Goal: Transaction & Acquisition: Purchase product/service

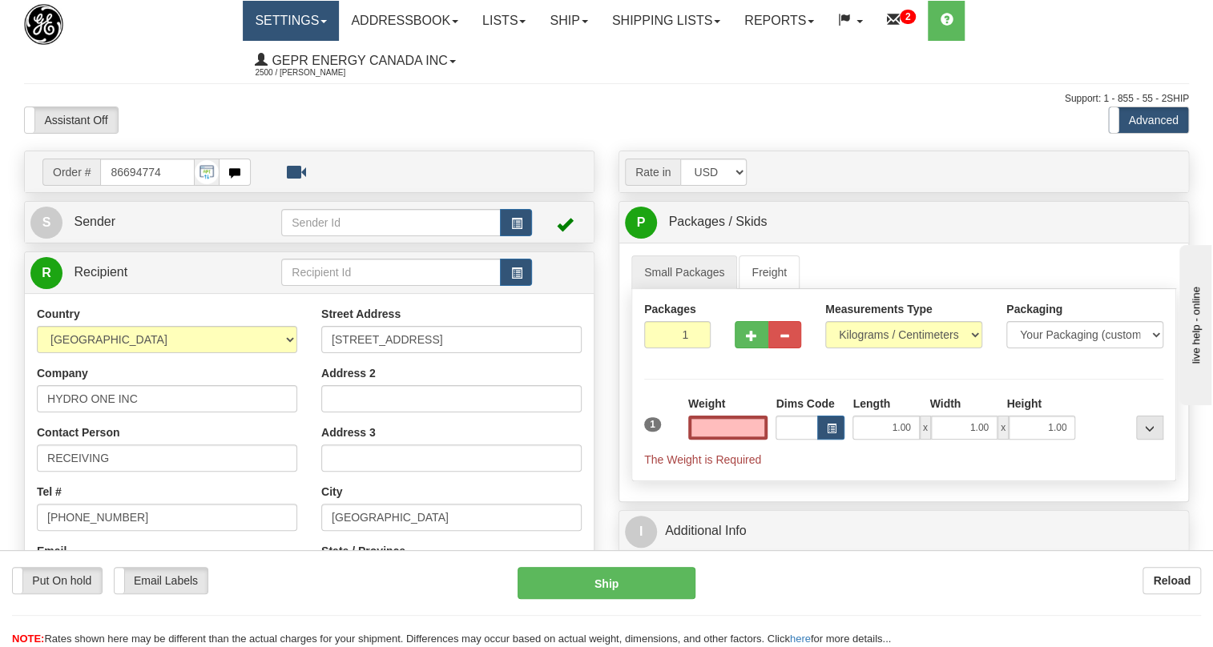
type input "0.00"
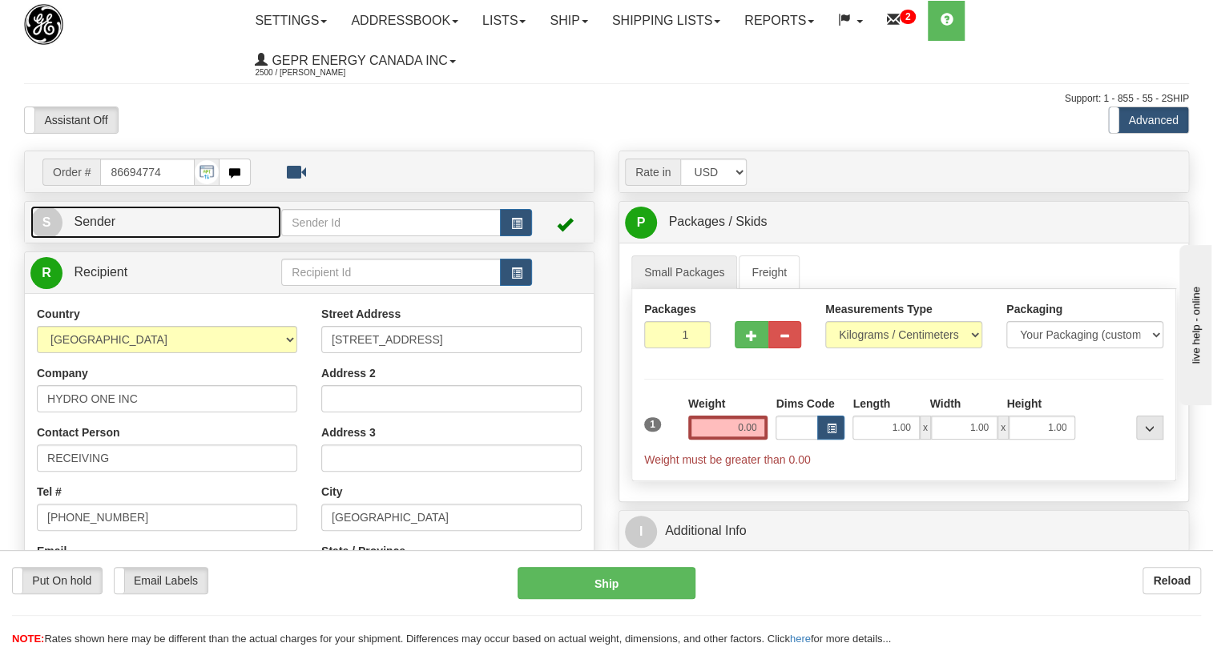
click at [95, 219] on span "Sender" at bounding box center [95, 222] width 42 height 14
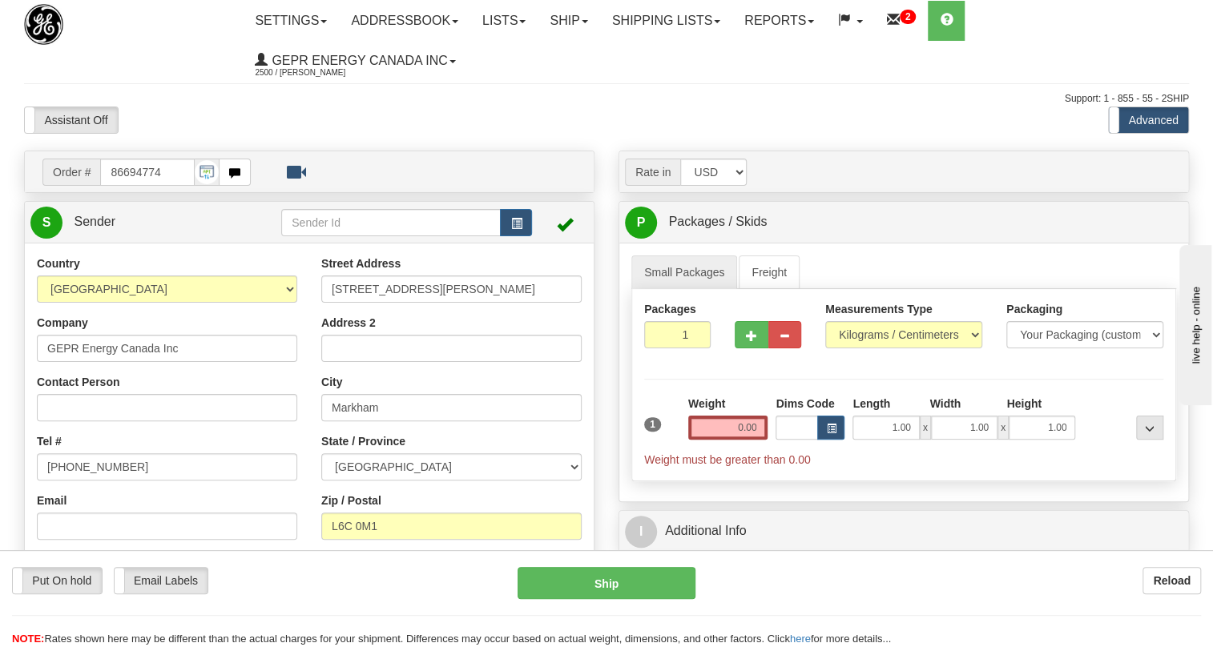
type input "MARKHAM"
click at [96, 468] on input "[PHONE_NUMBER]" at bounding box center [167, 466] width 260 height 27
click at [96, 466] on input "[PHONE_NUMBER]" at bounding box center [167, 466] width 260 height 27
paste input "[PHONE_NUMBER]"
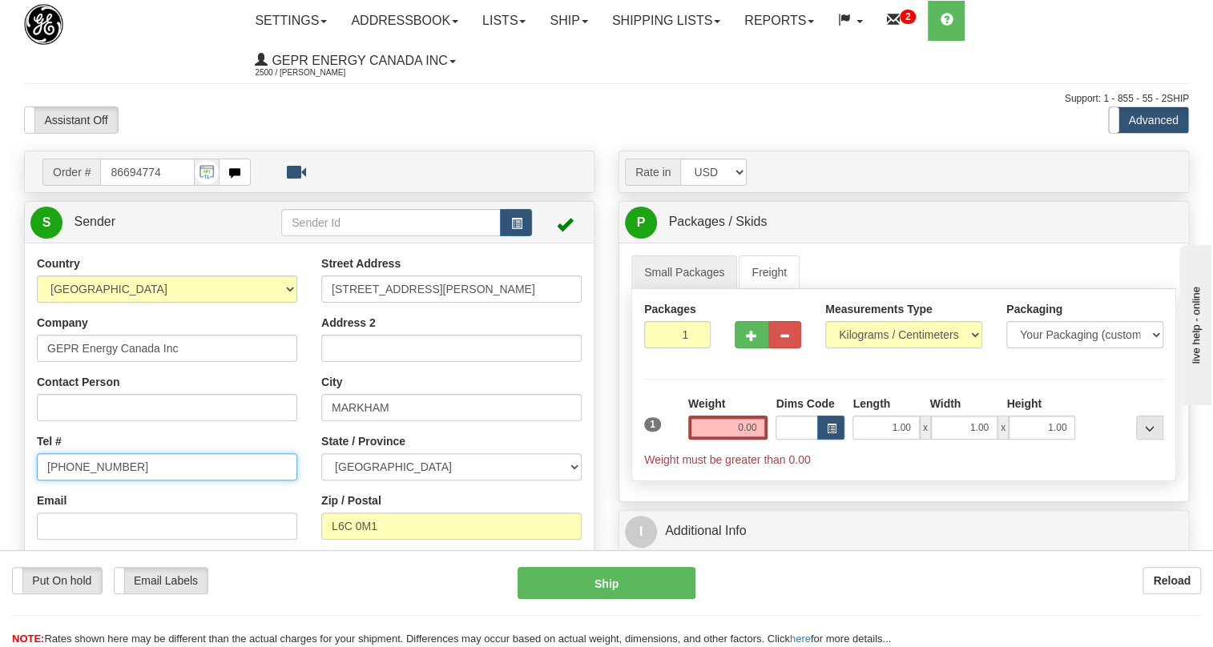
type input "[PHONE_NUMBER]"
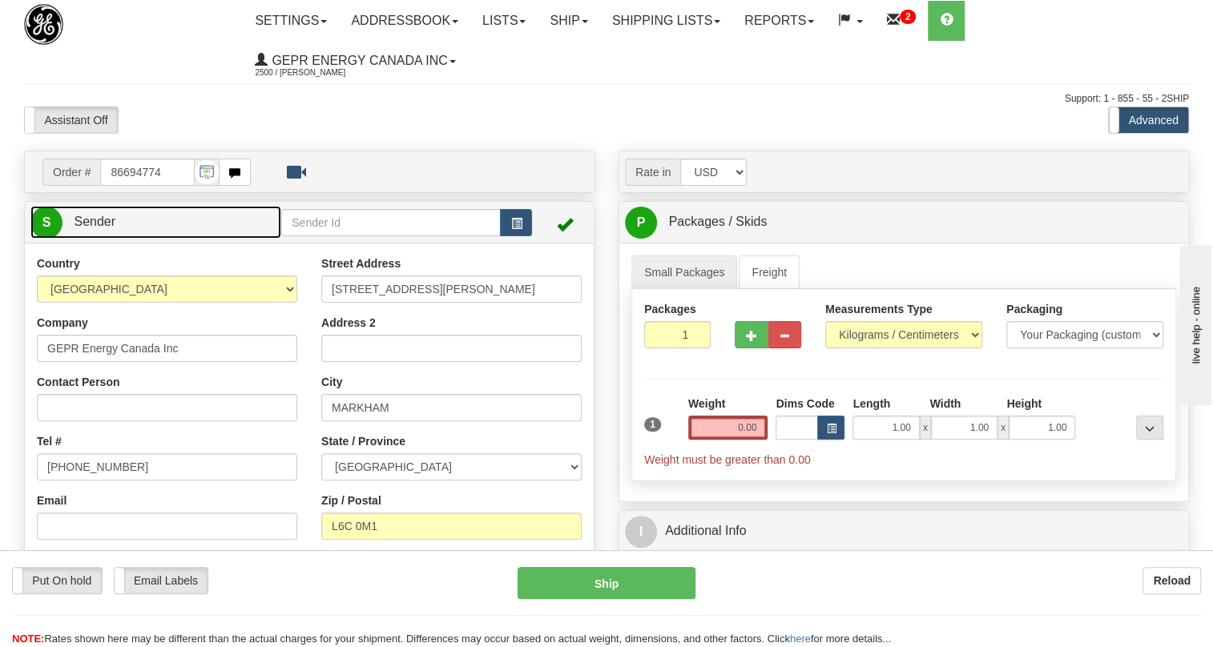
click at [99, 222] on span "Sender" at bounding box center [95, 222] width 42 height 14
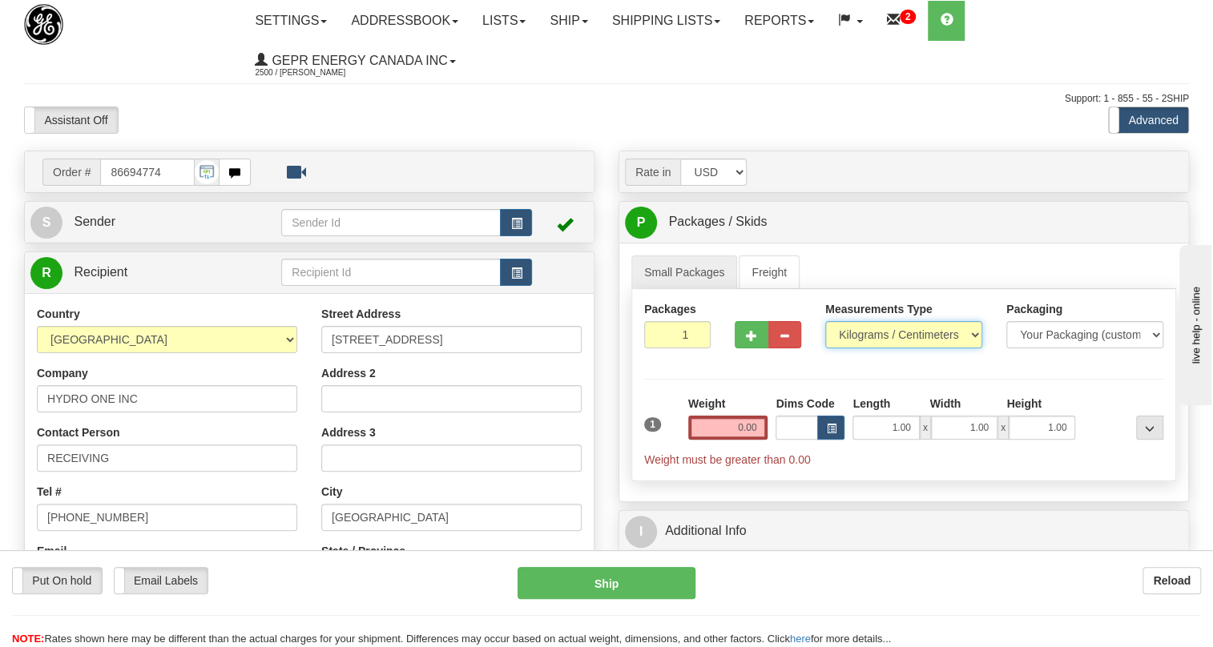
click at [862, 328] on select "Pounds / Inches Kilograms / Centimeters" at bounding box center [903, 334] width 157 height 27
select select "0"
click at [825, 321] on select "Pounds / Inches Kilograms / Centimeters" at bounding box center [903, 334] width 157 height 27
click at [734, 432] on input "0.00" at bounding box center [728, 428] width 80 height 24
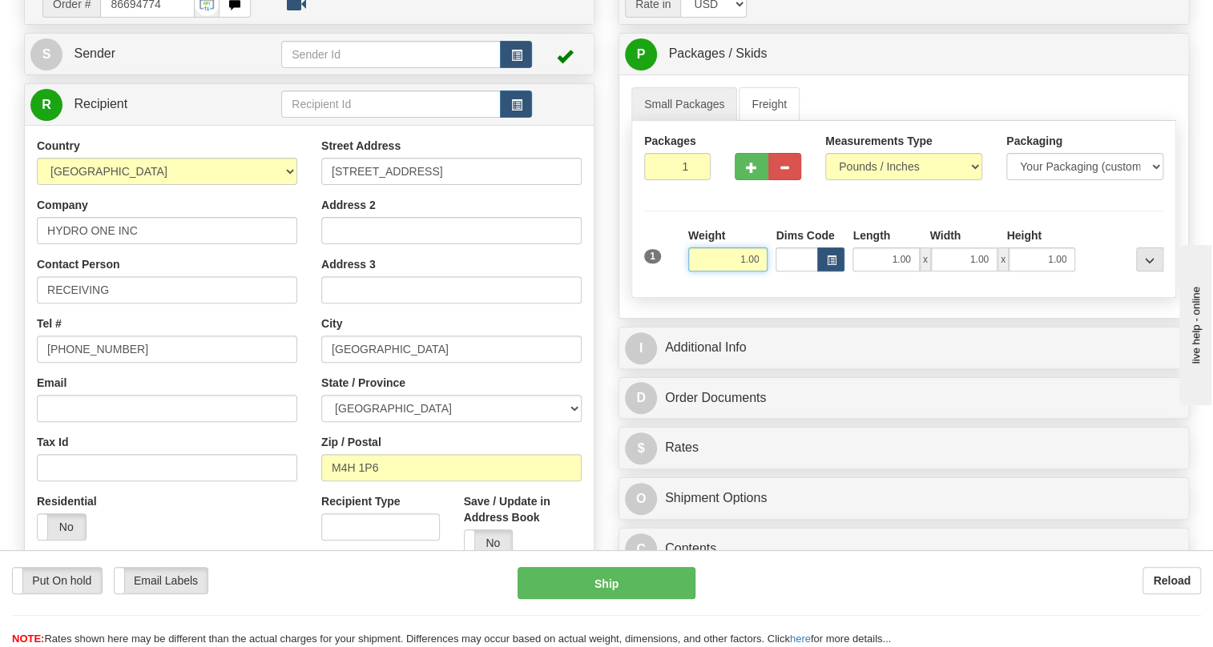
scroll to position [218, 0]
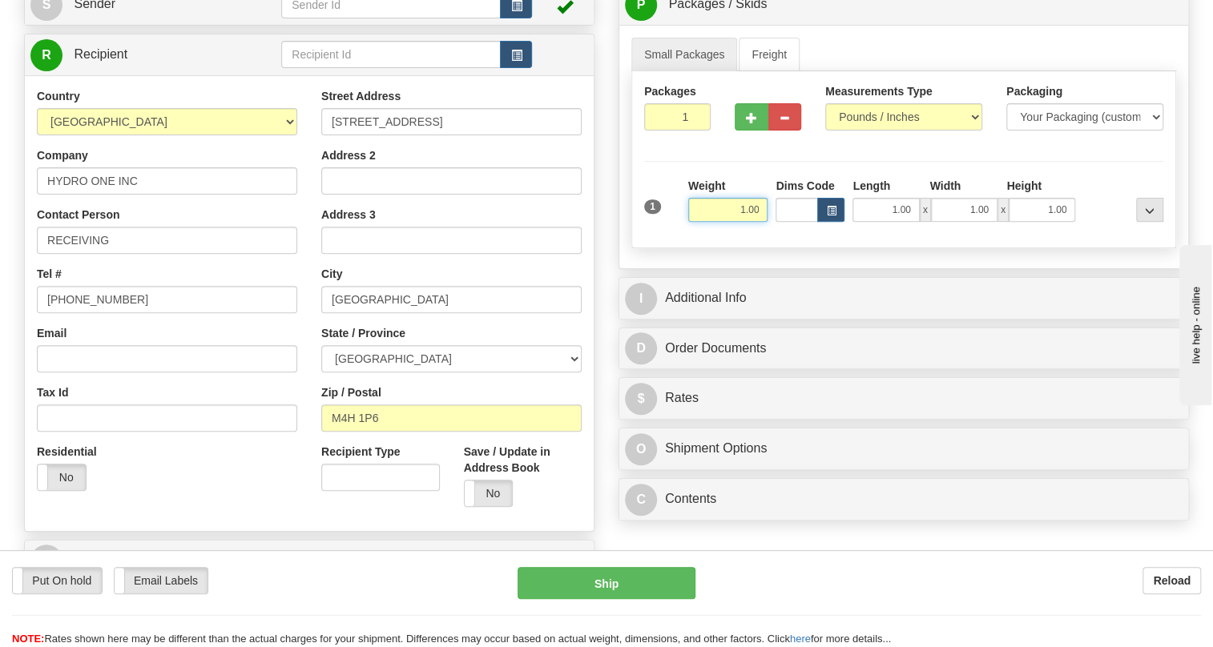
type input "1.00"
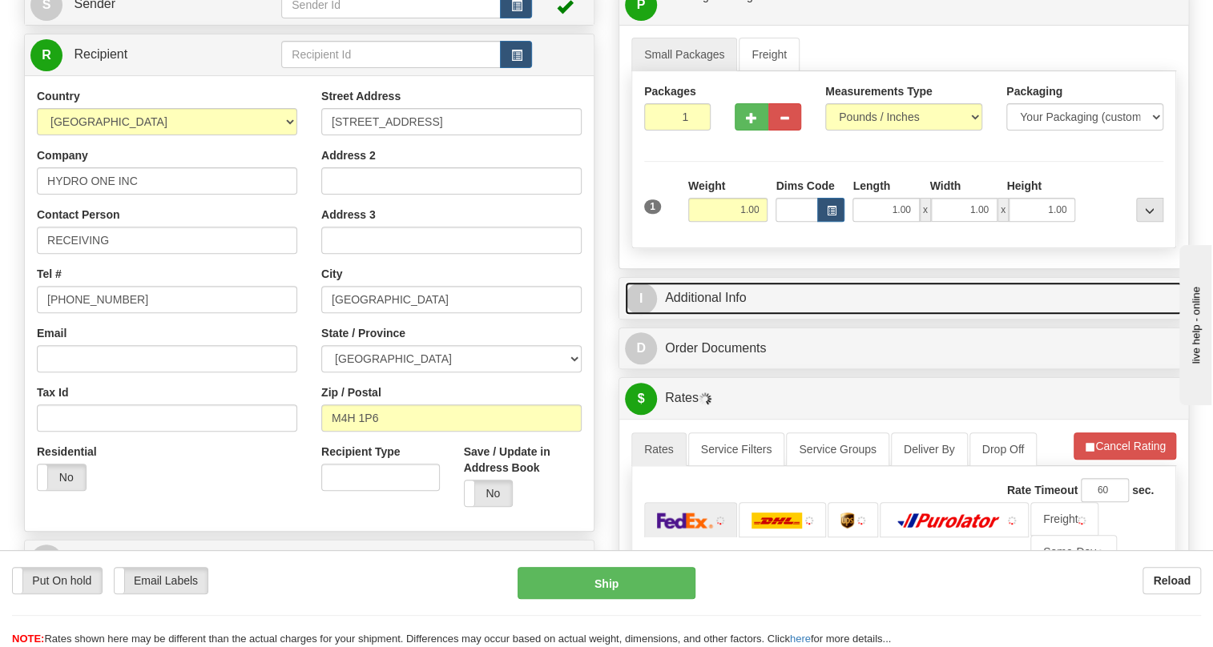
click at [728, 292] on link "I Additional Info" at bounding box center [903, 298] width 557 height 33
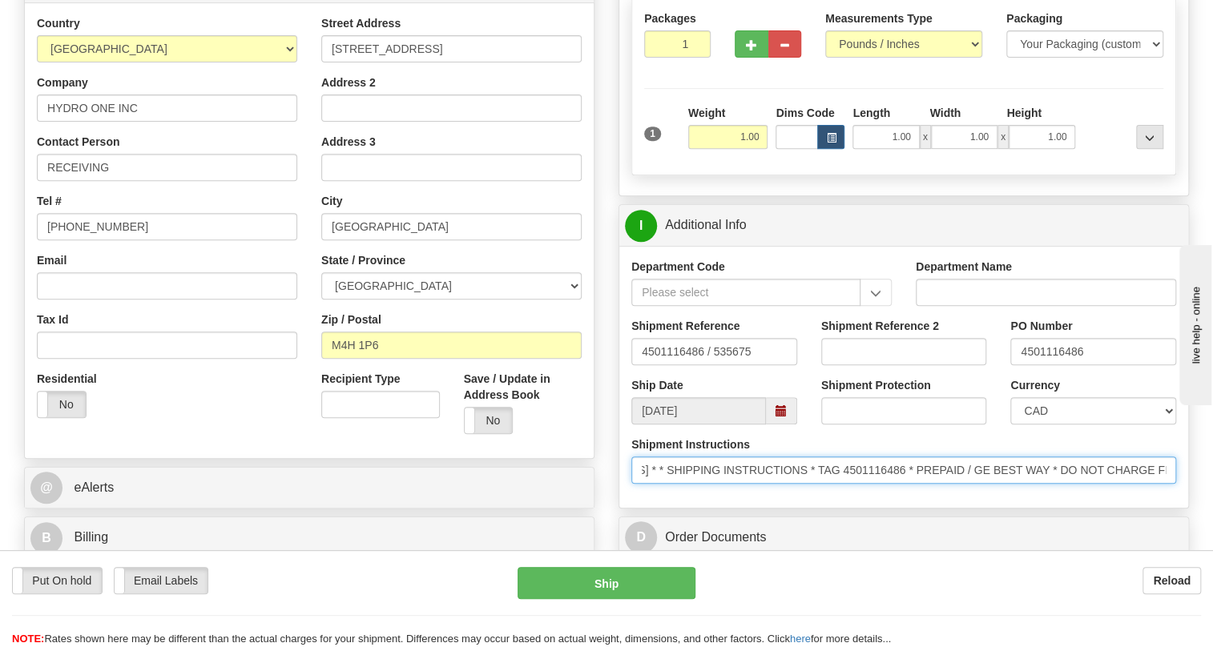
scroll to position [0, 626]
drag, startPoint x: 1028, startPoint y: 466, endPoint x: 1187, endPoint y: 469, distance: 158.6
click at [1187, 469] on div "I Additional Info Department Code Department Name Shipment Reference 4501116486…" at bounding box center [903, 356] width 570 height 304
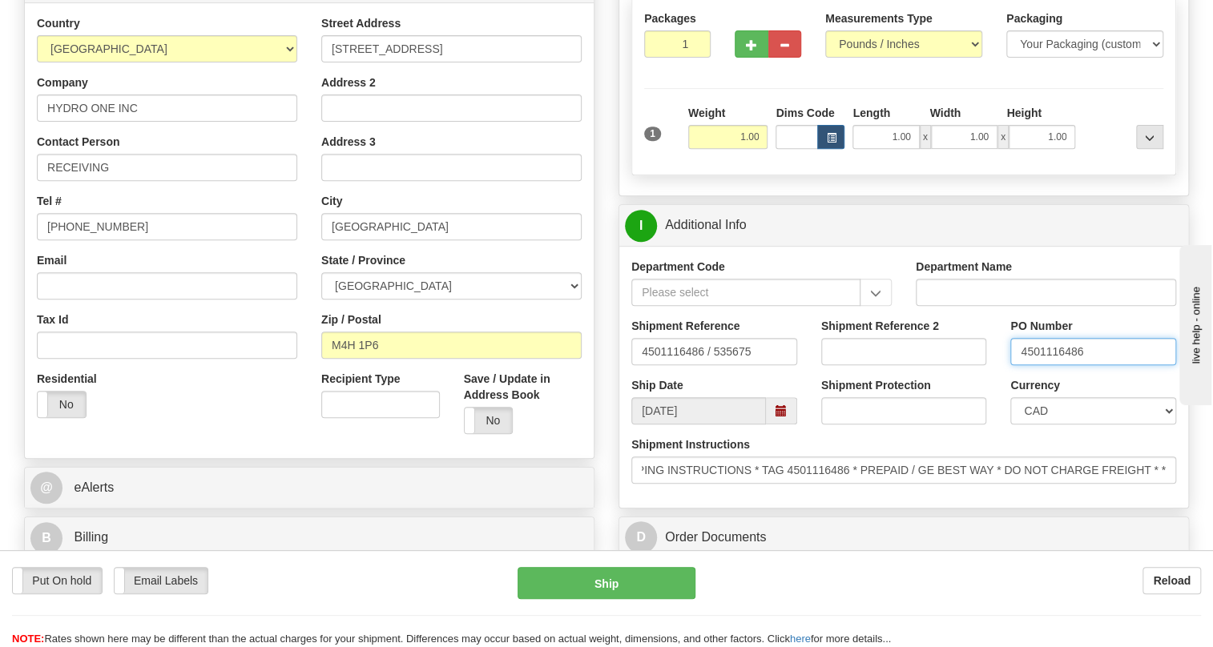
scroll to position [0, 0]
click at [1044, 352] on input "4501116486" at bounding box center [1093, 351] width 166 height 27
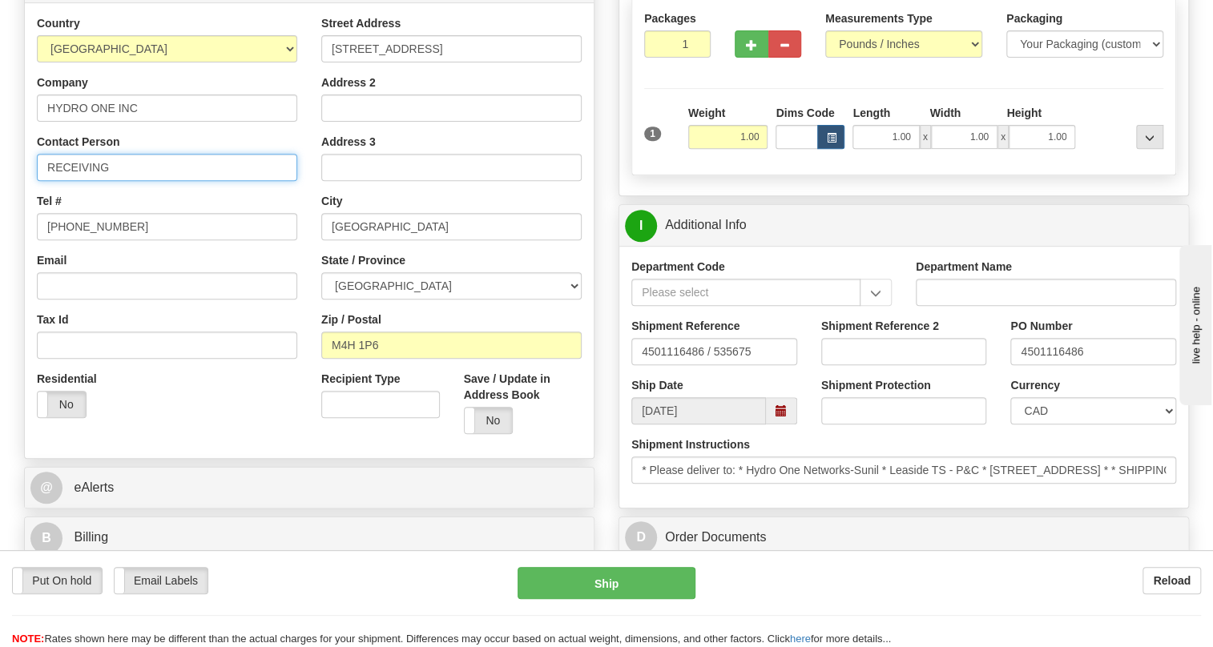
click at [118, 169] on input "RECEIVING" at bounding box center [167, 167] width 260 height 27
paste input "4501116486"
click at [119, 165] on input "RECEIVING / 4501116486" at bounding box center [167, 167] width 260 height 27
type input "RECEIVING / PO# 4501116486"
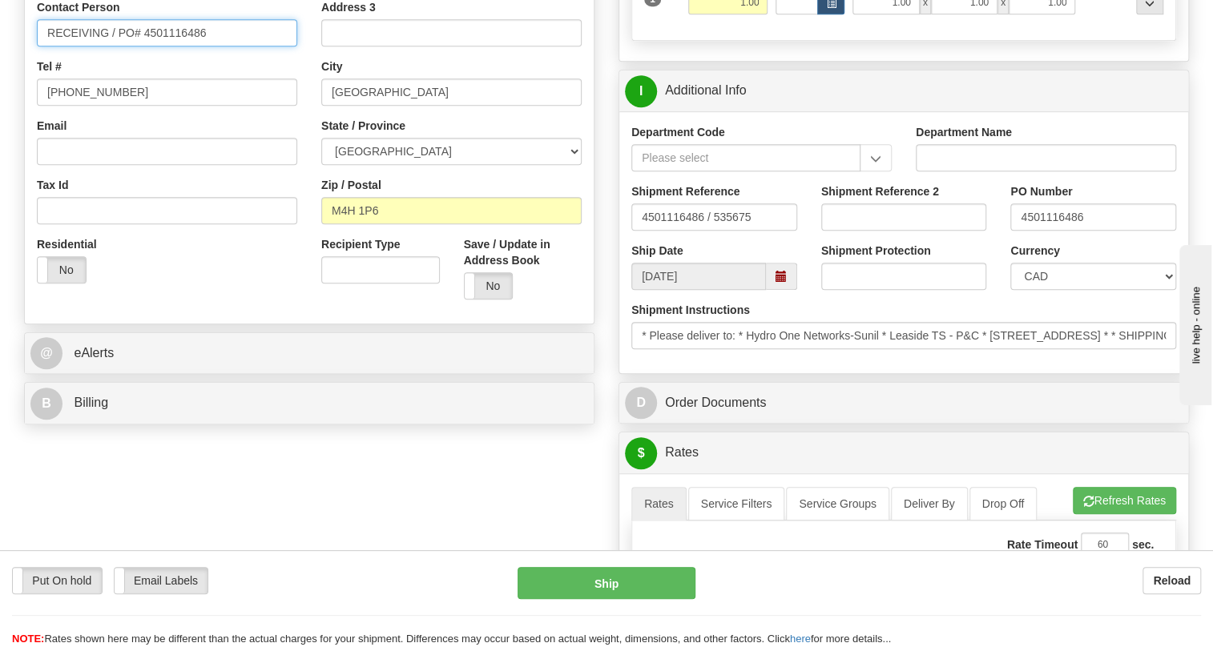
scroll to position [437, 0]
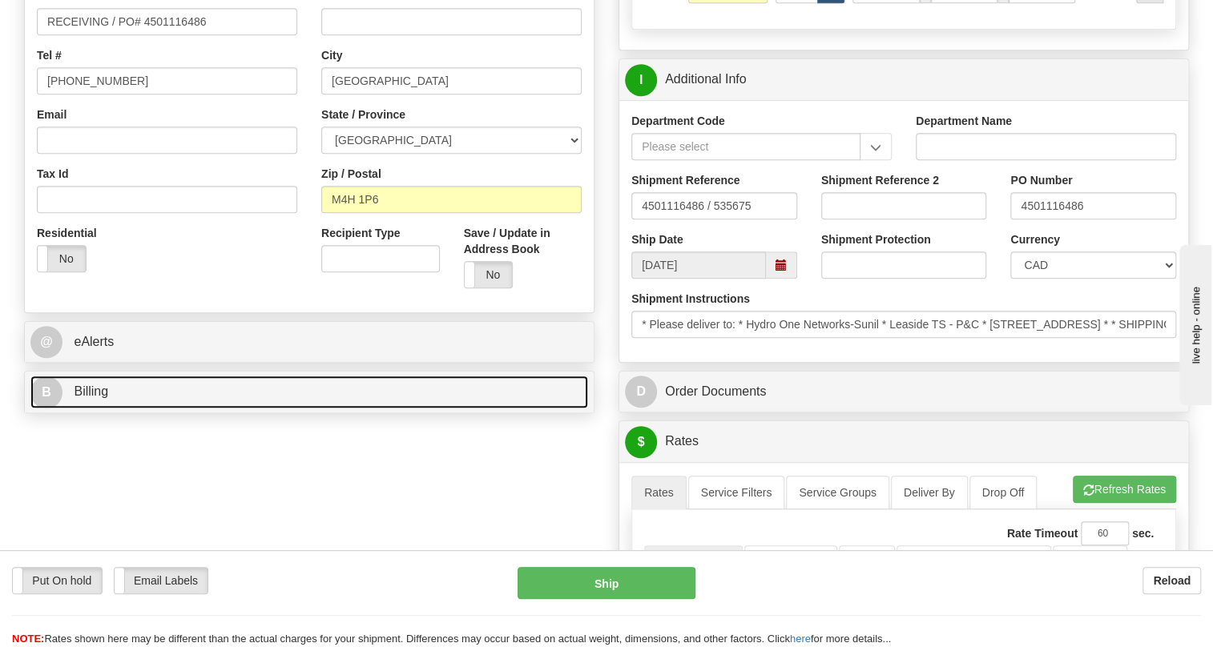
click at [76, 388] on span "Billing" at bounding box center [91, 391] width 34 height 14
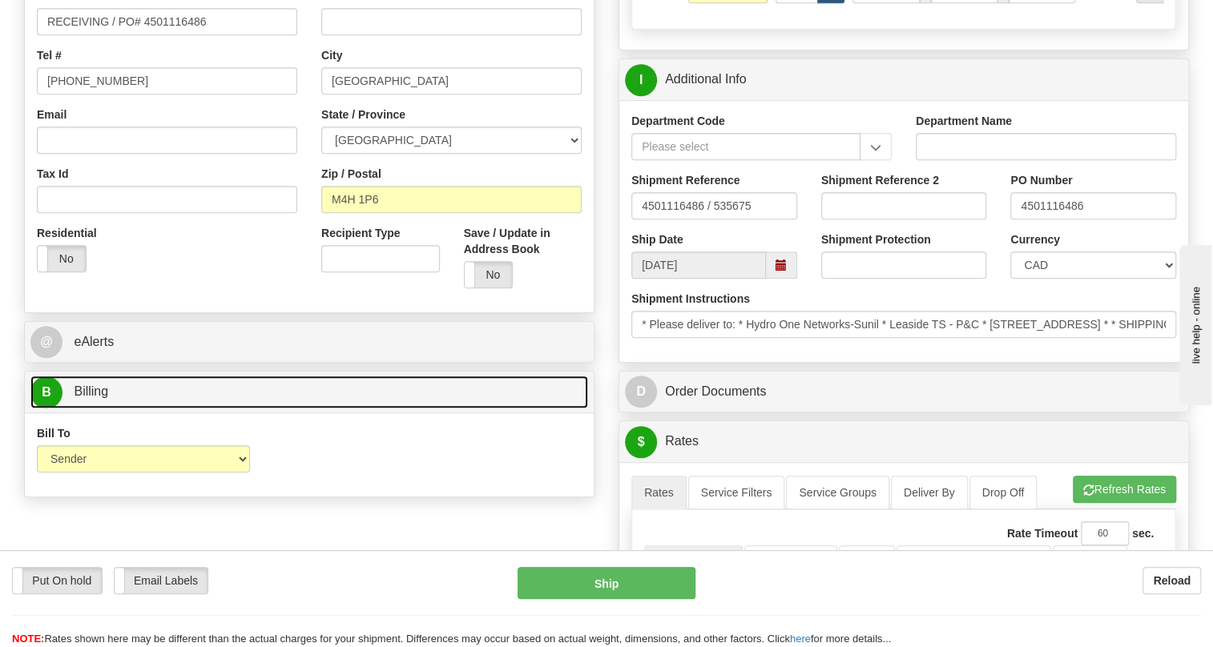
click at [95, 392] on span "Billing" at bounding box center [91, 391] width 34 height 14
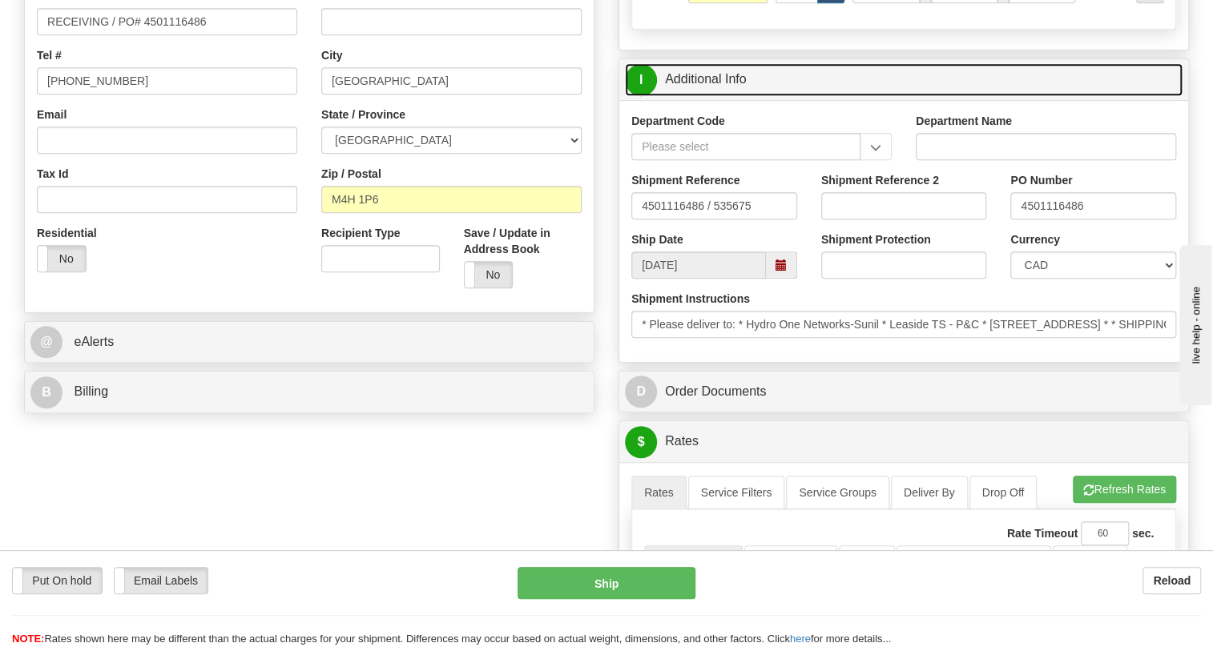
click at [720, 75] on link "I Additional Info" at bounding box center [903, 79] width 557 height 33
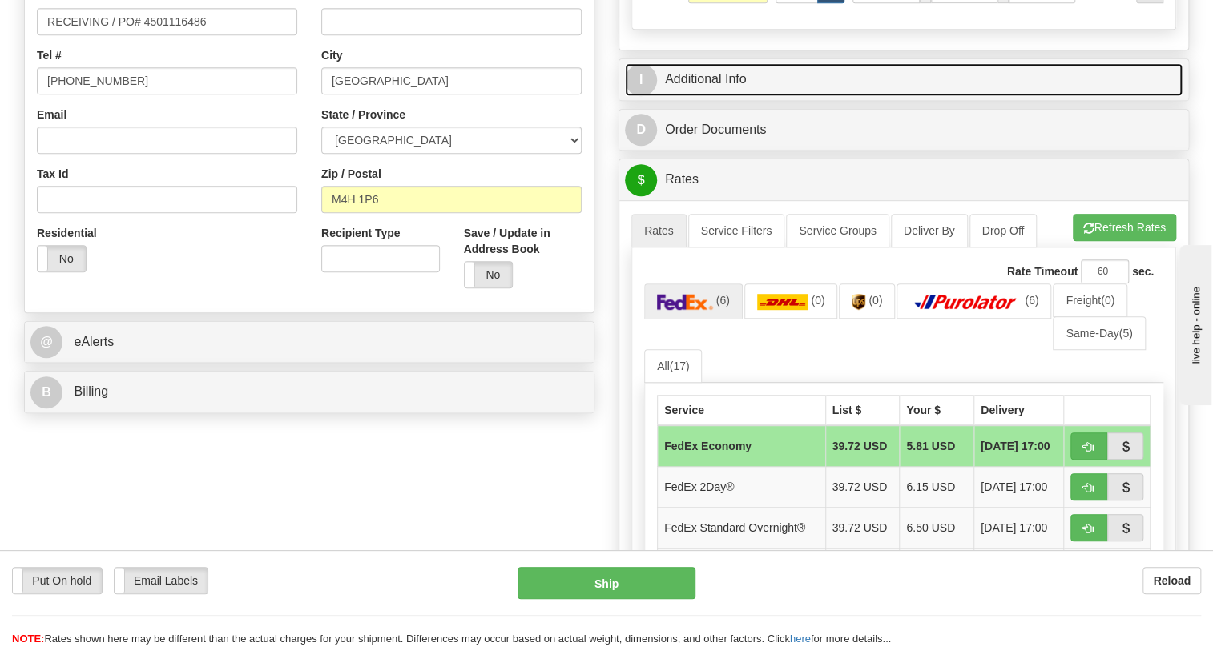
scroll to position [509, 0]
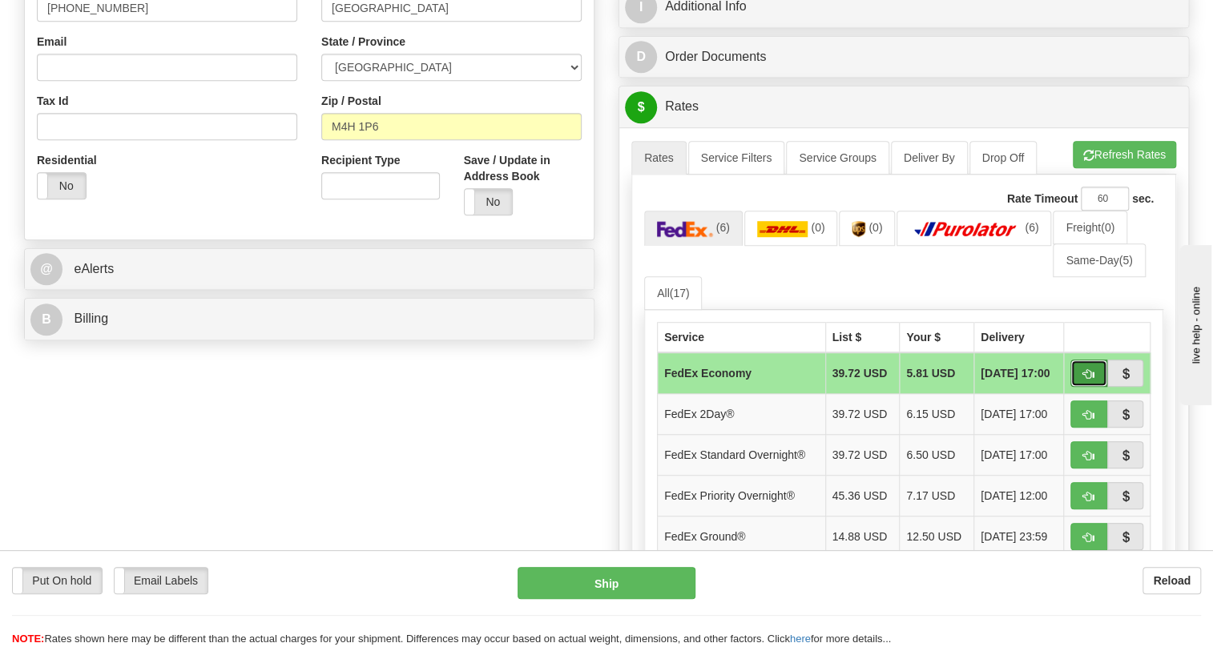
click at [1084, 373] on span "button" at bounding box center [1088, 374] width 11 height 10
type input "20"
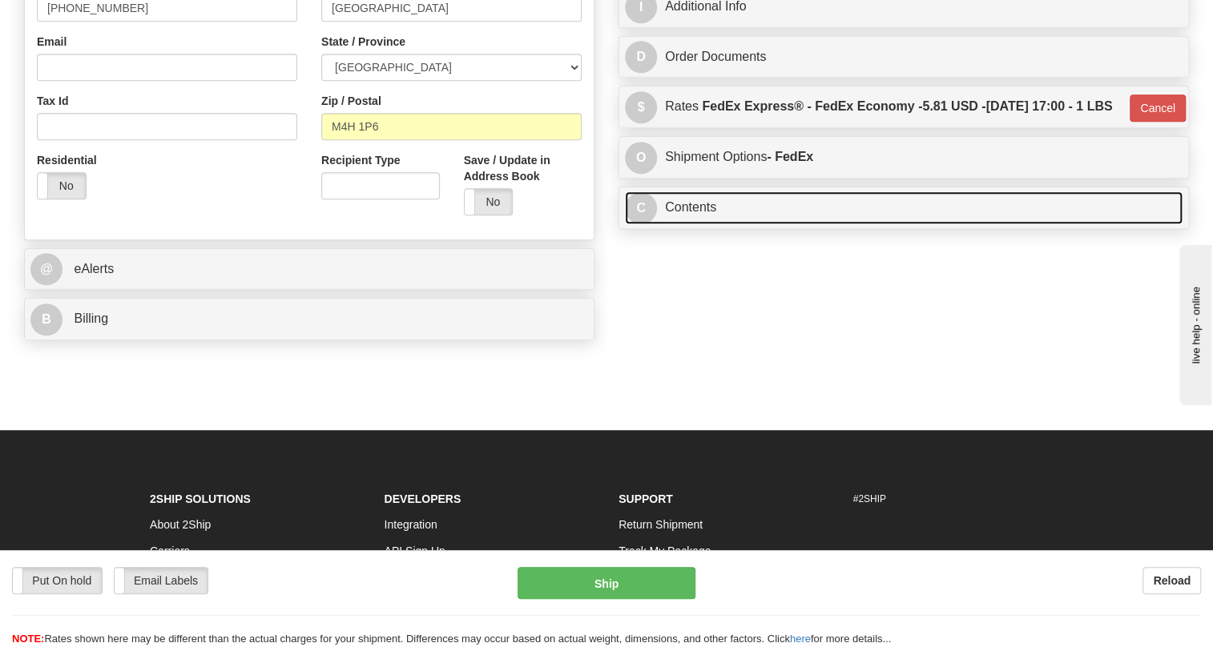
click at [698, 224] on link "C Contents" at bounding box center [903, 207] width 557 height 33
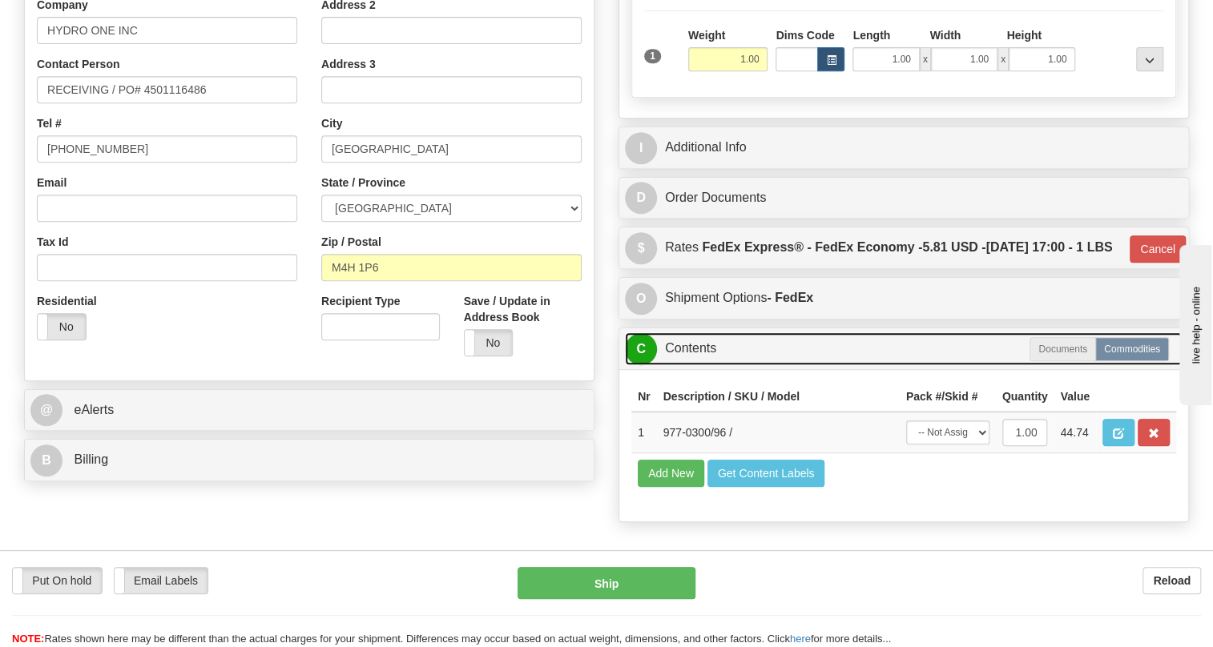
scroll to position [437, 0]
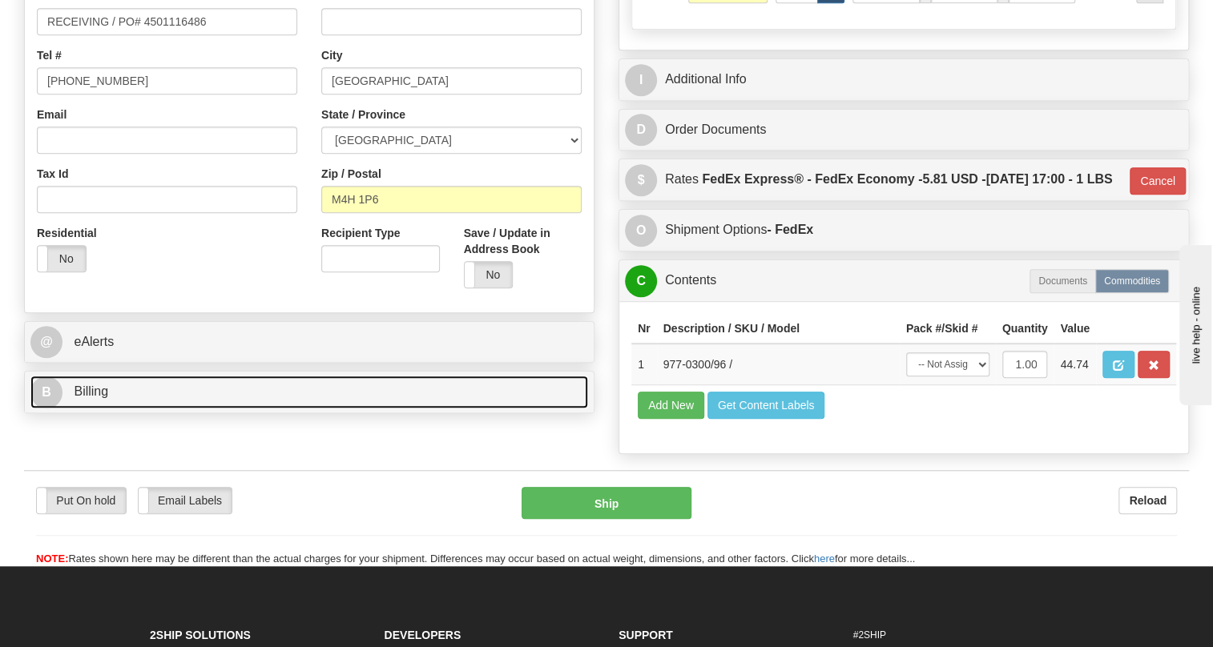
click at [99, 392] on span "Billing" at bounding box center [91, 391] width 34 height 14
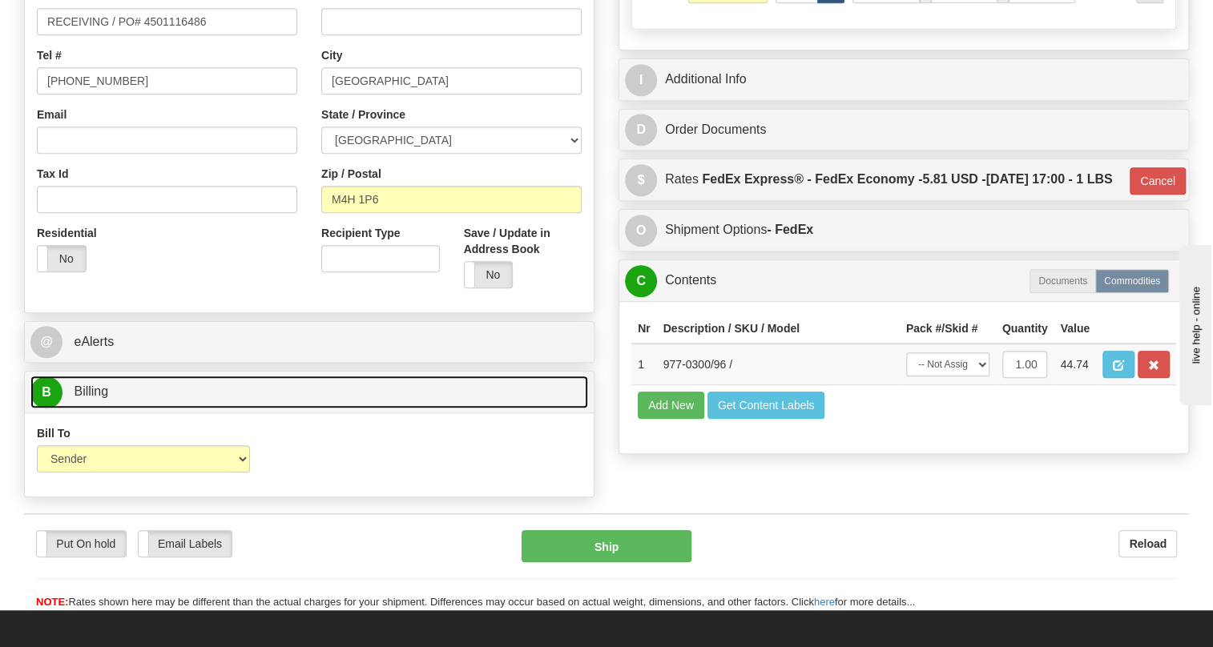
click at [99, 392] on span "Billing" at bounding box center [91, 391] width 34 height 14
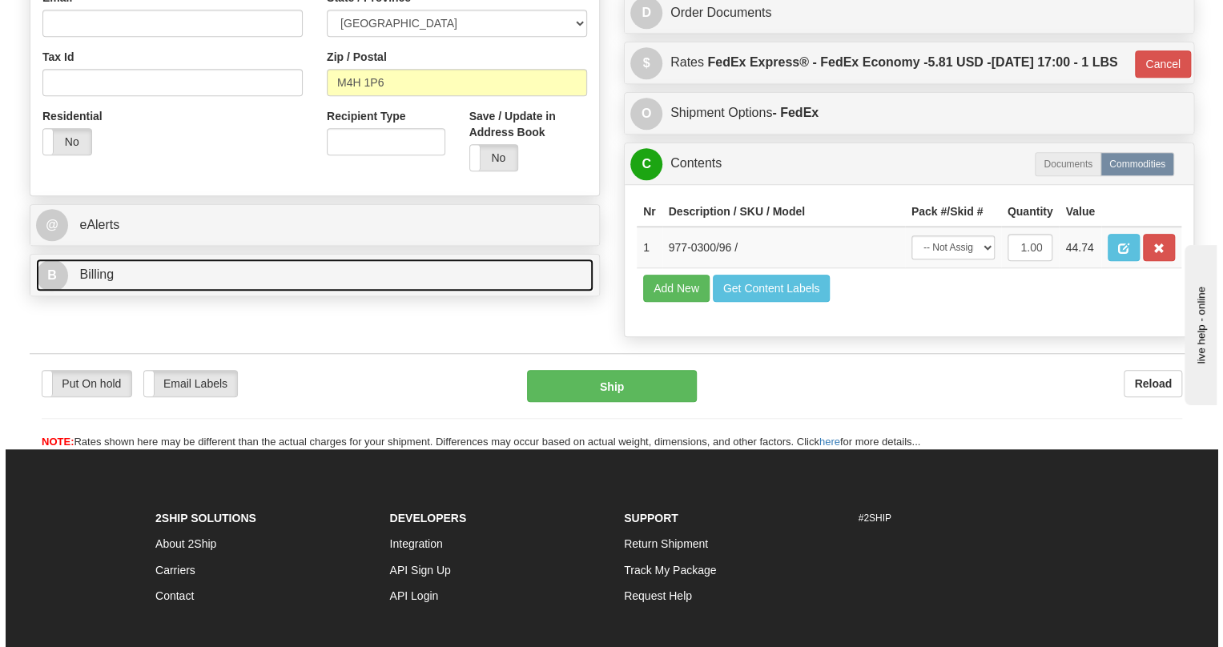
scroll to position [582, 0]
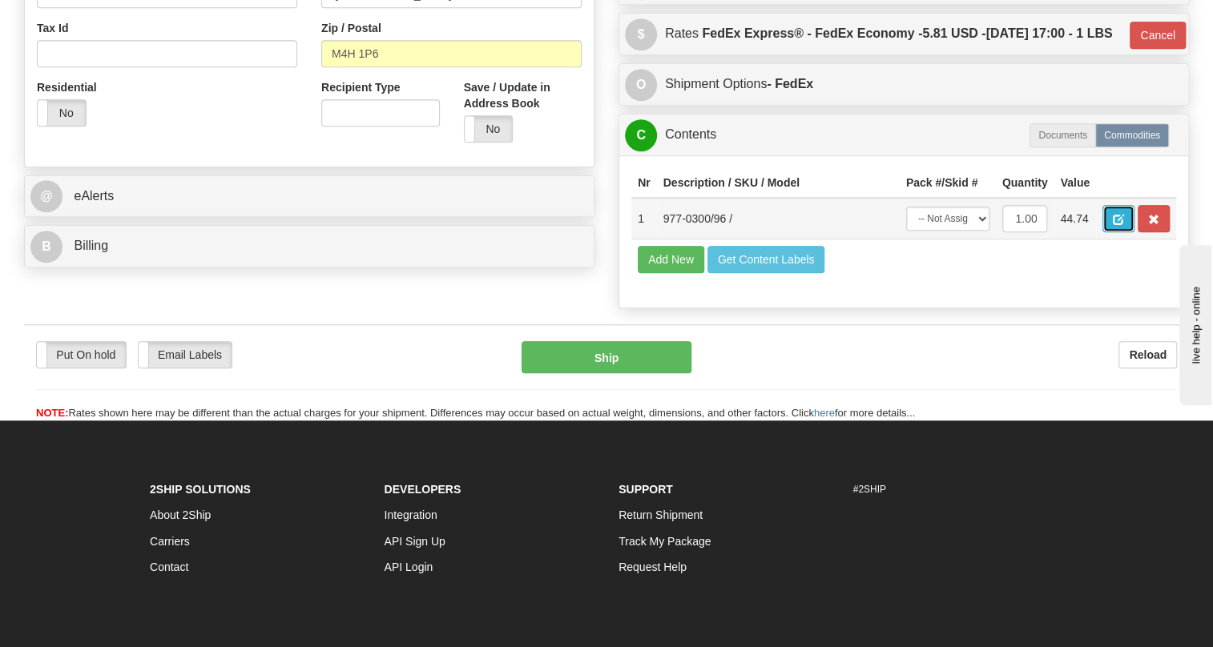
click at [1118, 225] on span "button" at bounding box center [1117, 220] width 11 height 10
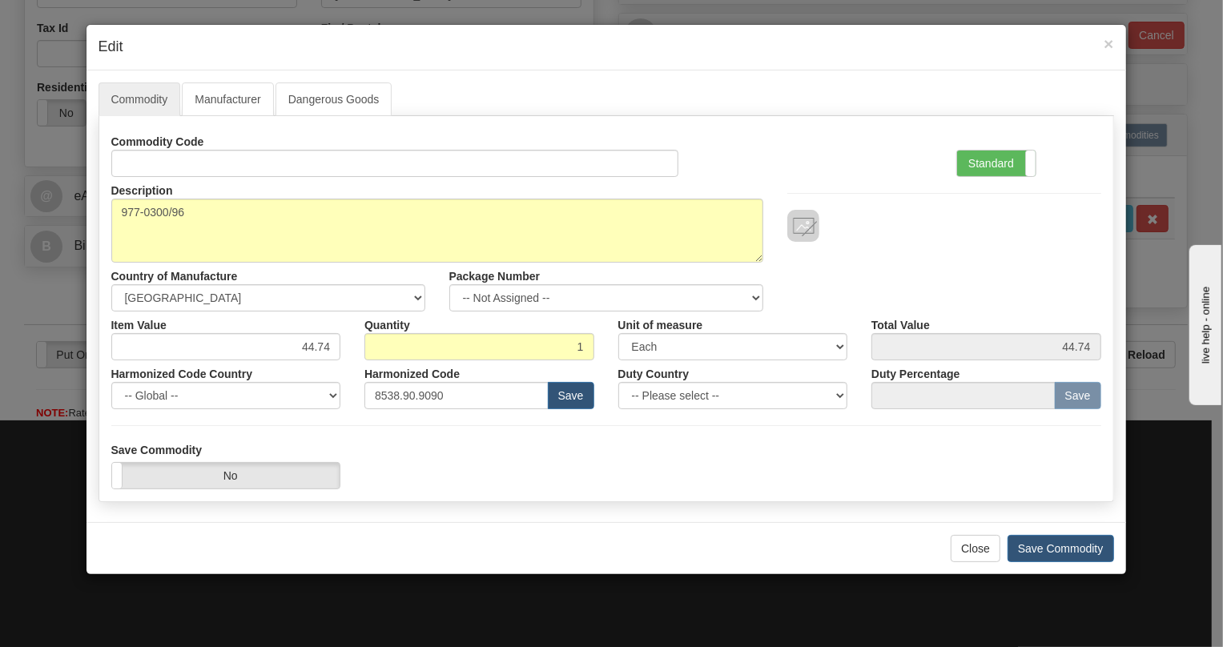
click at [933, 187] on div at bounding box center [944, 209] width 338 height 65
click at [995, 167] on label "Standard" at bounding box center [996, 164] width 78 height 26
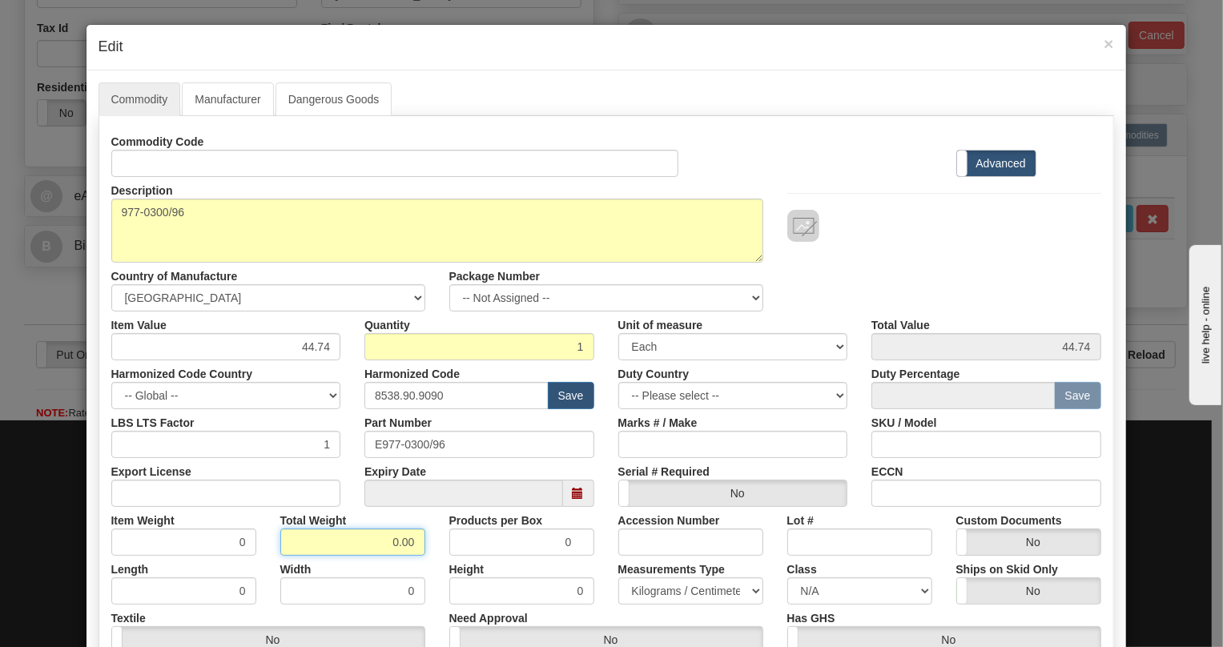
click at [384, 549] on input "0.00" at bounding box center [352, 542] width 145 height 27
type input "1.00"
type input "1.0000"
click at [673, 586] on select "Pounds / Inches Kilograms / Centimeters" at bounding box center [690, 590] width 145 height 27
select select "0"
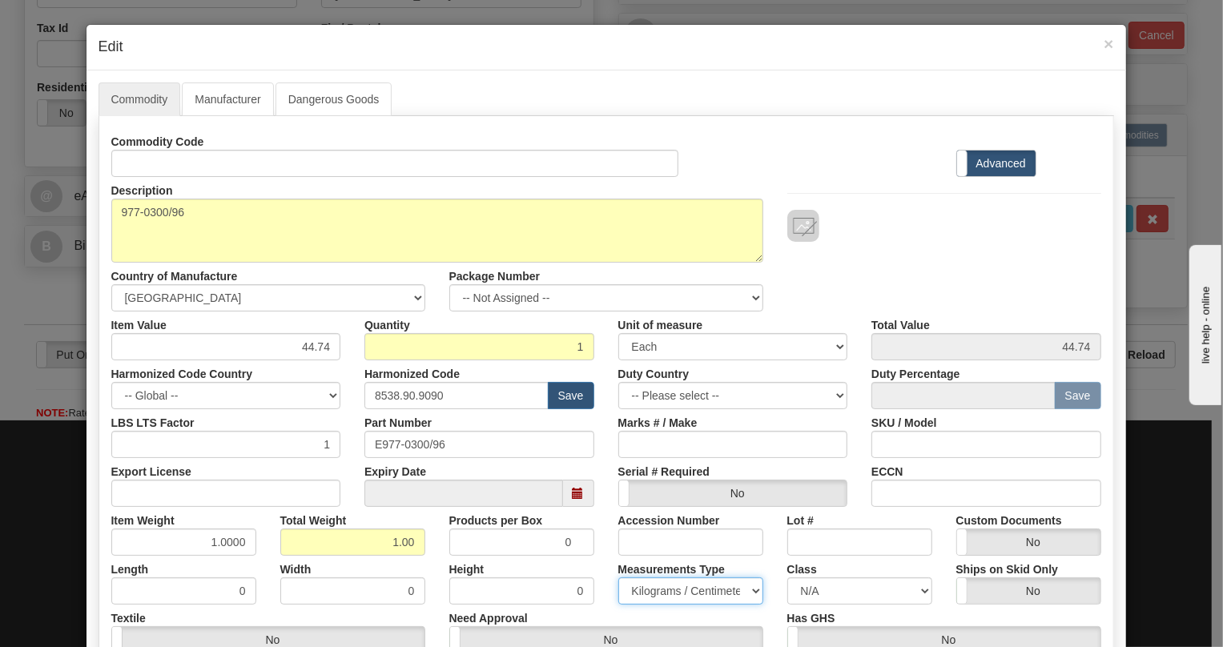
click at [618, 577] on select "Pounds / Inches Kilograms / Centimeters" at bounding box center [690, 590] width 145 height 27
click at [606, 545] on div "Accession Number" at bounding box center [690, 531] width 169 height 49
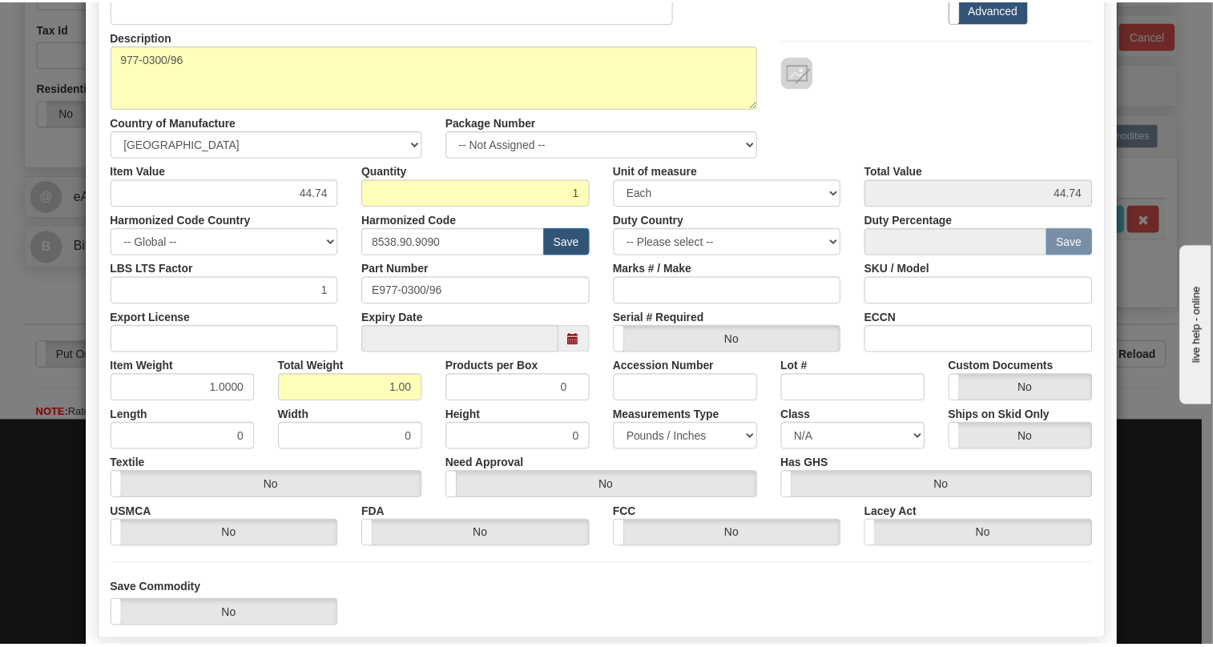
scroll to position [218, 0]
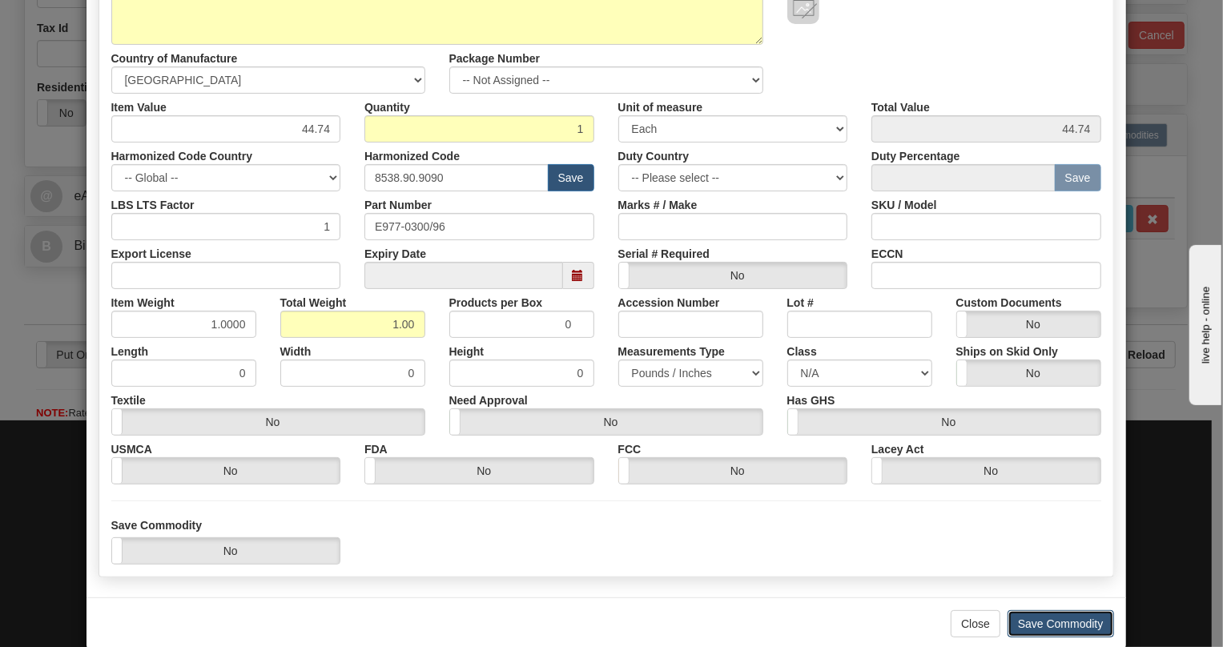
click at [1055, 622] on button "Save Commodity" at bounding box center [1061, 623] width 107 height 27
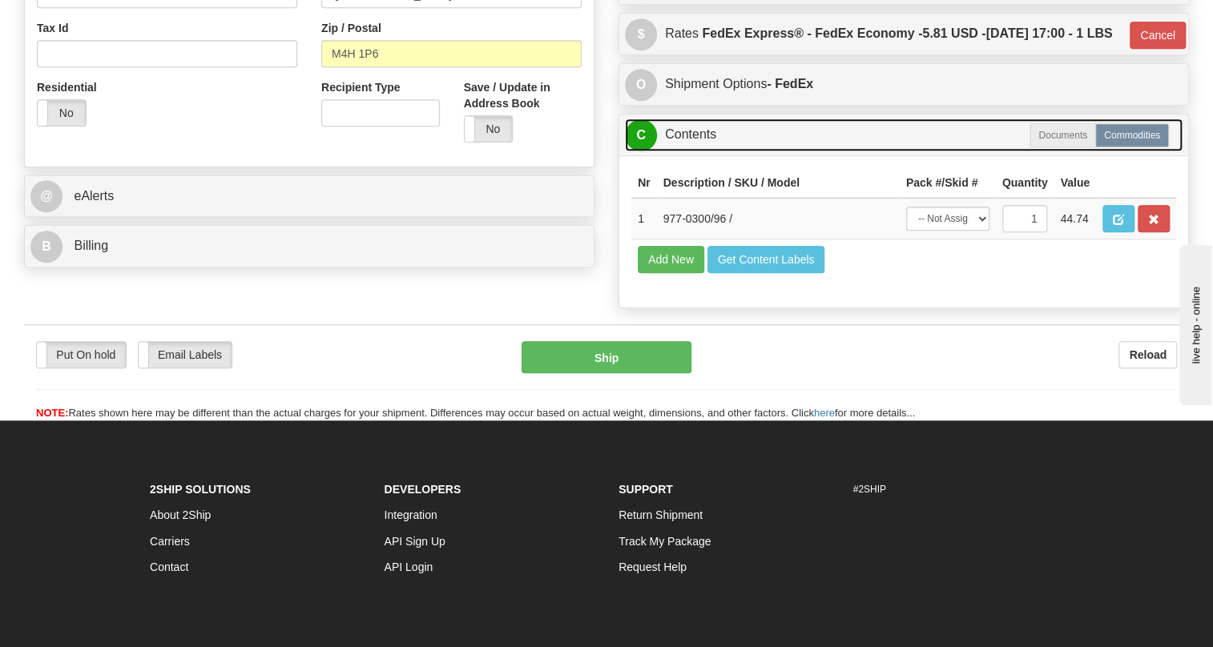
click at [704, 151] on link "C Contents" at bounding box center [903, 135] width 557 height 33
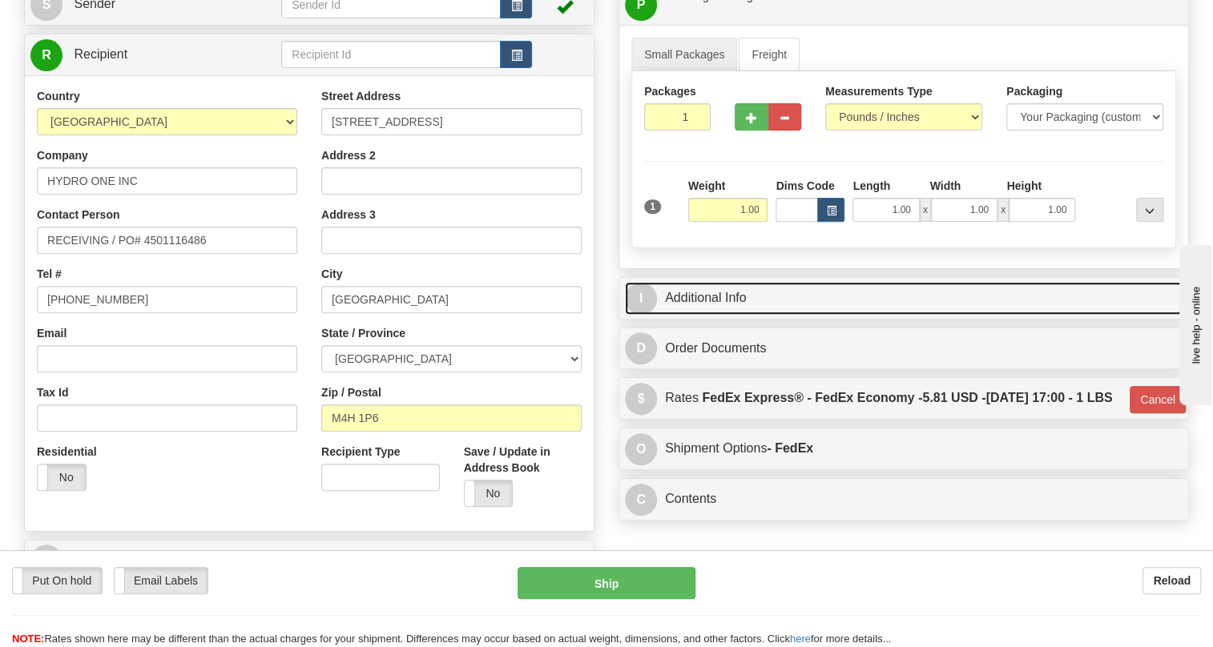
click at [696, 294] on link "I Additional Info" at bounding box center [903, 298] width 557 height 33
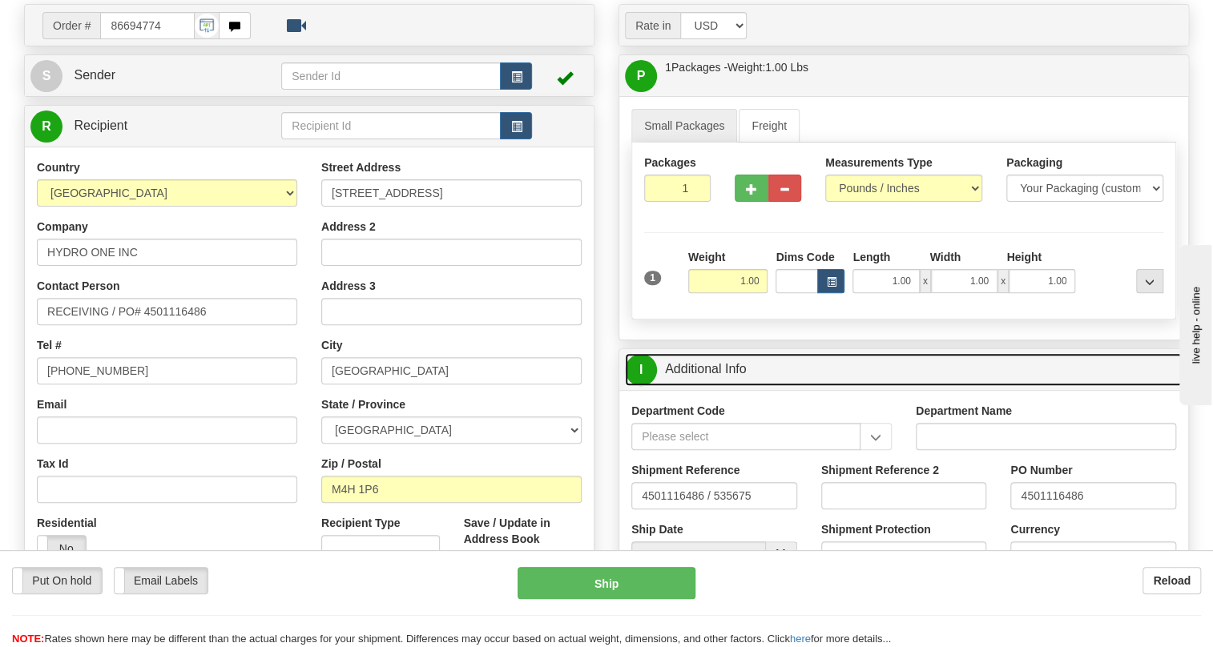
scroll to position [145, 0]
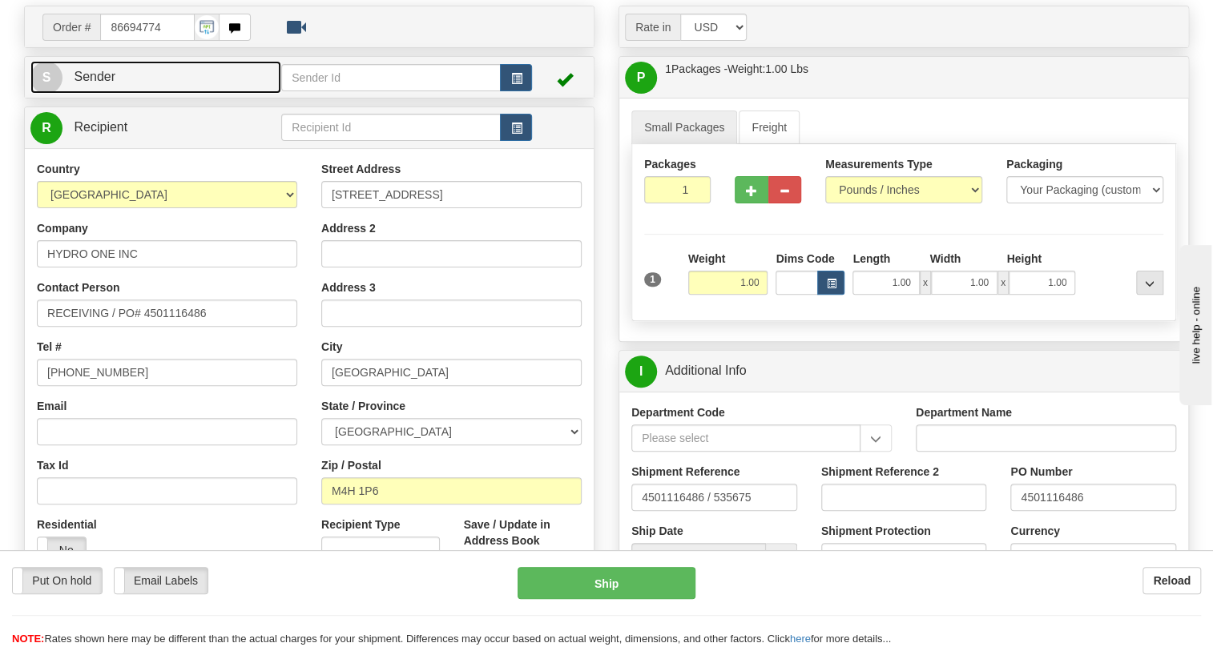
click at [91, 72] on span "Sender" at bounding box center [95, 77] width 42 height 14
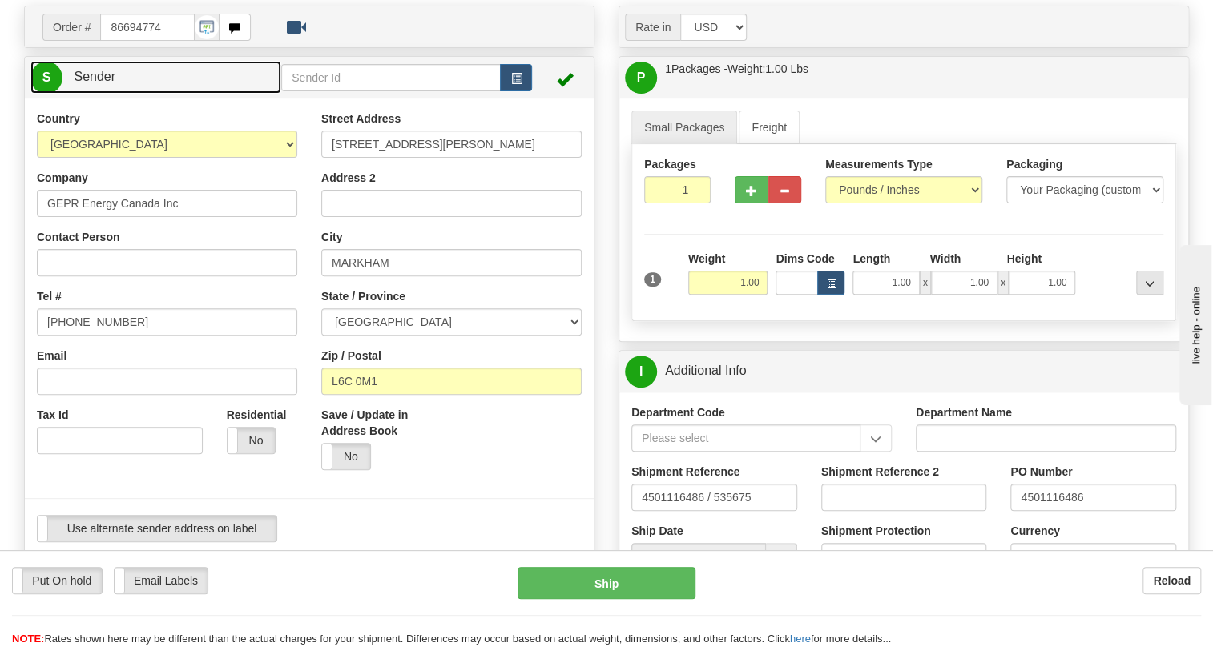
click at [91, 72] on span "Sender" at bounding box center [95, 77] width 42 height 14
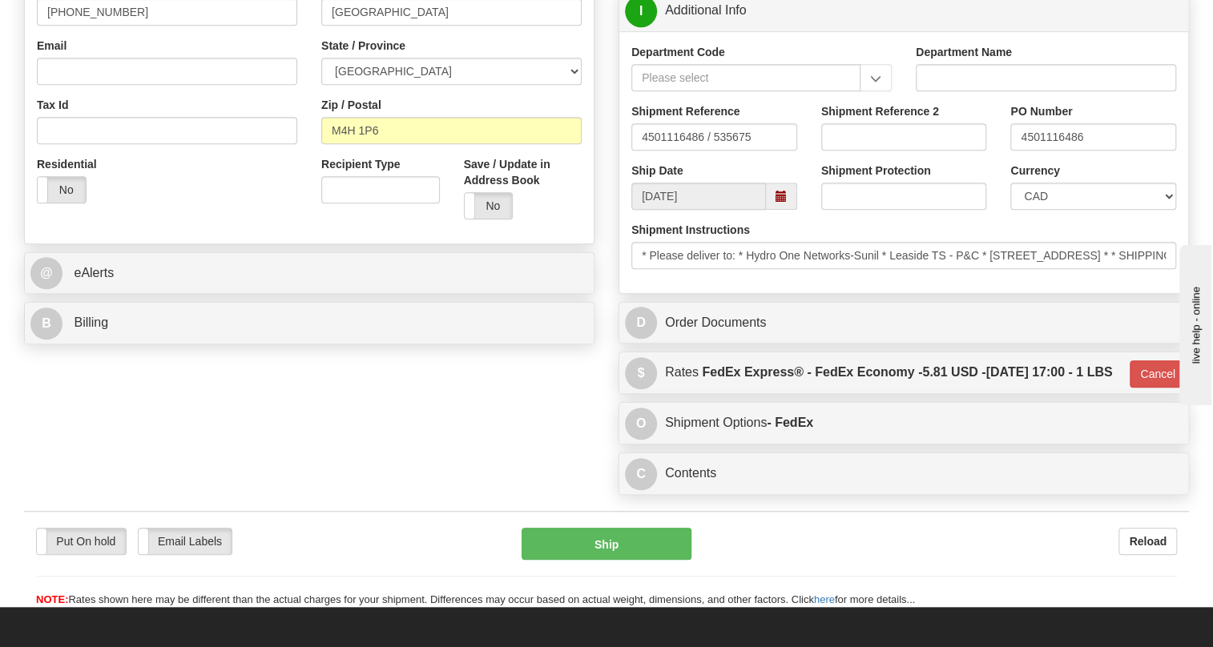
scroll to position [509, 0]
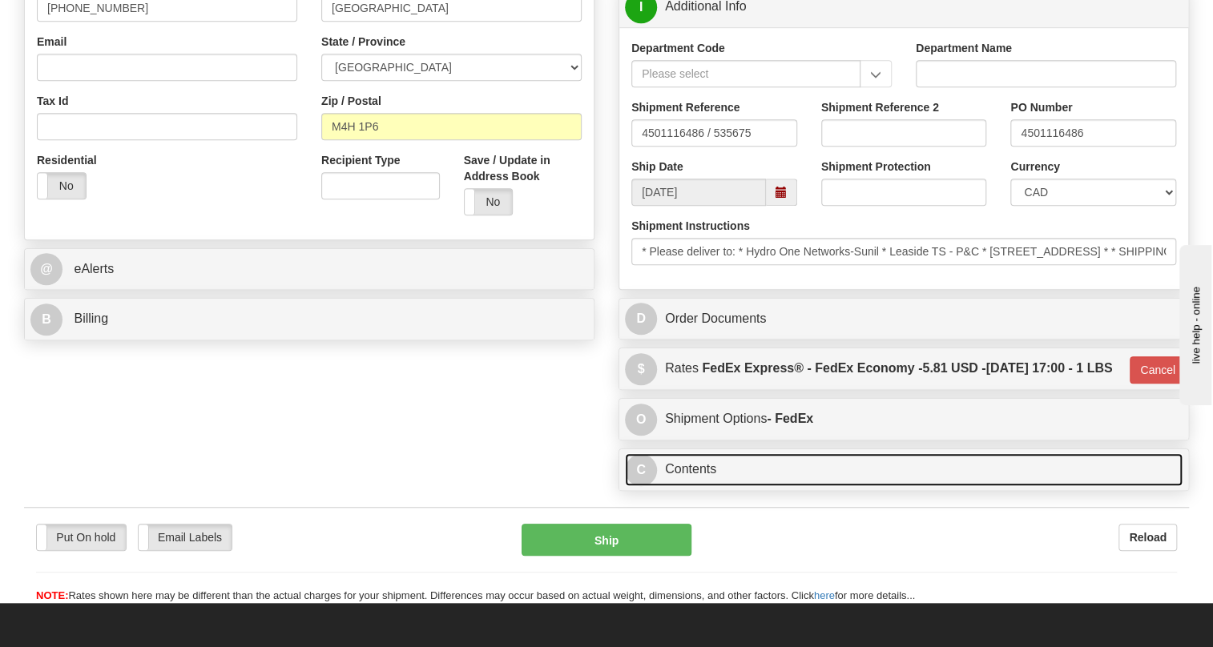
drag, startPoint x: 698, startPoint y: 500, endPoint x: 723, endPoint y: 494, distance: 25.5
click at [698, 486] on link "C Contents" at bounding box center [903, 469] width 557 height 33
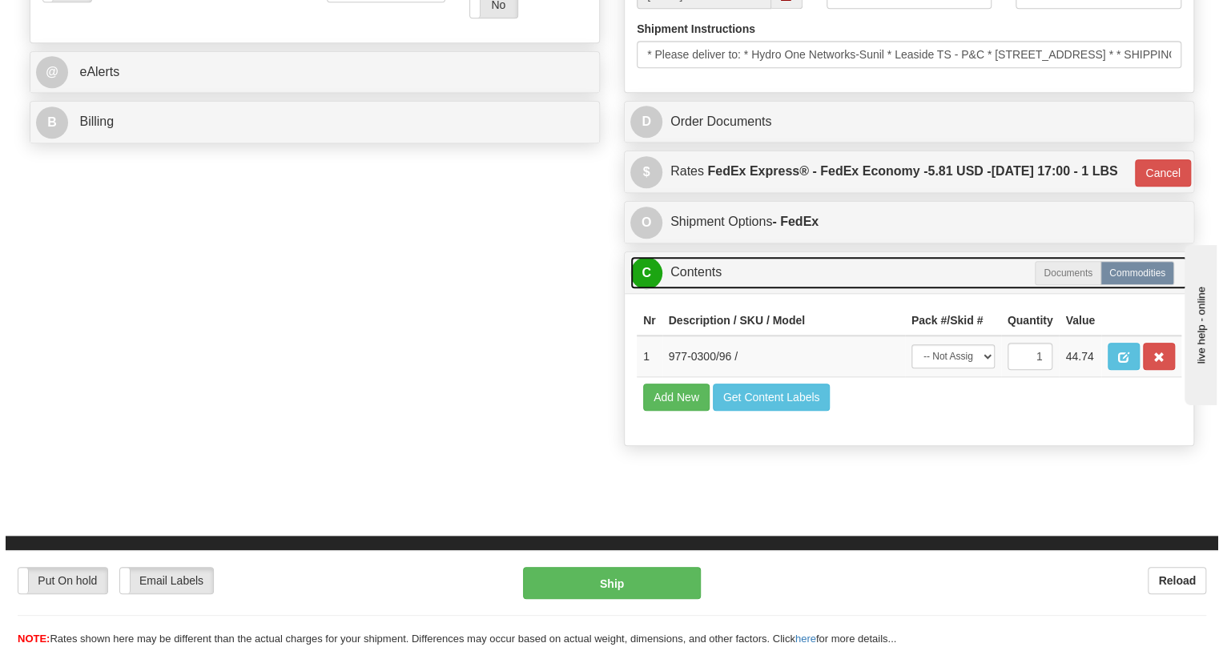
scroll to position [728, 0]
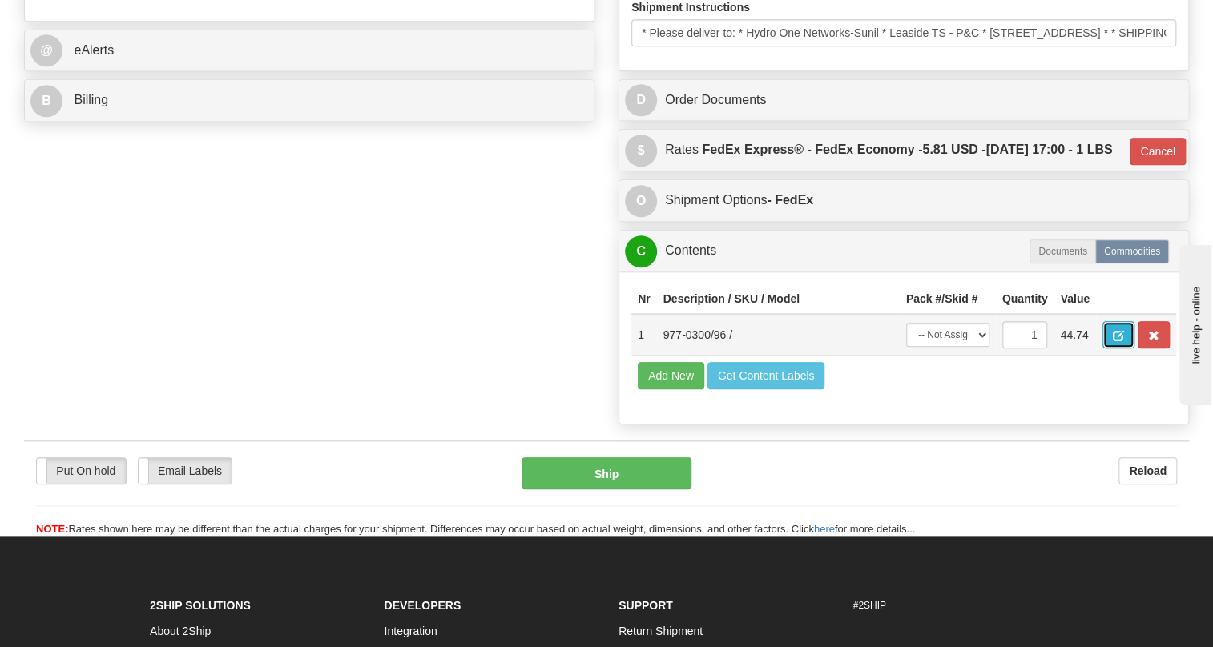
click at [1119, 341] on span "button" at bounding box center [1117, 336] width 11 height 10
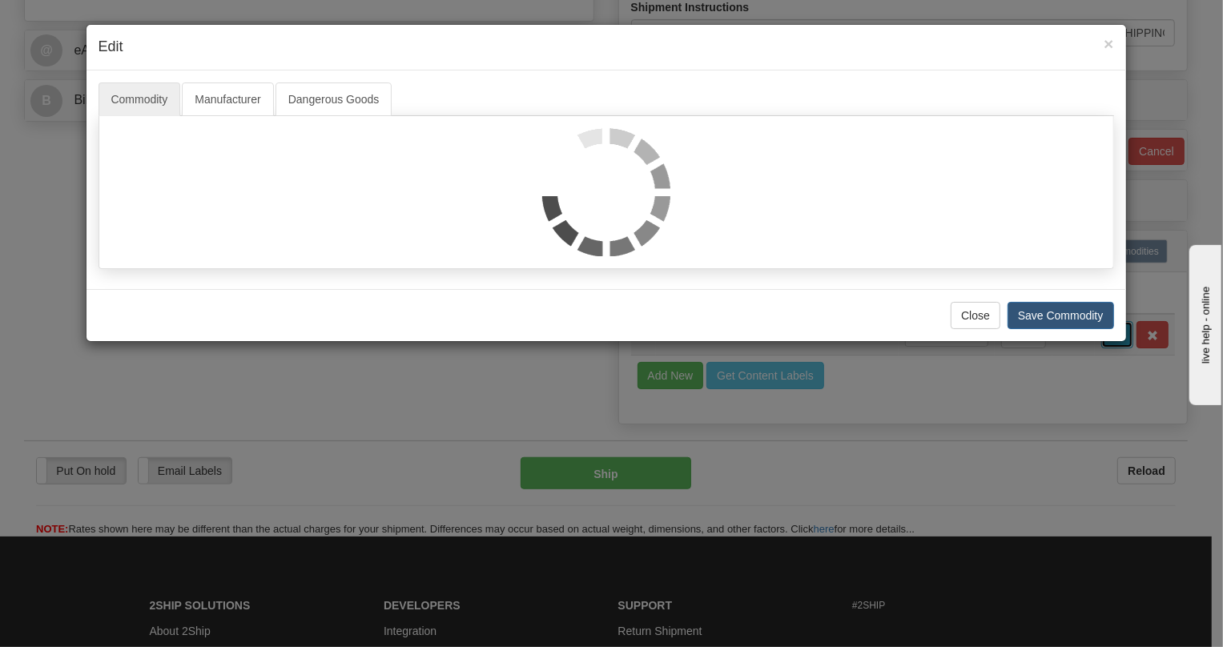
scroll to position [0, 0]
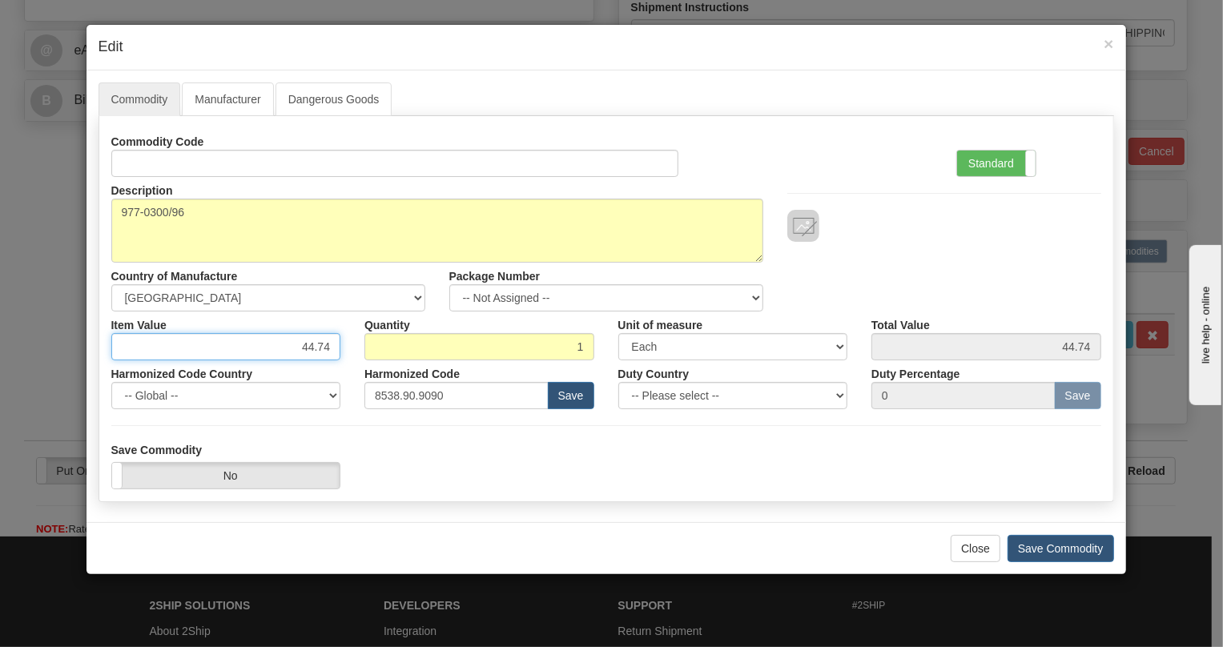
drag, startPoint x: 328, startPoint y: 347, endPoint x: 269, endPoint y: 351, distance: 59.4
click at [269, 351] on input "44.74" at bounding box center [226, 346] width 230 height 27
type input "61.50"
click at [987, 152] on label "Standard" at bounding box center [996, 164] width 78 height 26
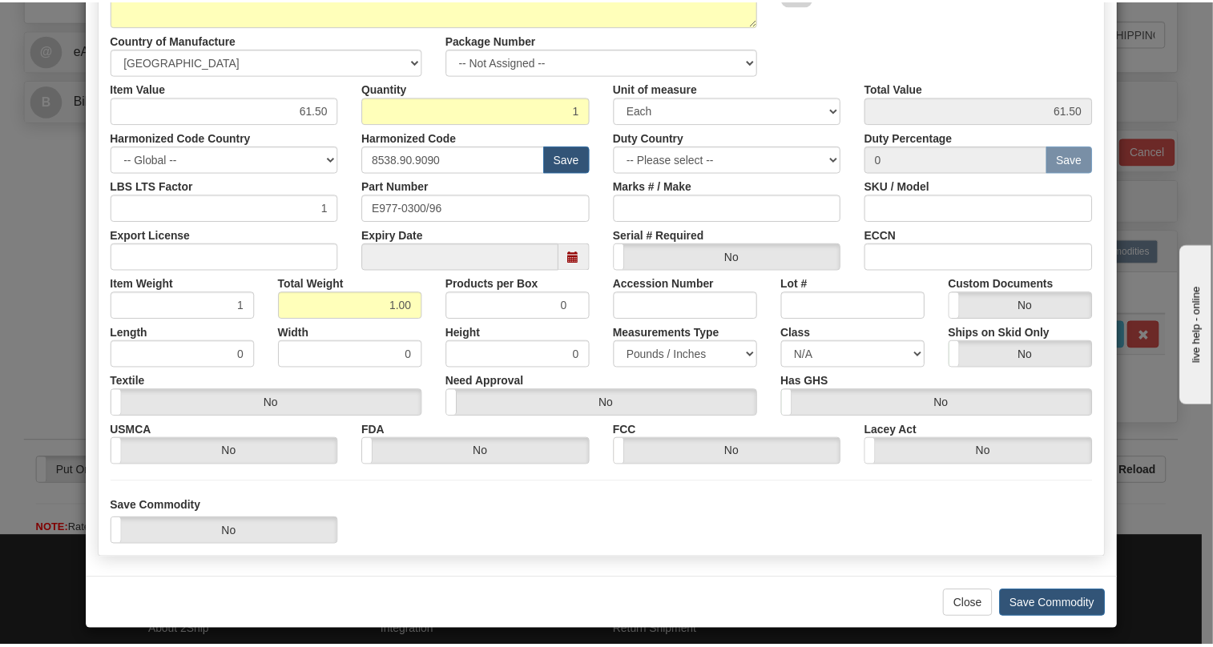
scroll to position [243, 0]
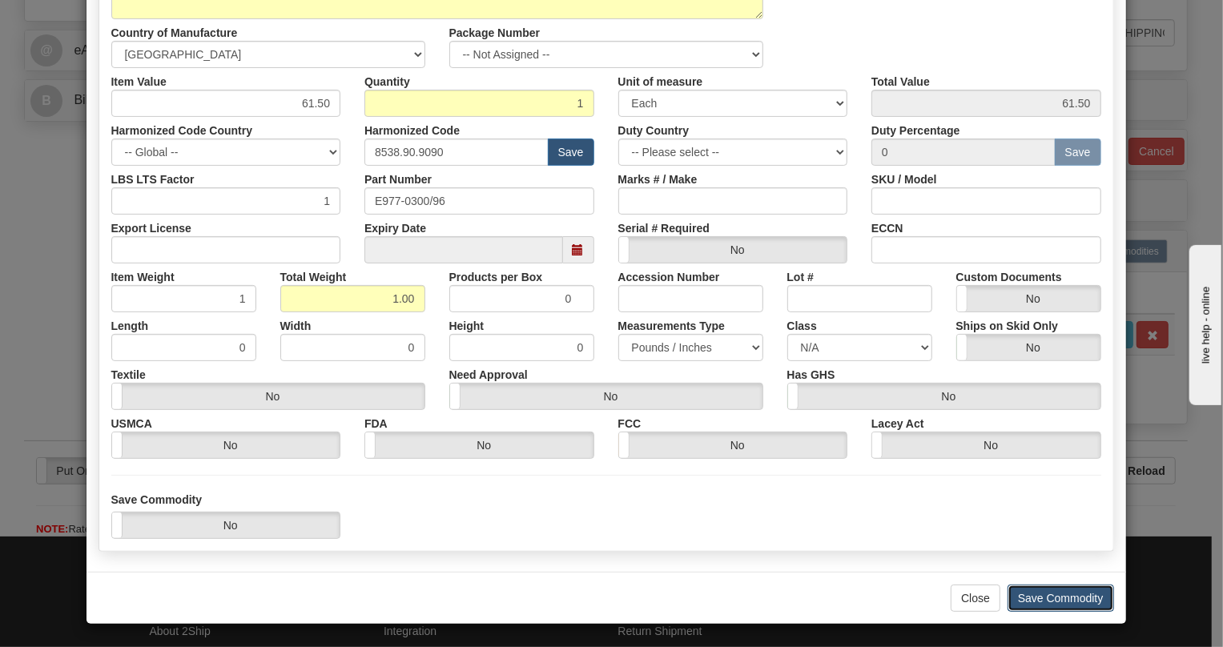
click at [1049, 598] on button "Save Commodity" at bounding box center [1061, 598] width 107 height 27
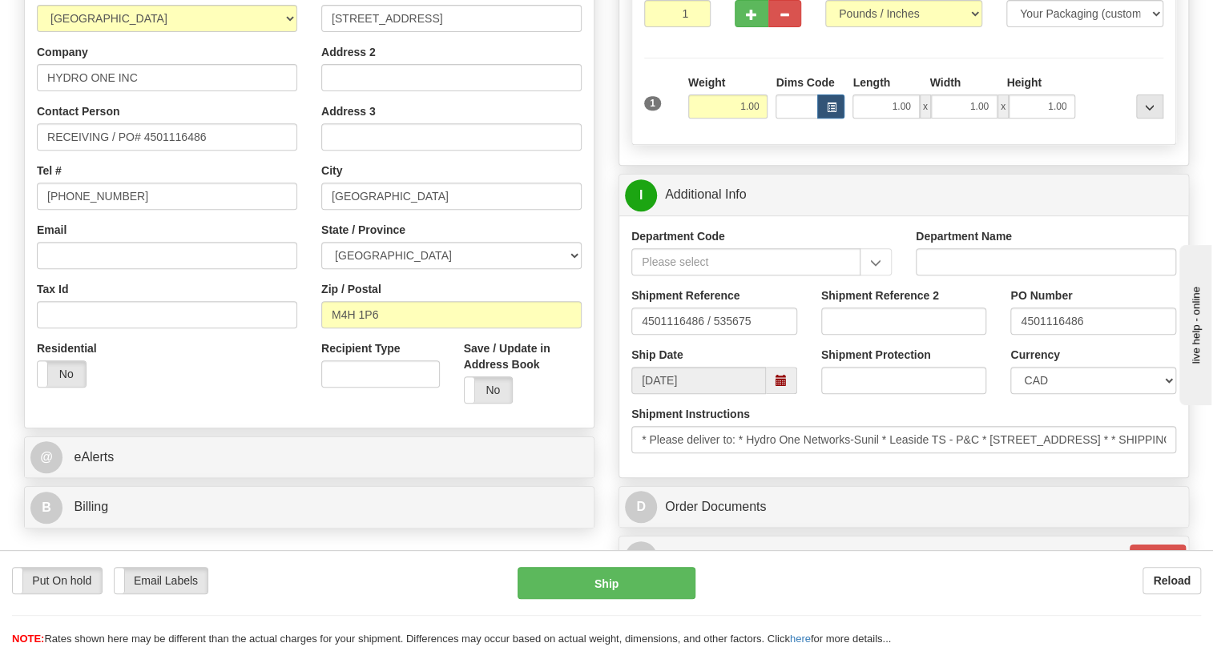
scroll to position [218, 0]
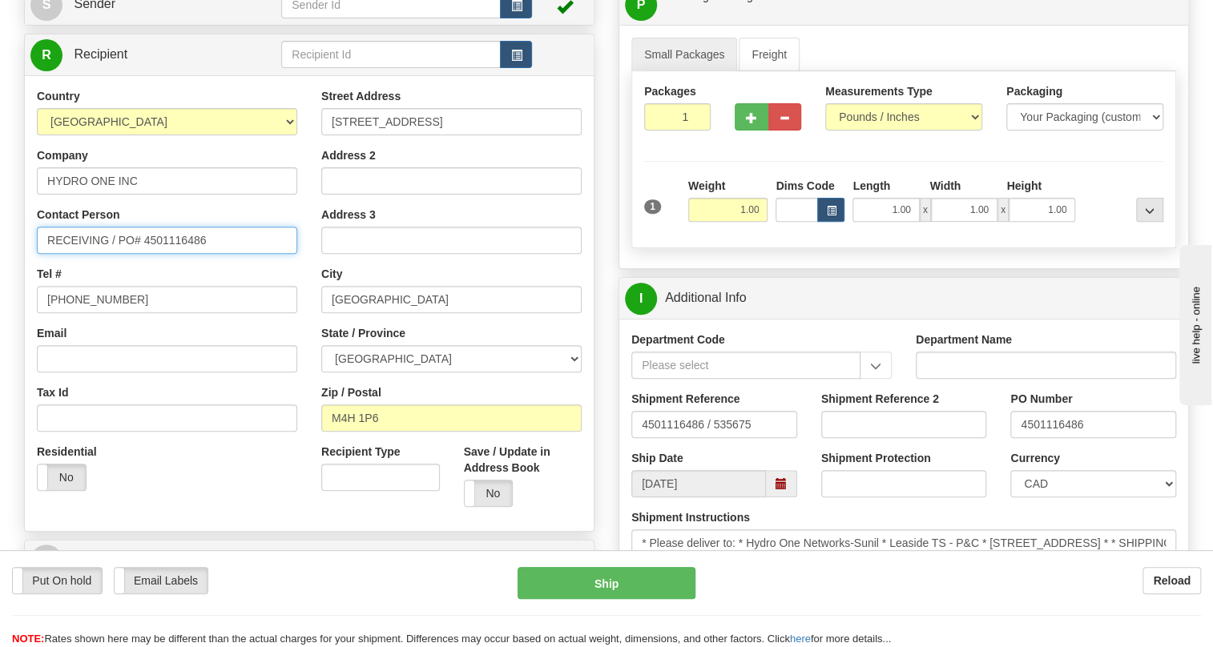
click at [45, 231] on input "RECEIVING / PO# 4501116486" at bounding box center [167, 240] width 260 height 27
paste input "KHUDIJA ALI"
type input "KHUDIJA ALI / RECEIVING / PO# 4501116486"
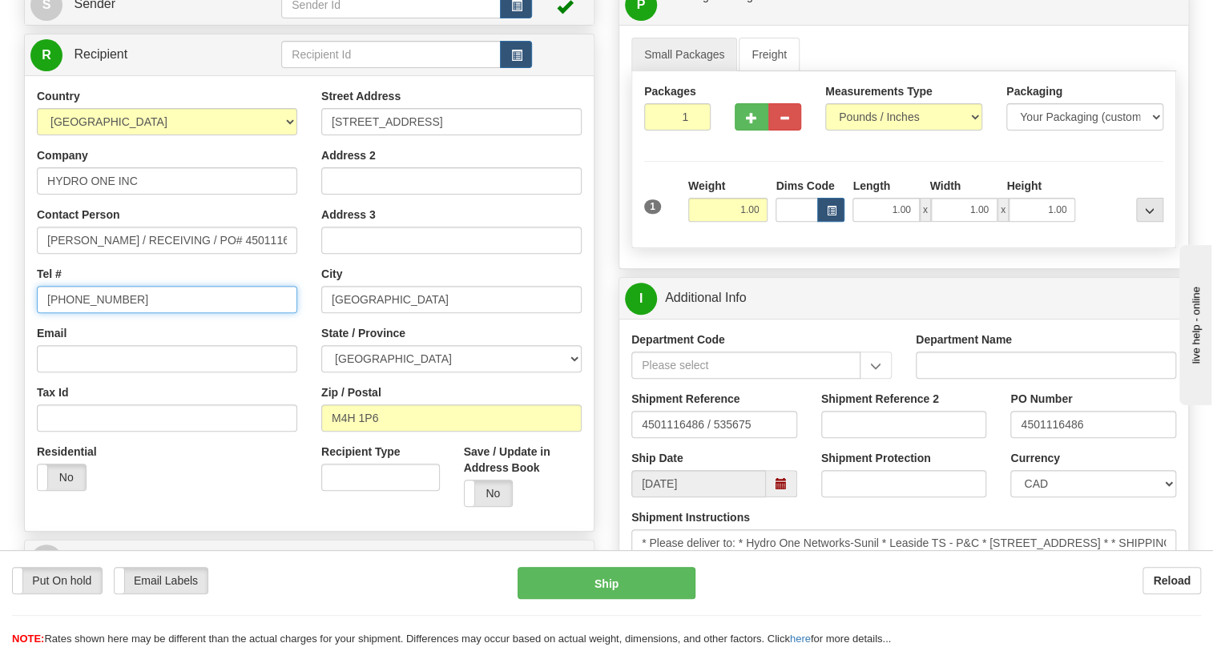
click at [95, 300] on input "[PHONE_NUMBER]" at bounding box center [167, 299] width 260 height 27
paste input "416-345-5000"
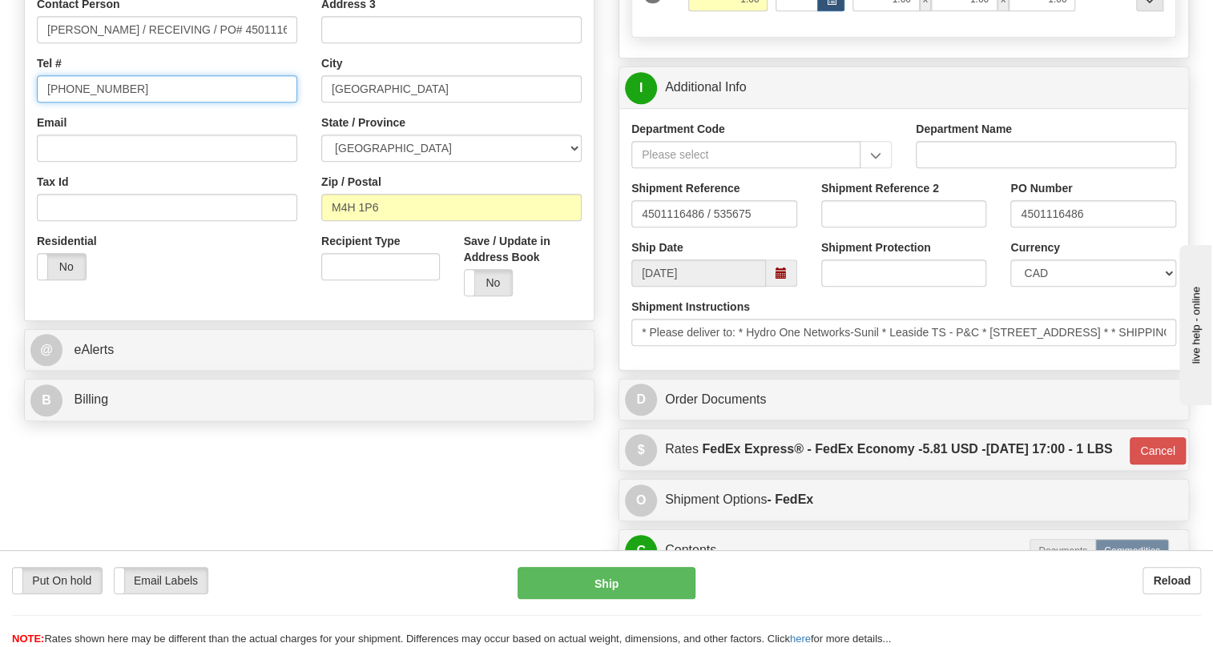
scroll to position [437, 0]
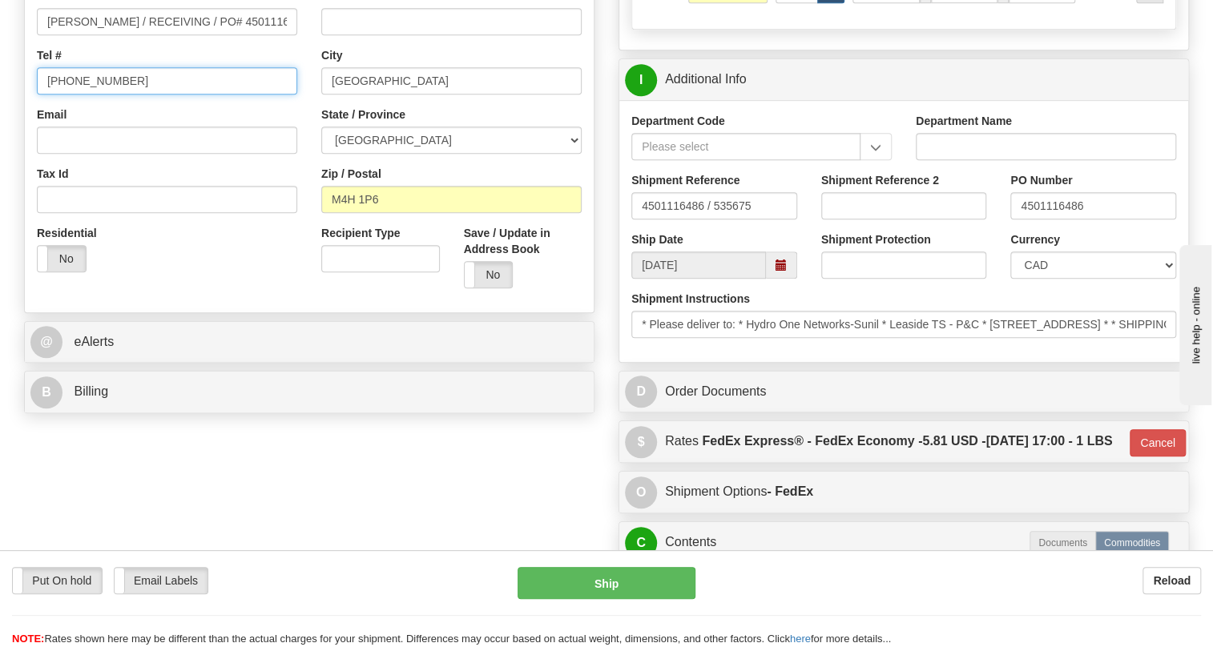
type input "416-345-5000"
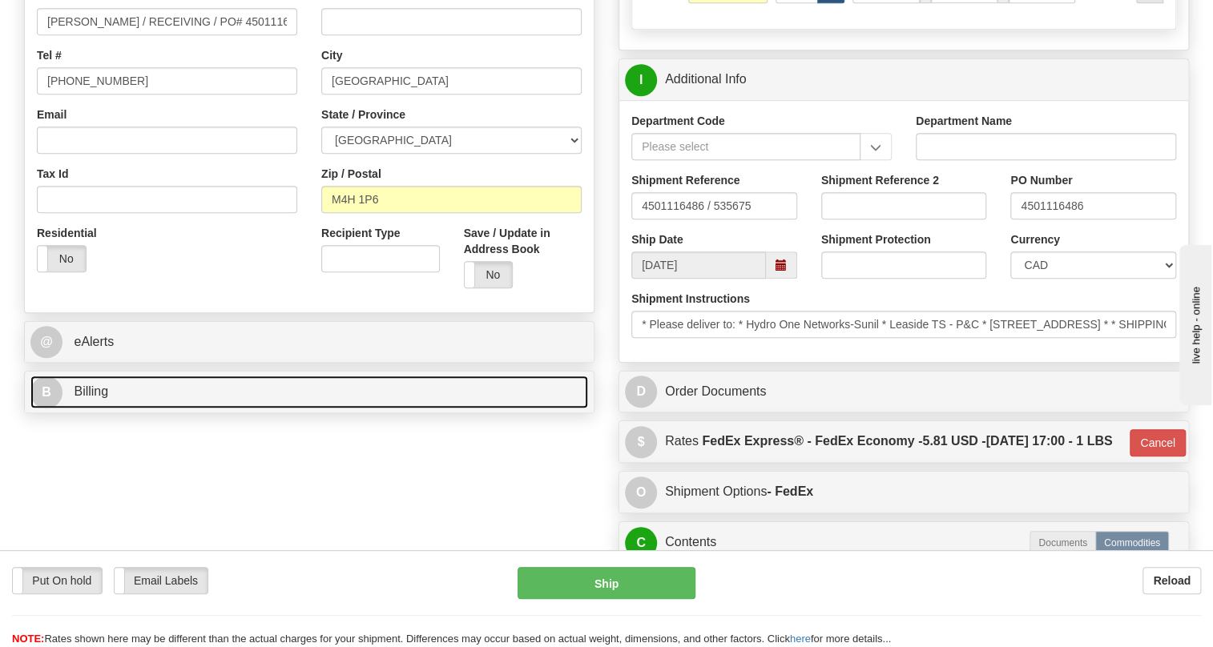
click at [95, 389] on span "Billing" at bounding box center [91, 391] width 34 height 14
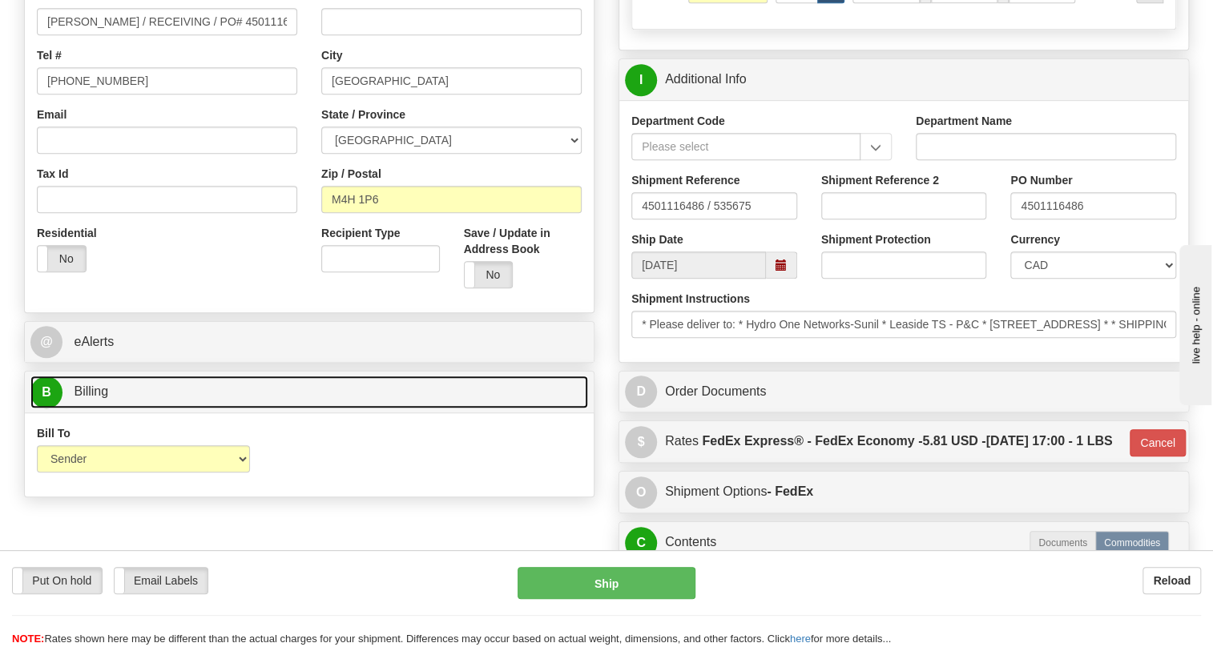
click at [95, 389] on span "Billing" at bounding box center [91, 391] width 34 height 14
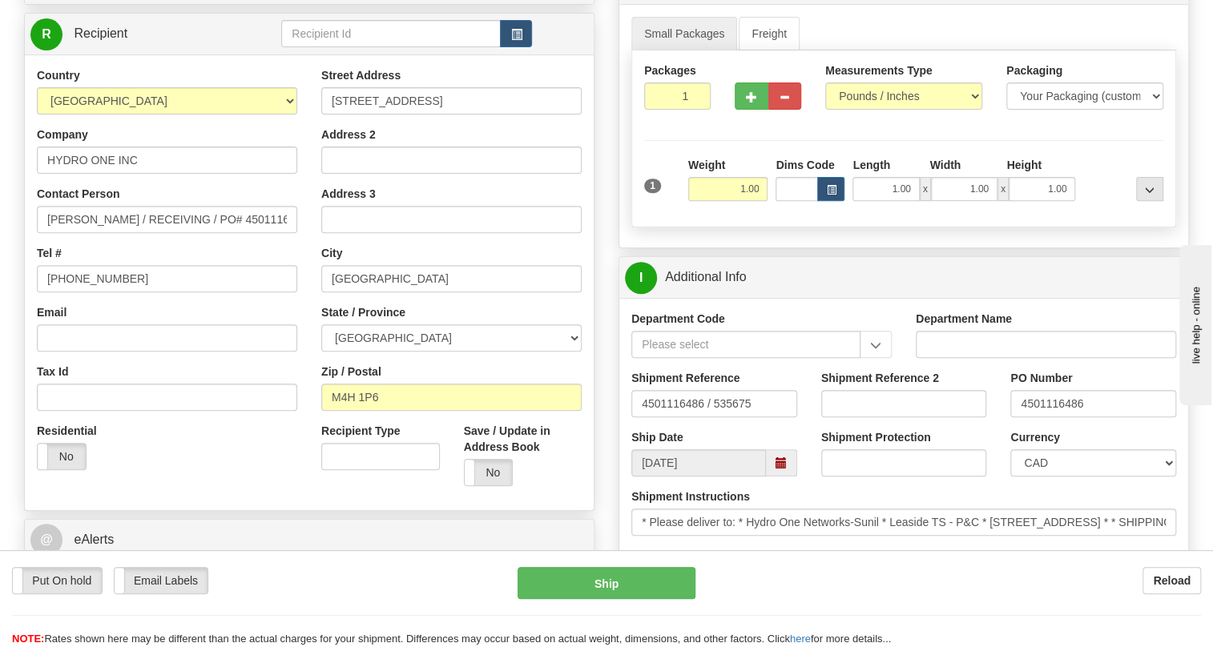
scroll to position [218, 0]
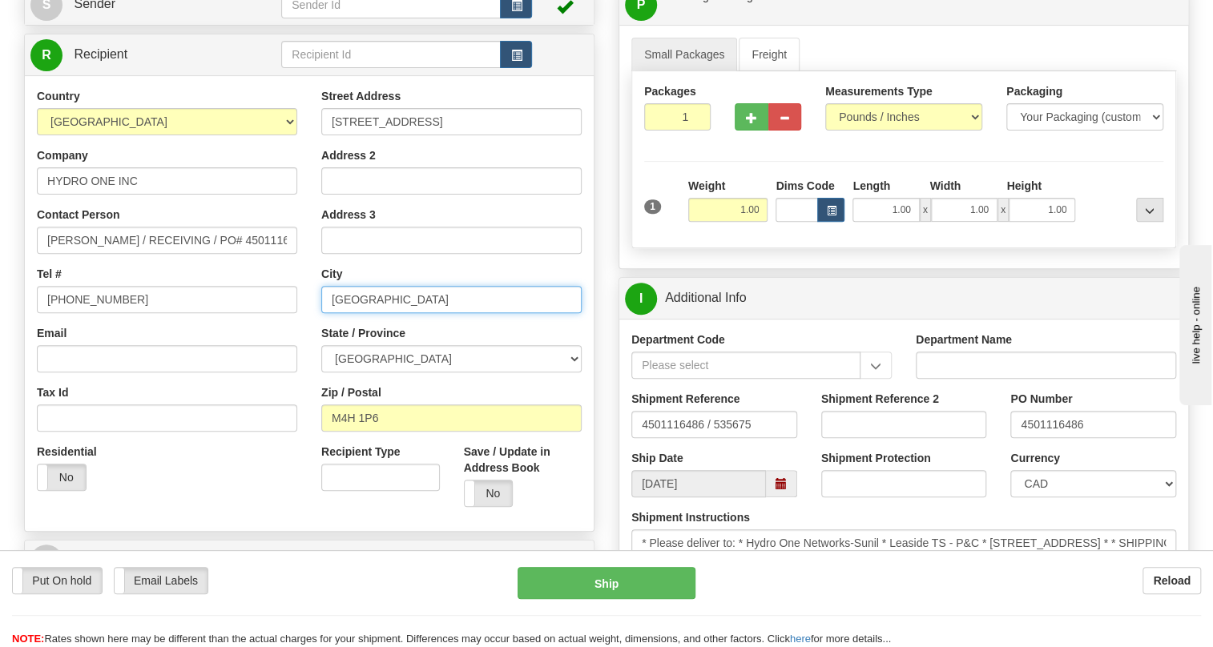
drag, startPoint x: 400, startPoint y: 296, endPoint x: 314, endPoint y: 304, distance: 86.1
click at [314, 304] on div "Street Address 1080 Millwood DR Address 2 Address 3 City EAST YORK State / Prov…" at bounding box center [451, 303] width 284 height 431
type input "TORONTO"
click at [604, 273] on div "Order # 86694774 S" at bounding box center [309, 286] width 594 height 707
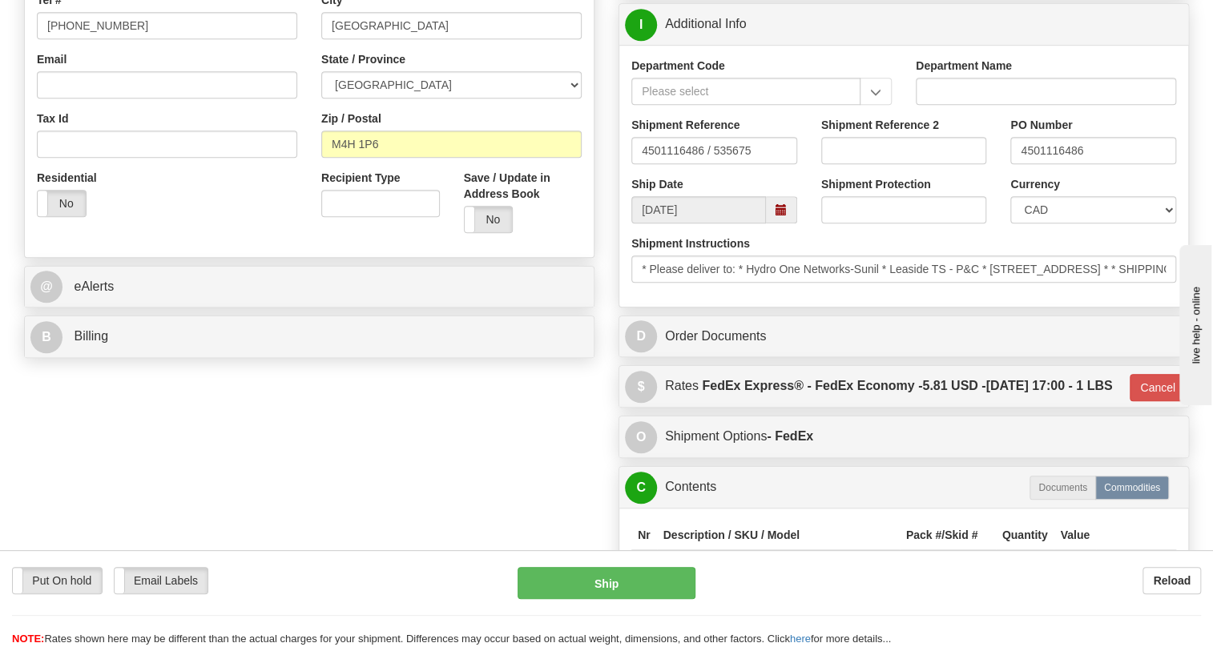
scroll to position [364, 0]
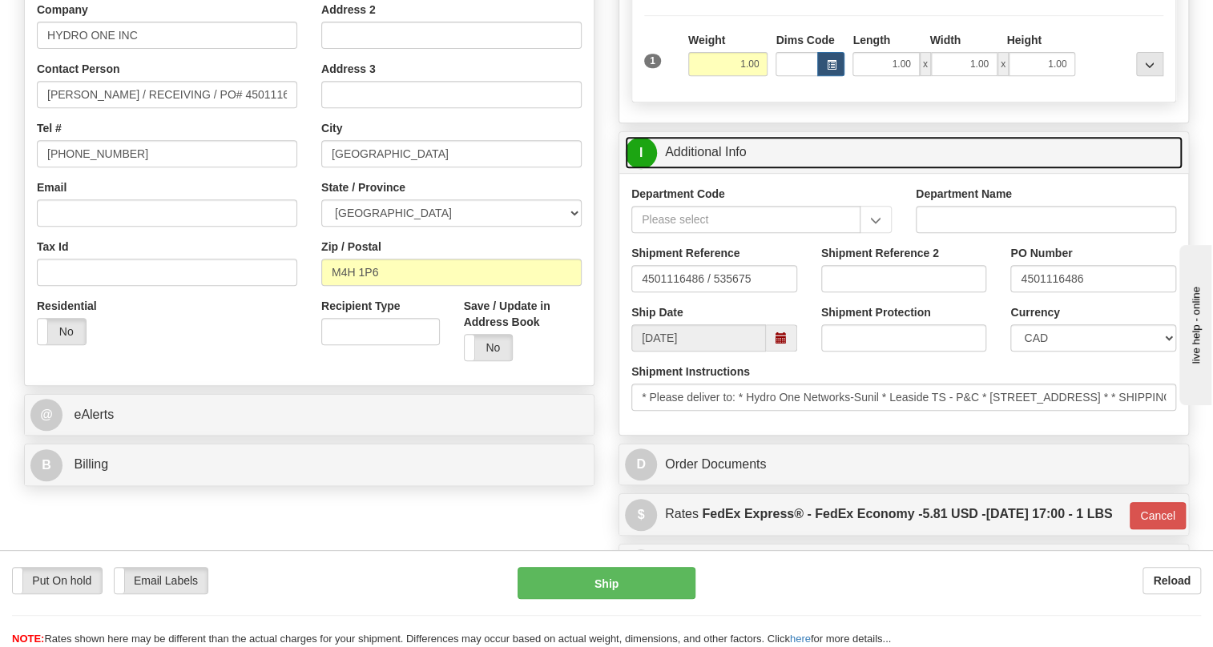
click at [701, 150] on link "I Additional Info" at bounding box center [903, 152] width 557 height 33
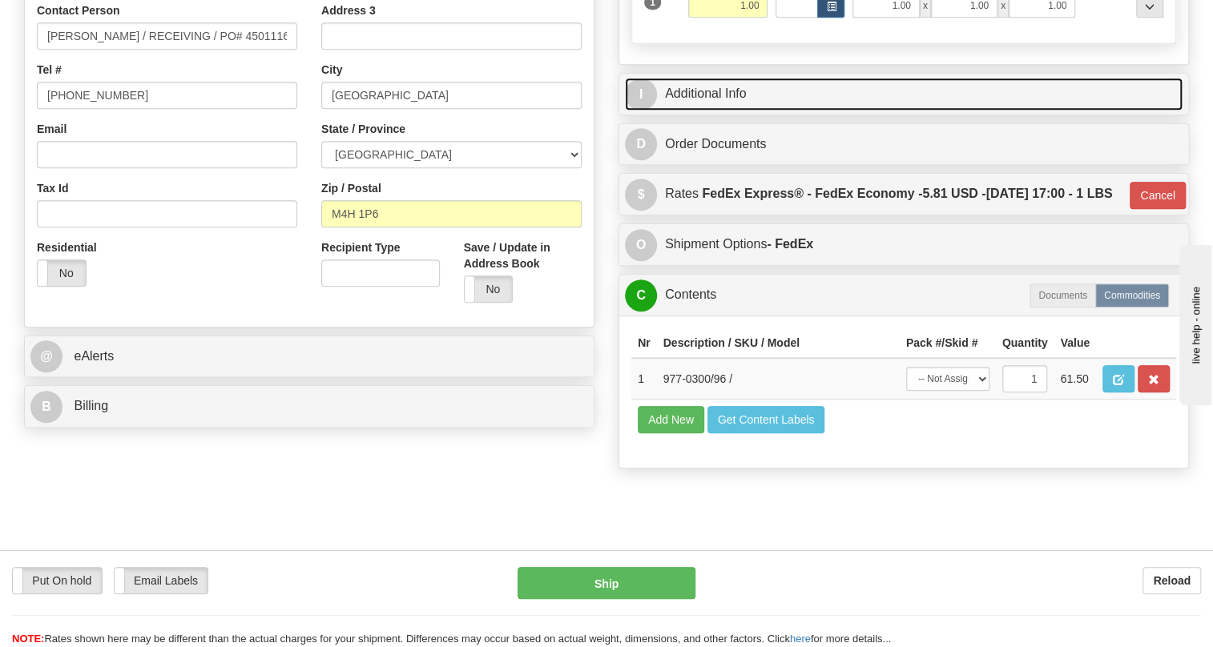
scroll to position [509, 0]
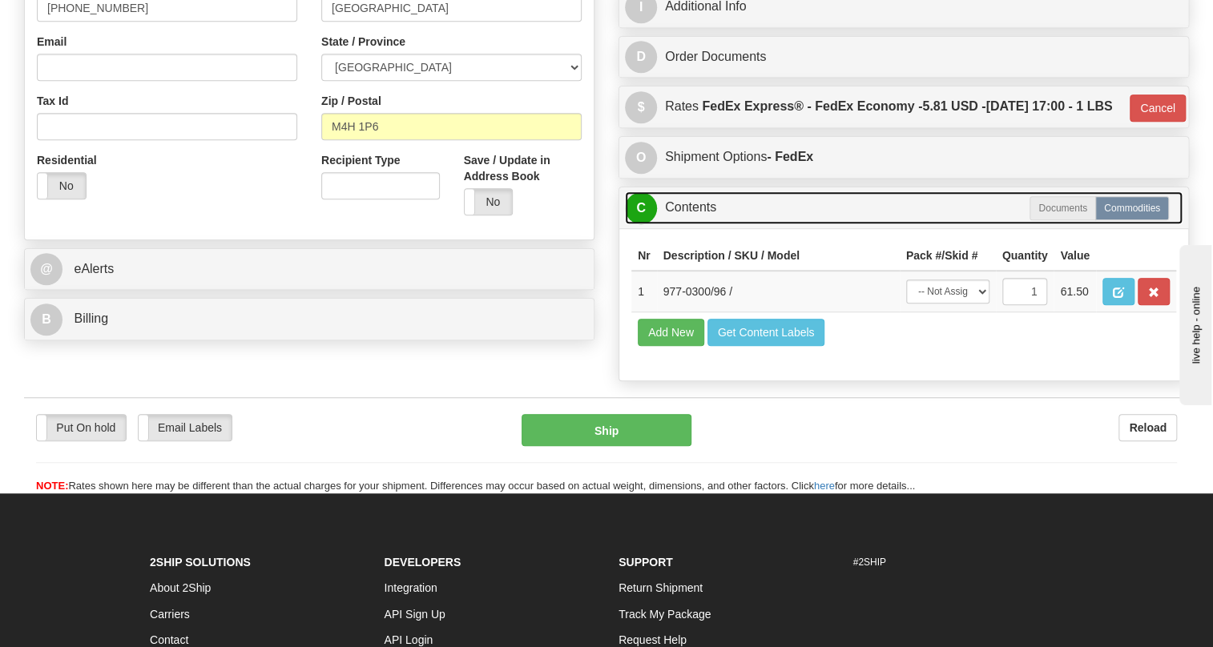
click at [708, 224] on link "C Contents" at bounding box center [903, 207] width 557 height 33
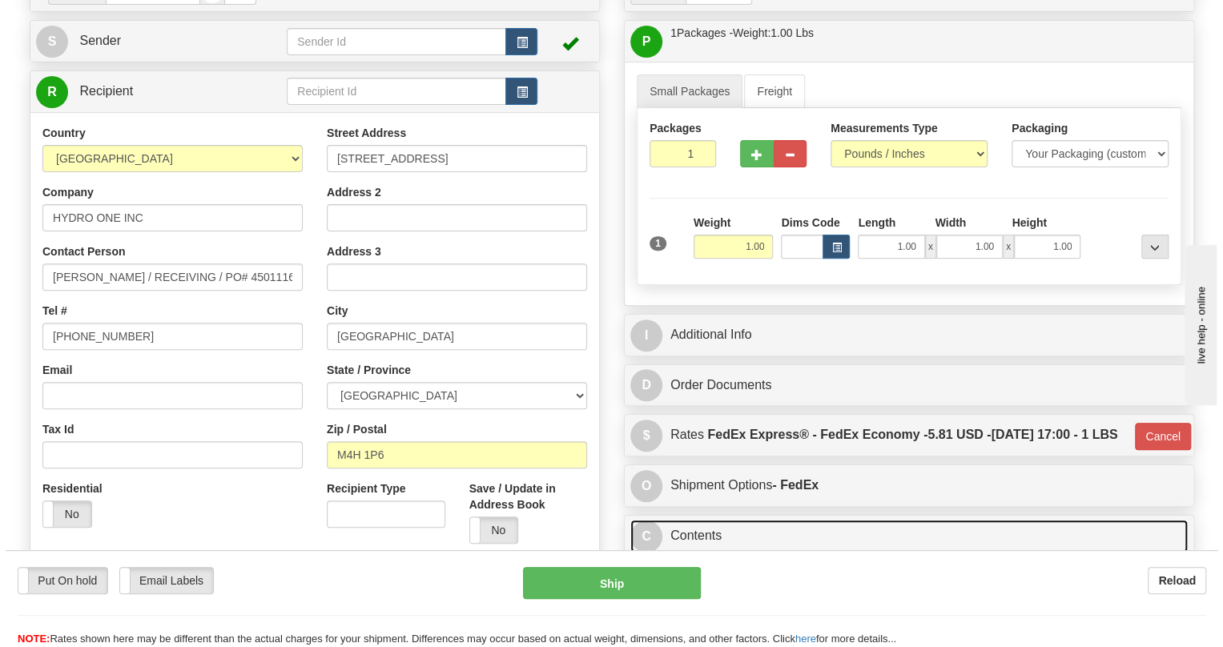
scroll to position [145, 0]
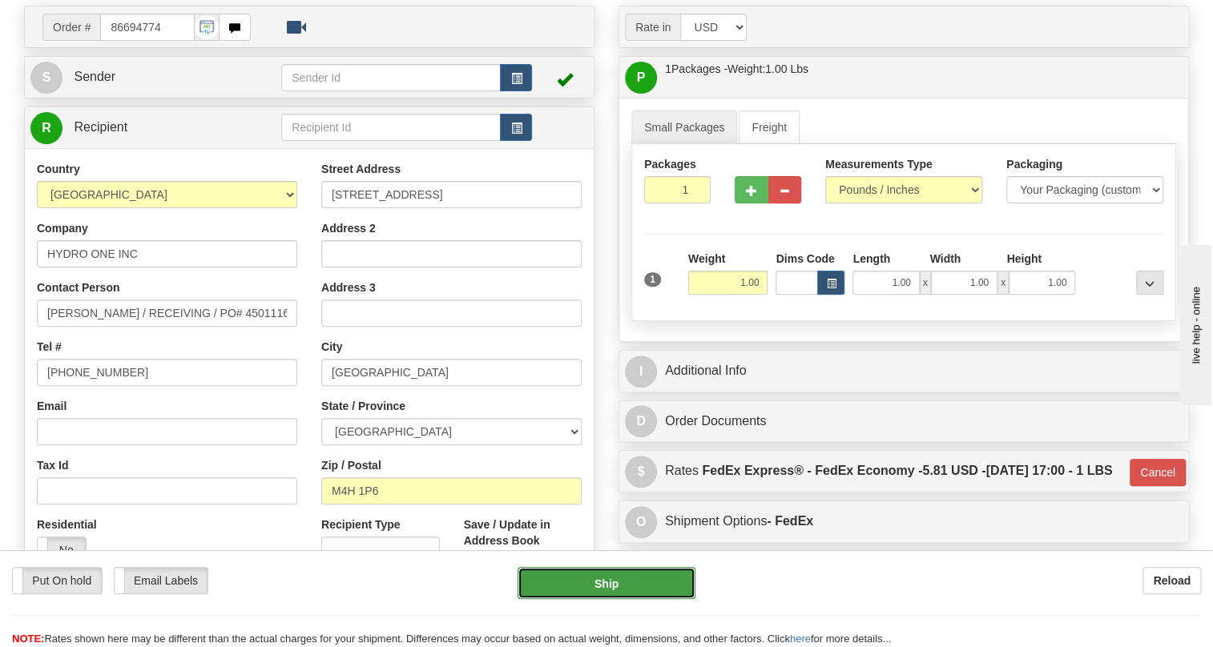
click at [608, 585] on button "Ship" at bounding box center [606, 583] width 178 height 32
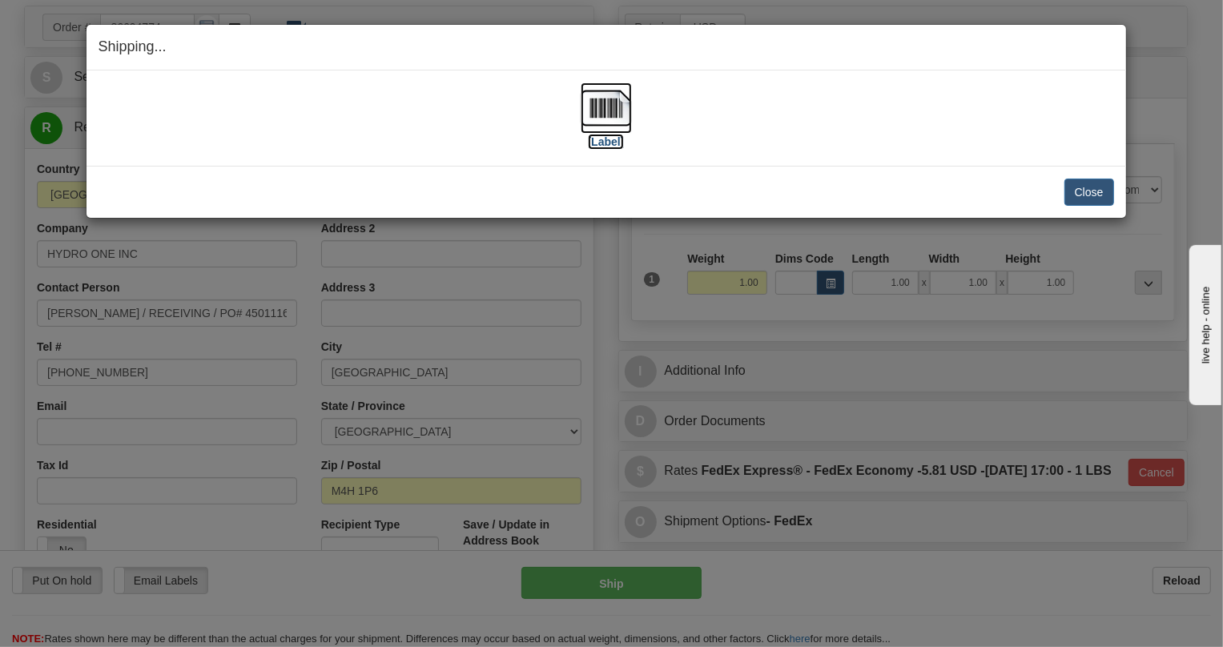
click at [621, 118] on img at bounding box center [606, 107] width 51 height 51
click at [1091, 195] on button "Close" at bounding box center [1089, 192] width 50 height 27
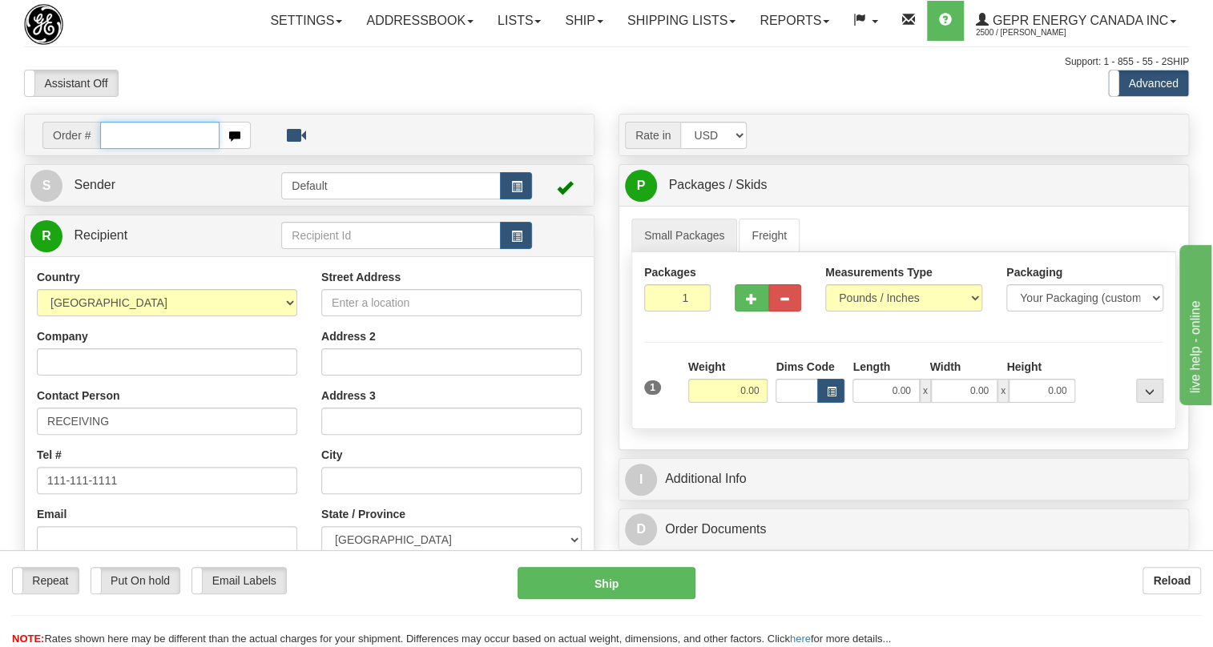
click at [140, 149] on input "text" at bounding box center [159, 135] width 119 height 27
paste input "0086694838"
click at [121, 149] on input "0086694838" at bounding box center [159, 135] width 119 height 27
type input "86694838"
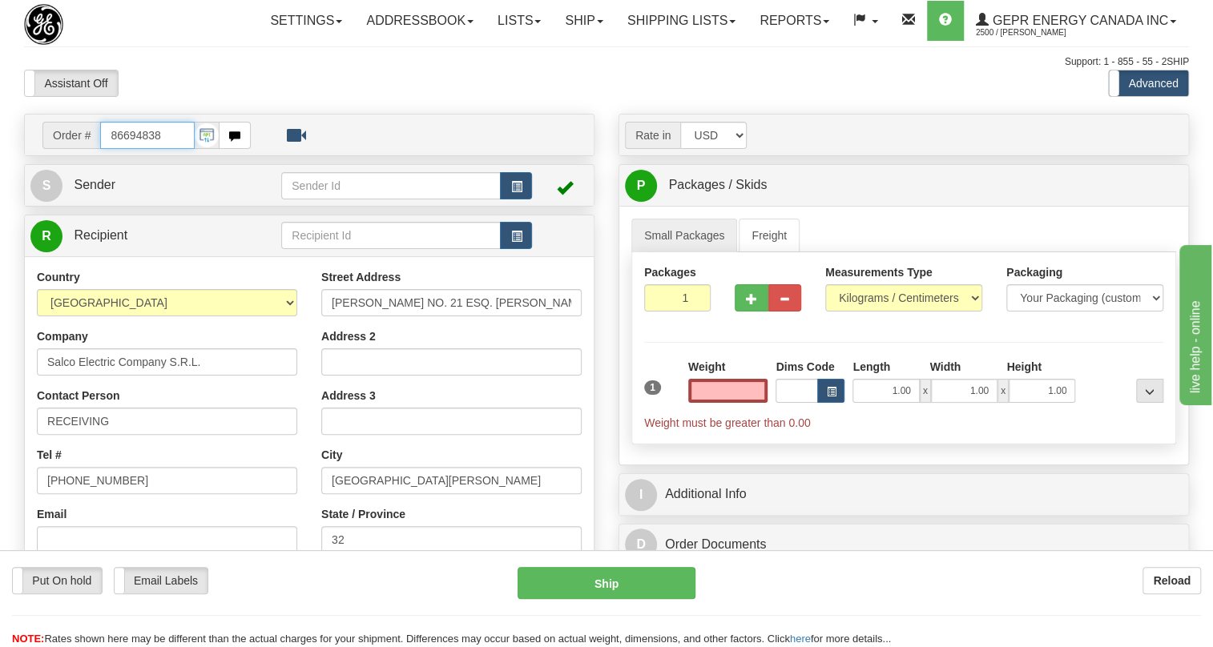
type input "0.00"
click at [139, 149] on input "86694838" at bounding box center [147, 135] width 95 height 27
paste input "0086694836"
click at [119, 149] on input "0086694836" at bounding box center [147, 135] width 95 height 27
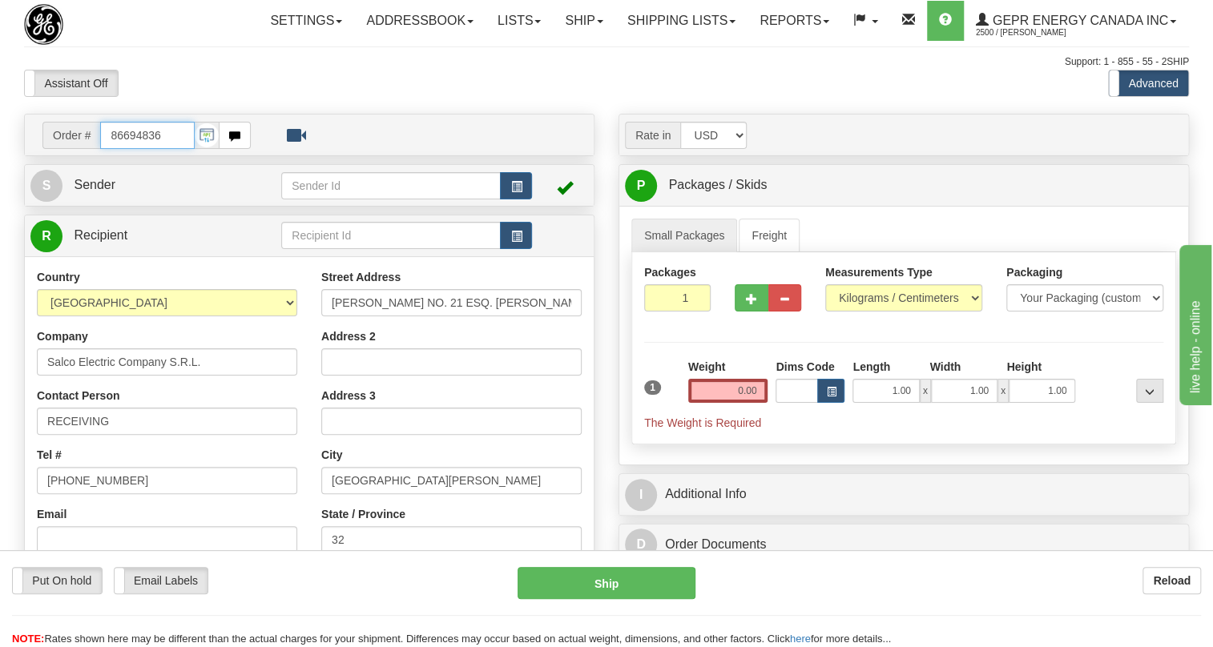
type input "86694836"
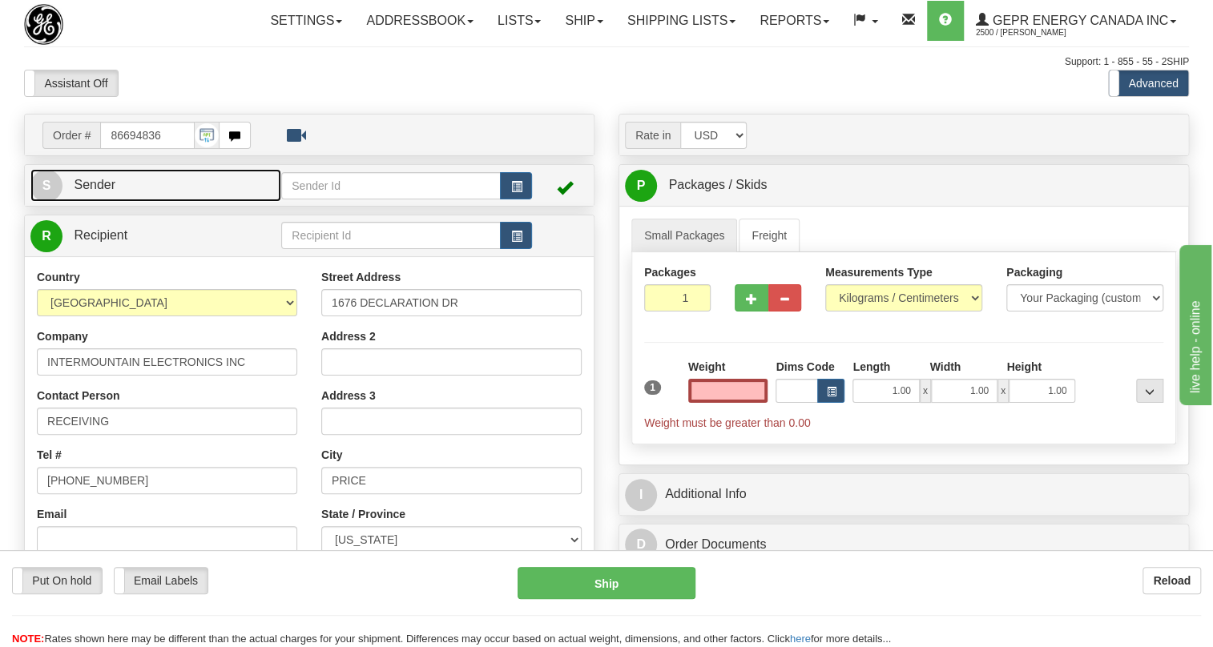
type input "0.00"
click at [86, 191] on span "Sender" at bounding box center [95, 185] width 42 height 14
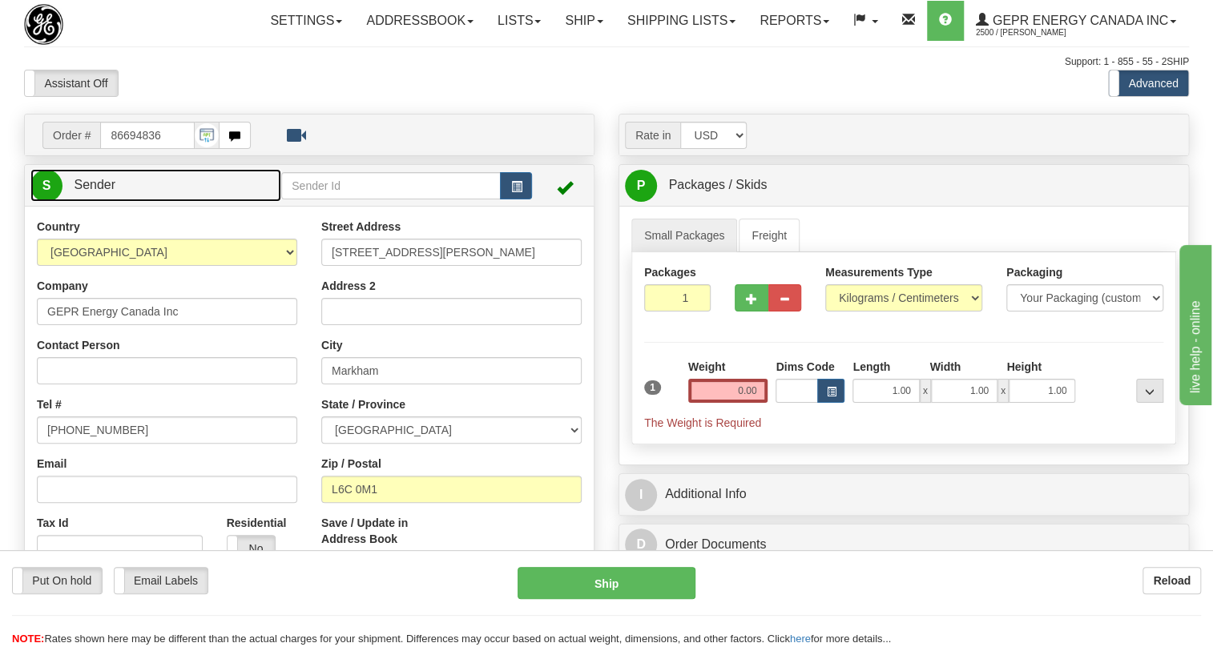
type input "MARKHAM"
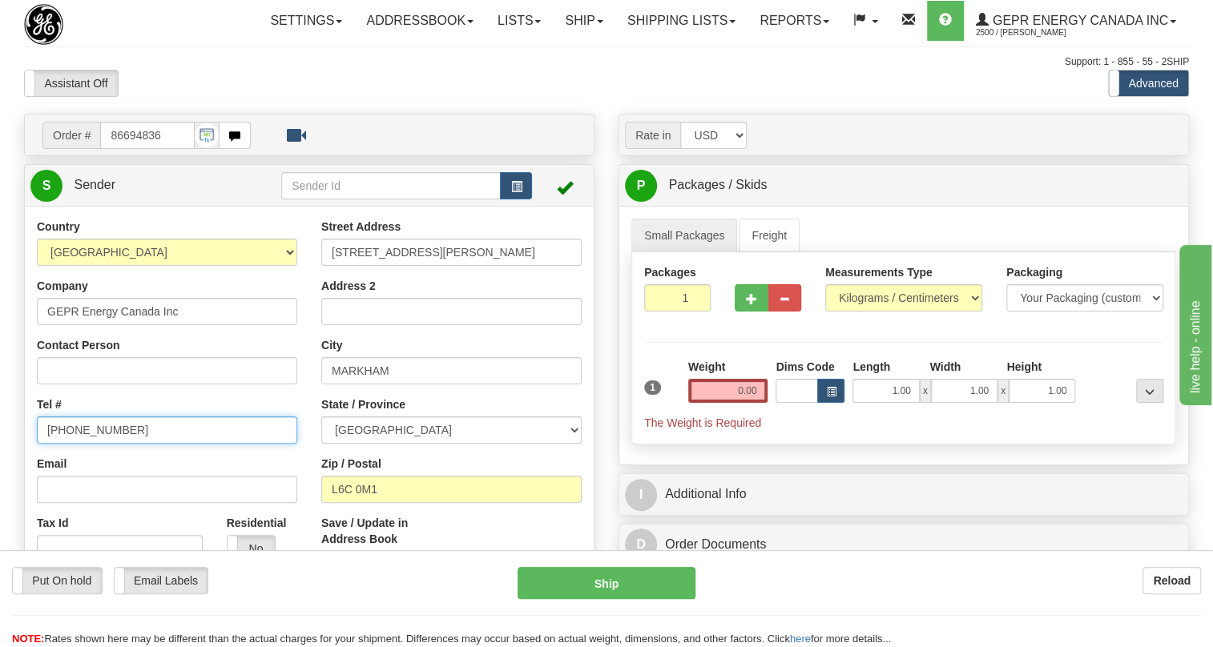
click at [95, 444] on input "[PHONE_NUMBER]" at bounding box center [167, 429] width 260 height 27
paste input "[PHONE_NUMBER]"
type input "[PHONE_NUMBER]"
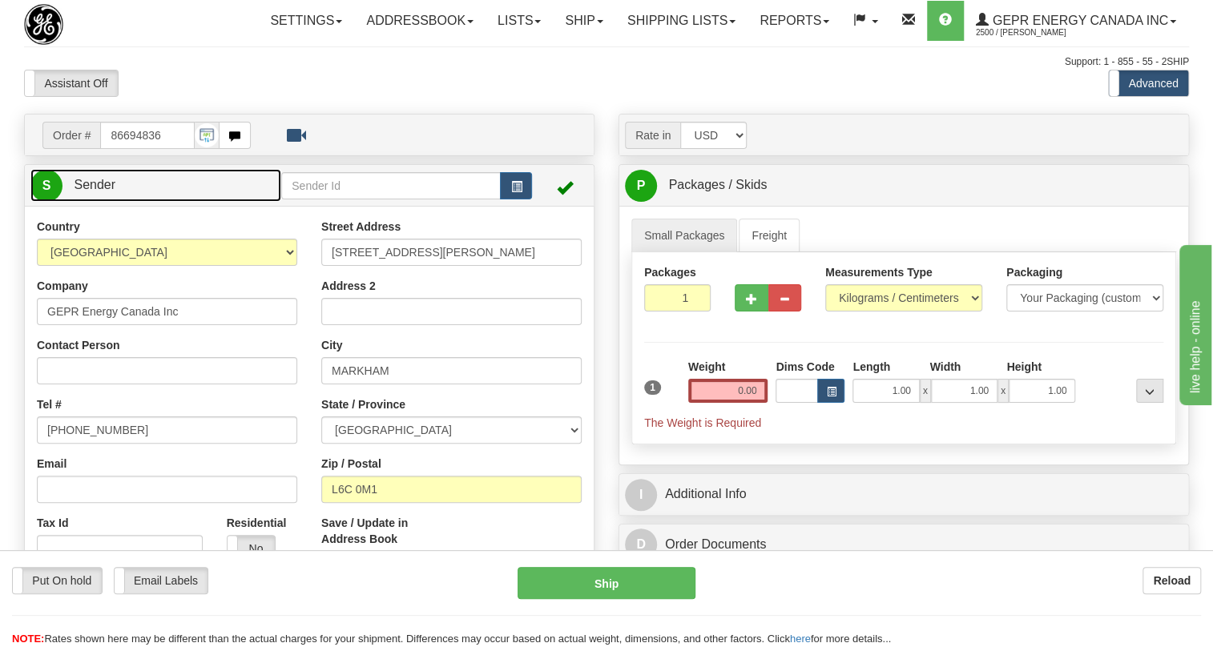
click at [80, 191] on span "Sender" at bounding box center [95, 185] width 42 height 14
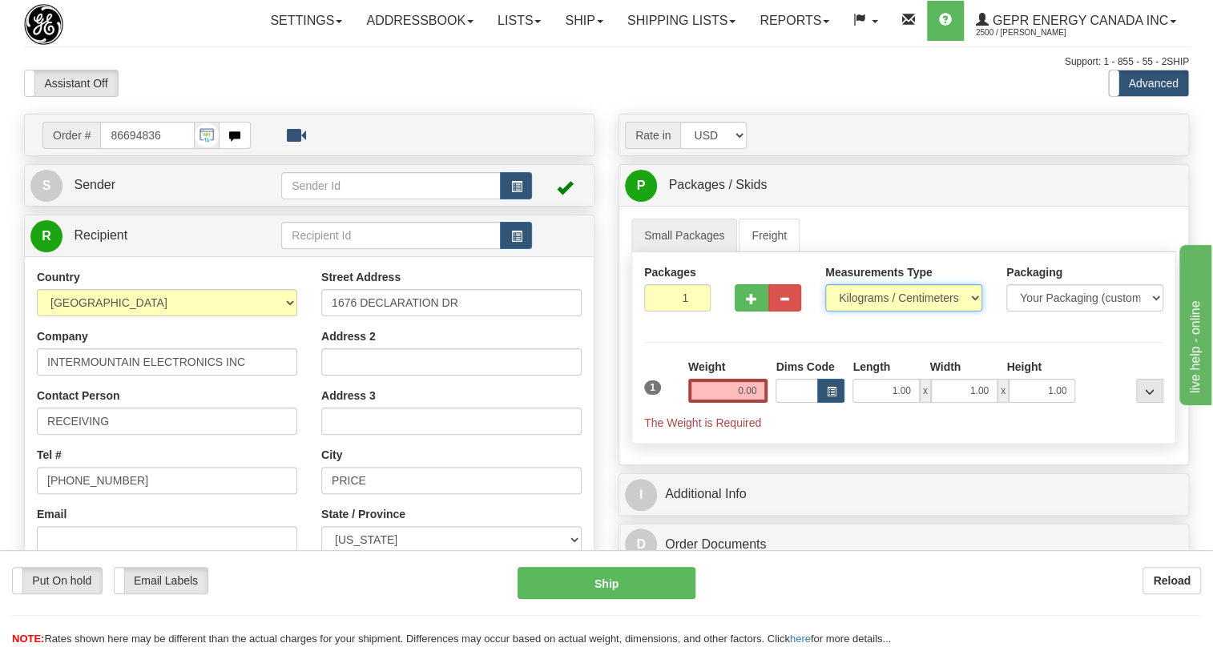
click at [879, 312] on select "Pounds / Inches Kilograms / Centimeters" at bounding box center [903, 297] width 157 height 27
select select "0"
click at [825, 312] on select "Pounds / Inches Kilograms / Centimeters" at bounding box center [903, 297] width 157 height 27
click at [747, 403] on input "0.00" at bounding box center [728, 391] width 80 height 24
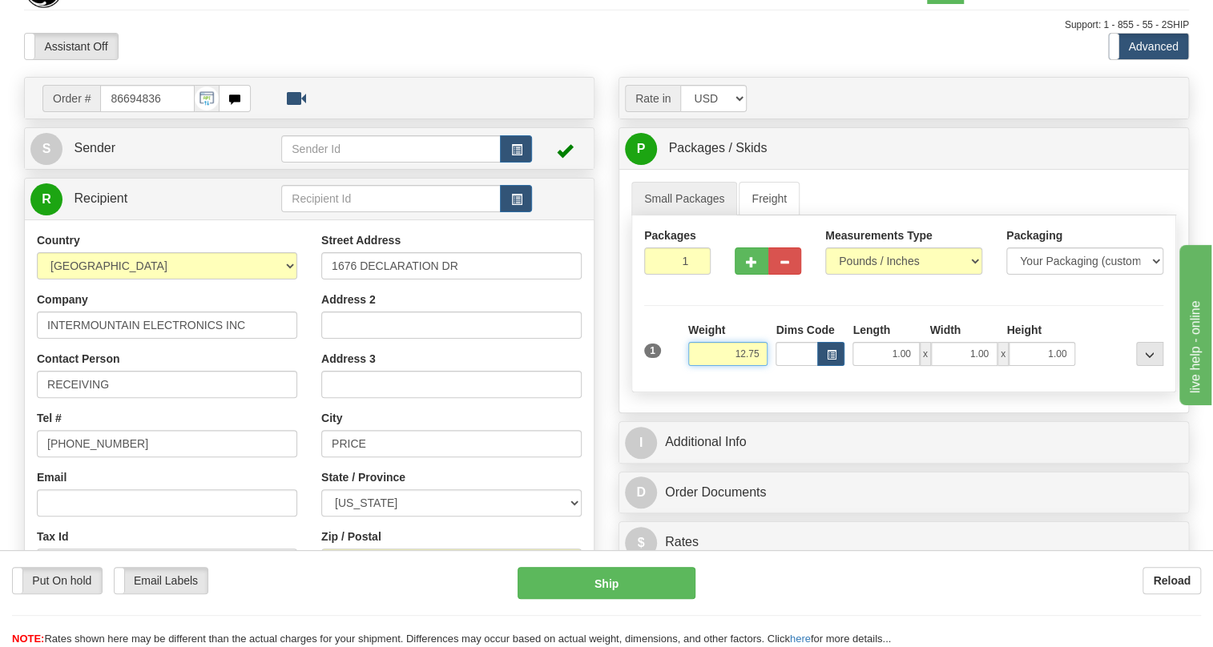
scroll to position [72, 0]
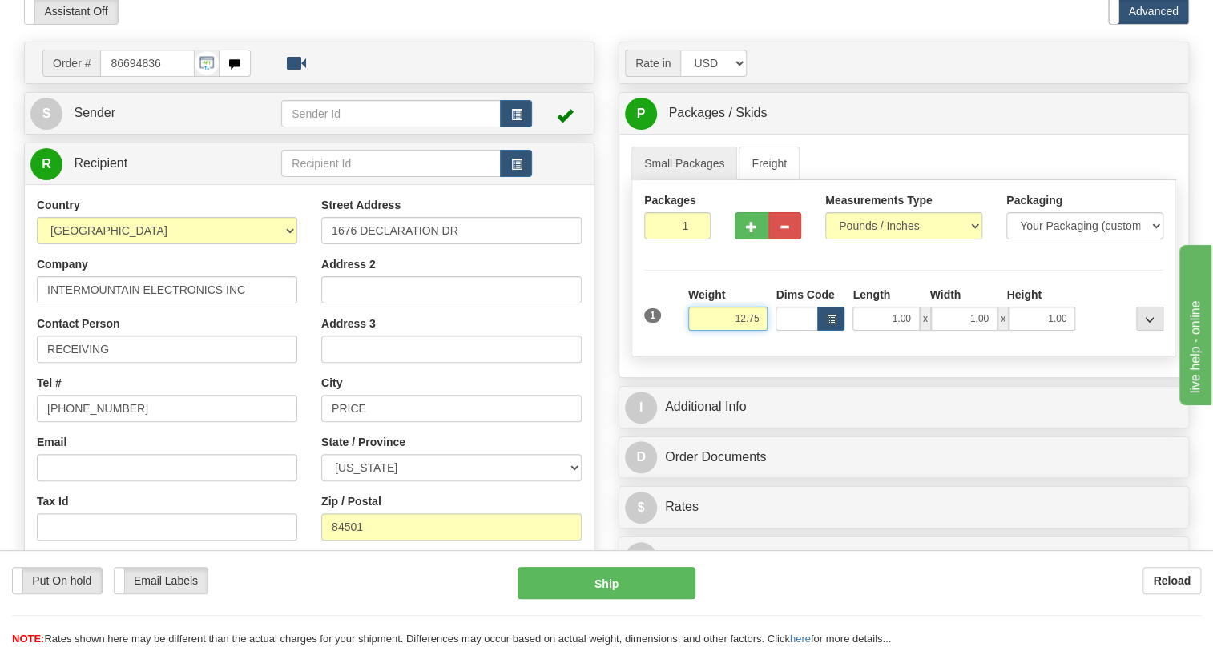
type input "12.75"
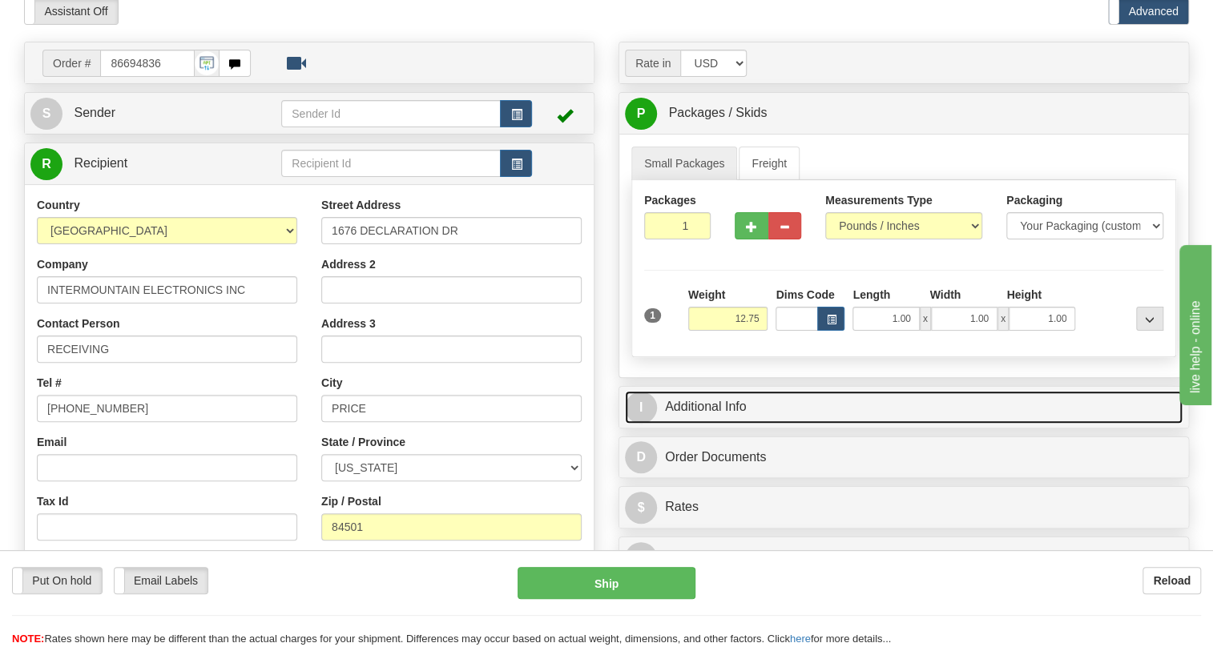
click at [709, 424] on link "I Additional Info" at bounding box center [903, 407] width 557 height 33
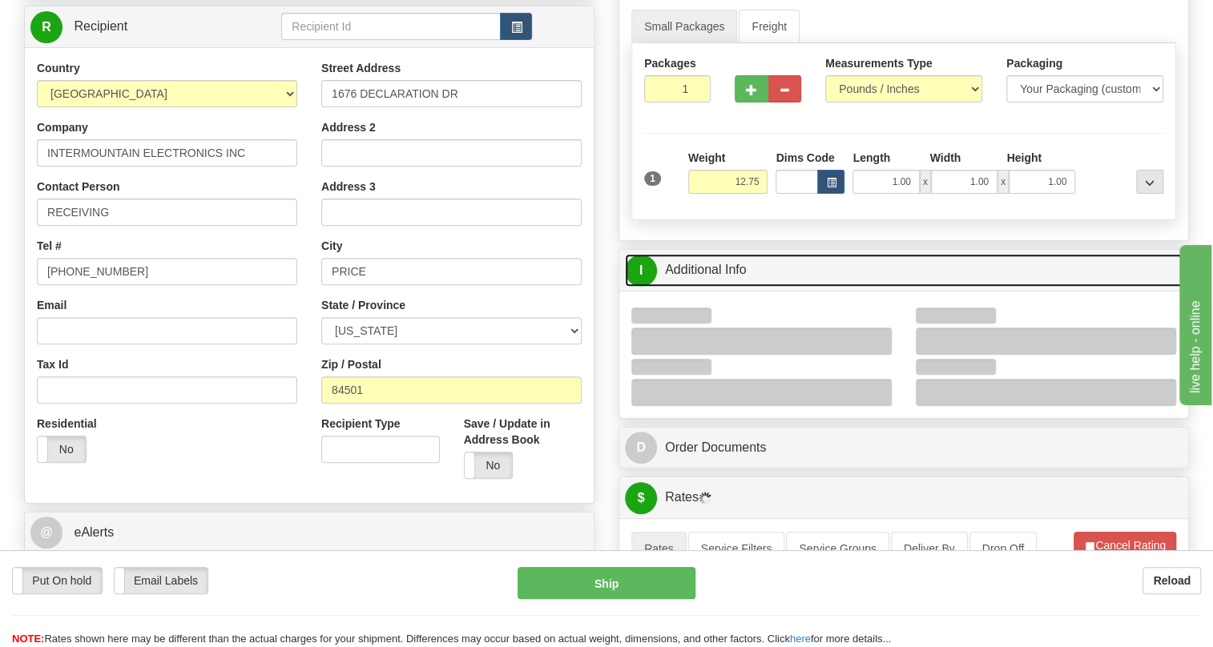
scroll to position [218, 0]
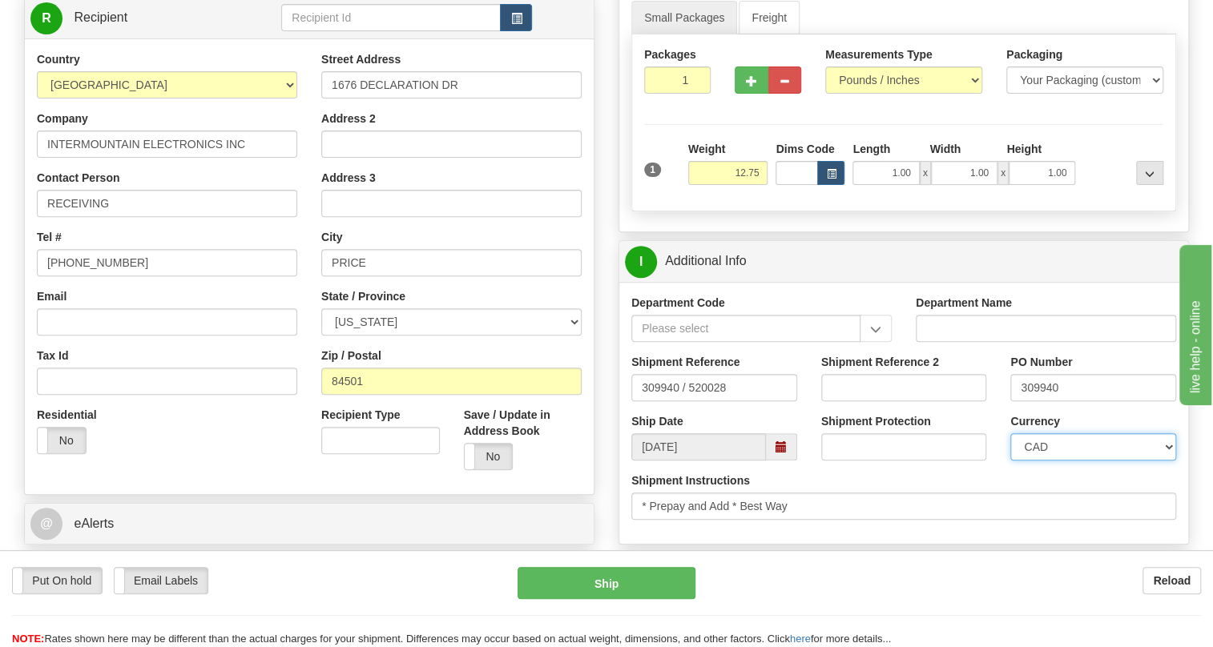
click at [1055, 461] on select "CAD USD EUR ZAR RON ANG ARN AUD AUS AWG BBD BFR BGN BHD BMD BND BRC BRL CHP CKZ…" at bounding box center [1093, 446] width 166 height 27
select select "1"
click at [1010, 461] on select "CAD USD EUR ZAR RON ANG ARN AUD AUS AWG BBD BFR BGN BHD BMD BND BRC BRL CHP CKZ…" at bounding box center [1093, 446] width 166 height 27
click at [1036, 401] on input "309940" at bounding box center [1093, 387] width 166 height 27
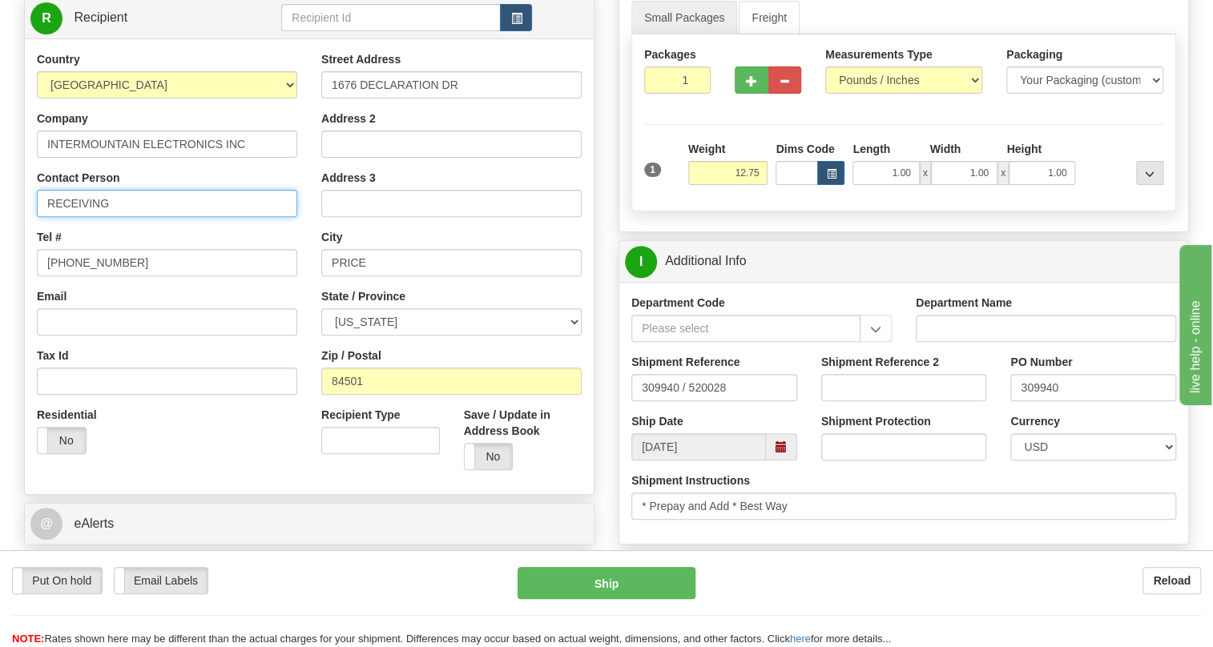
click at [132, 217] on input "RECEIVING" at bounding box center [167, 203] width 260 height 27
paste input "309940"
type input "RECEIVING / PO# 309940"
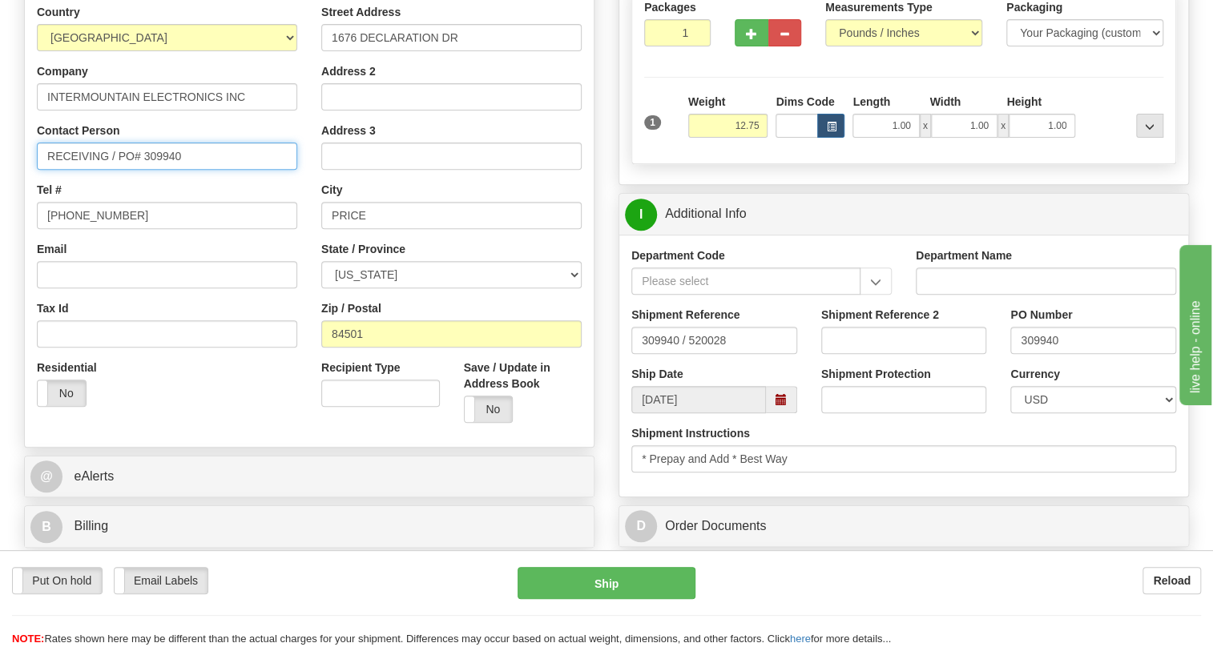
scroll to position [291, 0]
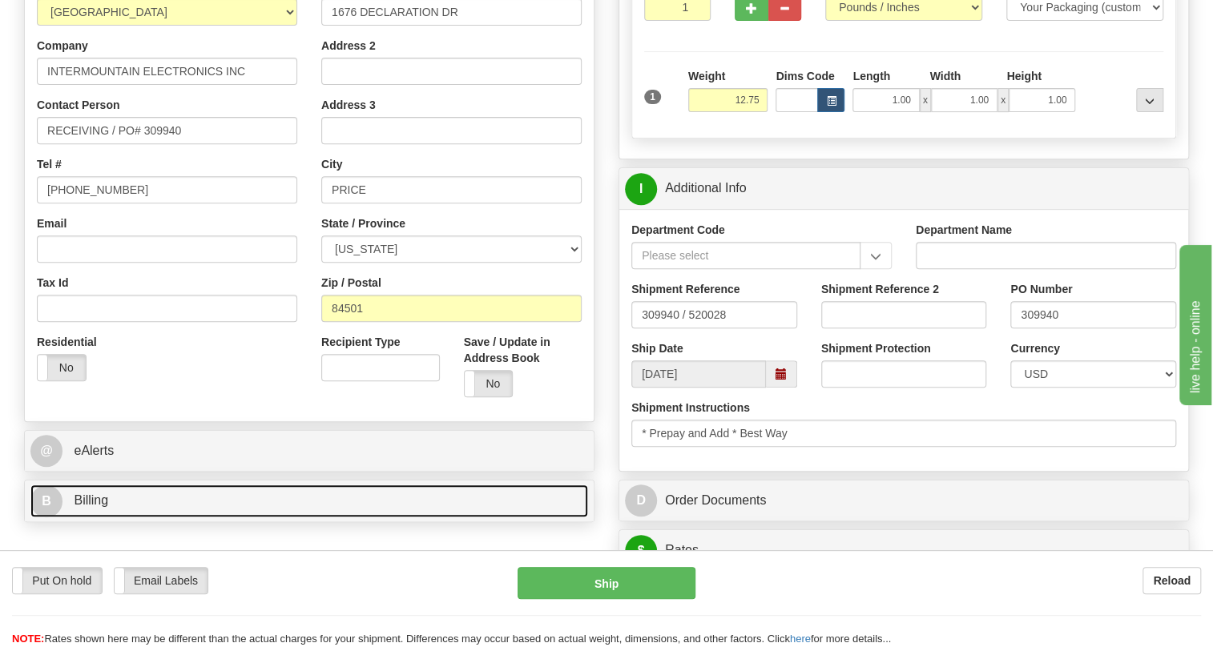
click at [92, 507] on span "Billing" at bounding box center [91, 500] width 34 height 14
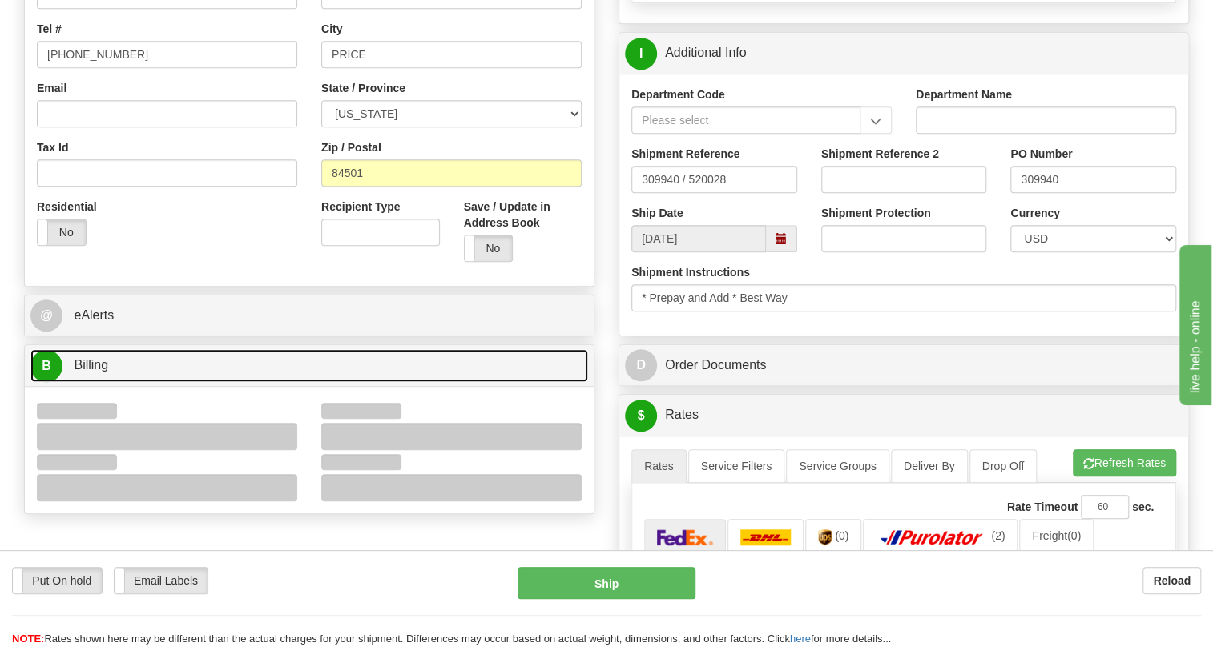
scroll to position [437, 0]
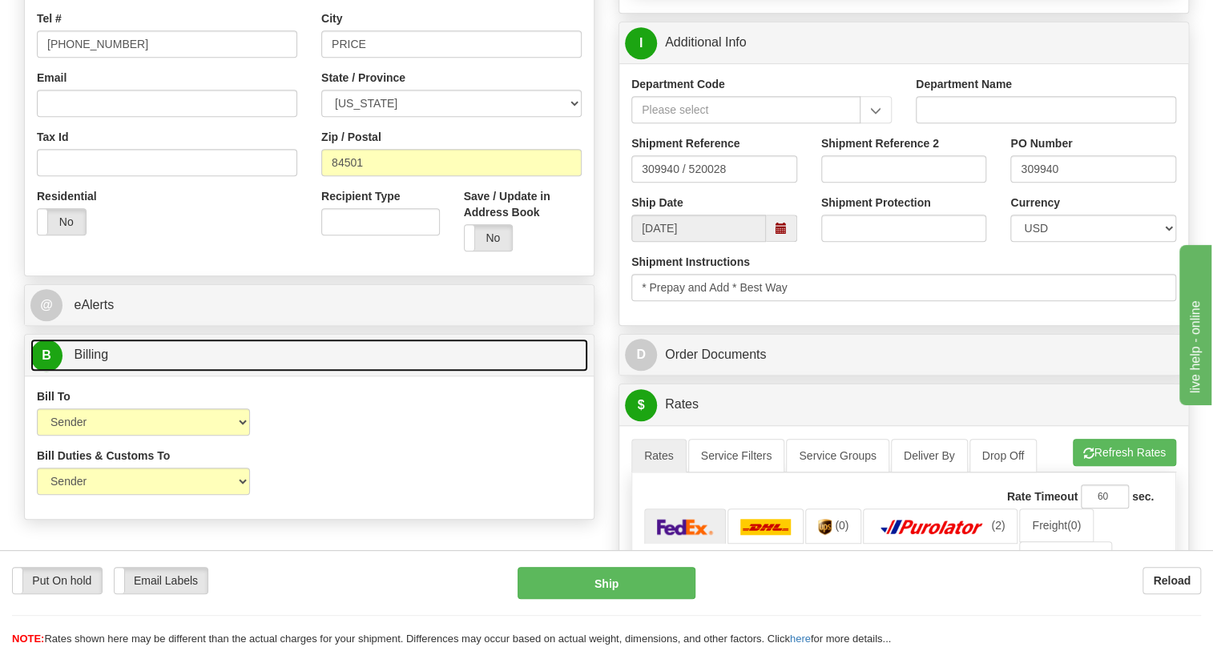
click at [85, 361] on span "Billing" at bounding box center [91, 355] width 34 height 14
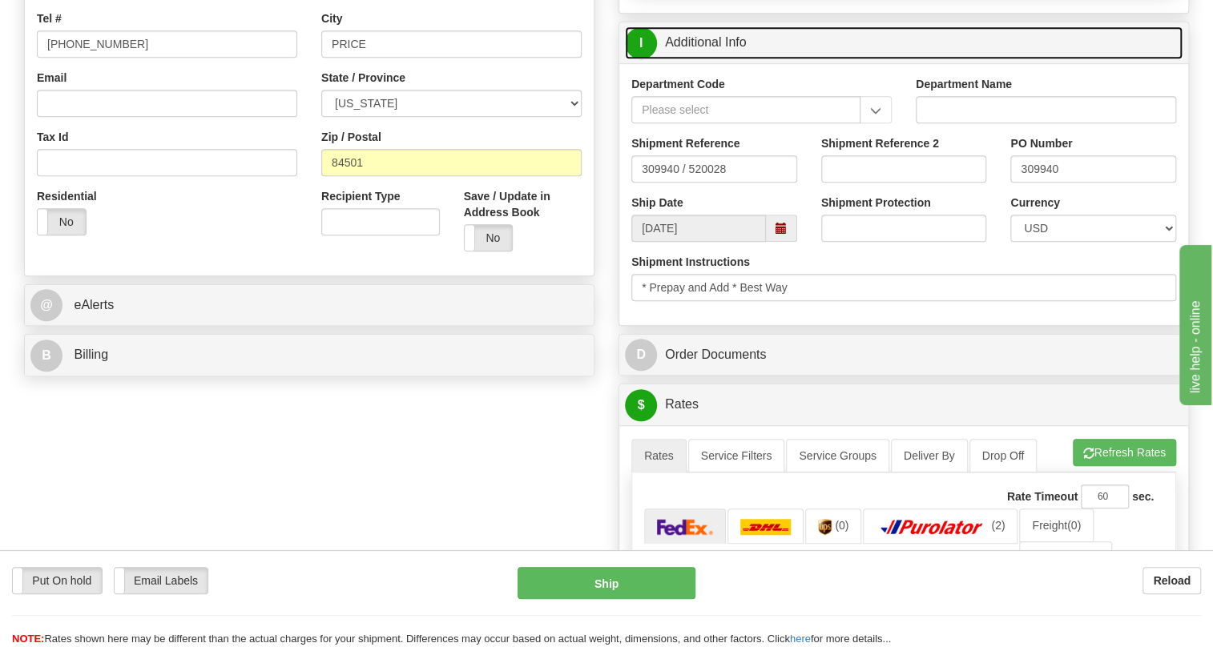
click at [718, 59] on link "I Additional Info" at bounding box center [903, 42] width 557 height 33
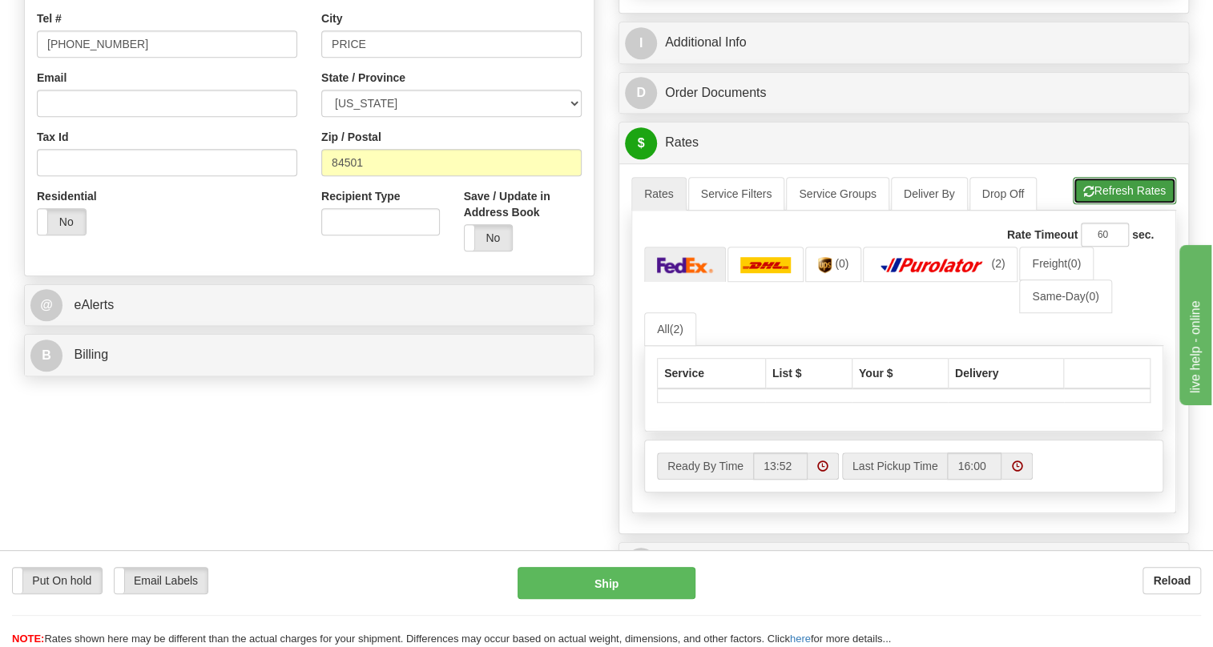
click at [1121, 204] on button "Refresh Rates" at bounding box center [1123, 190] width 103 height 27
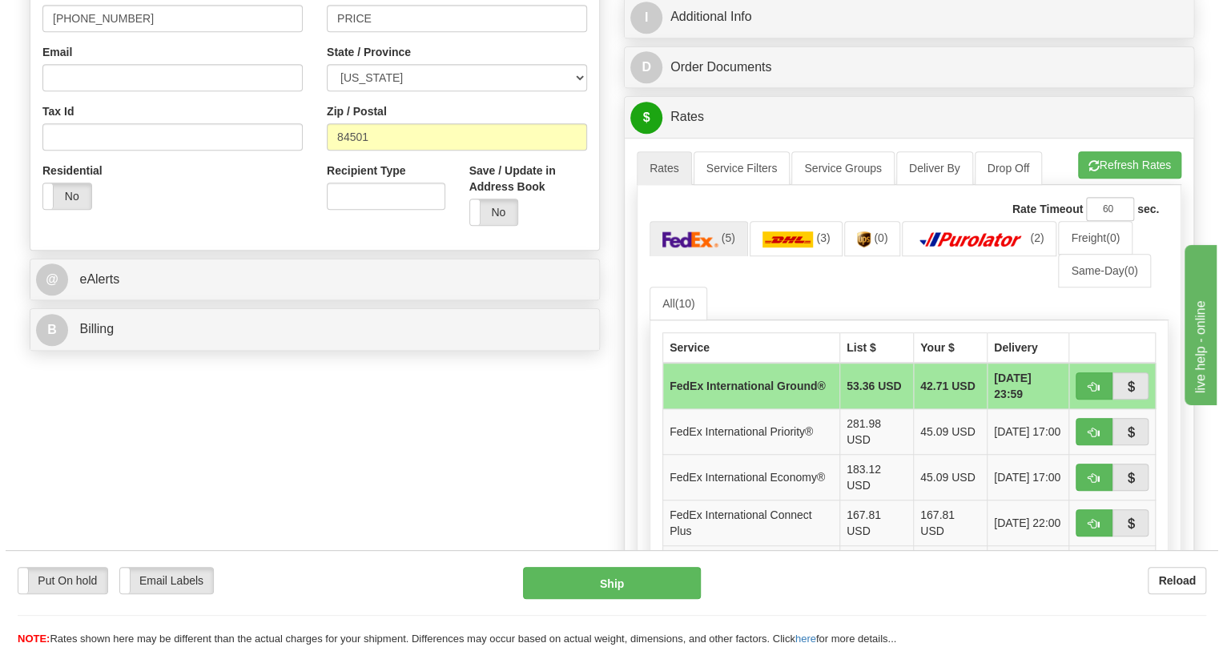
scroll to position [509, 0]
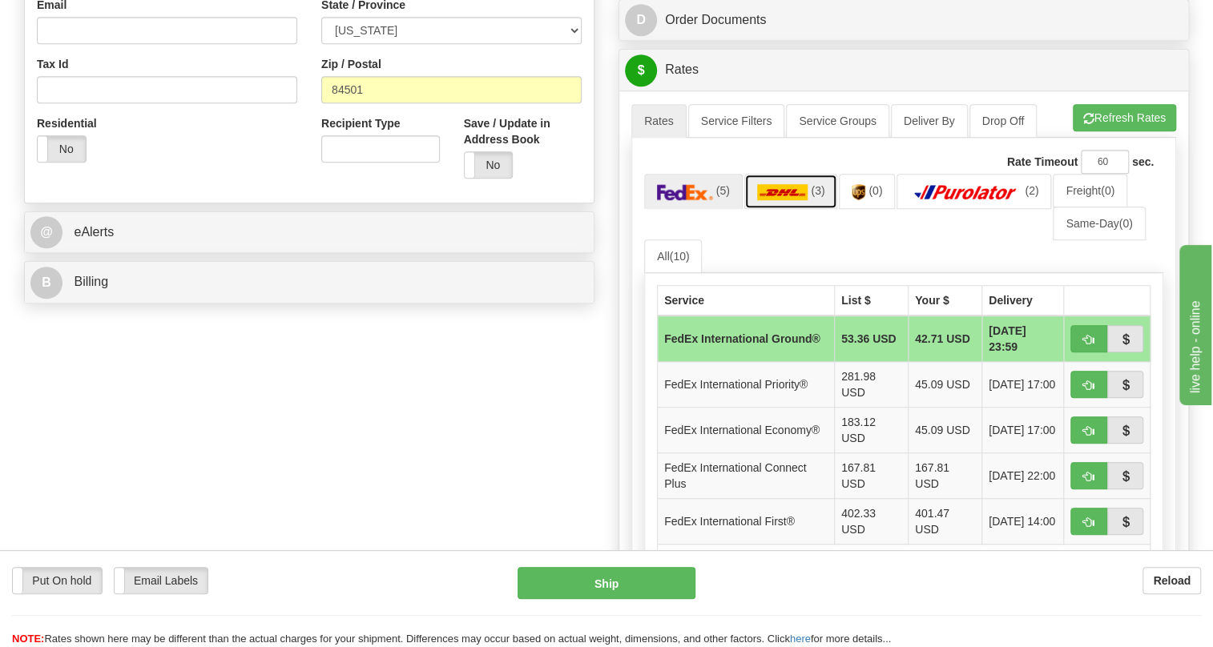
click at [788, 200] on img at bounding box center [782, 192] width 51 height 16
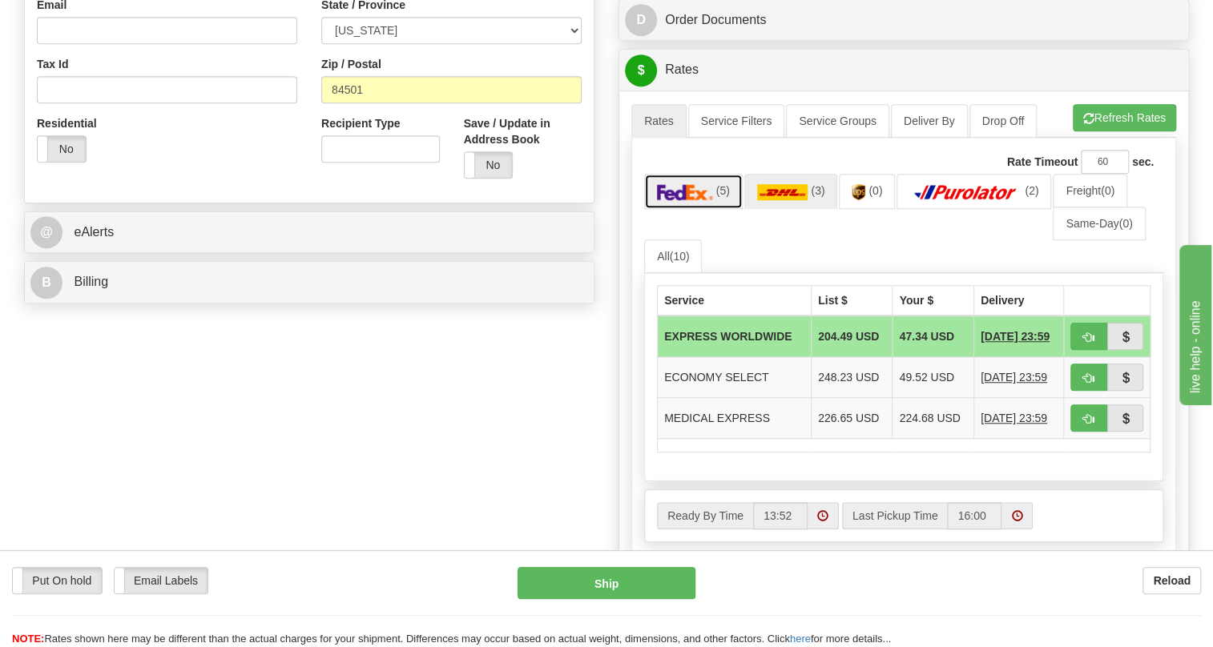
click at [716, 197] on span "(5)" at bounding box center [723, 190] width 14 height 13
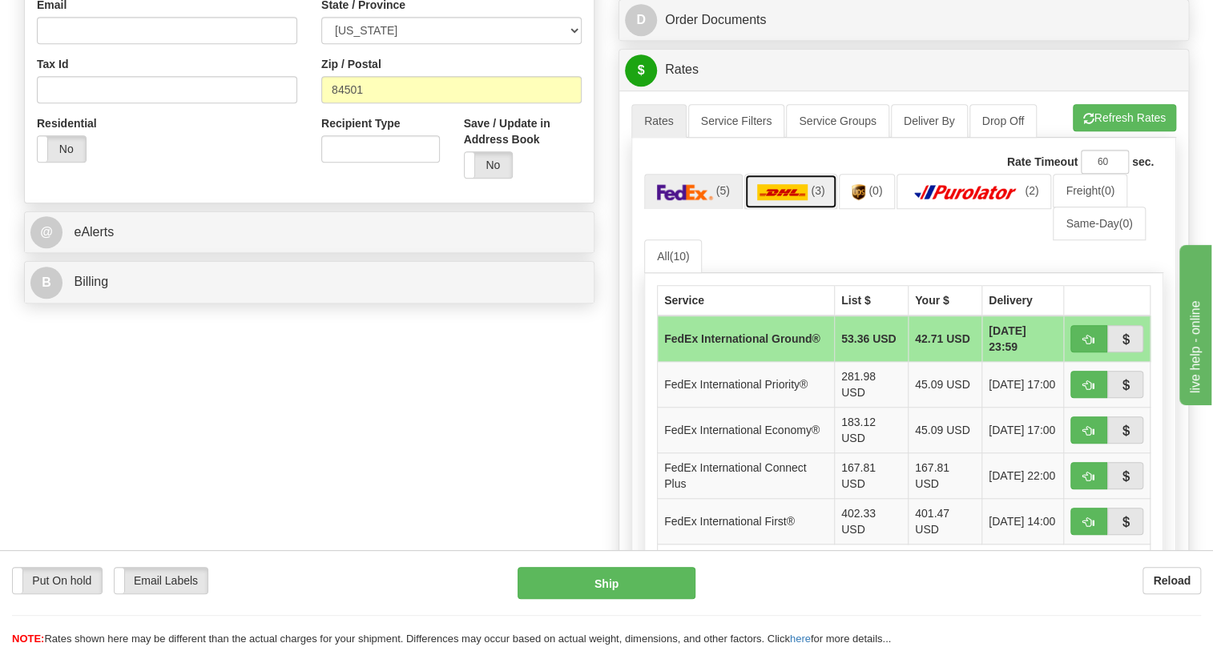
click at [788, 200] on img at bounding box center [782, 192] width 51 height 16
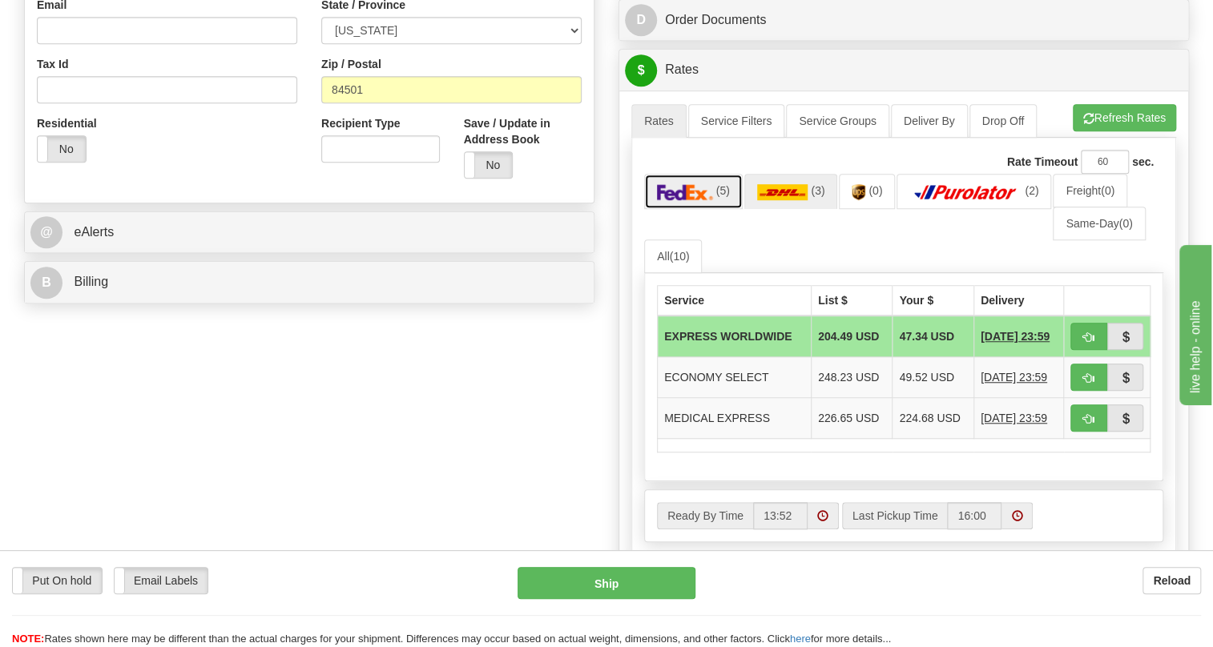
click at [690, 200] on img at bounding box center [685, 192] width 56 height 16
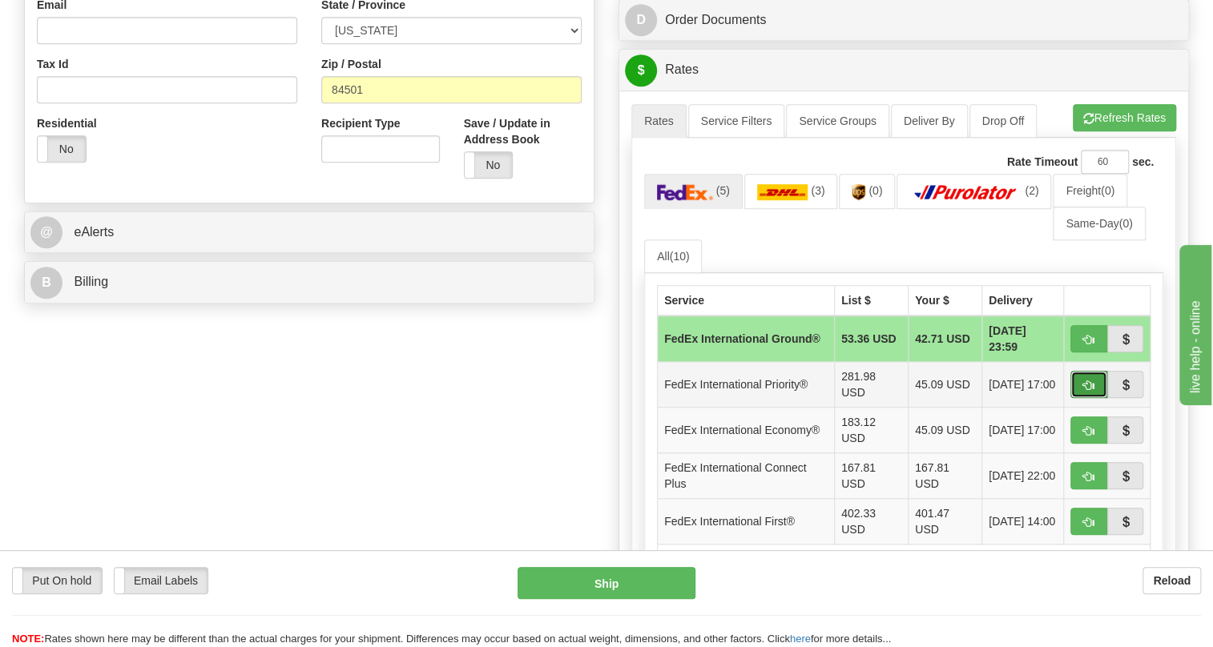
click at [1089, 391] on span "button" at bounding box center [1088, 385] width 11 height 10
type input "01"
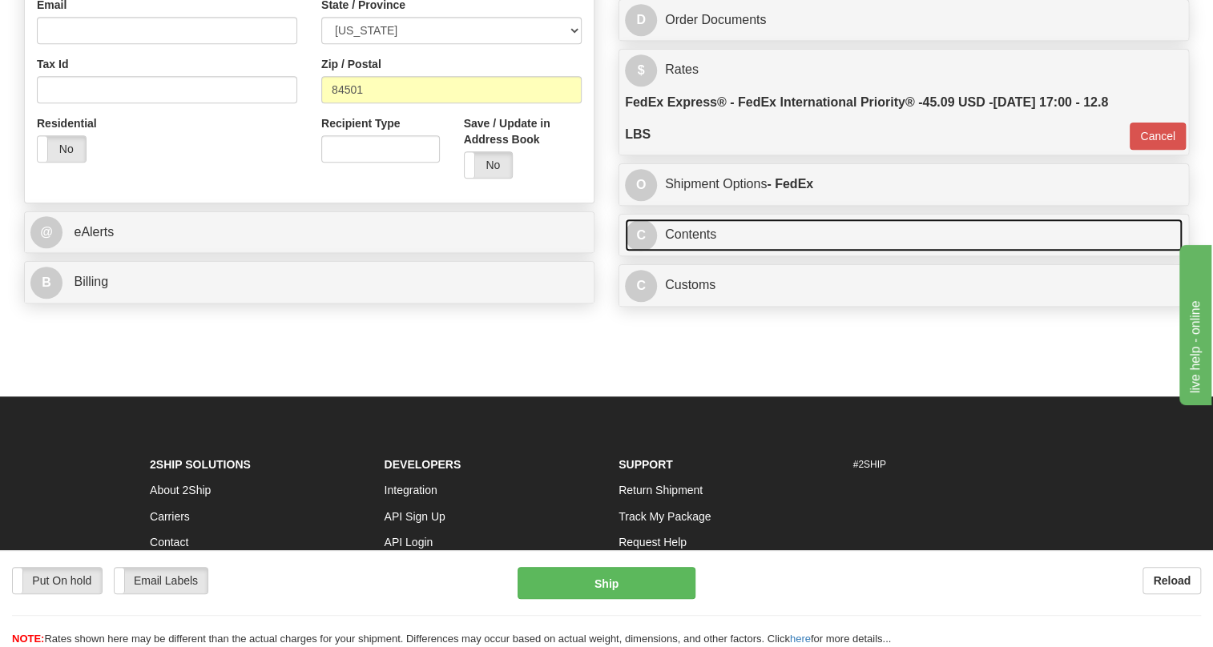
click at [706, 251] on link "C Contents" at bounding box center [903, 235] width 557 height 33
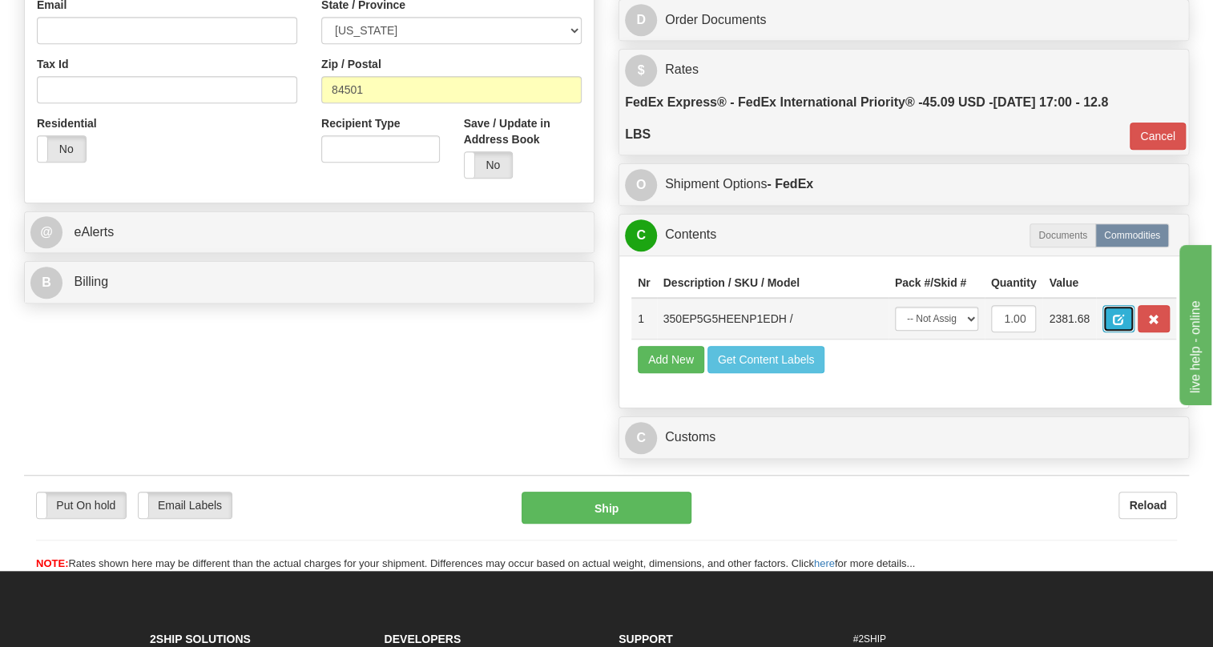
click at [1114, 325] on span "button" at bounding box center [1117, 320] width 11 height 10
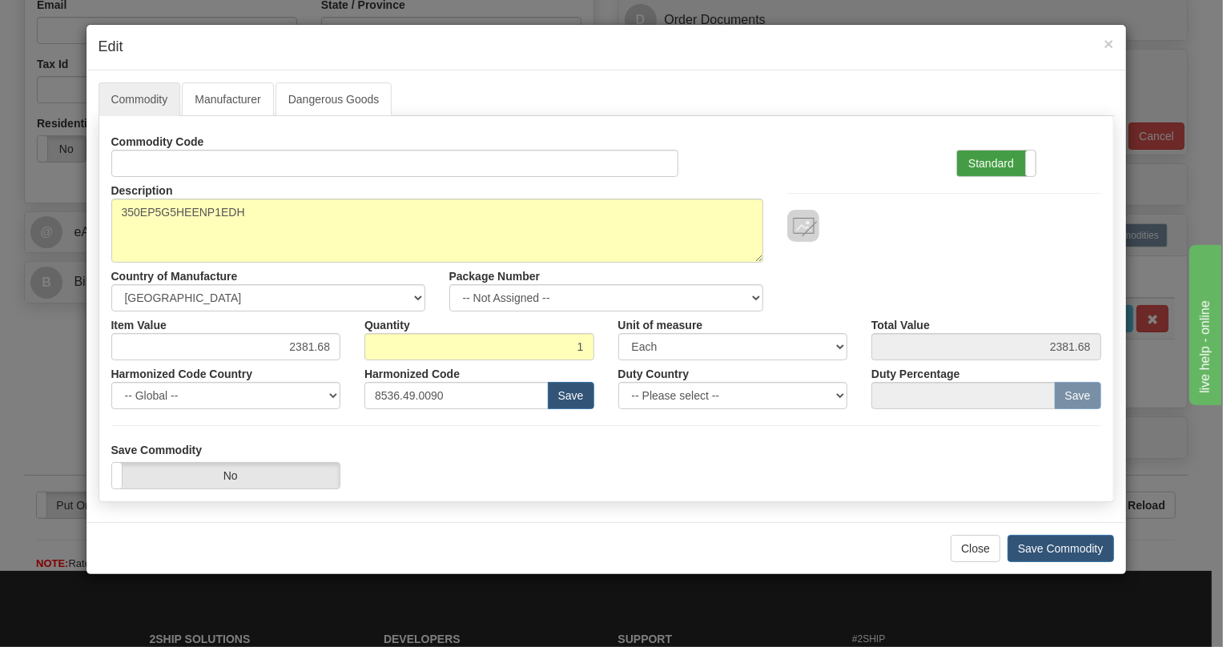
click at [997, 163] on label "Standard" at bounding box center [996, 164] width 78 height 26
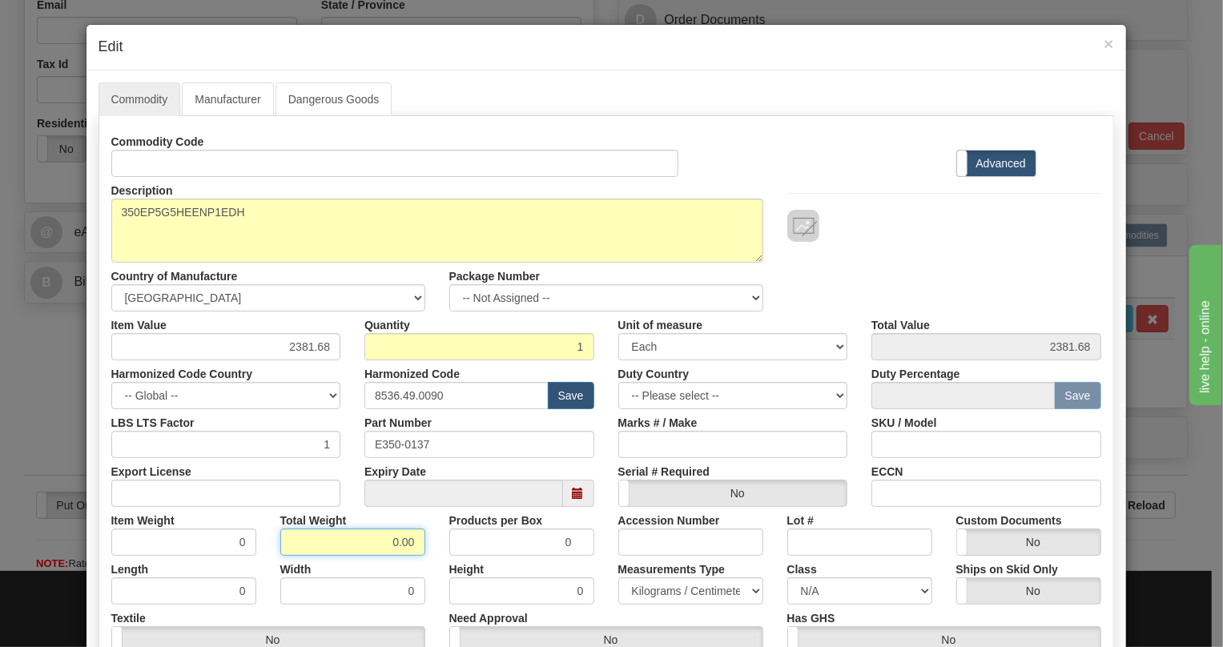
click at [385, 545] on input "0.00" at bounding box center [352, 542] width 145 height 27
type input "1.00"
type input "1.0000"
click at [640, 589] on select "Pounds / Inches Kilograms / Centimeters" at bounding box center [690, 590] width 145 height 27
select select "0"
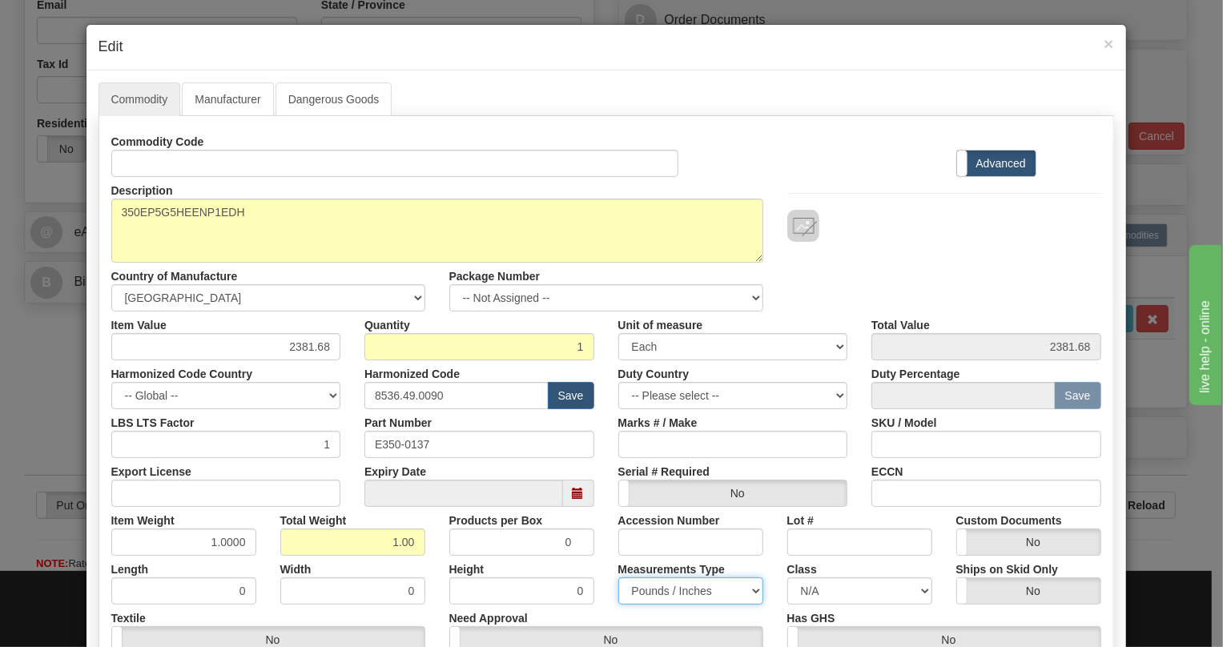
click at [618, 577] on select "Pounds / Inches Kilograms / Centimeters" at bounding box center [690, 590] width 145 height 27
click at [597, 536] on div "Products per Box 0" at bounding box center [521, 531] width 169 height 49
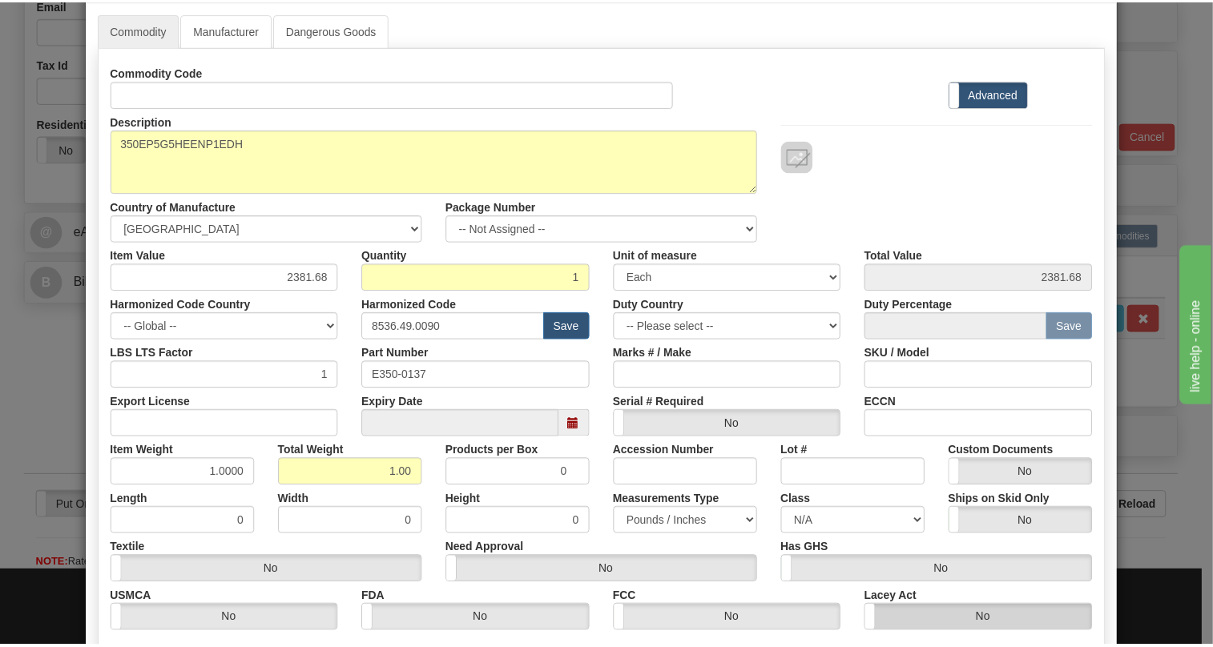
scroll to position [243, 0]
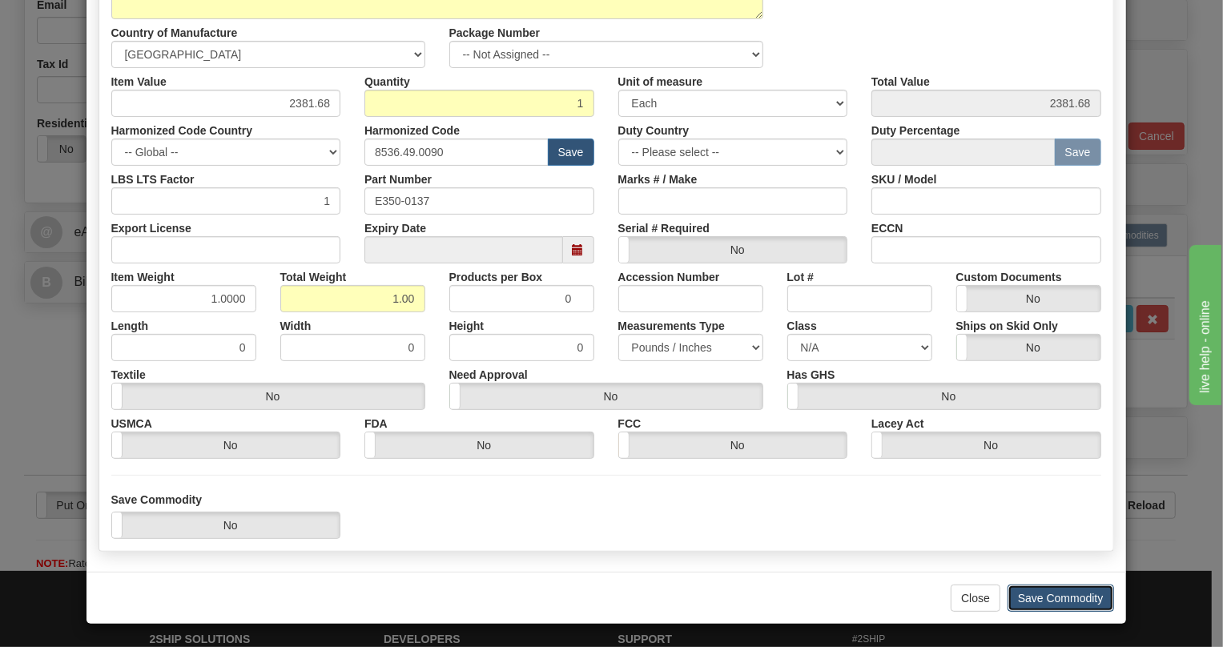
click at [1039, 595] on button "Save Commodity" at bounding box center [1061, 598] width 107 height 27
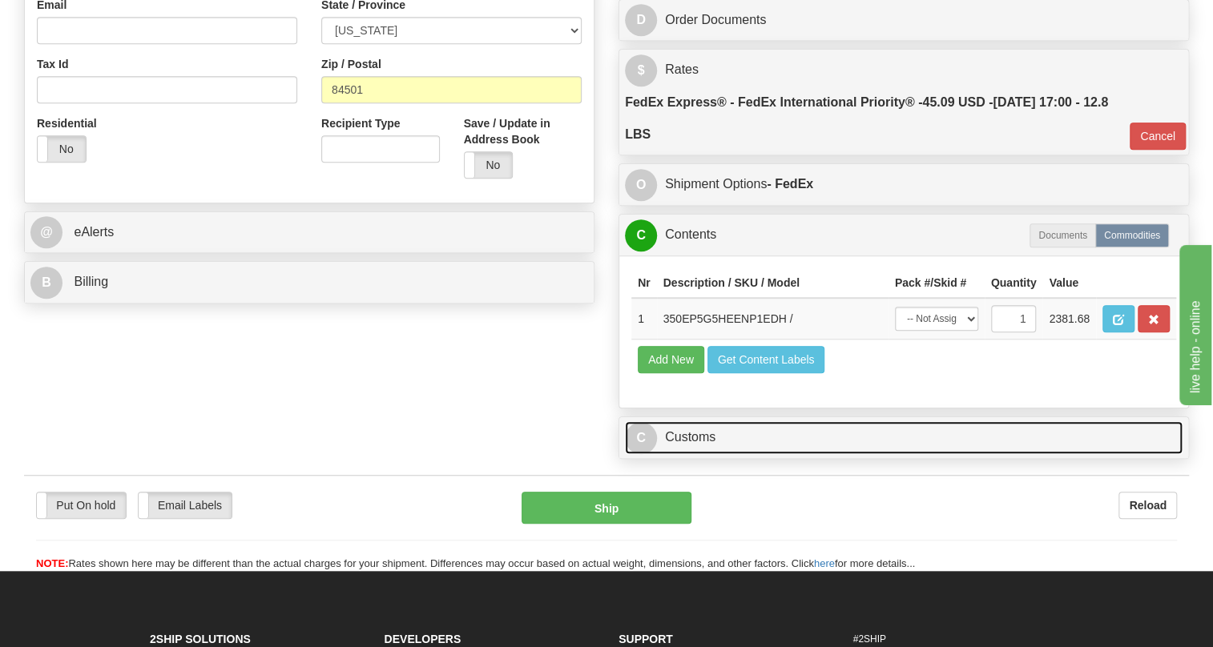
click at [683, 454] on link "C Customs" at bounding box center [903, 437] width 557 height 33
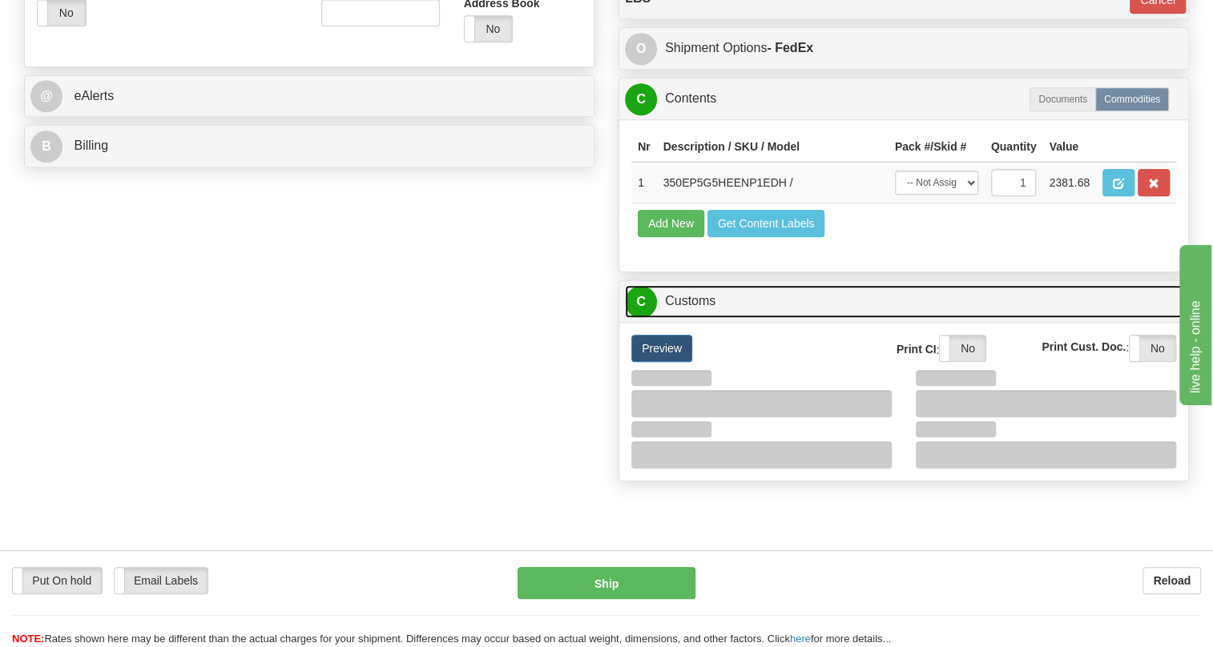
scroll to position [655, 0]
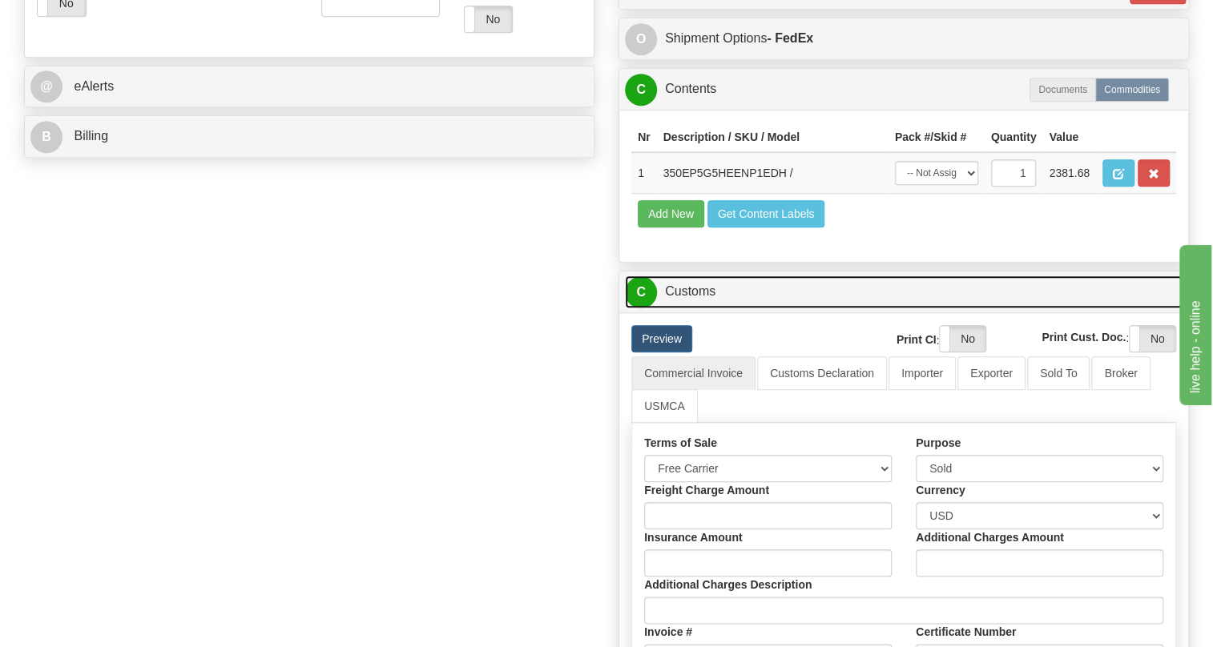
click at [714, 308] on link "C Customs" at bounding box center [903, 292] width 557 height 33
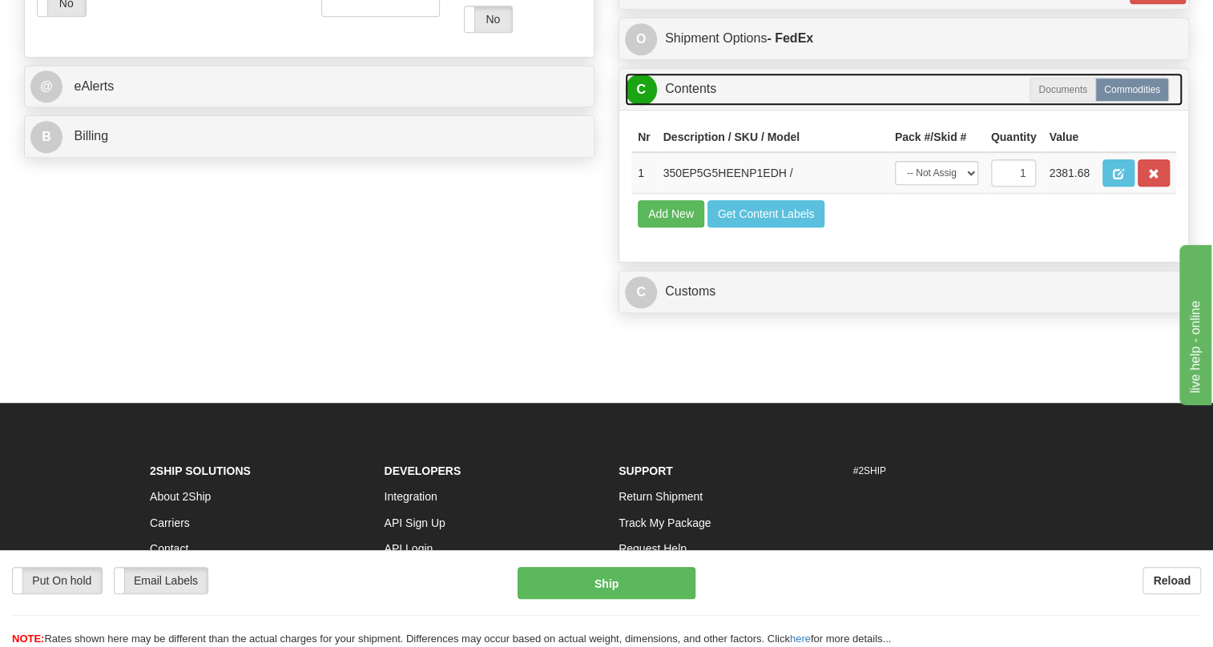
click at [704, 106] on link "C Contents" at bounding box center [903, 89] width 557 height 33
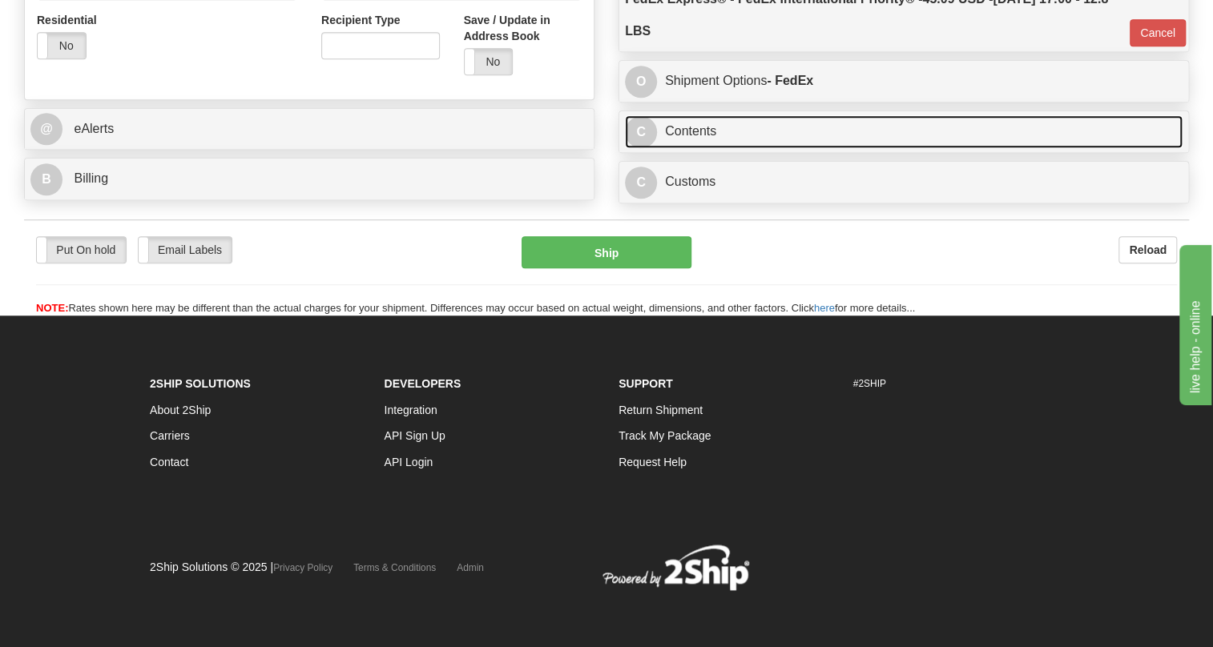
scroll to position [650, 0]
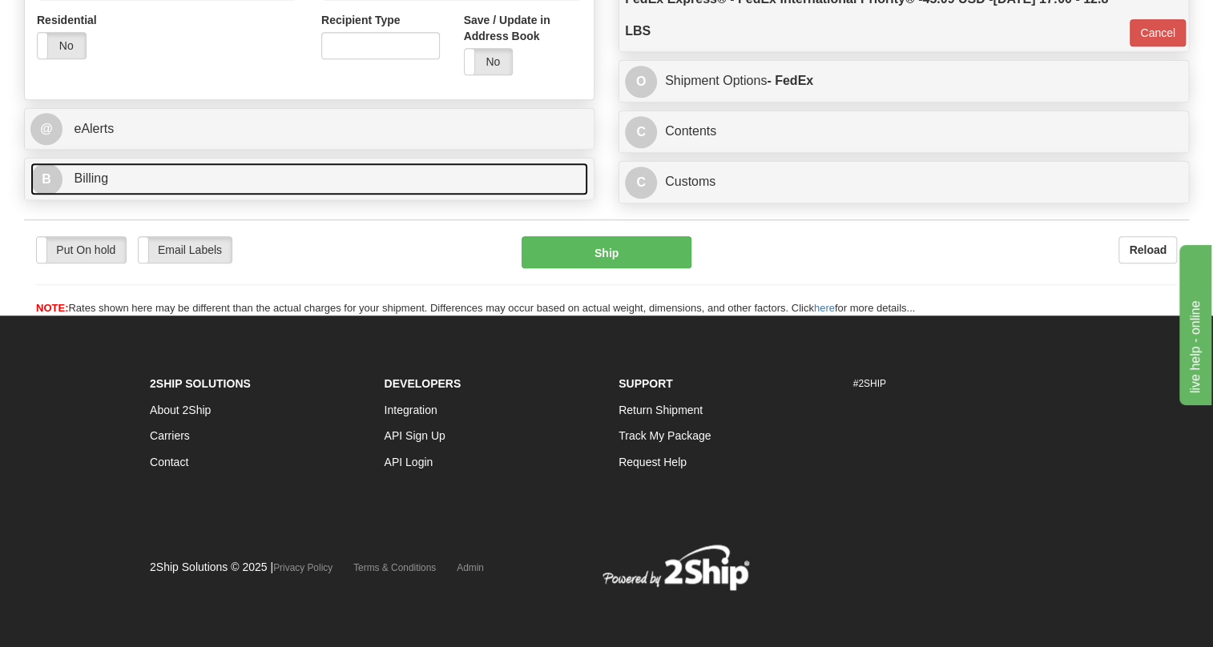
click at [99, 181] on span "Billing" at bounding box center [91, 178] width 34 height 14
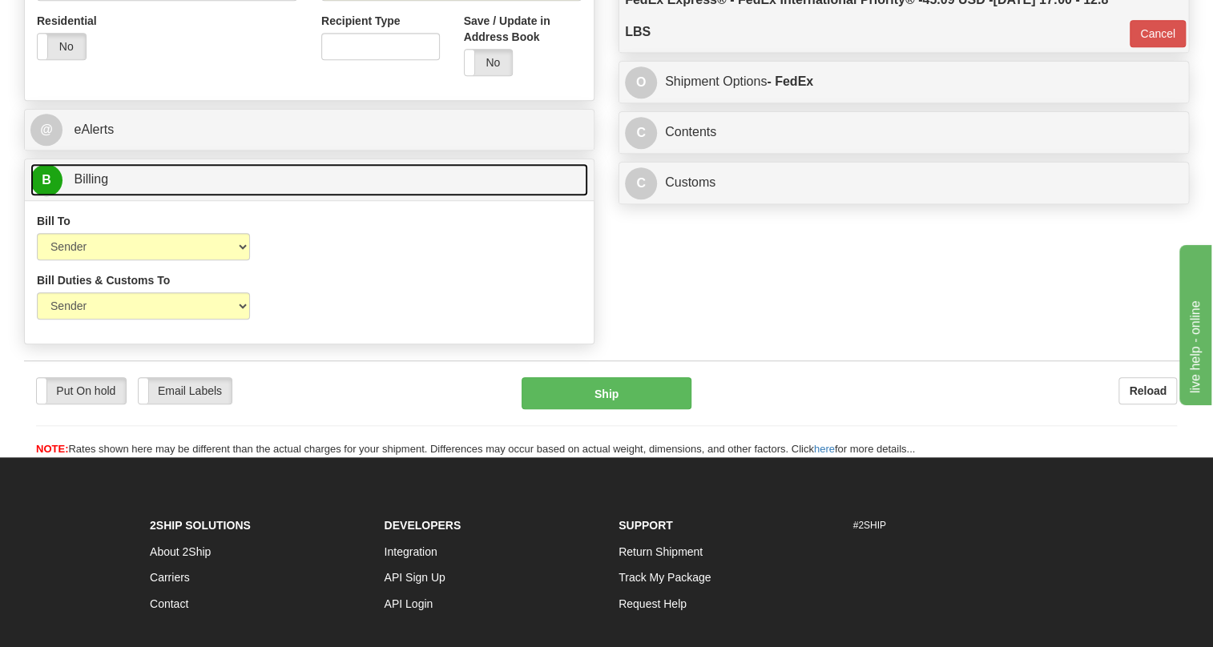
scroll to position [577, 0]
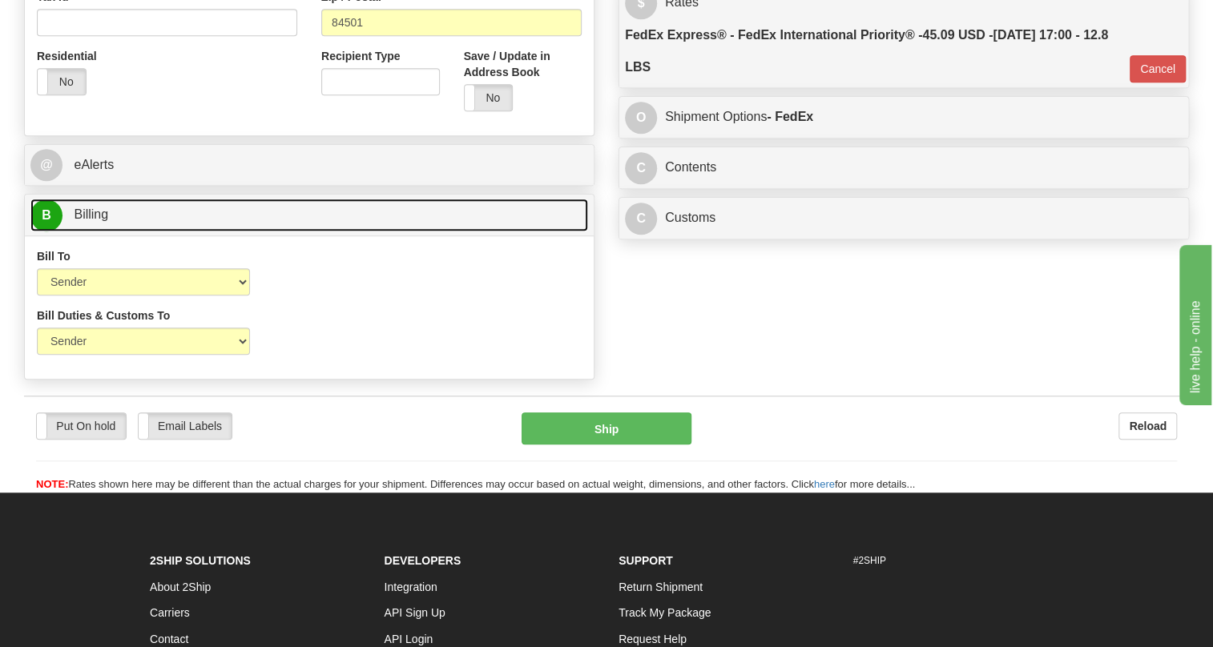
click at [88, 221] on span "Billing" at bounding box center [91, 214] width 34 height 14
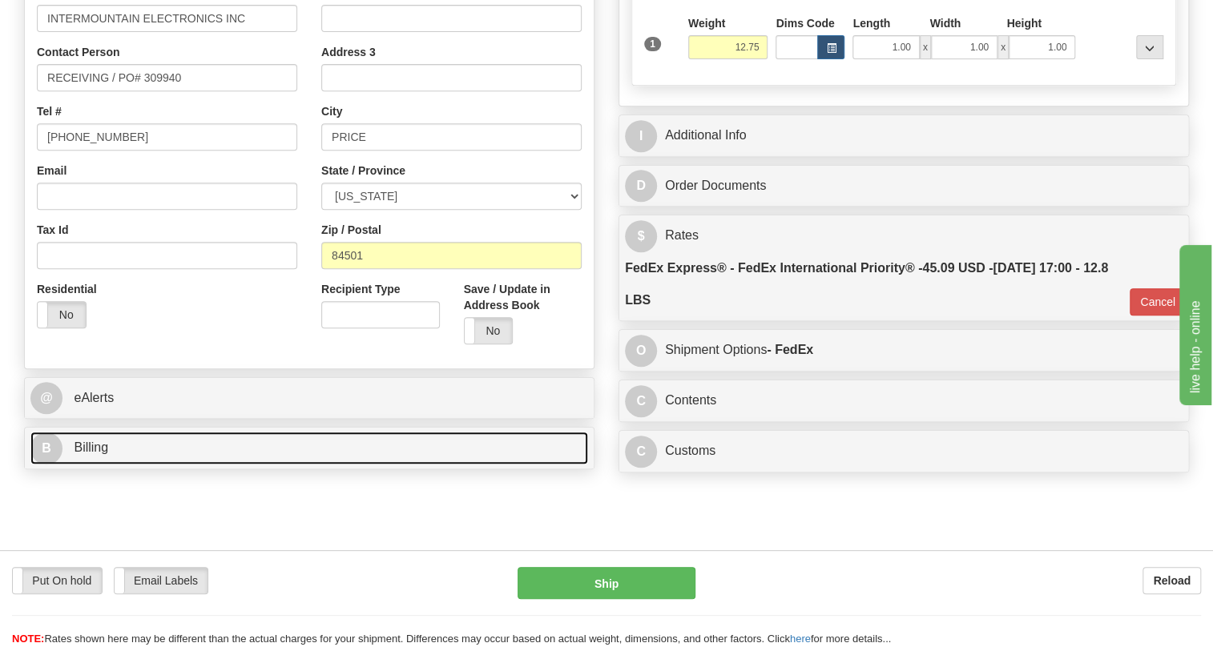
scroll to position [286, 0]
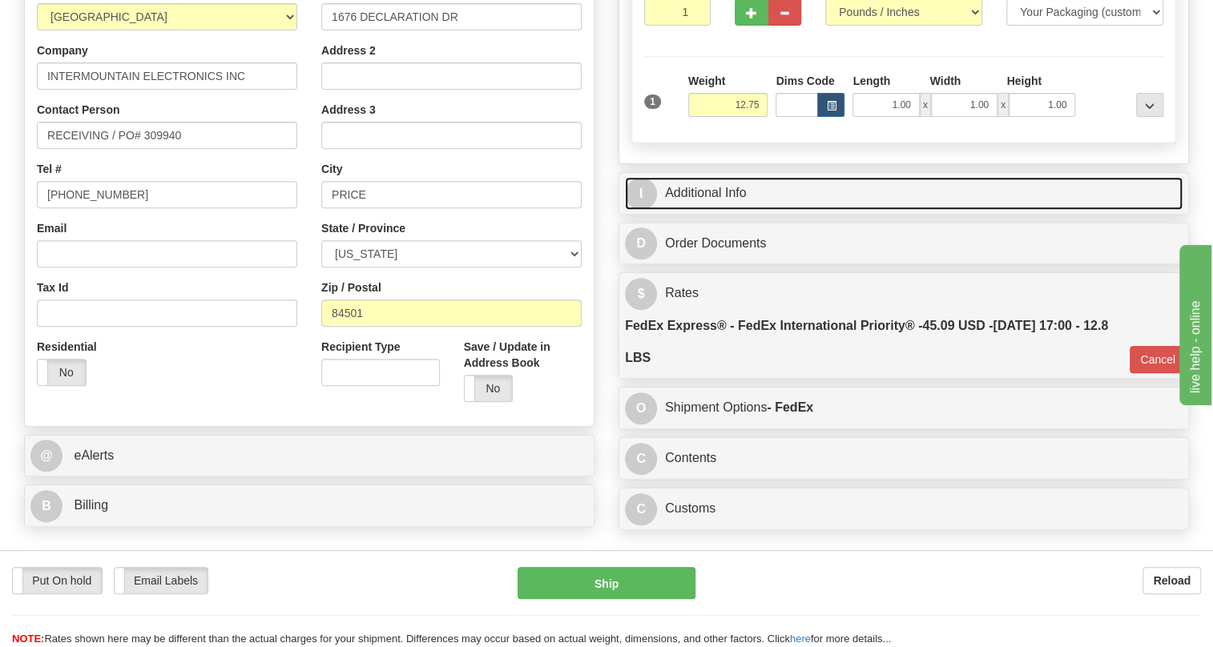
click at [704, 210] on link "I Additional Info" at bounding box center [903, 193] width 557 height 33
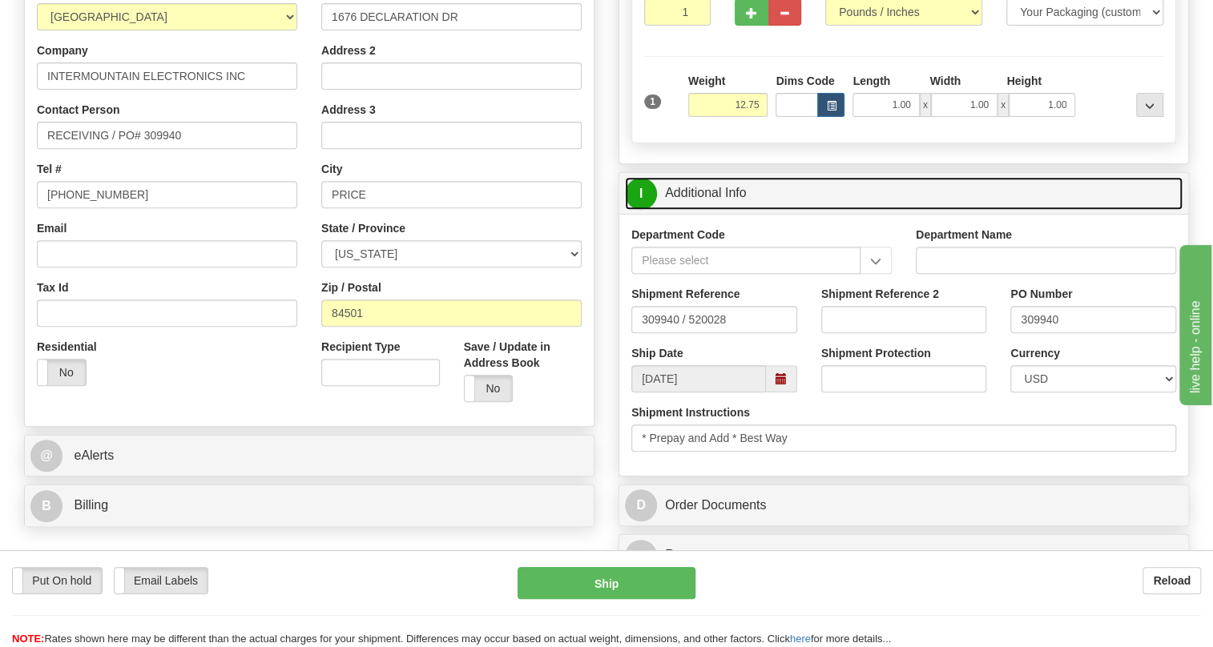
click at [704, 210] on link "I Additional Info" at bounding box center [903, 193] width 557 height 33
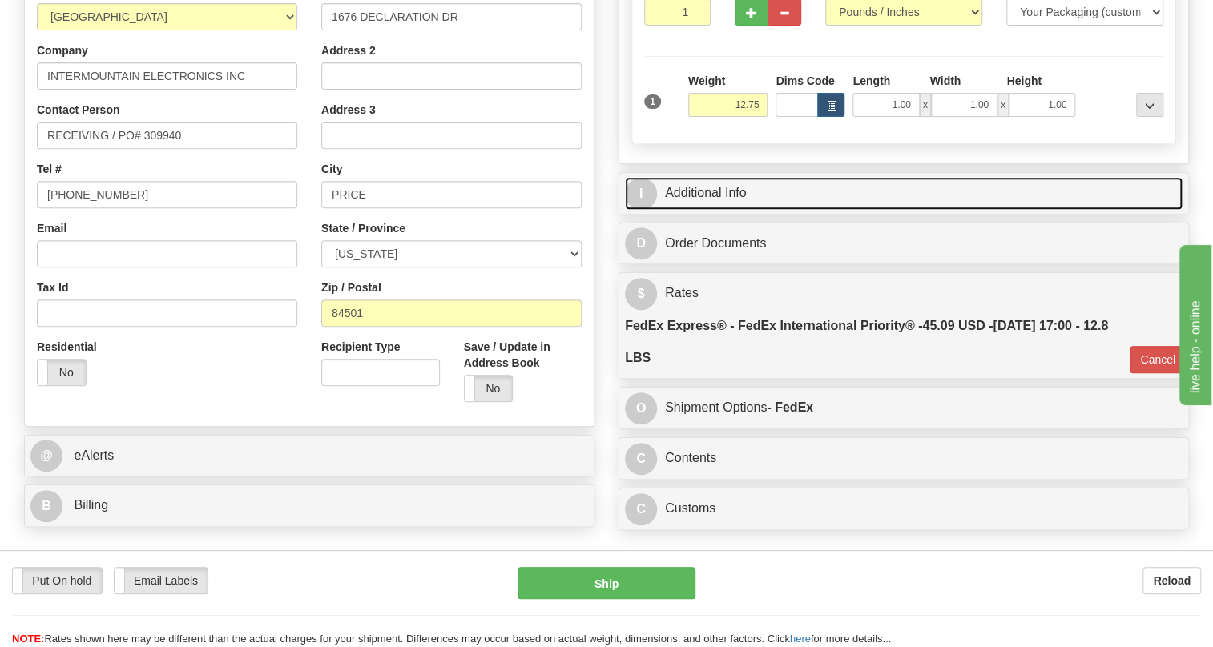
click at [709, 210] on link "I Additional Info" at bounding box center [903, 193] width 557 height 33
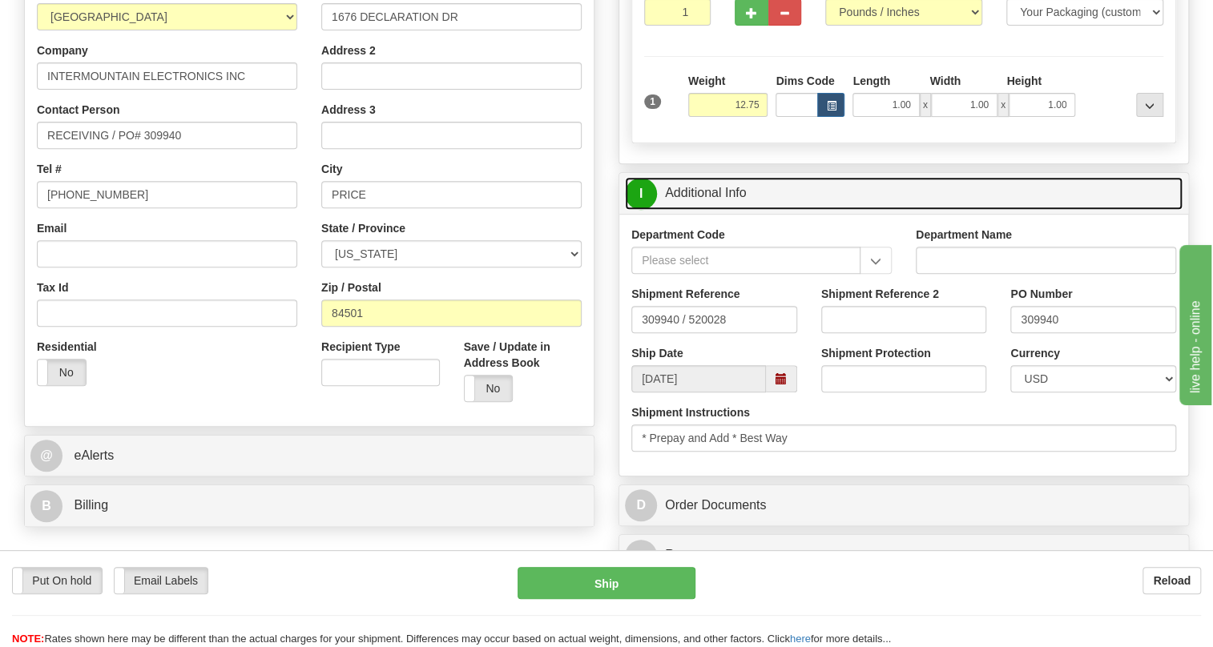
click at [709, 210] on link "I Additional Info" at bounding box center [903, 193] width 557 height 33
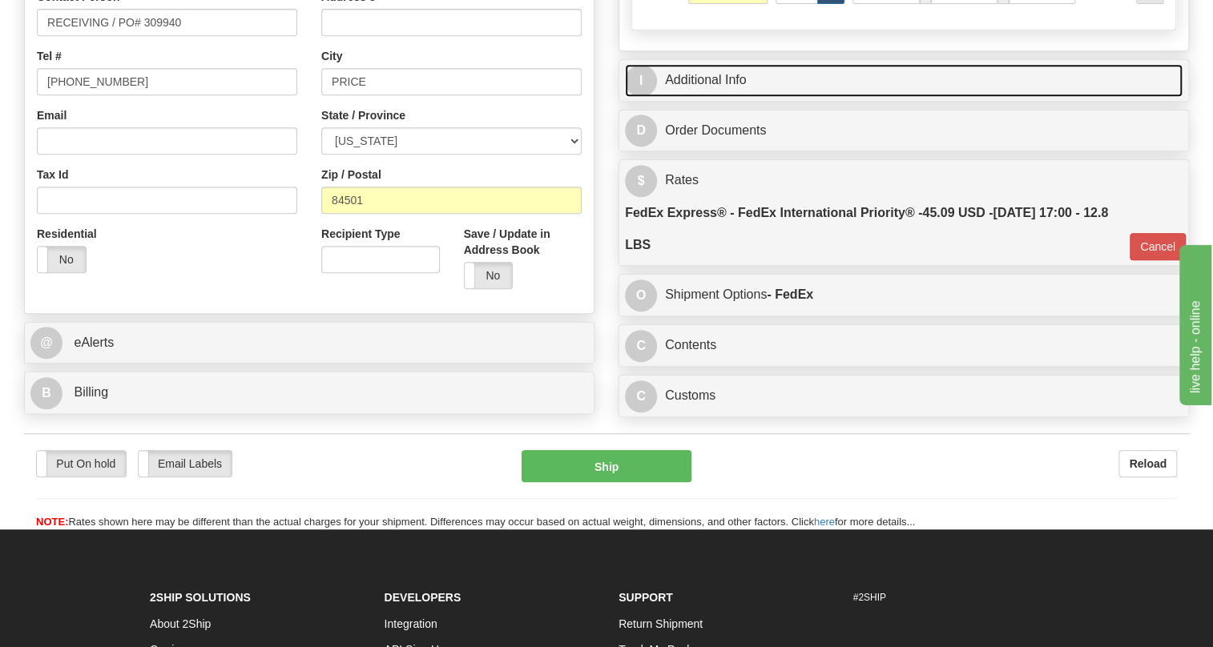
scroll to position [432, 0]
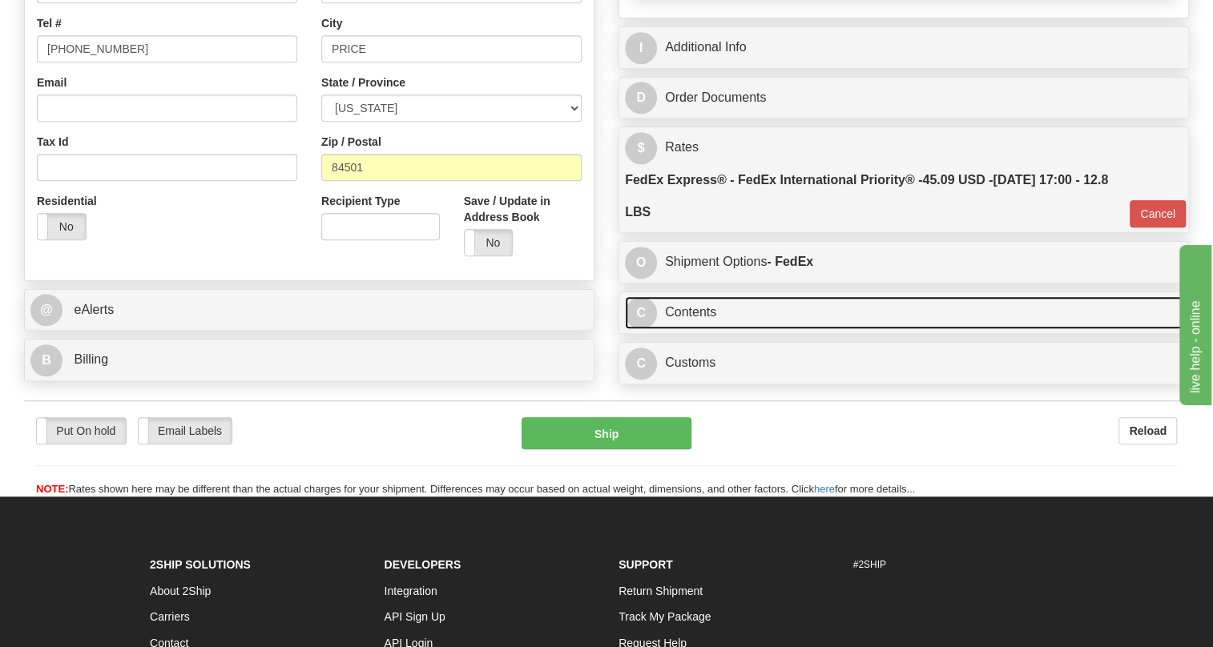
click at [699, 329] on link "C Contents" at bounding box center [903, 312] width 557 height 33
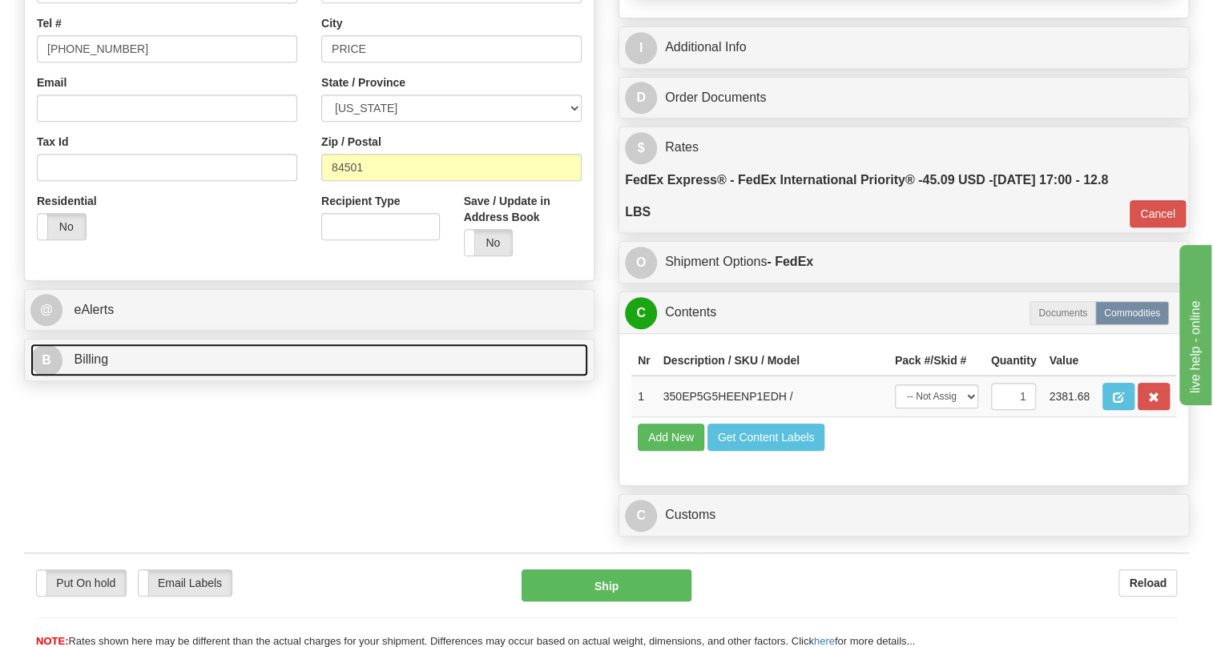
click at [89, 366] on span "Billing" at bounding box center [91, 359] width 34 height 14
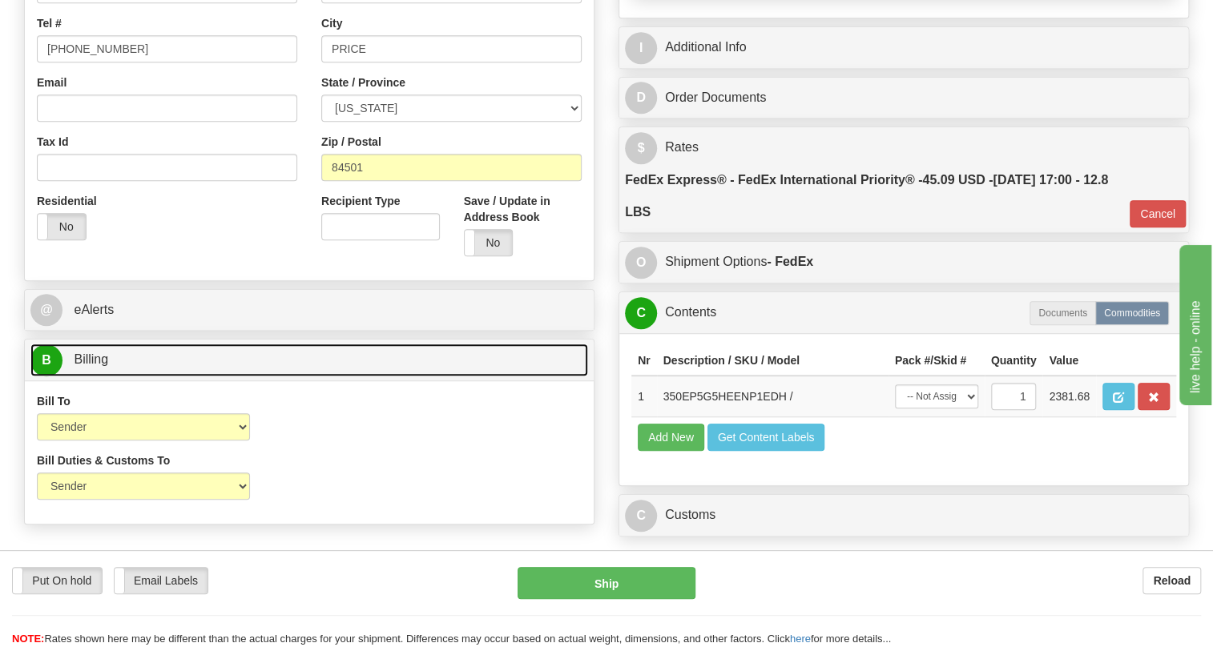
click at [89, 366] on span "Billing" at bounding box center [91, 359] width 34 height 14
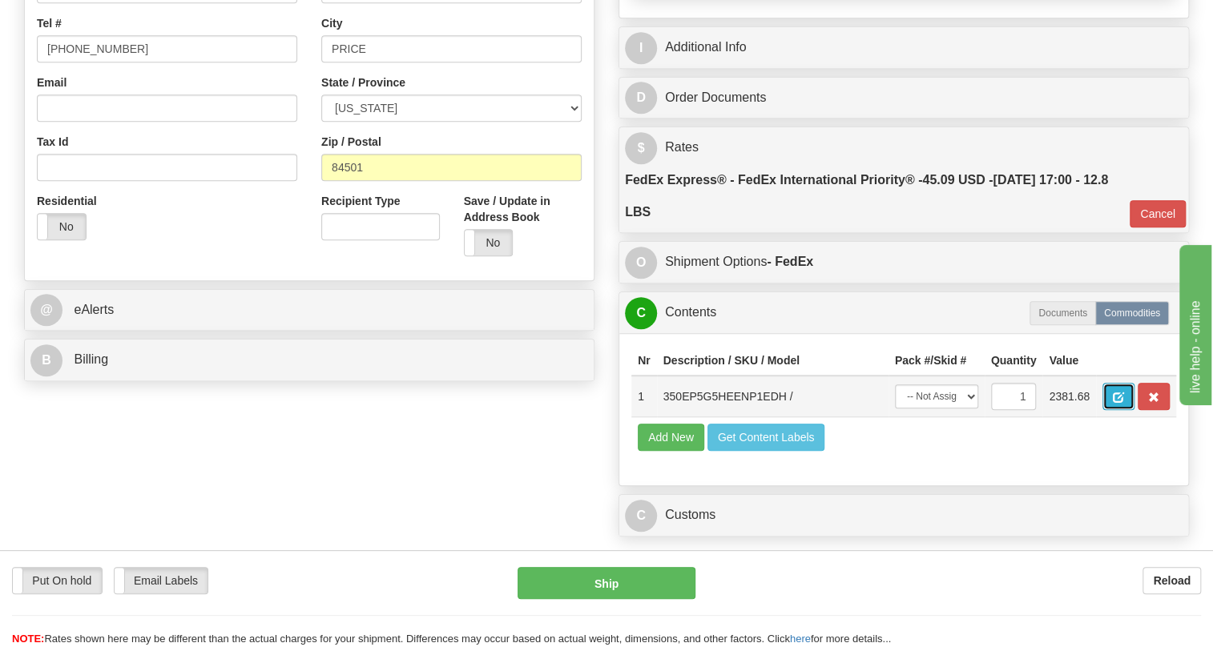
click at [1120, 403] on span "button" at bounding box center [1117, 397] width 11 height 10
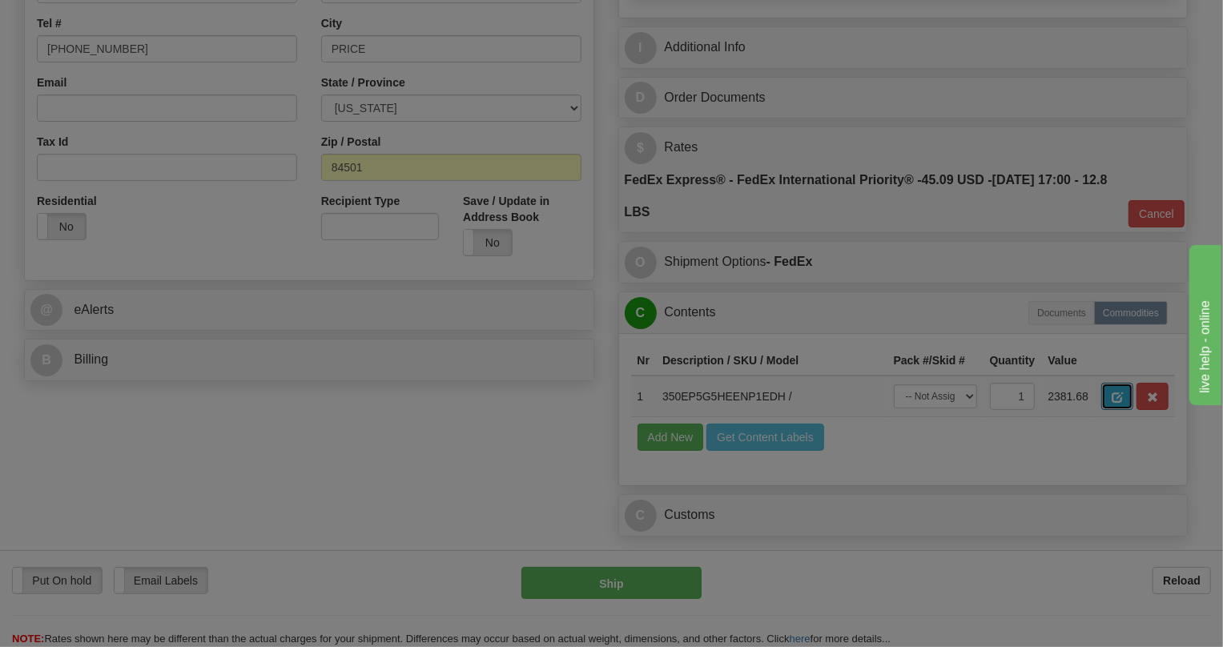
scroll to position [0, 0]
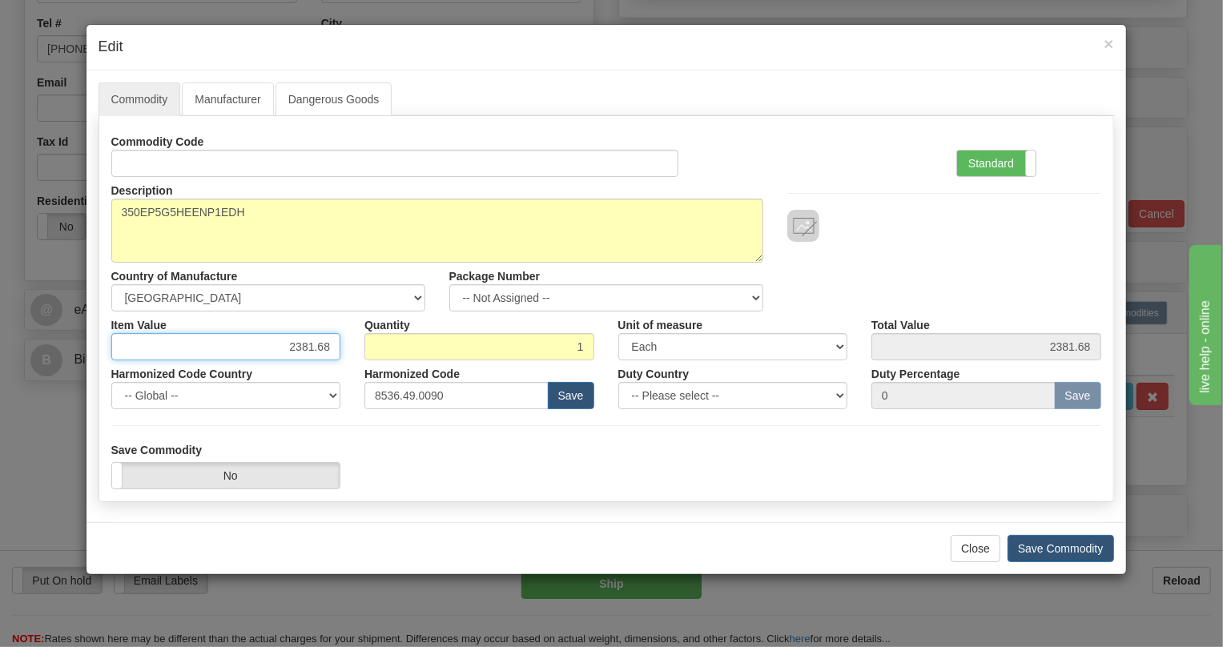
click at [315, 351] on input "2381.68" at bounding box center [226, 346] width 230 height 27
paste input "1.880,2"
click at [294, 354] on input "1.880,28" at bounding box center [226, 346] width 230 height 27
click at [316, 352] on input "1880,28" at bounding box center [226, 346] width 230 height 27
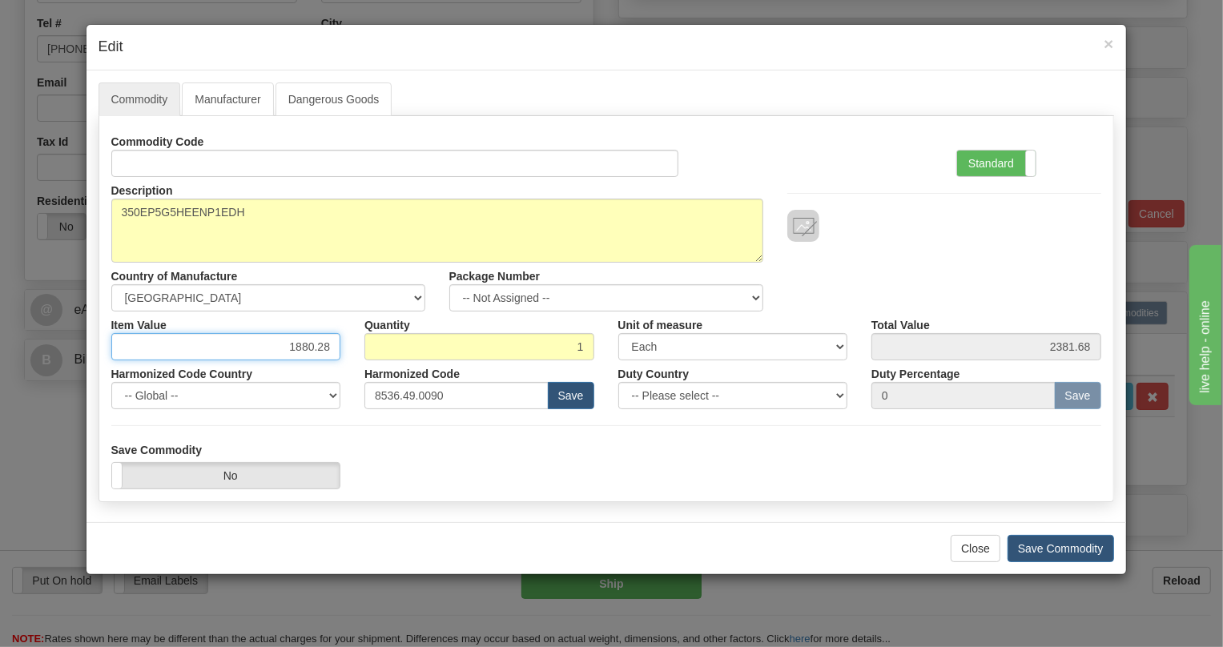
type input "1880.28"
click at [356, 368] on div "Harmonized Code 8536.49.0090 Save" at bounding box center [479, 384] width 254 height 49
drag, startPoint x: 985, startPoint y: 549, endPoint x: 810, endPoint y: 481, distance: 188.1
click at [810, 481] on div "× Edit Commodity Manufacturer Dangerous Goods Commodity Code Standard Advanced …" at bounding box center [606, 299] width 1041 height 551
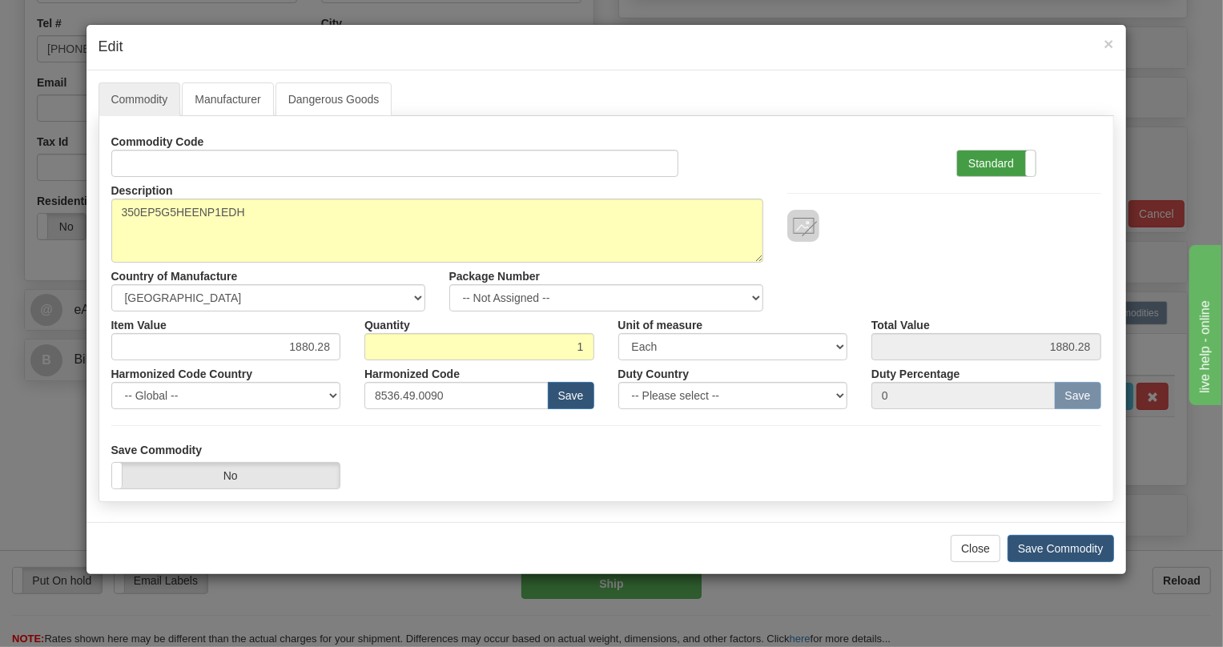
click at [983, 157] on label "Standard" at bounding box center [996, 164] width 78 height 26
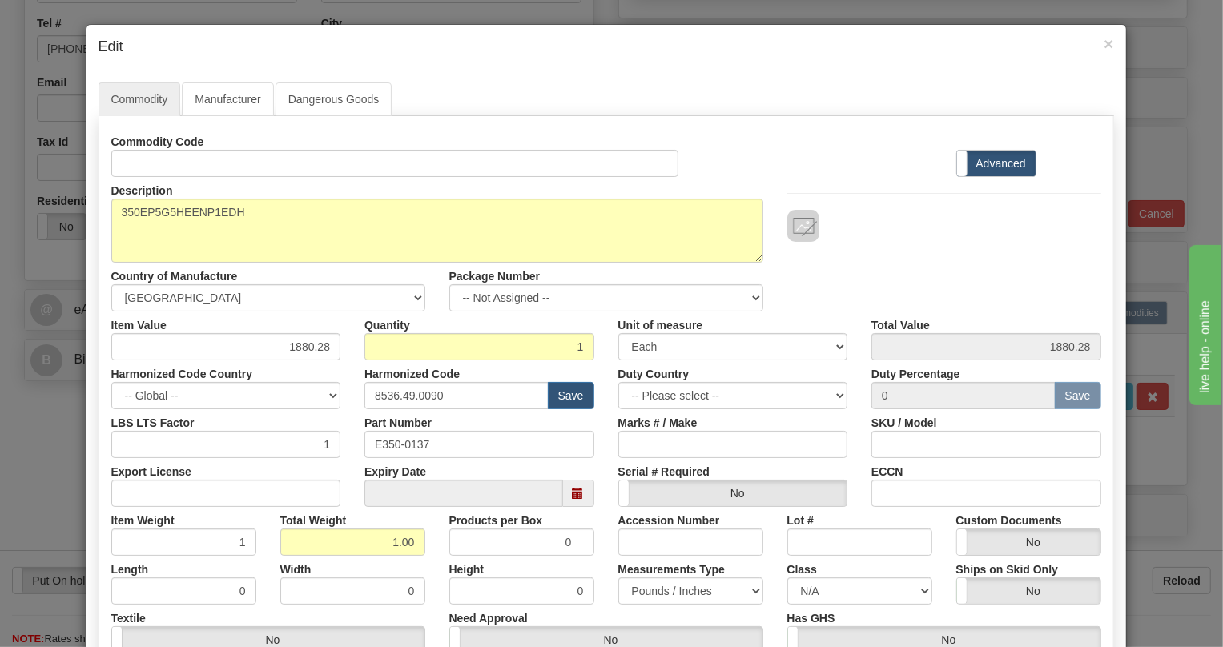
click at [969, 159] on label "Advanced" at bounding box center [996, 164] width 78 height 26
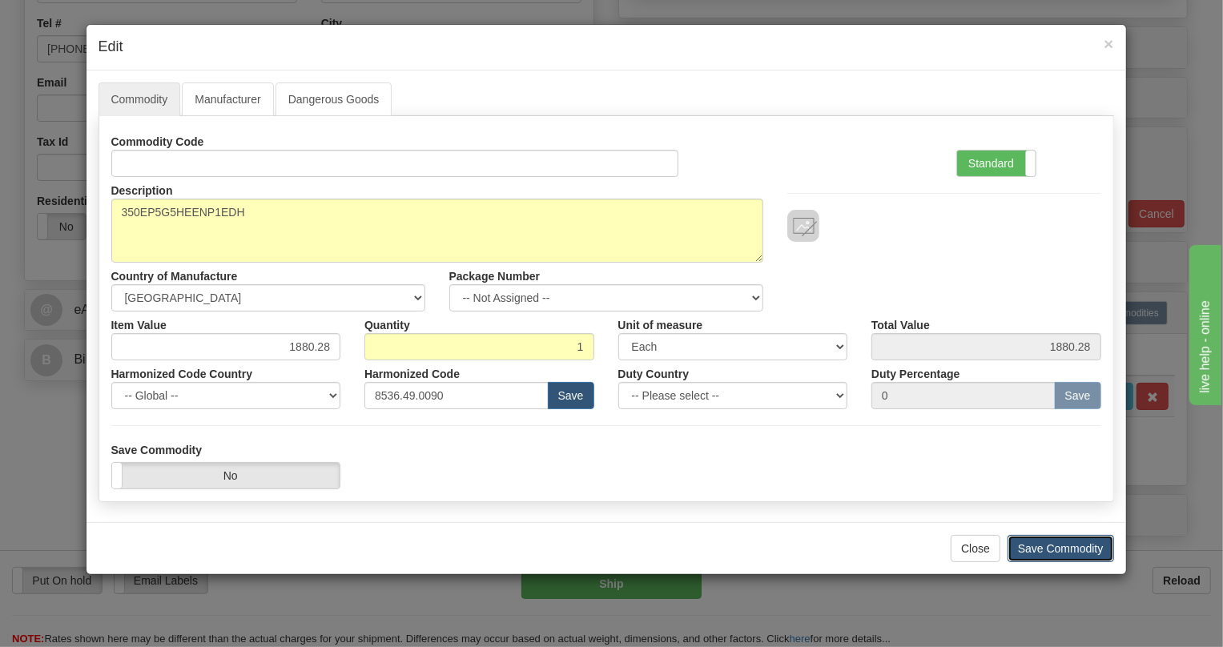
click at [1057, 547] on button "Save Commodity" at bounding box center [1061, 548] width 107 height 27
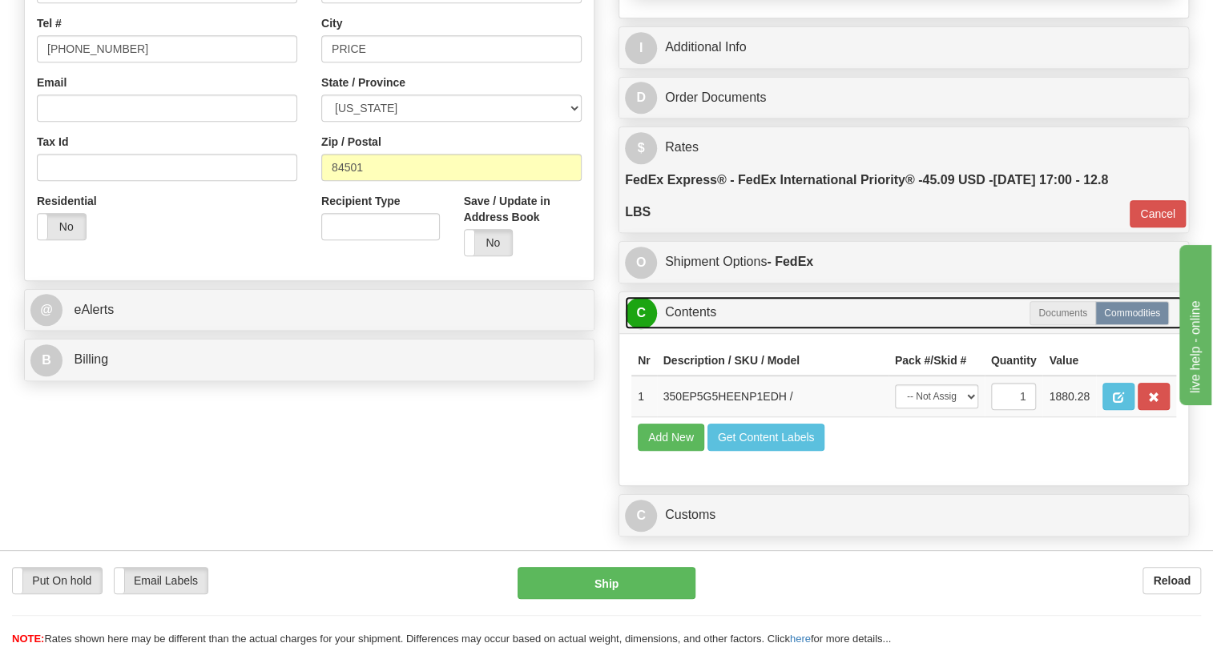
click at [686, 329] on link "C Contents" at bounding box center [903, 312] width 557 height 33
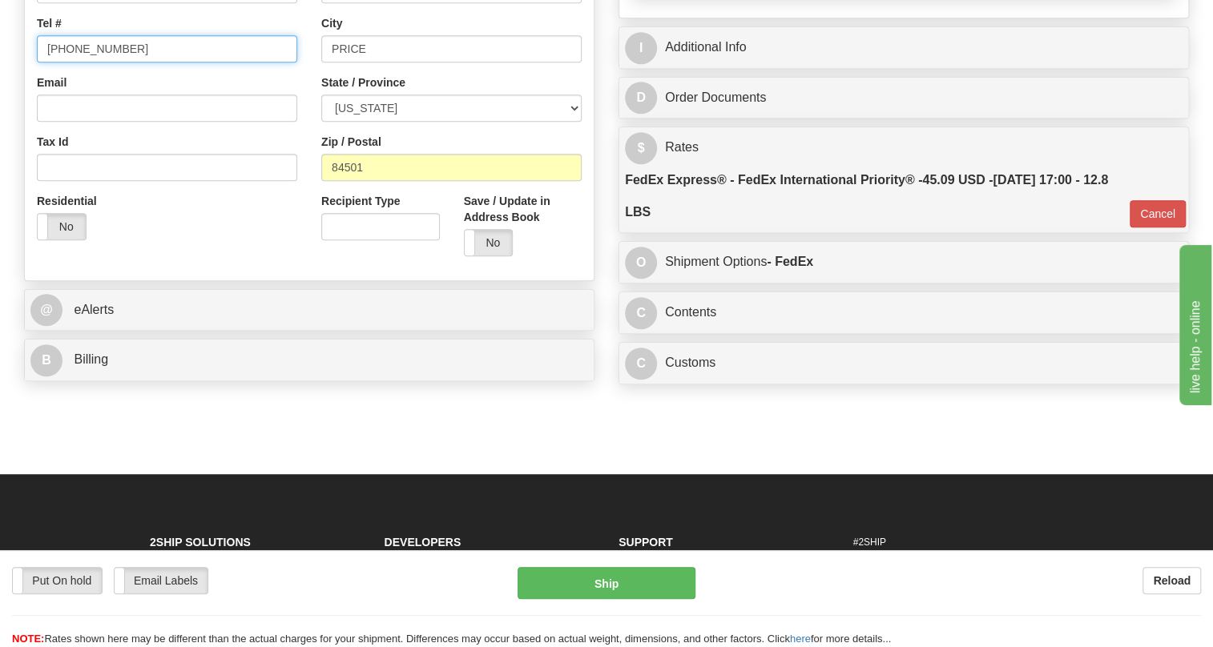
click at [102, 62] on input "[PHONE_NUMBER]" at bounding box center [167, 48] width 260 height 27
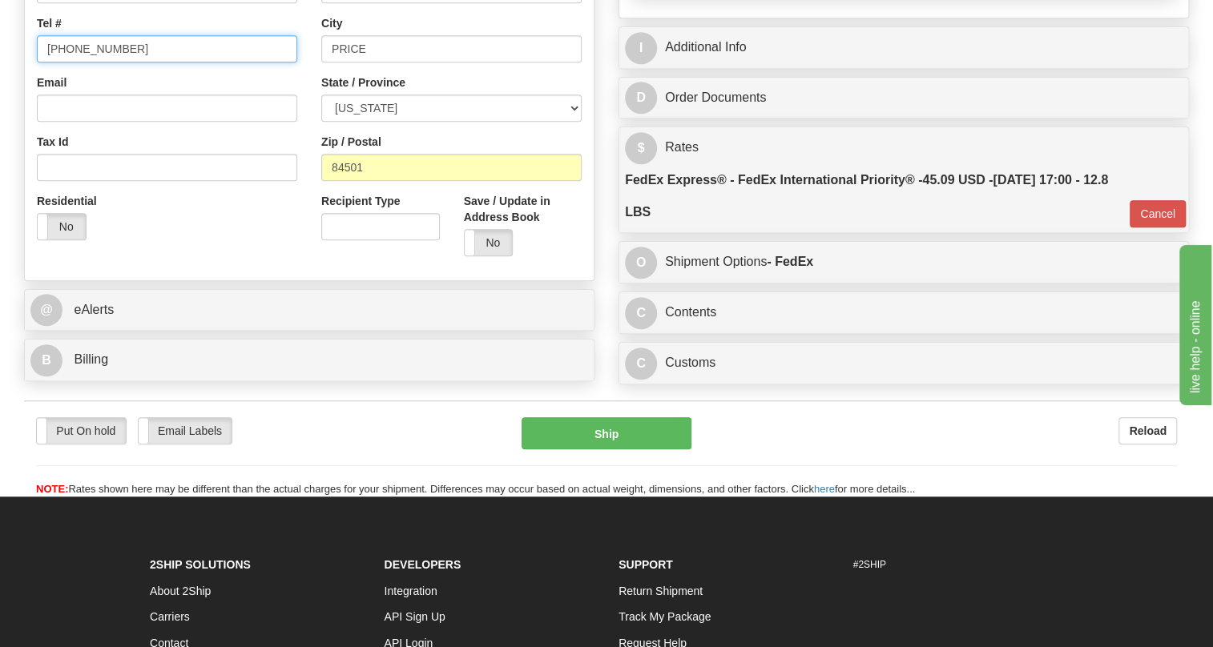
click at [102, 62] on input "[PHONE_NUMBER]" at bounding box center [167, 48] width 260 height 27
type input "111-111-1111"
click at [309, 252] on div "Recipient Type" at bounding box center [380, 222] width 143 height 59
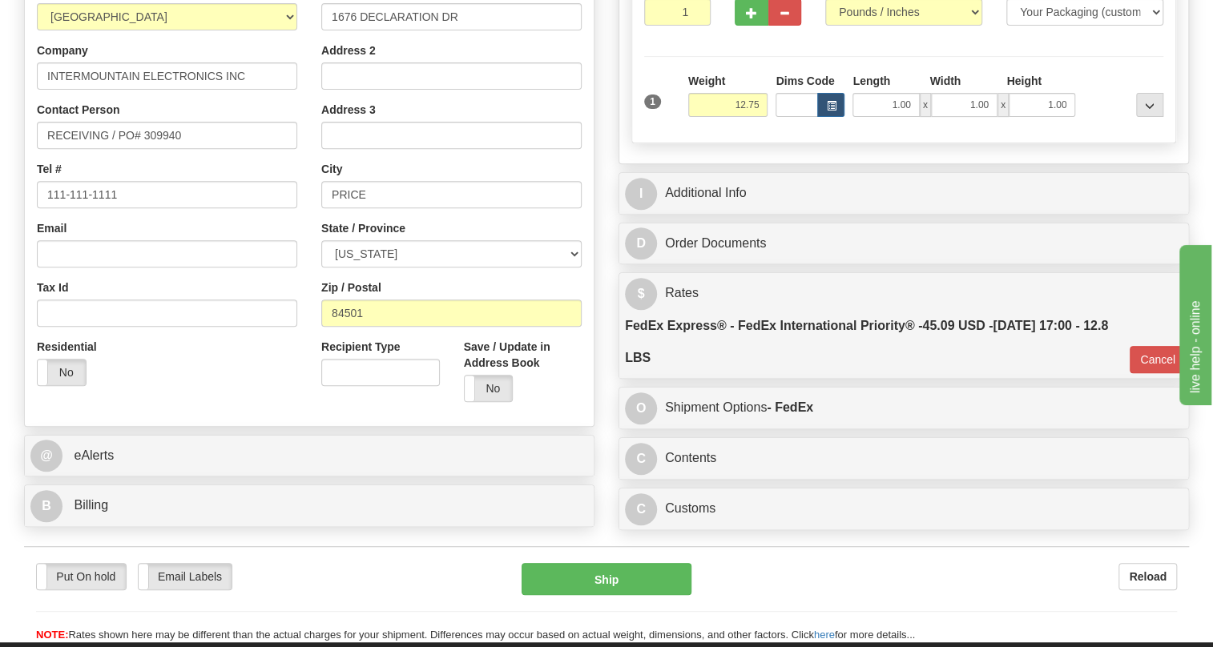
scroll to position [213, 0]
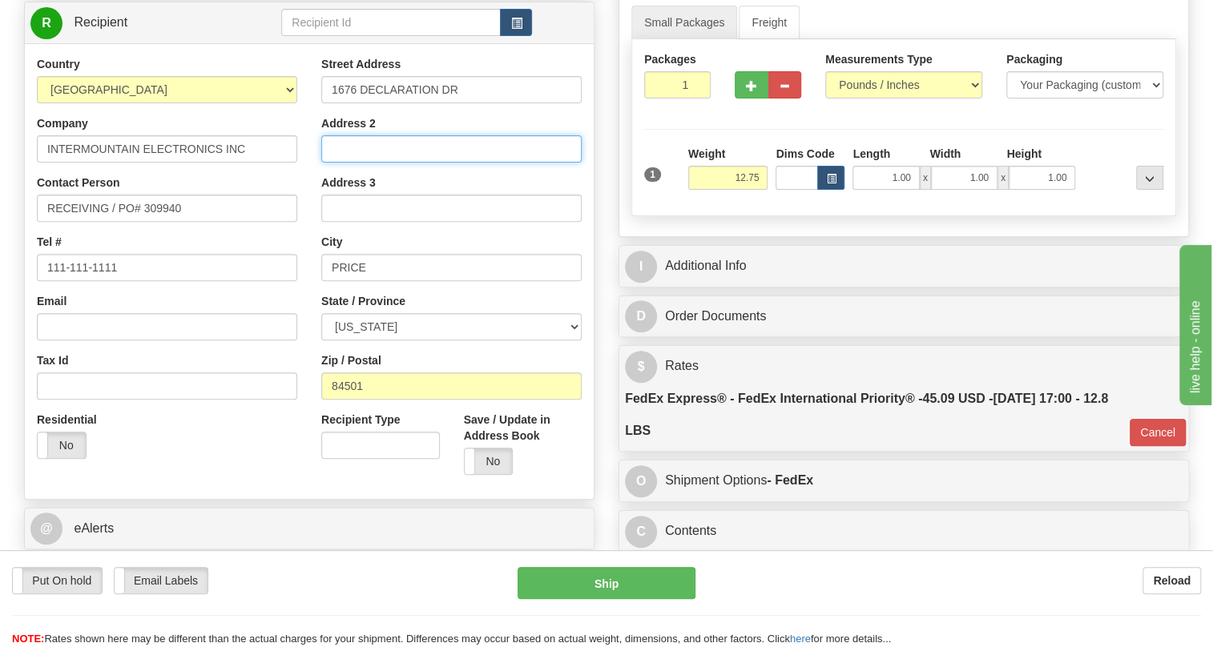
click at [352, 163] on input "Address 2" at bounding box center [451, 148] width 260 height 27
type input "Plant-Price utah"
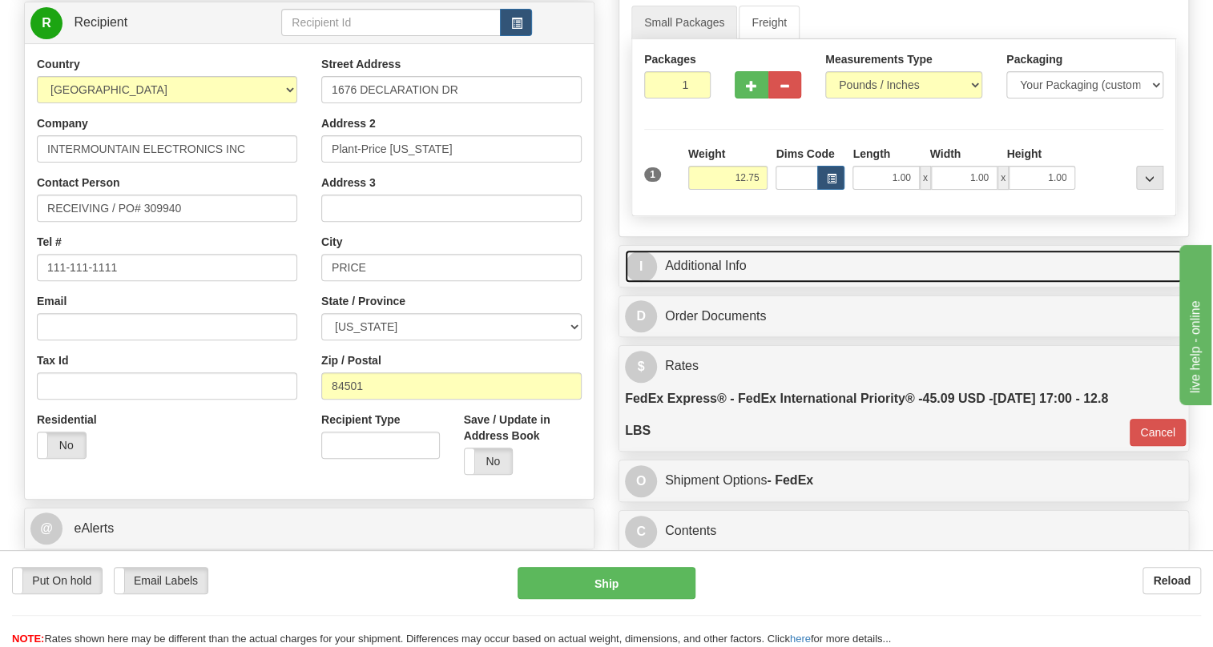
click at [730, 283] on link "I Additional Info" at bounding box center [903, 266] width 557 height 33
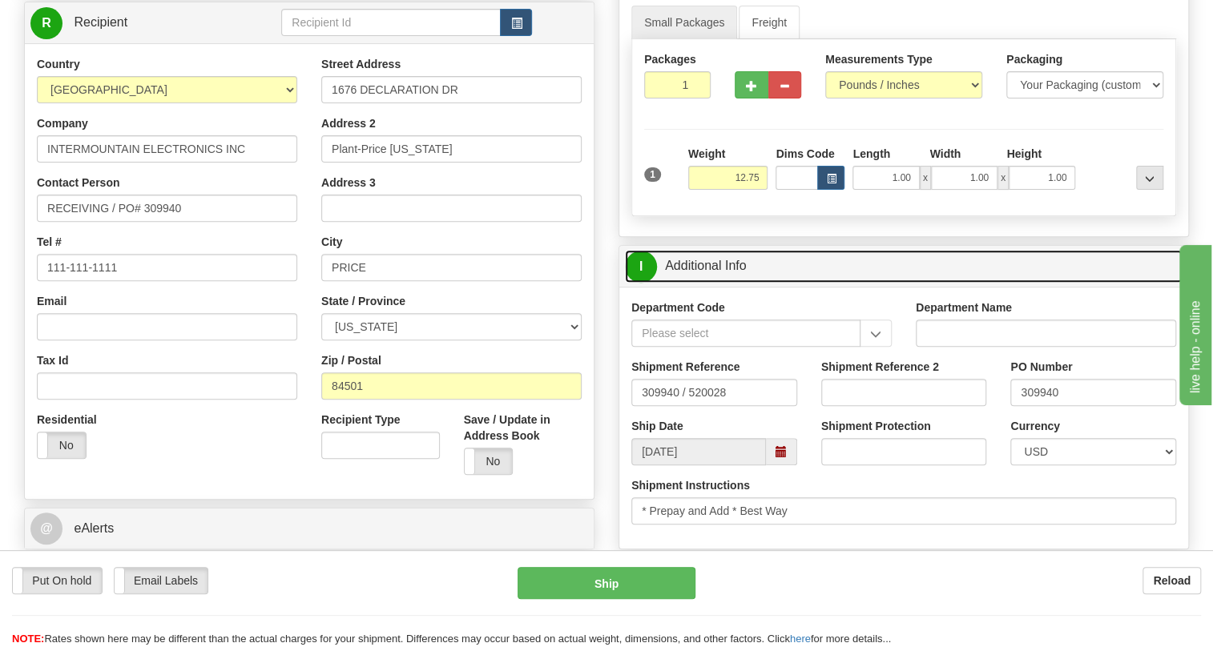
click at [730, 283] on link "I Additional Info" at bounding box center [903, 266] width 557 height 33
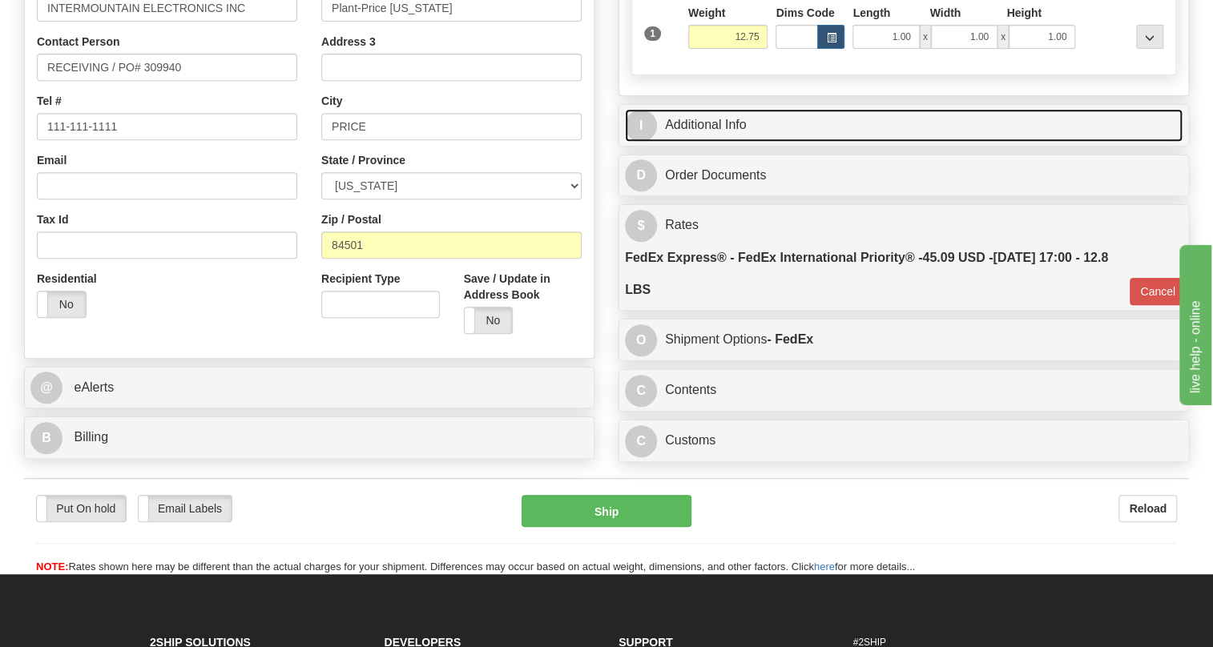
scroll to position [359, 0]
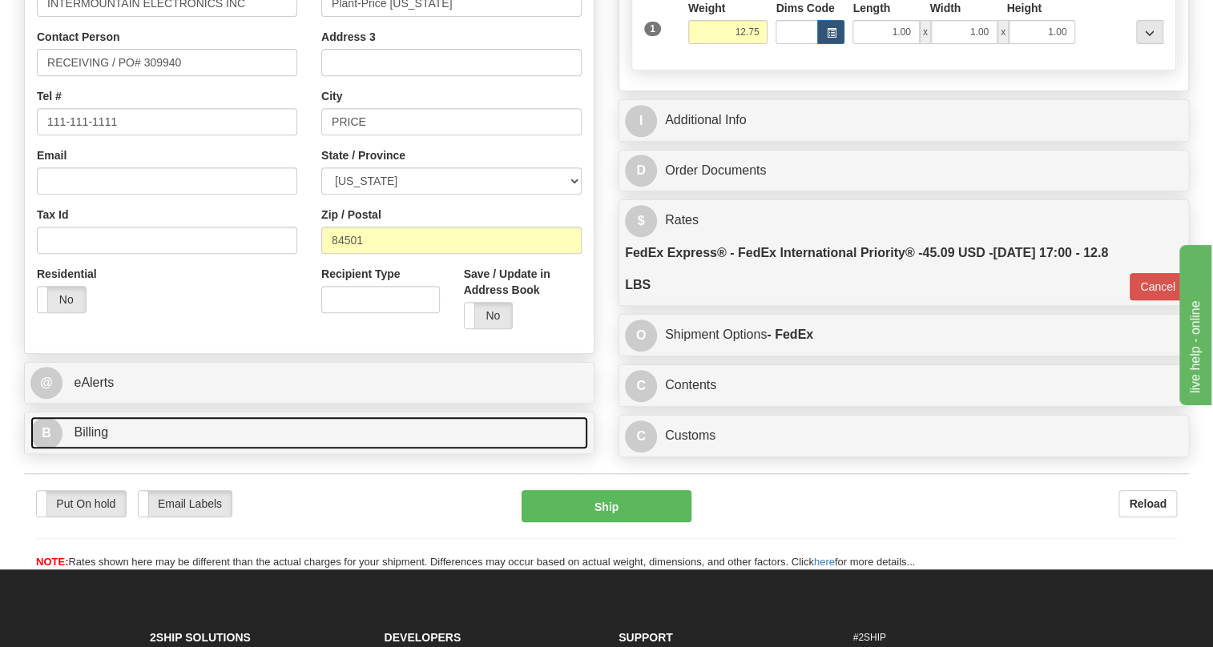
click at [90, 439] on span "Billing" at bounding box center [91, 432] width 34 height 14
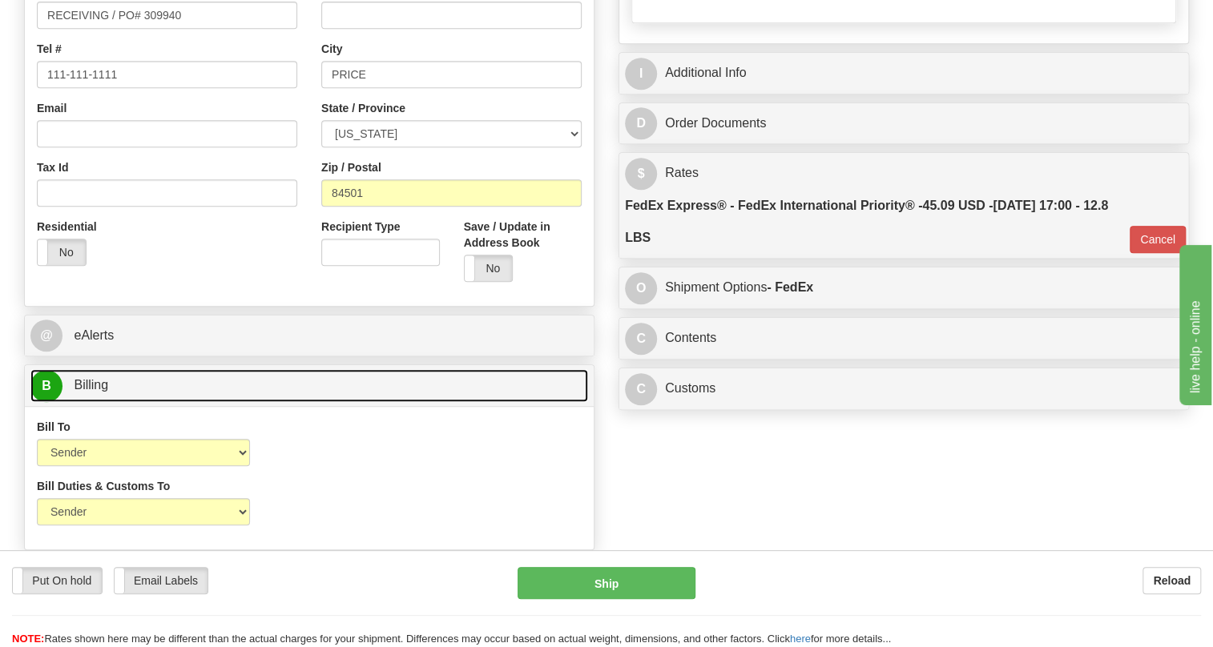
scroll to position [432, 0]
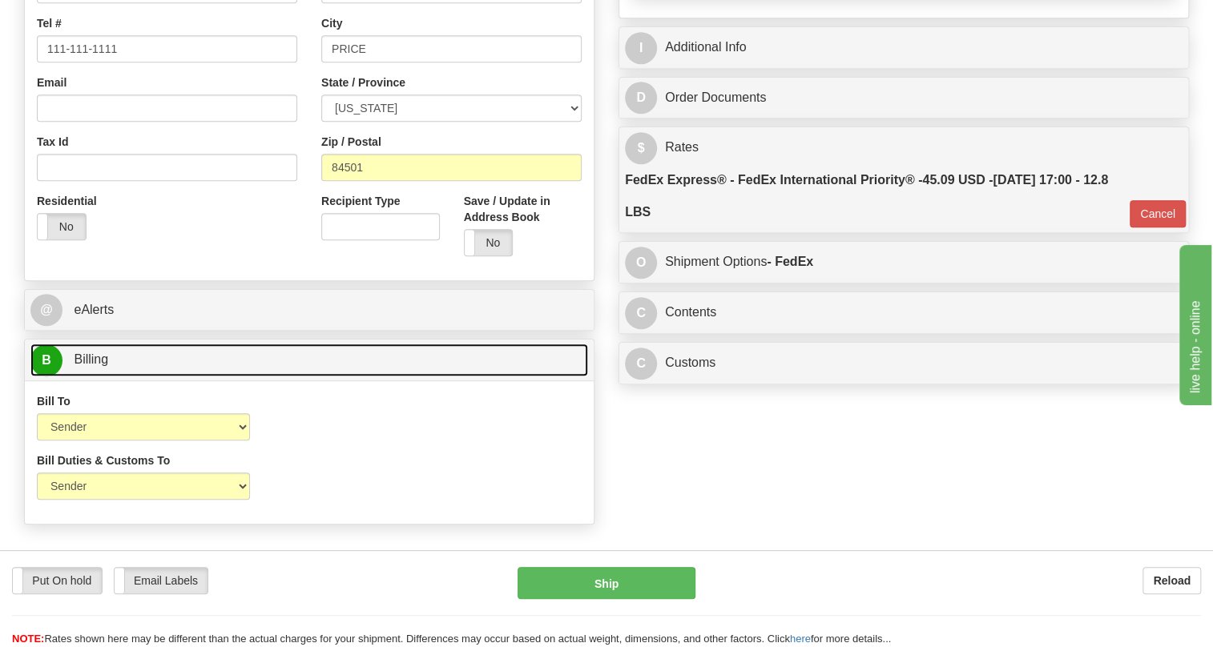
click at [80, 366] on span "Billing" at bounding box center [91, 359] width 34 height 14
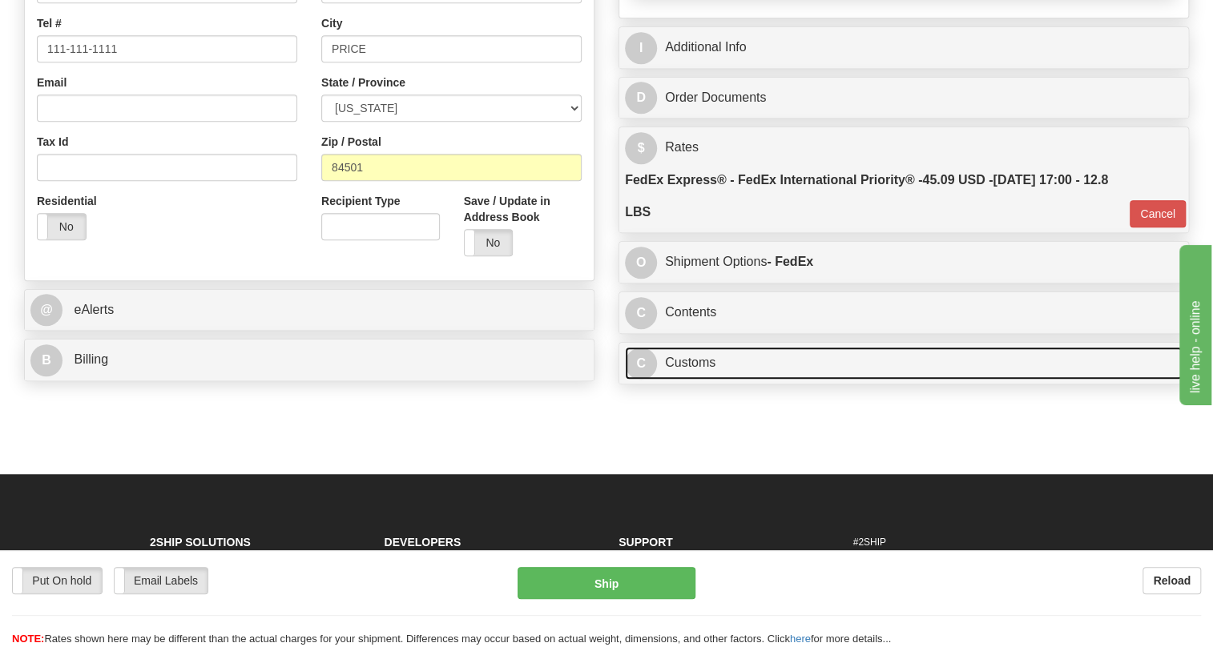
click at [677, 380] on link "C Customs" at bounding box center [903, 363] width 557 height 33
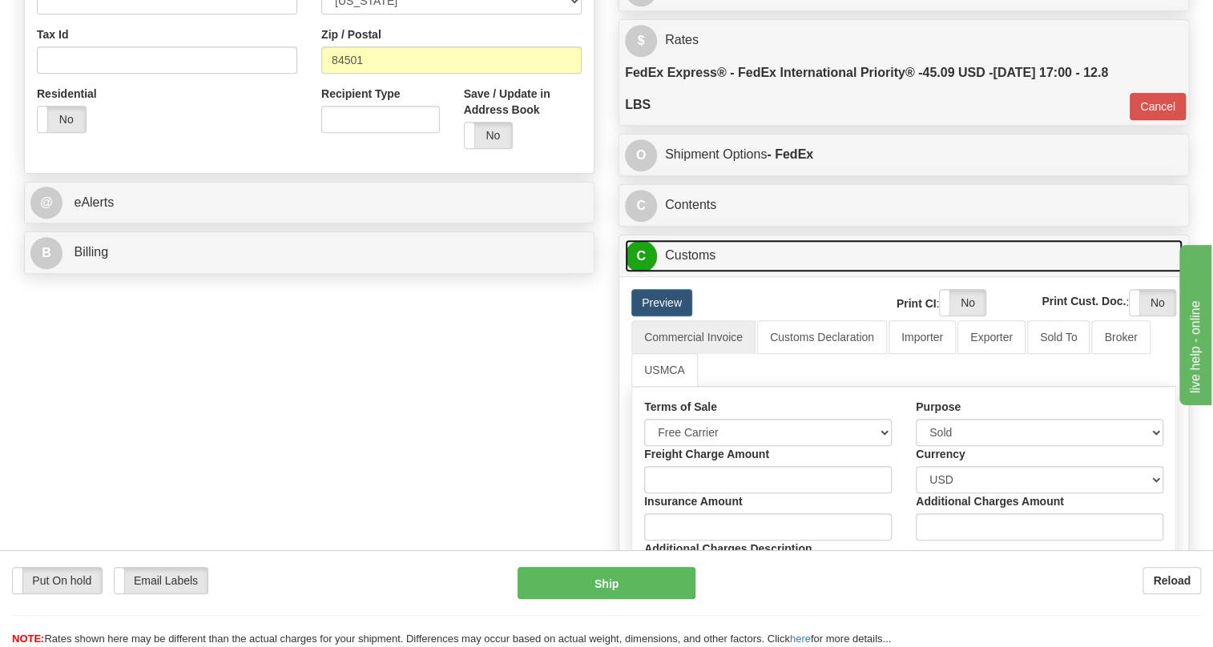
scroll to position [577, 0]
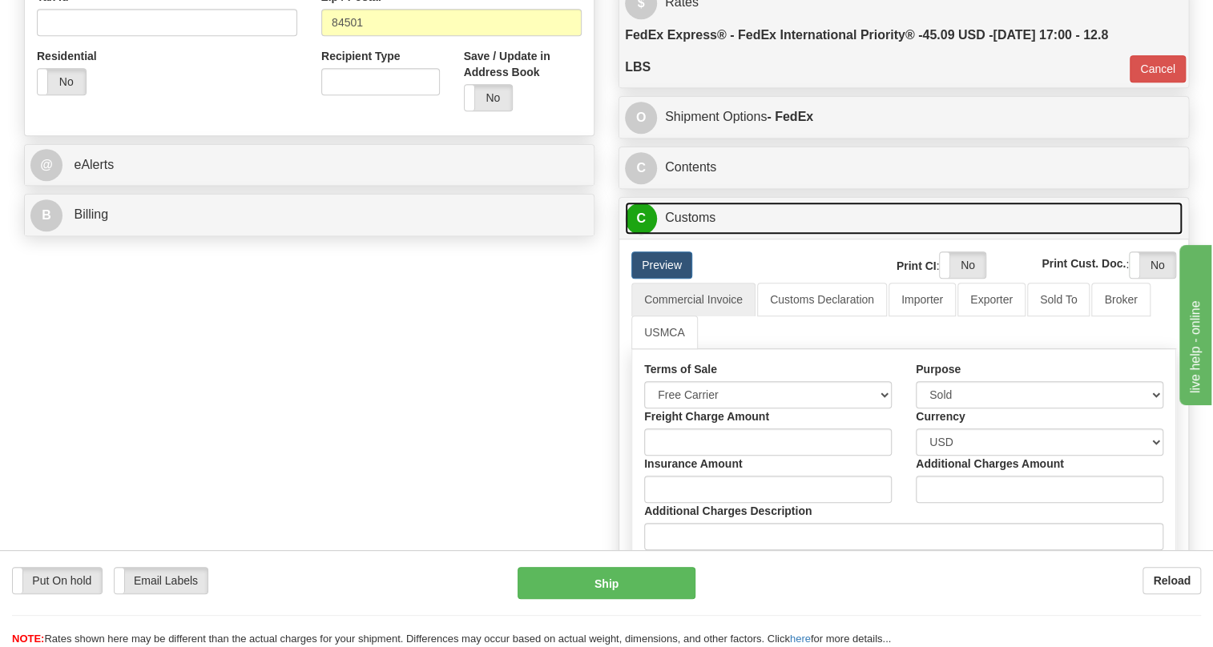
click at [693, 235] on link "C Customs" at bounding box center [903, 218] width 557 height 33
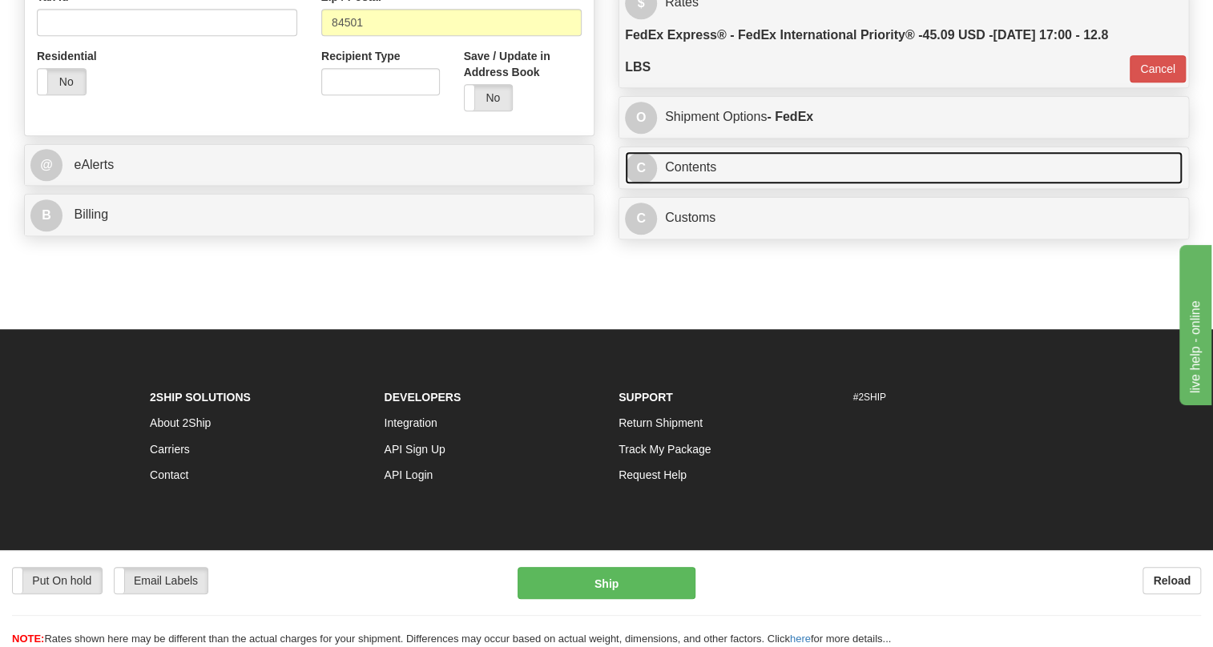
click at [690, 184] on link "C Contents" at bounding box center [903, 167] width 557 height 33
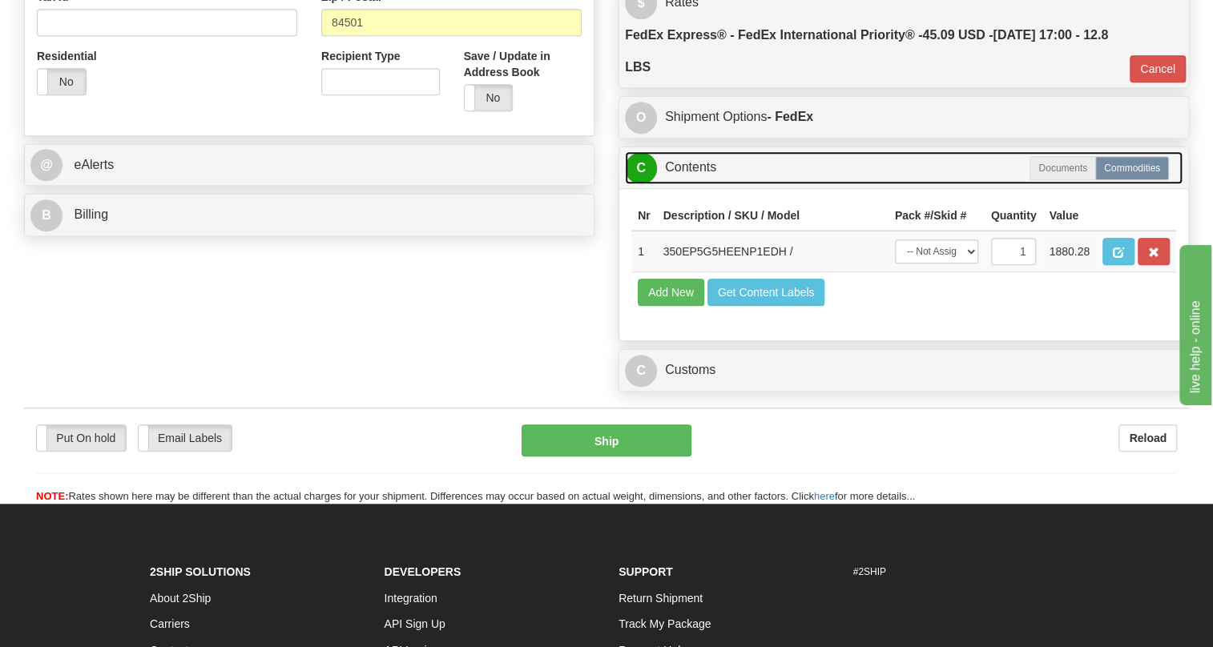
click at [690, 184] on link "C Contents" at bounding box center [903, 167] width 557 height 33
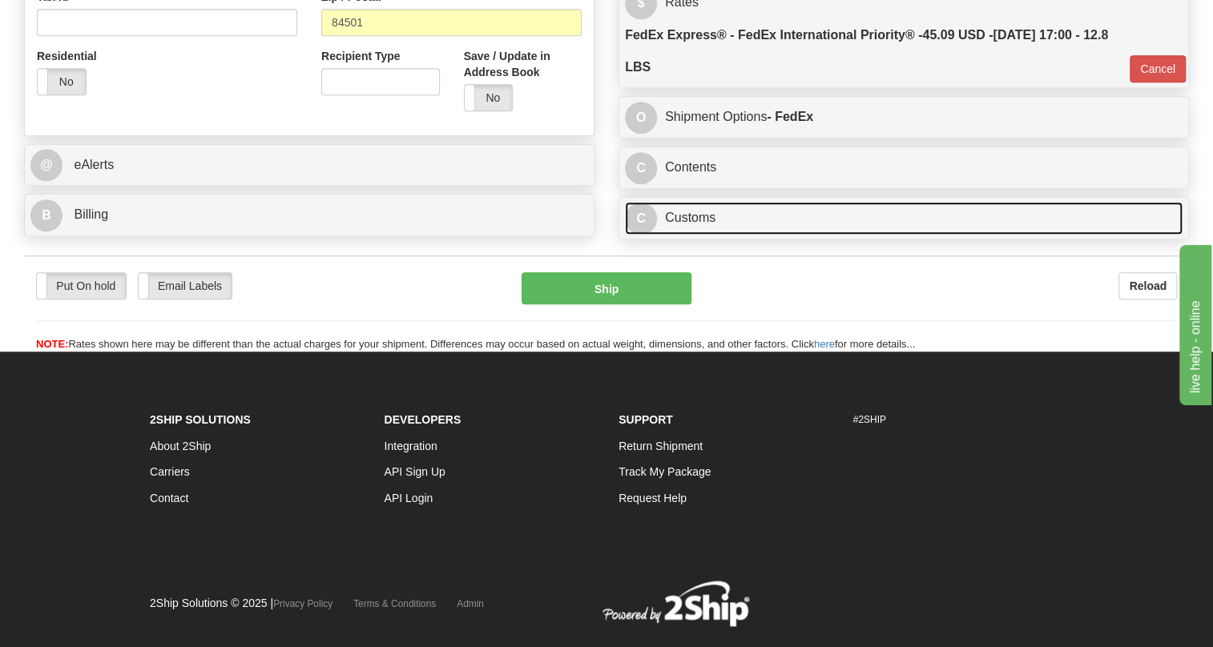
click at [716, 235] on link "C Customs" at bounding box center [903, 218] width 557 height 33
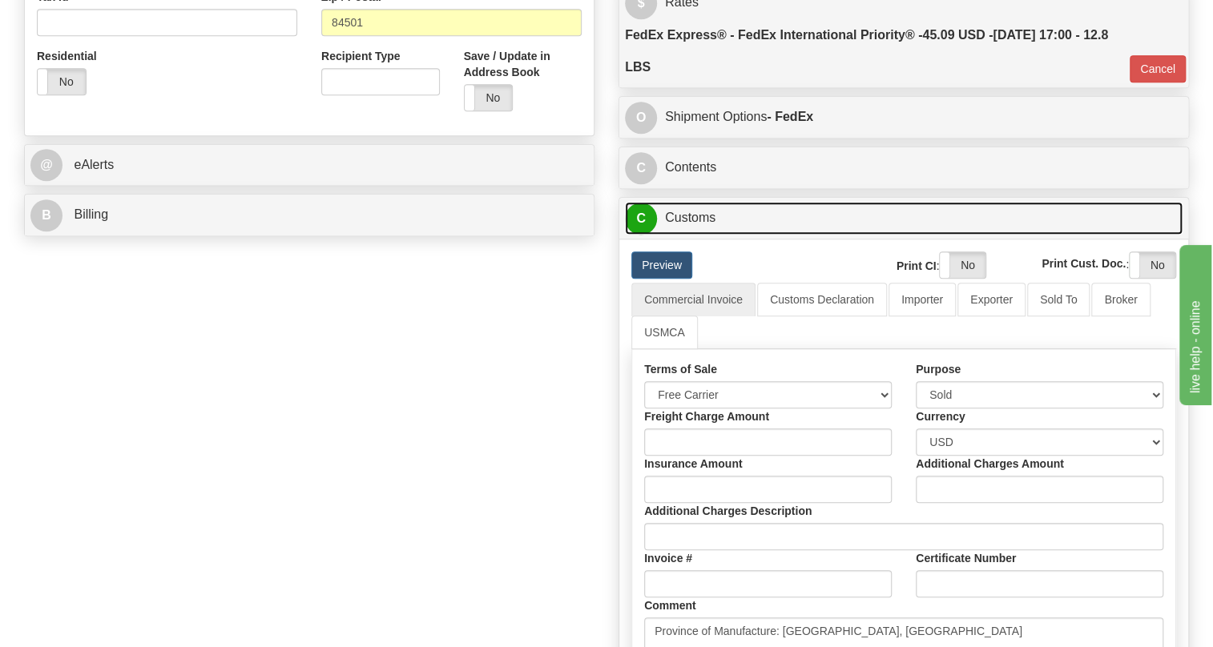
click at [716, 235] on link "C Customs" at bounding box center [903, 218] width 557 height 33
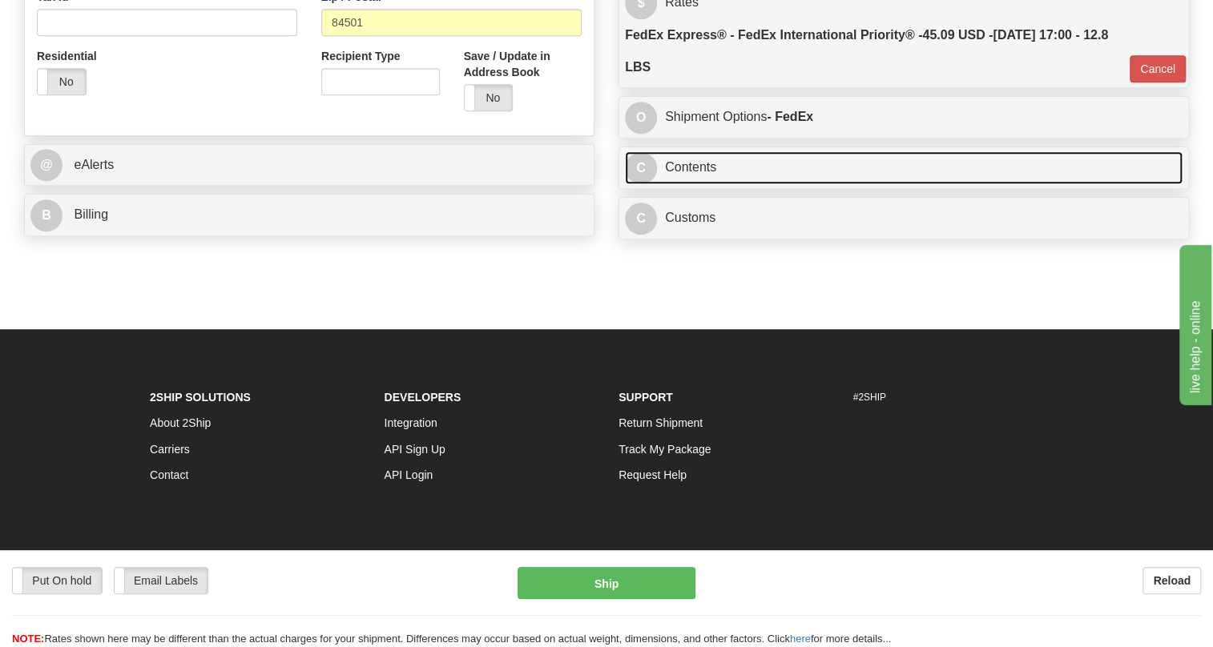
click at [696, 184] on link "C Contents" at bounding box center [903, 167] width 557 height 33
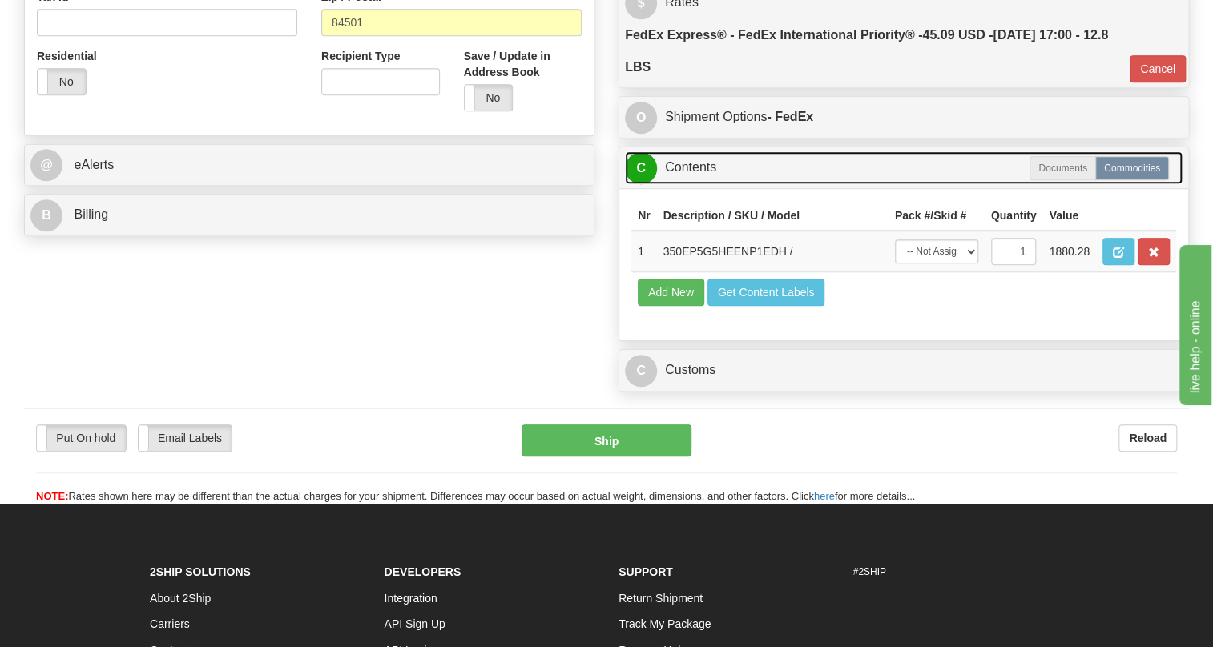
click at [696, 184] on link "C Contents" at bounding box center [903, 167] width 557 height 33
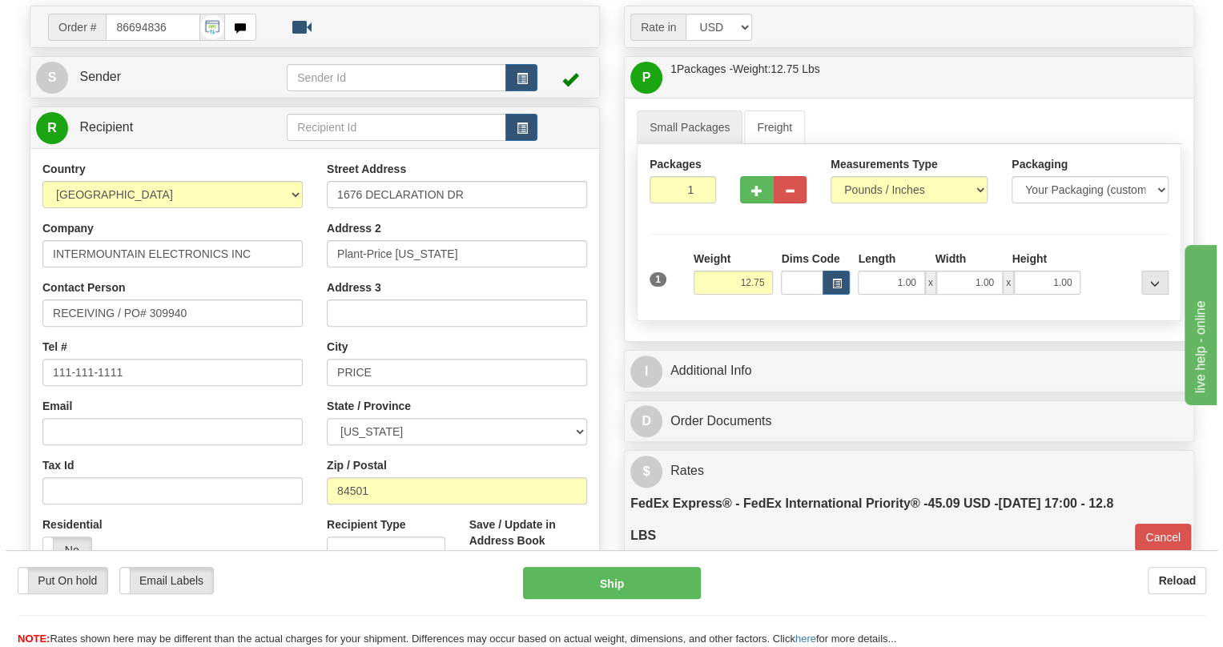
scroll to position [140, 0]
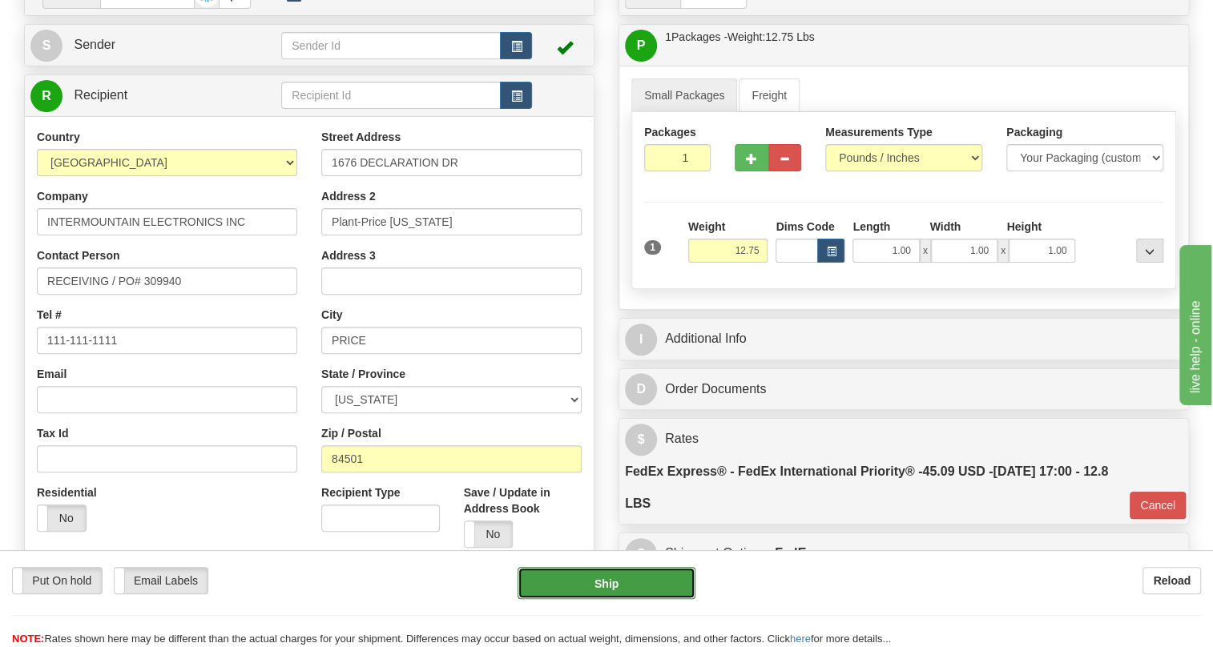
click at [605, 592] on button "Ship" at bounding box center [606, 583] width 178 height 32
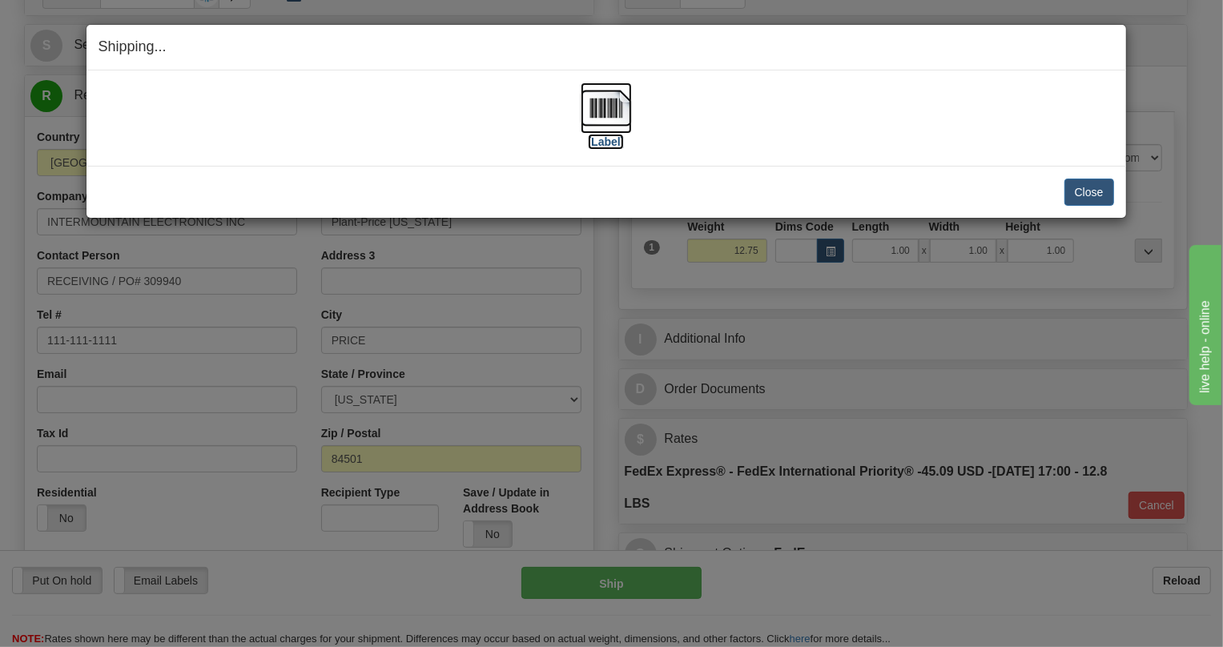
click at [599, 118] on img at bounding box center [606, 107] width 51 height 51
click at [1084, 191] on button "Close" at bounding box center [1089, 192] width 50 height 27
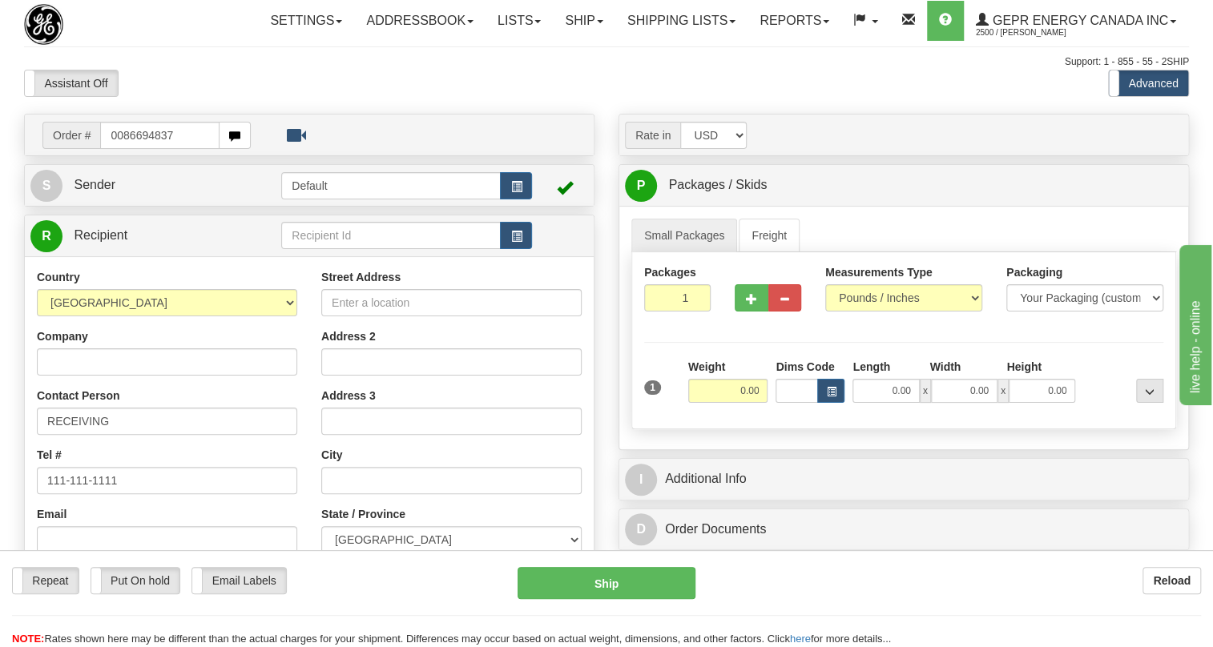
click at [121, 149] on input "0086694837" at bounding box center [159, 135] width 119 height 27
type input "86694837"
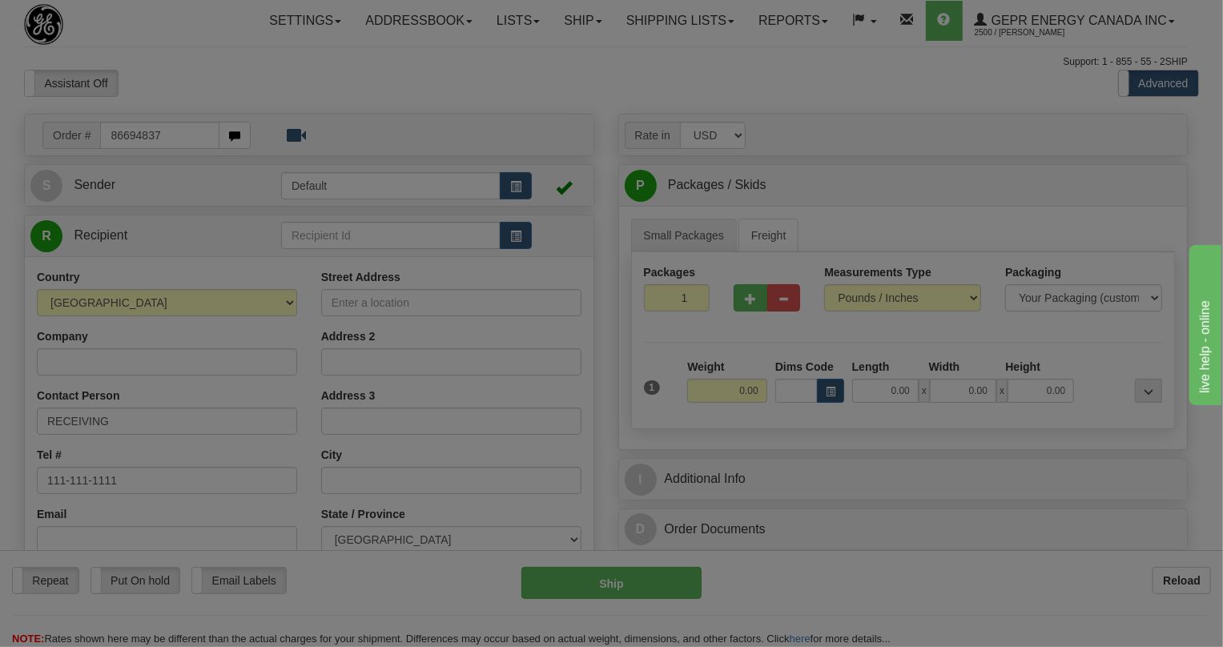
click at [199, 127] on body "Training Course Close Toggle navigation Settings Shipping Preferences New Recip…" at bounding box center [611, 323] width 1223 height 647
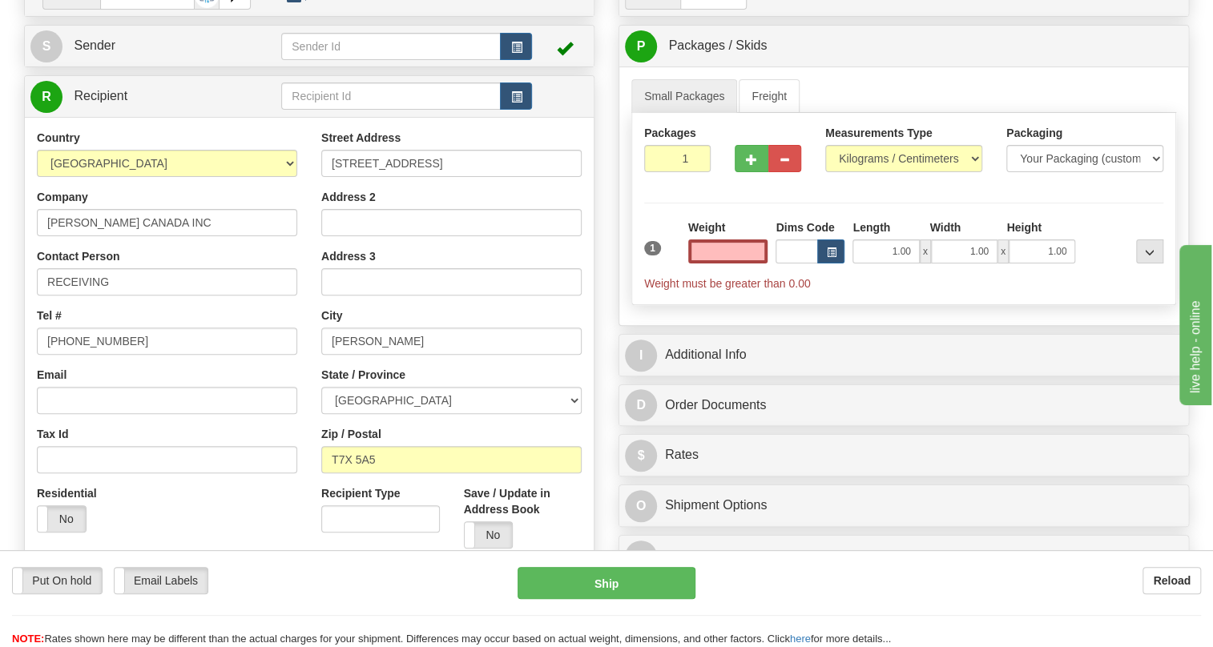
scroll to position [145, 0]
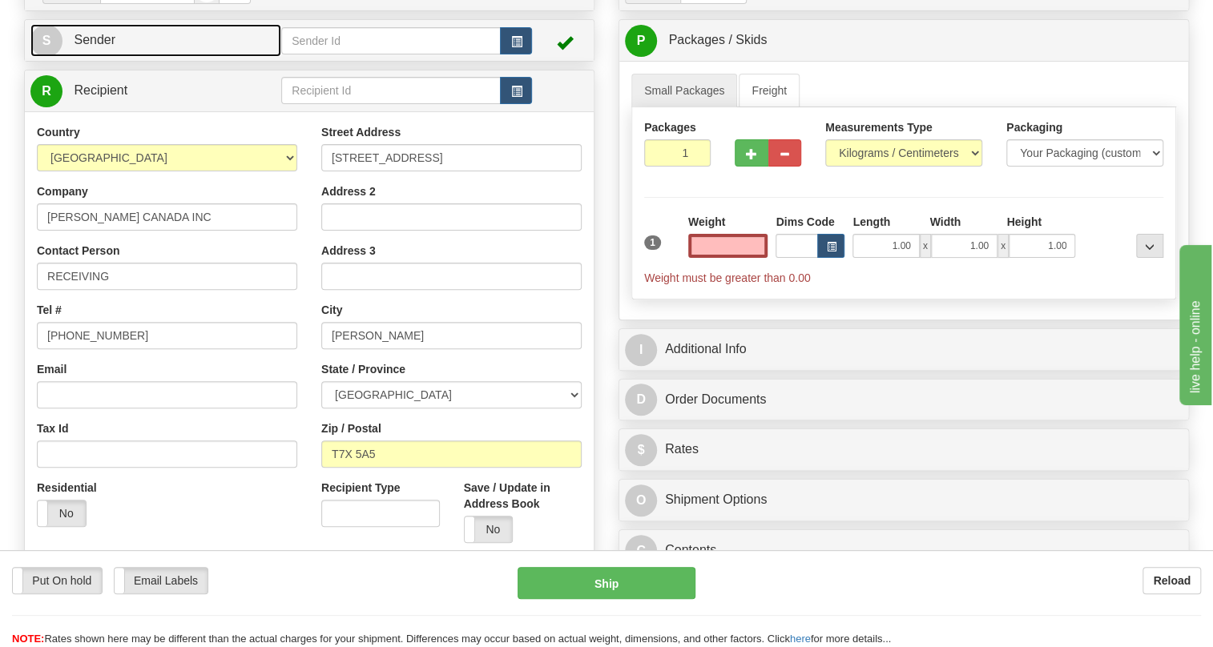
type input "0.00"
click at [99, 46] on span "Sender" at bounding box center [95, 40] width 42 height 14
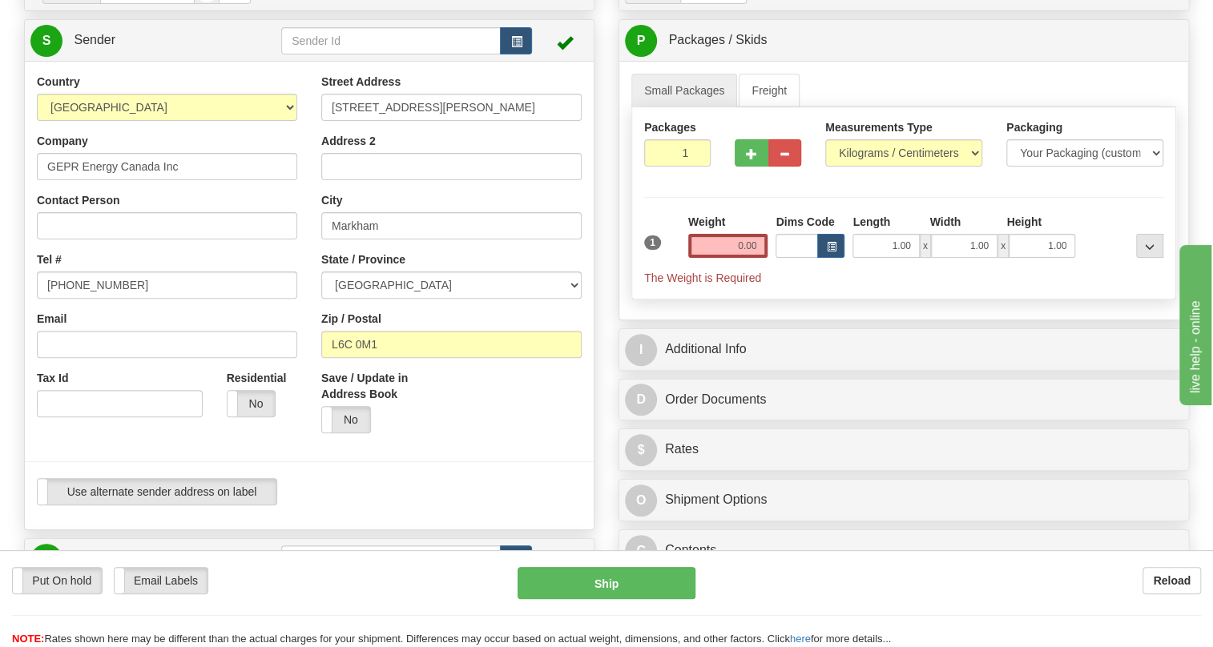
type input "MARKHAM"
click at [95, 299] on input "[PHONE_NUMBER]" at bounding box center [167, 285] width 260 height 27
paste input "[PHONE_NUMBER]"
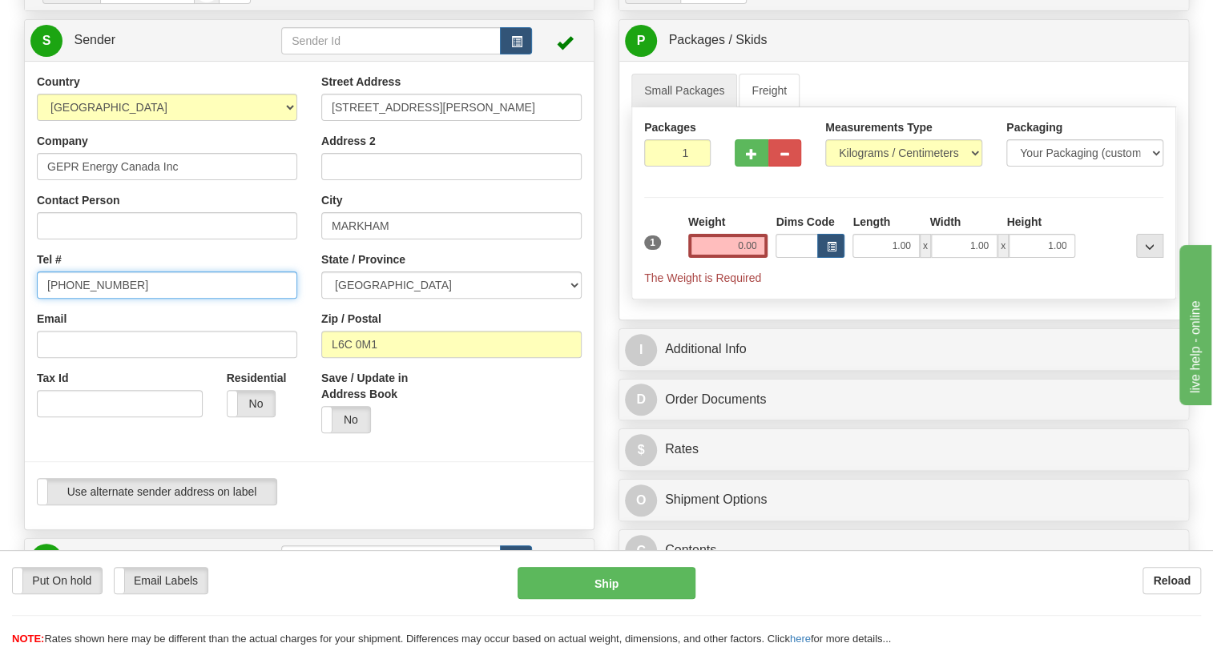
type input "[PHONE_NUMBER]"
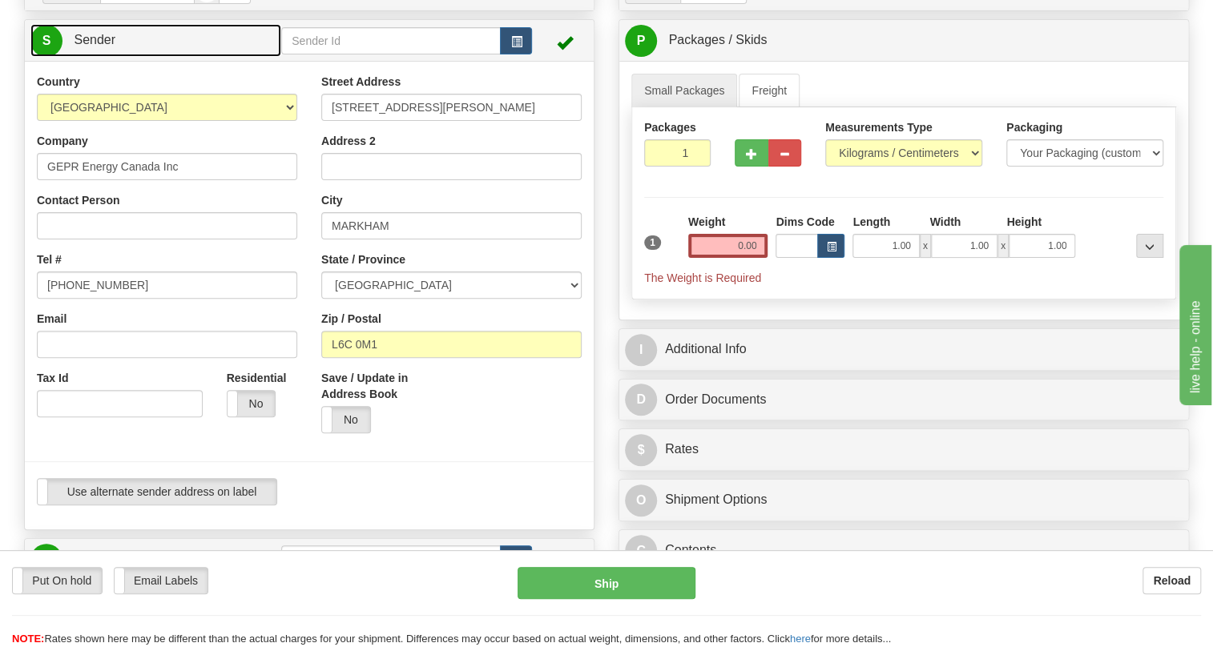
click at [95, 46] on span "Sender" at bounding box center [95, 40] width 42 height 14
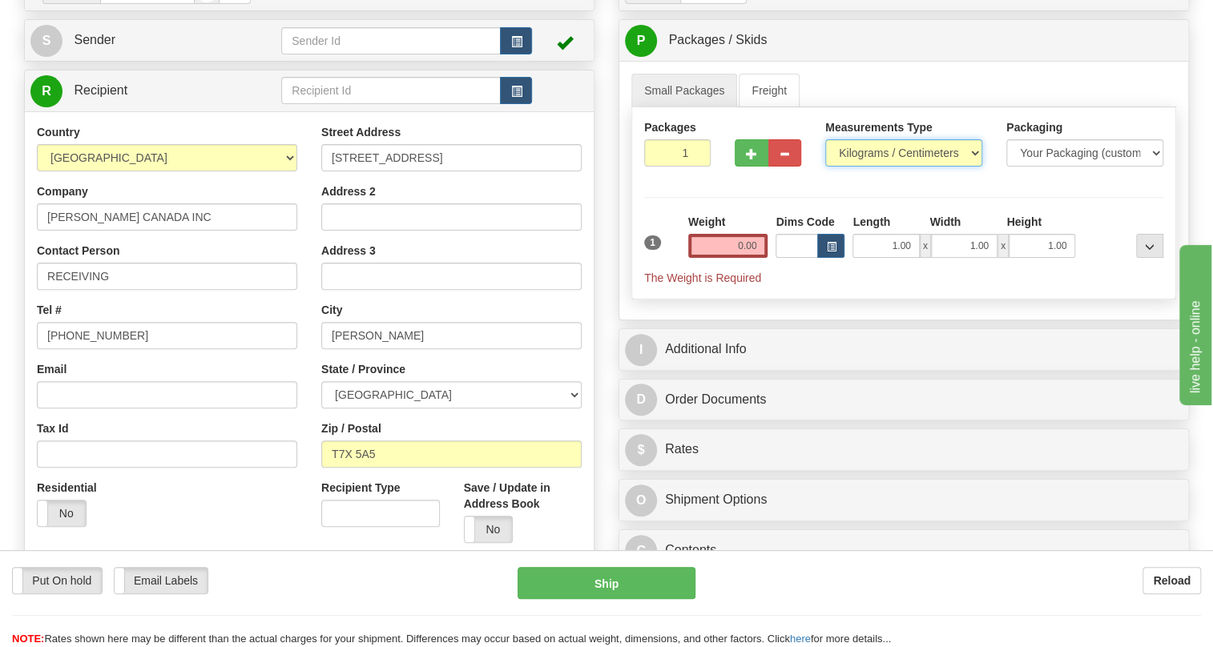
click at [846, 167] on select "Pounds / Inches Kilograms / Centimeters" at bounding box center [903, 152] width 157 height 27
select select "0"
click at [825, 167] on select "Pounds / Inches Kilograms / Centimeters" at bounding box center [903, 152] width 157 height 27
click at [722, 258] on input "0.00" at bounding box center [728, 246] width 80 height 24
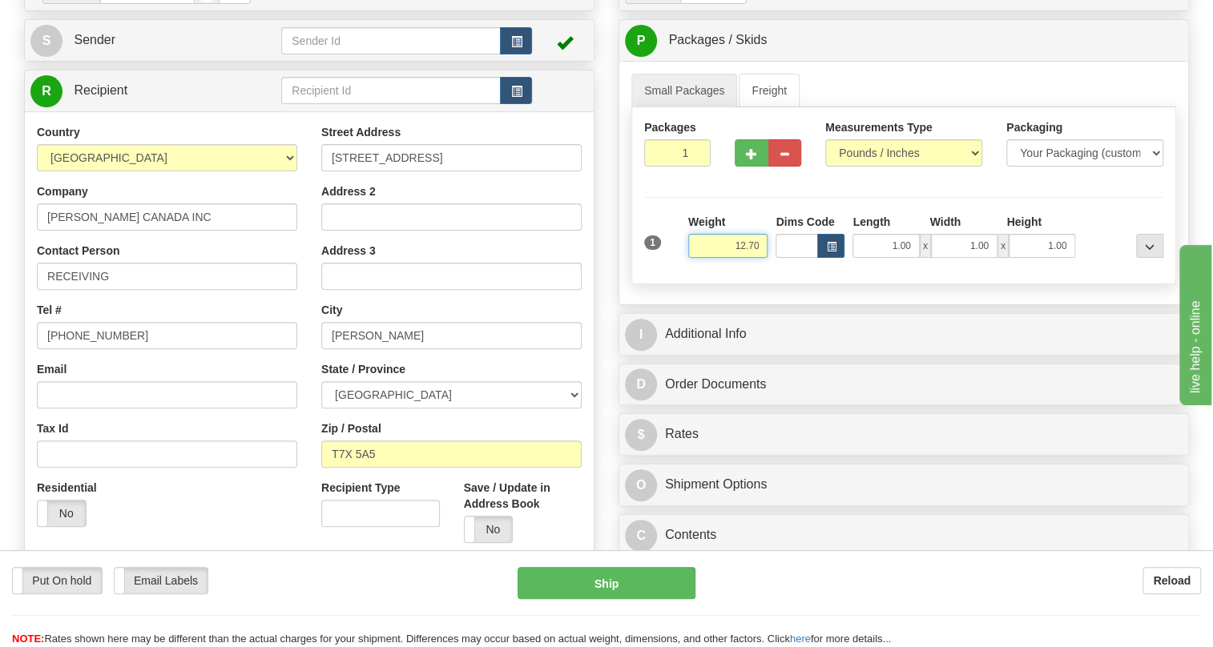
type input "12.70"
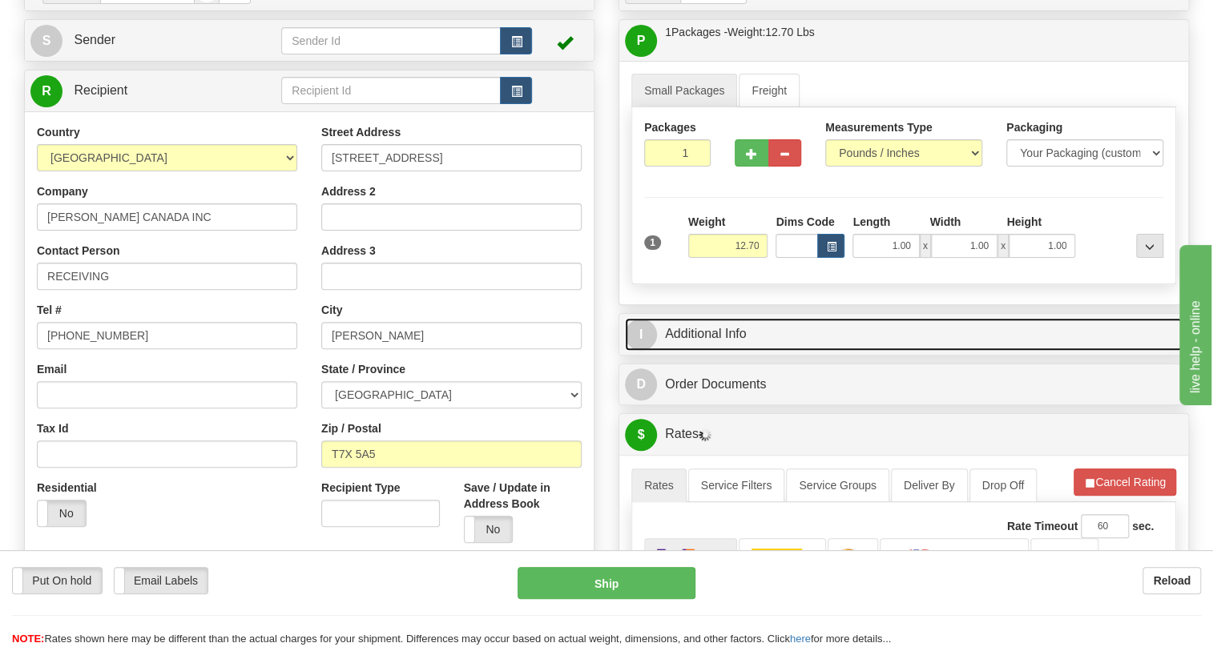
click at [713, 351] on link "I Additional Info" at bounding box center [903, 334] width 557 height 33
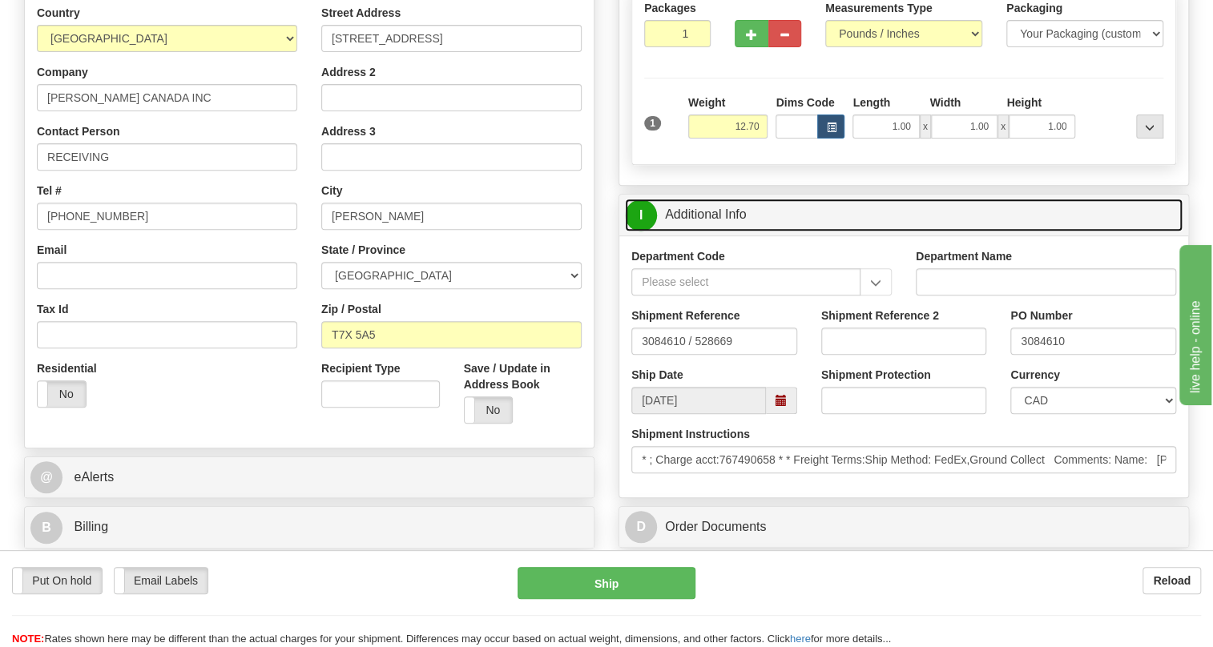
scroll to position [291, 0]
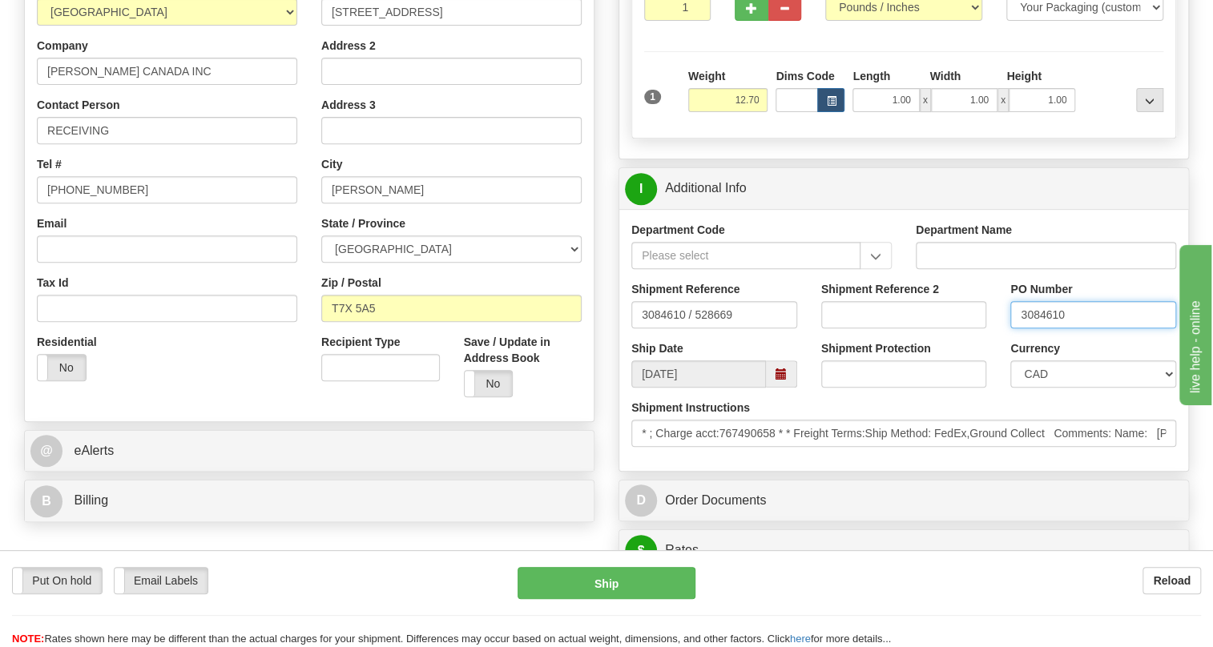
click at [1039, 328] on input "3084610" at bounding box center [1093, 314] width 166 height 27
click at [119, 144] on input "RECEIVING" at bounding box center [167, 130] width 260 height 27
paste input "3084610"
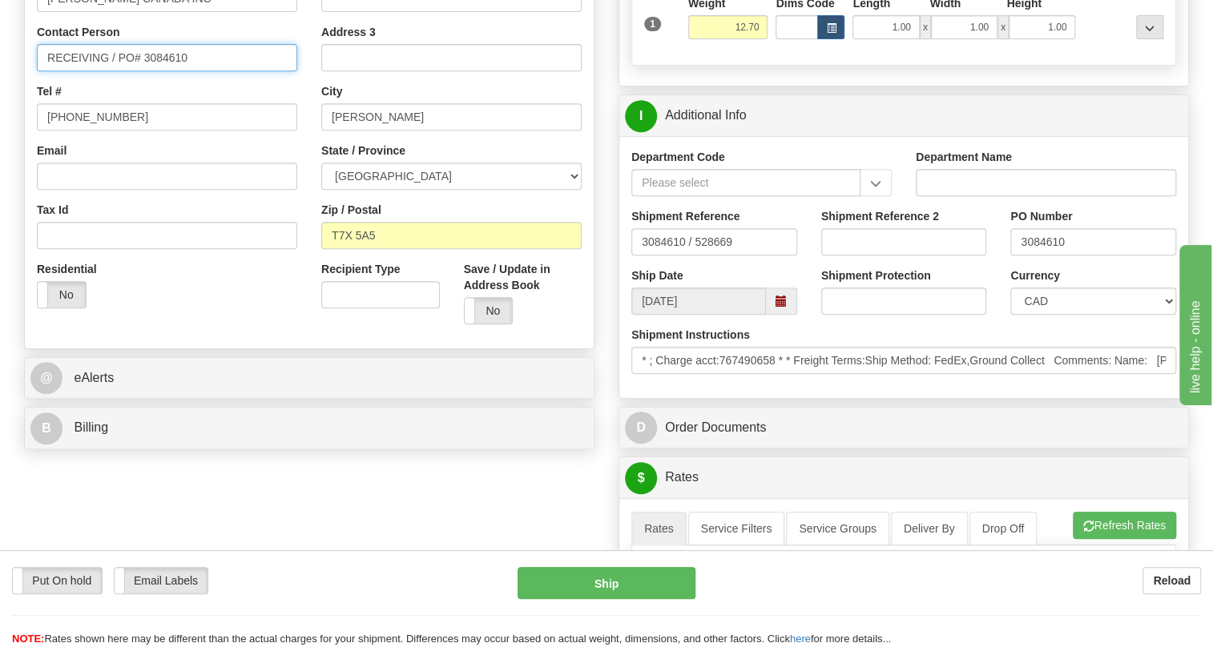
type input "RECEIVING / PO# 3084610"
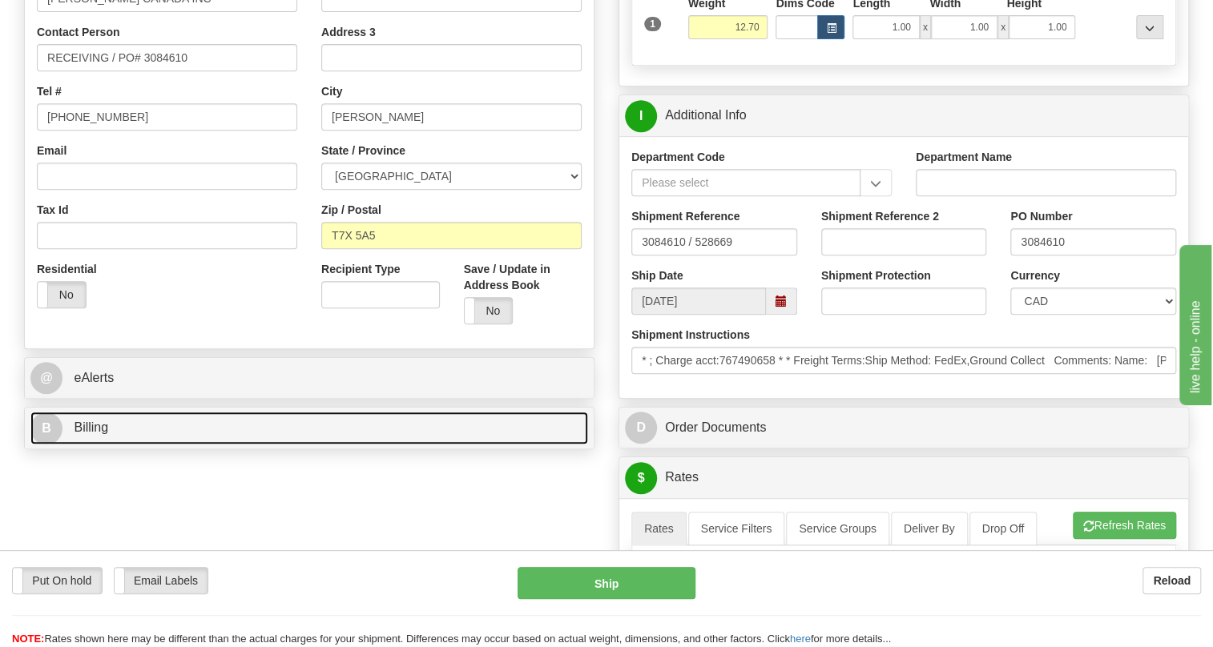
click at [95, 434] on span "Billing" at bounding box center [91, 427] width 34 height 14
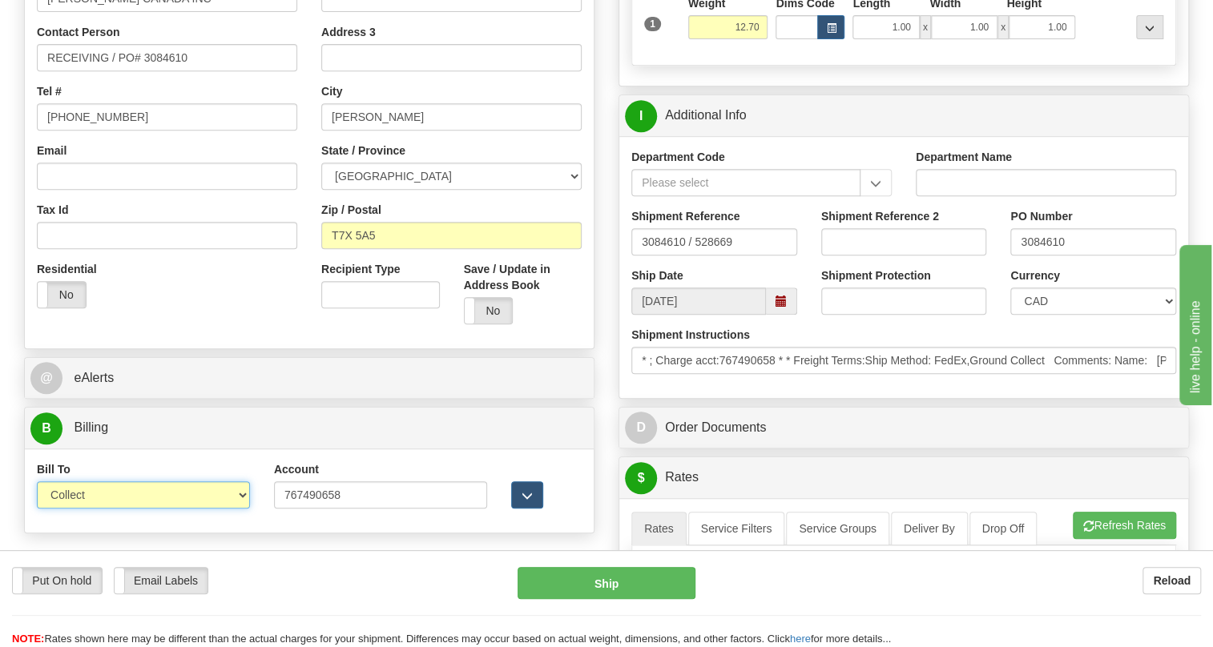
click at [136, 509] on select "Sender Recipient Third Party Collect" at bounding box center [143, 494] width 213 height 27
select select "2"
click at [37, 509] on select "Sender Recipient Third Party Collect" at bounding box center [143, 494] width 213 height 27
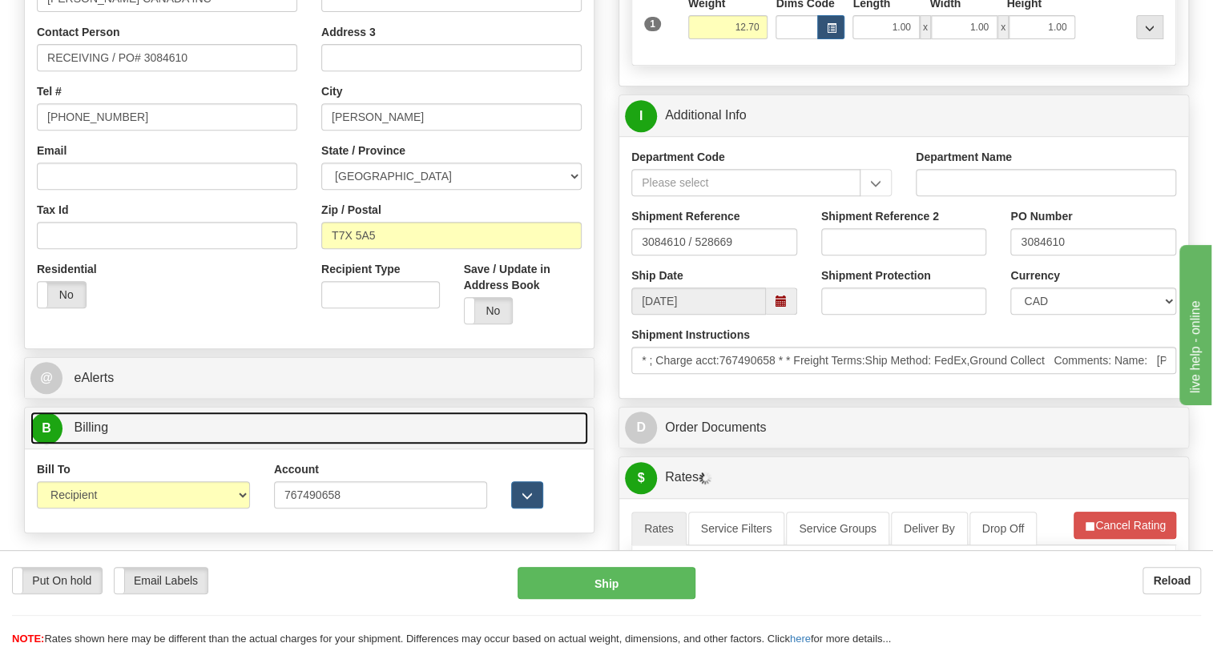
click at [88, 434] on span "Billing" at bounding box center [91, 427] width 34 height 14
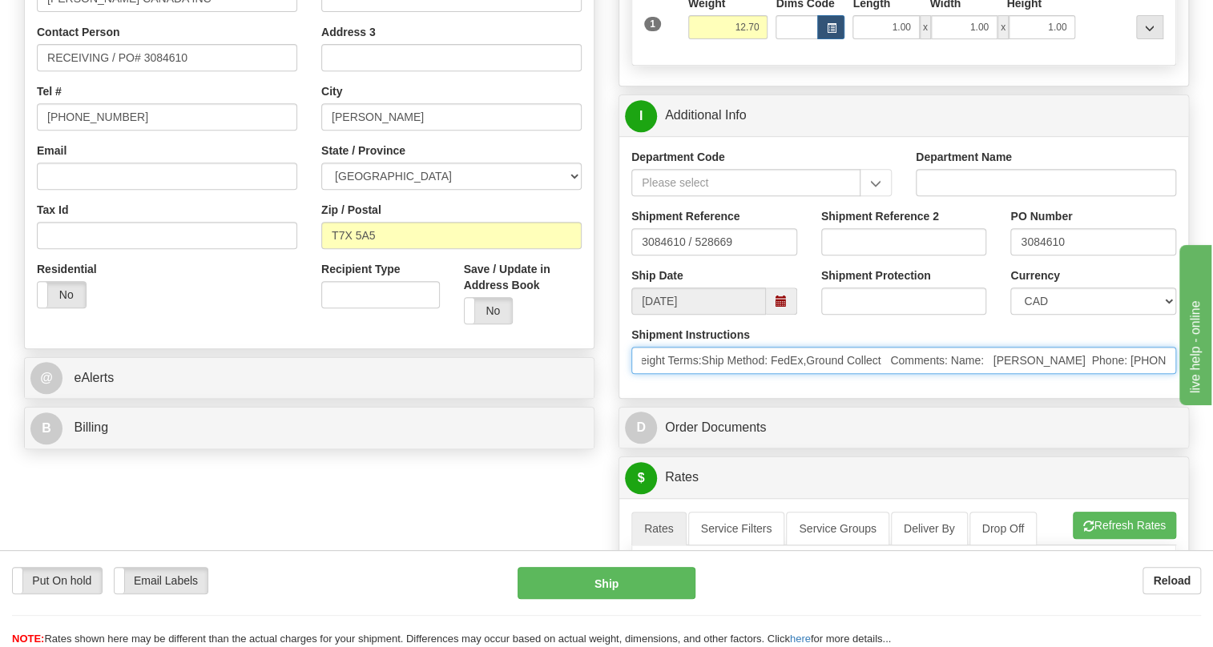
scroll to position [0, 218]
drag, startPoint x: 1078, startPoint y: 394, endPoint x: 1137, endPoint y: 400, distance: 59.5
click at [1137, 374] on input "* ; Charge acct:767490658 * * Freight Terms:Ship Method: FedEx,Ground Collect C…" at bounding box center [903, 360] width 545 height 27
click at [1120, 374] on input "* ; Charge acct:767490658 * * Freight Terms:Ship Method: FedEx,Ground Collect C…" at bounding box center [903, 360] width 545 height 27
drag, startPoint x: 1123, startPoint y: 395, endPoint x: 943, endPoint y: 396, distance: 179.4
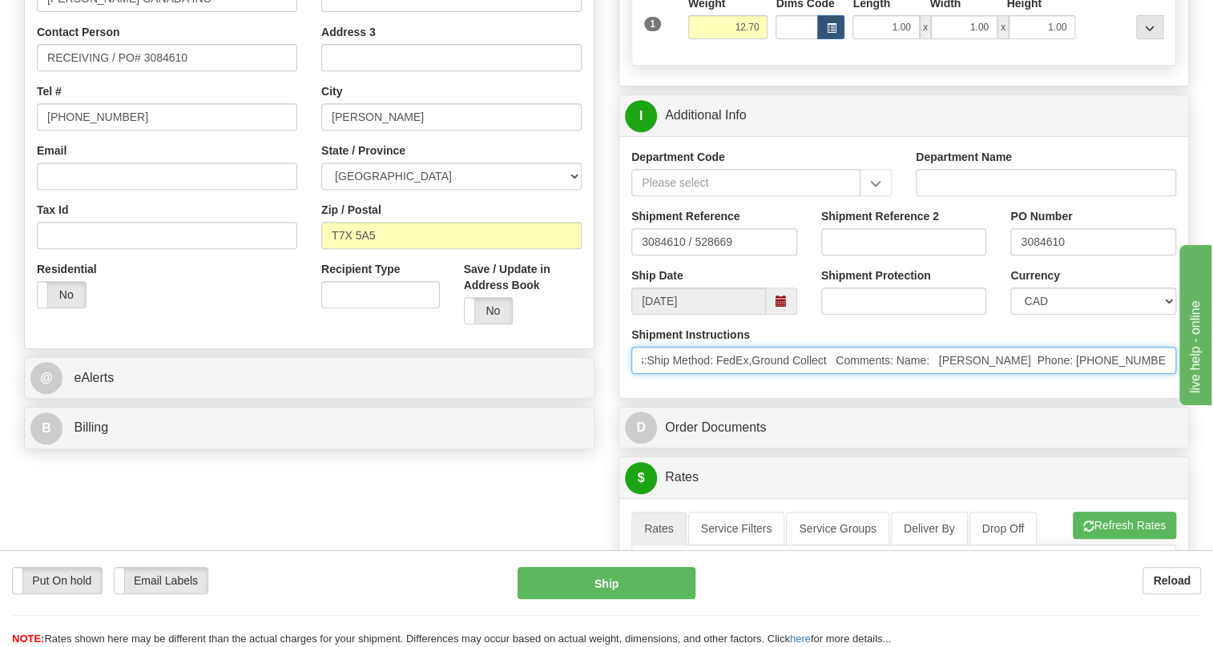
click at [943, 374] on input "* ; Charge acct:767490658 * * Freight Terms:Ship Method: FedEx,Ground Collect C…" at bounding box center [903, 360] width 545 height 27
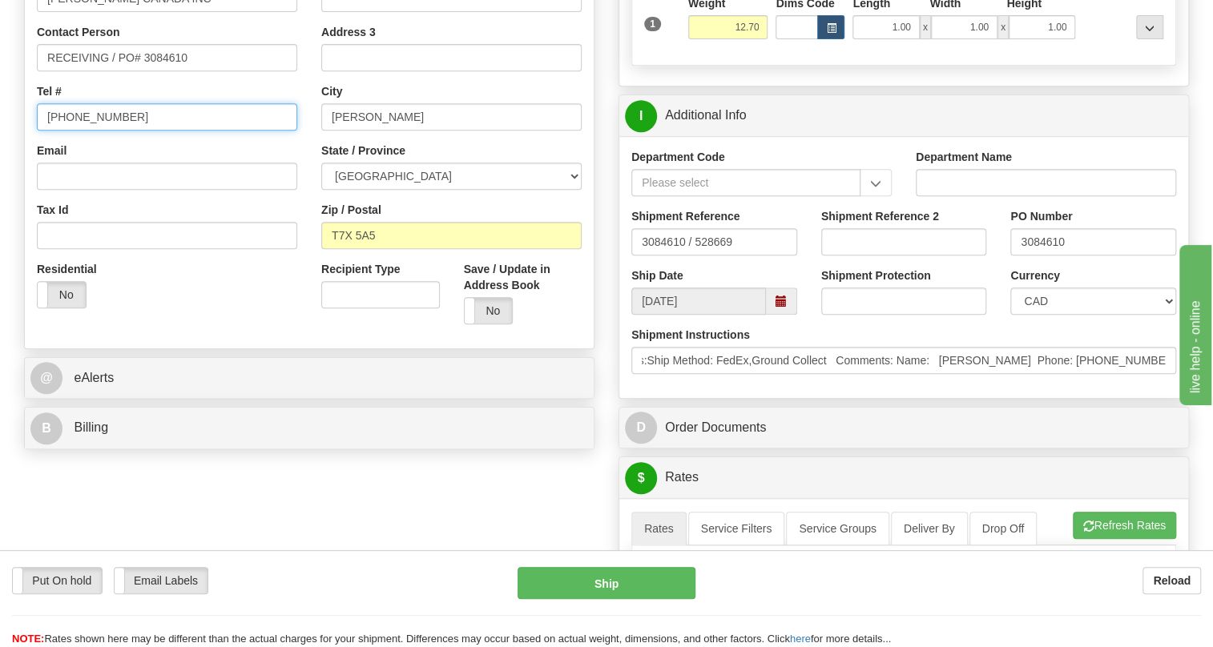
click at [85, 131] on input "[PHONE_NUMBER]" at bounding box center [167, 116] width 260 height 27
paste input "Vicky Whiffen Phone: 780-948-3377"
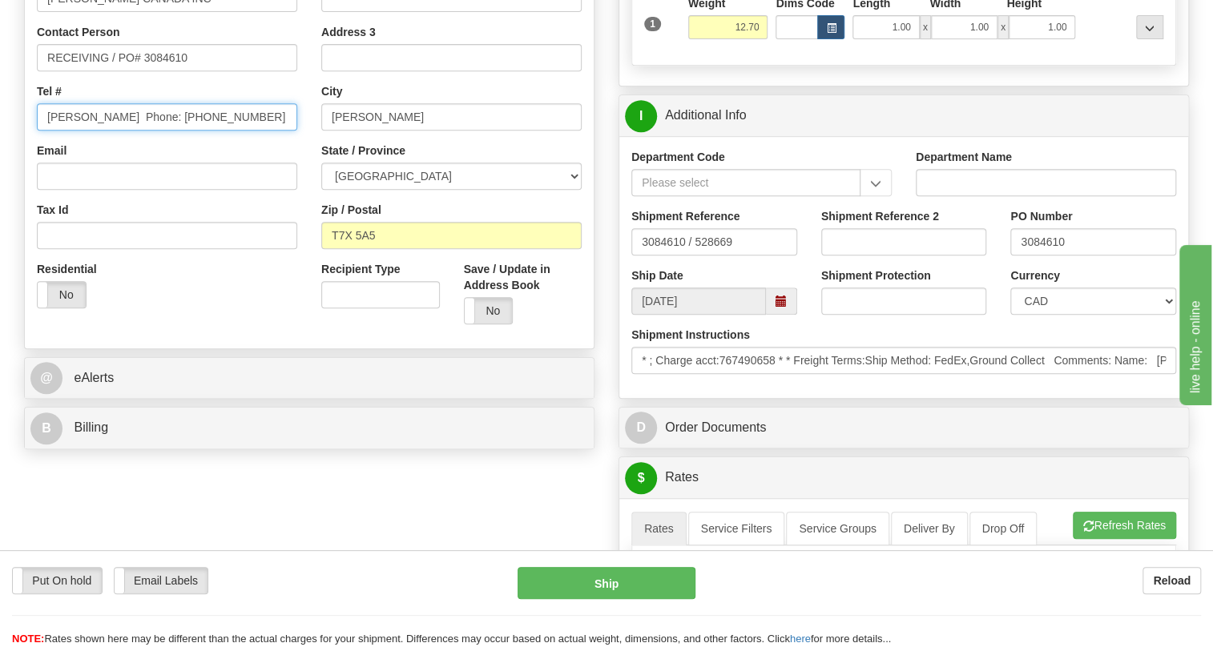
drag, startPoint x: 159, startPoint y: 152, endPoint x: 71, endPoint y: 152, distance: 87.3
click at [34, 158] on div "Country AFGHANISTAN ALAND ISLANDS ALBANIA ALGERIA AMERICAN SAMOA ANDORRA ANGOLA…" at bounding box center [167, 112] width 284 height 415
type input "780-948-3377"
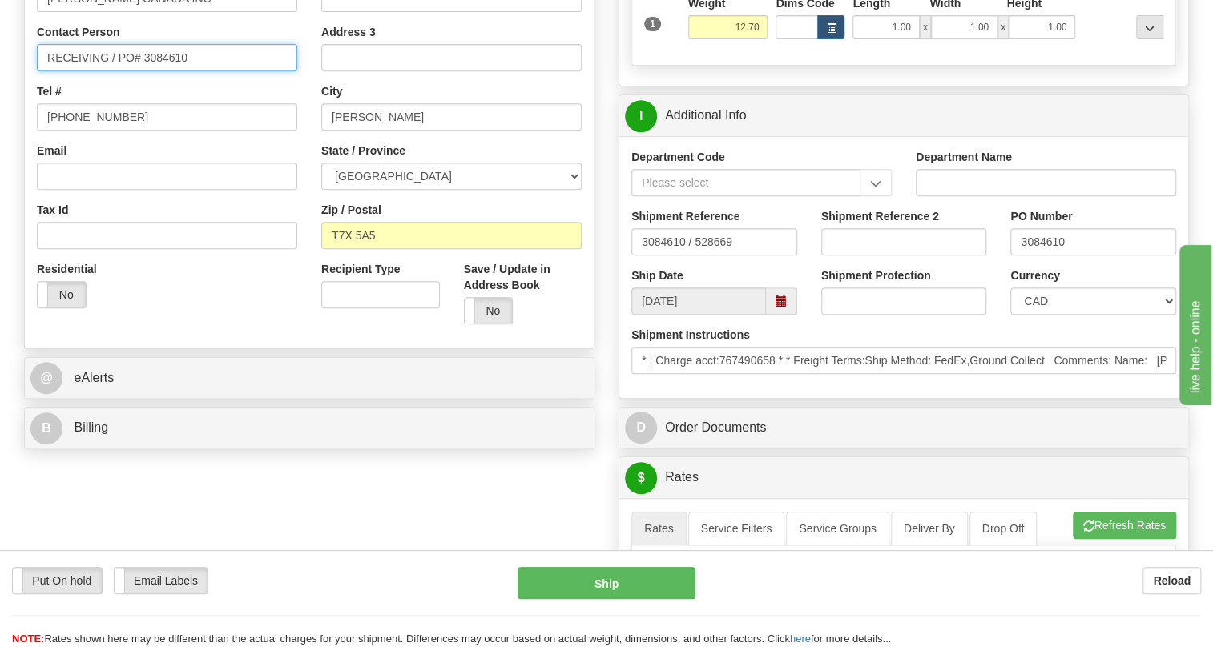
click at [46, 71] on input "RECEIVING / PO# 3084610" at bounding box center [167, 57] width 260 height 27
paste input "Vicky Whiffen Phone:"
type input "Vicky Whiffen / RECEIVING / PO# 3084610"
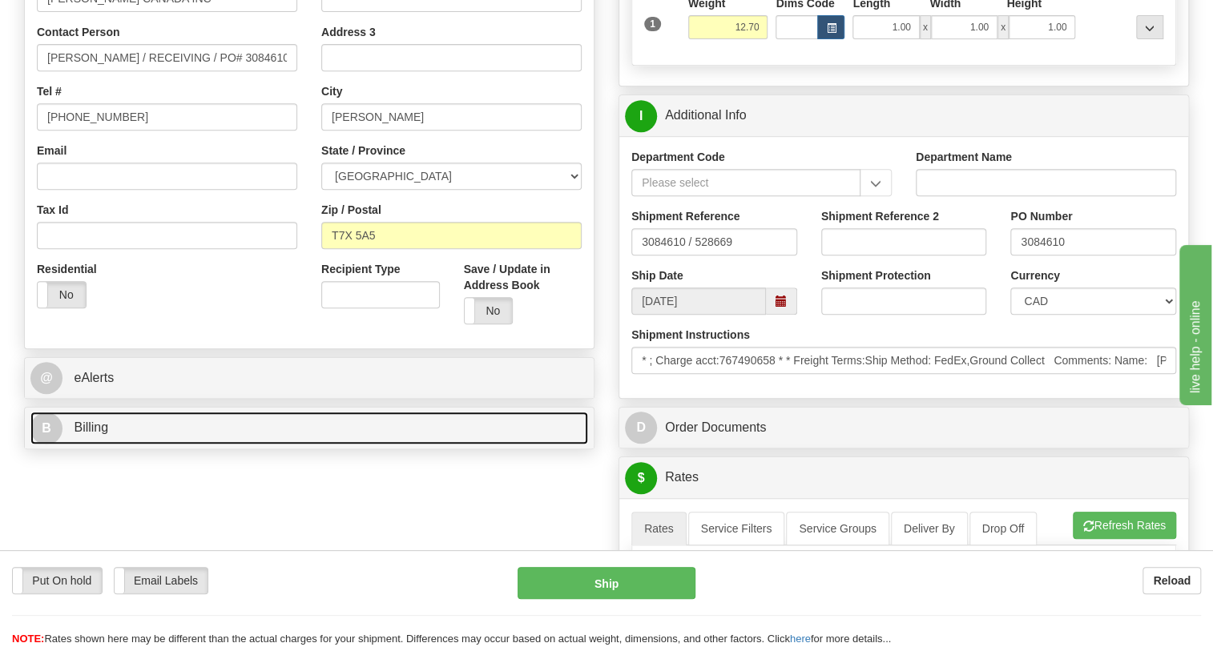
click at [93, 434] on span "Billing" at bounding box center [91, 427] width 34 height 14
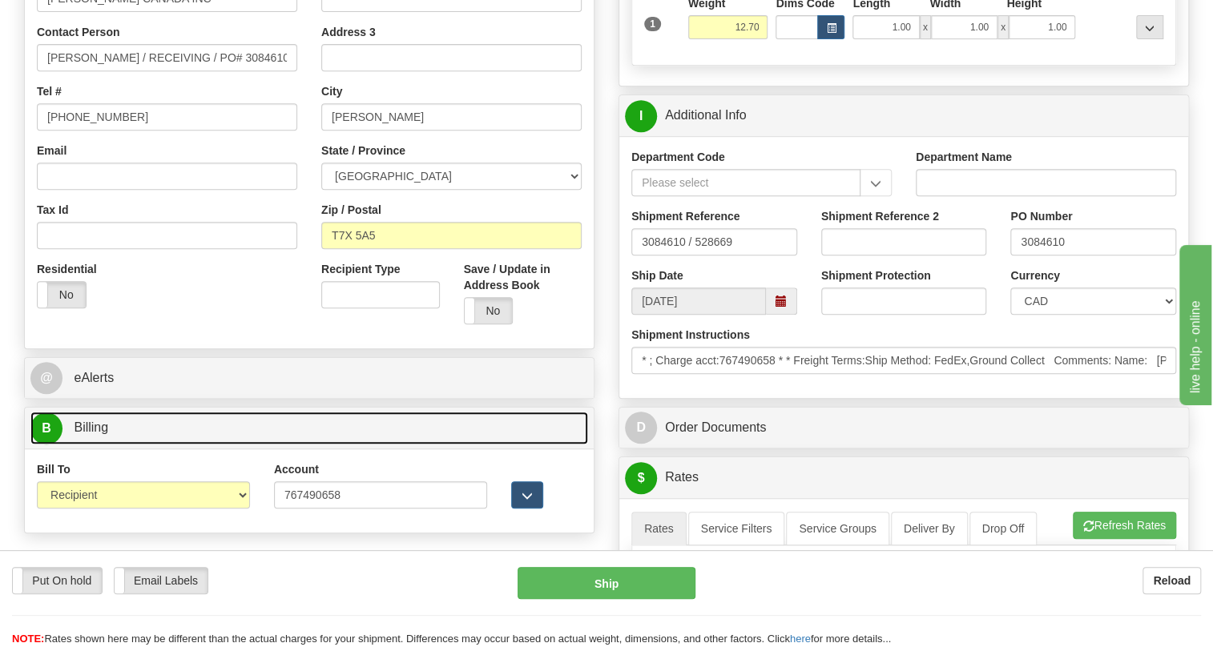
click at [93, 434] on span "Billing" at bounding box center [91, 427] width 34 height 14
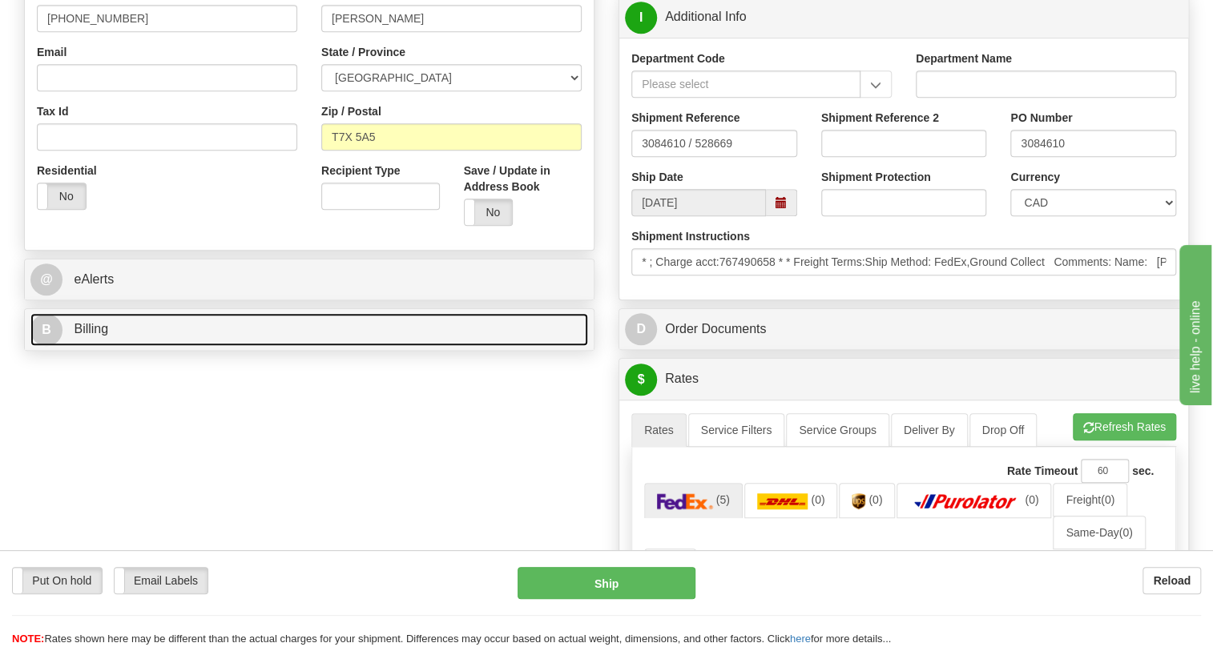
scroll to position [437, 0]
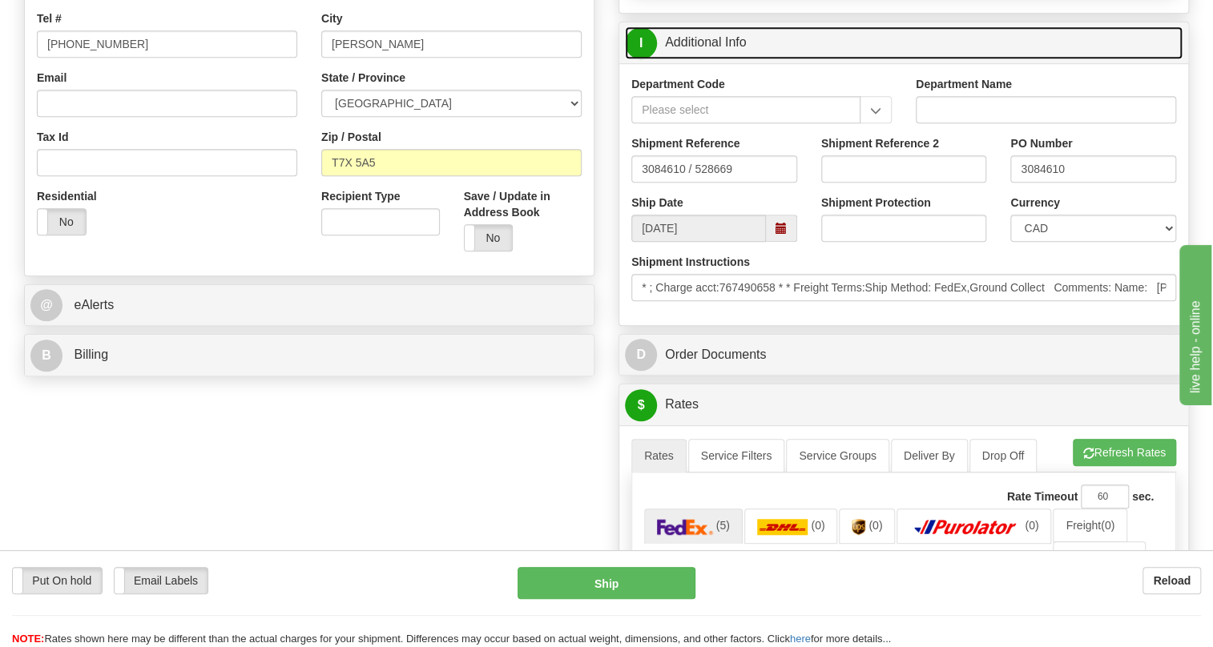
click at [694, 59] on link "I Additional Info" at bounding box center [903, 42] width 557 height 33
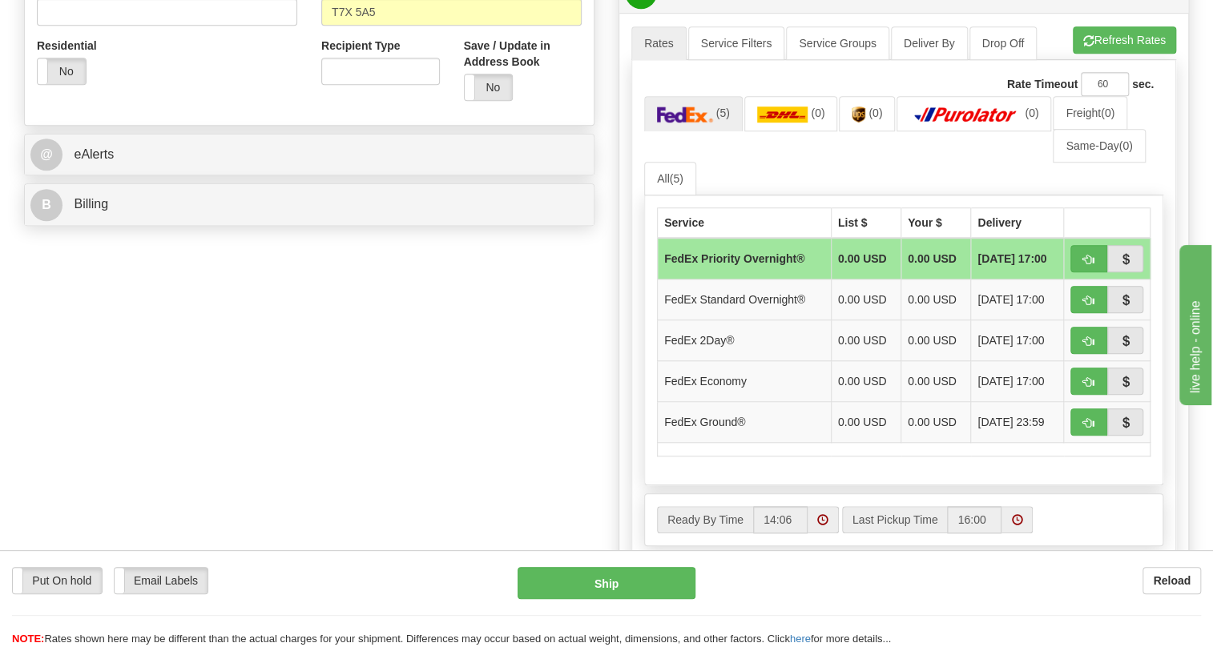
scroll to position [655, 0]
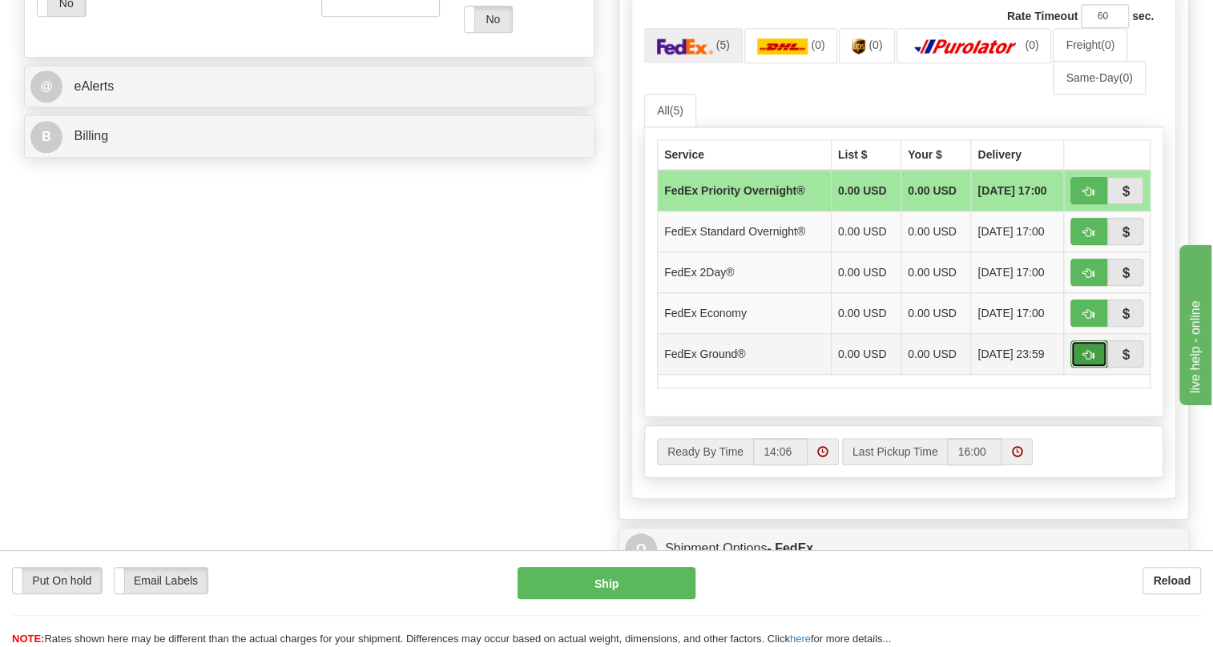
click at [1080, 368] on button "button" at bounding box center [1088, 353] width 37 height 27
type input "92"
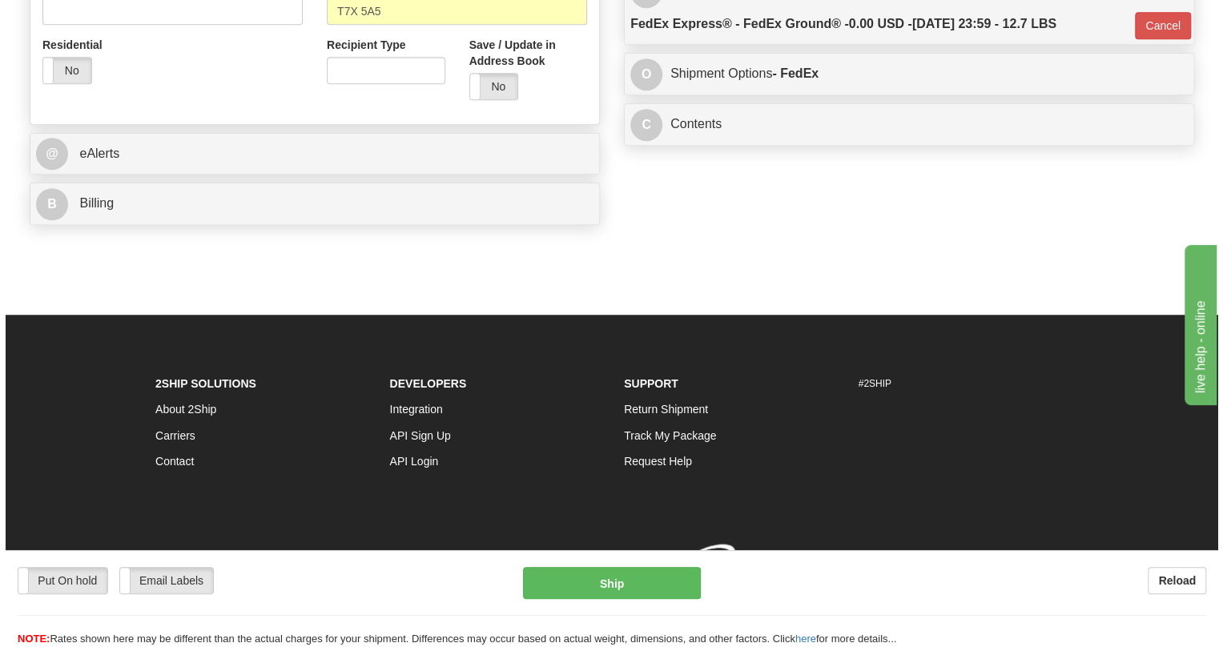
scroll to position [625, 0]
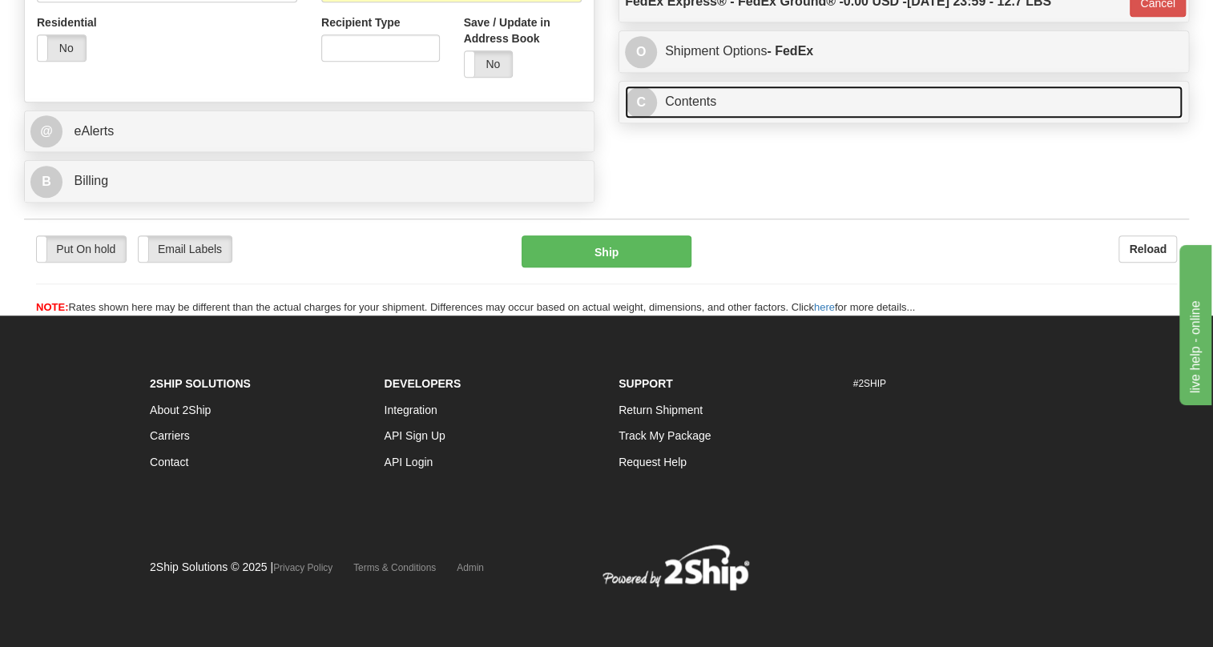
click at [685, 119] on link "C Contents" at bounding box center [903, 102] width 557 height 33
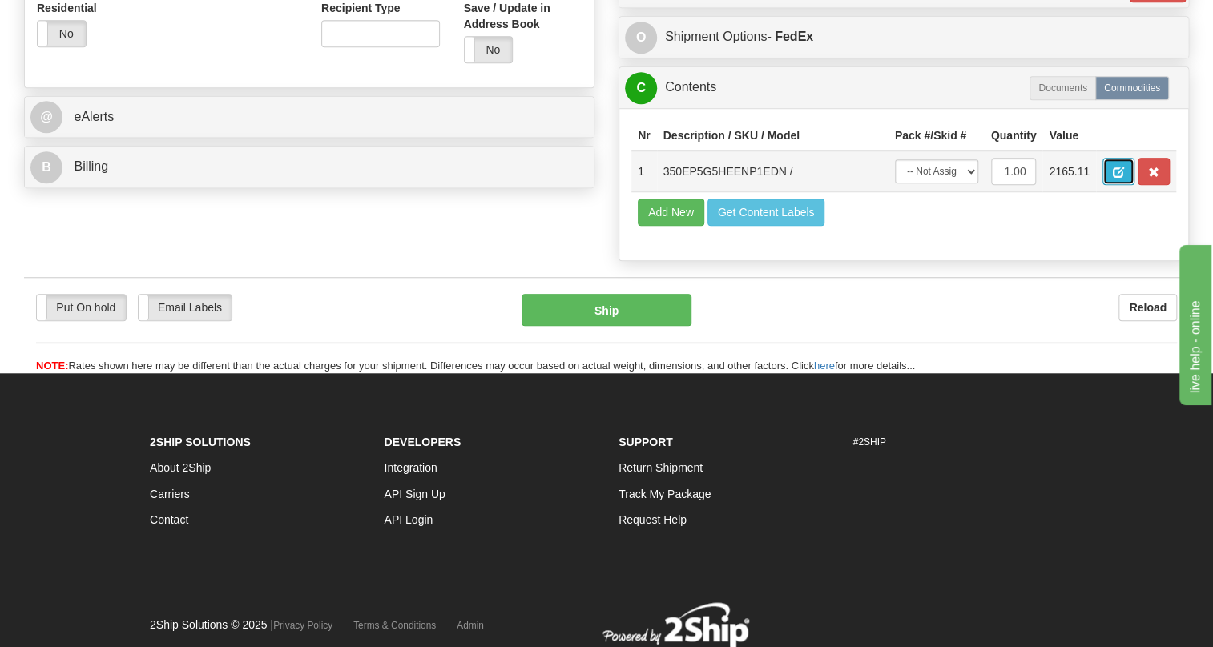
click at [1122, 178] on span "button" at bounding box center [1117, 172] width 11 height 10
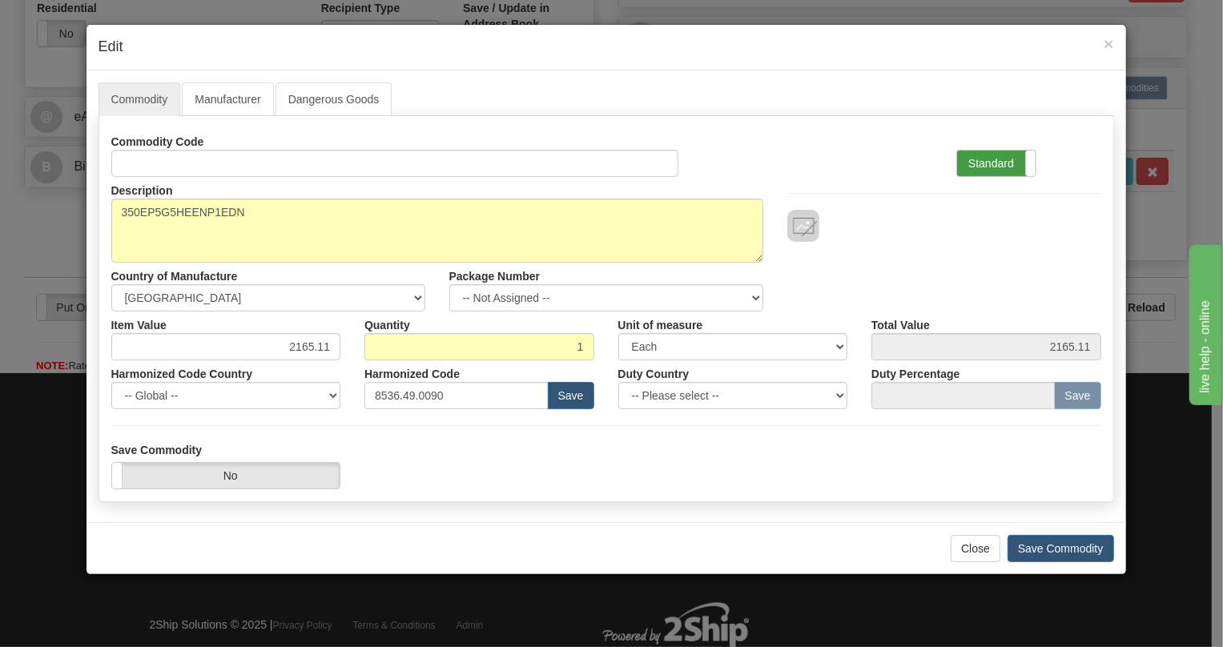
click at [981, 156] on label "Standard" at bounding box center [996, 164] width 78 height 26
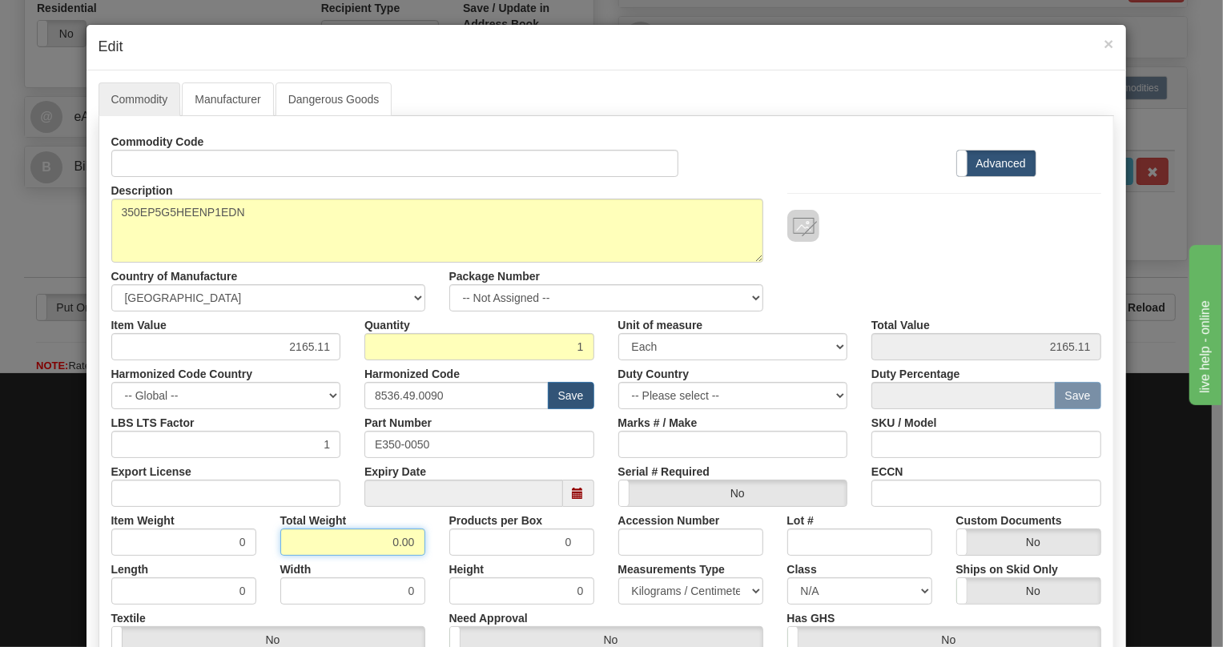
click at [364, 538] on input "0.00" at bounding box center [352, 542] width 145 height 27
type input "1.00"
type input "1.0000"
click at [664, 583] on select "Pounds / Inches Kilograms / Centimeters" at bounding box center [690, 590] width 145 height 27
select select "0"
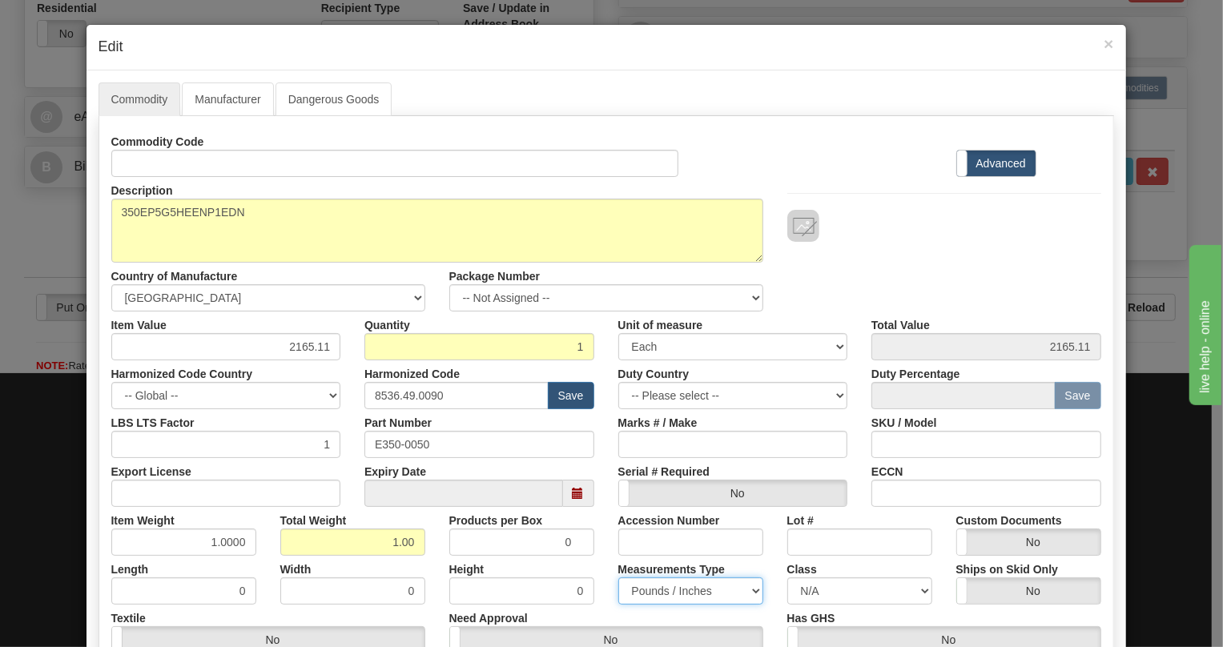
click at [618, 577] on select "Pounds / Inches Kilograms / Centimeters" at bounding box center [690, 590] width 145 height 27
click at [606, 564] on div "Measurements Type Pounds / Inches Kilograms / Centimeters" at bounding box center [690, 580] width 169 height 49
click at [308, 349] on input "2165.11" at bounding box center [226, 346] width 230 height 27
paste input ".417,33"
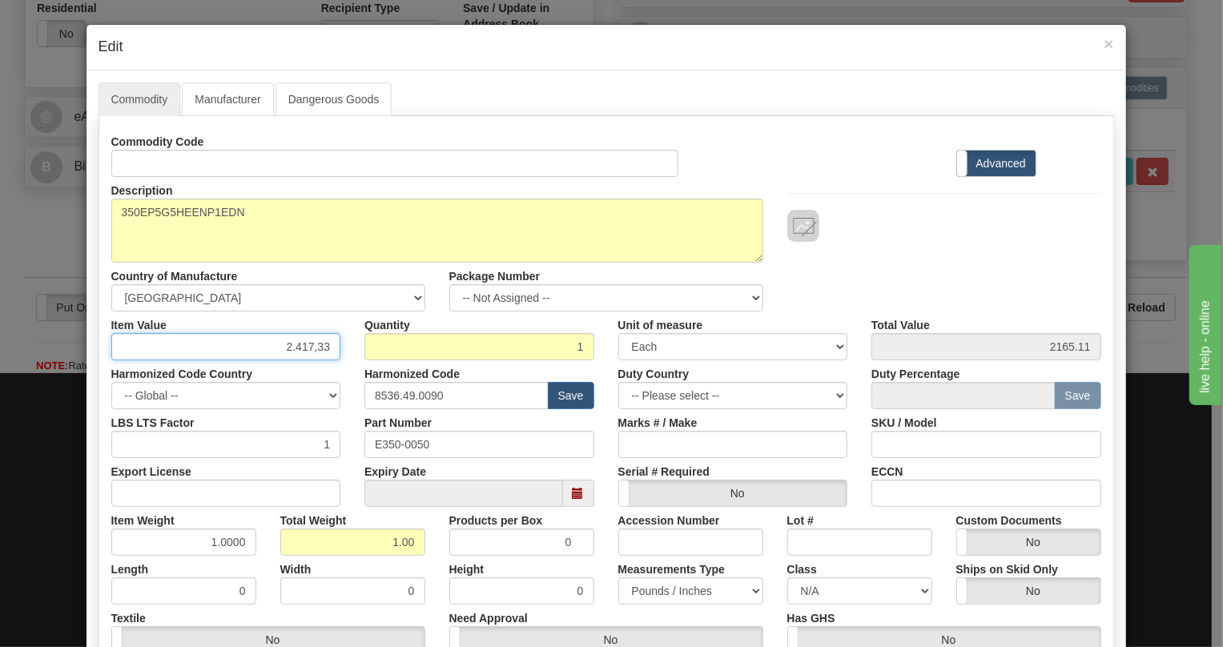
click at [290, 351] on input "2.417,33" at bounding box center [226, 346] width 230 height 27
click at [313, 349] on input "2417,33" at bounding box center [226, 346] width 230 height 27
type input "2417.33"
click at [352, 376] on div "Harmonized Code 8536.49.0090 Save" at bounding box center [479, 384] width 254 height 49
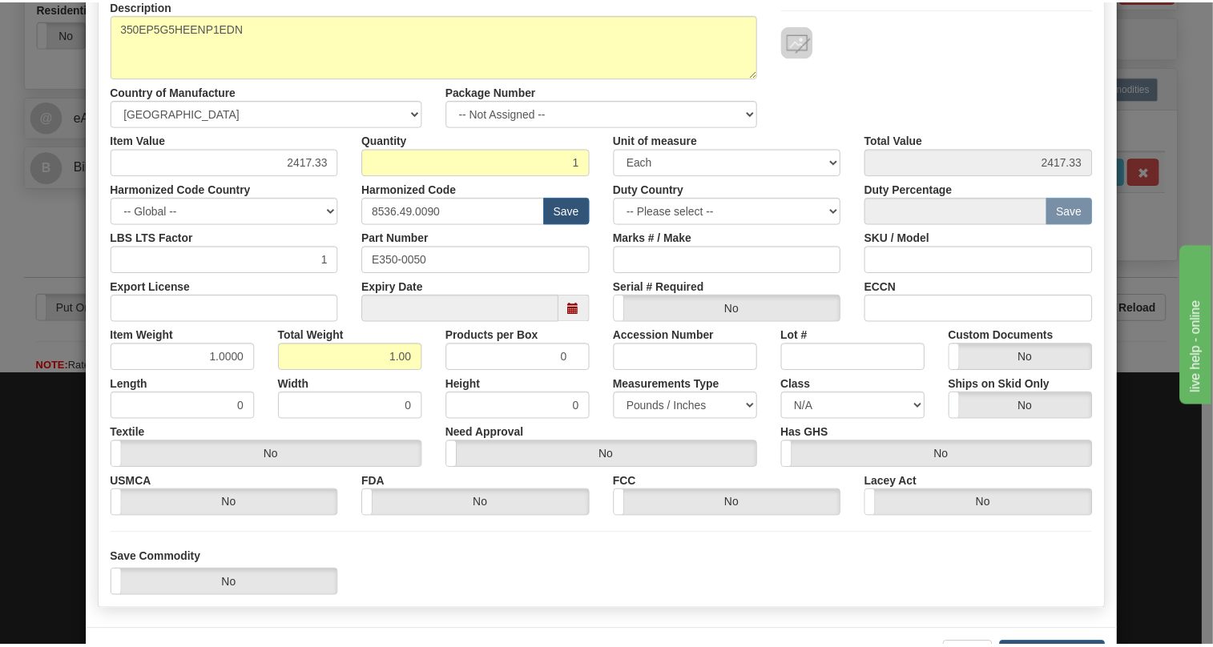
scroll to position [218, 0]
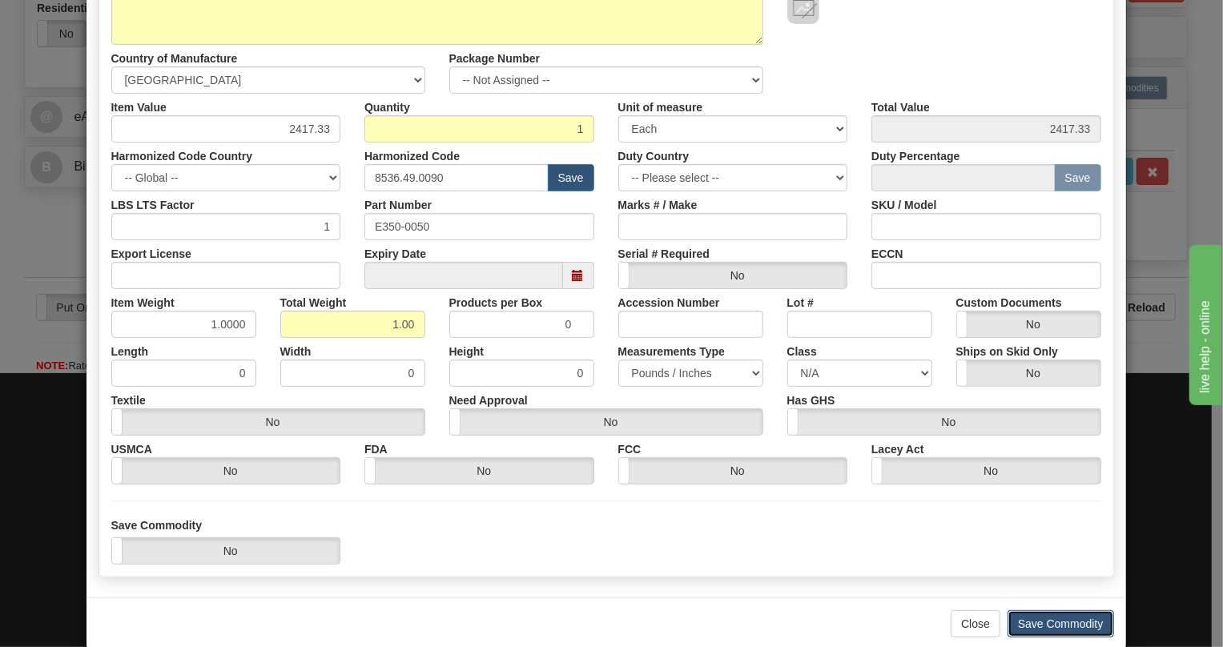
click at [1049, 625] on button "Save Commodity" at bounding box center [1061, 623] width 107 height 27
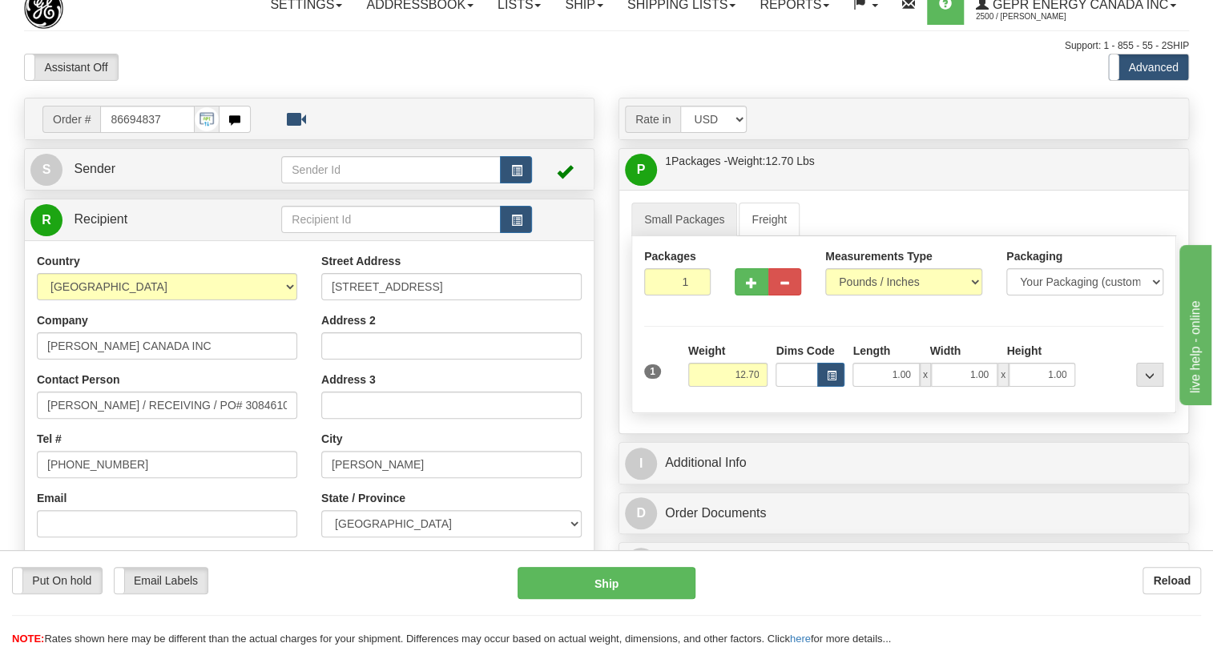
scroll to position [0, 0]
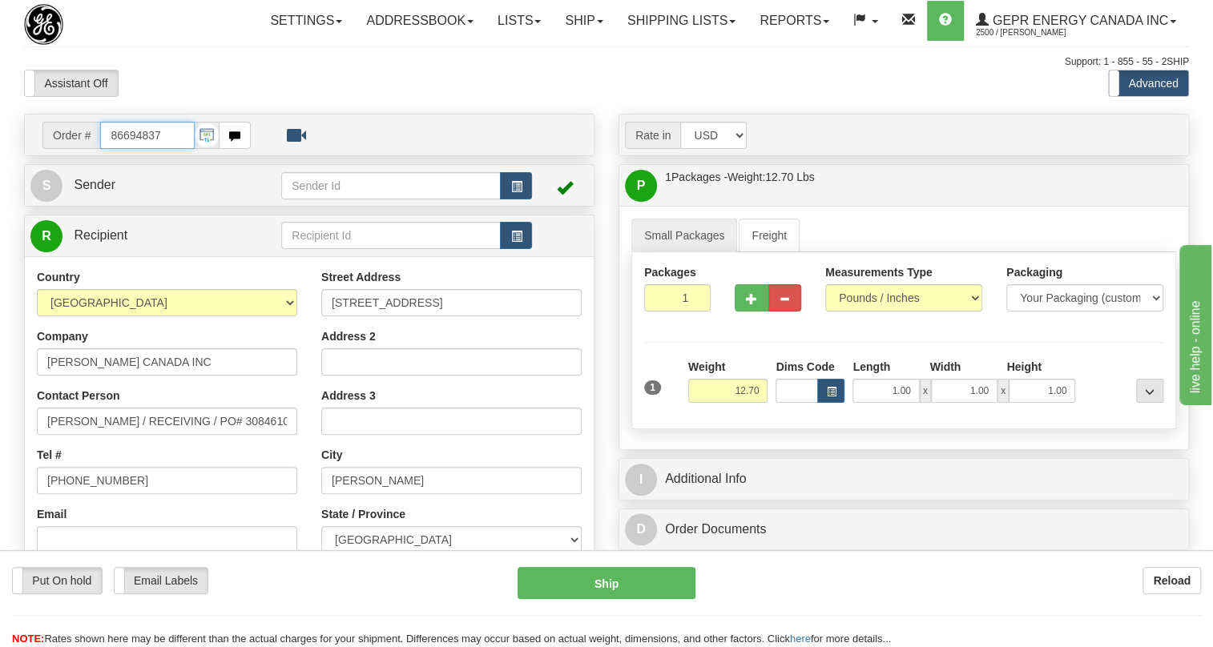
click at [146, 149] on input "86694837" at bounding box center [147, 135] width 95 height 27
paste input "0086693605"
click at [120, 149] on input "0086693605" at bounding box center [147, 135] width 95 height 27
type input "86693605"
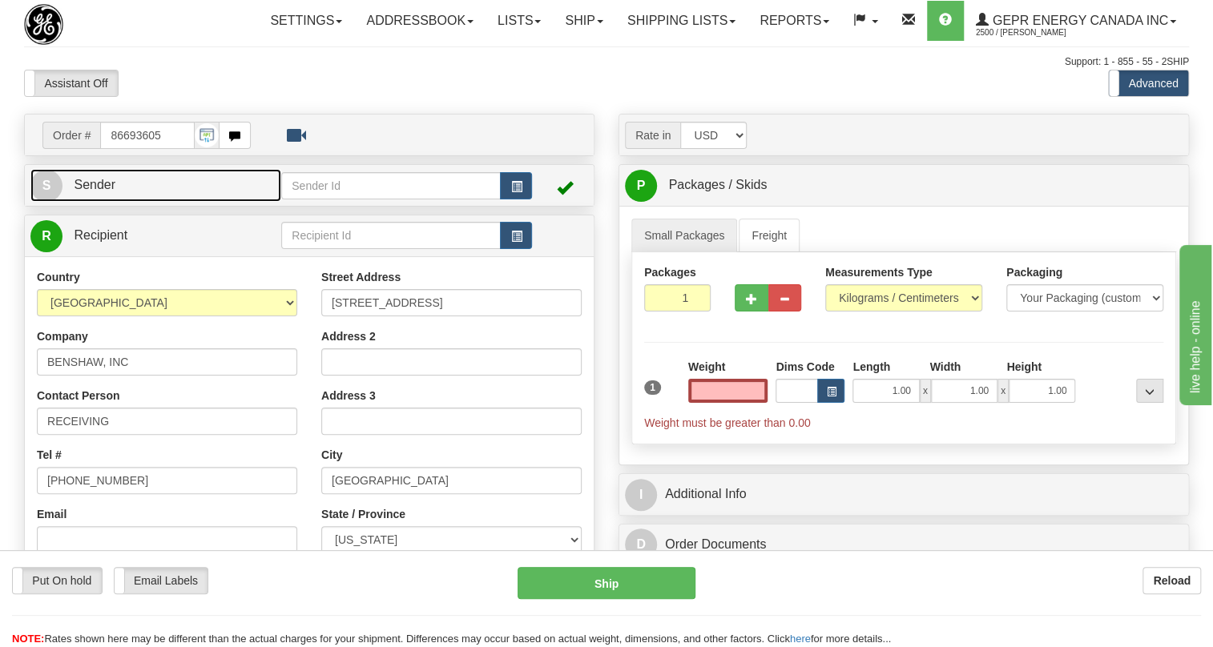
type input "0.00"
click at [108, 191] on span "Sender" at bounding box center [95, 185] width 42 height 14
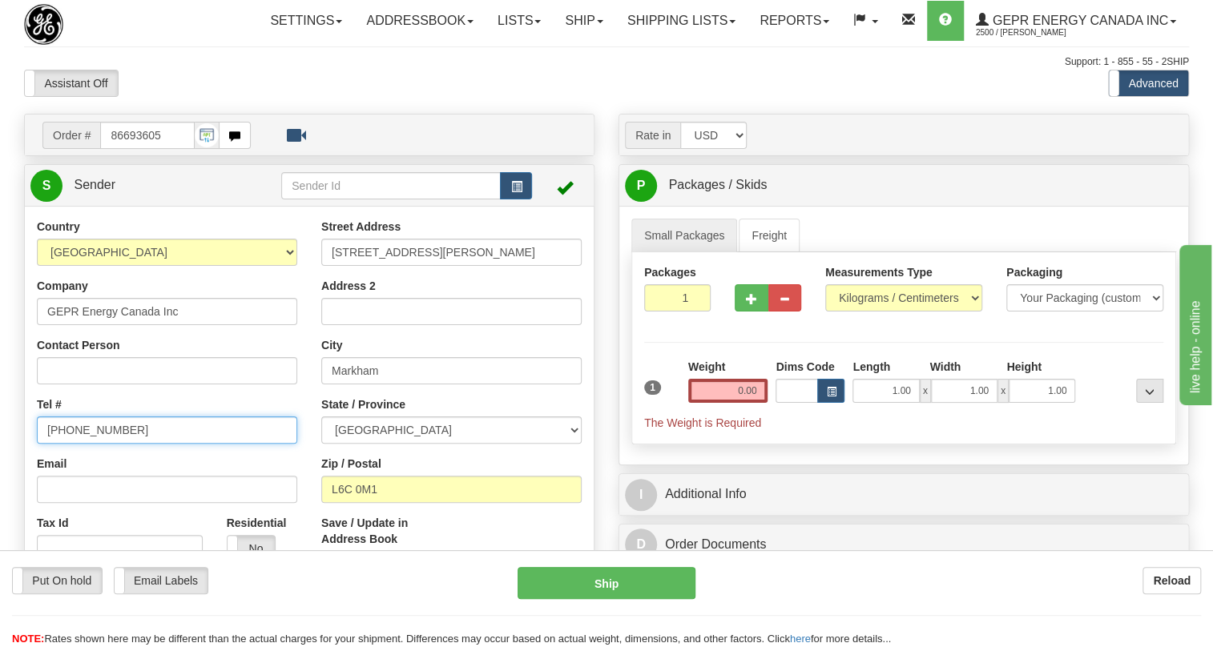
click at [111, 444] on input "[PHONE_NUMBER]" at bounding box center [167, 429] width 260 height 27
type input "MARKHAM"
paste input "[PHONE_NUMBER]"
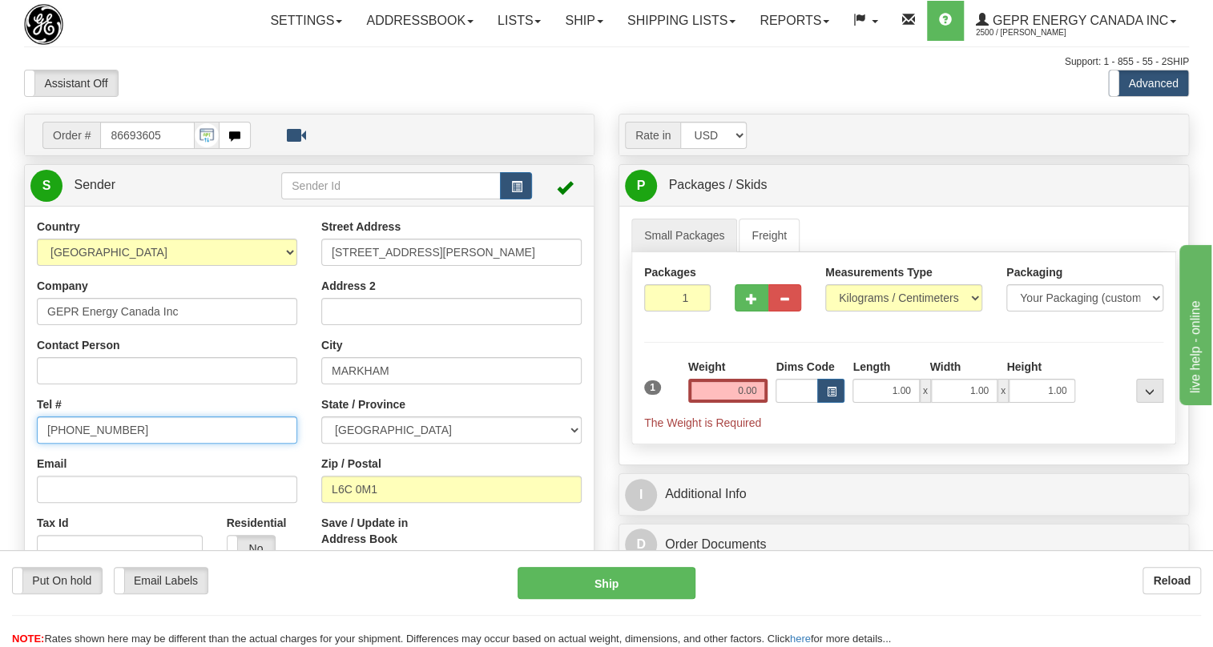
type input "[PHONE_NUMBER]"
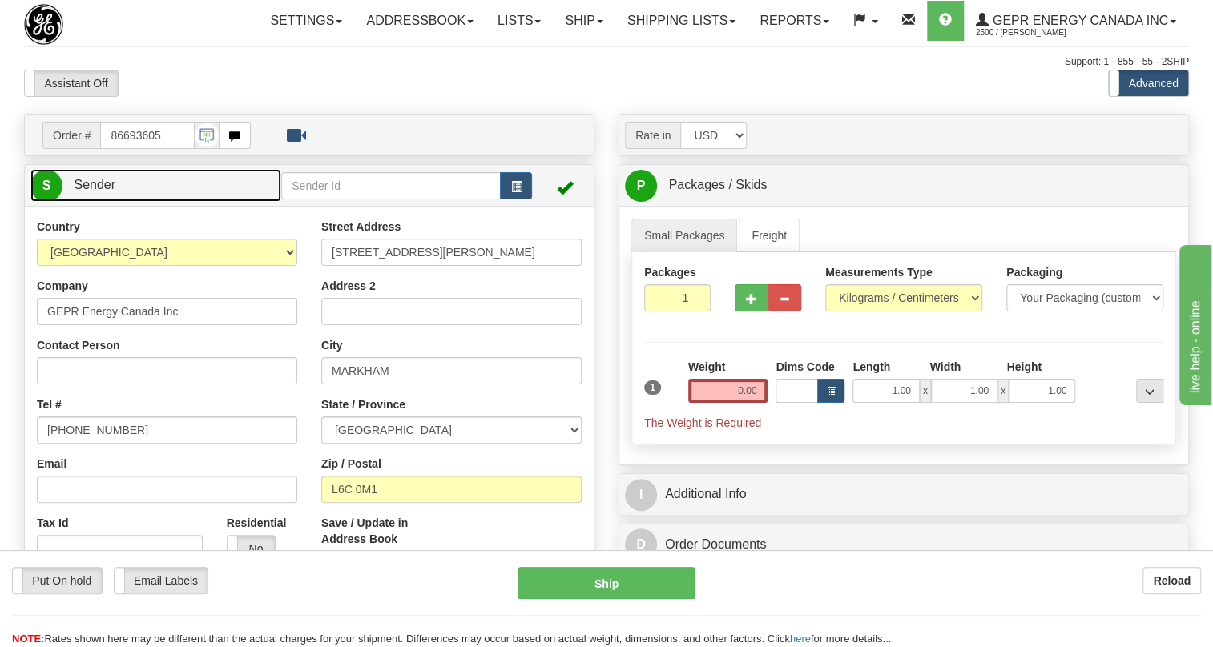
click at [97, 191] on span "Sender" at bounding box center [95, 185] width 42 height 14
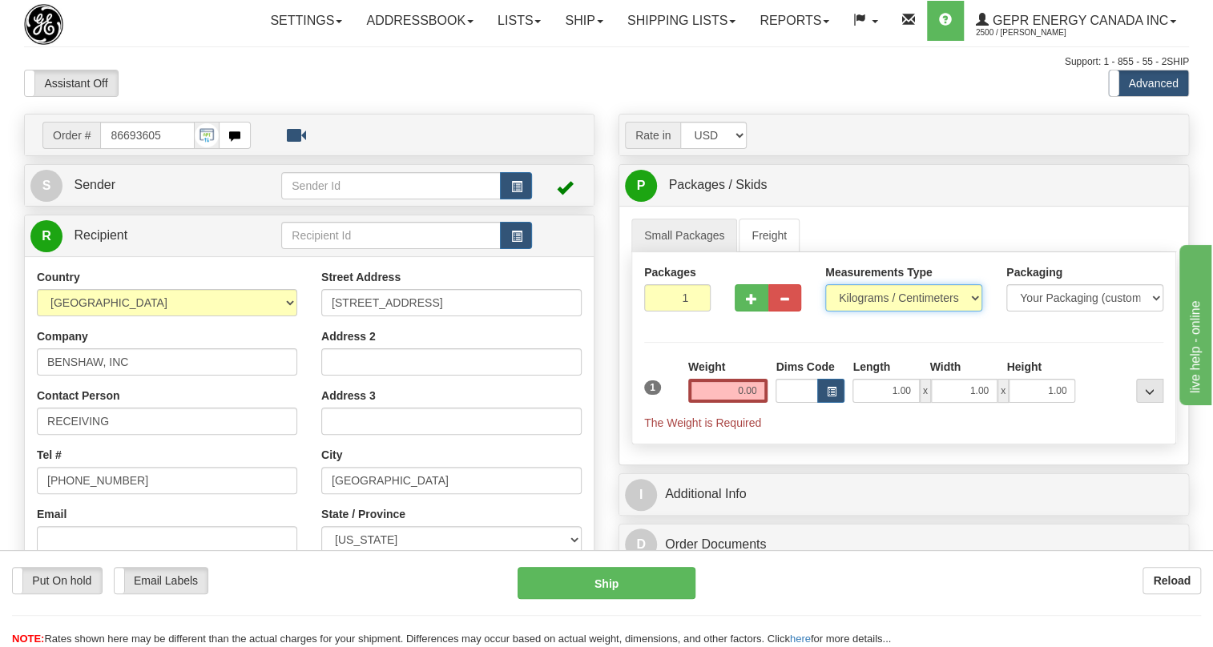
click at [871, 312] on select "Pounds / Inches Kilograms / Centimeters" at bounding box center [903, 297] width 157 height 27
select select "0"
click at [825, 312] on select "Pounds / Inches Kilograms / Centimeters" at bounding box center [903, 297] width 157 height 27
click at [760, 403] on input "0.00" at bounding box center [728, 391] width 80 height 24
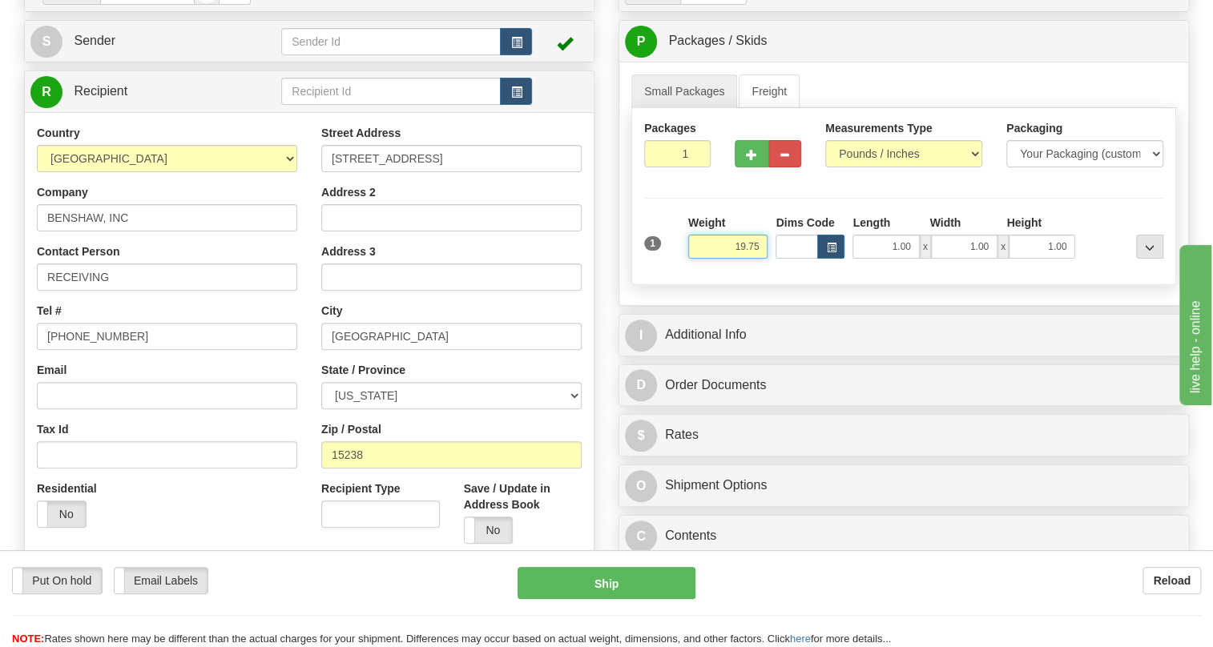
scroll to position [145, 0]
type input "19.75"
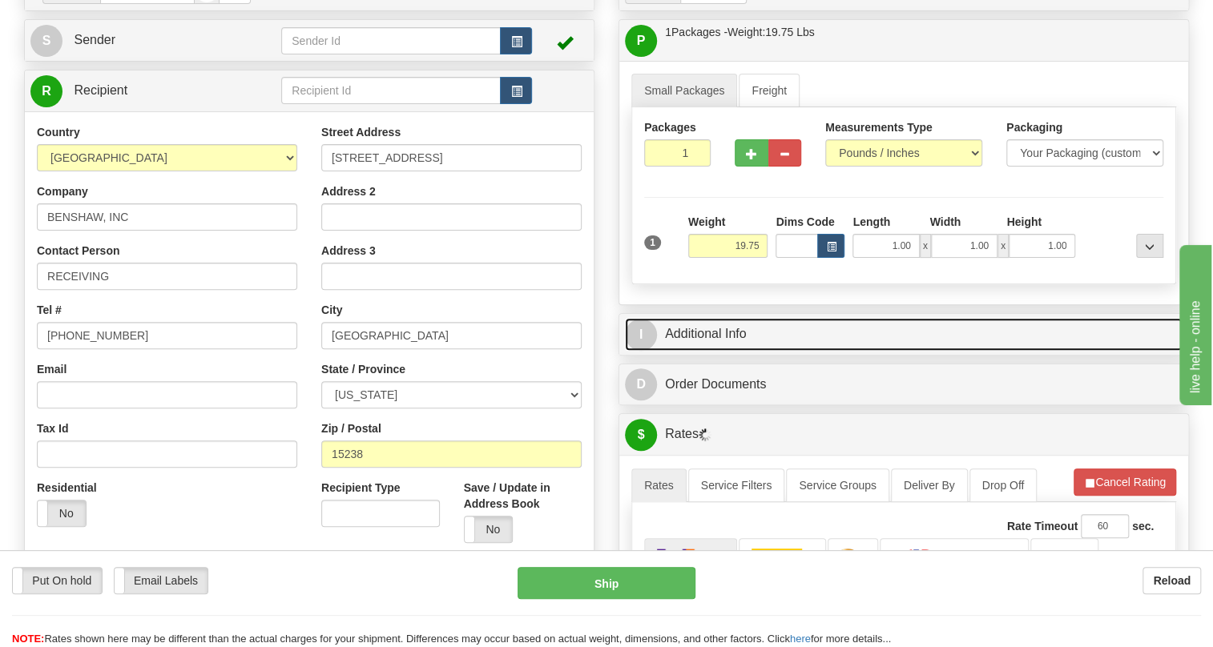
click at [711, 351] on link "I Additional Info" at bounding box center [903, 334] width 557 height 33
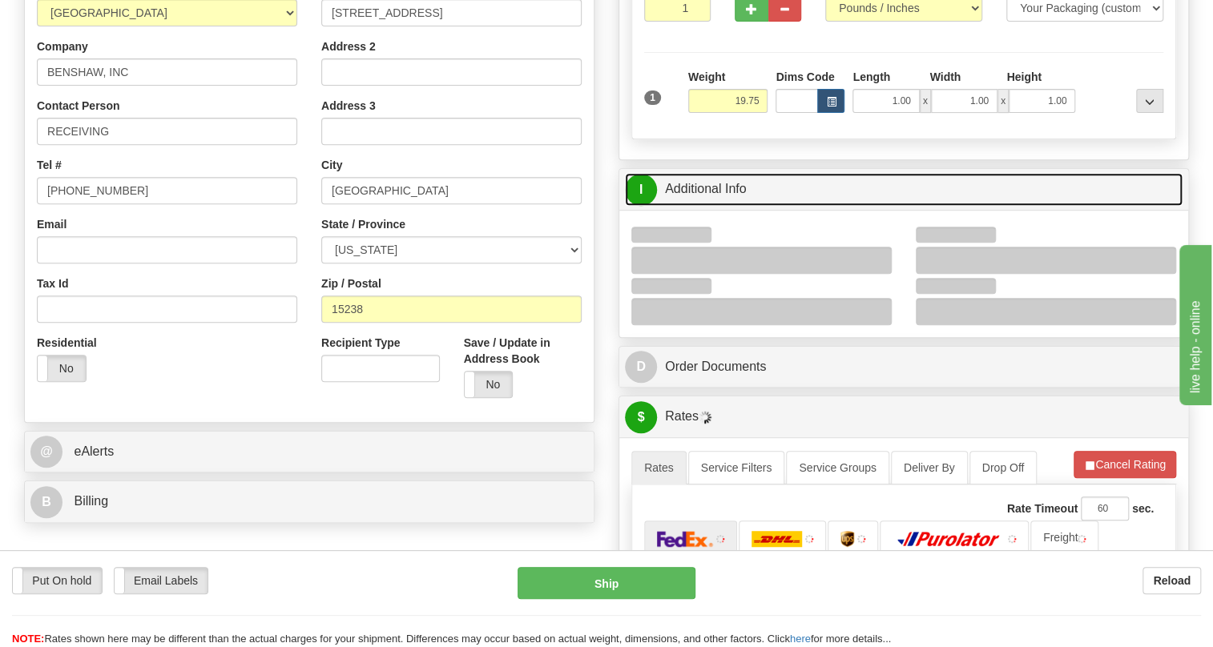
scroll to position [291, 0]
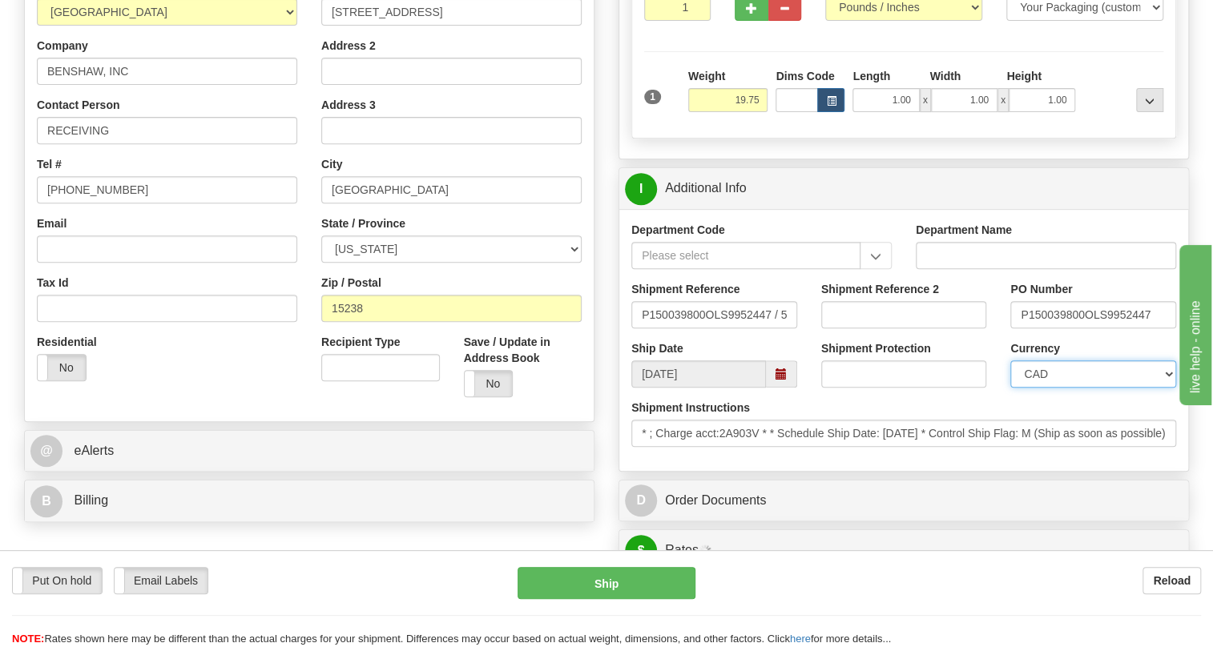
click at [1100, 388] on select "CAD USD EUR ZAR RON ANG ARN AUD AUS AWG BBD BFR BGN BHD BMD BND BRC BRL CHP CKZ…" at bounding box center [1093, 373] width 166 height 27
select select "1"
click at [1010, 388] on select "CAD USD EUR ZAR RON ANG ARN AUD AUS AWG BBD BFR BGN BHD BMD BND BRC BRL CHP CKZ…" at bounding box center [1093, 373] width 166 height 27
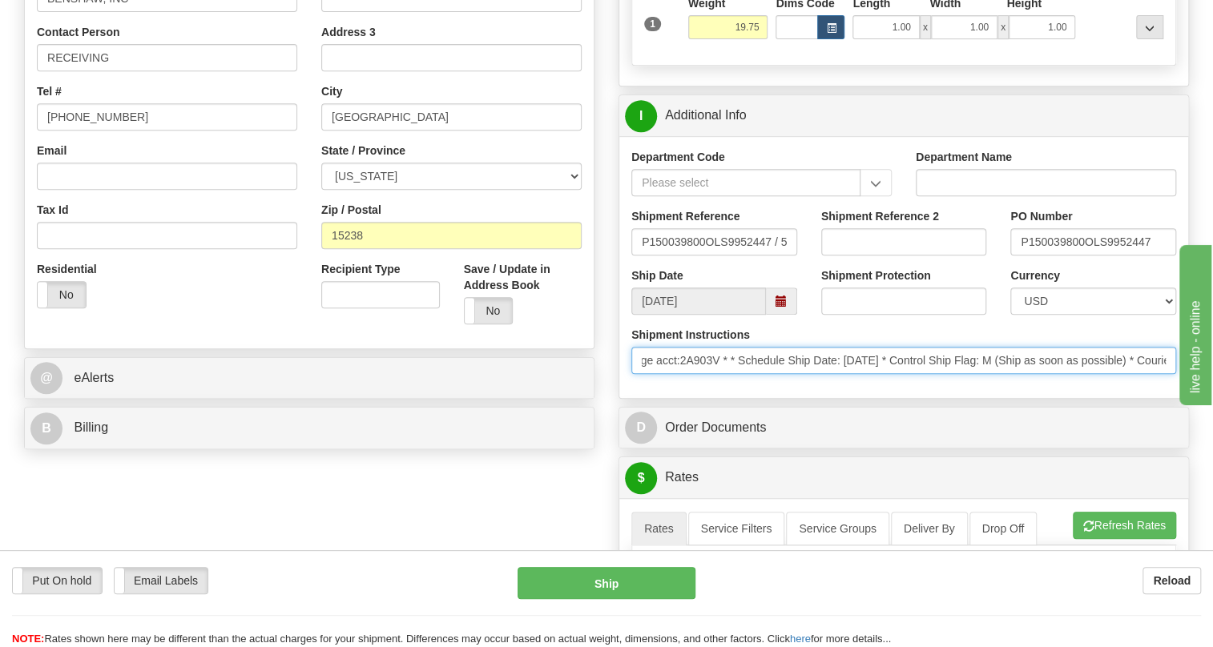
scroll to position [0, 0]
drag, startPoint x: 1051, startPoint y: 397, endPoint x: 641, endPoint y: 416, distance: 410.5
click at [641, 386] on div "Shipment Instructions * ; Charge acct:2A903V * * Schedule Ship Date: 8/27/2025 …" at bounding box center [903, 356] width 569 height 59
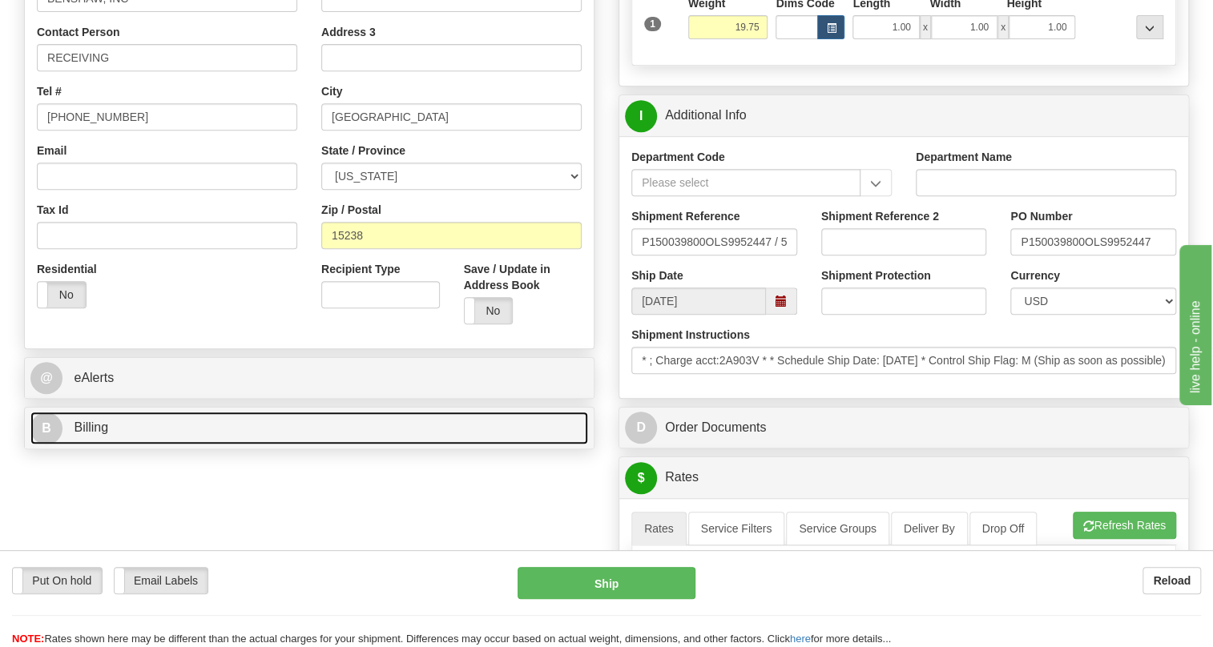
click at [96, 434] on span "Billing" at bounding box center [91, 427] width 34 height 14
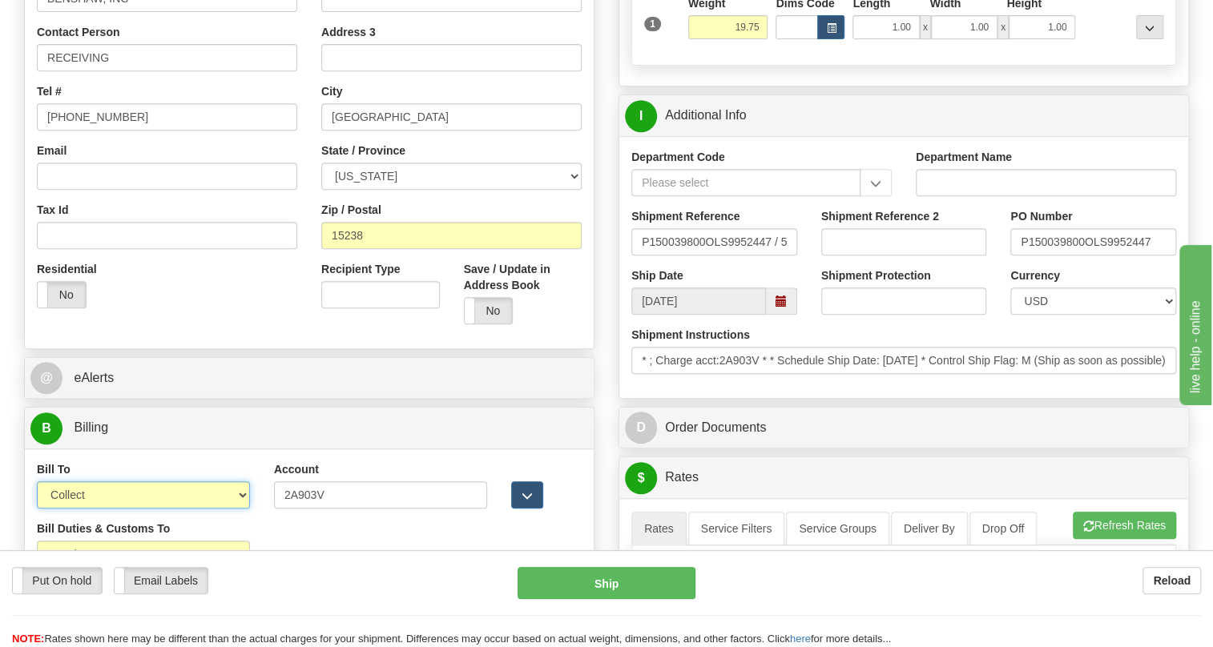
click at [159, 509] on select "Sender Recipient Third Party Collect" at bounding box center [143, 494] width 213 height 27
select select "1"
click at [37, 509] on select "Sender Recipient Third Party Collect" at bounding box center [143, 494] width 213 height 27
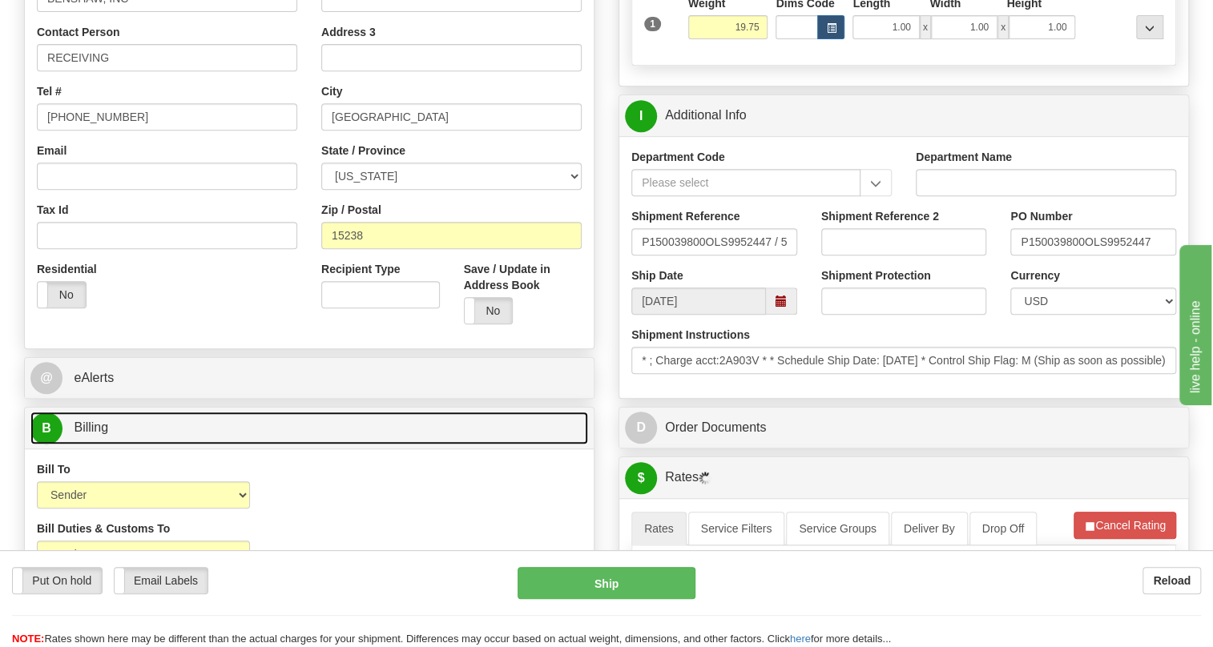
click at [87, 434] on span "Billing" at bounding box center [91, 427] width 34 height 14
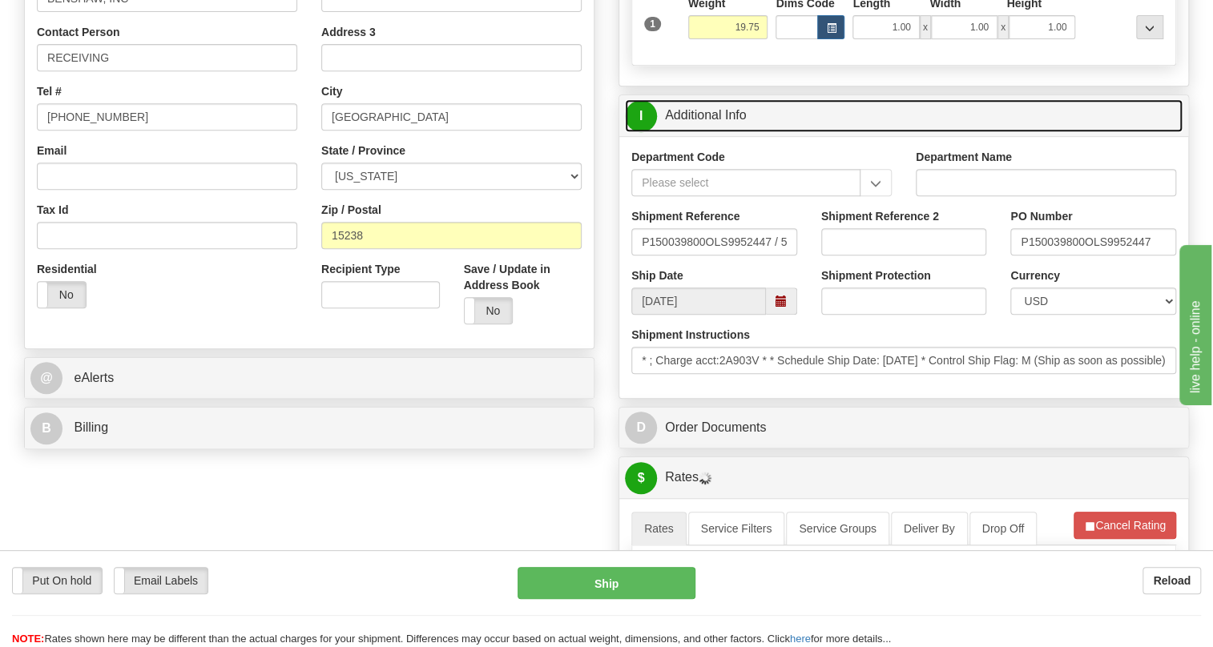
click at [723, 132] on link "I Additional Info" at bounding box center [903, 115] width 557 height 33
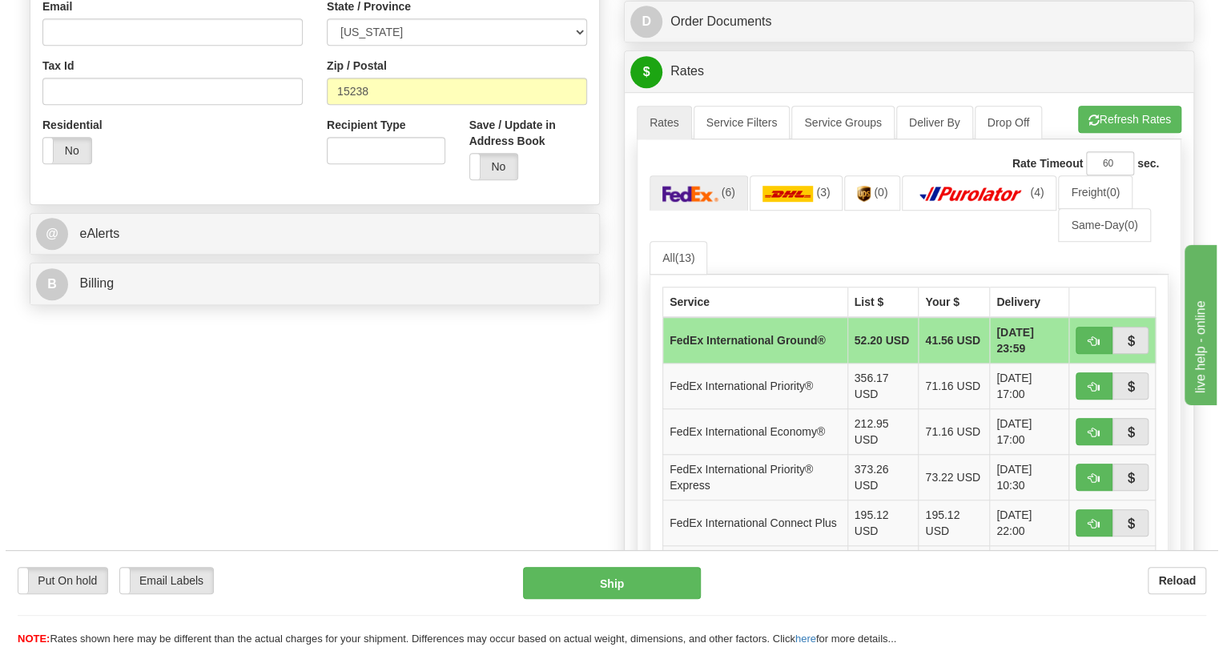
scroll to position [582, 0]
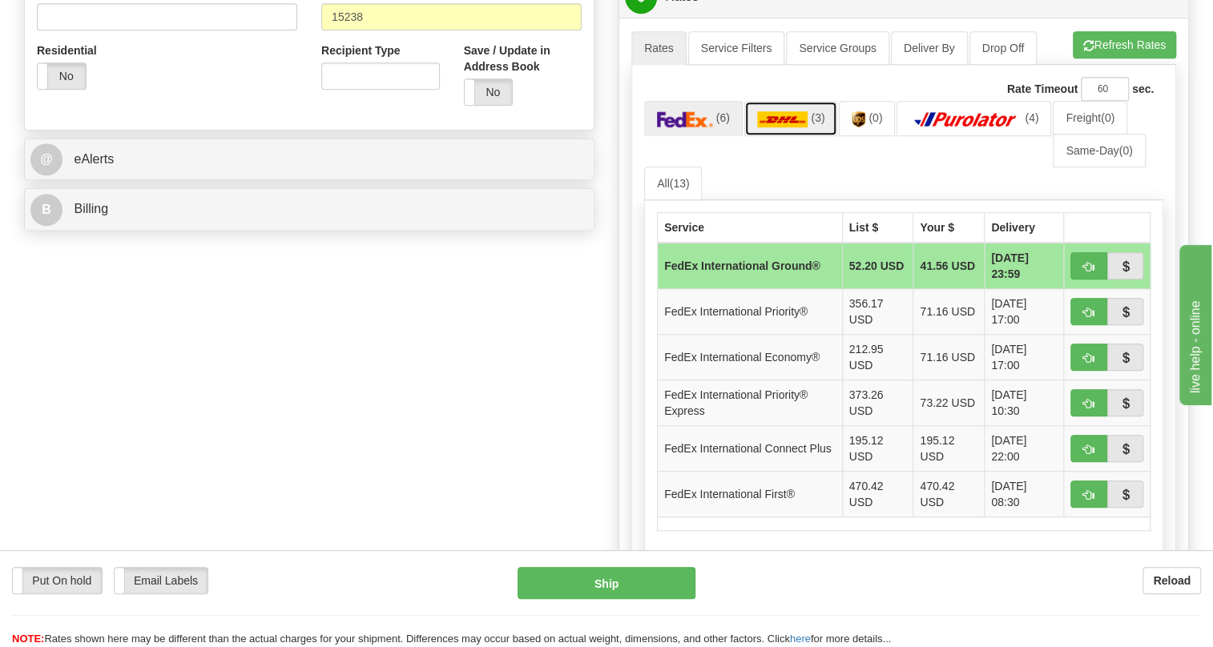
click at [792, 127] on img at bounding box center [782, 119] width 51 height 16
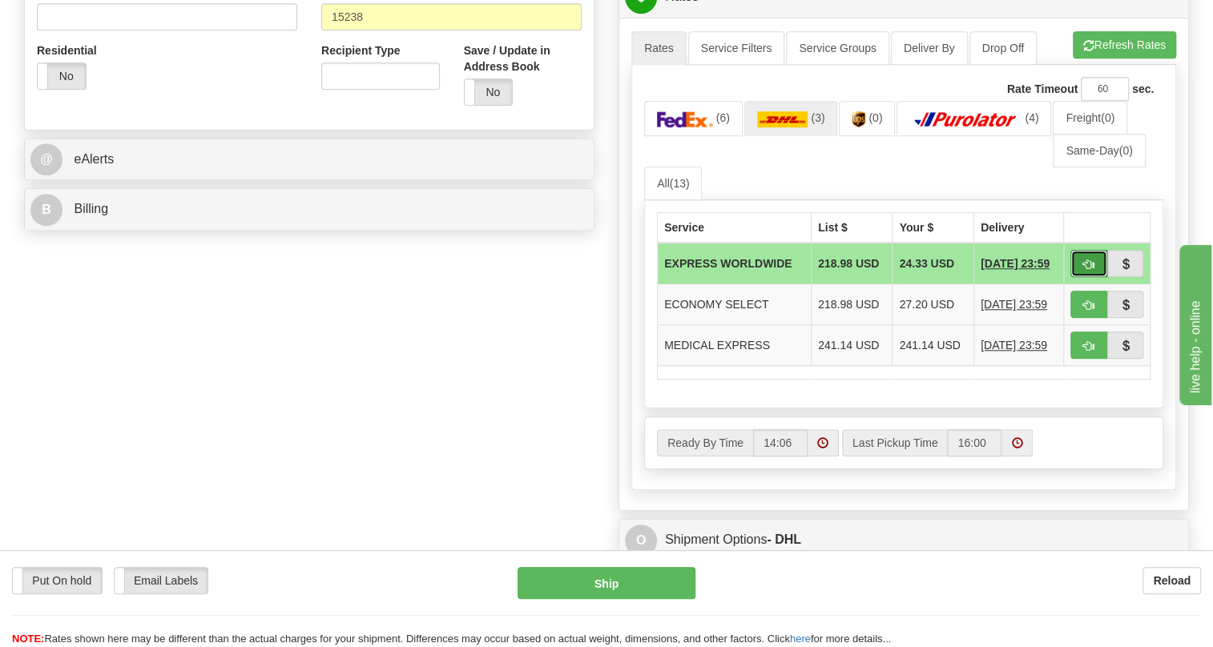
click at [1089, 270] on span "button" at bounding box center [1088, 264] width 11 height 10
type input "P"
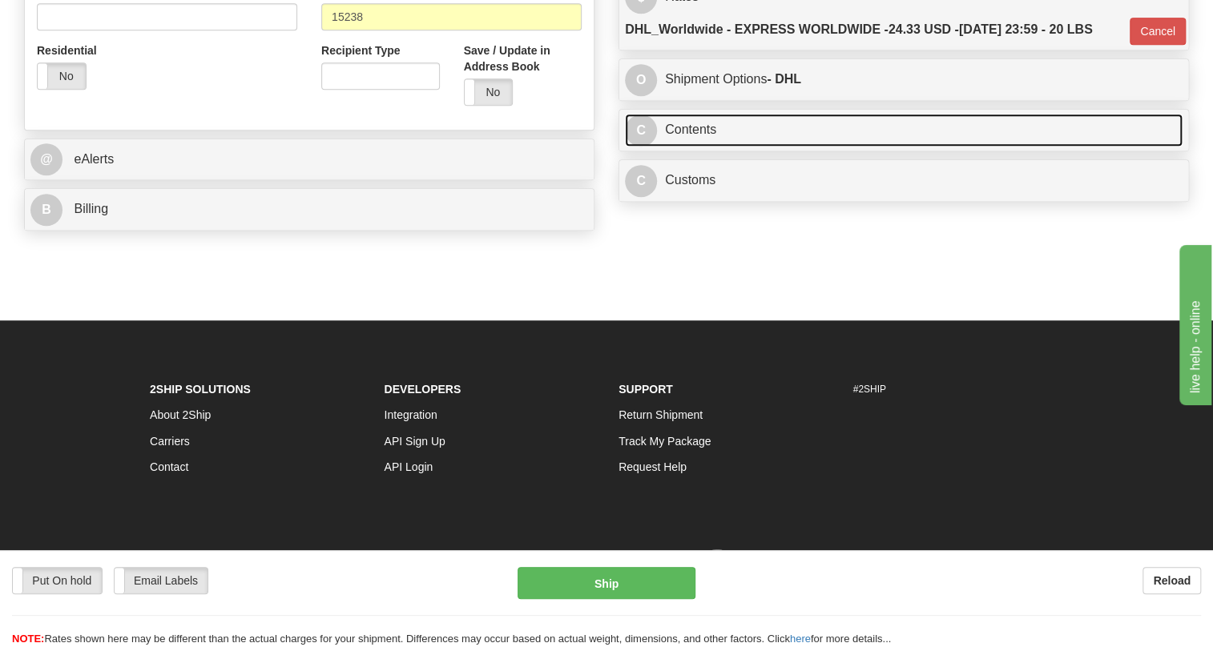
click at [701, 147] on link "C Contents" at bounding box center [903, 130] width 557 height 33
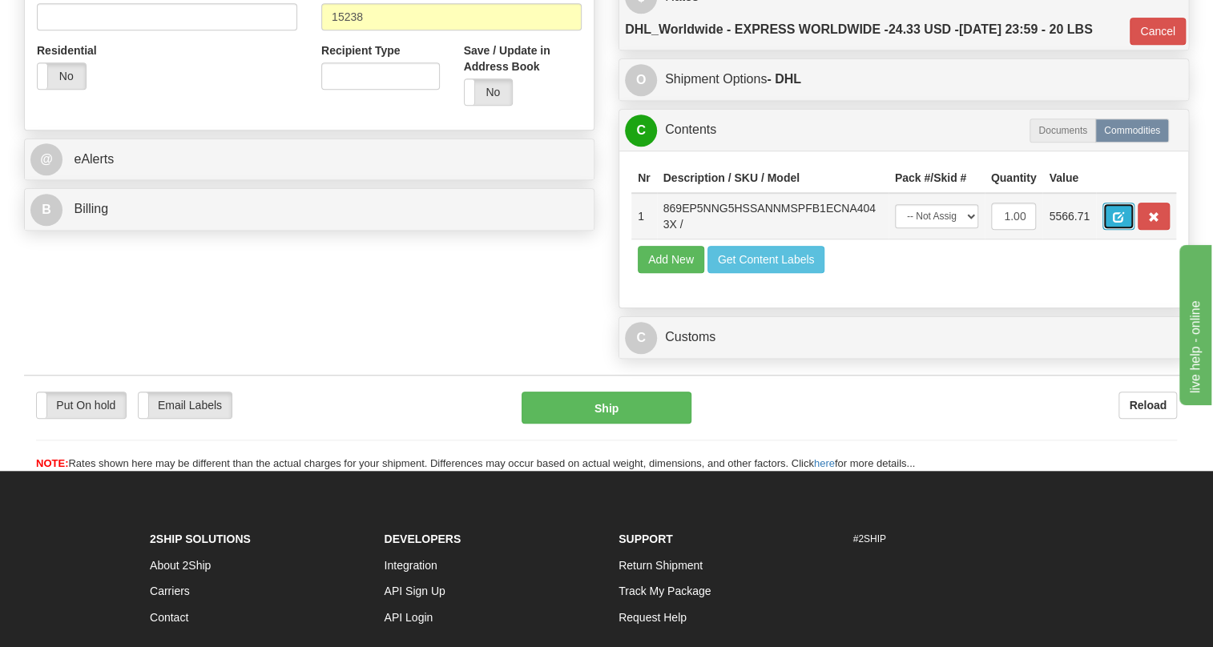
click at [1120, 223] on span "button" at bounding box center [1117, 217] width 11 height 10
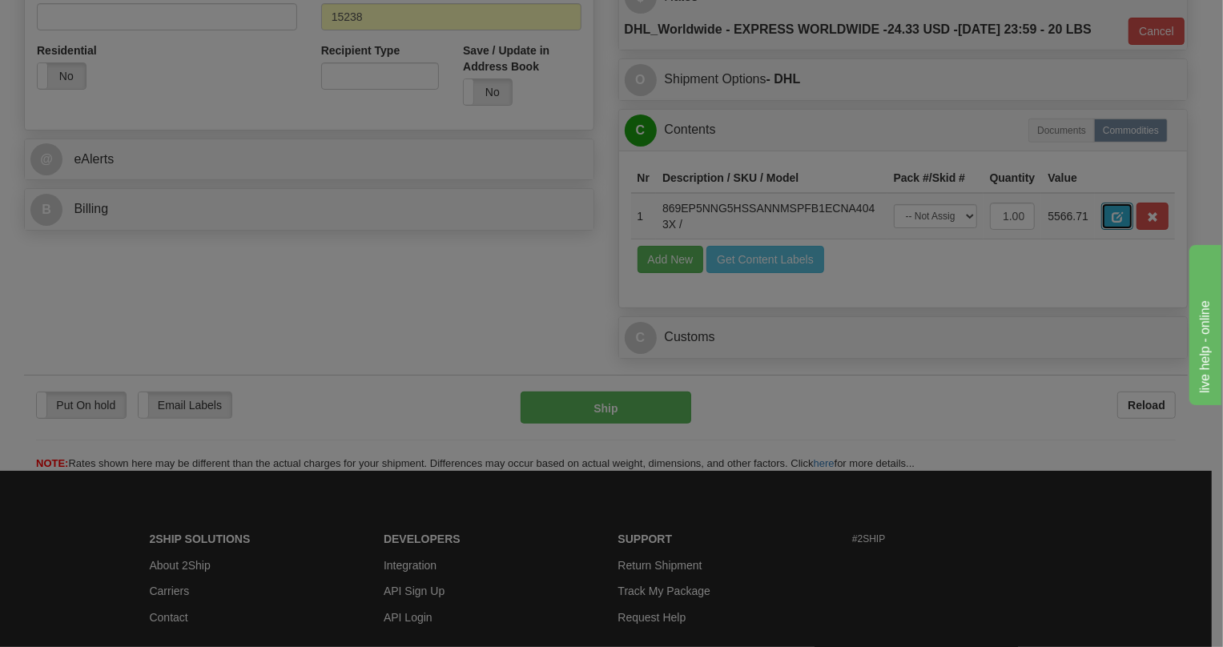
scroll to position [0, 0]
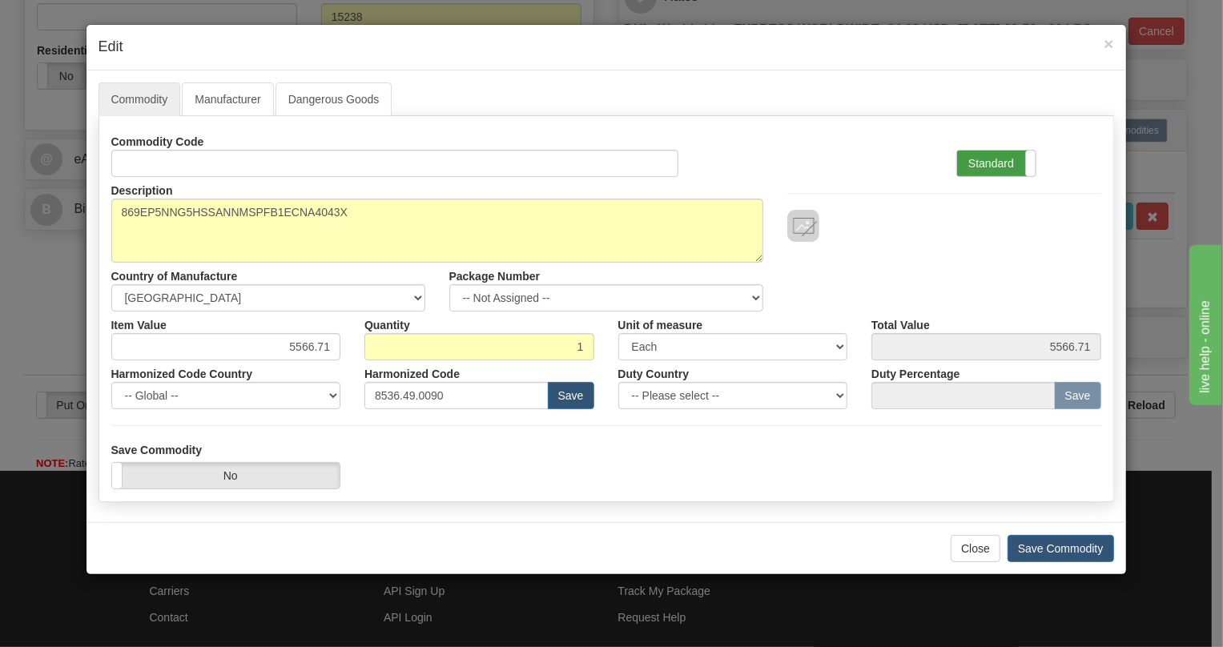
click at [980, 163] on label "Standard" at bounding box center [996, 164] width 78 height 26
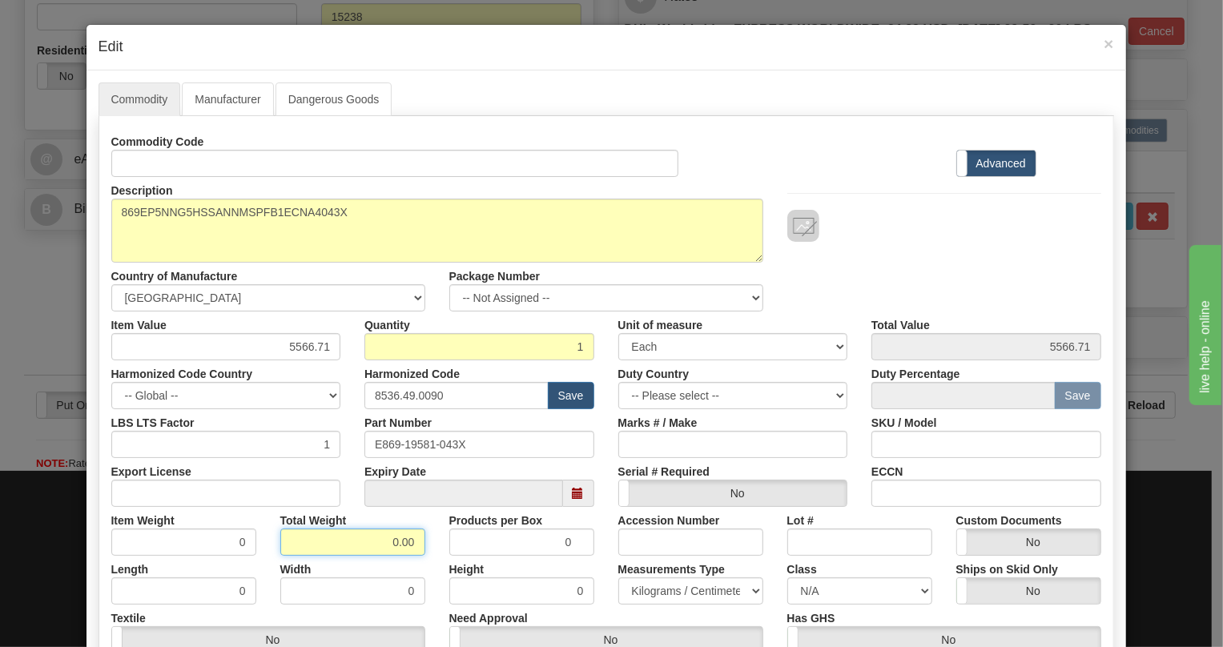
click at [365, 545] on input "0.00" at bounding box center [352, 542] width 145 height 27
type input "1.00"
type input "1.0000"
click at [657, 586] on select "Pounds / Inches Kilograms / Centimeters" at bounding box center [690, 590] width 145 height 27
select select "0"
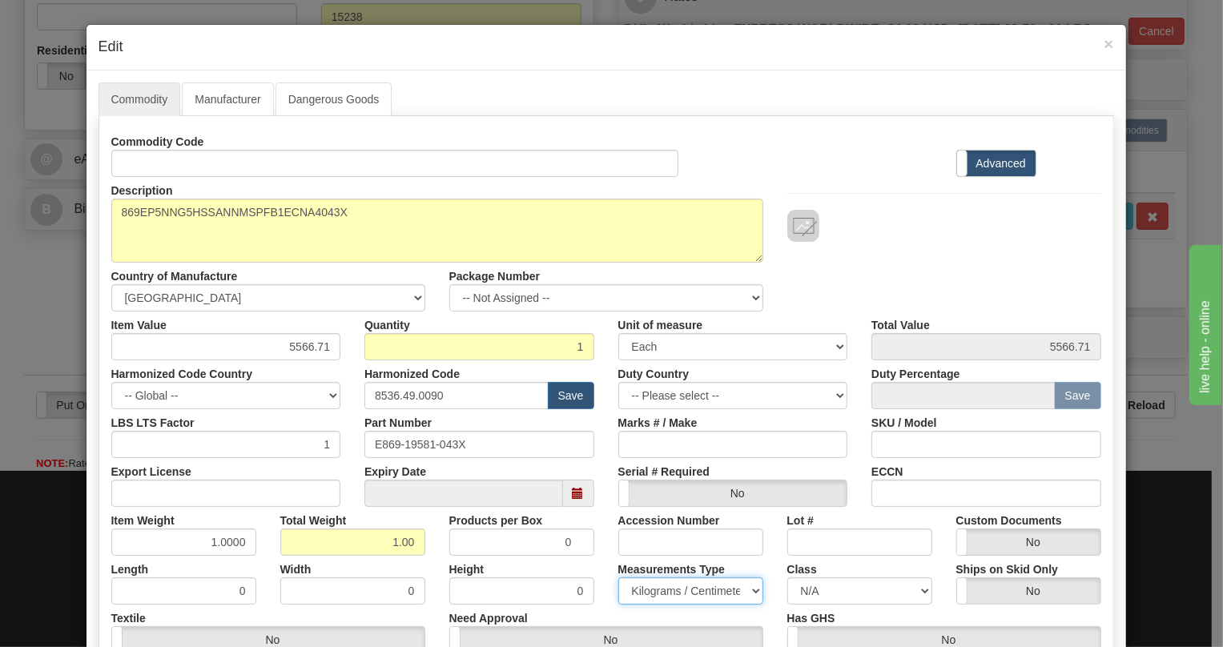
click at [618, 577] on select "Pounds / Inches Kilograms / Centimeters" at bounding box center [690, 590] width 145 height 27
click at [597, 556] on div "Height 0" at bounding box center [521, 580] width 169 height 49
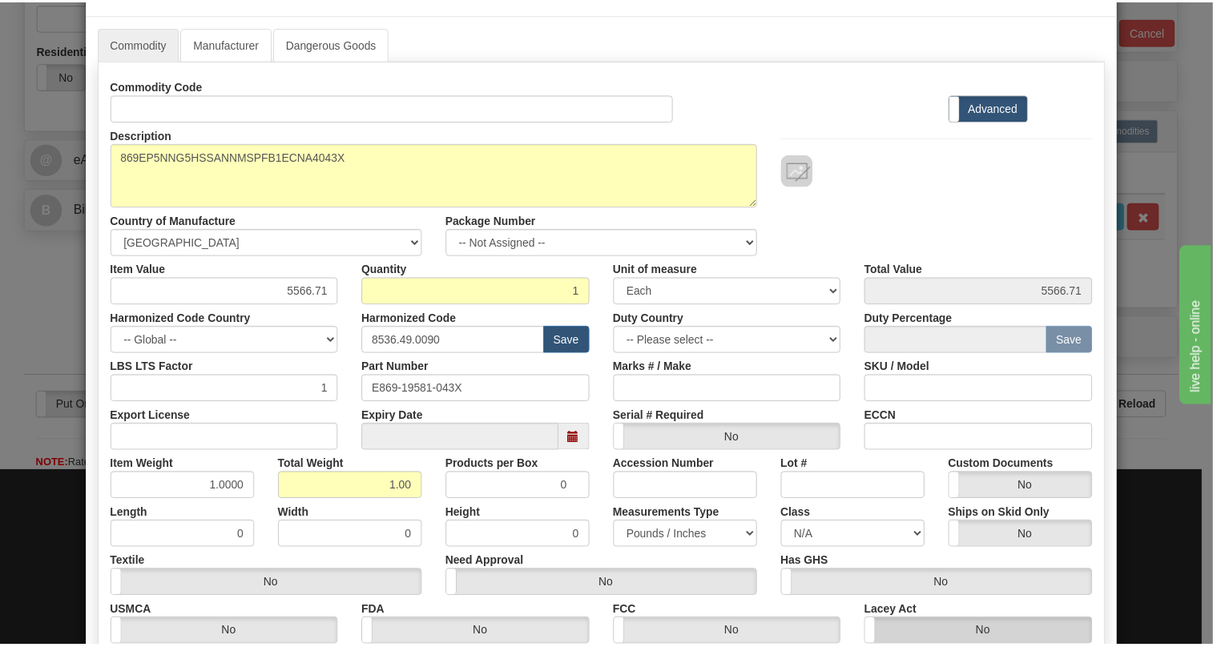
scroll to position [243, 0]
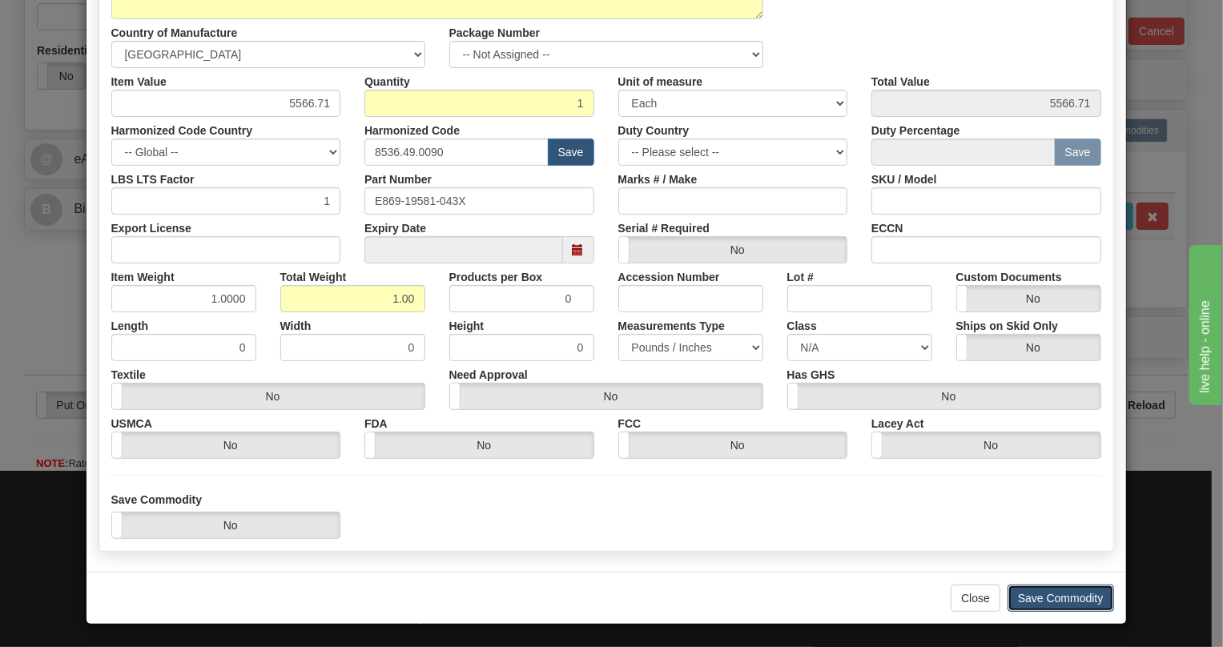
click at [1041, 597] on button "Save Commodity" at bounding box center [1061, 598] width 107 height 27
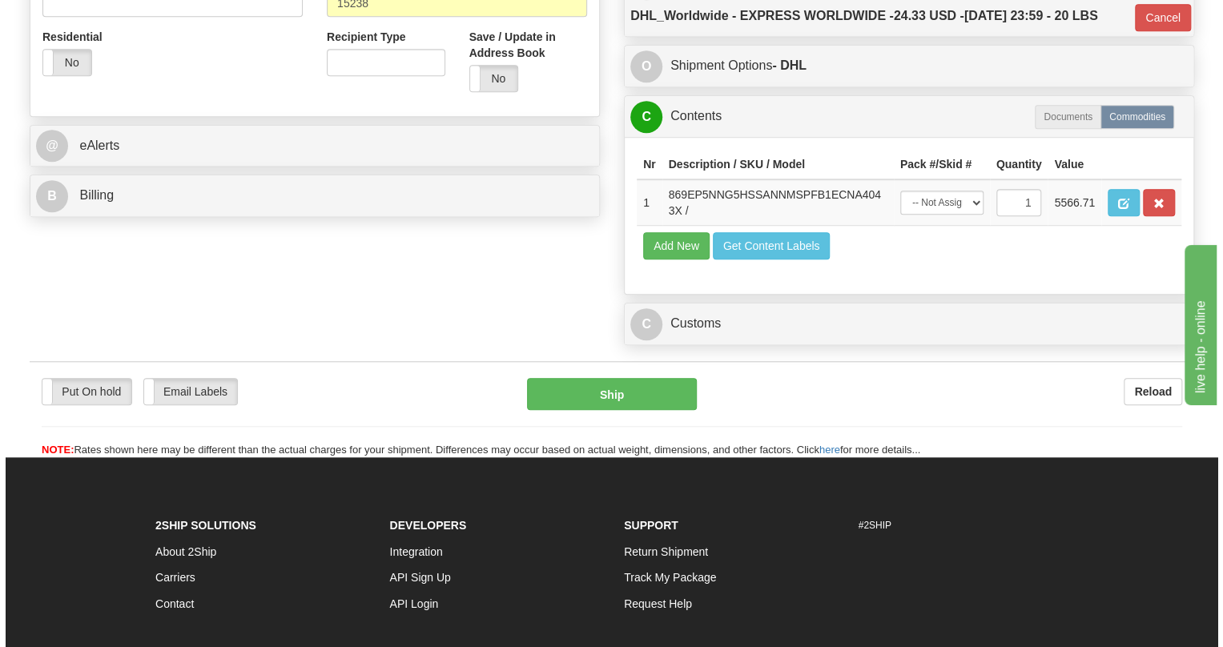
scroll to position [655, 0]
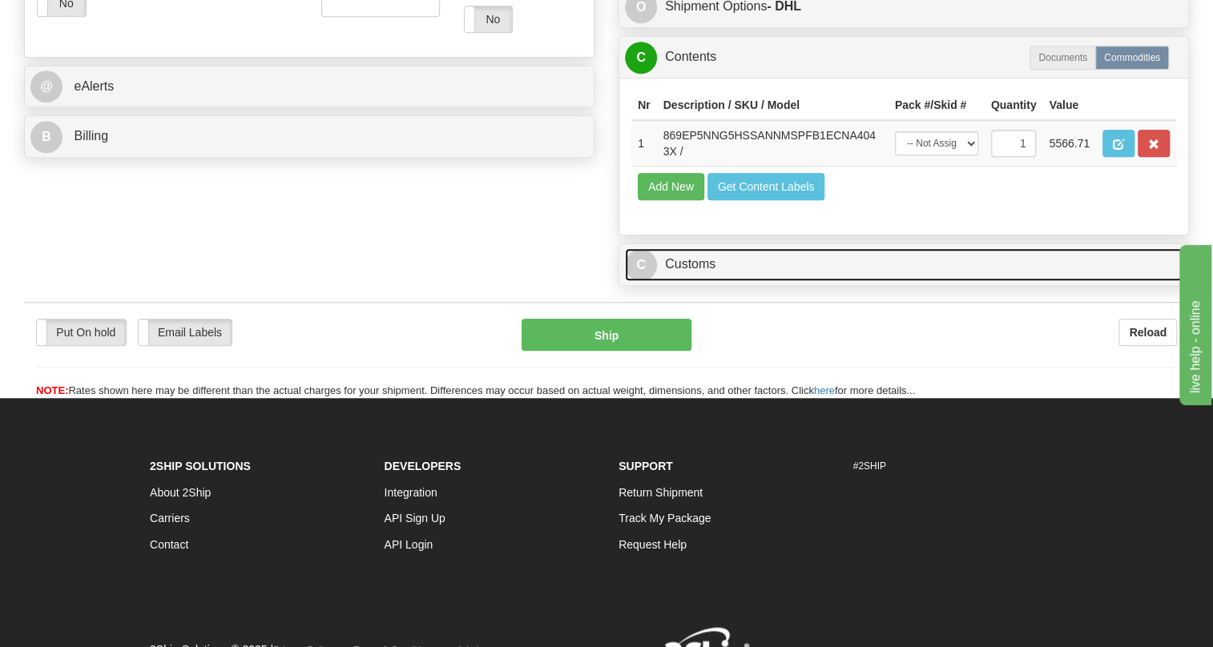
click at [686, 281] on link "C Customs" at bounding box center [903, 264] width 557 height 33
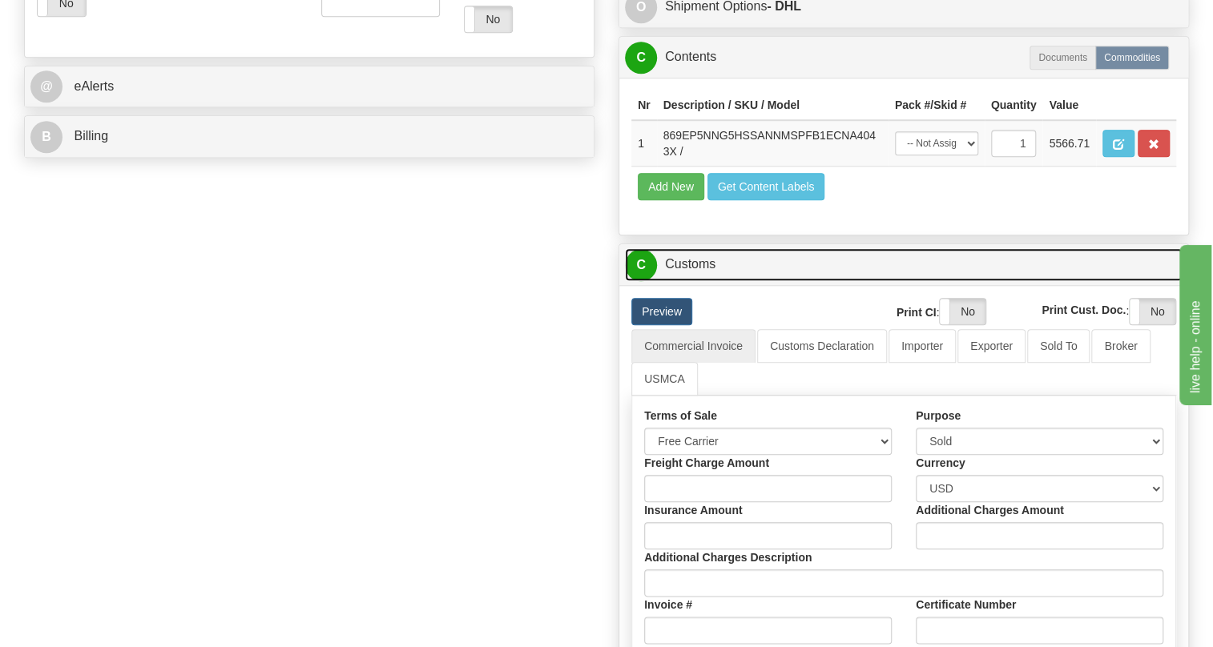
click at [686, 281] on link "C Customs" at bounding box center [903, 264] width 557 height 33
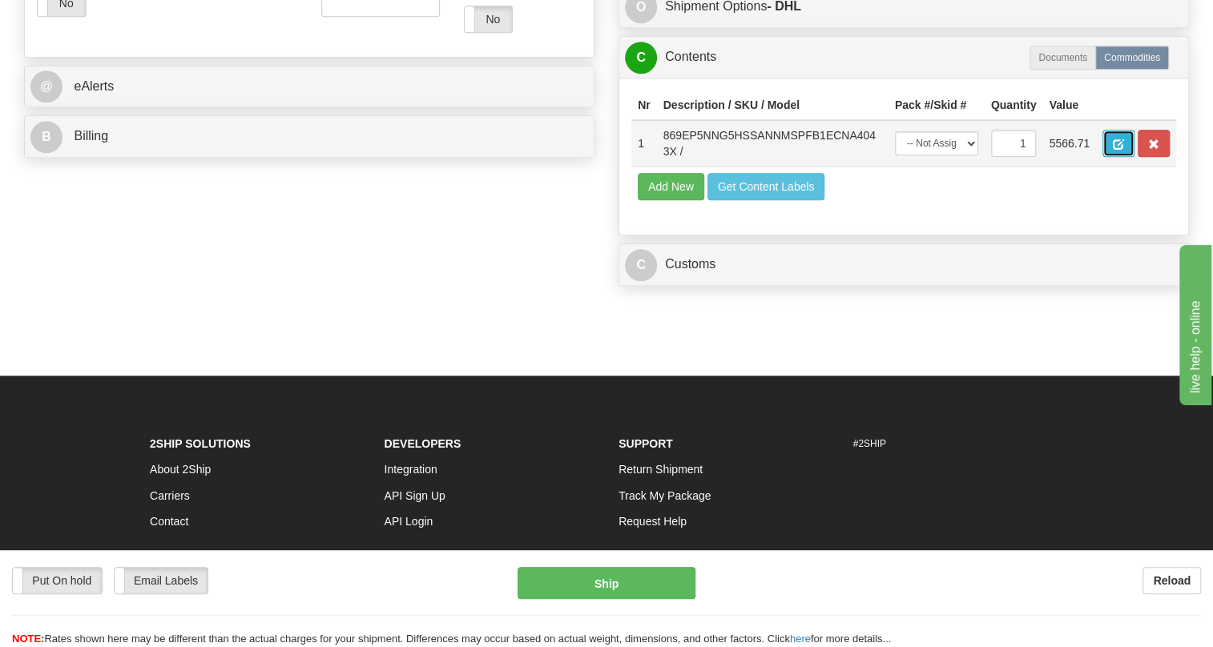
click at [1116, 150] on span "button" at bounding box center [1117, 144] width 11 height 10
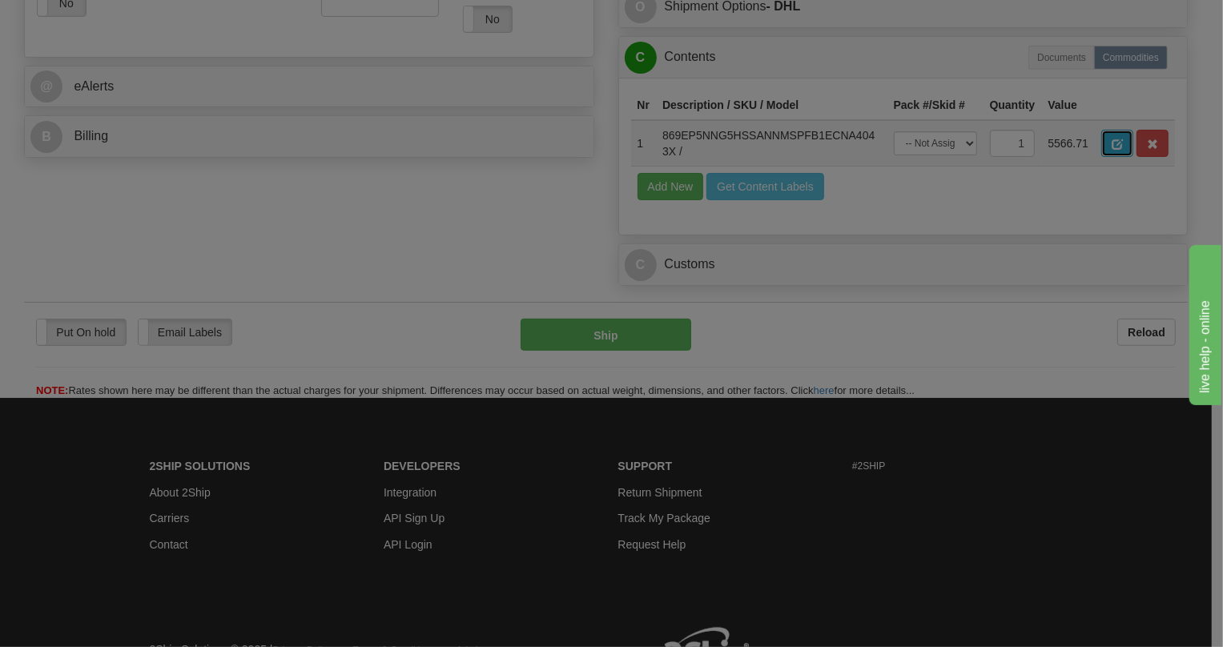
scroll to position [0, 0]
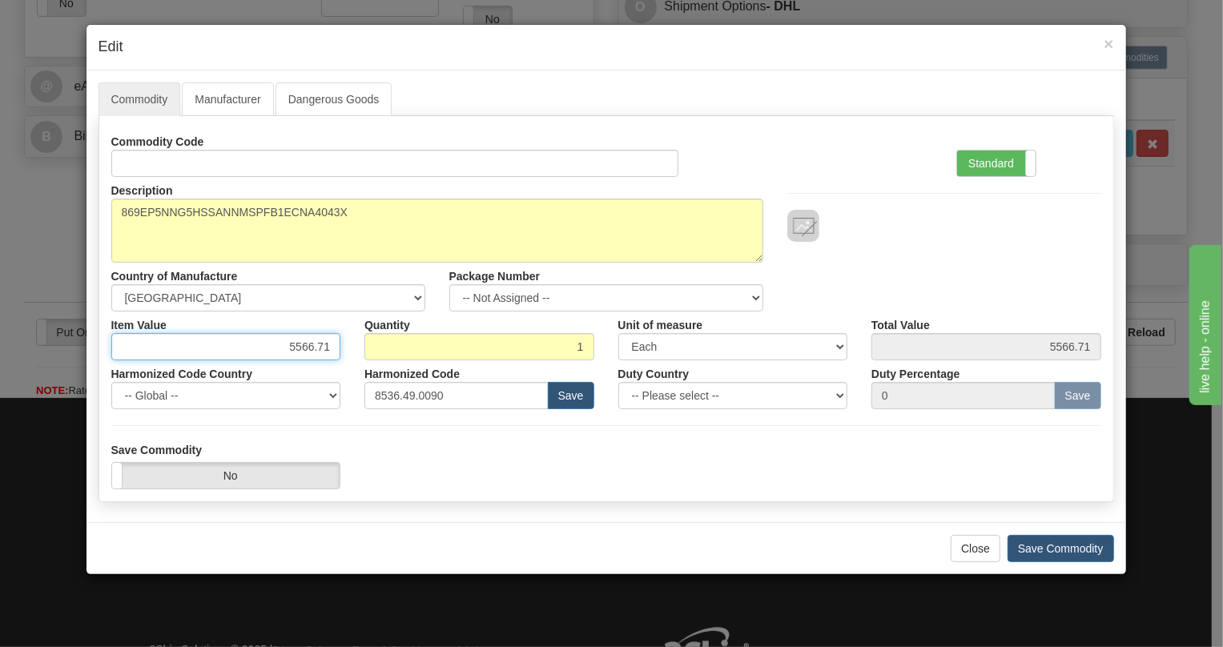
click at [302, 342] on input "5566.71" at bounding box center [226, 346] width 230 height 27
paste input "3.601,48"
click at [297, 344] on input "3.601,48" at bounding box center [226, 346] width 230 height 27
click at [320, 352] on input "3601,48" at bounding box center [226, 346] width 230 height 27
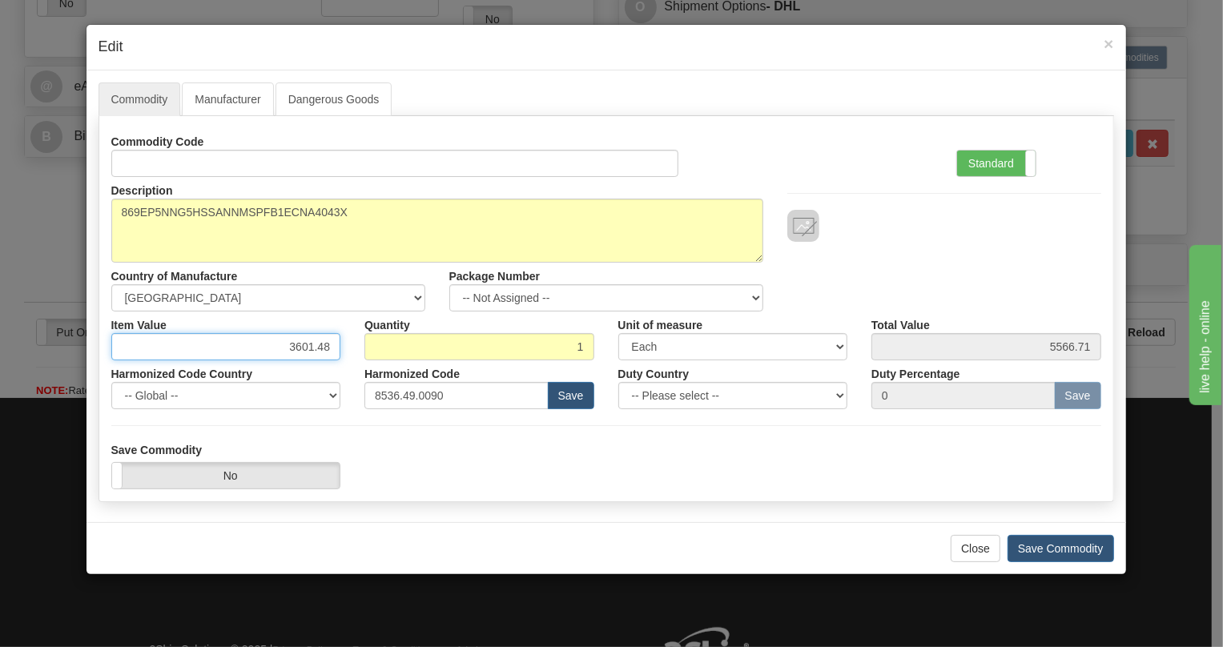
type input "3601.48"
click at [352, 371] on div "Harmonized Code 8536.49.0090 Save" at bounding box center [479, 384] width 254 height 49
click at [985, 166] on label "Standard" at bounding box center [996, 164] width 78 height 26
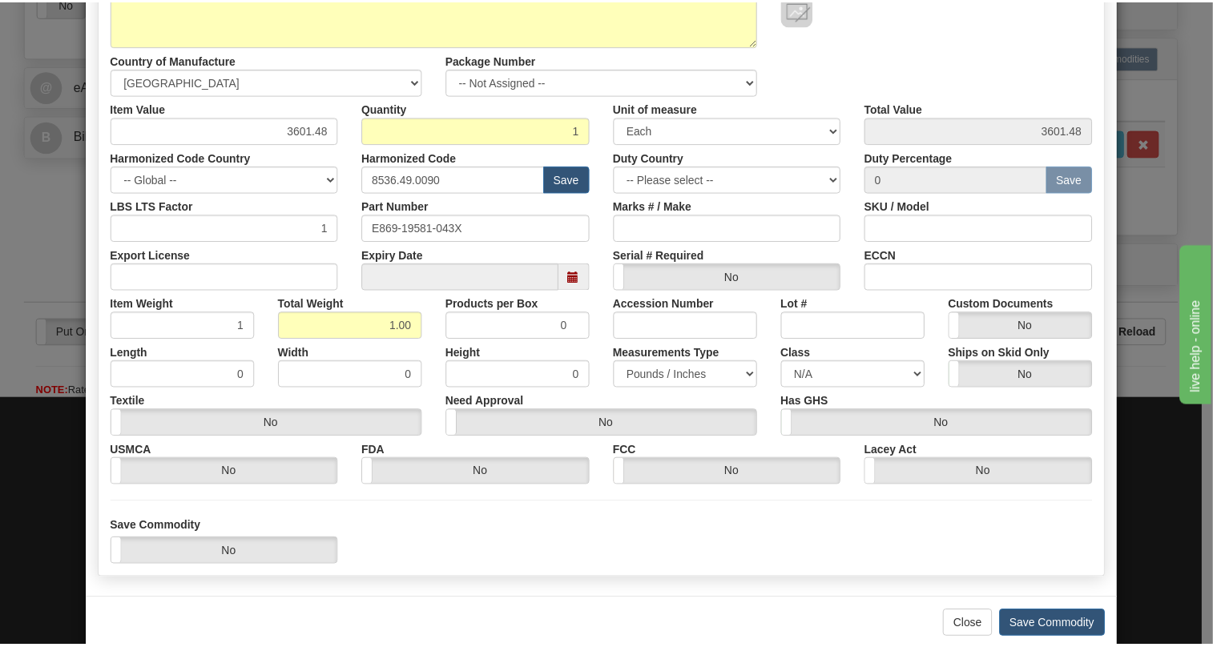
scroll to position [218, 0]
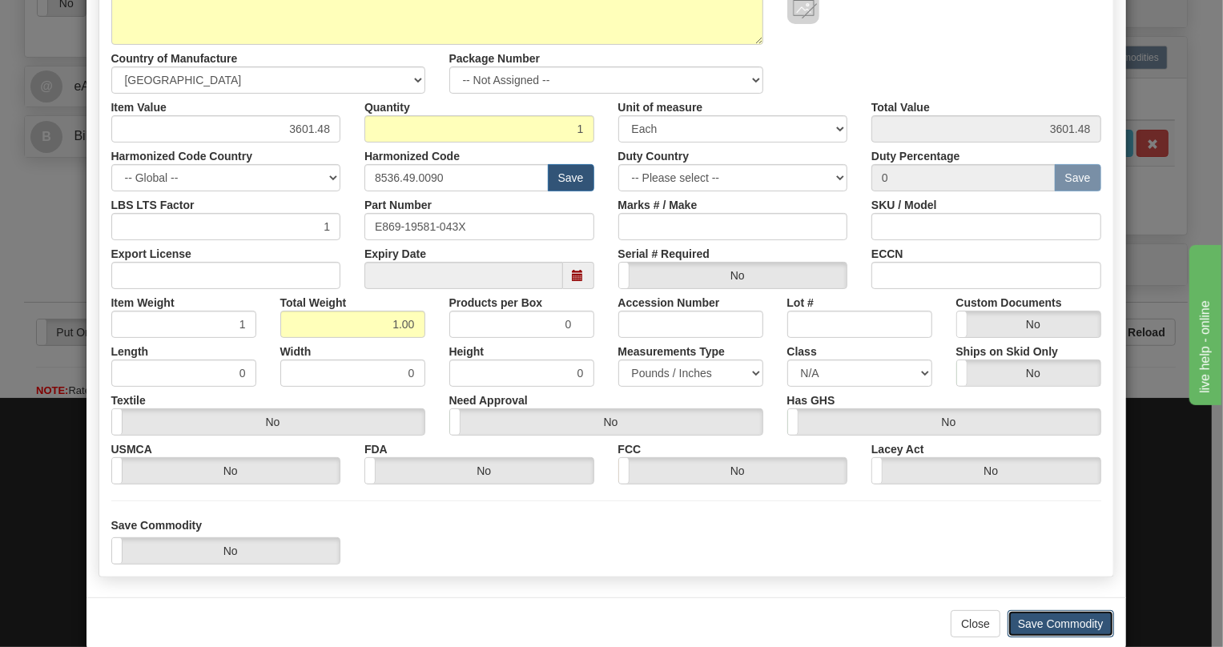
click at [1059, 622] on button "Save Commodity" at bounding box center [1061, 623] width 107 height 27
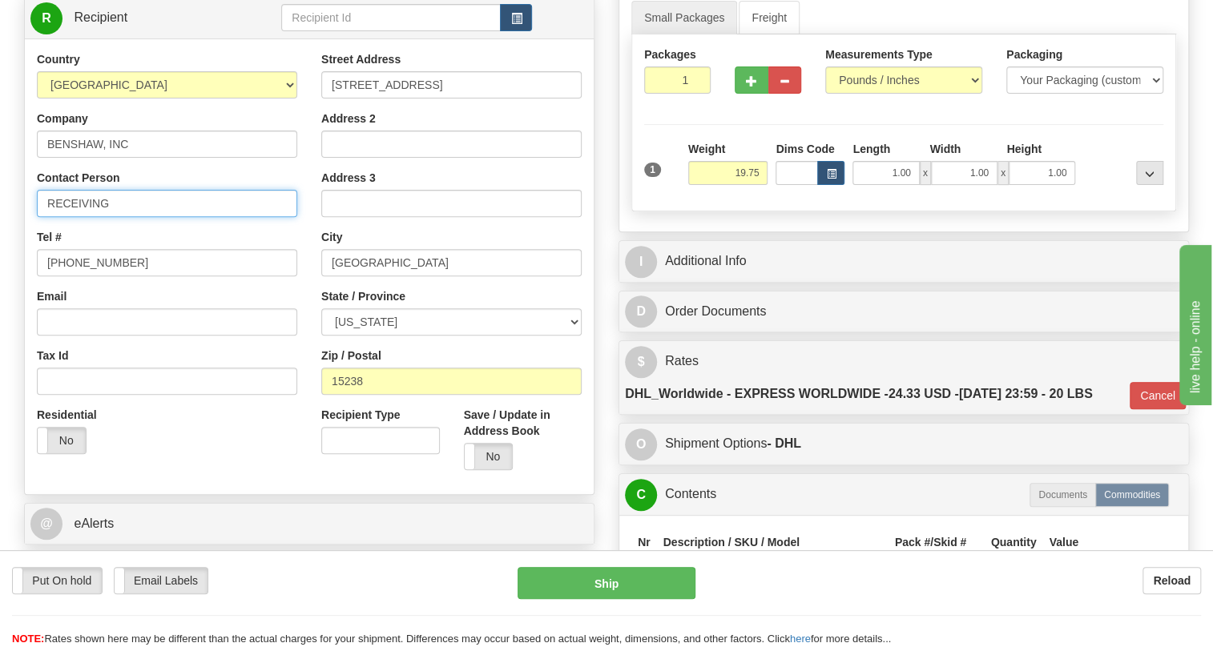
click at [45, 217] on input "RECEIVING" at bounding box center [167, 203] width 260 height 27
paste input "Robert Mckay"
type input "Robert Mckay / RECEIVING"
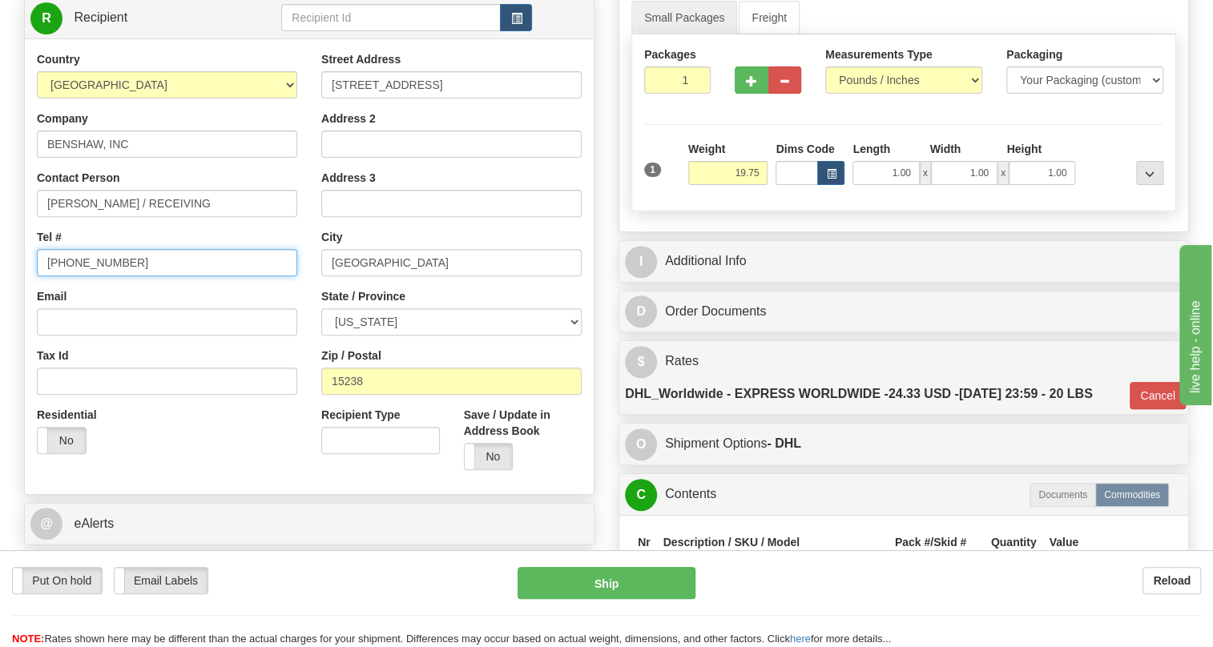
click at [104, 276] on input "[PHONE_NUMBER]" at bounding box center [167, 262] width 260 height 27
paste input "412-756-2196"
type input "412-756-2196"
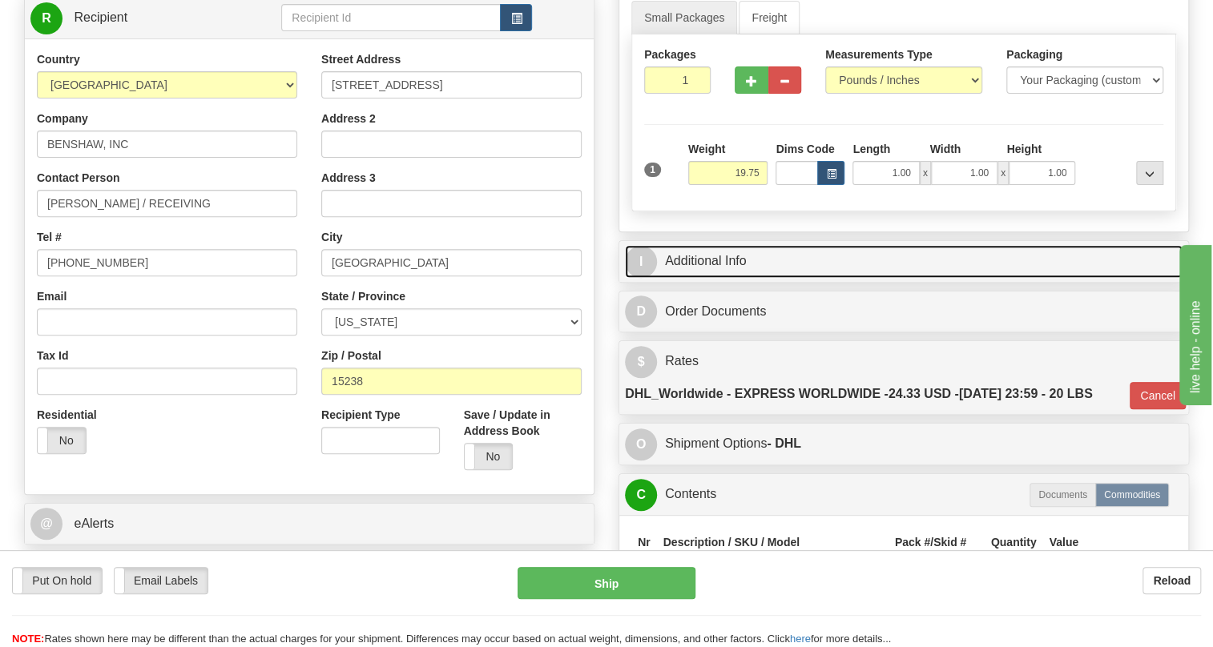
click at [744, 278] on link "I Additional Info" at bounding box center [903, 261] width 557 height 33
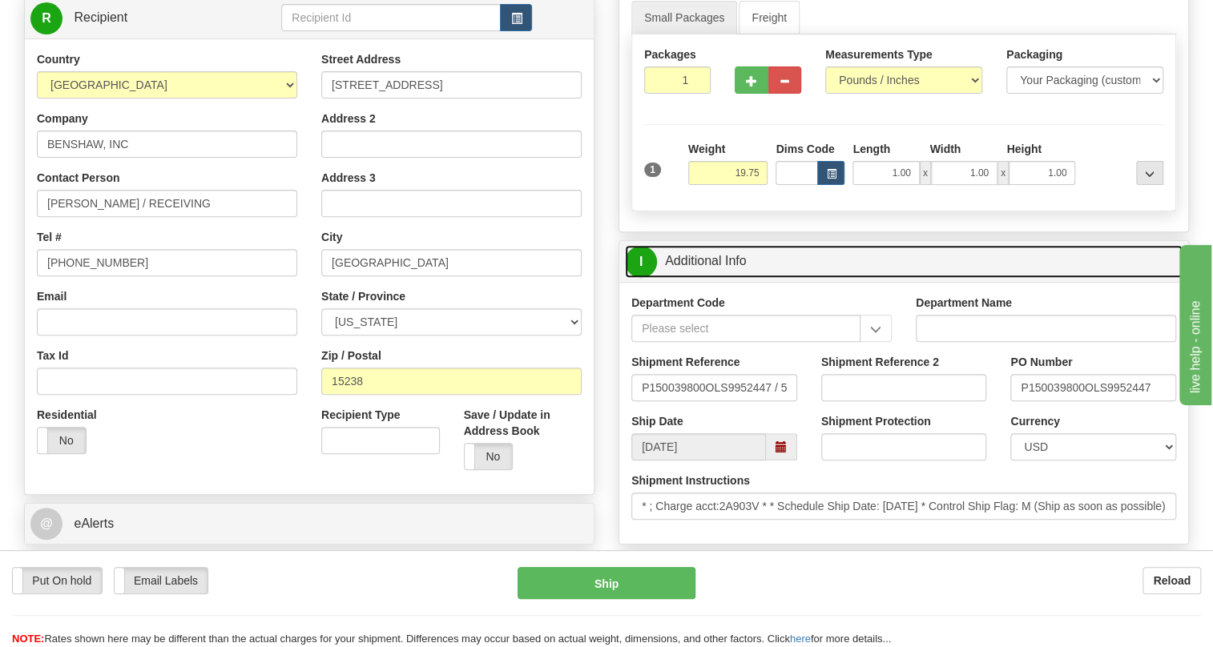
click at [698, 278] on link "I Additional Info" at bounding box center [903, 261] width 557 height 33
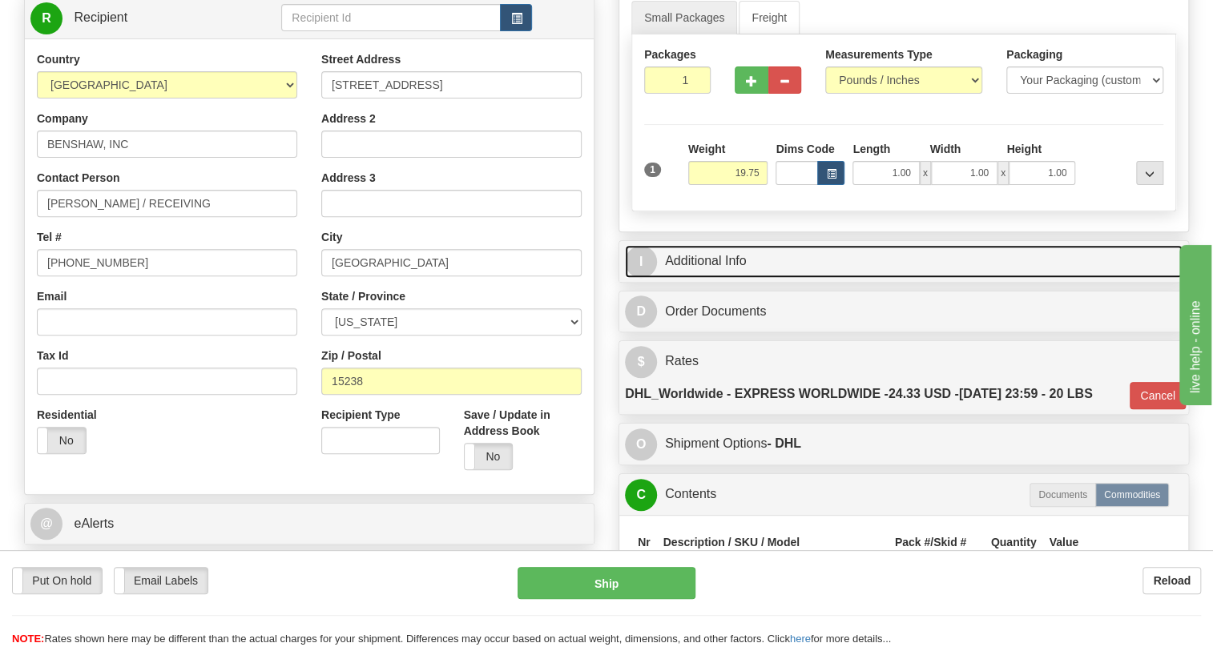
click at [730, 278] on link "I Additional Info" at bounding box center [903, 261] width 557 height 33
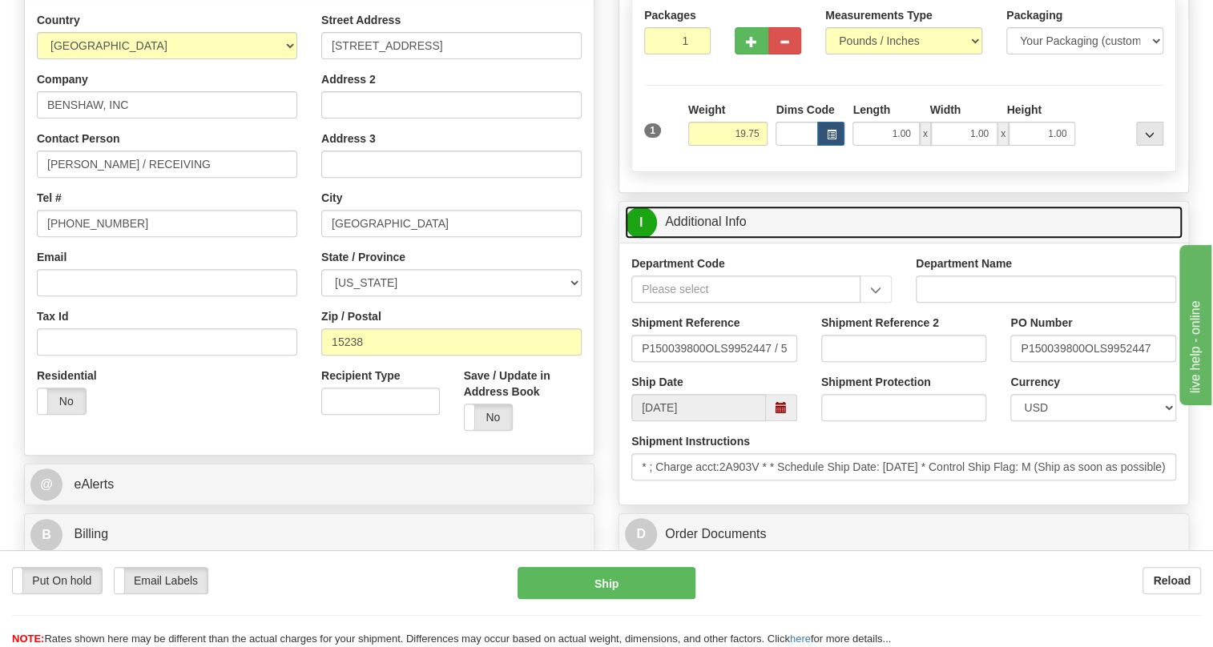
scroll to position [364, 0]
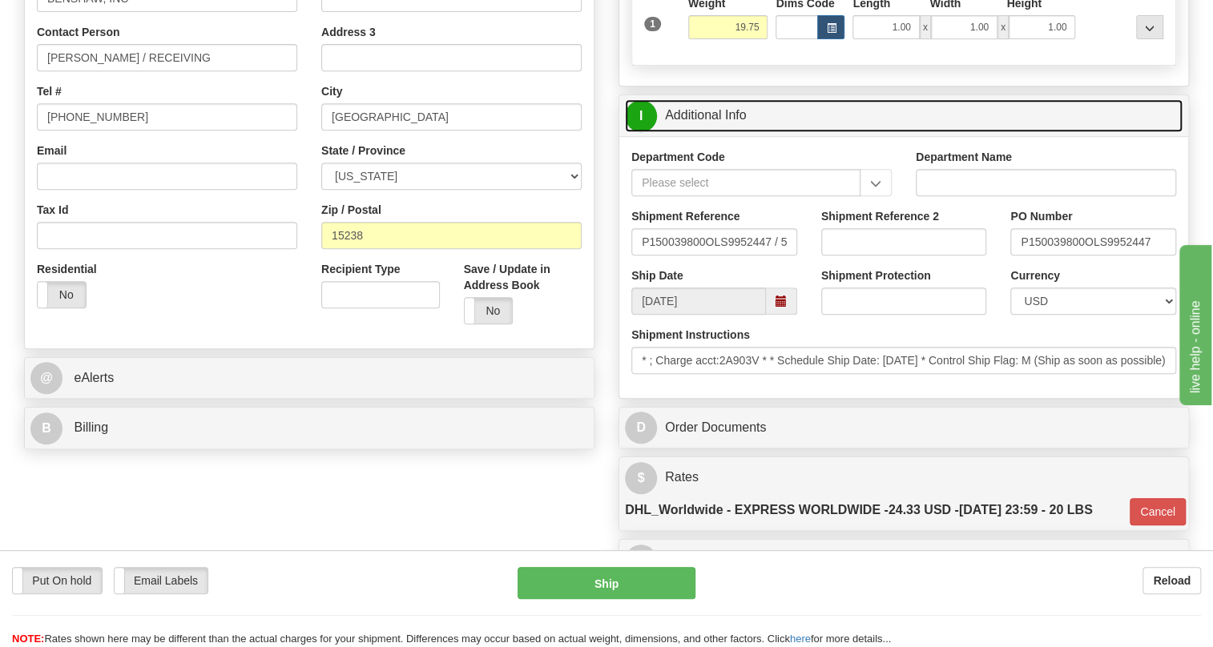
click at [733, 132] on link "I Additional Info" at bounding box center [903, 115] width 557 height 33
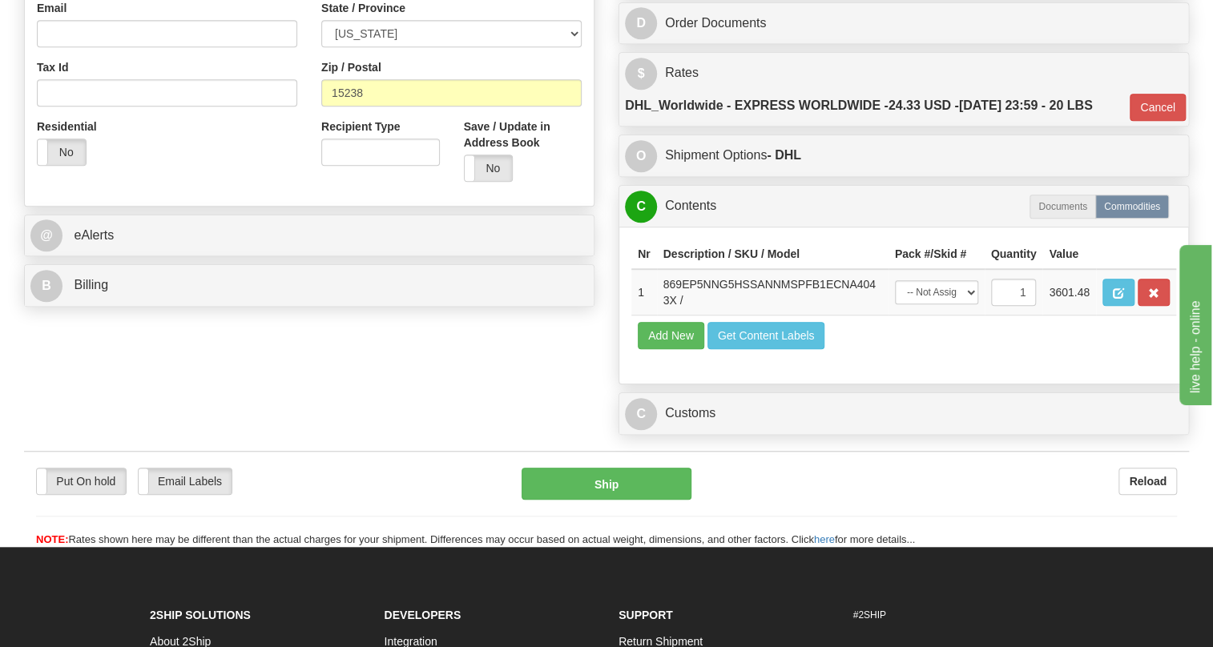
scroll to position [509, 0]
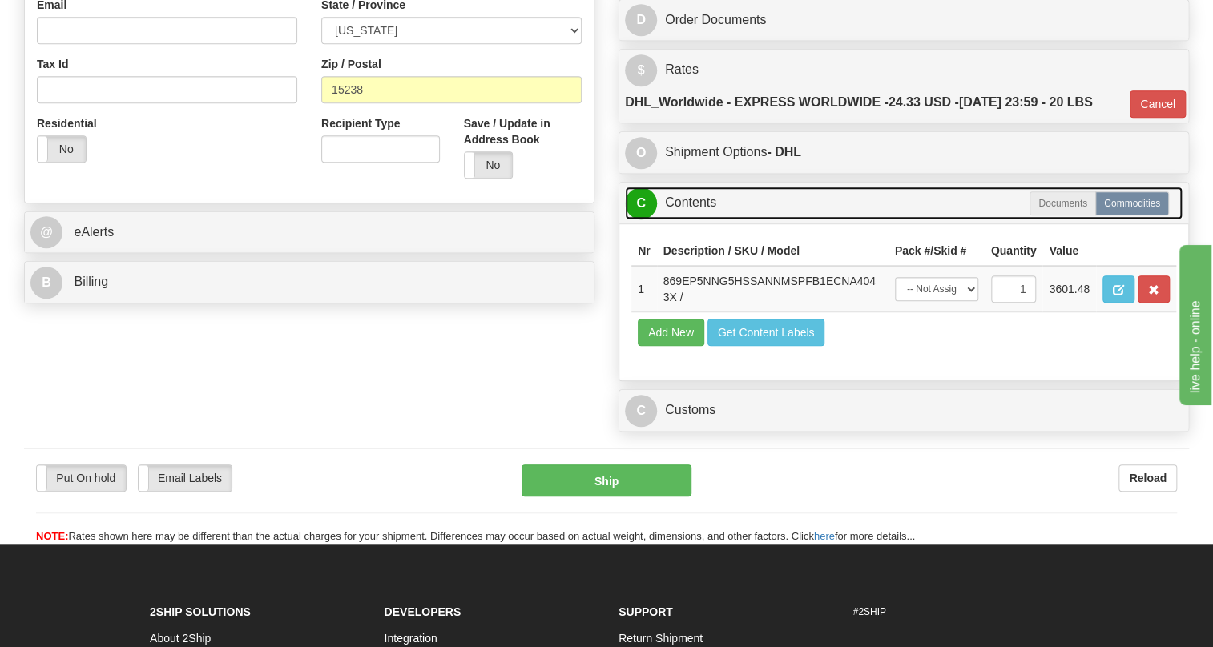
click at [698, 219] on link "C Contents" at bounding box center [903, 203] width 557 height 33
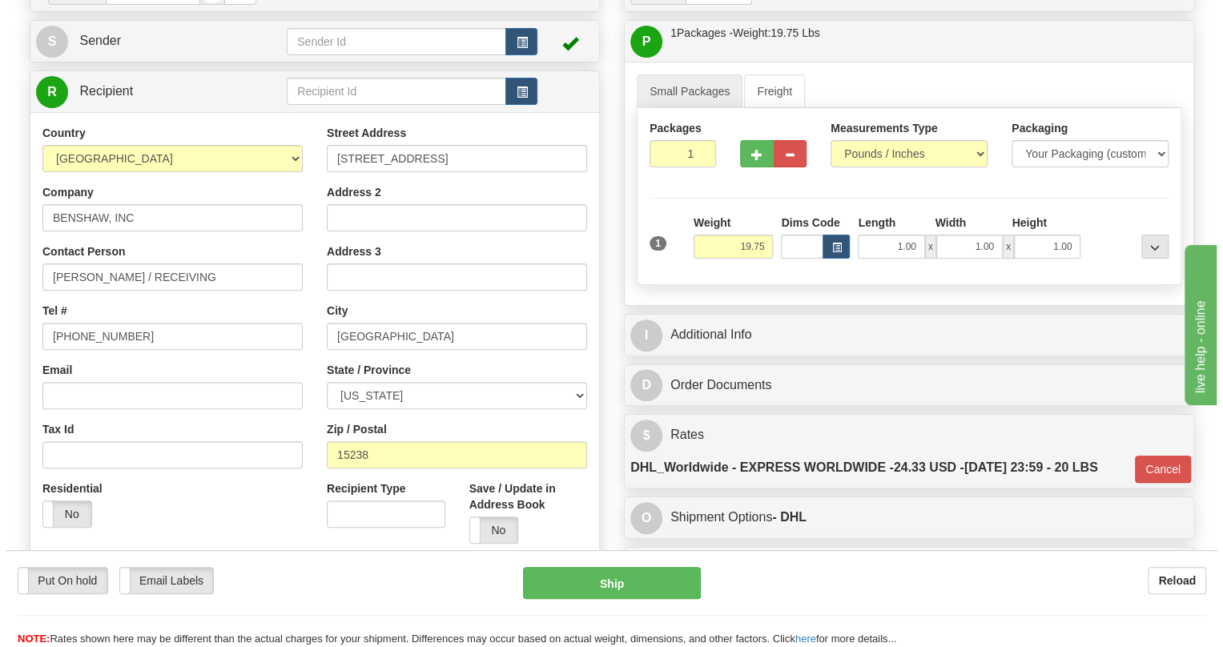
scroll to position [145, 0]
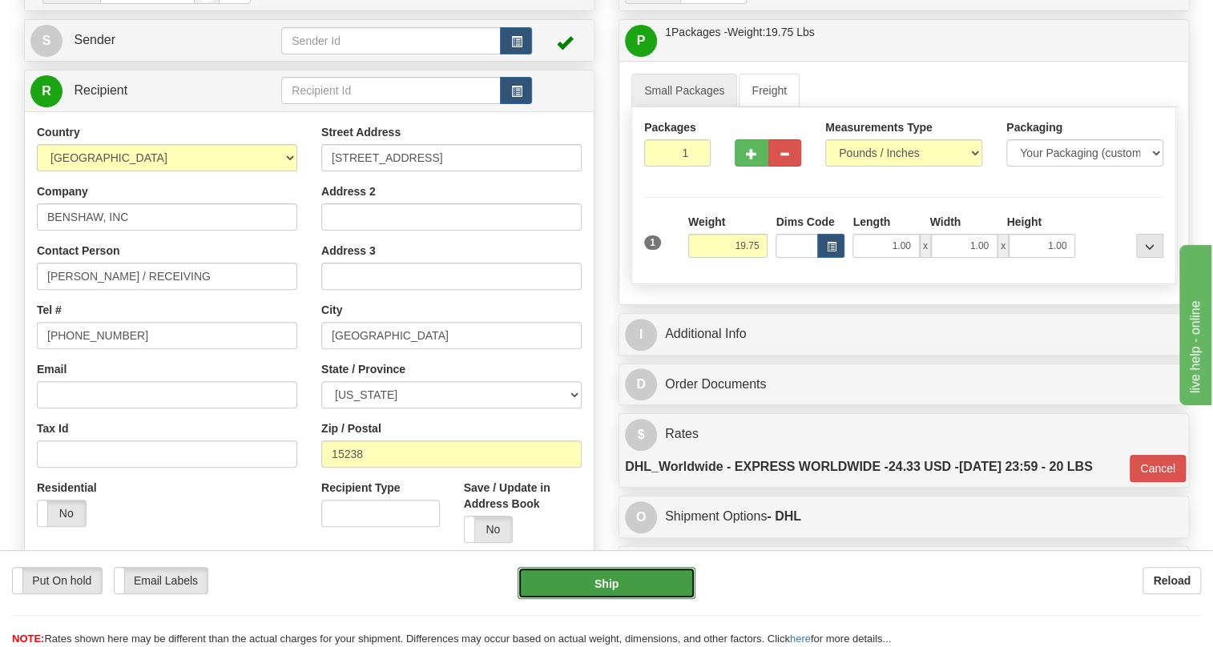
click at [604, 584] on button "Ship" at bounding box center [606, 583] width 178 height 32
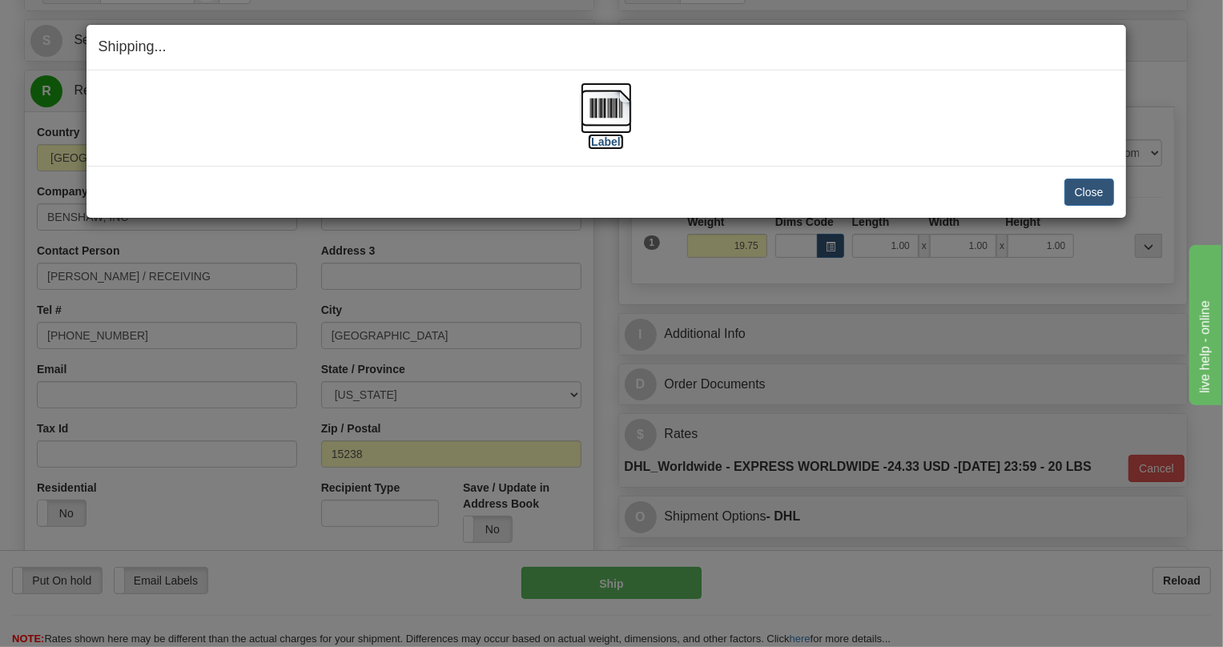
click at [609, 107] on img at bounding box center [606, 107] width 51 height 51
click at [1088, 191] on button "Close" at bounding box center [1089, 192] width 50 height 27
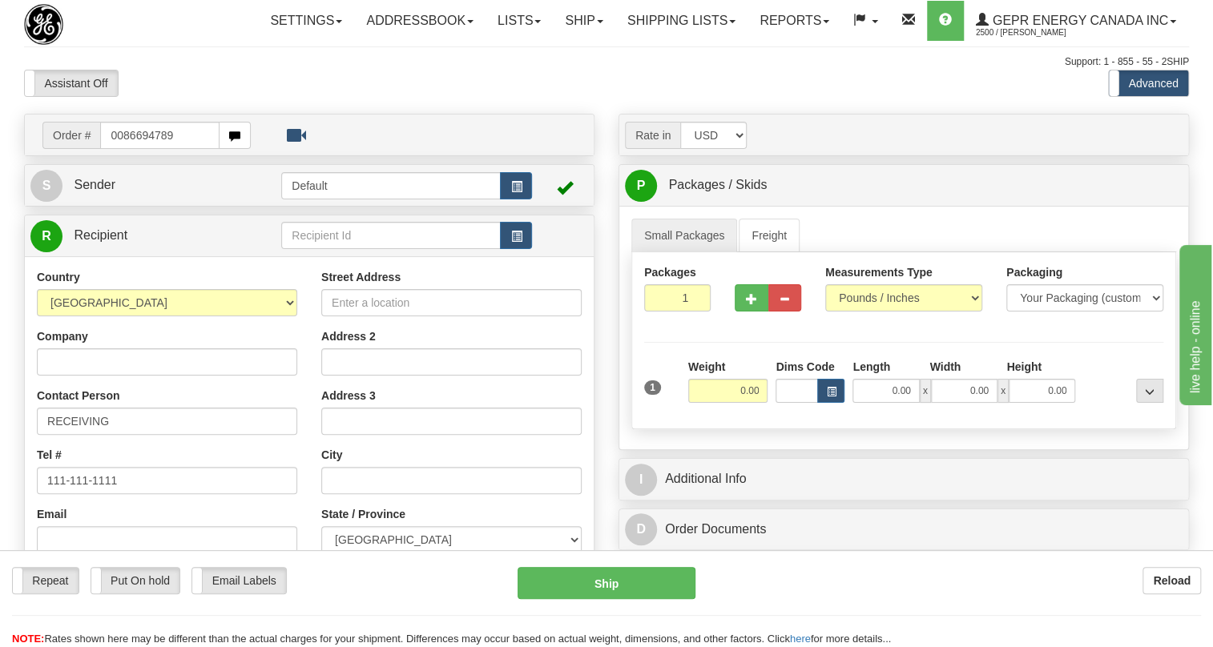
click at [122, 149] on input "0086694789" at bounding box center [159, 135] width 119 height 27
type input "86694789"
click at [215, 118] on body "Training Course Close Toggle navigation Settings Shipping Preferences New Recip…" at bounding box center [611, 323] width 1223 height 647
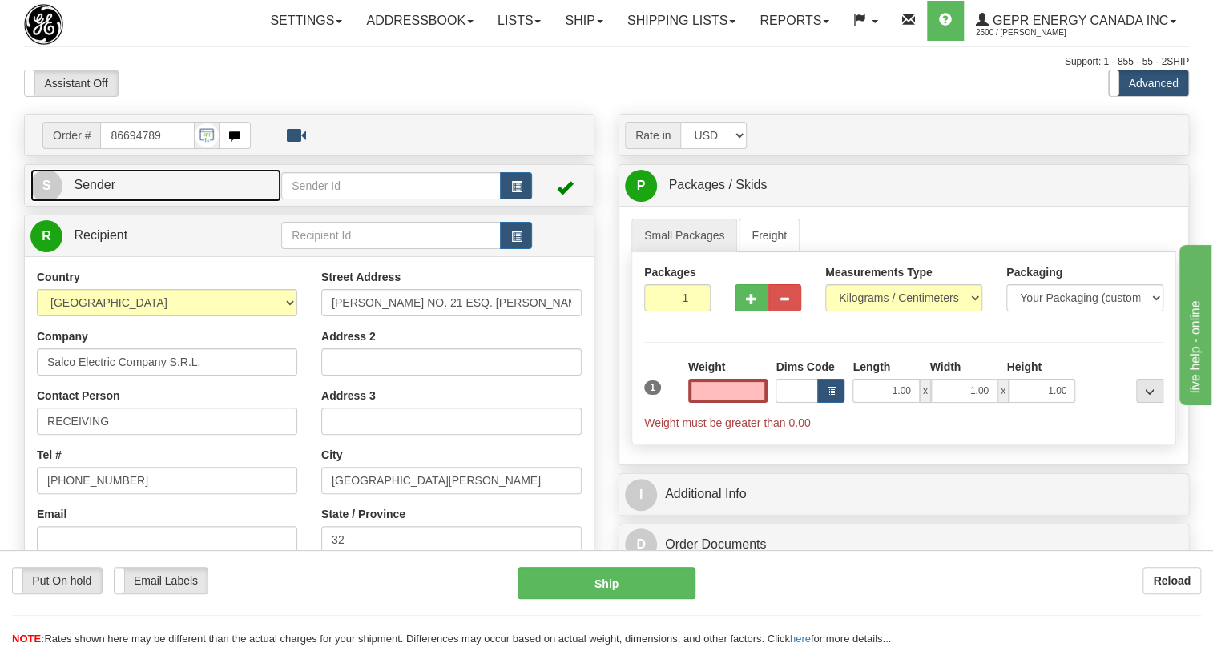
type input "0.00"
click at [95, 191] on span "Sender" at bounding box center [95, 185] width 42 height 14
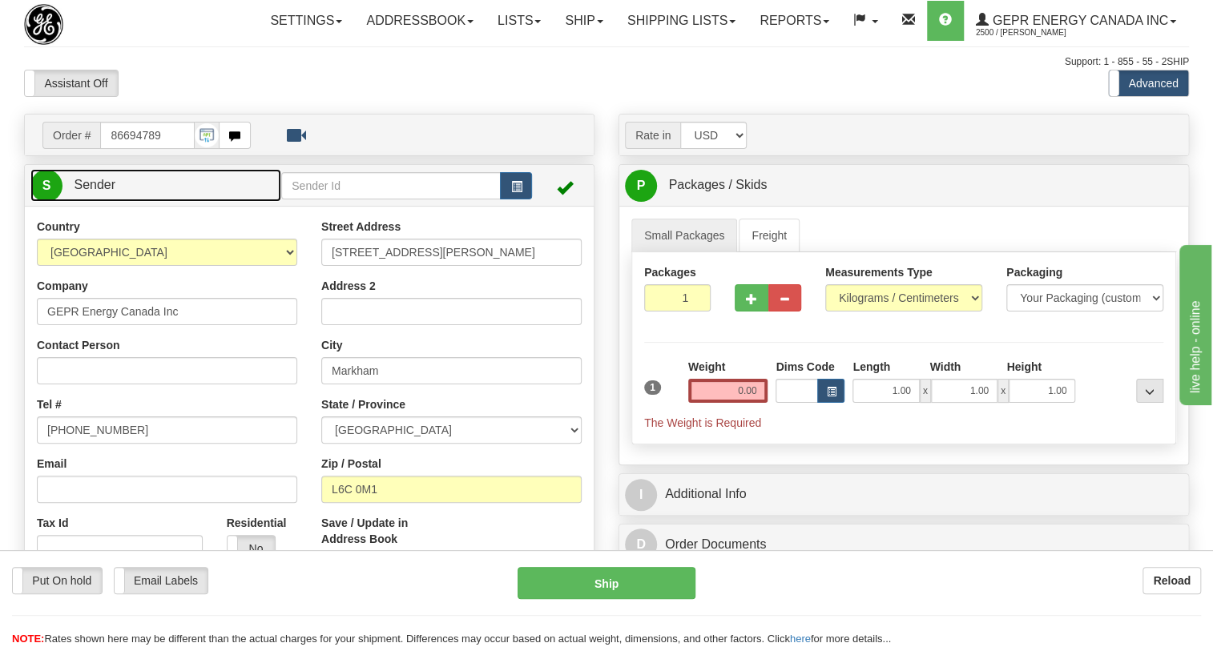
type input "MARKHAM"
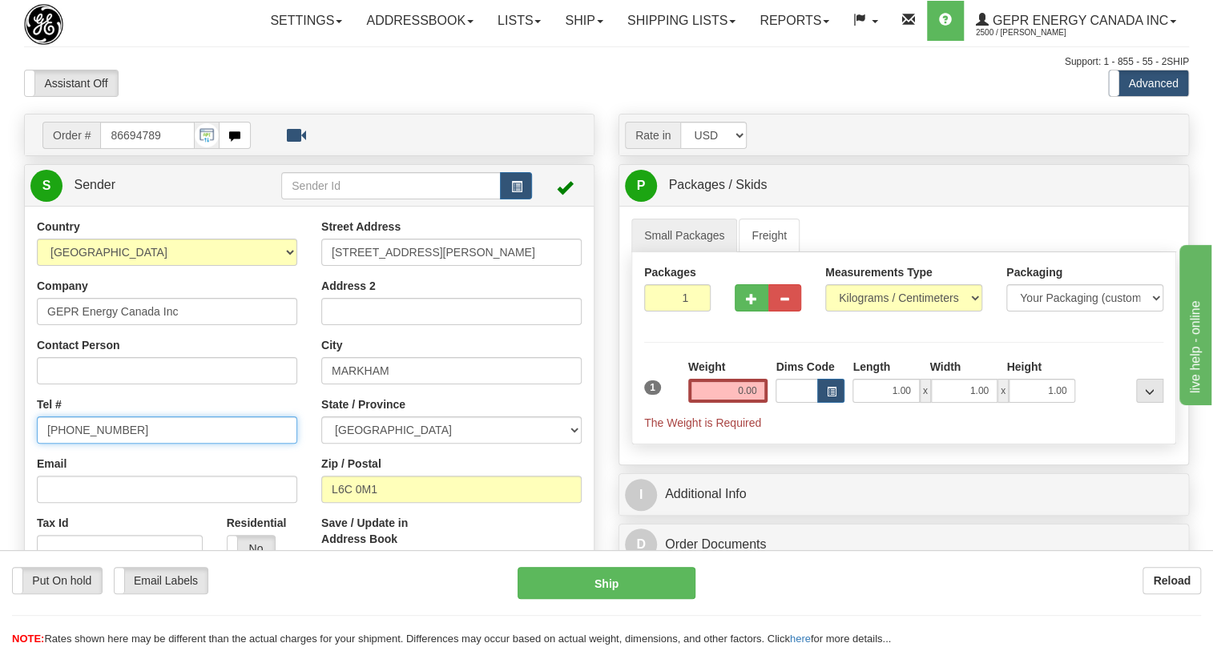
click at [87, 444] on input "[PHONE_NUMBER]" at bounding box center [167, 429] width 260 height 27
paste input "[PHONE_NUMBER]"
type input "[PHONE_NUMBER]"
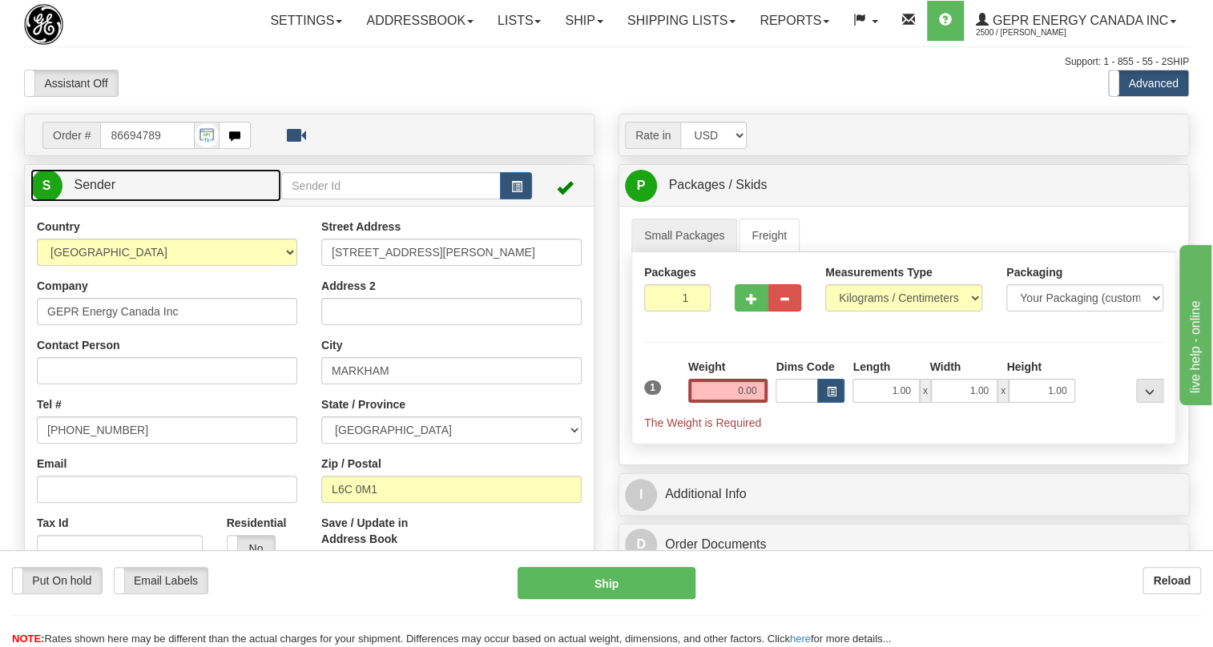
click at [99, 191] on span "Sender" at bounding box center [95, 185] width 42 height 14
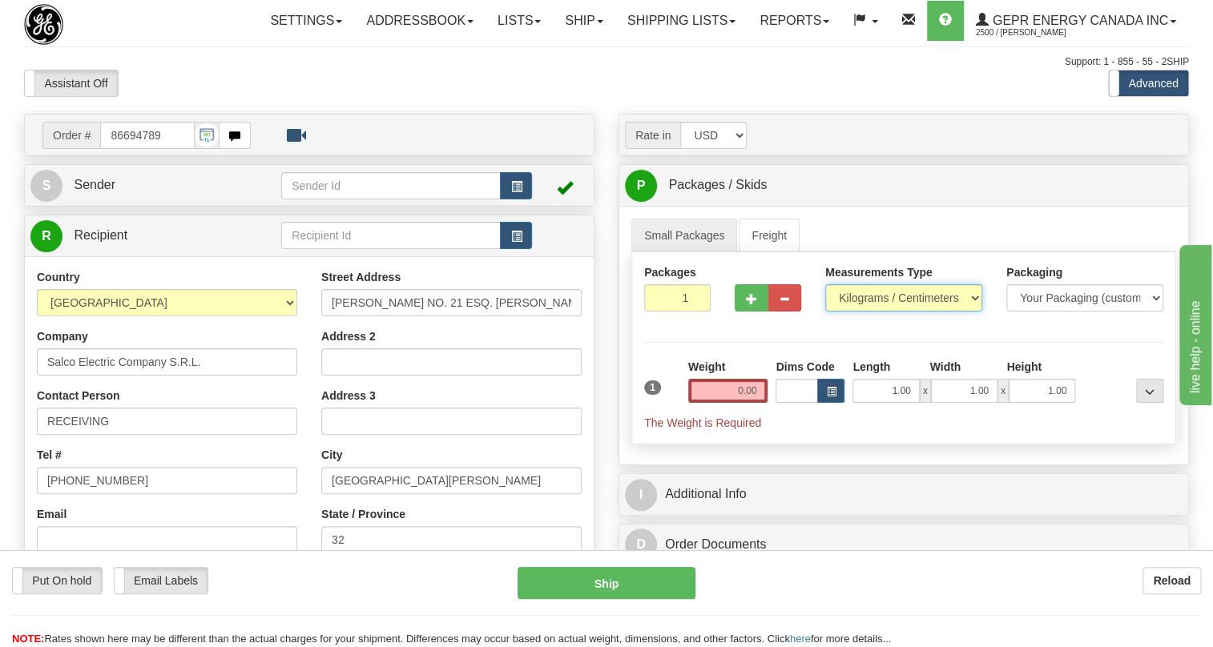
click at [859, 312] on select "Pounds / Inches Kilograms / Centimeters" at bounding box center [903, 297] width 157 height 27
select select "0"
click at [825, 312] on select "Pounds / Inches Kilograms / Centimeters" at bounding box center [903, 297] width 157 height 27
click at [715, 403] on input "0.00" at bounding box center [728, 391] width 80 height 24
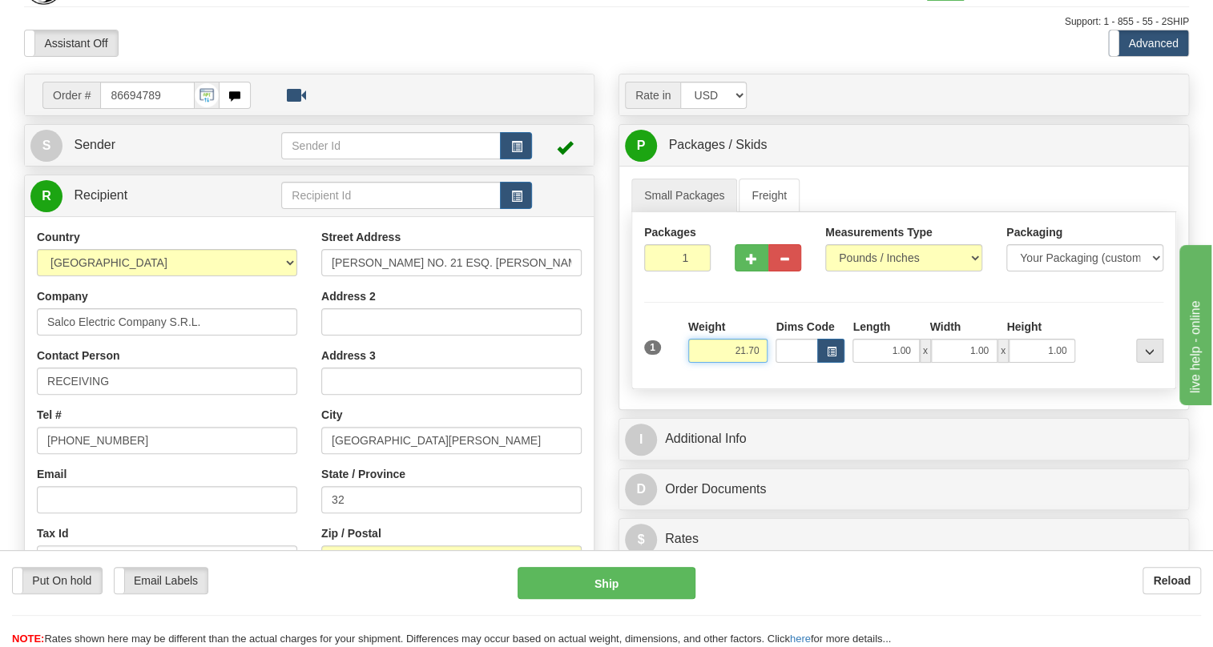
scroll to position [72, 0]
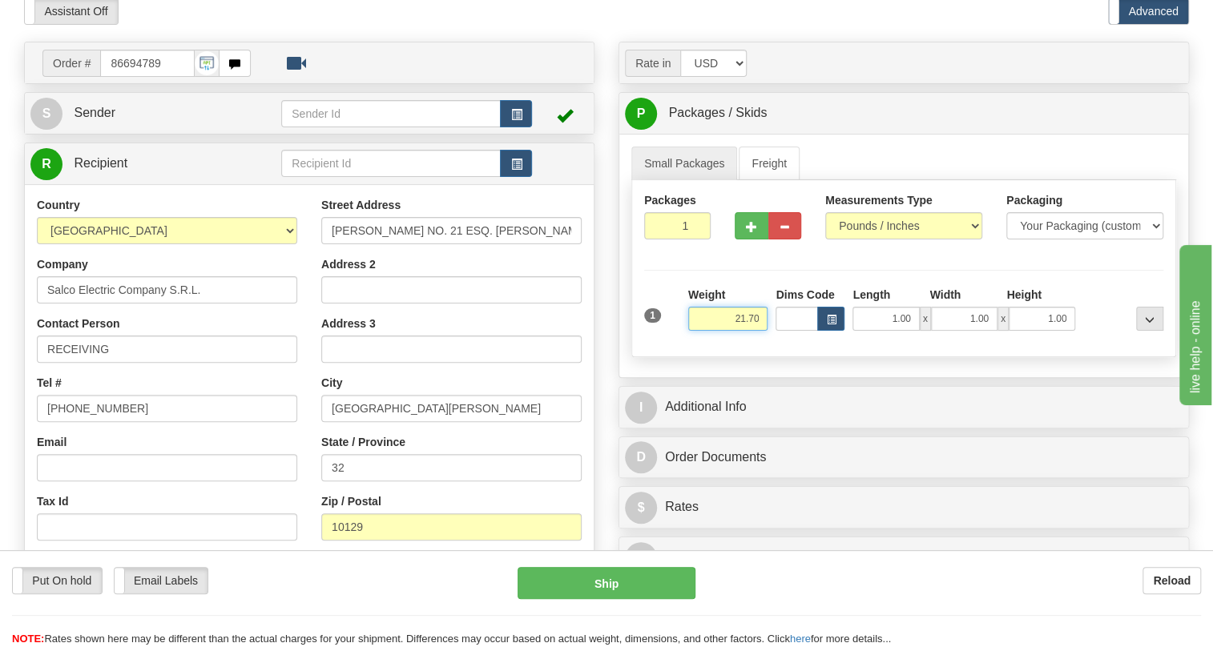
type input "21.70"
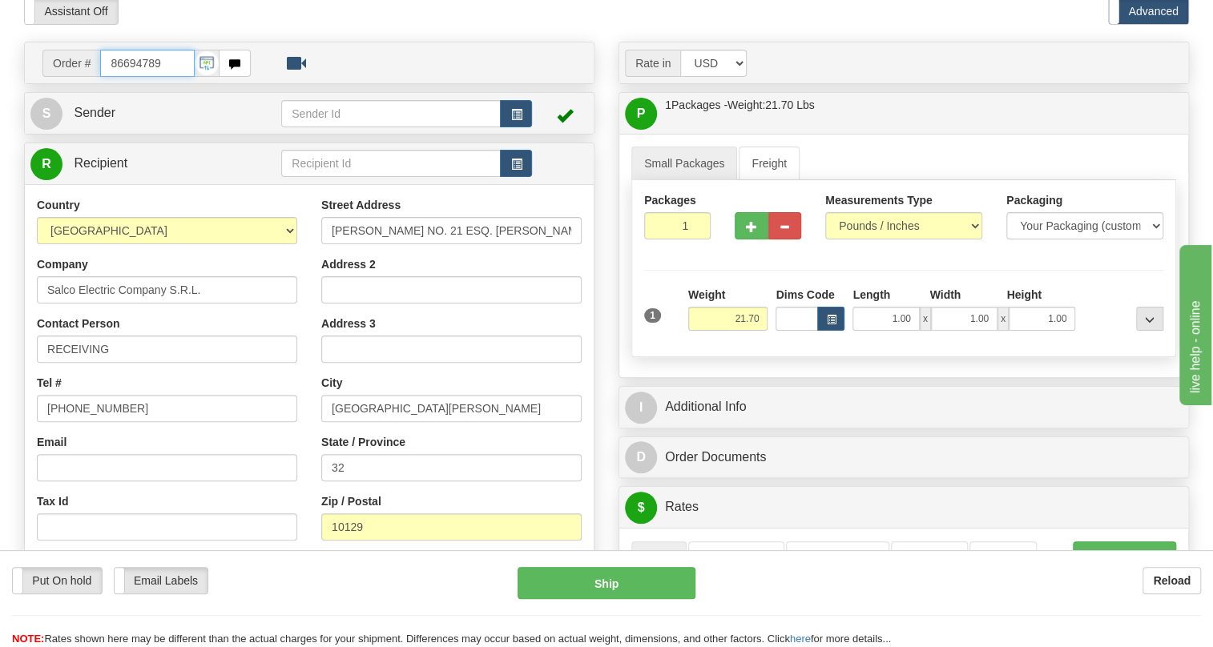
click at [134, 77] on input "86694789" at bounding box center [147, 63] width 95 height 27
paste input "0086694783"
click at [124, 77] on input "0086694783" at bounding box center [147, 63] width 95 height 27
type input "86694783"
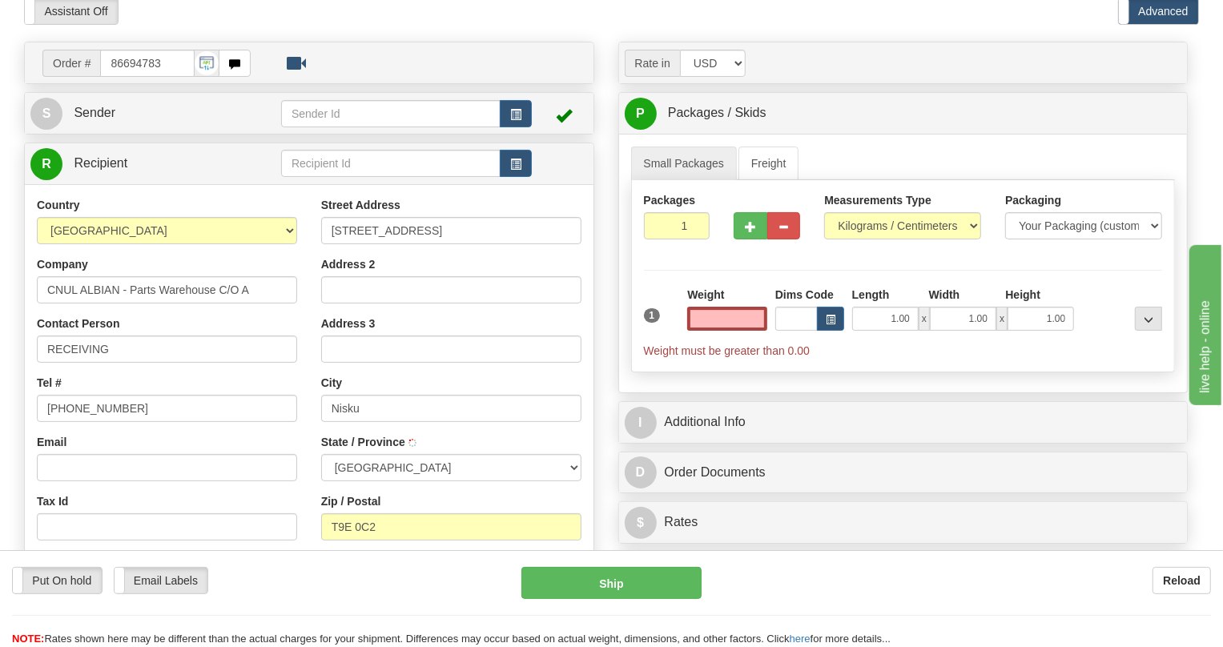
type input "NISKU"
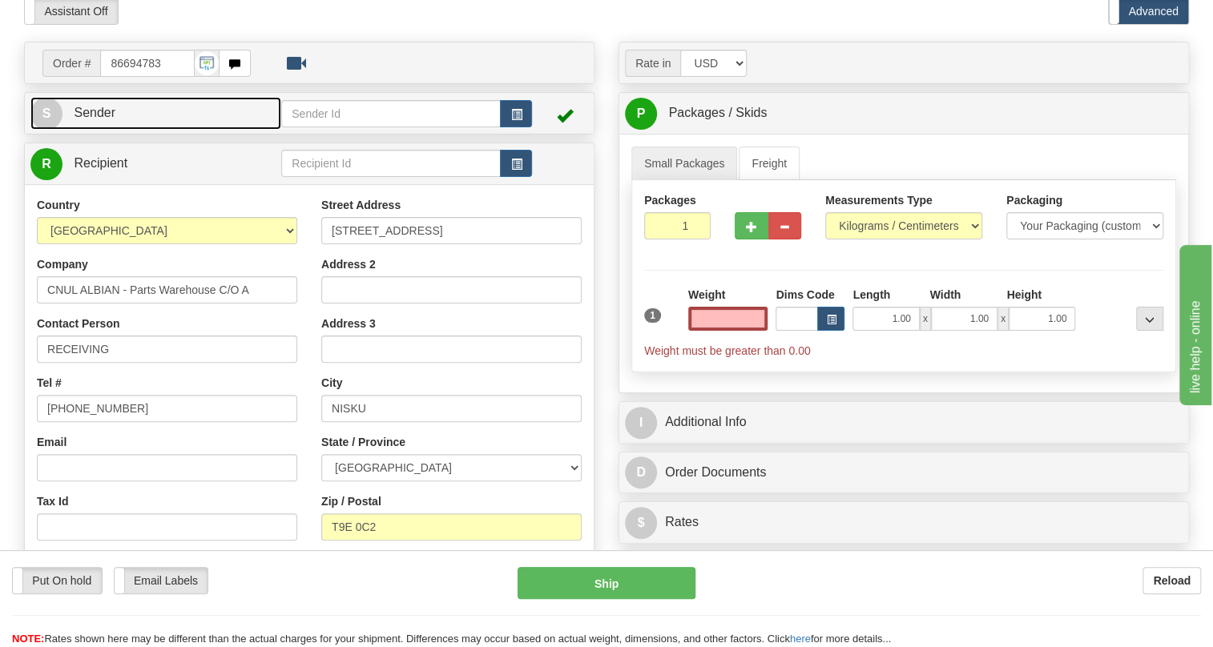
type input "0.00"
click at [100, 119] on span "Sender" at bounding box center [95, 113] width 42 height 14
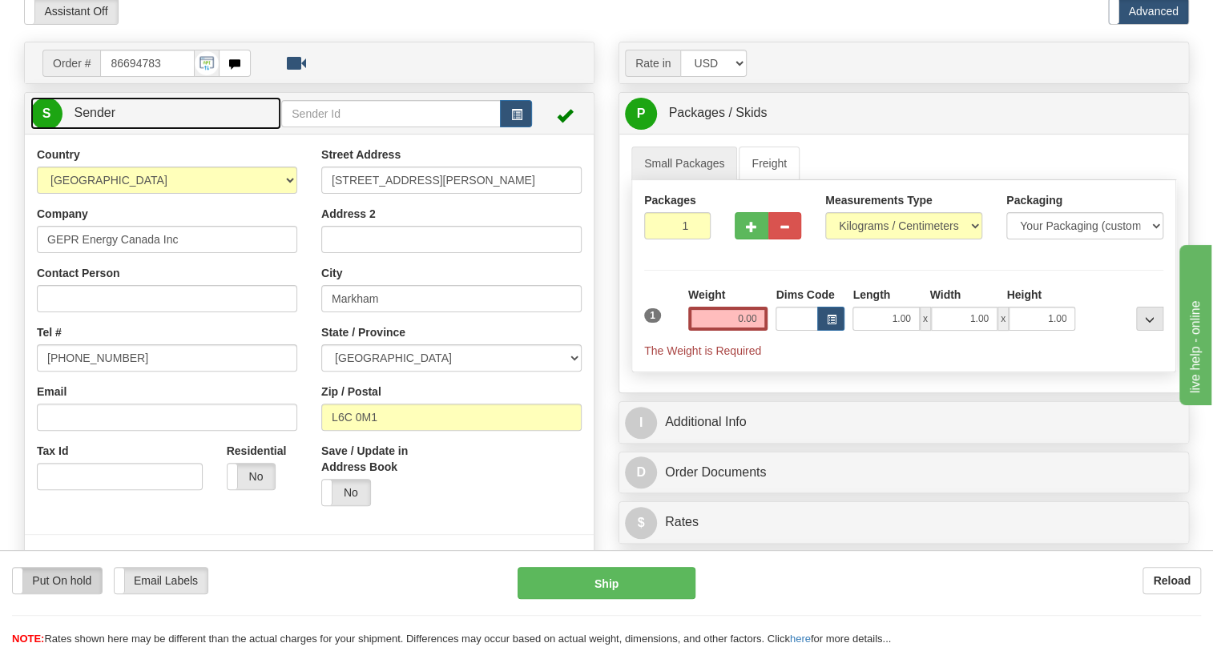
type input "MARKHAM"
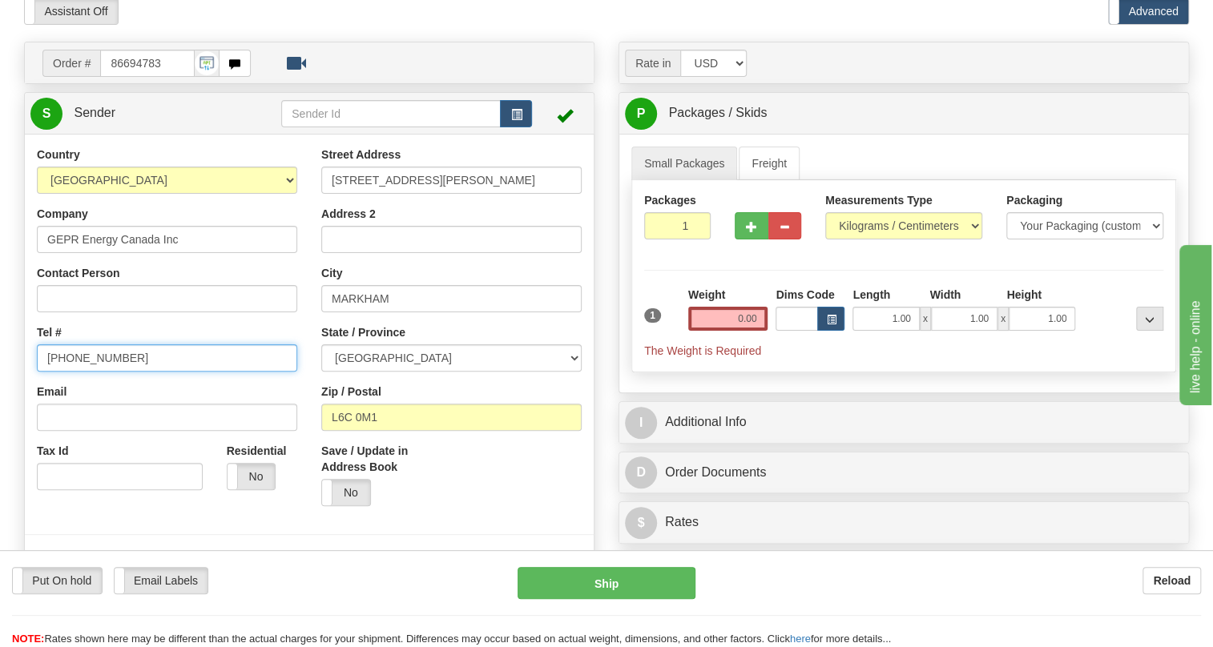
click at [94, 372] on input "[PHONE_NUMBER]" at bounding box center [167, 357] width 260 height 27
paste input "[PHONE_NUMBER]"
type input "[PHONE_NUMBER]"
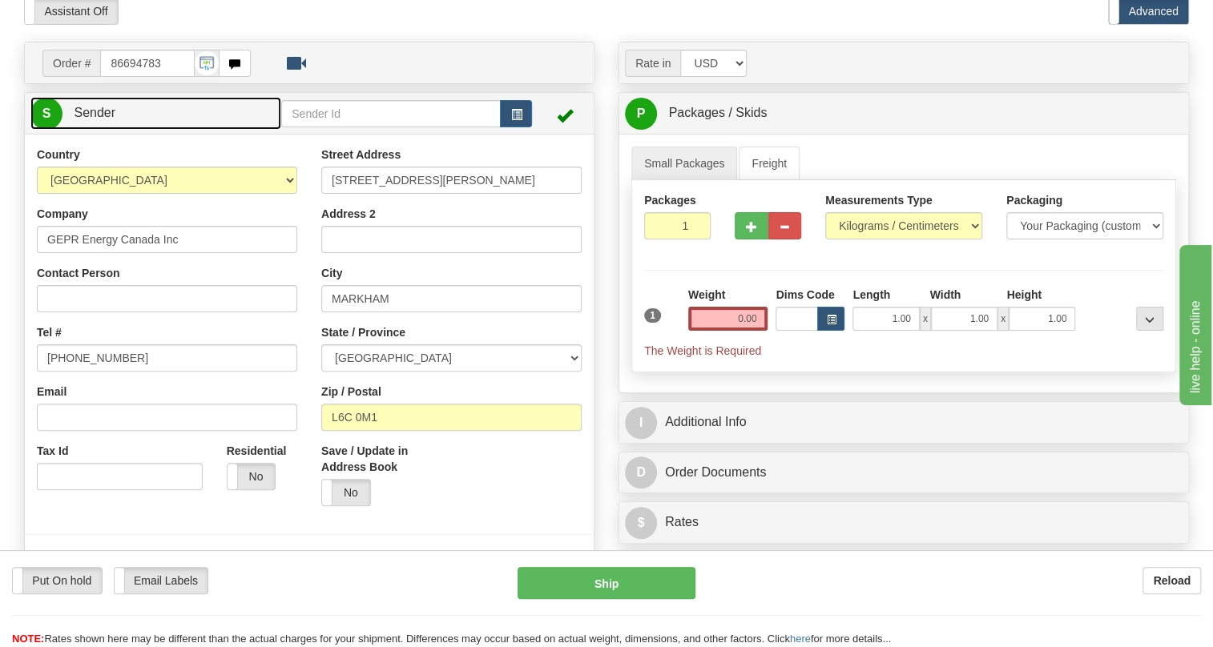
click at [99, 119] on span "Sender" at bounding box center [95, 113] width 42 height 14
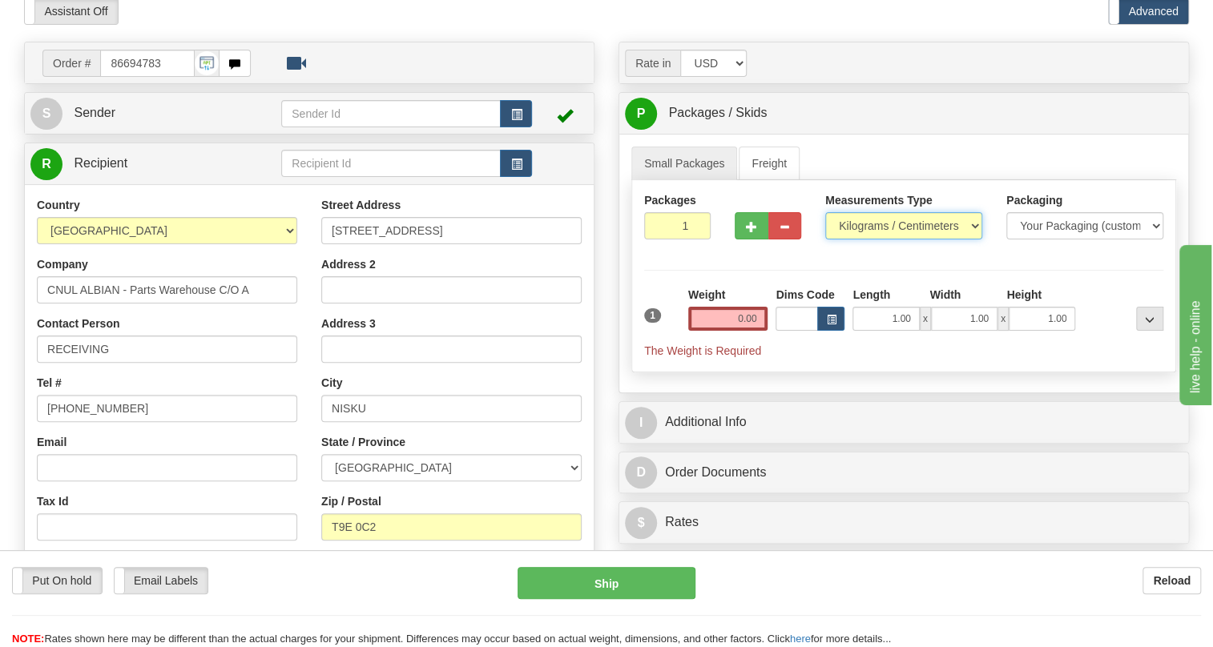
click at [895, 239] on select "Pounds / Inches Kilograms / Centimeters" at bounding box center [903, 225] width 157 height 27
select select "0"
click at [825, 239] on select "Pounds / Inches Kilograms / Centimeters" at bounding box center [903, 225] width 157 height 27
click at [740, 331] on input "0.00" at bounding box center [728, 319] width 80 height 24
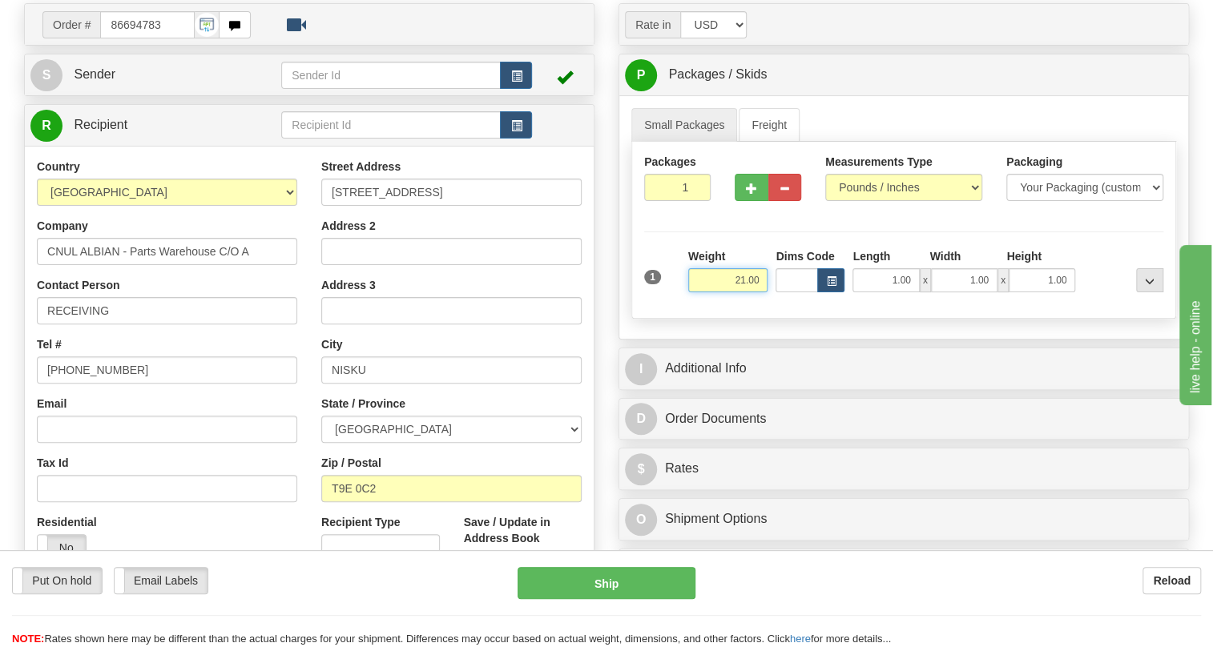
scroll to position [145, 0]
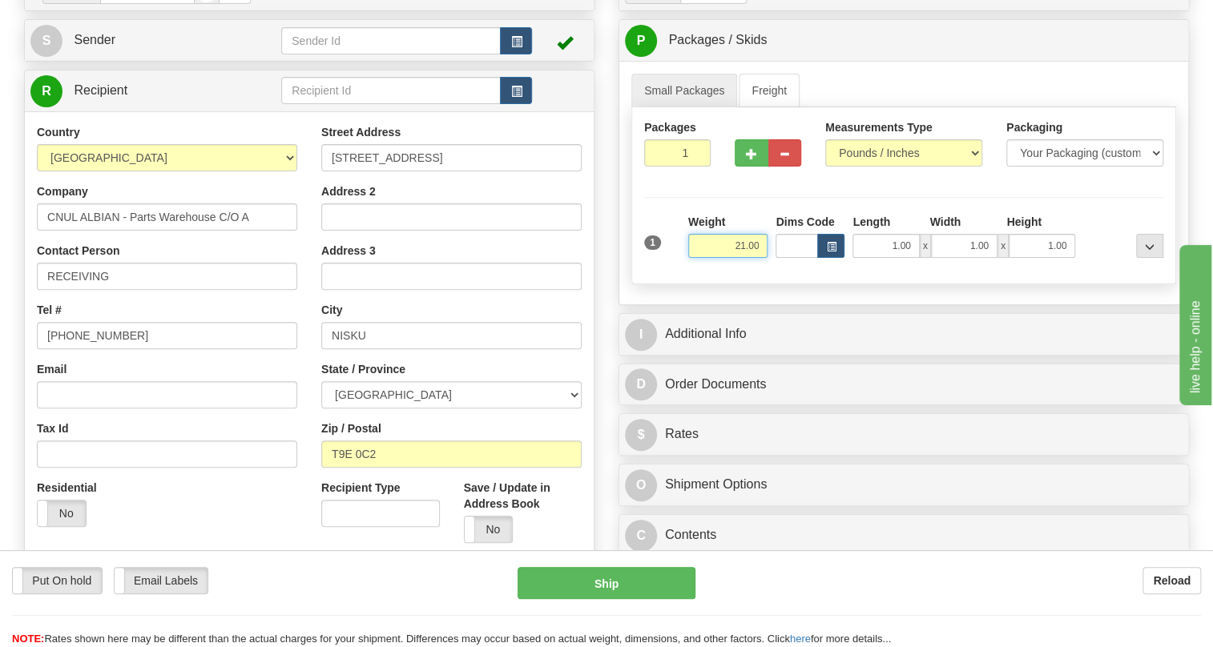
type input "21.00"
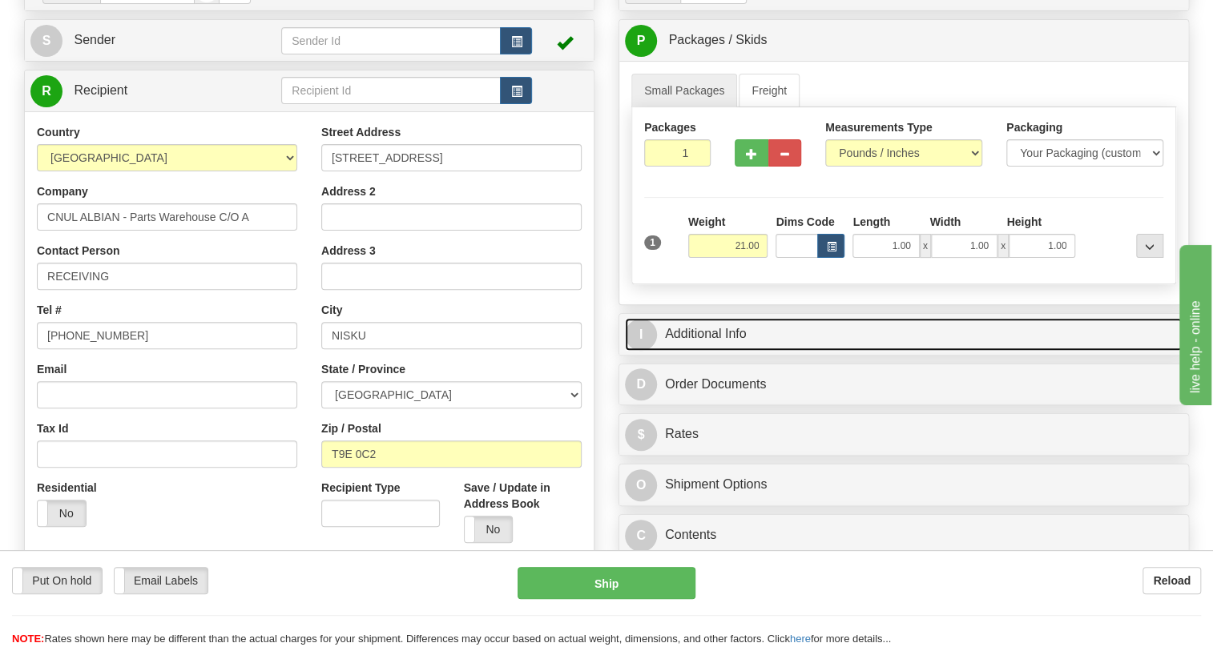
click at [722, 351] on link "I Additional Info" at bounding box center [903, 334] width 557 height 33
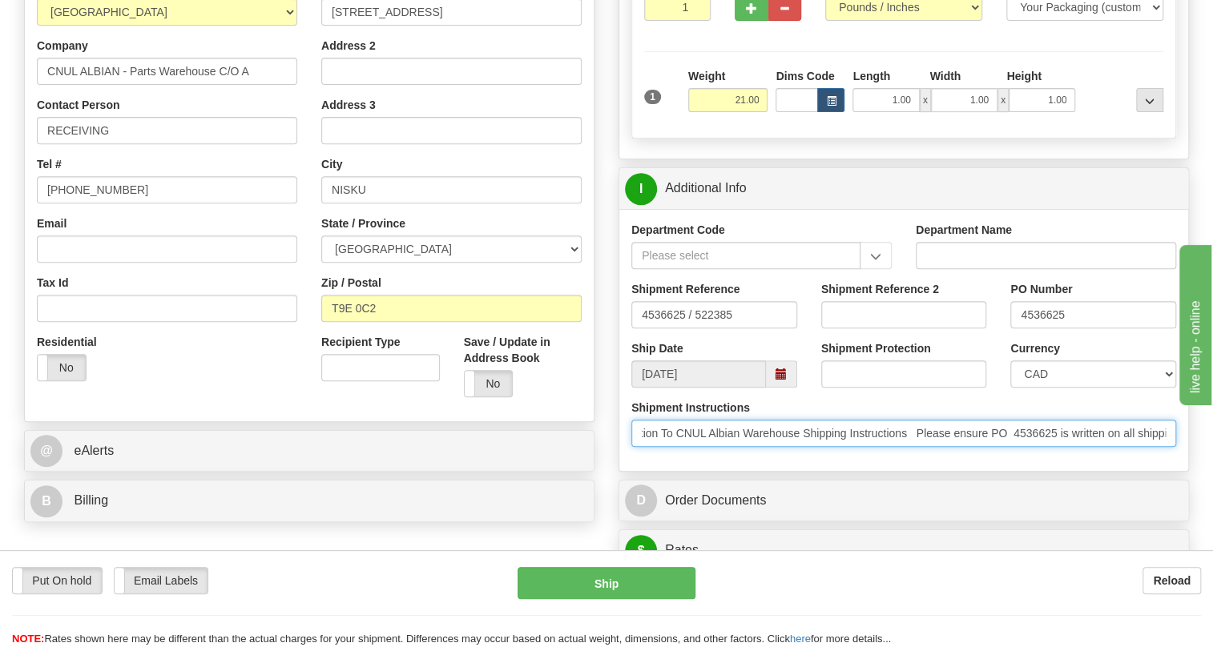
scroll to position [0, 473]
drag, startPoint x: 1111, startPoint y: 470, endPoint x: 1217, endPoint y: 465, distance: 106.7
click at [1212, 356] on html "Training Course Close Toggle navigation Settings Shipping Preferences New Sende…" at bounding box center [606, 32] width 1213 height 647
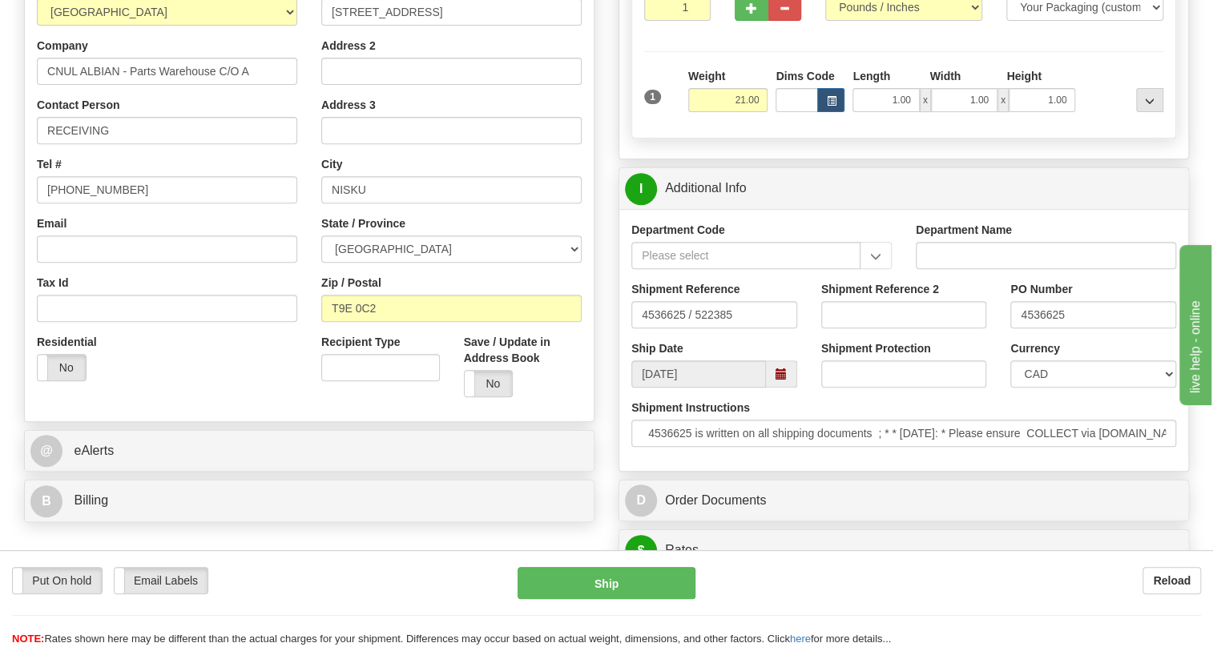
click at [957, 471] on div "Department Code Department Name Shipment Reference 4536625 / 522385 Shipment Re…" at bounding box center [903, 340] width 569 height 262
click at [1039, 328] on input "4536625" at bounding box center [1093, 314] width 166 height 27
click at [125, 144] on input "RECEIVING" at bounding box center [167, 130] width 260 height 27
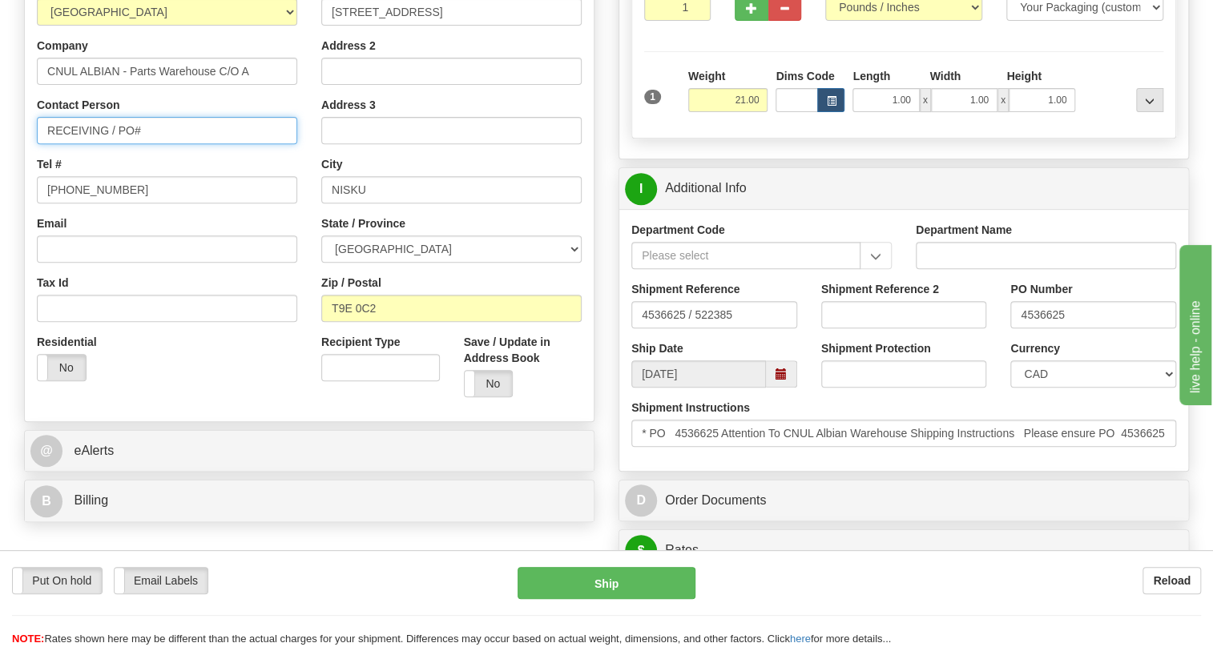
paste input "4536625"
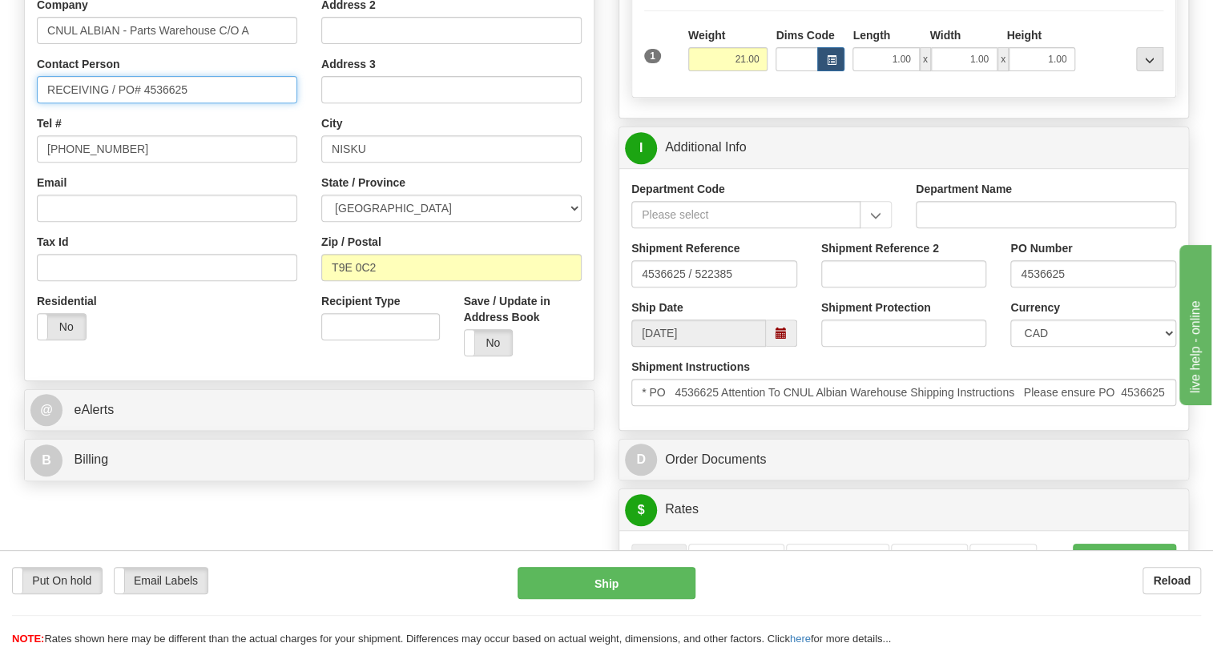
scroll to position [291, 0]
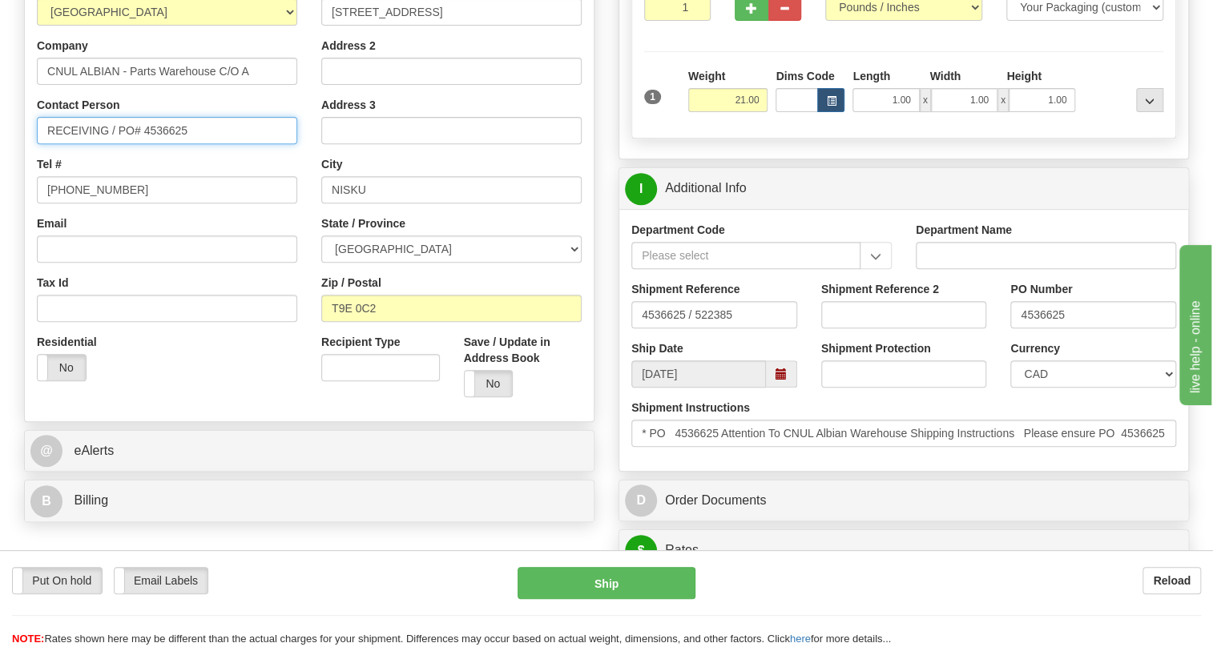
type input "RECEIVING / PO# 4536625"
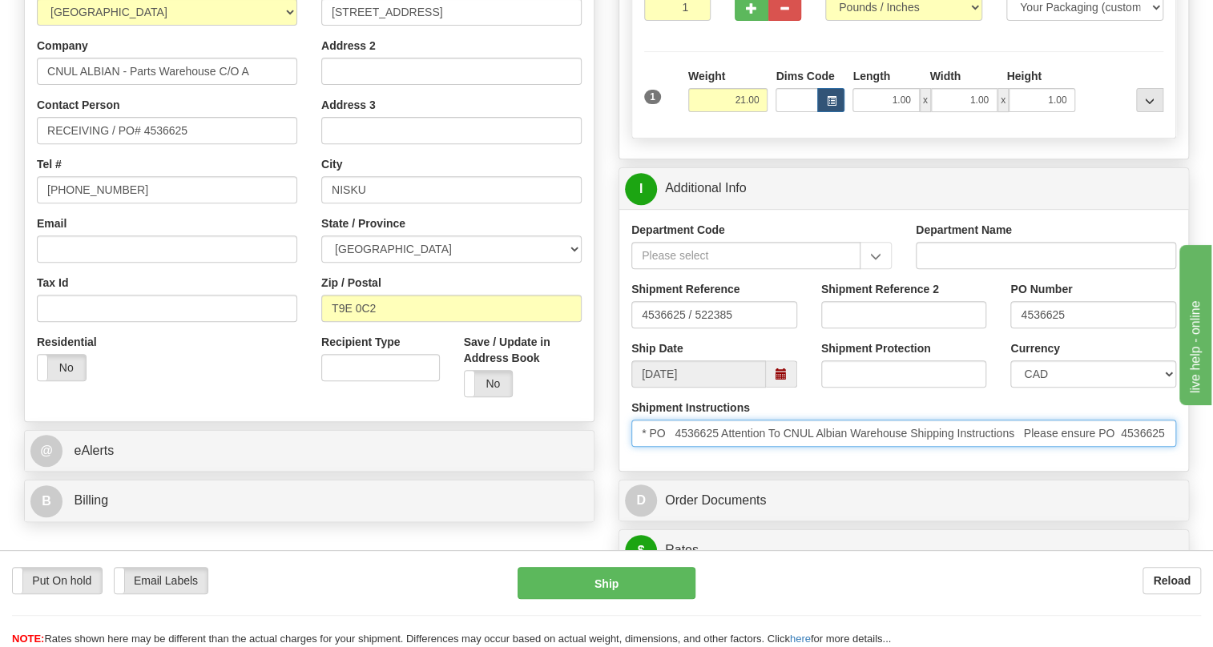
drag, startPoint x: 908, startPoint y: 467, endPoint x: 786, endPoint y: 467, distance: 122.5
click at [786, 447] on input "* PO 4536625 Attention To CNUL Albian Warehouse Shipping Instructions Please en…" at bounding box center [903, 433] width 545 height 27
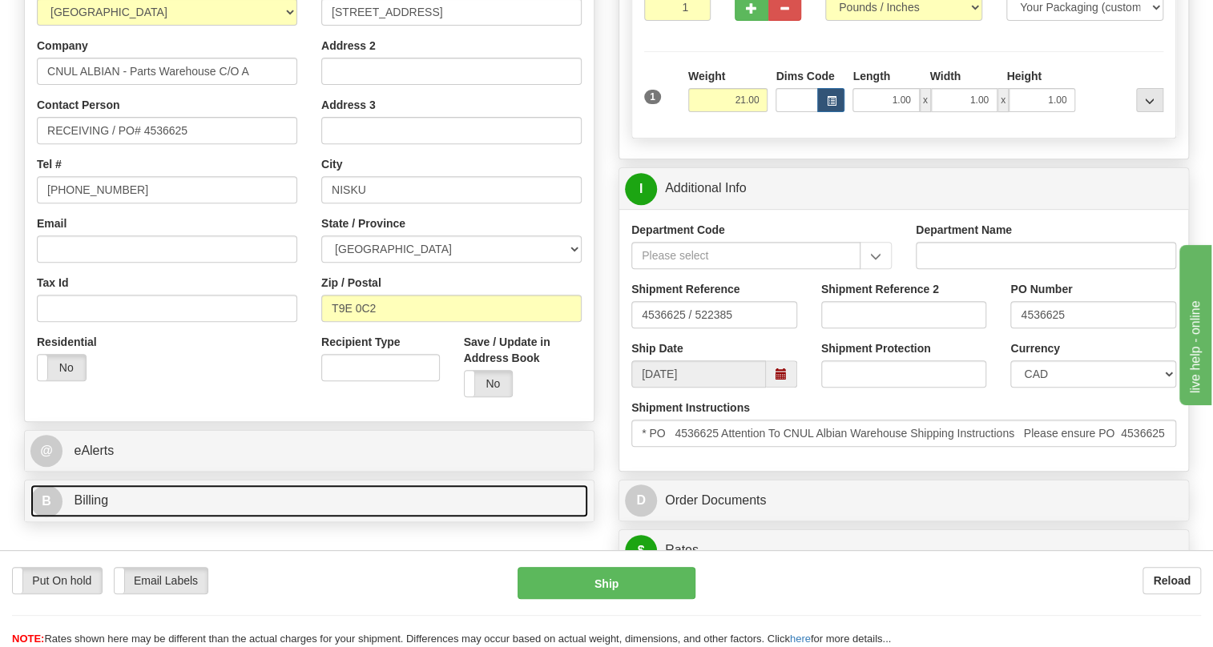
click at [92, 507] on span "Billing" at bounding box center [91, 500] width 34 height 14
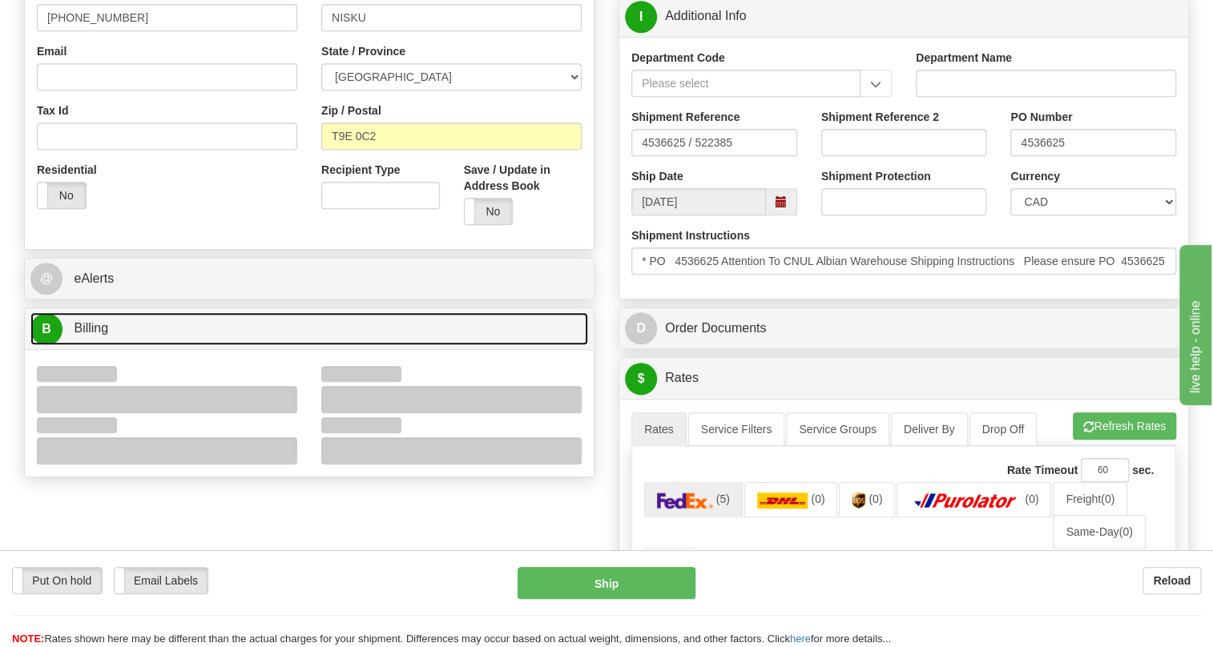
scroll to position [509, 0]
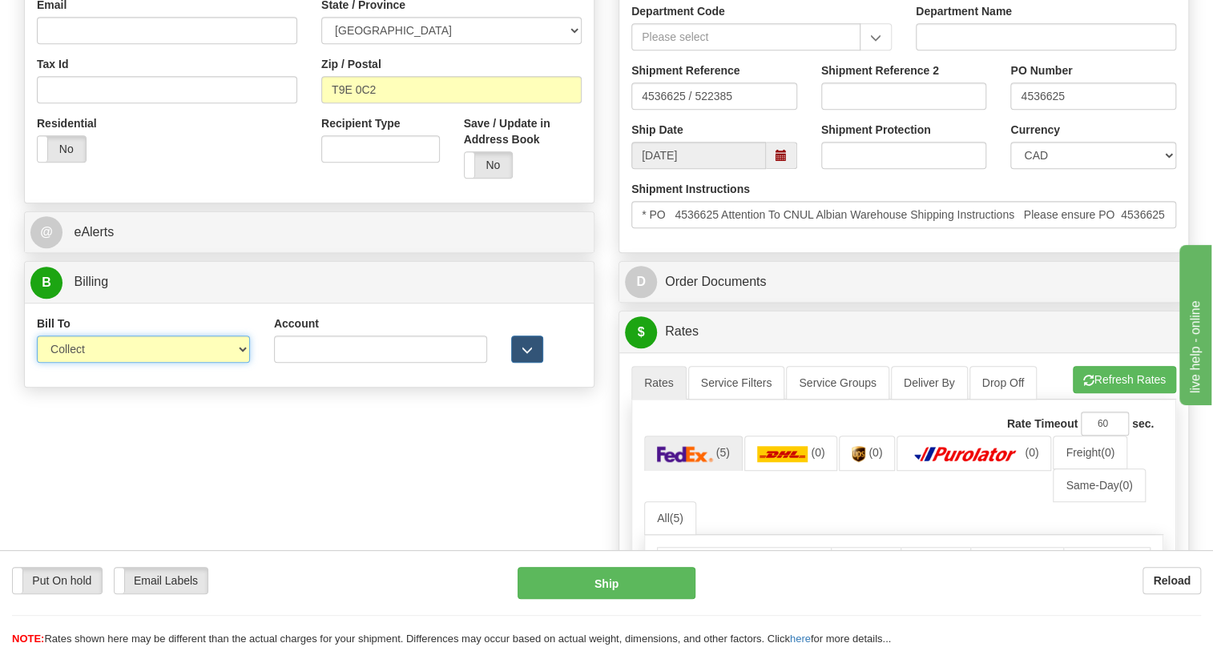
click at [103, 363] on select "Sender Recipient Third Party Collect" at bounding box center [143, 349] width 213 height 27
select select "1"
click at [37, 363] on select "Sender Recipient Third Party Collect" at bounding box center [143, 349] width 213 height 27
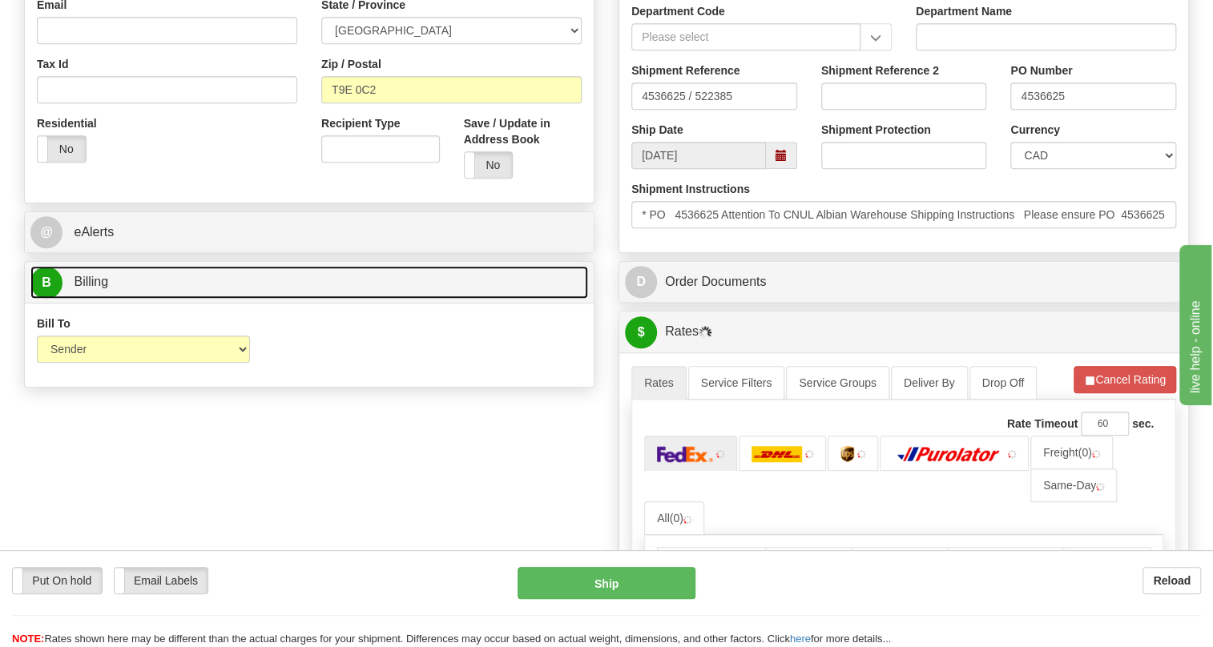
click at [90, 288] on span "Billing" at bounding box center [91, 282] width 34 height 14
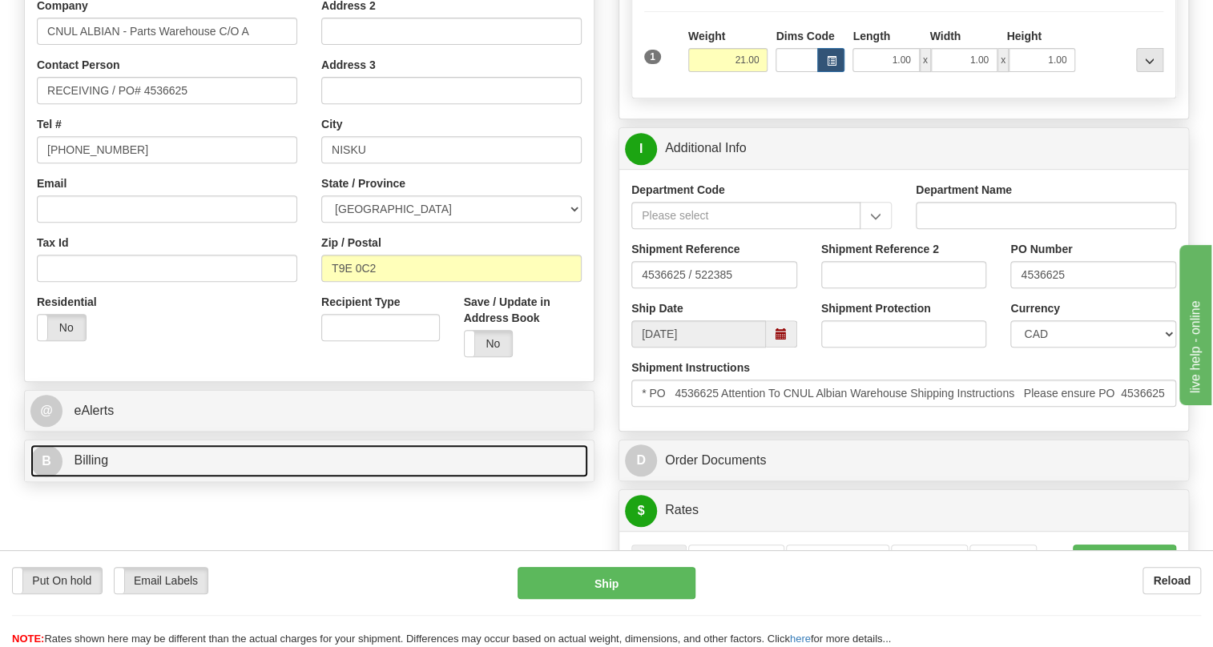
scroll to position [291, 0]
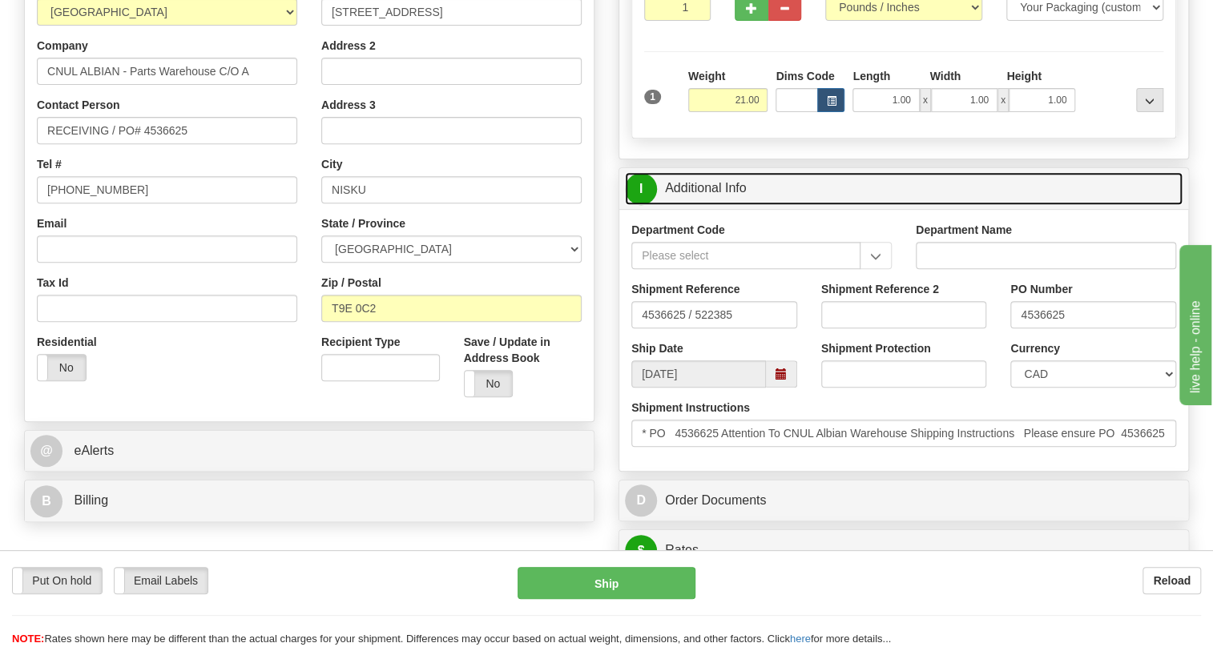
click at [695, 205] on link "I Additional Info" at bounding box center [903, 188] width 557 height 33
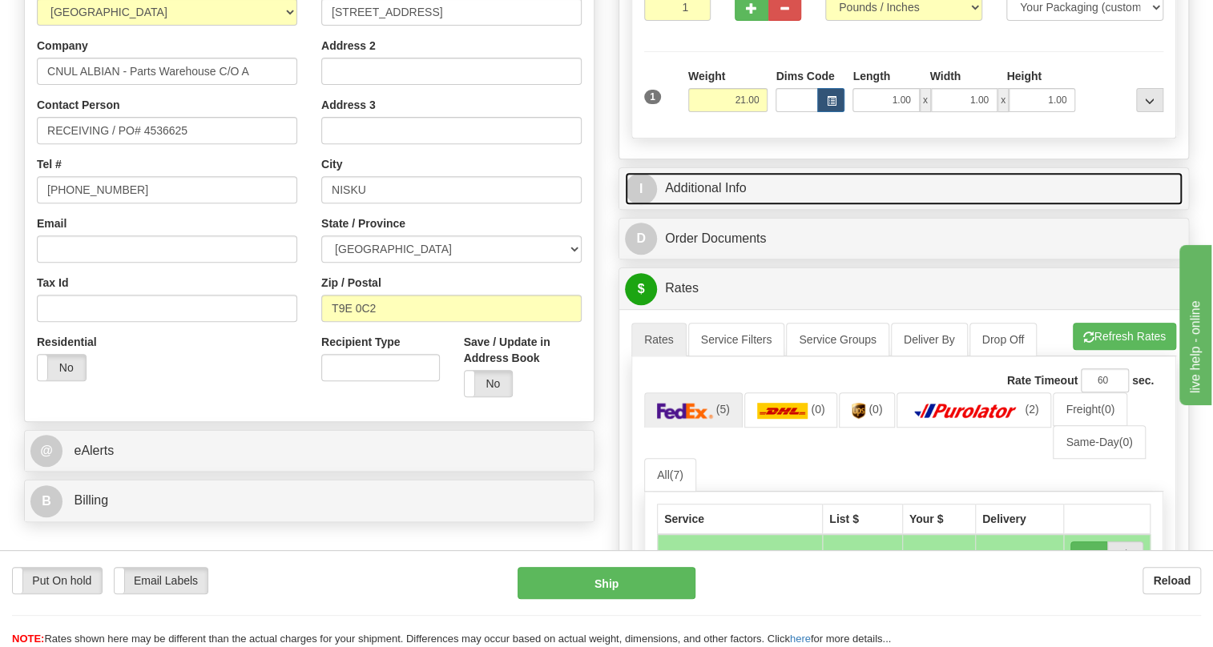
click at [712, 205] on link "I Additional Info" at bounding box center [903, 188] width 557 height 33
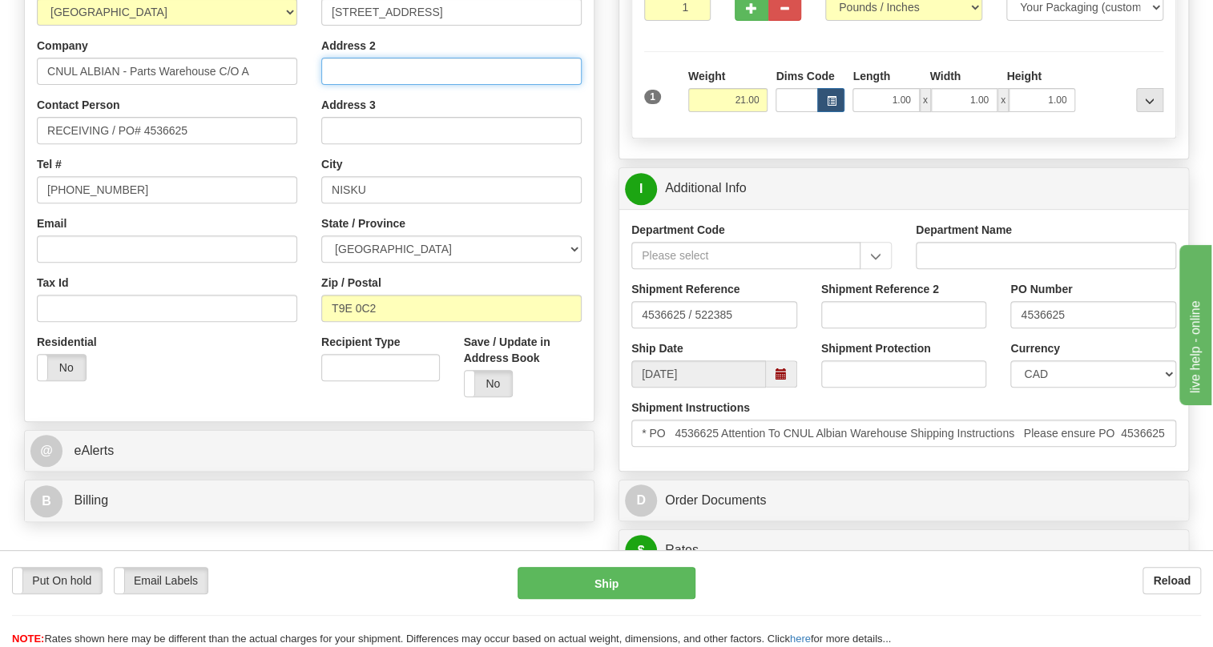
click at [351, 85] on input "Address 2" at bounding box center [451, 71] width 260 height 27
paste input "CNUL Albian Warehouse"
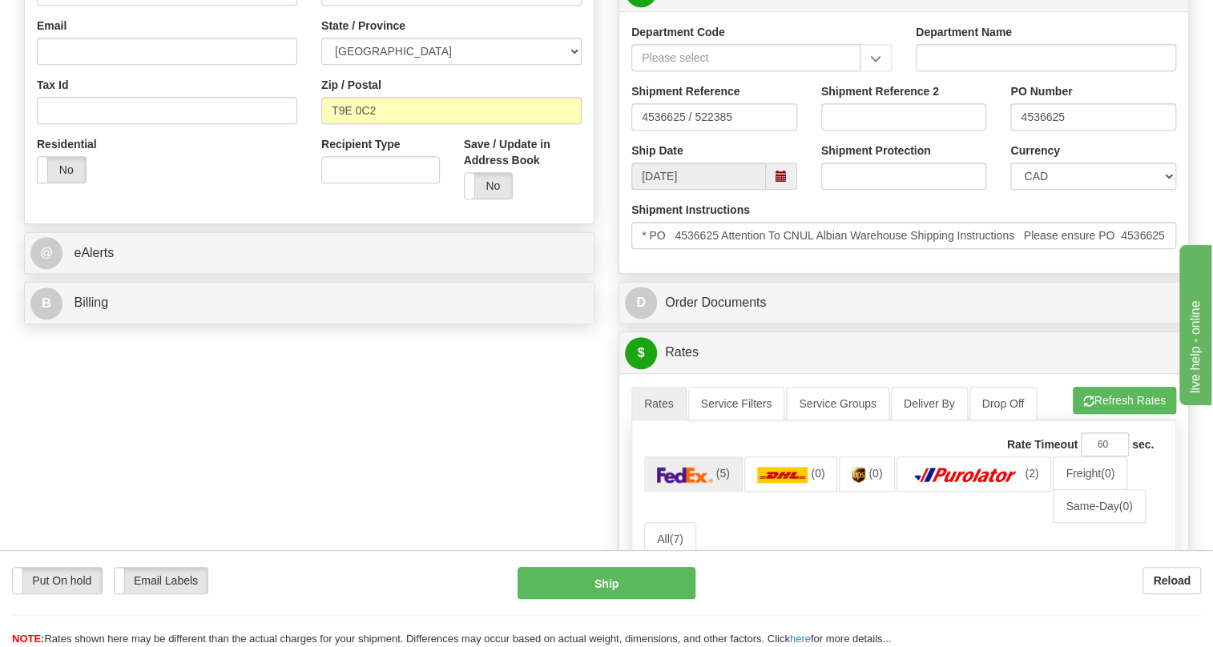
scroll to position [509, 0]
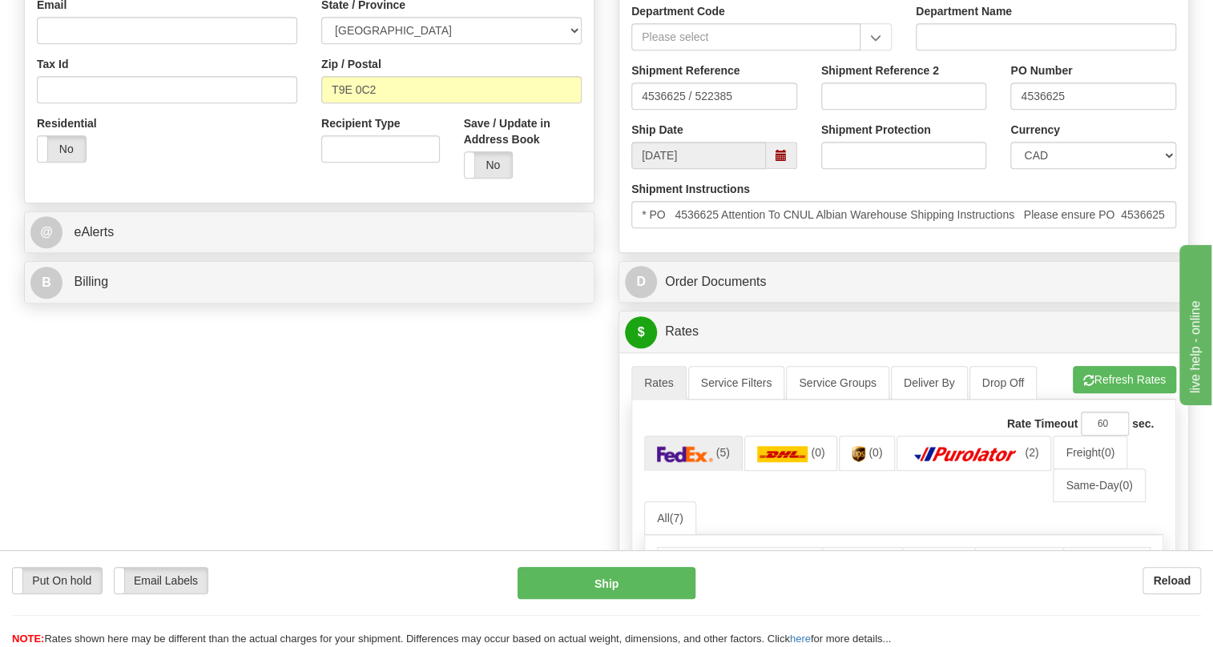
type input "Attn: CNUL Albian Warehouse"
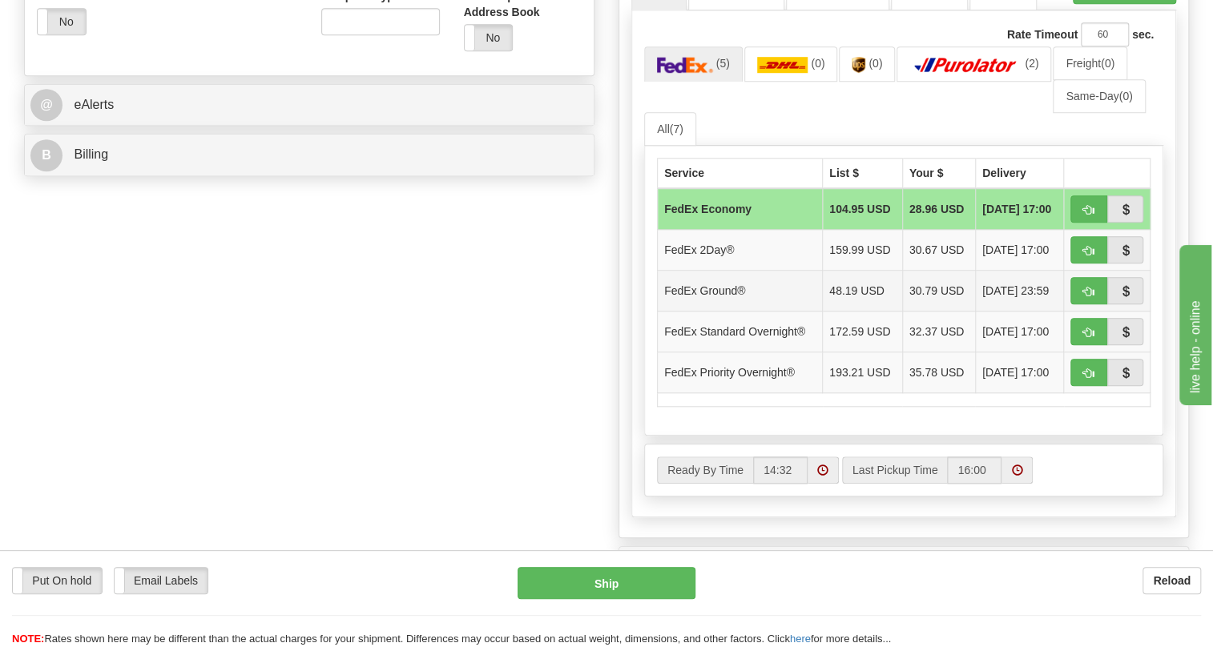
scroll to position [655, 0]
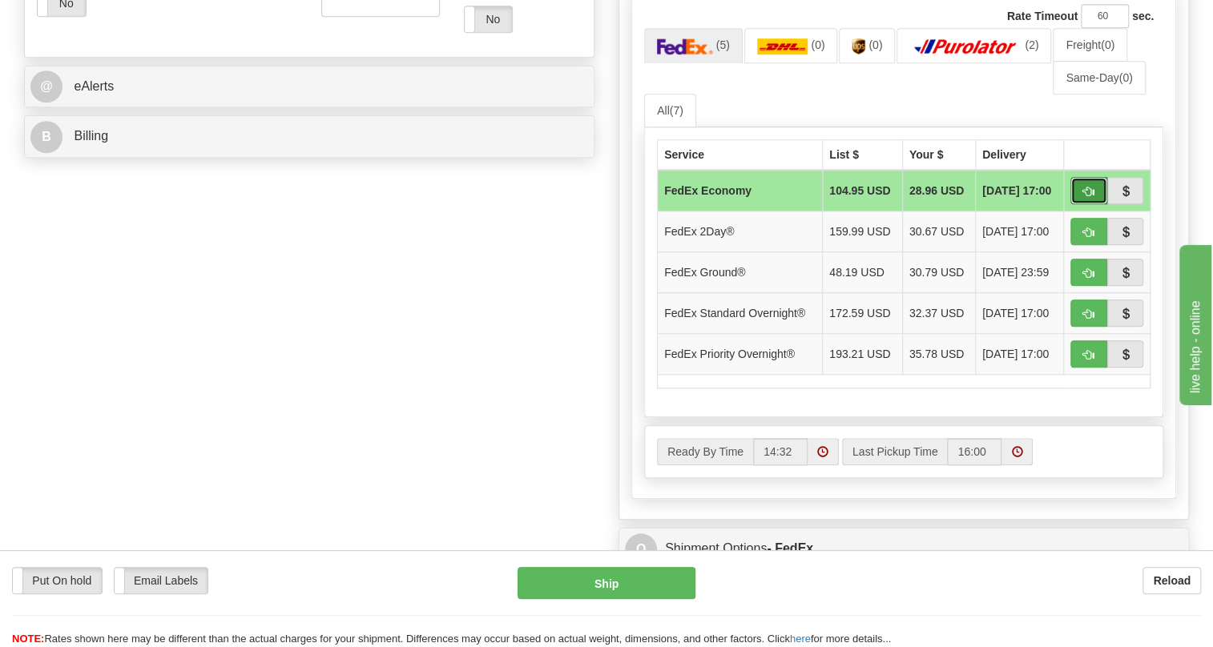
click at [1088, 197] on span "button" at bounding box center [1088, 192] width 11 height 10
type input "20"
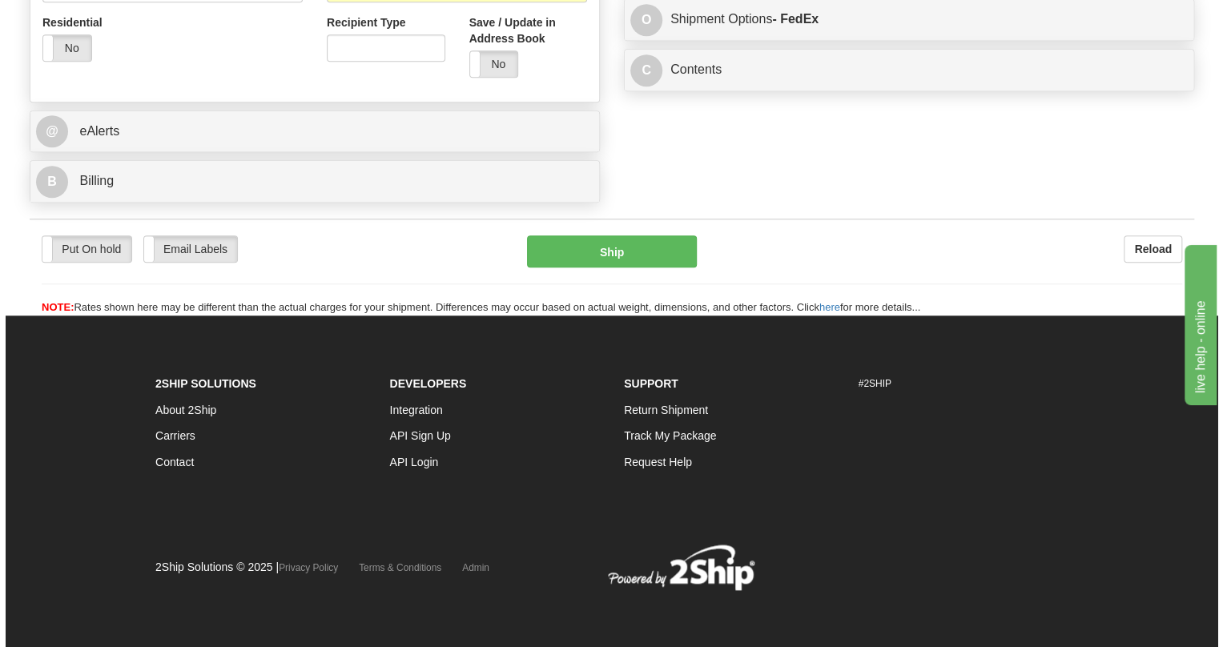
scroll to position [644, 0]
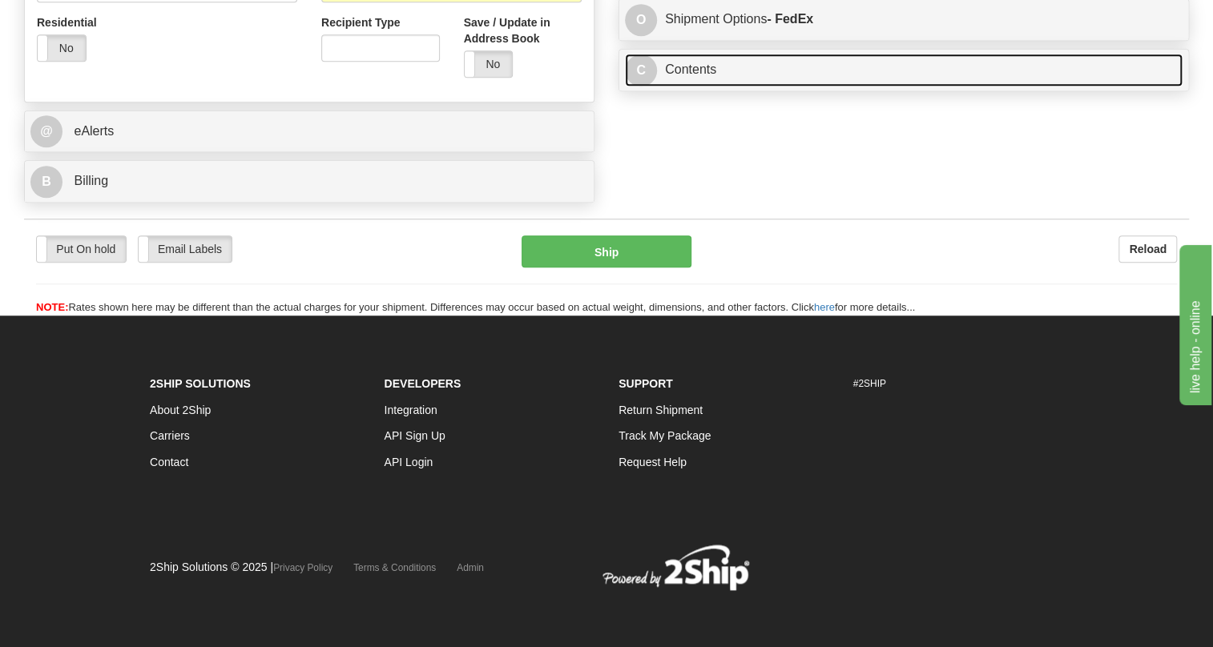
click at [697, 86] on link "C Contents" at bounding box center [903, 70] width 557 height 33
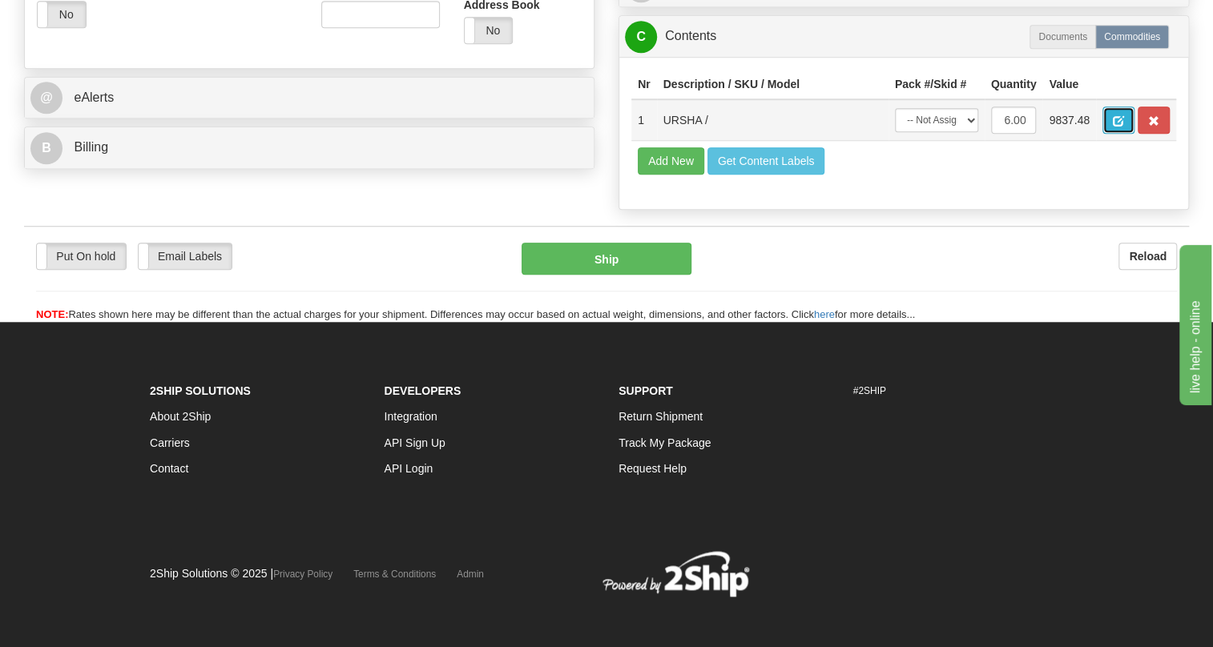
click at [1121, 127] on span "button" at bounding box center [1117, 121] width 11 height 10
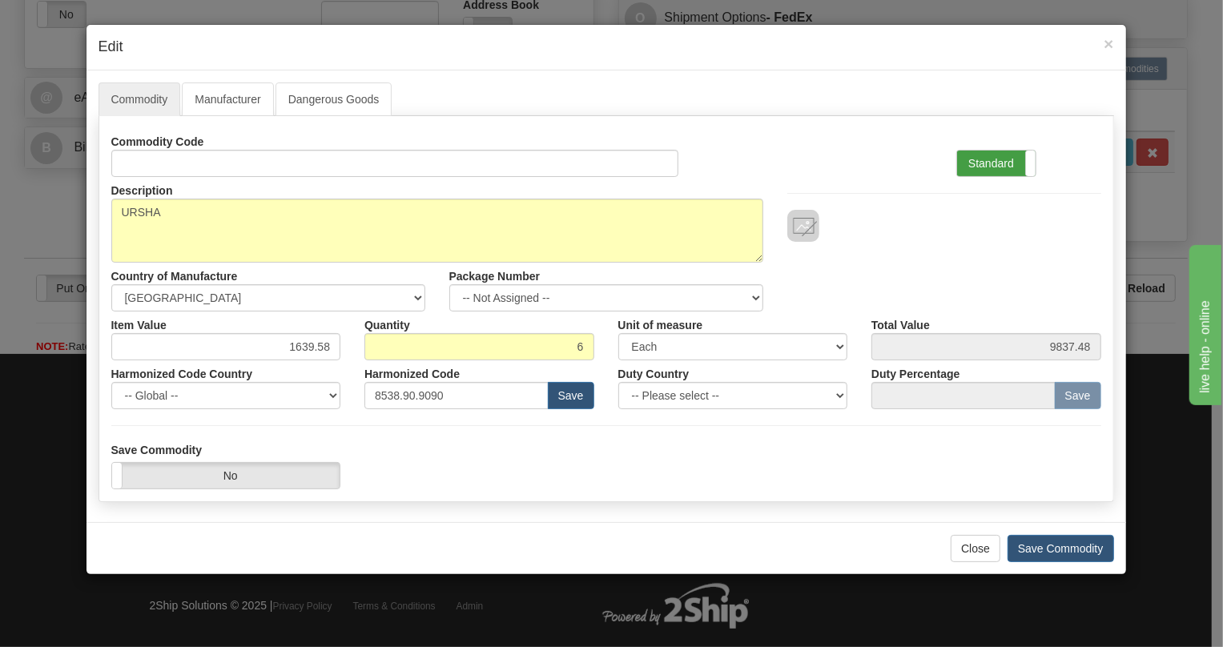
click at [985, 156] on label "Standard" at bounding box center [996, 164] width 78 height 26
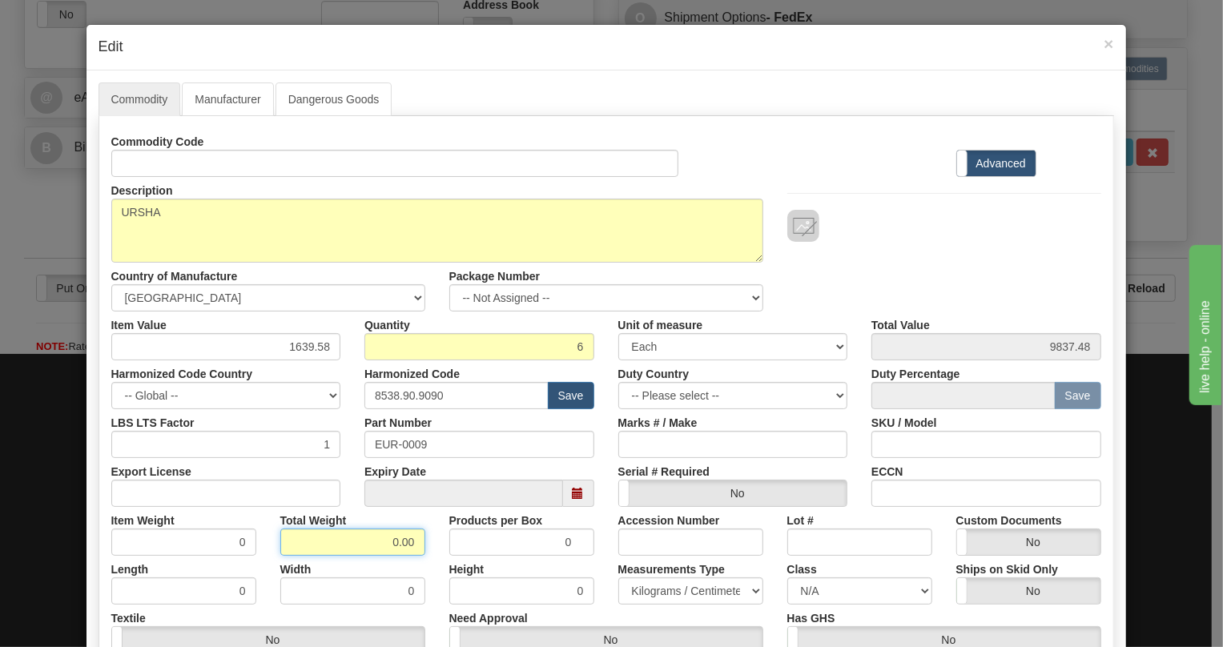
click at [369, 551] on input "0.00" at bounding box center [352, 542] width 145 height 27
type input "1.00"
type input "0.1667"
click at [646, 585] on select "Pounds / Inches Kilograms / Centimeters" at bounding box center [690, 590] width 145 height 27
select select "0"
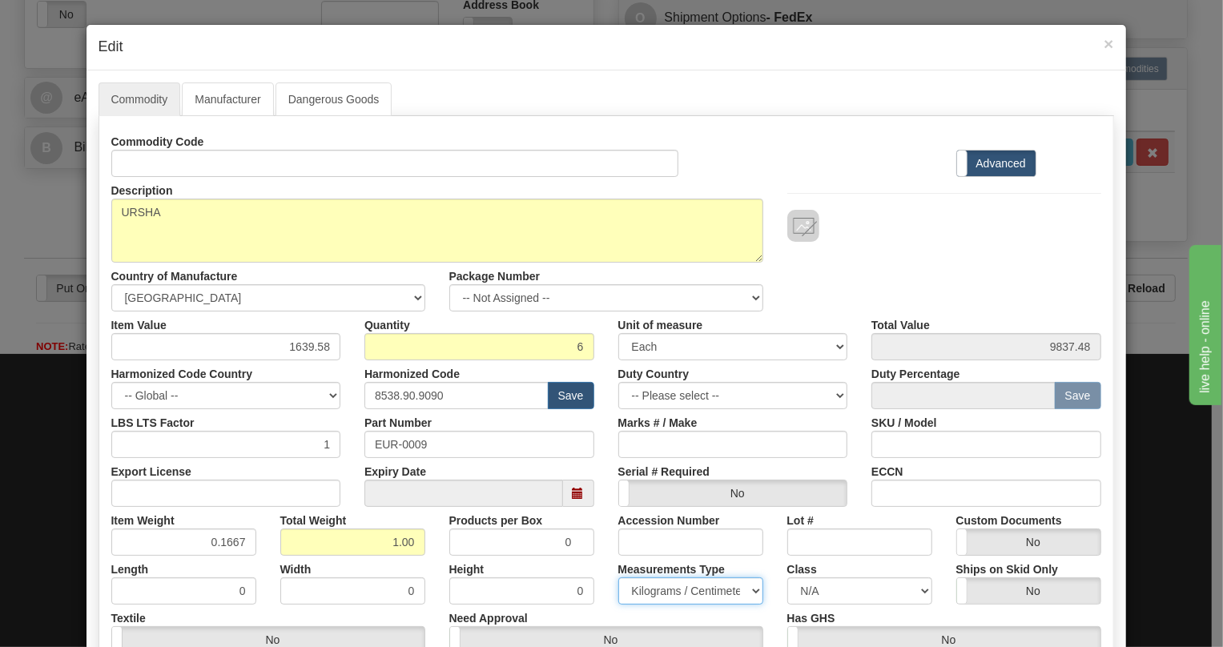
click at [618, 577] on select "Pounds / Inches Kilograms / Centimeters" at bounding box center [690, 590] width 145 height 27
click at [598, 545] on div "Products per Box 0" at bounding box center [521, 531] width 169 height 49
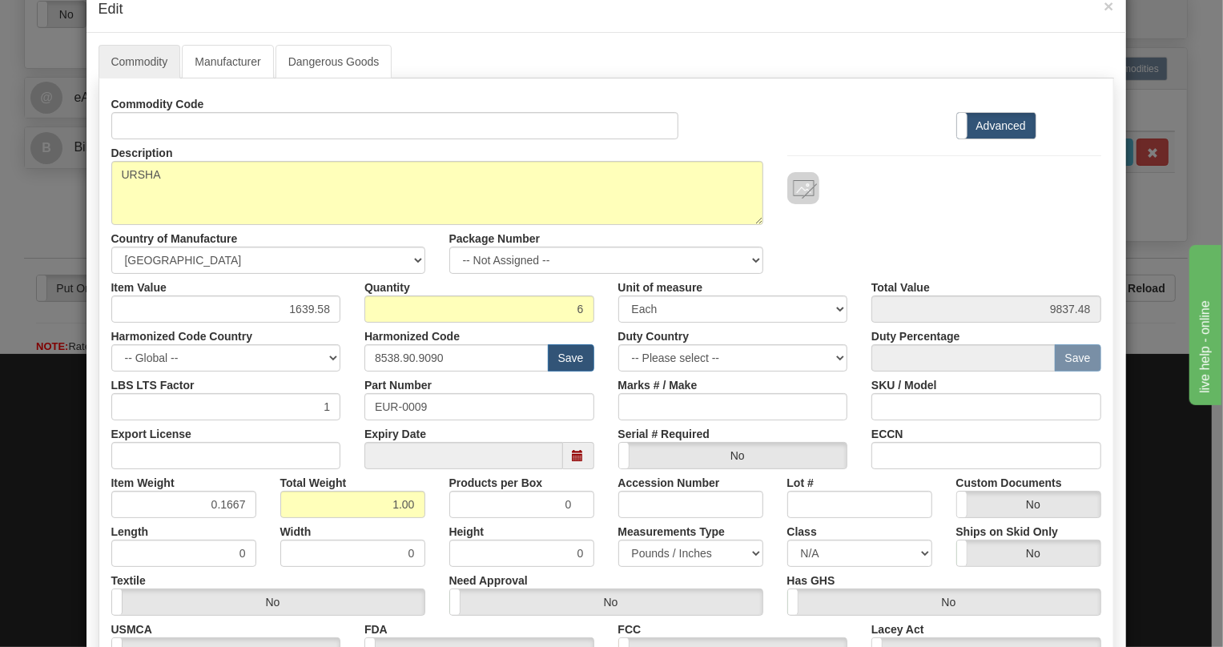
scroll to position [72, 0]
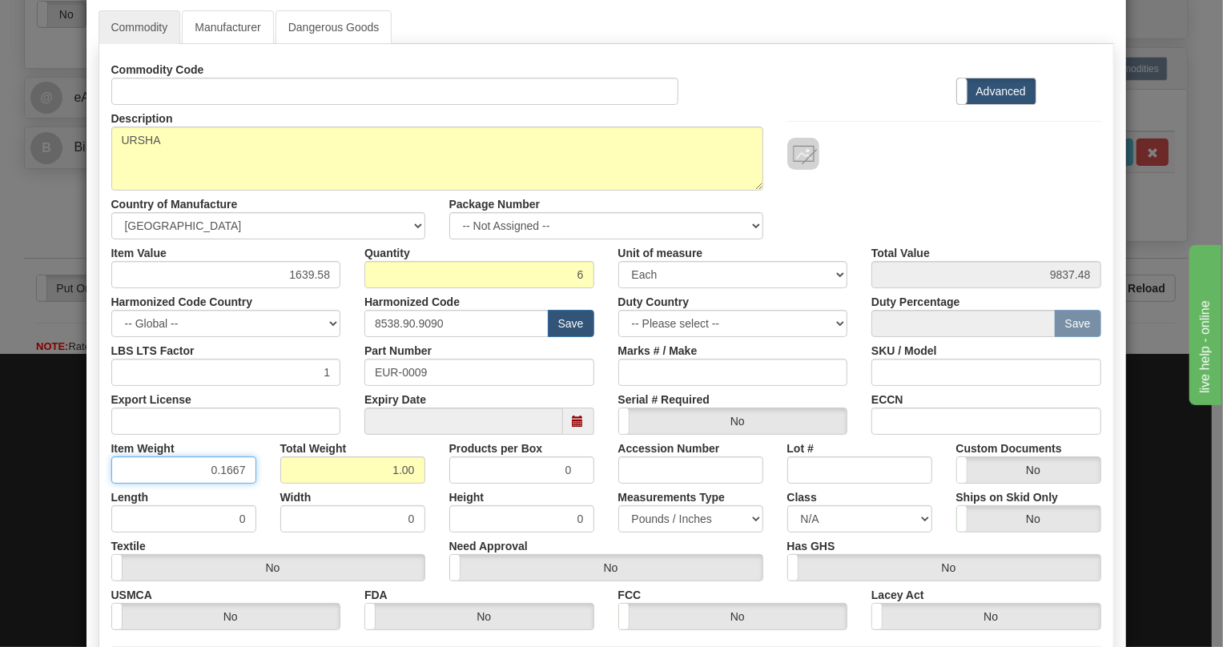
drag, startPoint x: 235, startPoint y: 467, endPoint x: 240, endPoint y: 486, distance: 20.0
click at [240, 486] on div "Commodity Code Standard Advanced Description URSHA Country of Manufacture -- Un…" at bounding box center [606, 343] width 990 height 574
type input "0.1665"
click at [268, 484] on div "Width 0" at bounding box center [352, 508] width 169 height 49
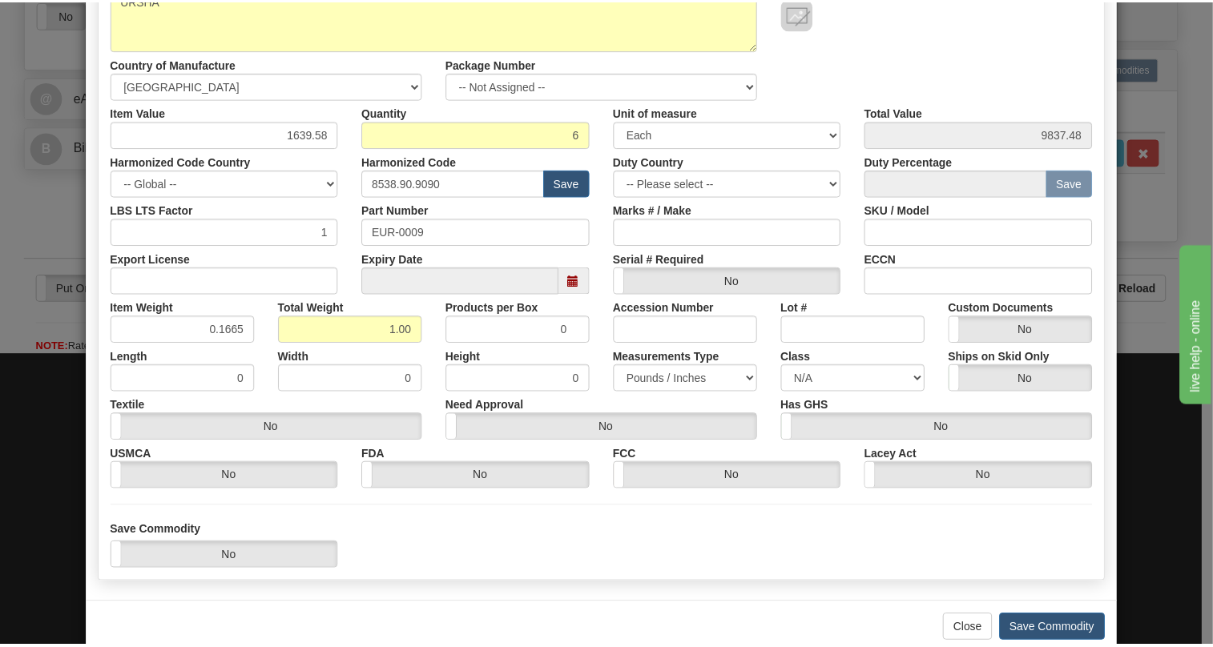
scroll to position [243, 0]
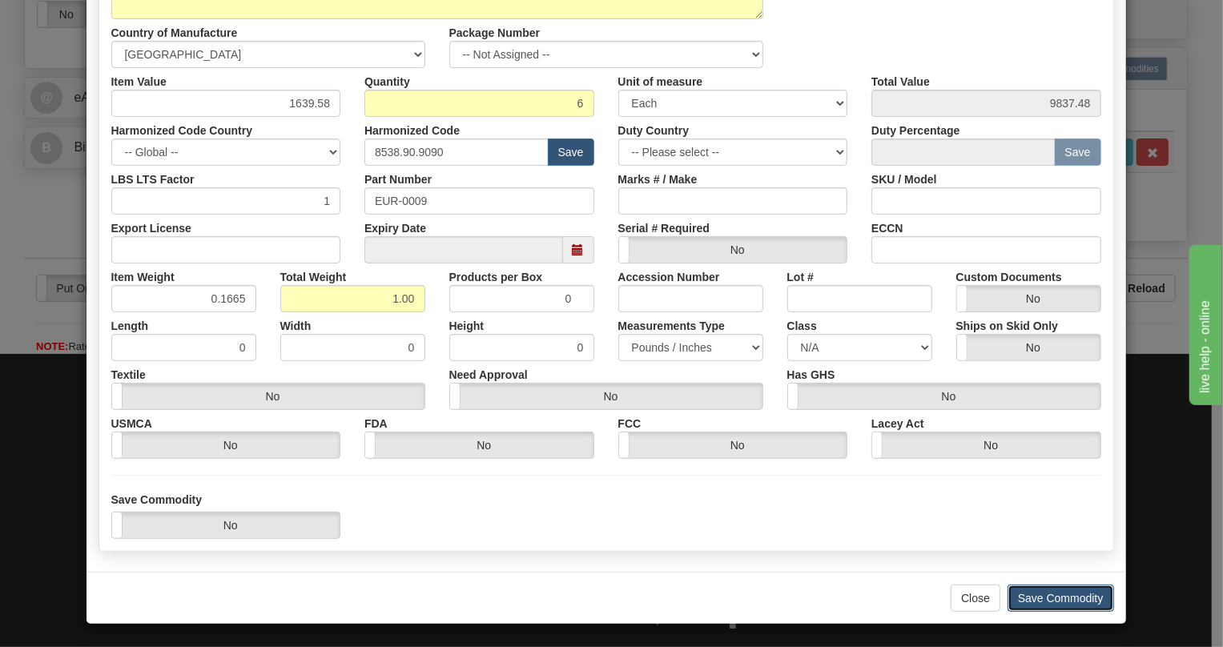
click at [1065, 595] on button "Save Commodity" at bounding box center [1061, 598] width 107 height 27
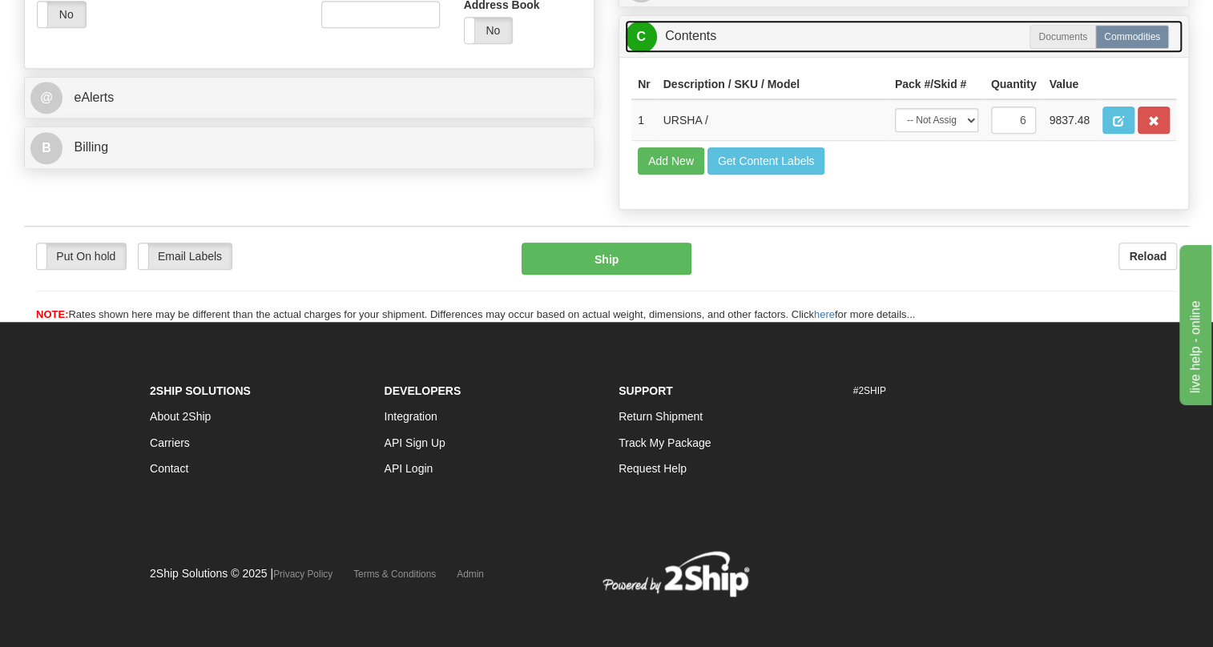
click at [686, 53] on link "C Contents" at bounding box center [903, 36] width 557 height 33
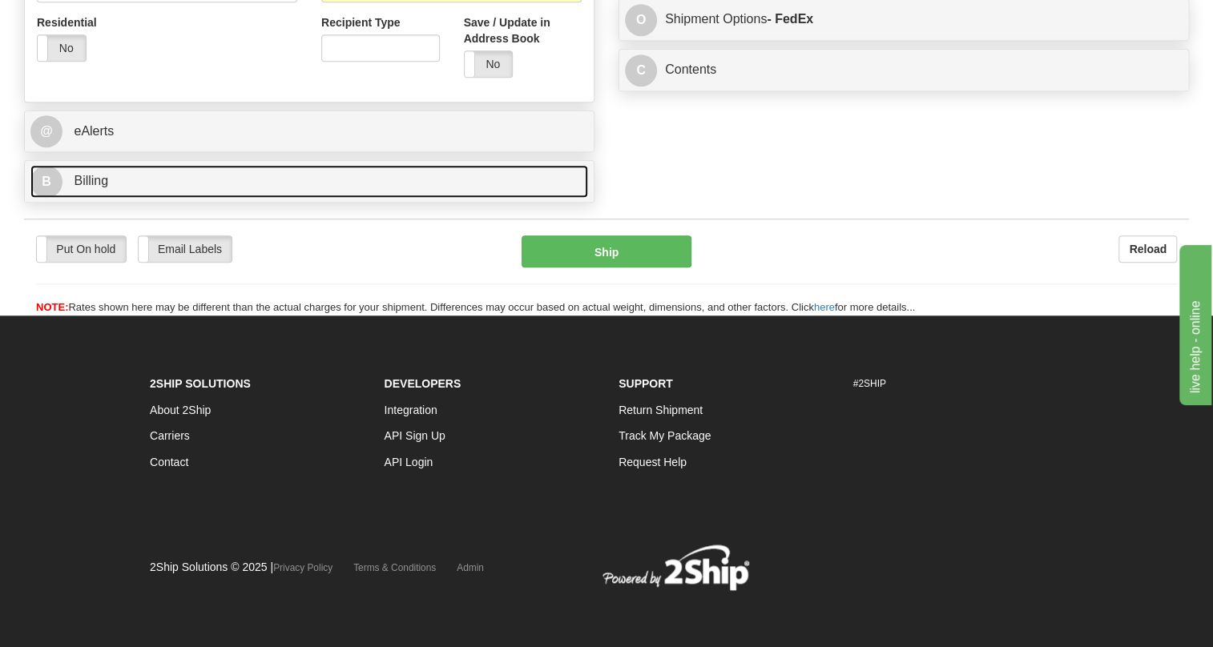
click at [99, 184] on span "Billing" at bounding box center [91, 181] width 34 height 14
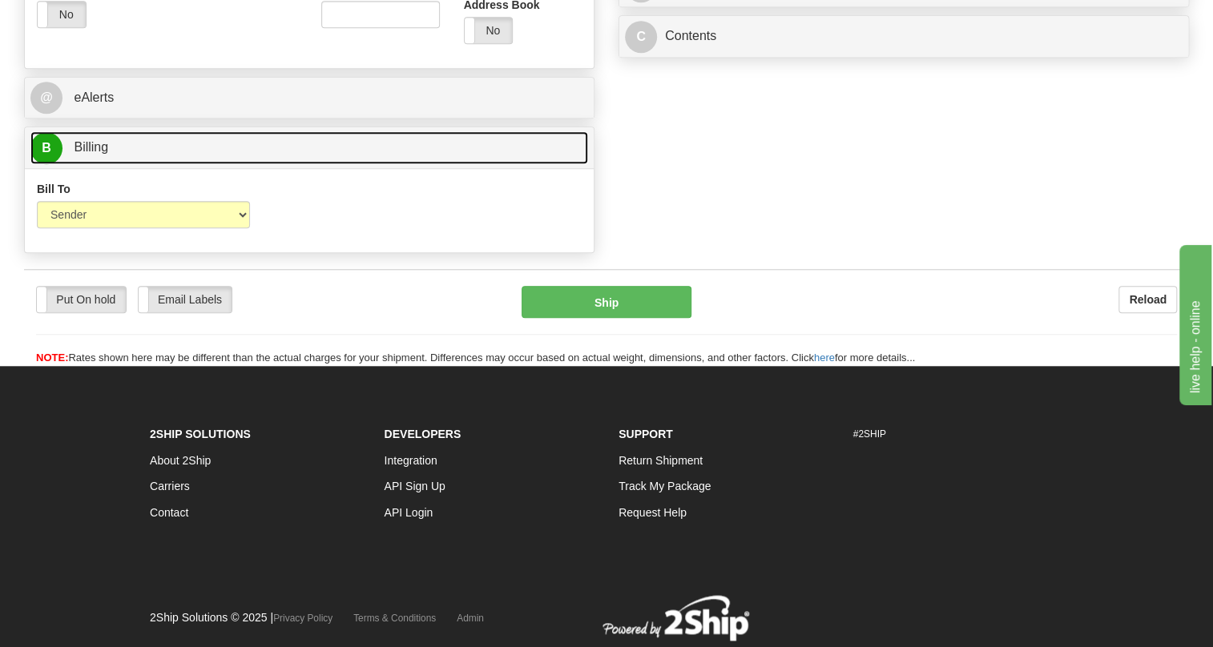
click at [99, 154] on span "Billing" at bounding box center [91, 147] width 34 height 14
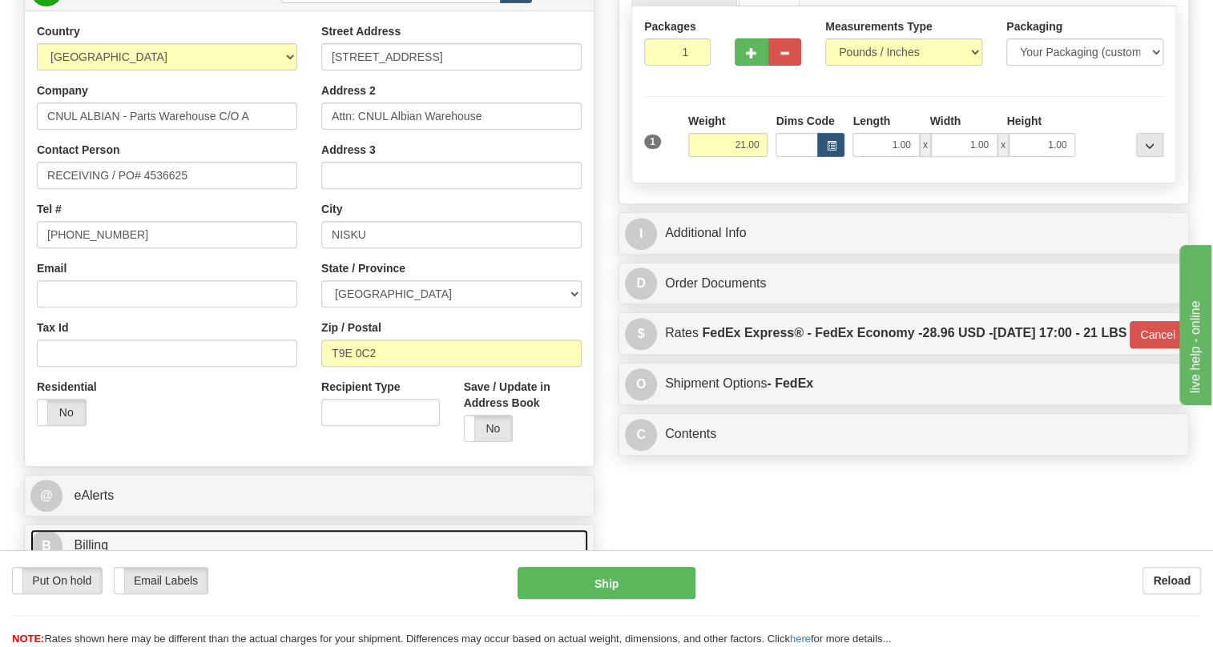
scroll to position [207, 0]
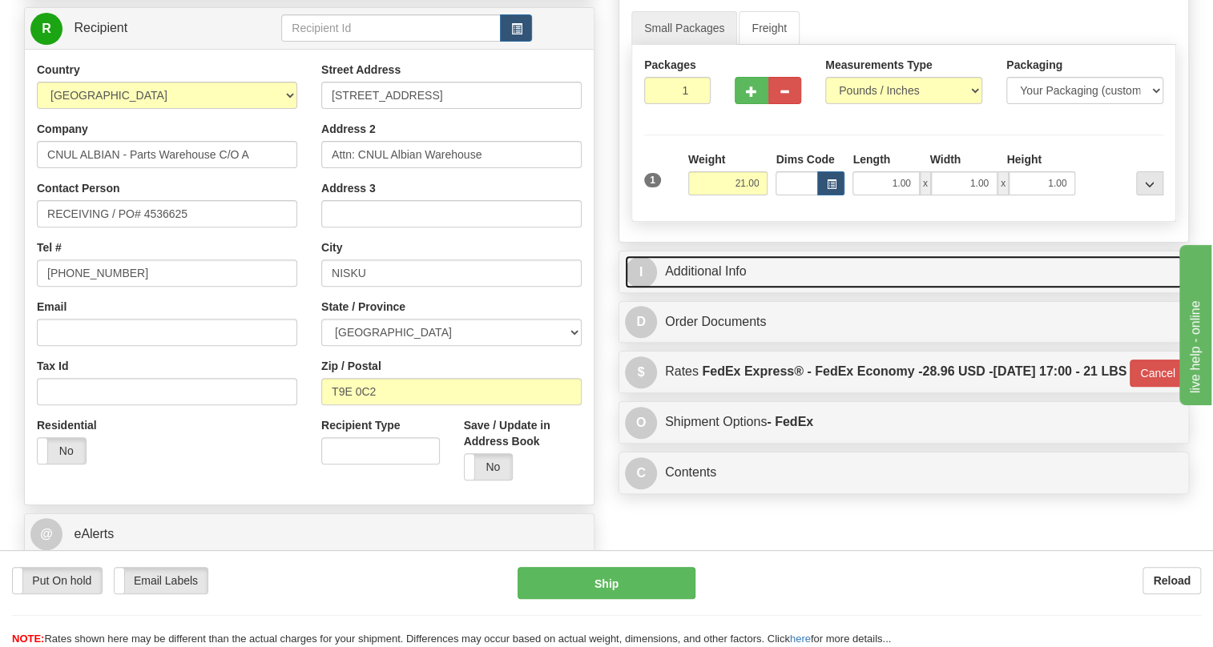
click at [726, 288] on link "I Additional Info" at bounding box center [903, 271] width 557 height 33
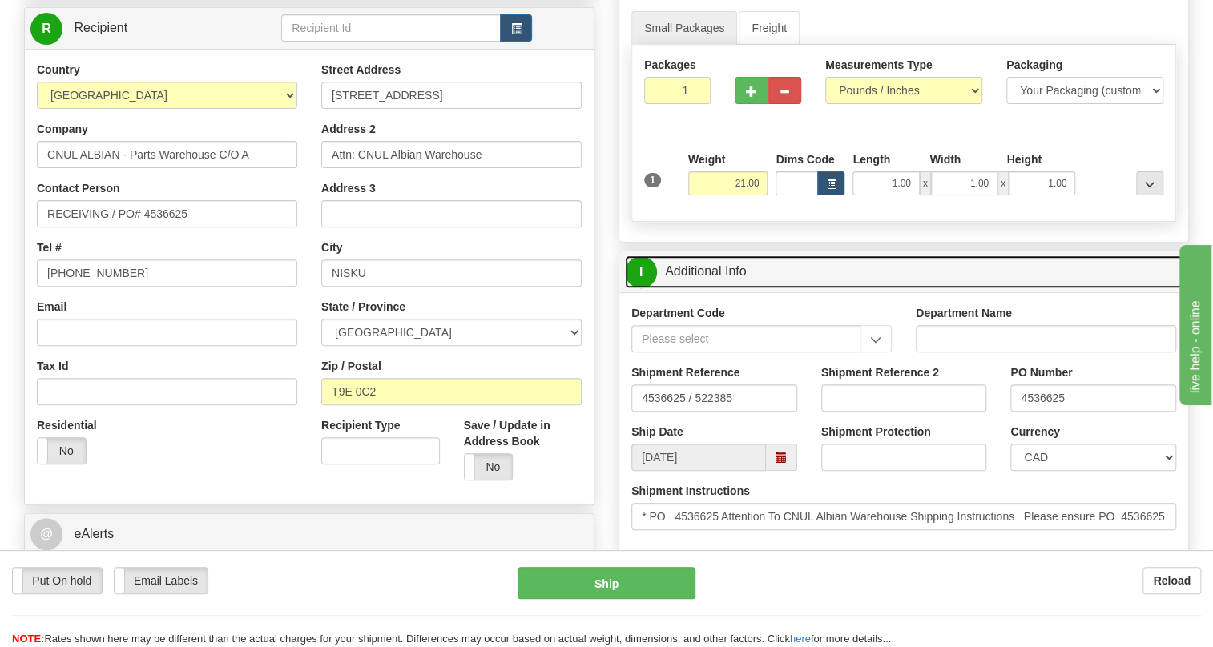
scroll to position [280, 0]
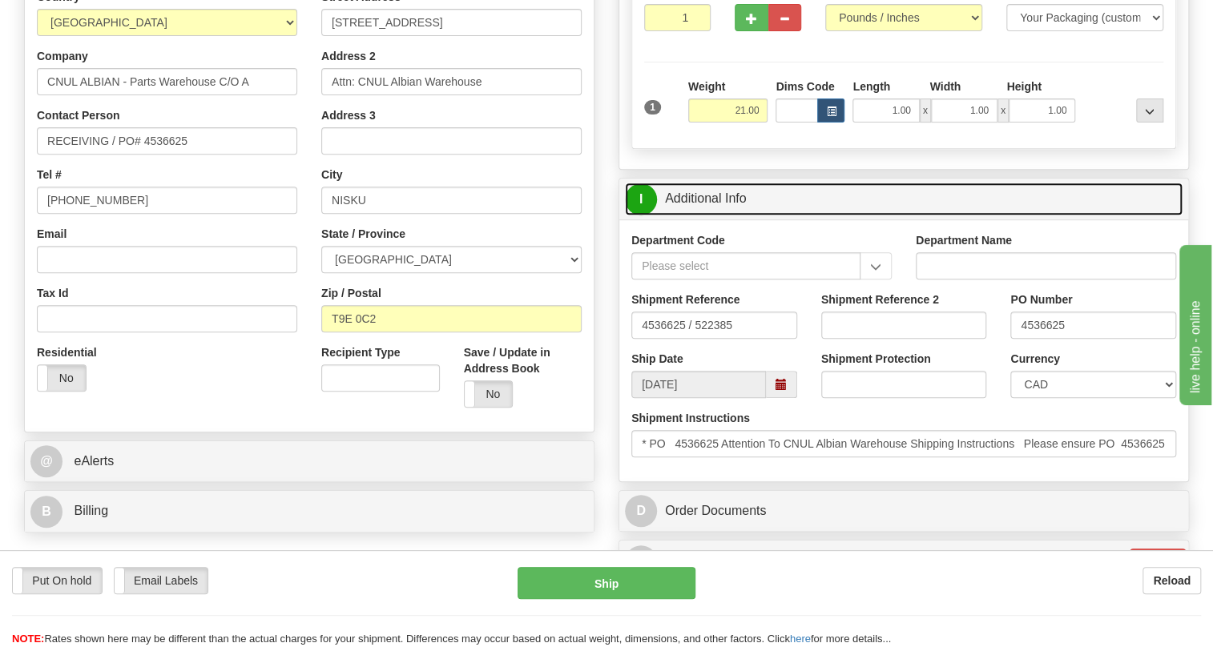
click at [694, 215] on link "I Additional Info" at bounding box center [903, 199] width 557 height 33
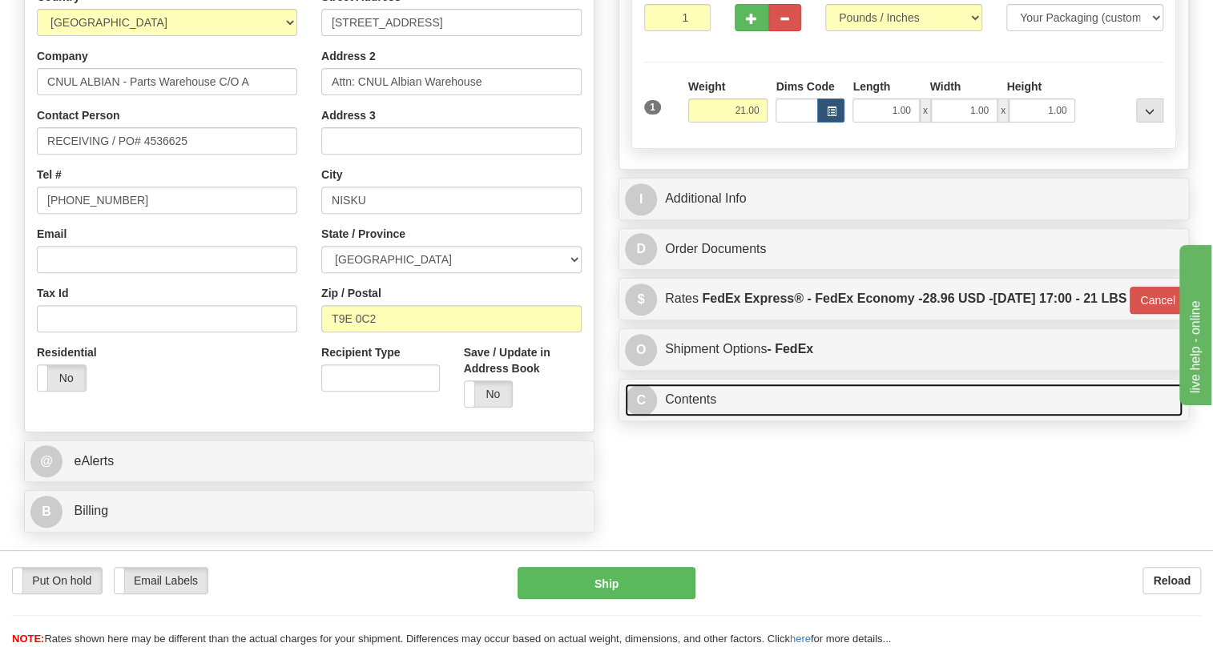
click at [688, 416] on link "C Contents" at bounding box center [903, 400] width 557 height 33
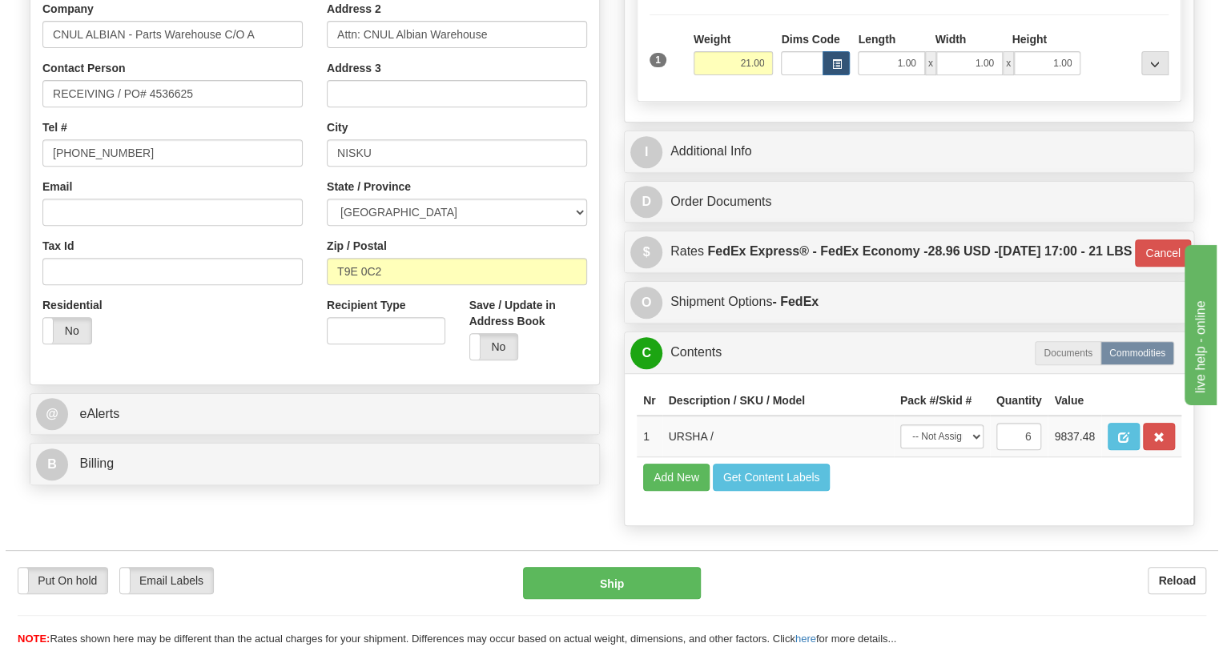
scroll to position [352, 0]
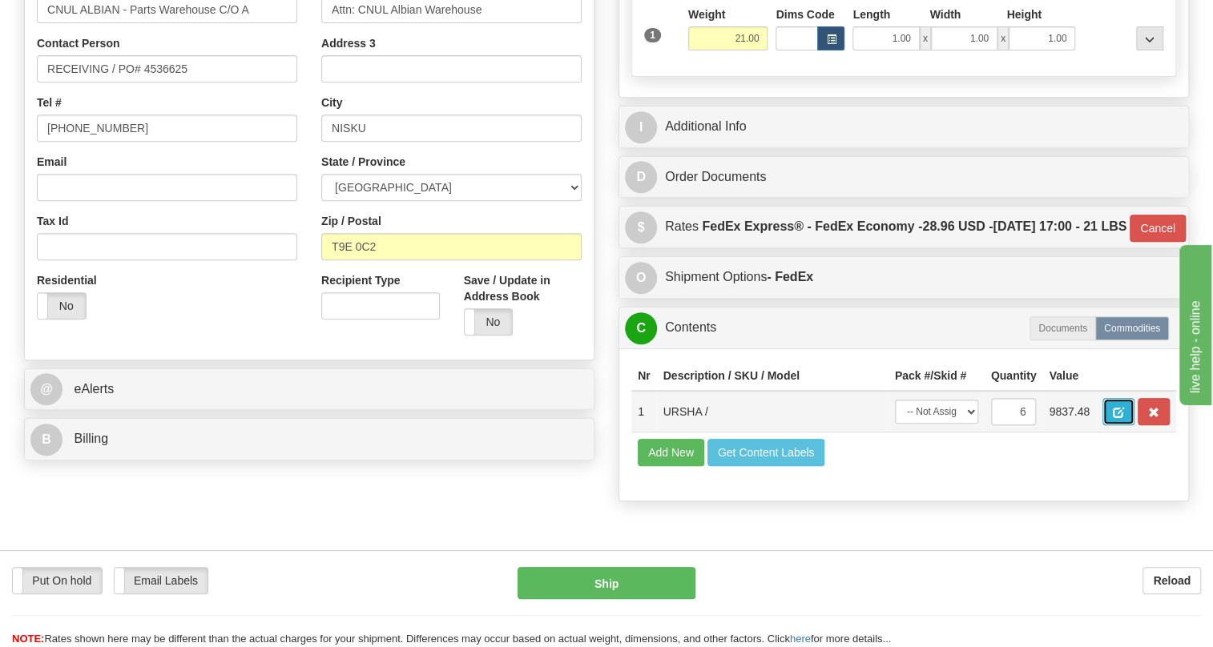
click at [1116, 418] on span "button" at bounding box center [1117, 413] width 11 height 10
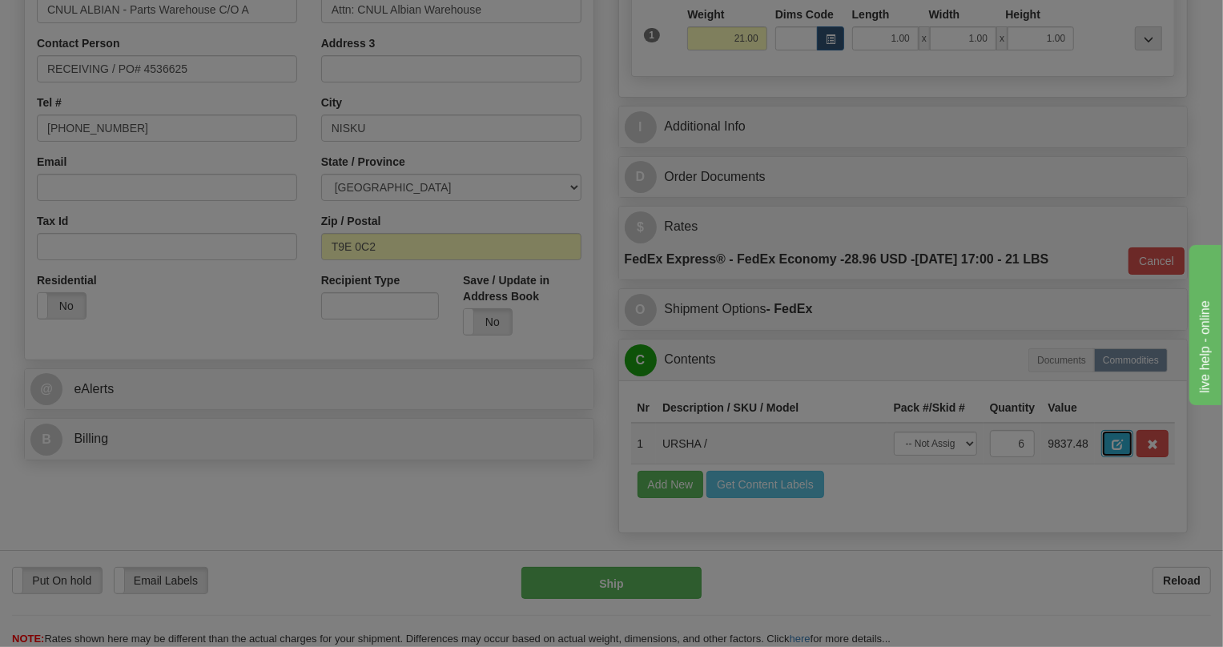
scroll to position [0, 0]
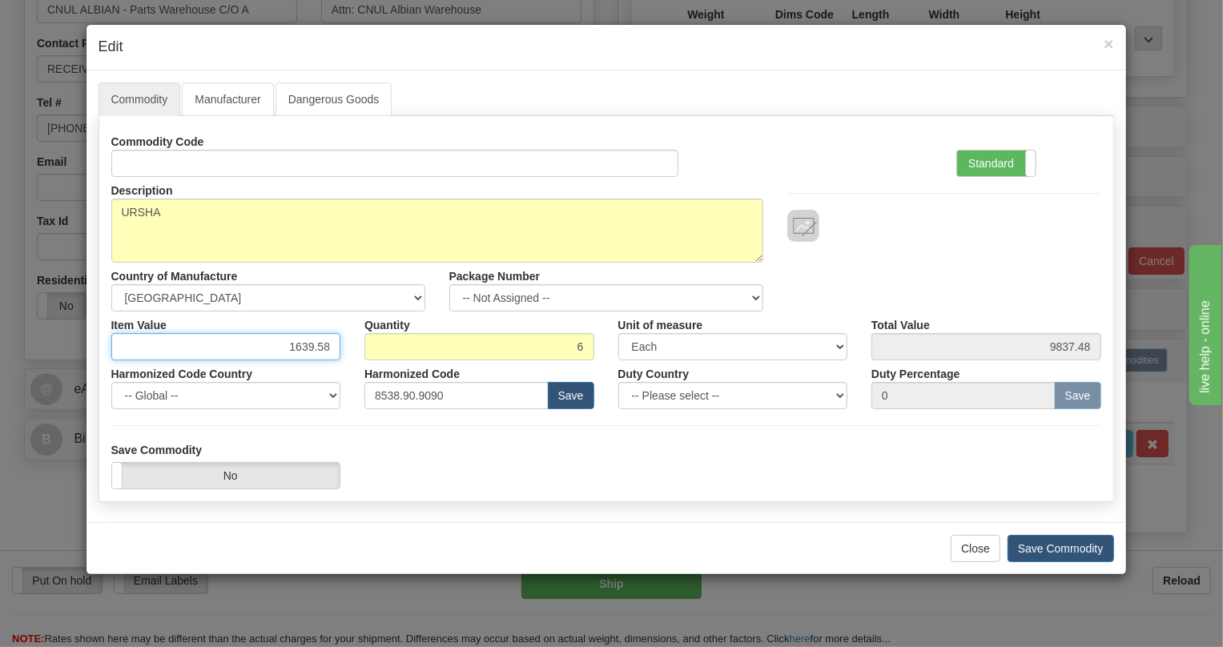
click at [304, 346] on input "1639.58" at bounding box center [226, 346] width 230 height 27
paste input "2.447,13"
click at [296, 344] on input "2.447,13" at bounding box center [226, 346] width 230 height 27
click at [318, 356] on input "2447,13" at bounding box center [226, 346] width 230 height 27
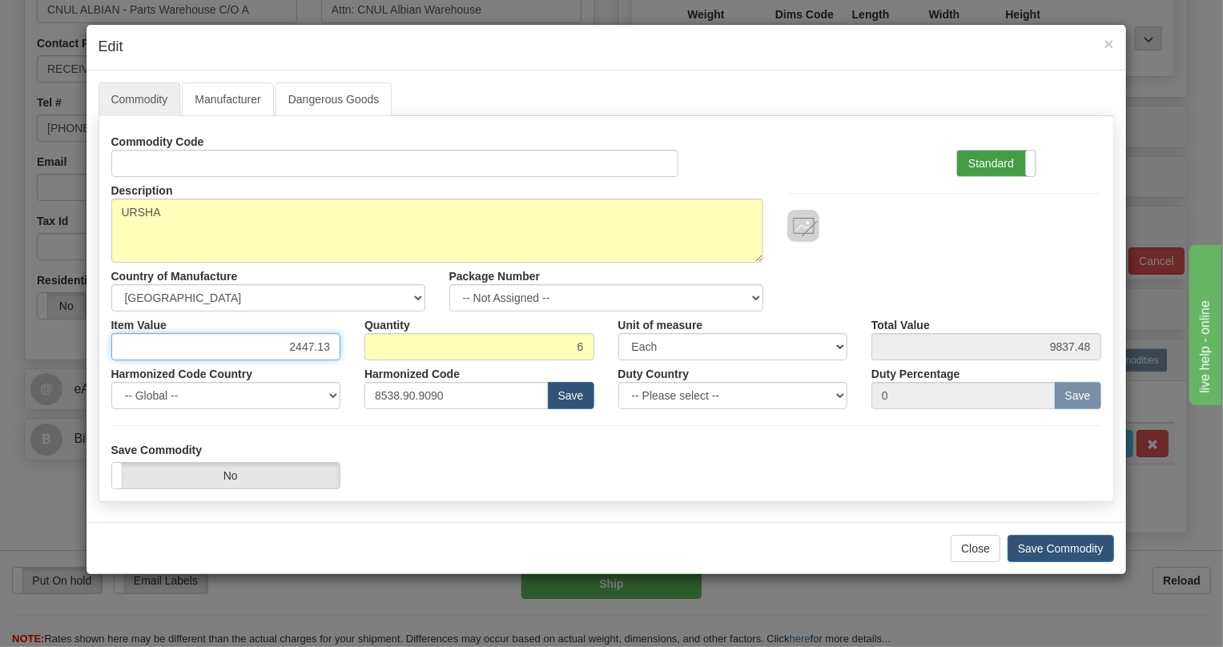
type input "2447.13"
type input "14682.78"
click at [989, 165] on label "Standard" at bounding box center [996, 164] width 78 height 26
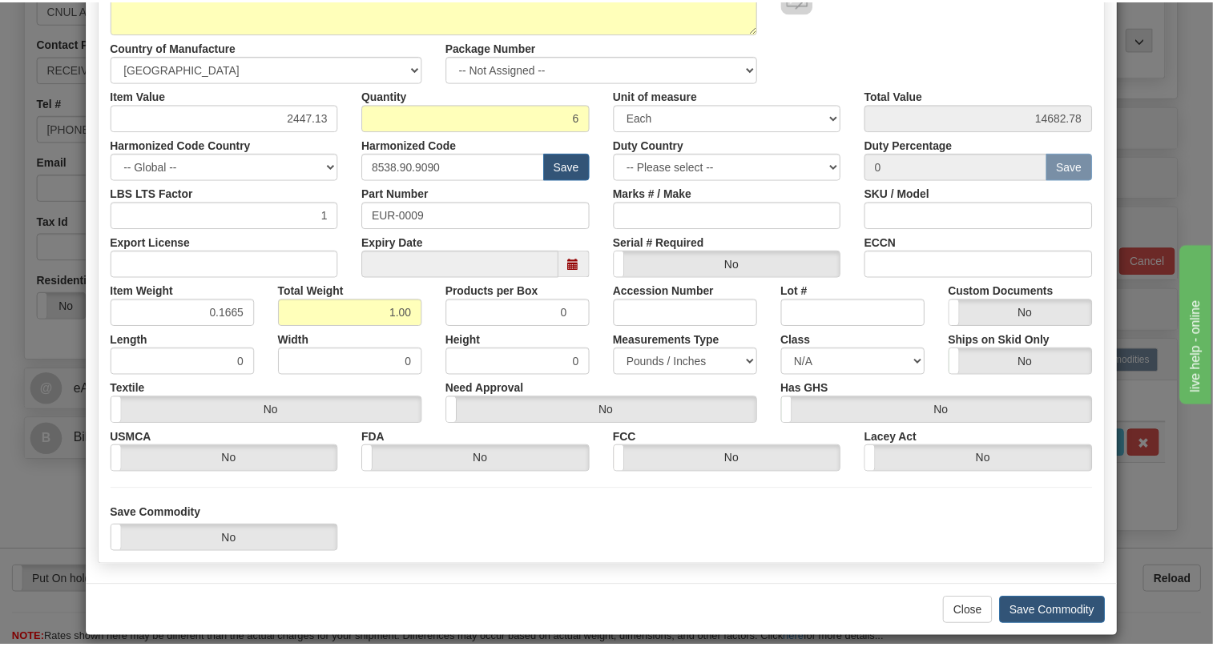
scroll to position [243, 0]
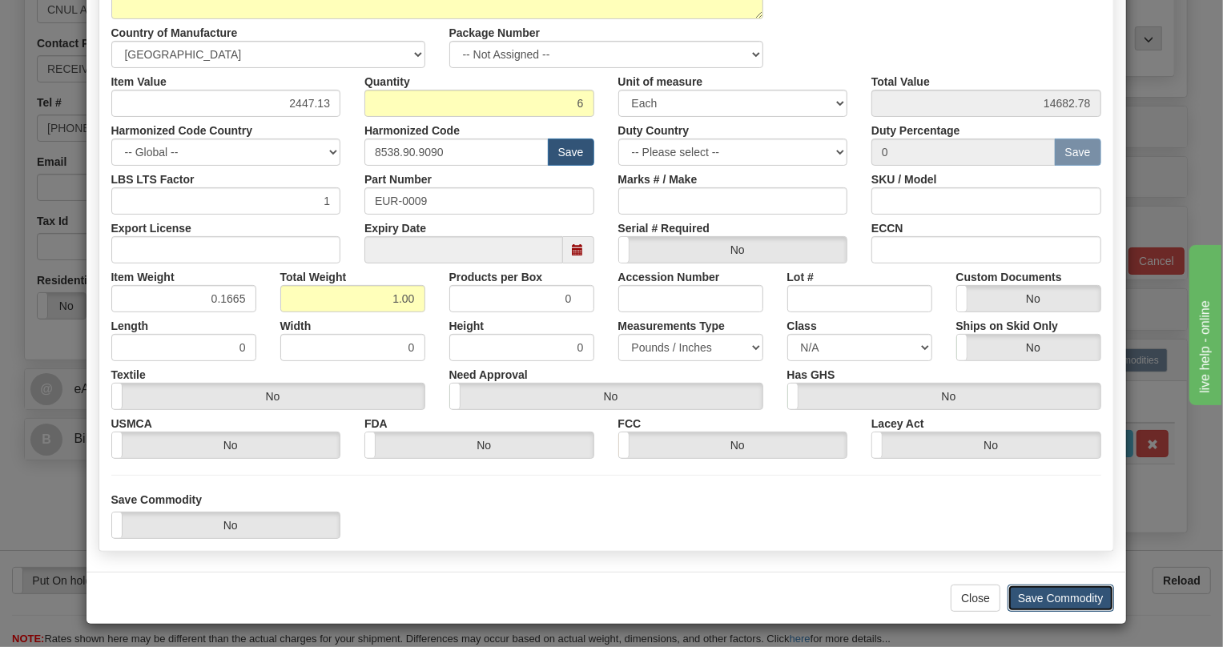
drag, startPoint x: 1036, startPoint y: 596, endPoint x: 736, endPoint y: 525, distance: 307.7
click at [1036, 596] on button "Save Commodity" at bounding box center [1061, 598] width 107 height 27
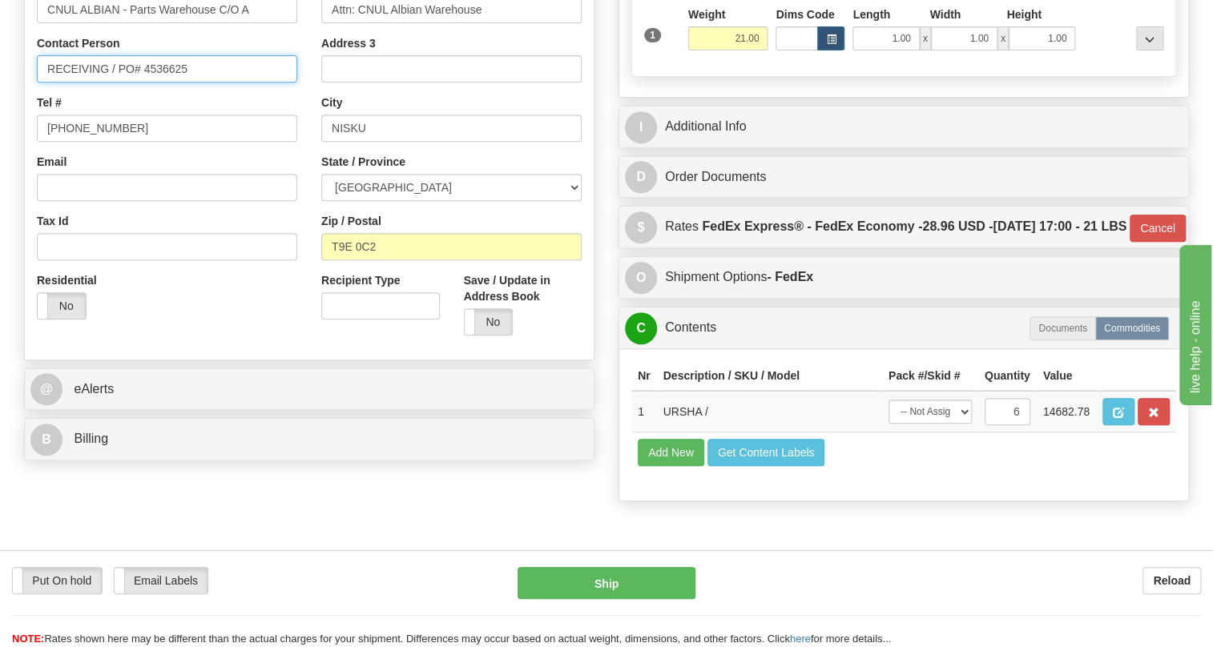
click at [48, 82] on input "RECEIVING / PO# 4536625" at bounding box center [167, 68] width 260 height 27
click at [106, 82] on input "RECEIVING / PO# 4536625" at bounding box center [167, 68] width 260 height 27
paste input "Dena Meighen"
click at [111, 82] on input "RECEIVING Dena Meighen / PO# 4536625" at bounding box center [167, 68] width 260 height 27
type input "RECEIVING / Dena Meighen / PO# 4536625"
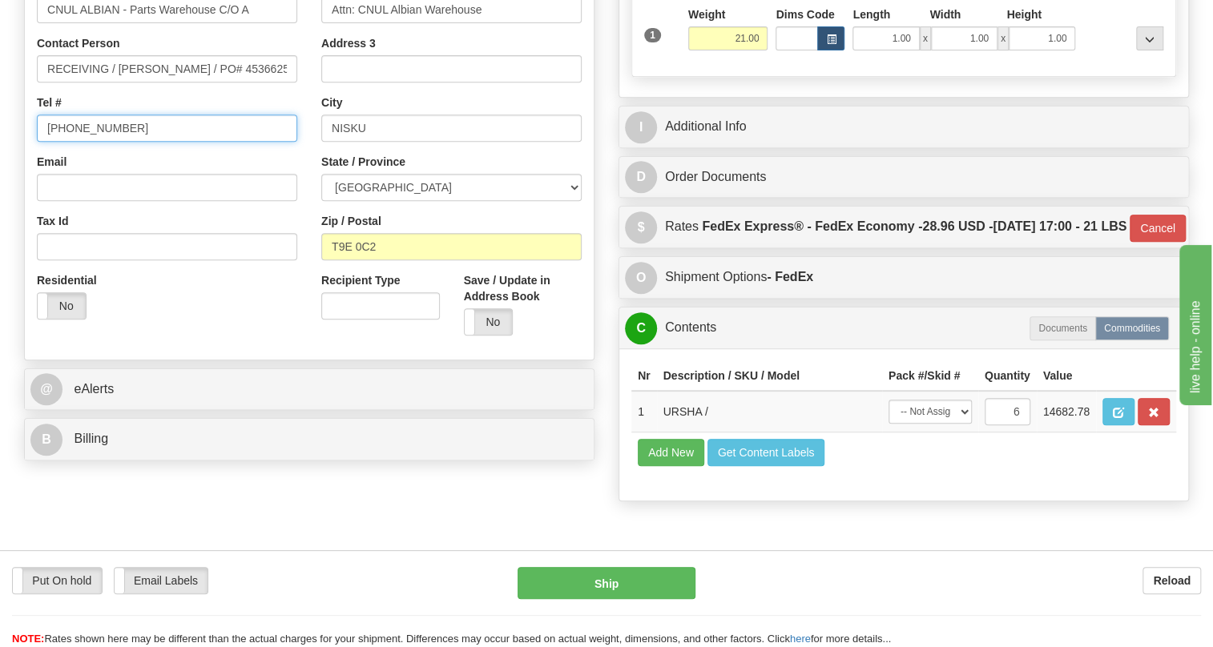
click at [93, 142] on input "(779)7960565" at bounding box center [167, 128] width 260 height 27
paste input "403) 216-2150"
type input "(403) 216-2150"
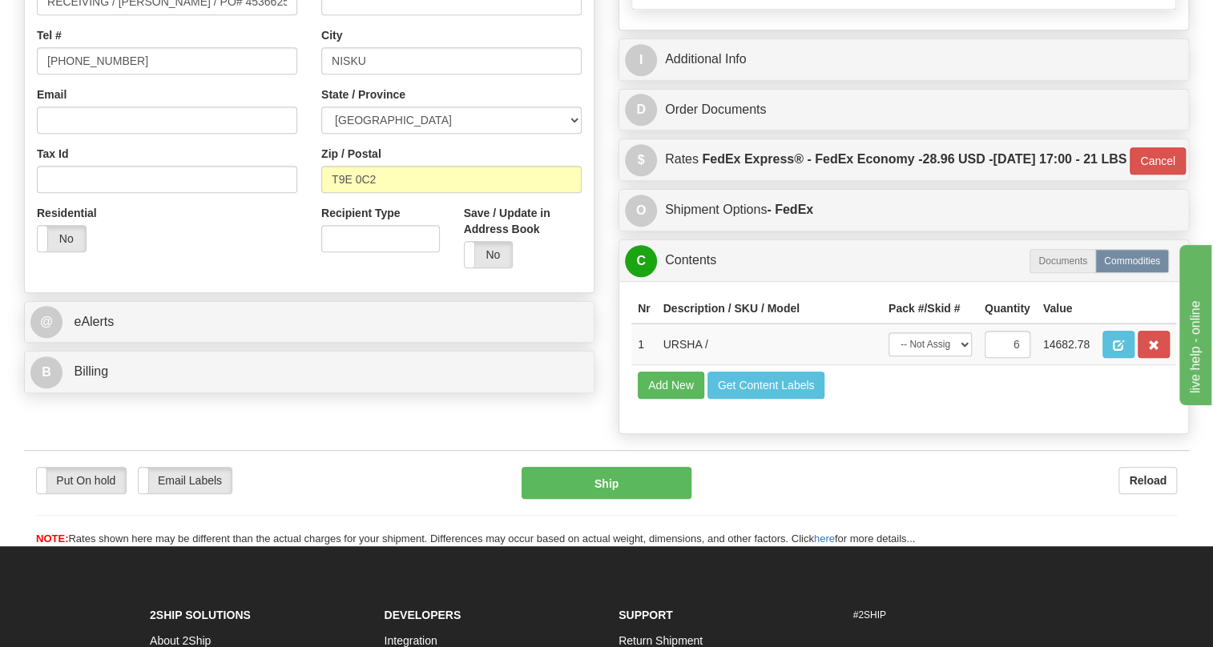
scroll to position [498, 0]
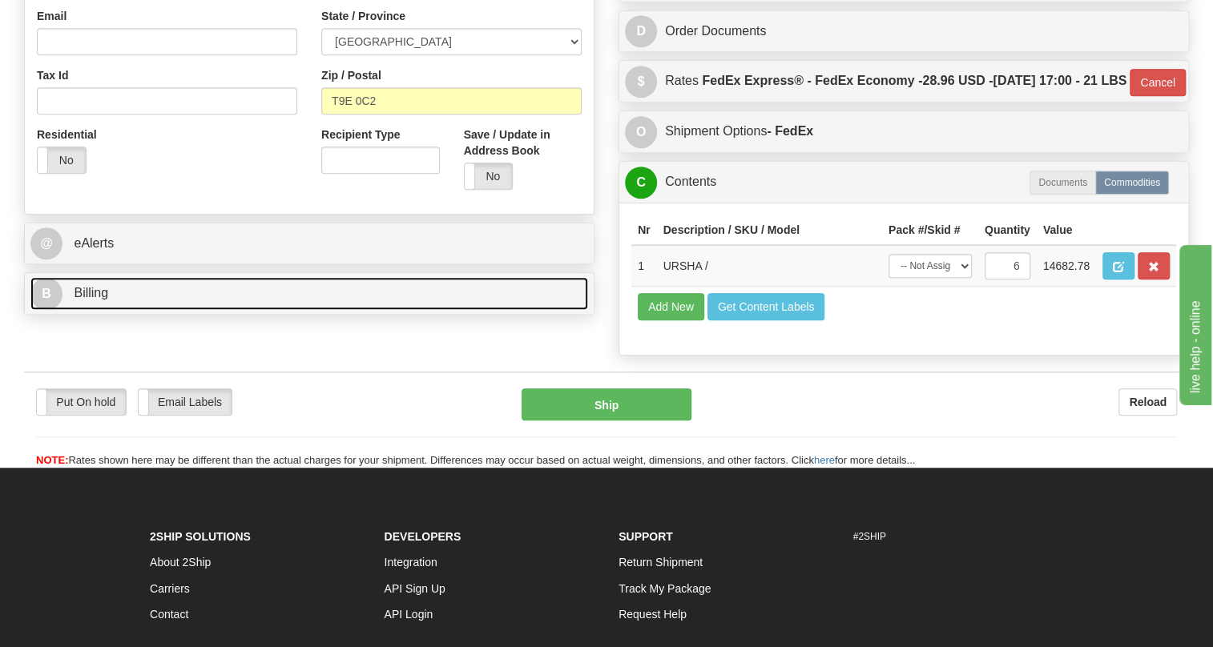
click at [90, 300] on span "Billing" at bounding box center [91, 293] width 34 height 14
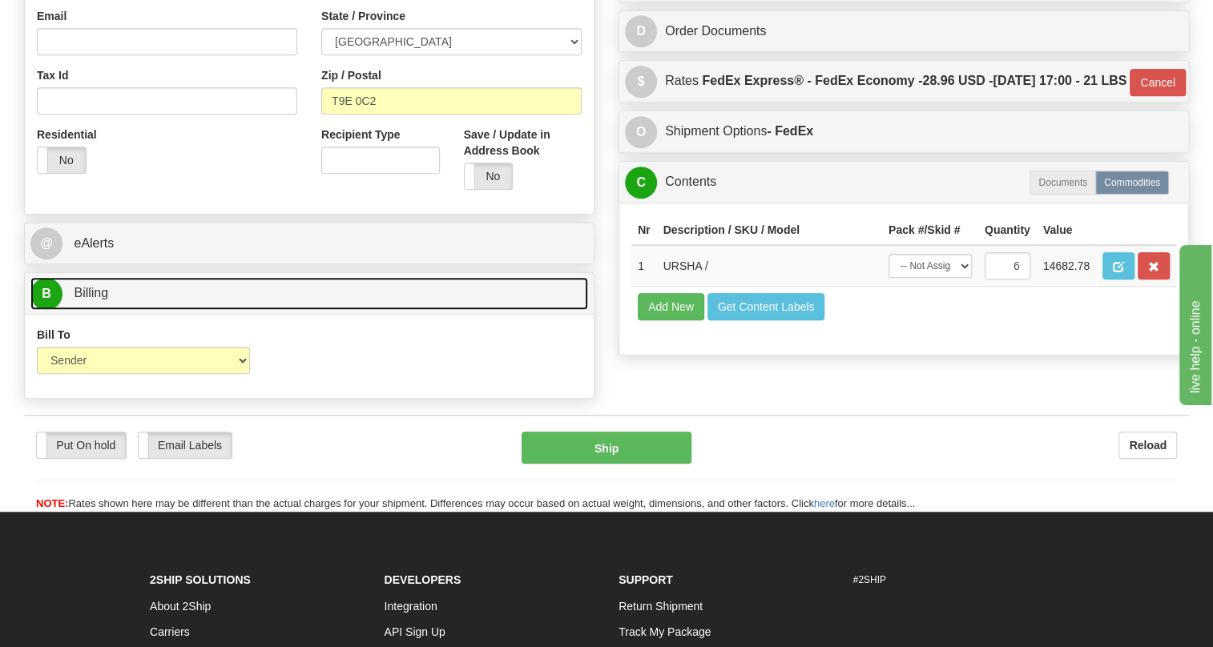
click at [90, 300] on span "Billing" at bounding box center [91, 293] width 34 height 14
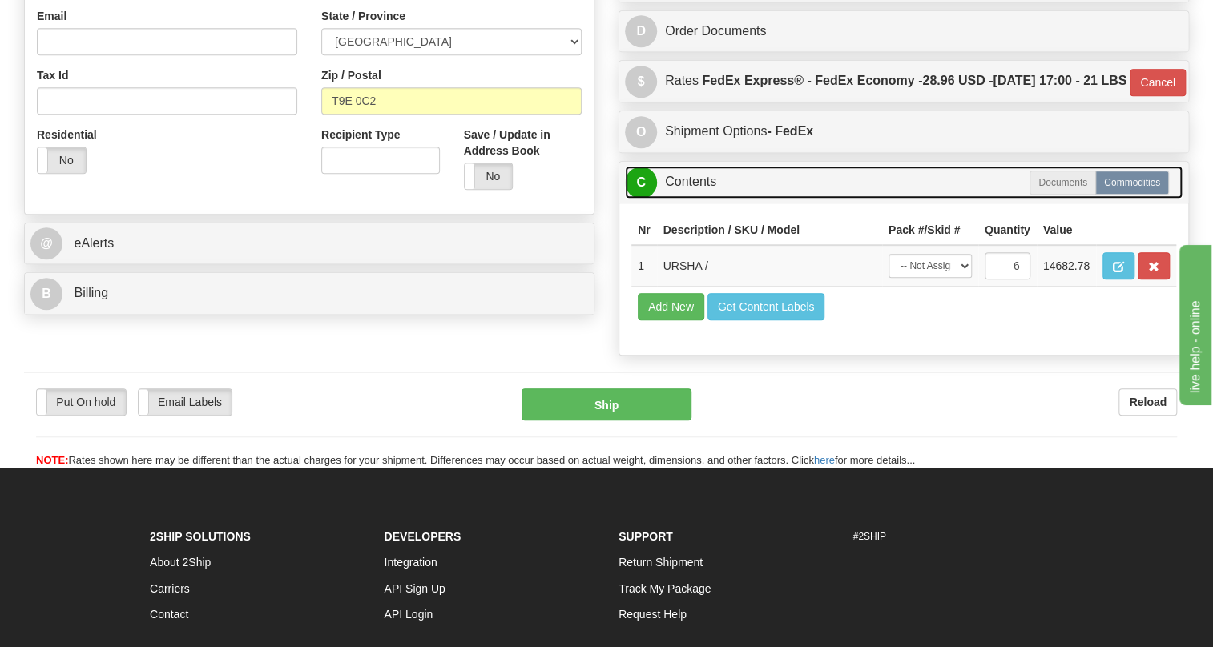
click at [710, 199] on link "C Contents" at bounding box center [903, 182] width 557 height 33
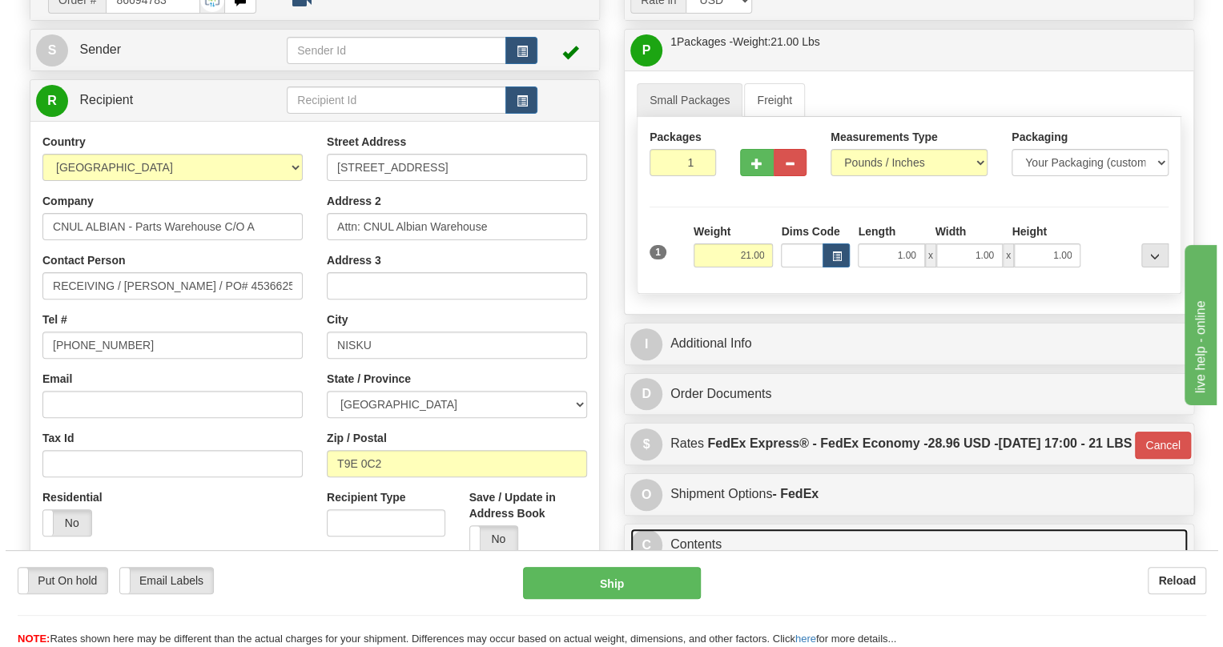
scroll to position [135, 0]
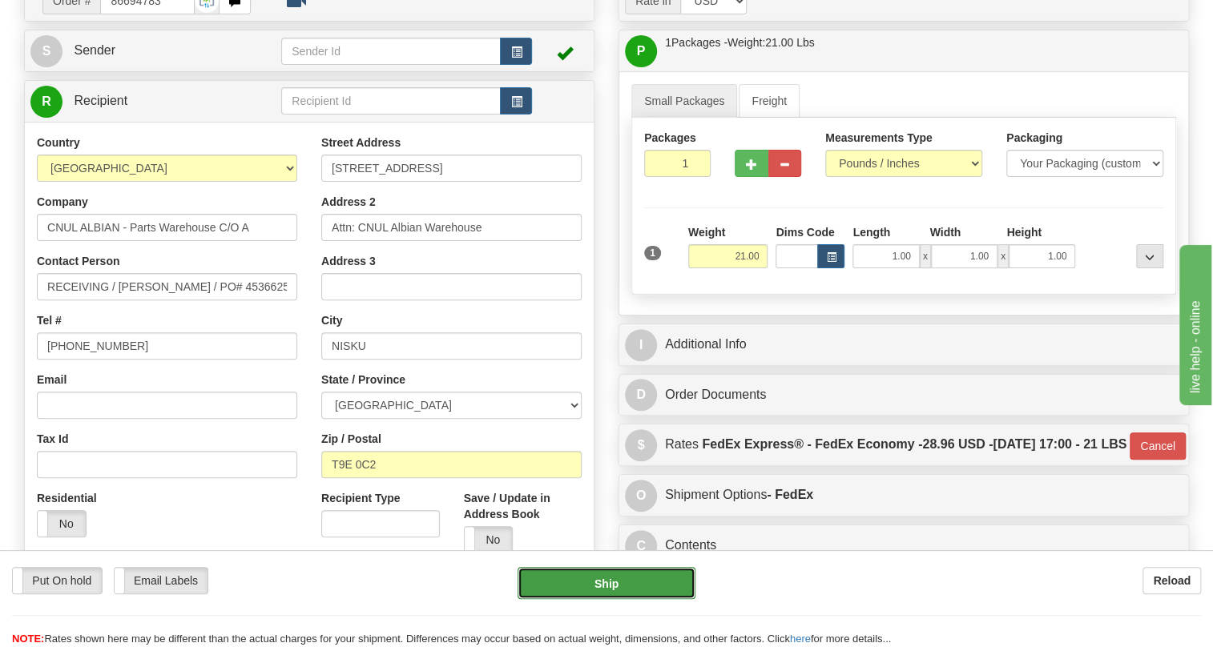
click at [609, 581] on button "Ship" at bounding box center [606, 583] width 178 height 32
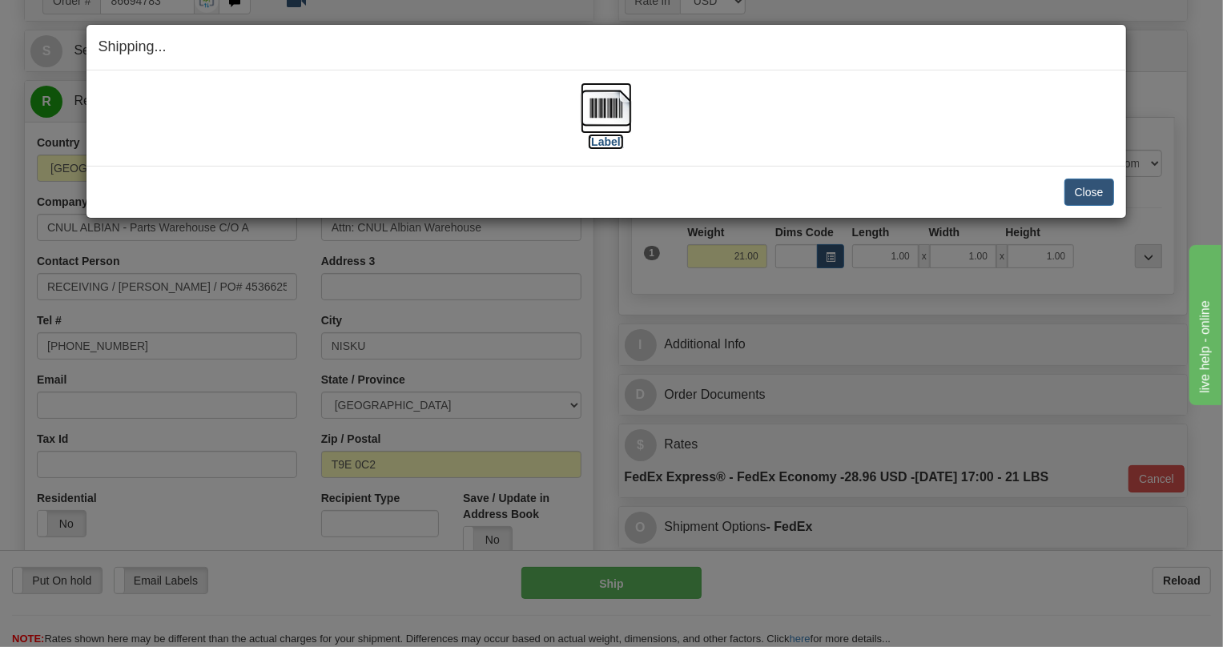
click at [609, 107] on img at bounding box center [606, 107] width 51 height 51
click at [1091, 188] on button "Close" at bounding box center [1089, 192] width 50 height 27
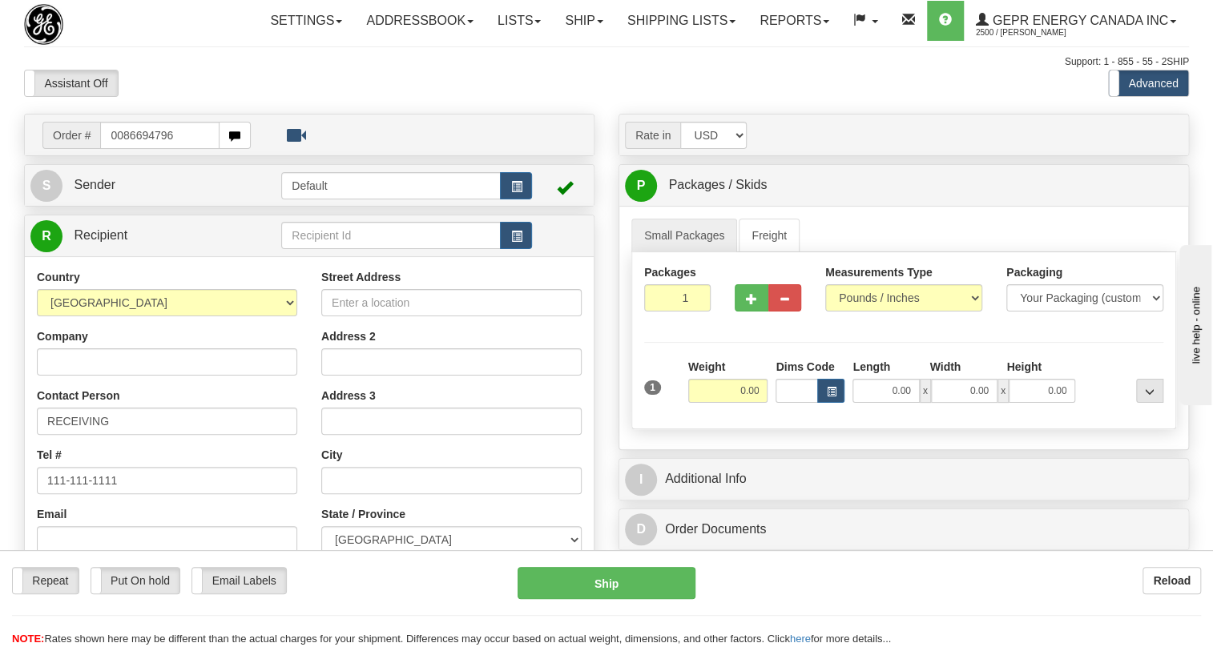
click at [120, 149] on input "0086694796" at bounding box center [159, 135] width 119 height 27
type input "86694796"
click at [300, 119] on body "Training Course Close Toggle navigation Settings Shipping Preferences New Recip…" at bounding box center [611, 323] width 1223 height 647
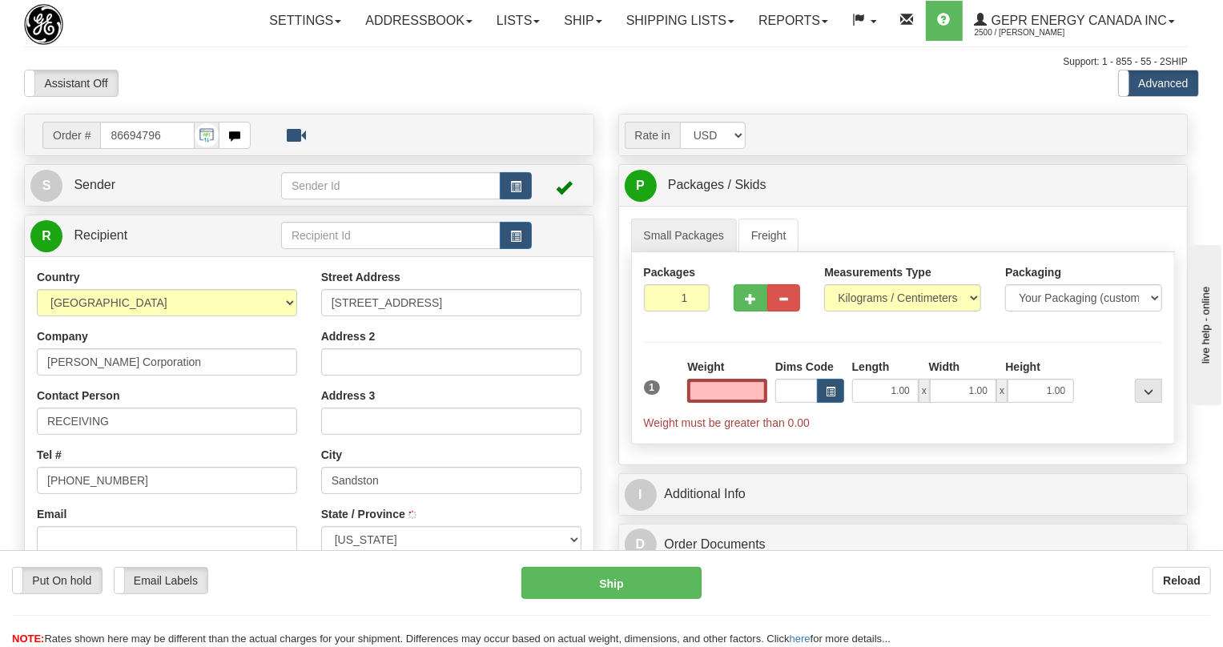
type input "SANDSTON"
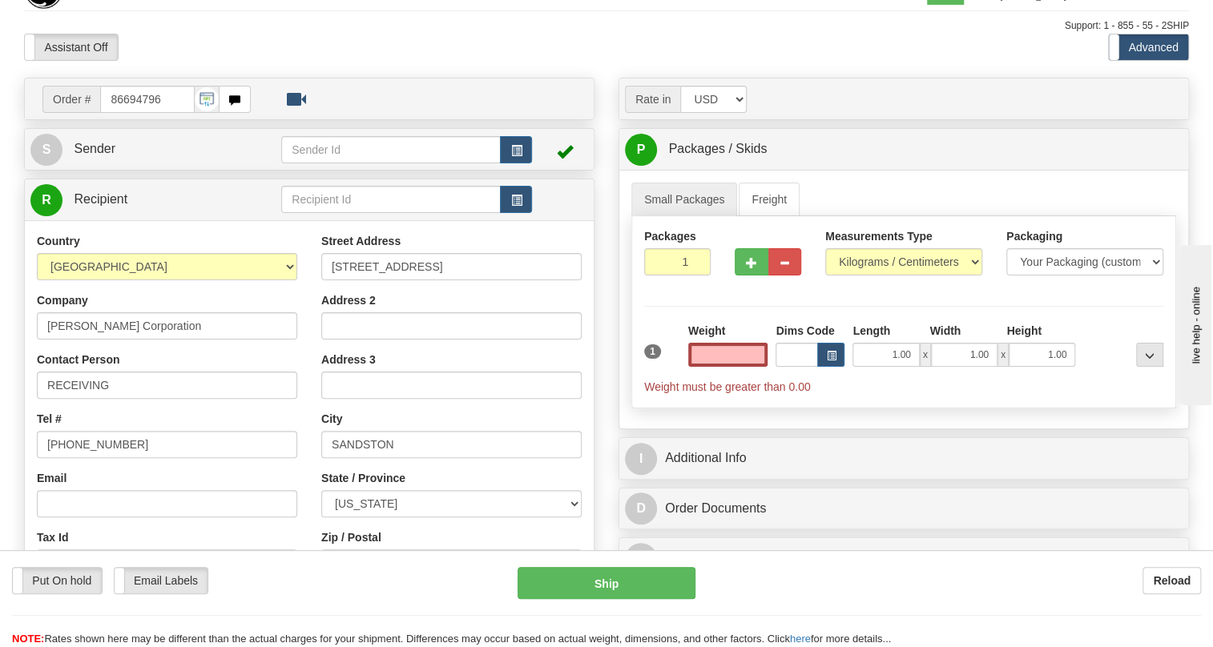
scroll to position [72, 0]
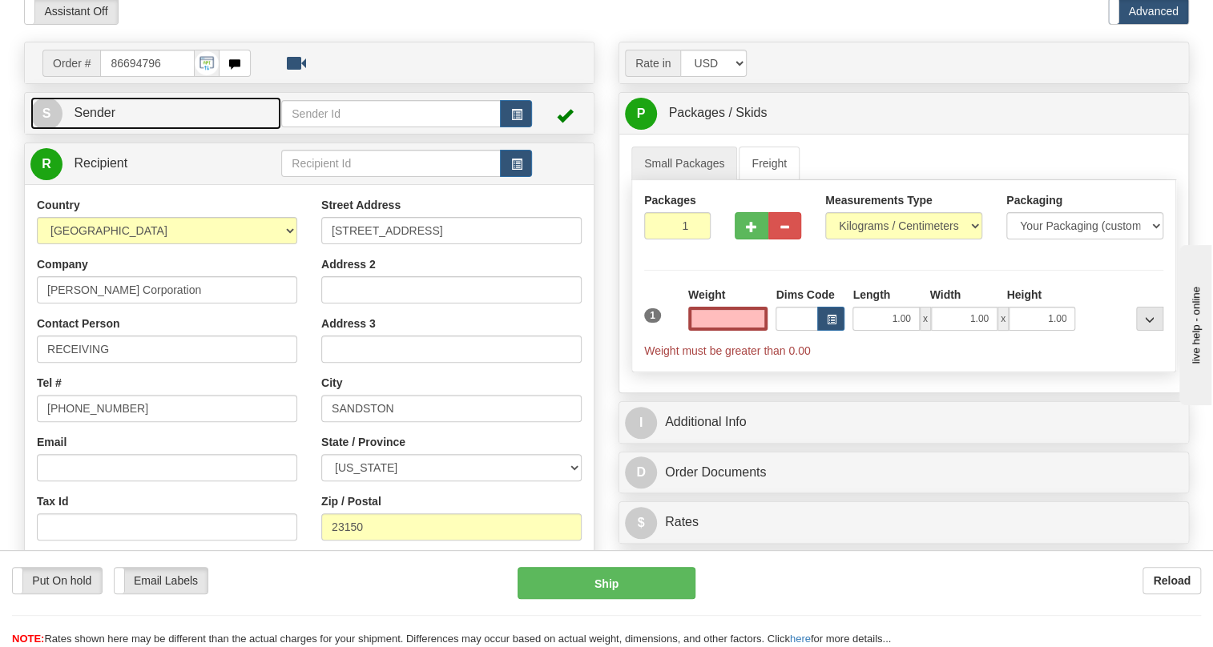
type input "0.00"
click at [96, 119] on span "Sender" at bounding box center [95, 113] width 42 height 14
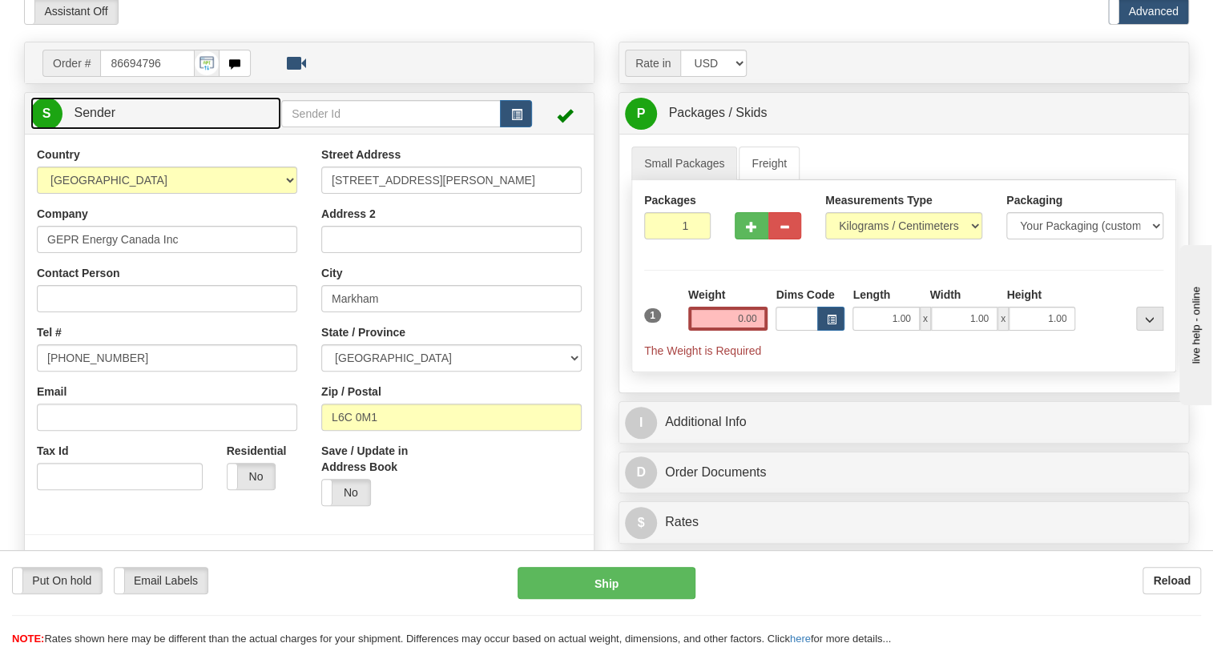
type input "MARKHAM"
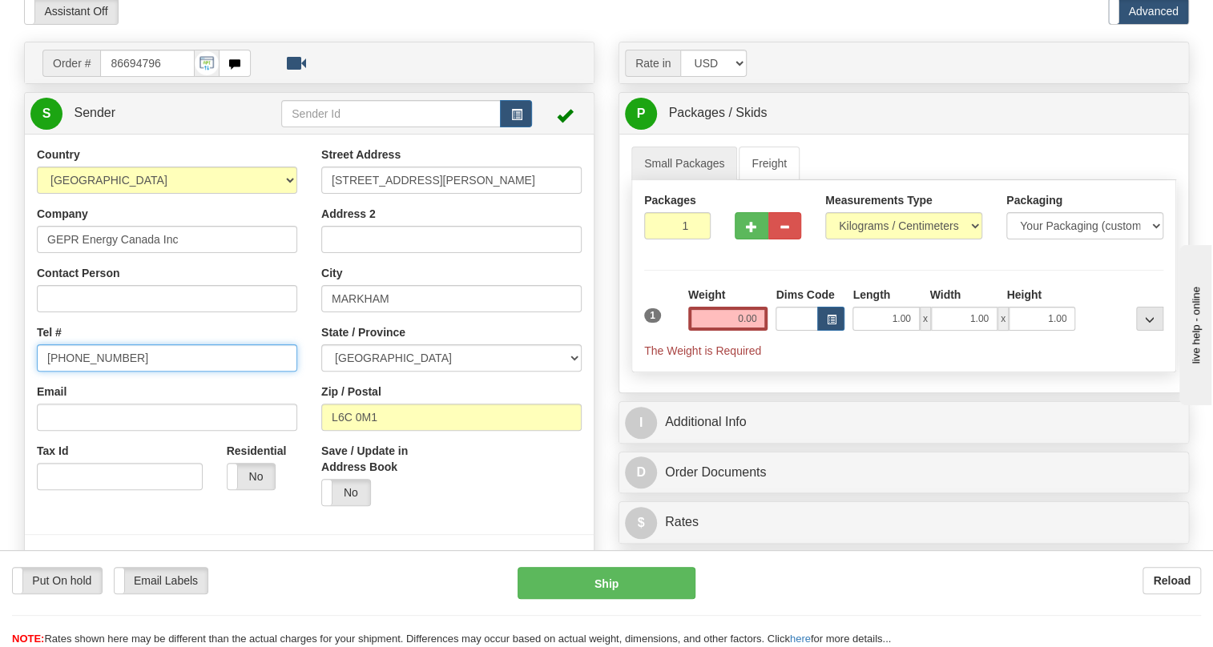
click at [87, 372] on input "[PHONE_NUMBER]" at bounding box center [167, 357] width 260 height 27
paste input "[PHONE_NUMBER]"
type input "[PHONE_NUMBER]"
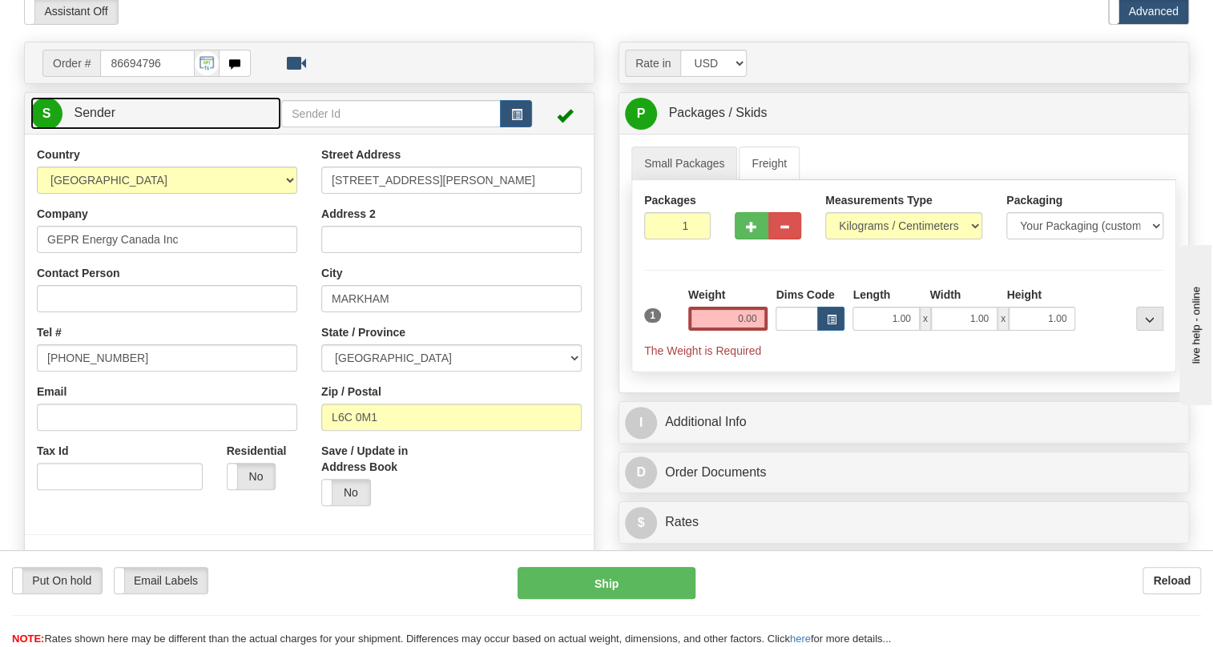
click at [94, 119] on span "Sender" at bounding box center [95, 113] width 42 height 14
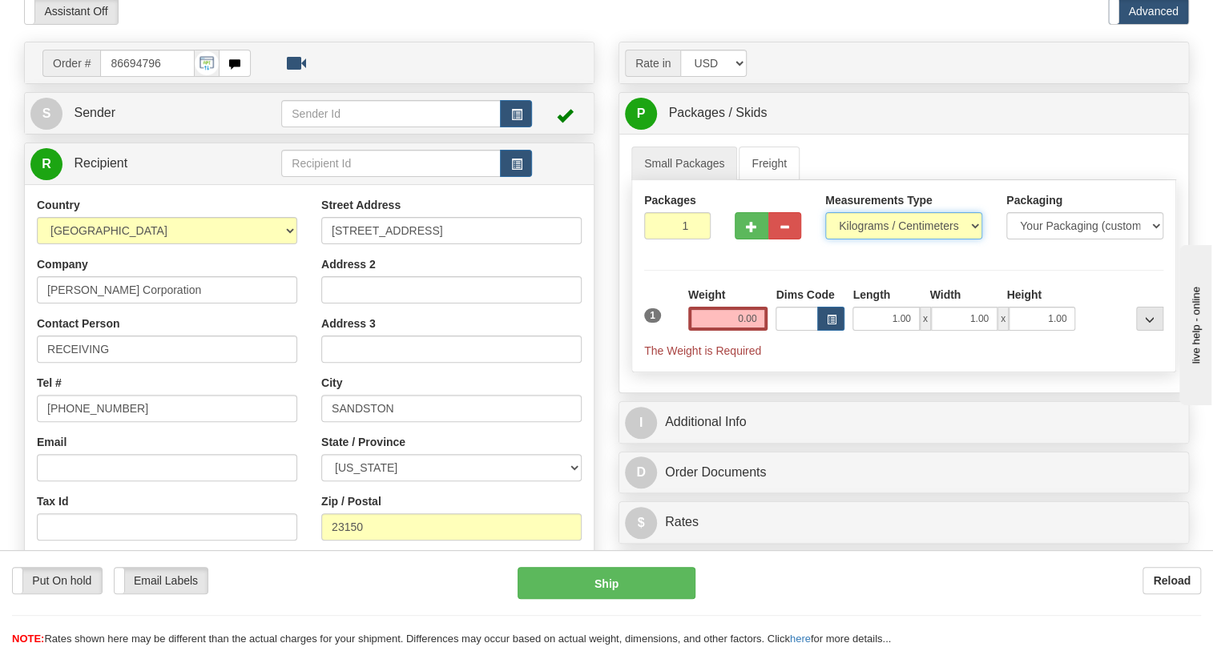
click at [866, 239] on select "Pounds / Inches Kilograms / Centimeters" at bounding box center [903, 225] width 157 height 27
select select "0"
click at [825, 239] on select "Pounds / Inches Kilograms / Centimeters" at bounding box center [903, 225] width 157 height 27
click at [723, 331] on input "0.00" at bounding box center [728, 319] width 80 height 24
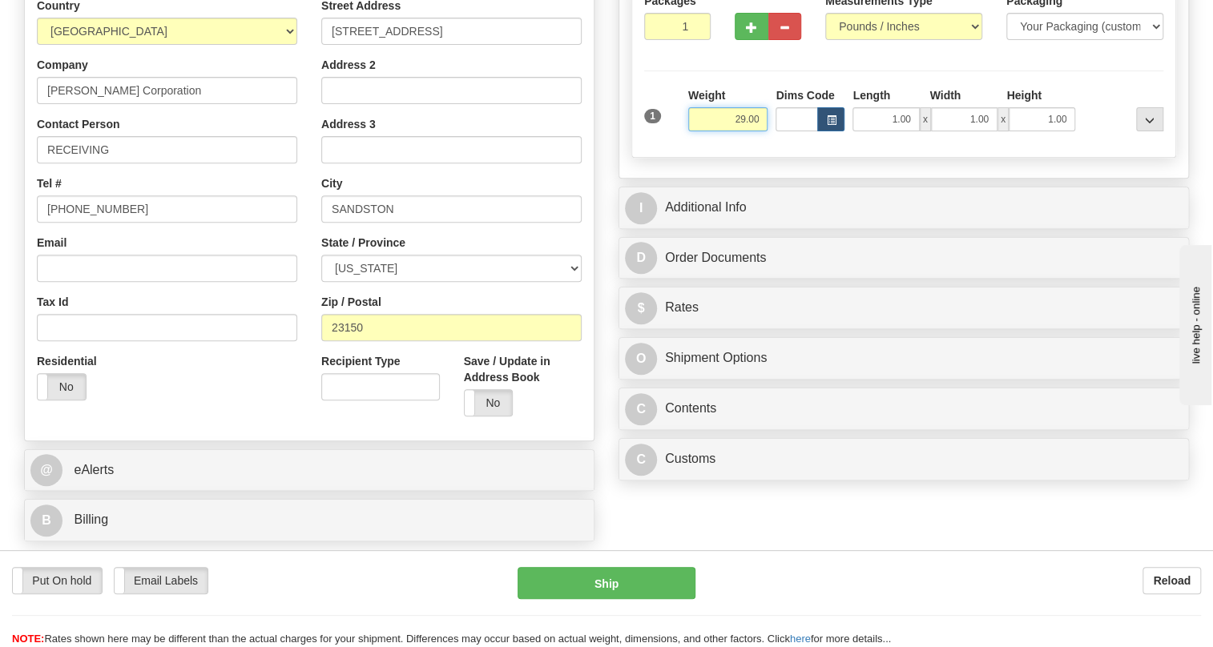
scroll to position [291, 0]
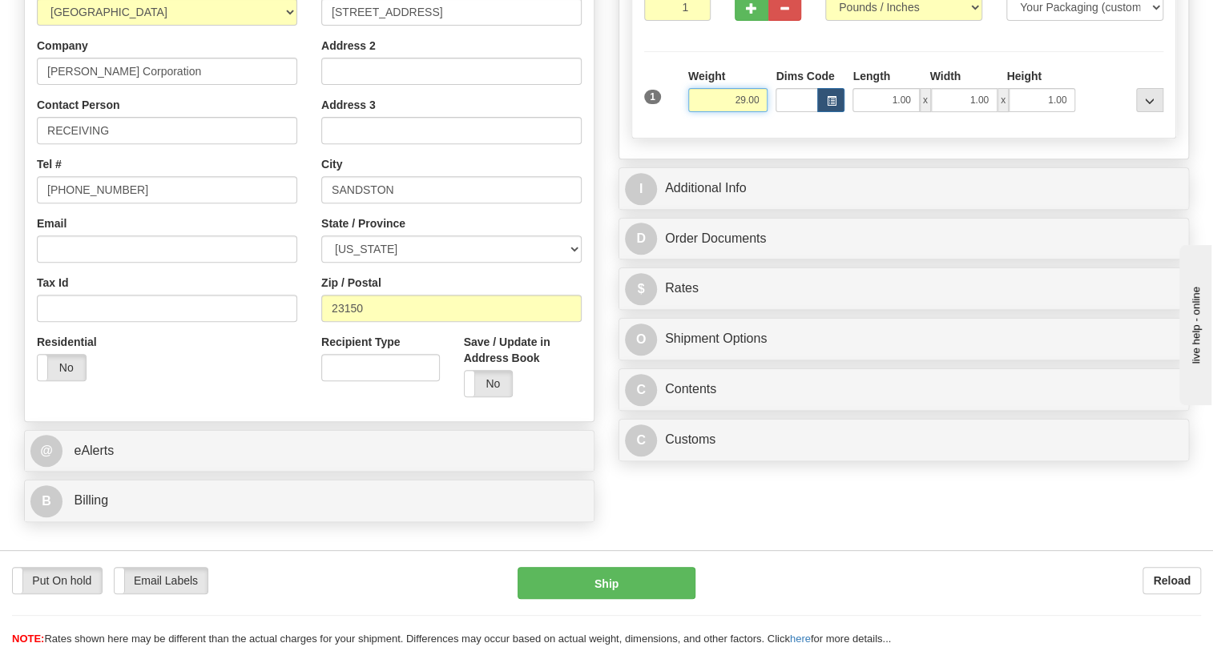
type input "29.00"
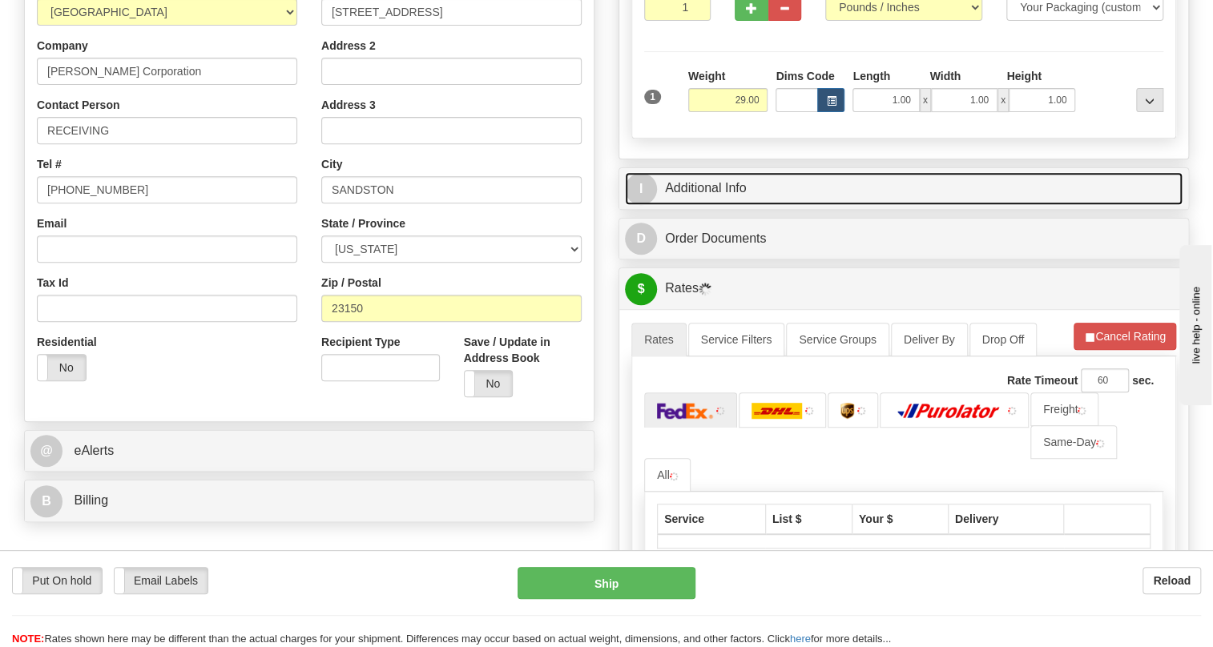
click at [710, 205] on link "I Additional Info" at bounding box center [903, 188] width 557 height 33
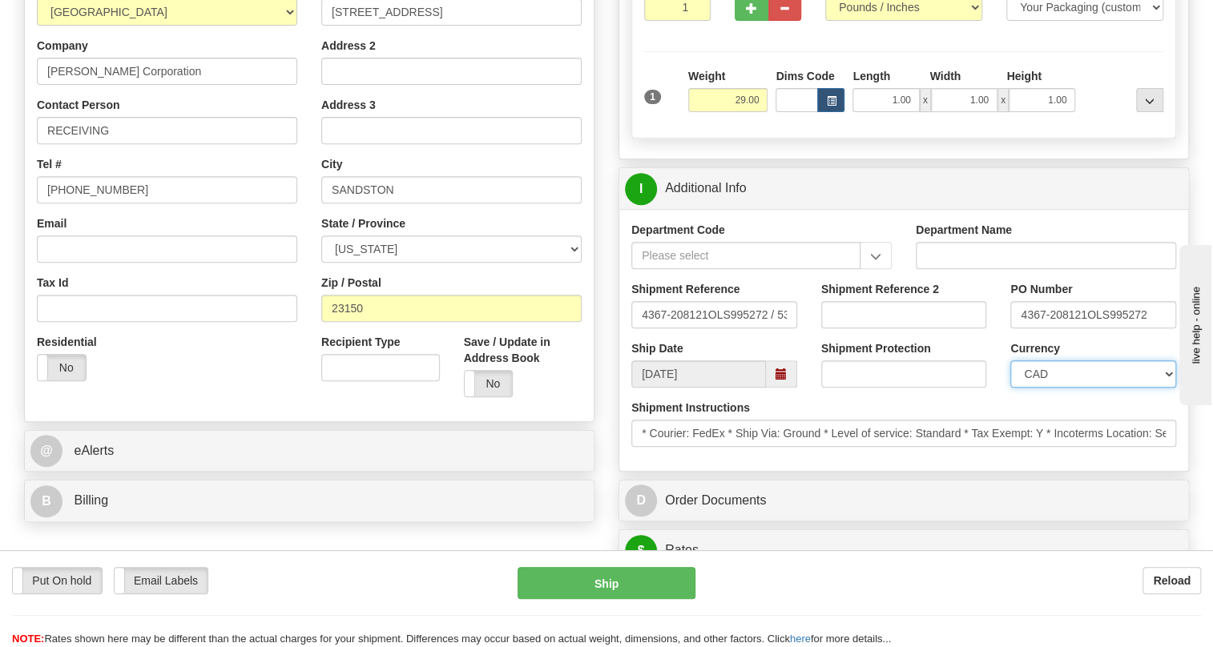
click at [1073, 388] on select "CAD USD EUR ZAR [PERSON_NAME] ARN AUD AUS AWG BBD BFR BGN BHD BMD BND BRC BRL C…" at bounding box center [1093, 373] width 166 height 27
select select "1"
click at [1010, 388] on select "CAD USD EUR ZAR [PERSON_NAME] ARN AUD AUS AWG BBD BFR BGN BHD BMD BND BRC BRL C…" at bounding box center [1093, 373] width 166 height 27
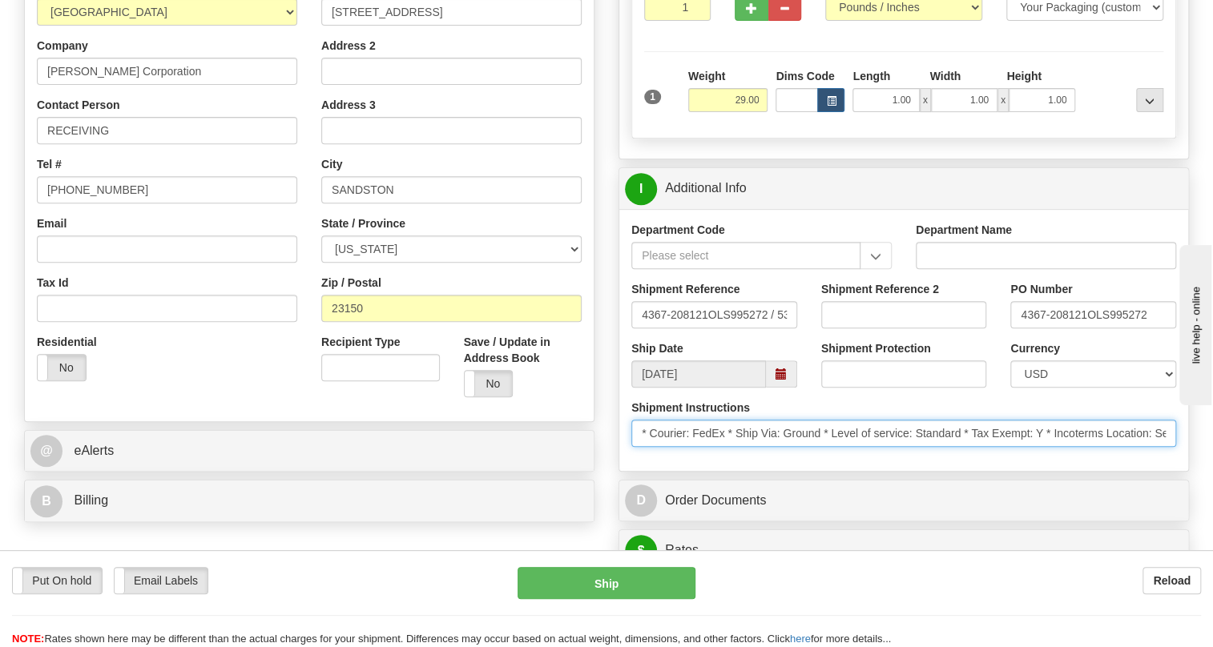
scroll to position [0, 54]
drag, startPoint x: 850, startPoint y: 469, endPoint x: 1189, endPoint y: 479, distance: 339.7
click at [1189, 479] on div "Rate in Account Currency ARN AWG AUD AUS BHD BBD BFR BMD BRC BRL GBP UKL BND BG…" at bounding box center [903, 598] width 594 height 1551
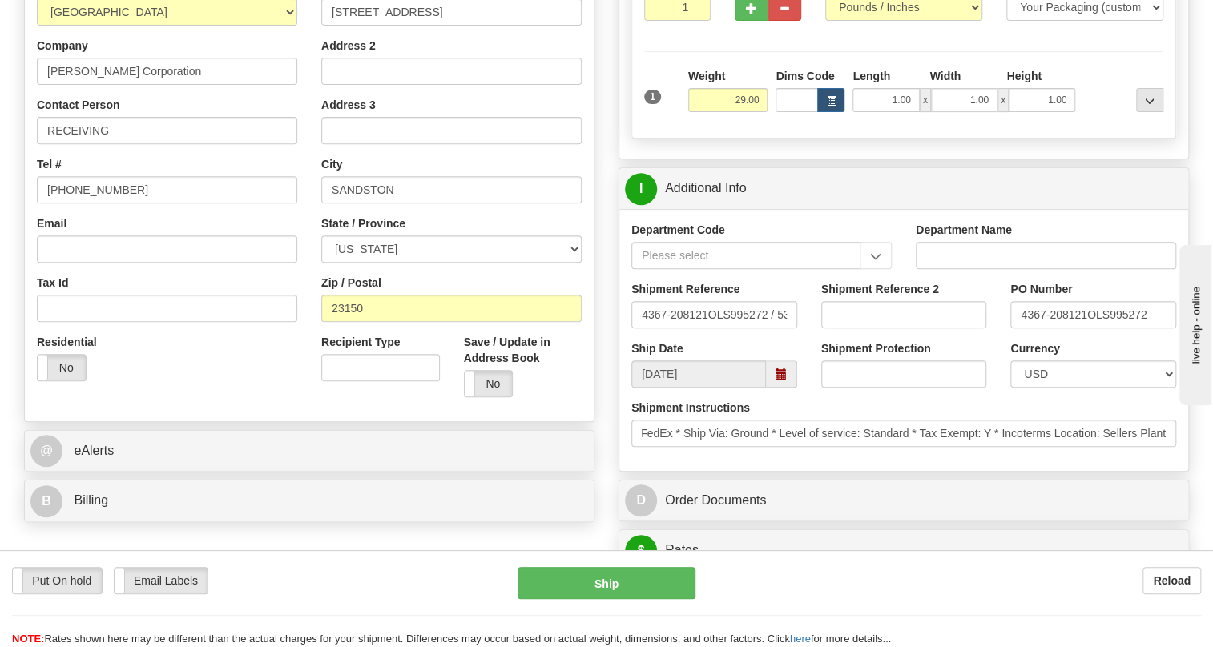
click at [963, 471] on div "Department Code Department Name Shipment Reference 4367-208121OLS995272 / 53742…" at bounding box center [903, 340] width 569 height 262
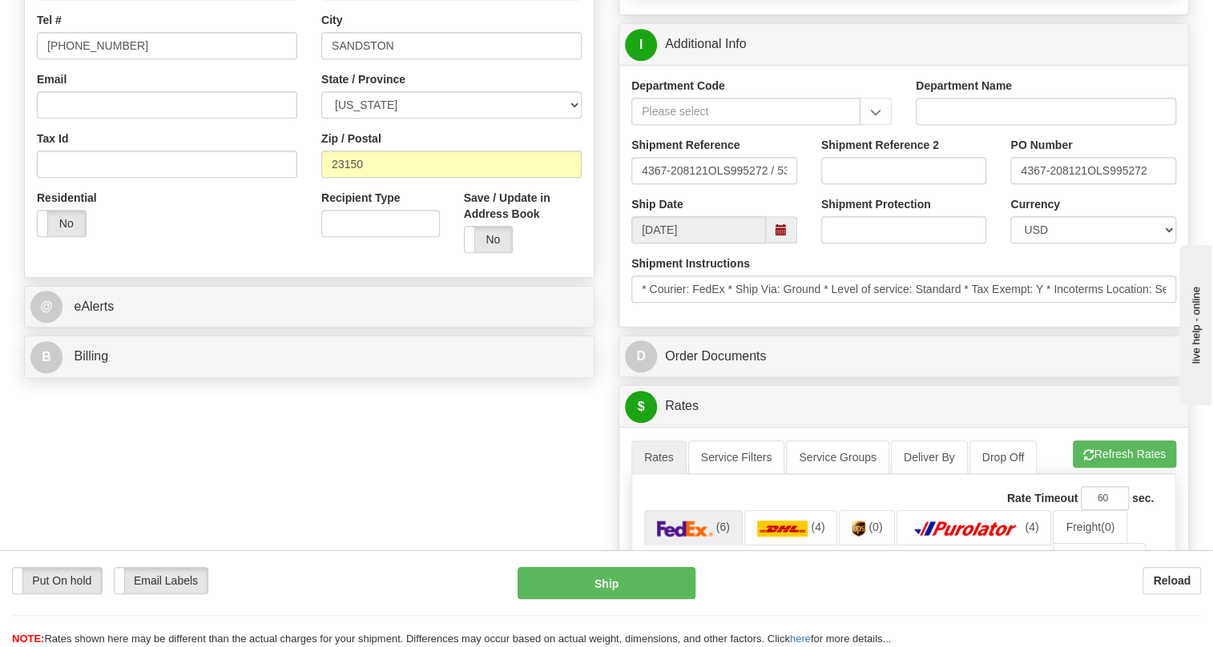
scroll to position [437, 0]
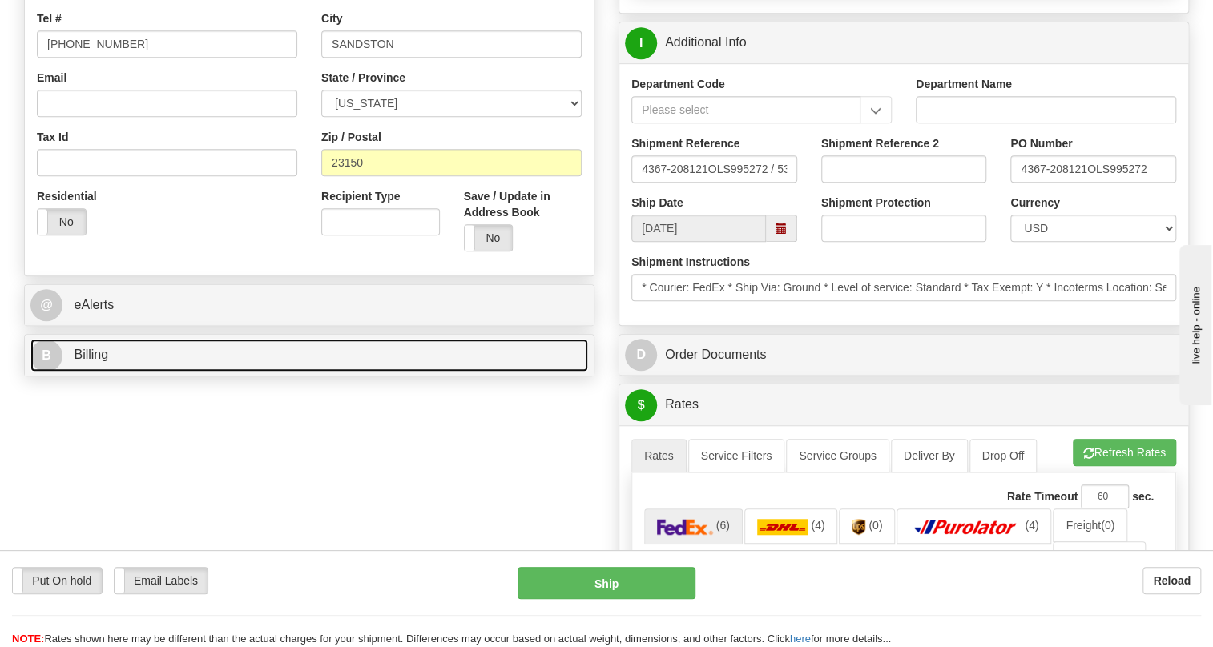
click at [87, 361] on span "Billing" at bounding box center [91, 355] width 34 height 14
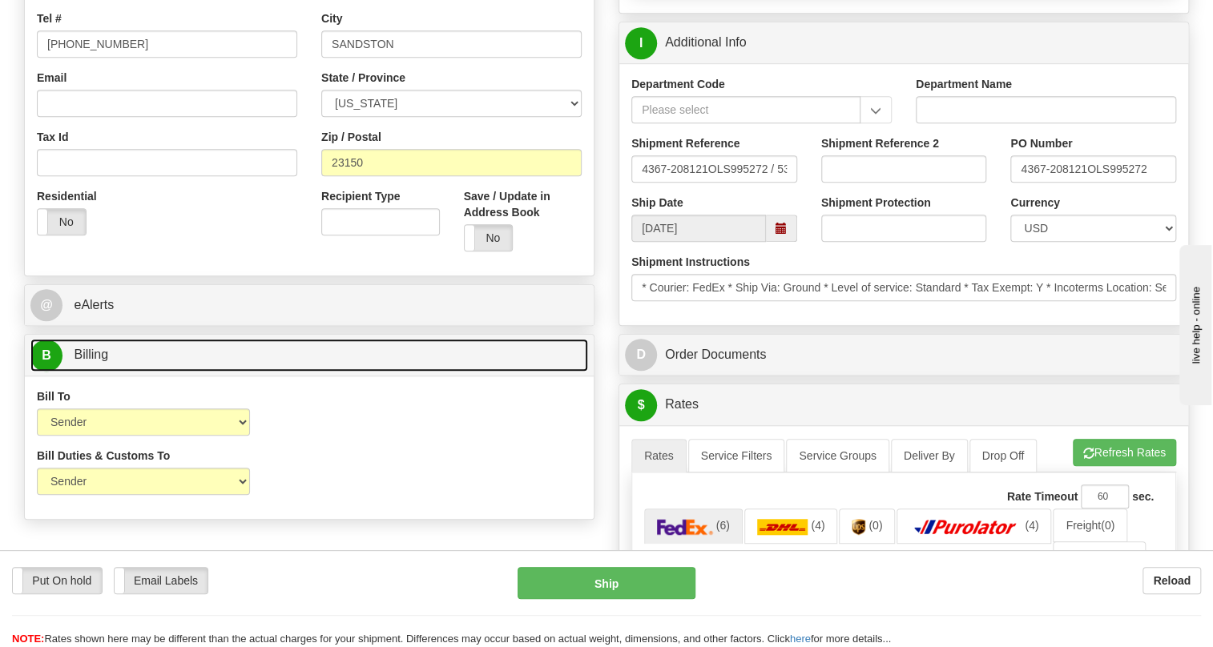
click at [87, 361] on span "Billing" at bounding box center [91, 355] width 34 height 14
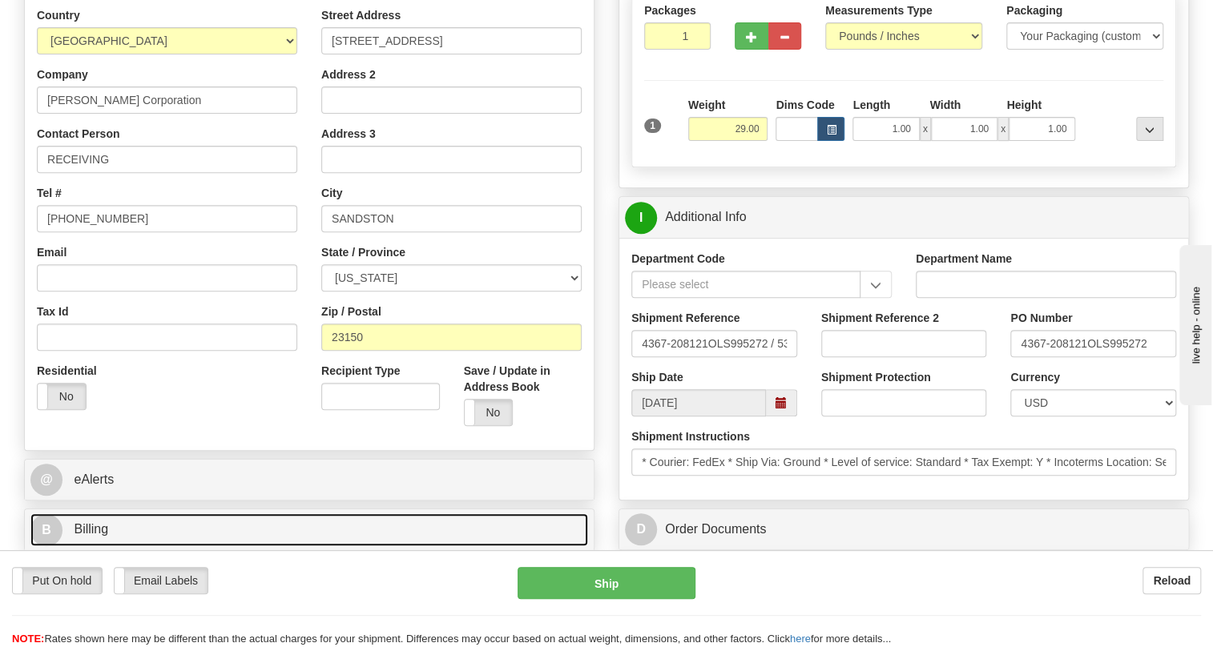
scroll to position [218, 0]
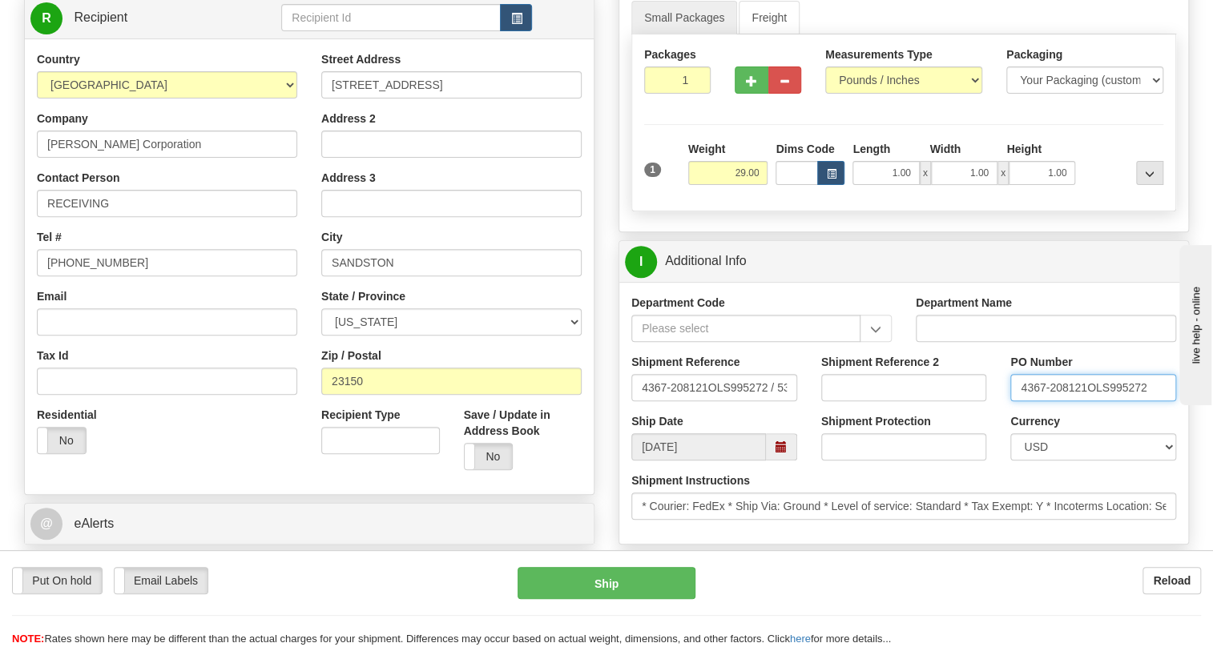
click at [1086, 401] on input "4367-208121OLS995272" at bounding box center [1093, 387] width 166 height 27
drag, startPoint x: 1086, startPoint y: 425, endPoint x: 1009, endPoint y: 428, distance: 77.0
click at [1010, 401] on input "4367-208121OLS995272" at bounding box center [1093, 387] width 166 height 27
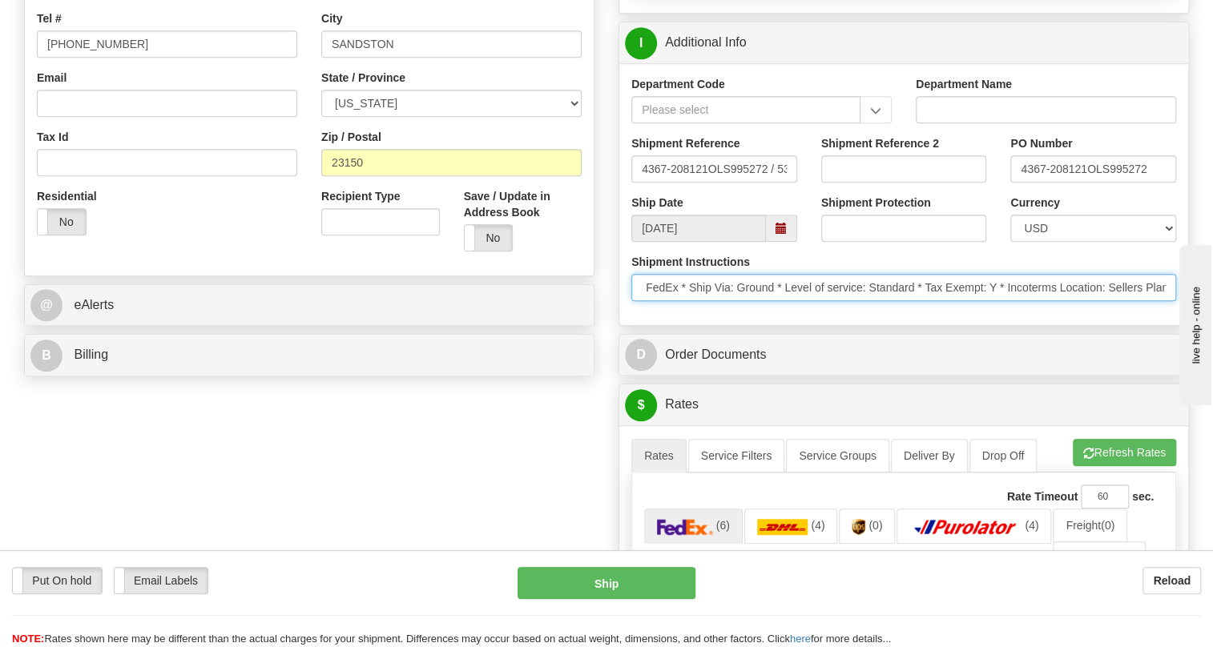
scroll to position [0, 54]
drag, startPoint x: 745, startPoint y: 323, endPoint x: 1153, endPoint y: 349, distance: 409.3
click at [1153, 325] on div "Department Code Department Name Shipment Reference 4367-208121OLS995272 / 53742…" at bounding box center [903, 194] width 569 height 262
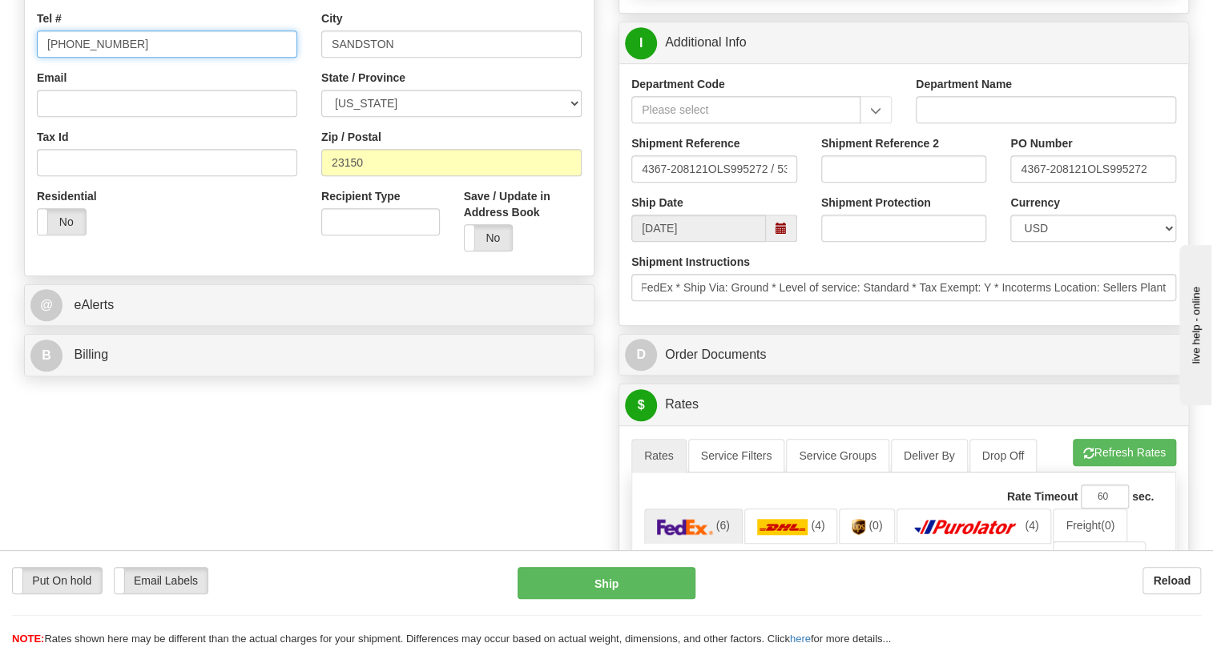
scroll to position [0, 0]
click at [155, 58] on input "[PHONE_NUMBER]" at bounding box center [167, 43] width 260 height 27
paste input "4367-208121"
type input "RECEIVING / PO# 4367-208121"
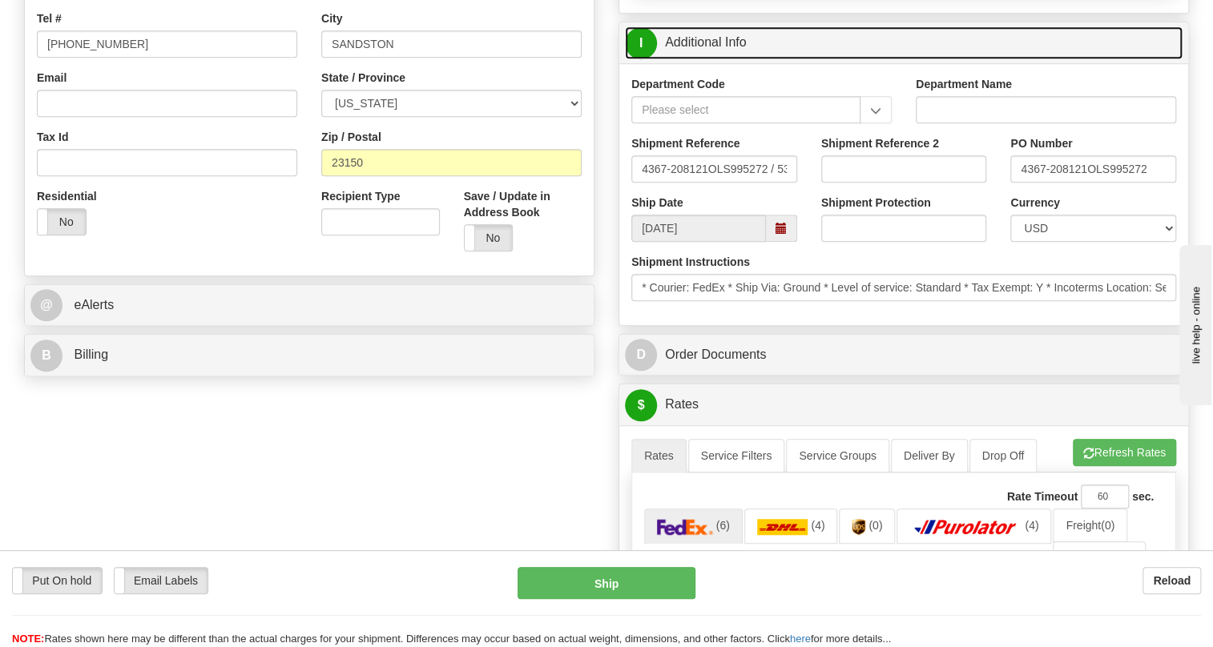
click at [720, 59] on link "I Additional Info" at bounding box center [903, 42] width 557 height 33
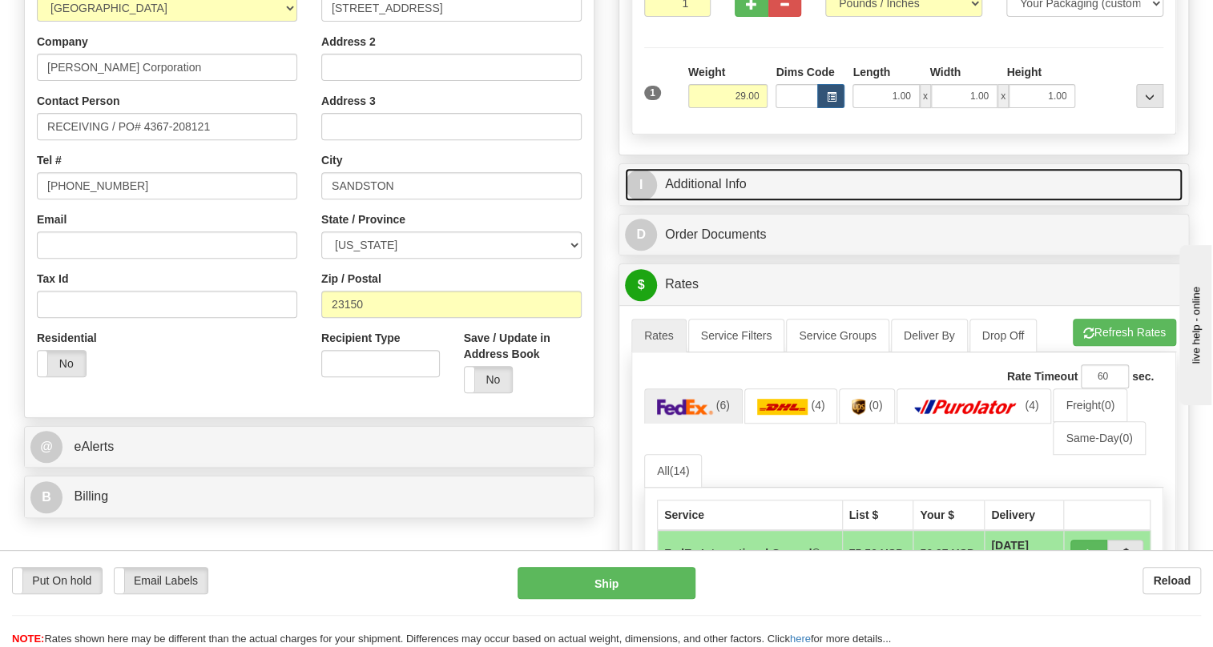
scroll to position [291, 0]
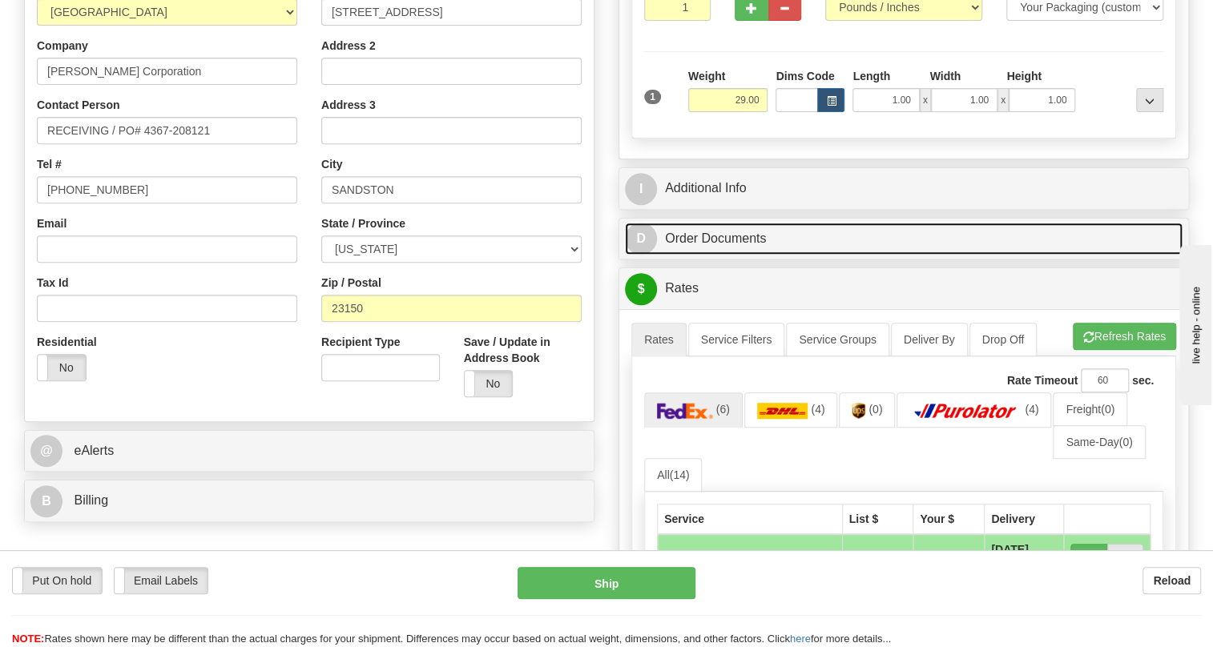
click at [712, 255] on link "D Order Documents" at bounding box center [903, 239] width 557 height 33
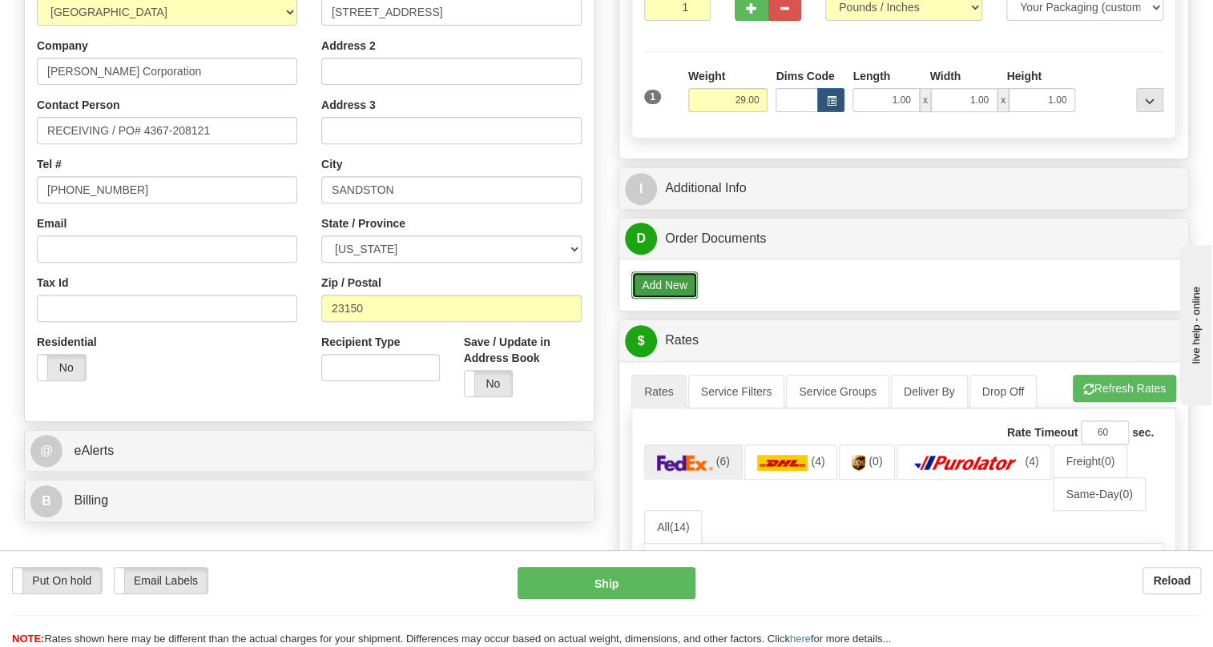
click at [674, 299] on button "Add New" at bounding box center [664, 285] width 66 height 27
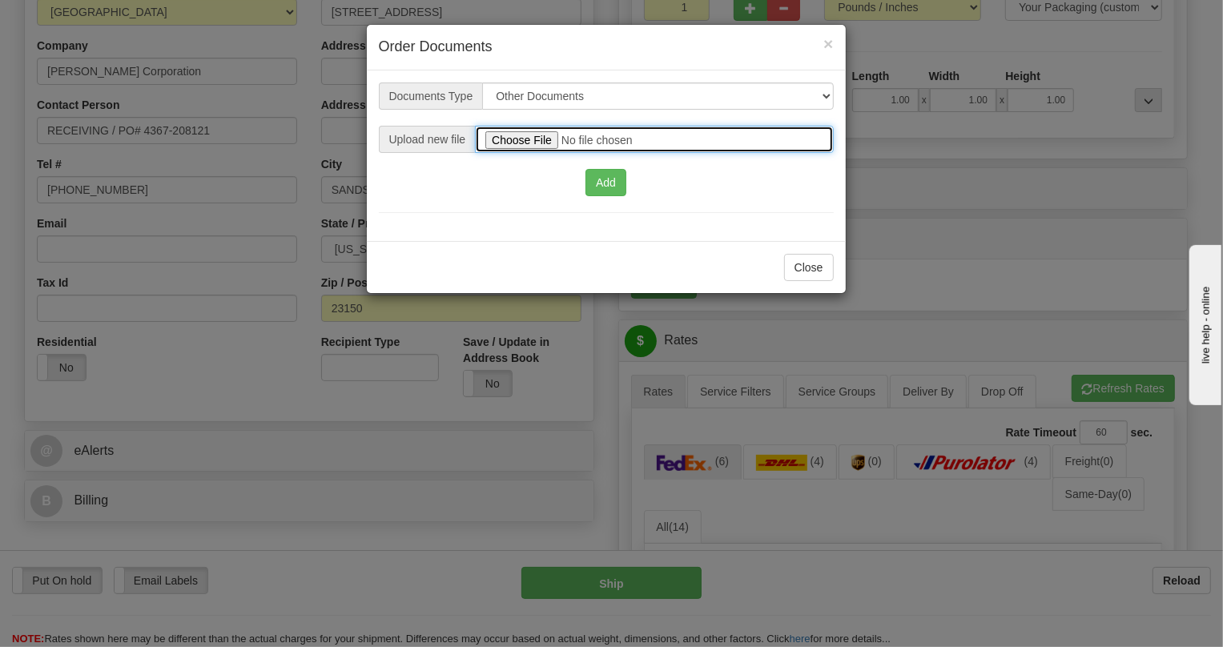
click at [521, 137] on input "file" at bounding box center [654, 139] width 358 height 27
type input "C:\fakepath\2025_USMCA Certificate_2025I1-1-1291_TV 5399005802.pdf"
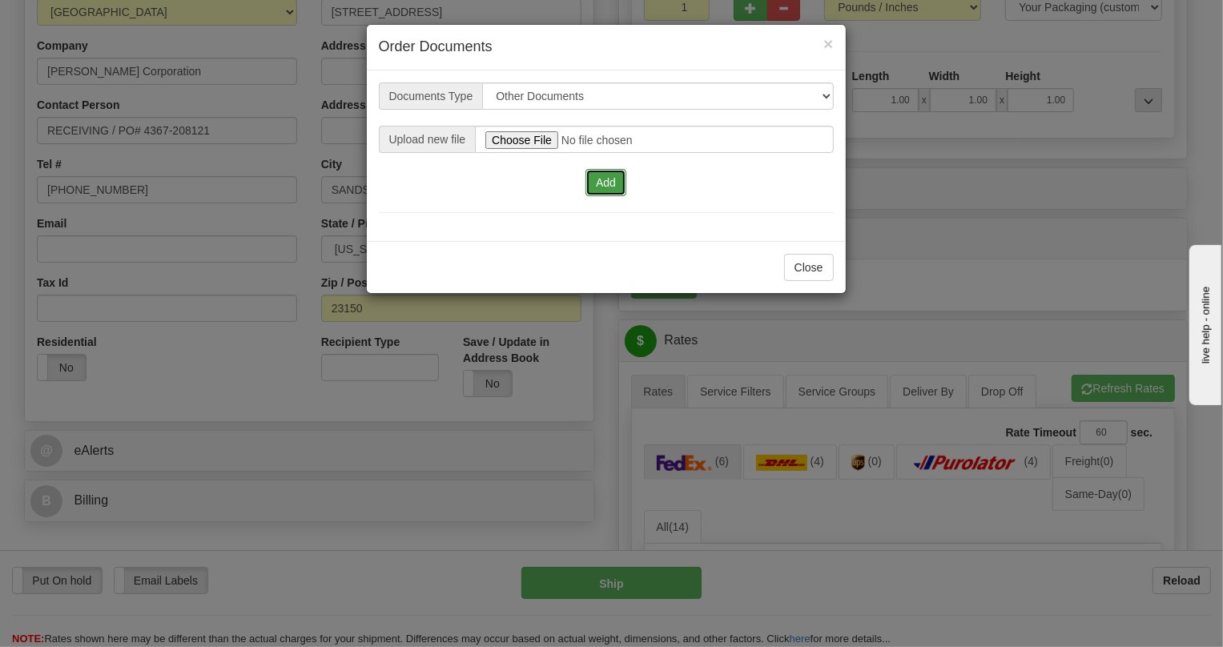
click at [605, 181] on button "Add" at bounding box center [605, 182] width 41 height 27
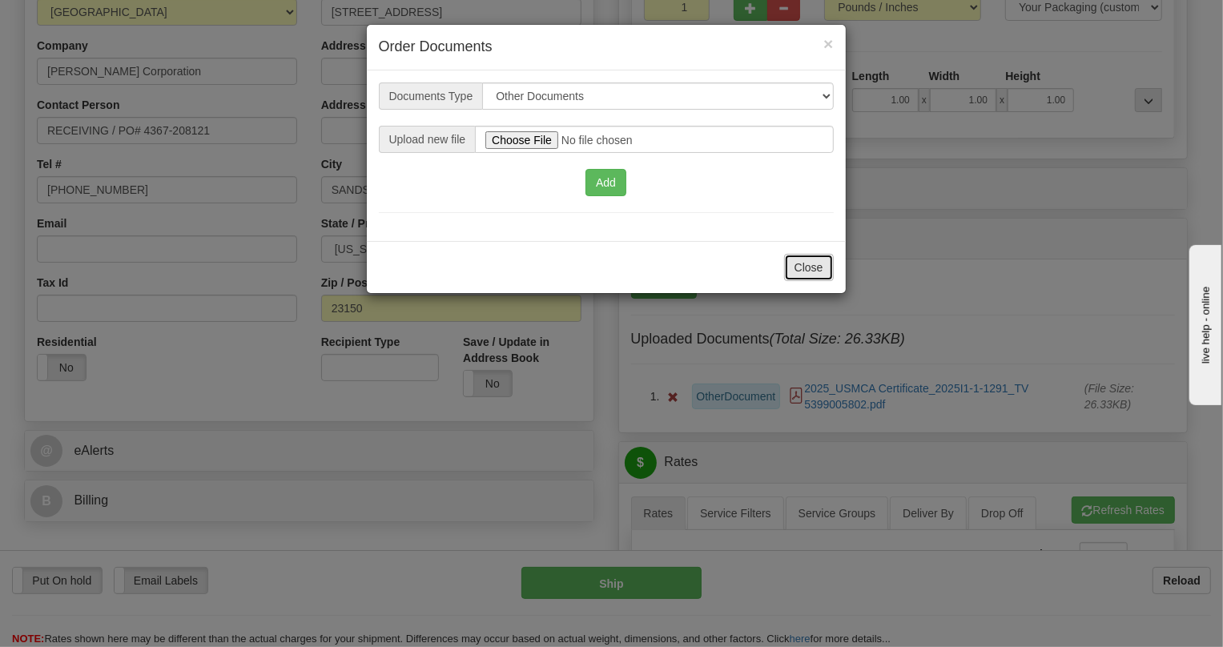
click at [811, 269] on button "Close" at bounding box center [809, 267] width 50 height 27
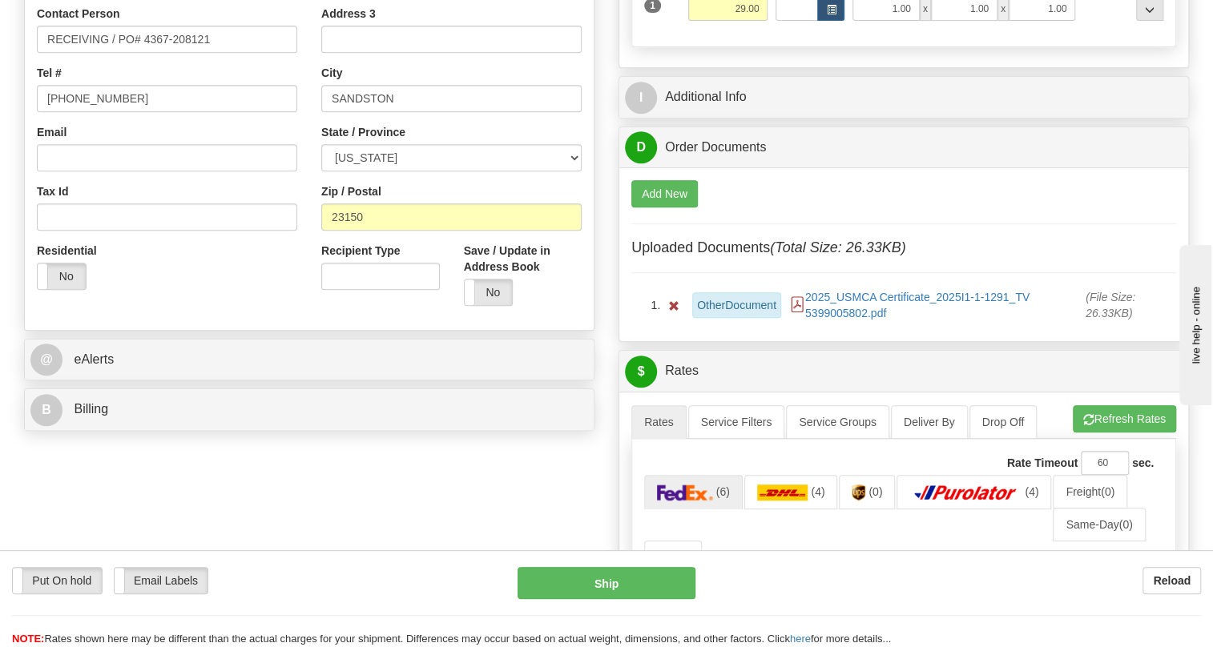
scroll to position [509, 0]
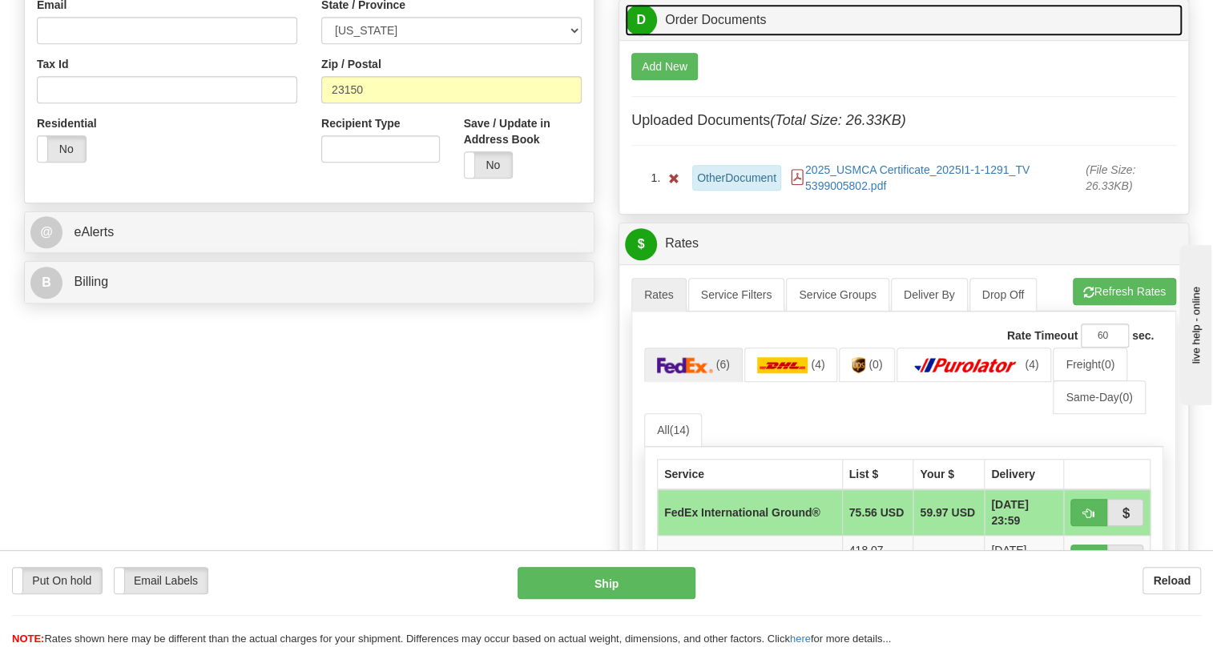
click at [719, 37] on link "D Order Documents" at bounding box center [903, 20] width 557 height 33
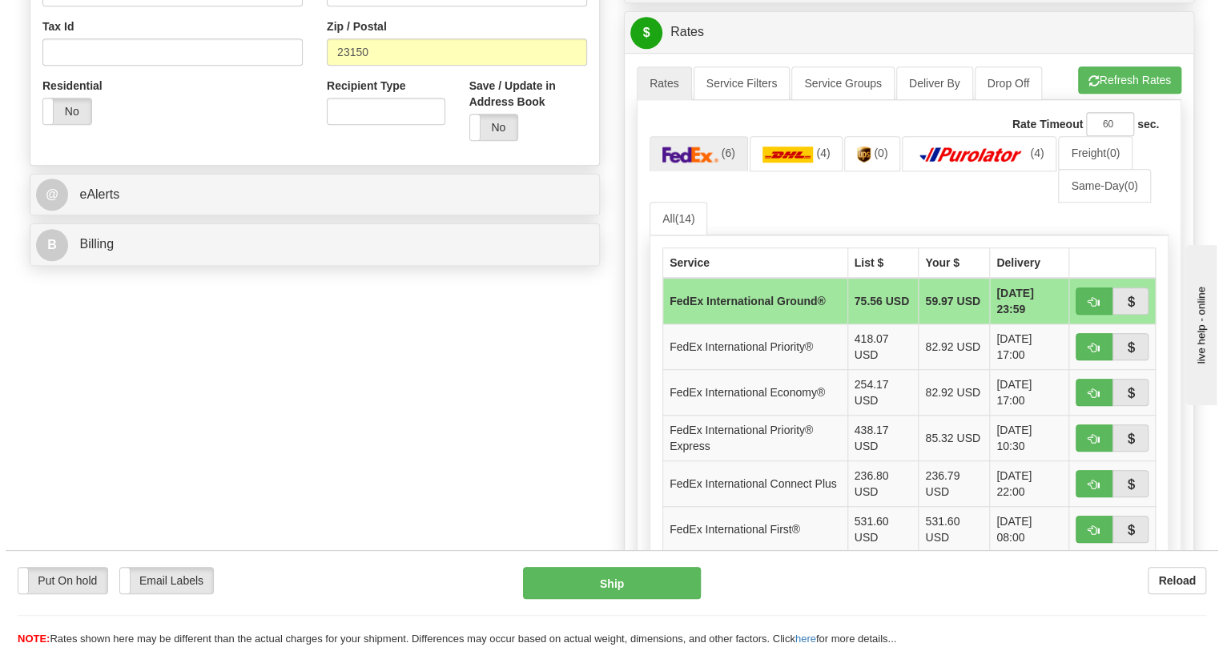
scroll to position [582, 0]
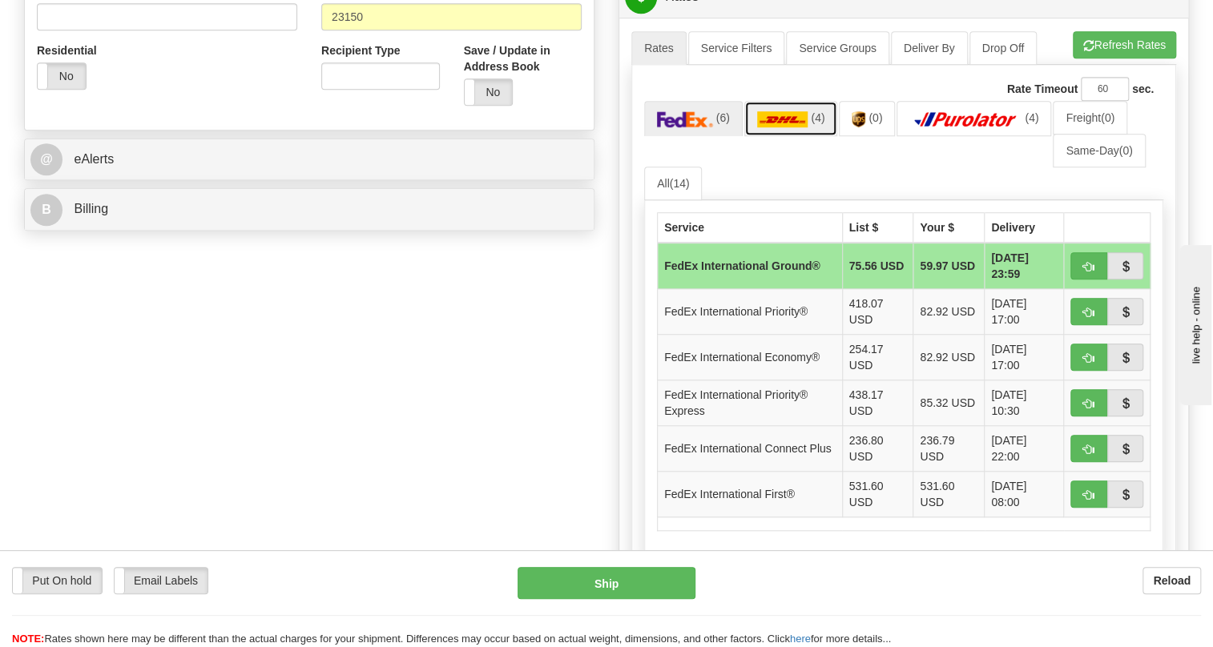
click at [773, 127] on img at bounding box center [782, 119] width 51 height 16
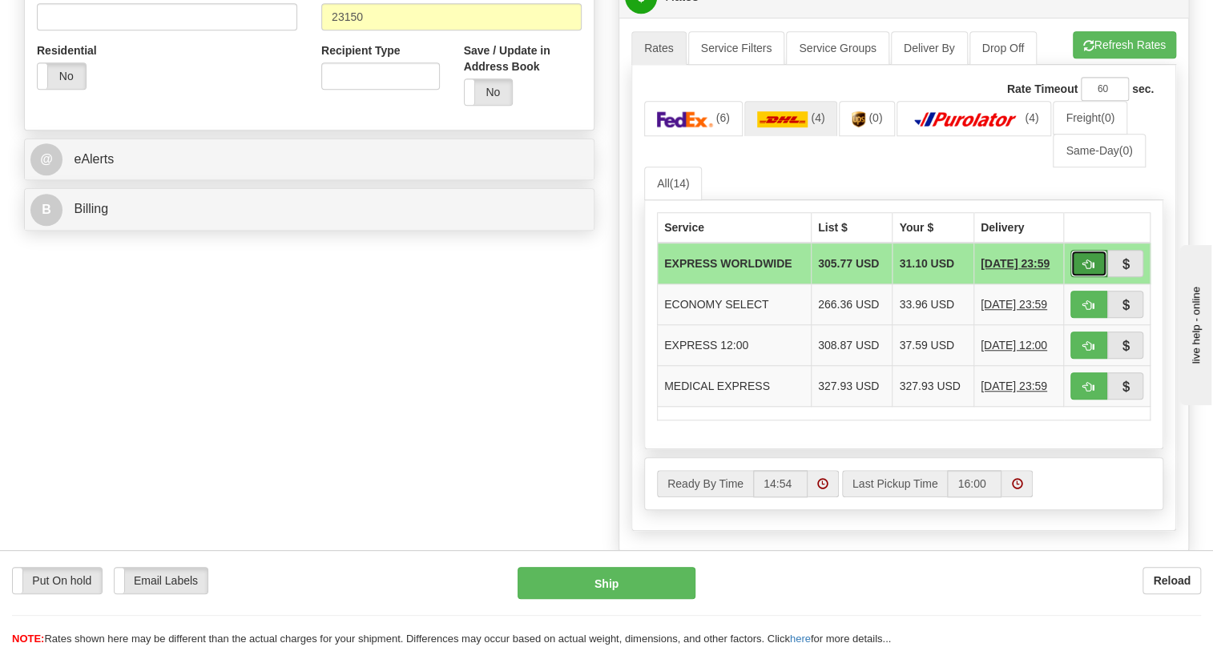
click at [1085, 270] on span "button" at bounding box center [1088, 264] width 11 height 10
type input "P"
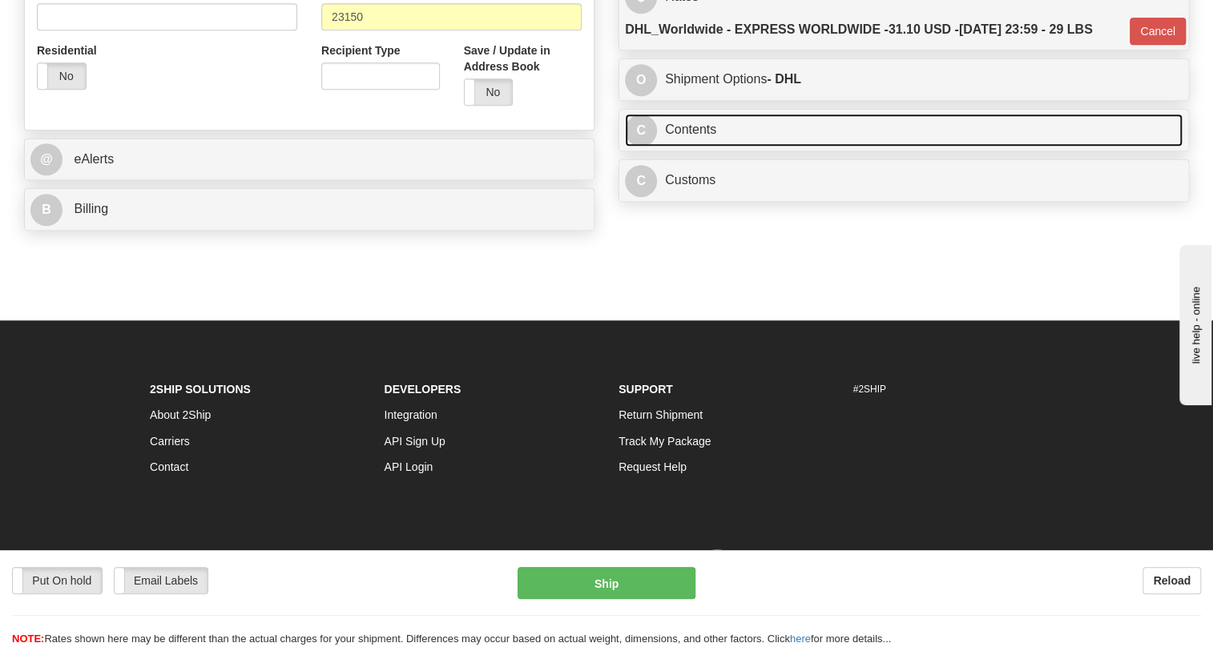
click at [698, 147] on link "C Contents" at bounding box center [903, 130] width 557 height 33
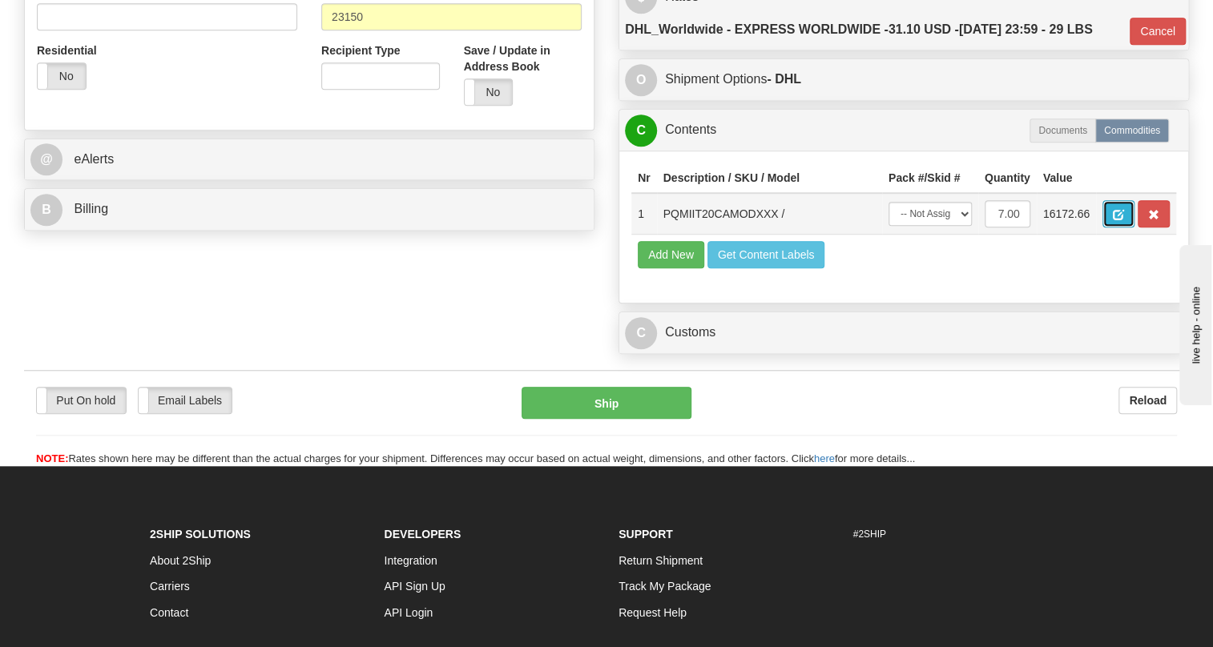
click at [1116, 220] on span "button" at bounding box center [1117, 215] width 11 height 10
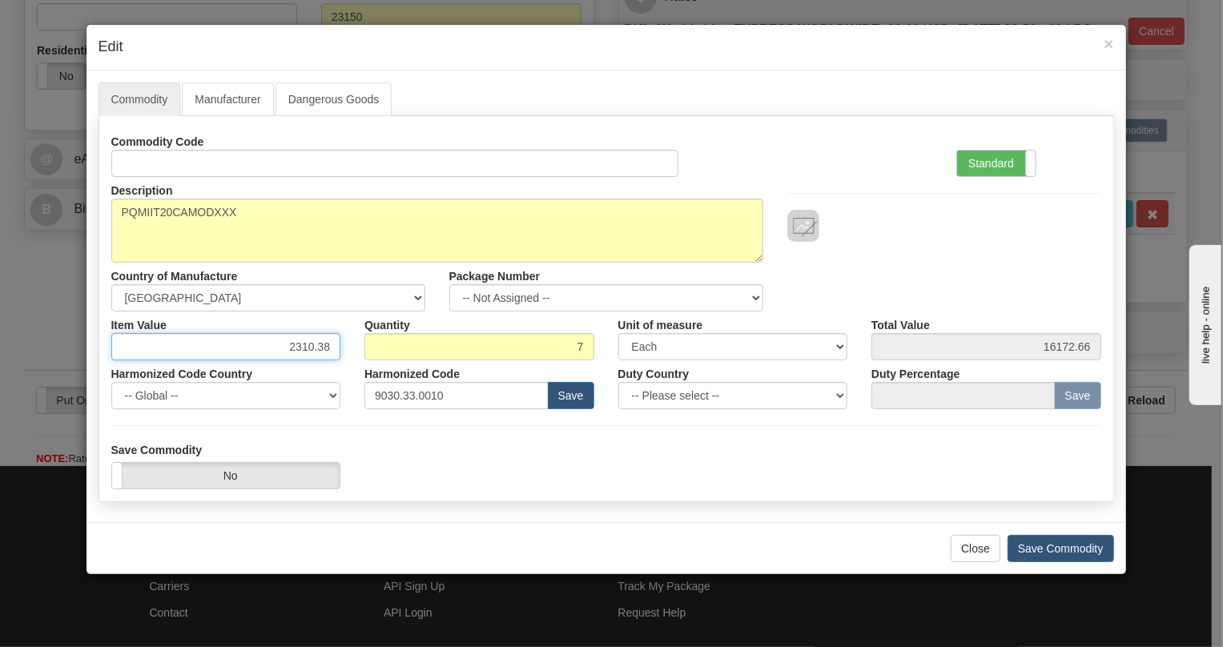
click at [324, 344] on input "2310.38" at bounding box center [226, 346] width 230 height 27
paste input "1.594,52"
click at [296, 352] on input "1.594,52" at bounding box center [226, 346] width 230 height 27
click at [319, 351] on input "1594,52" at bounding box center [226, 346] width 230 height 27
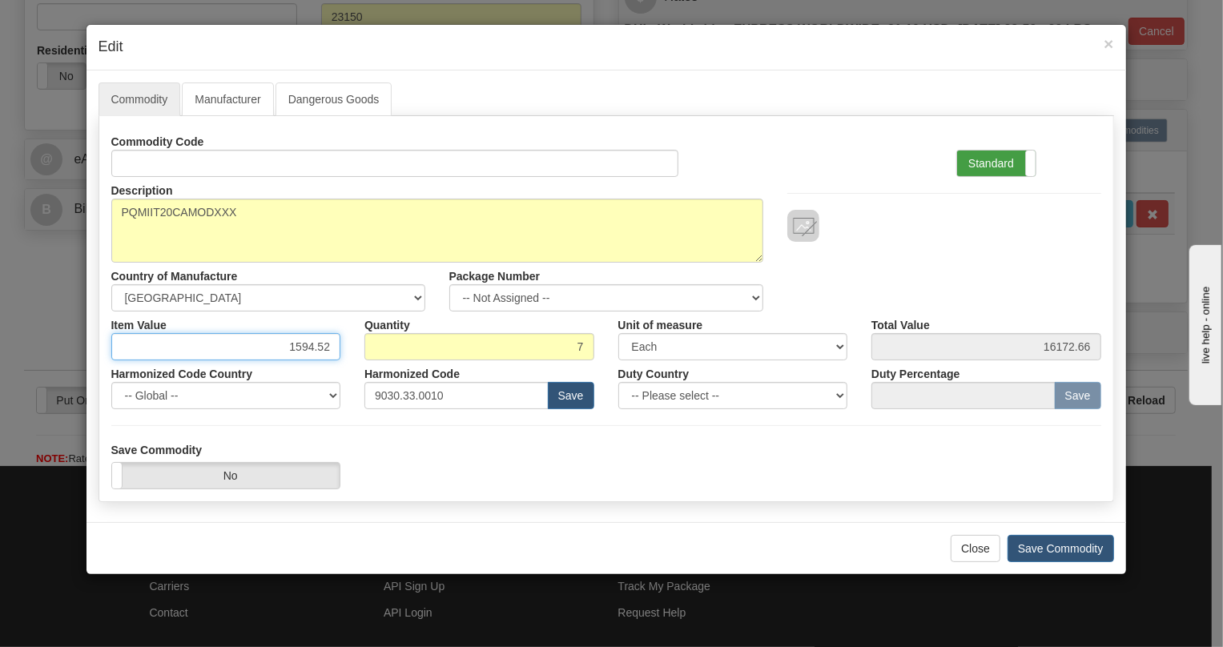
type input "1594.52"
type input "11161.64"
click at [985, 157] on label "Standard" at bounding box center [996, 164] width 78 height 26
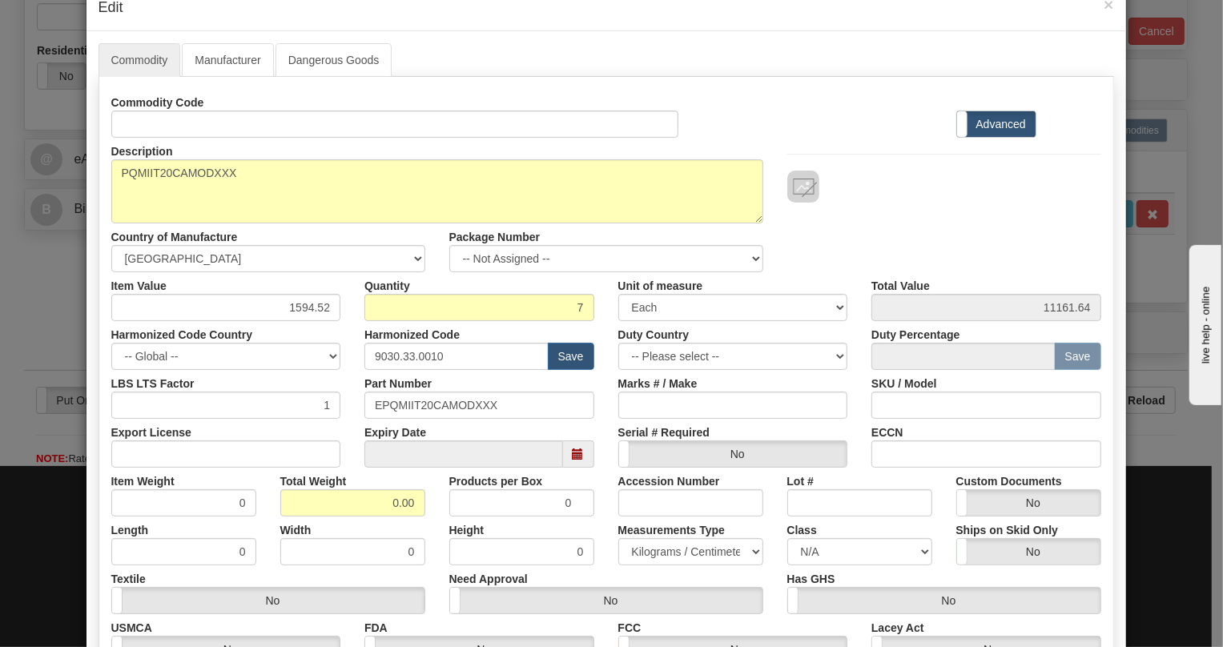
scroll to position [145, 0]
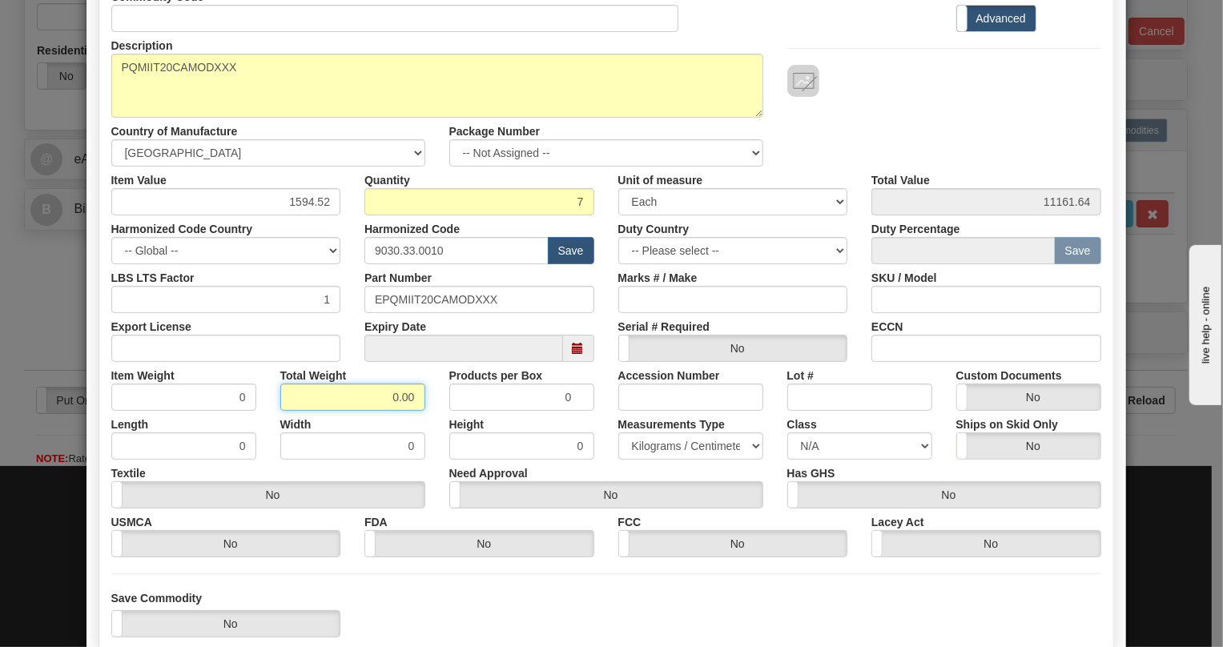
click at [379, 400] on input "0.00" at bounding box center [352, 397] width 145 height 27
type input "1.00"
type input "0.1429"
click at [662, 444] on select "Pounds / Inches Kilograms / Centimeters" at bounding box center [690, 445] width 145 height 27
select select "0"
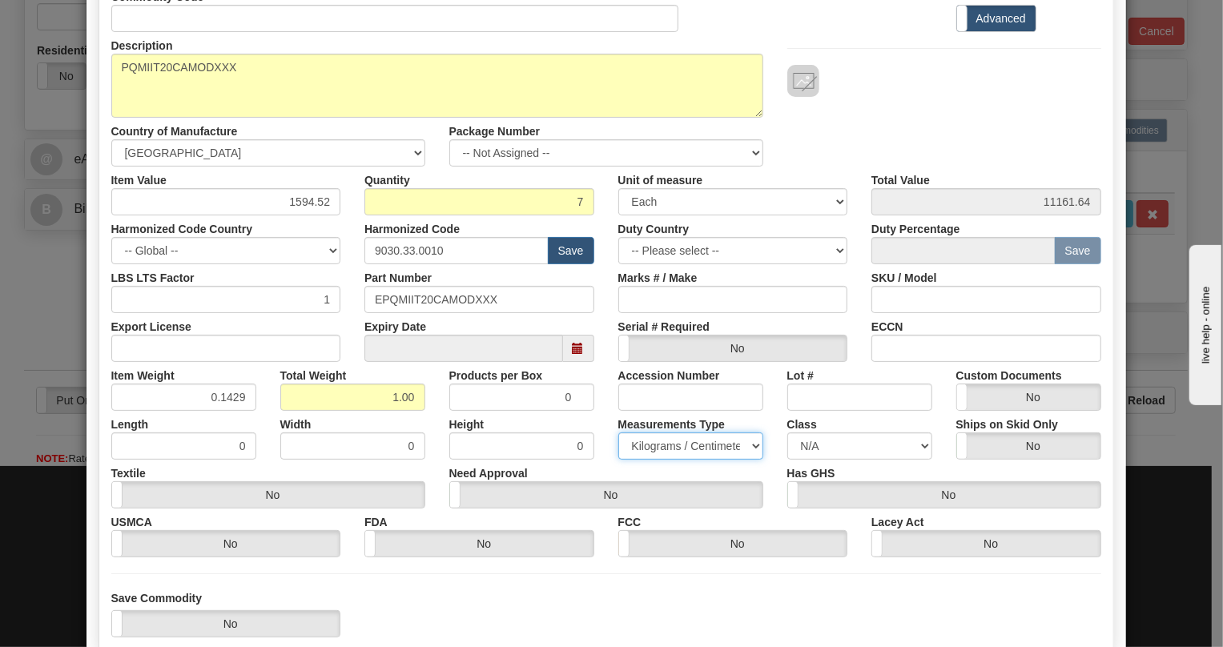
click at [618, 432] on select "Pounds / Inches Kilograms / Centimeters" at bounding box center [690, 445] width 145 height 27
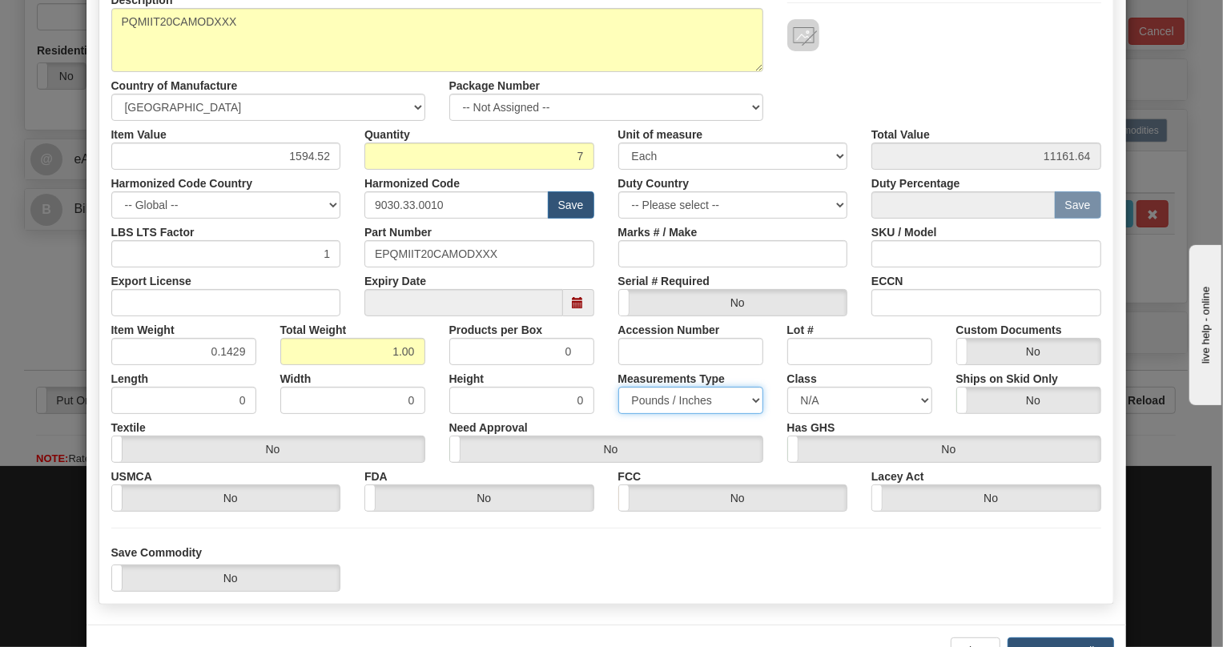
scroll to position [243, 0]
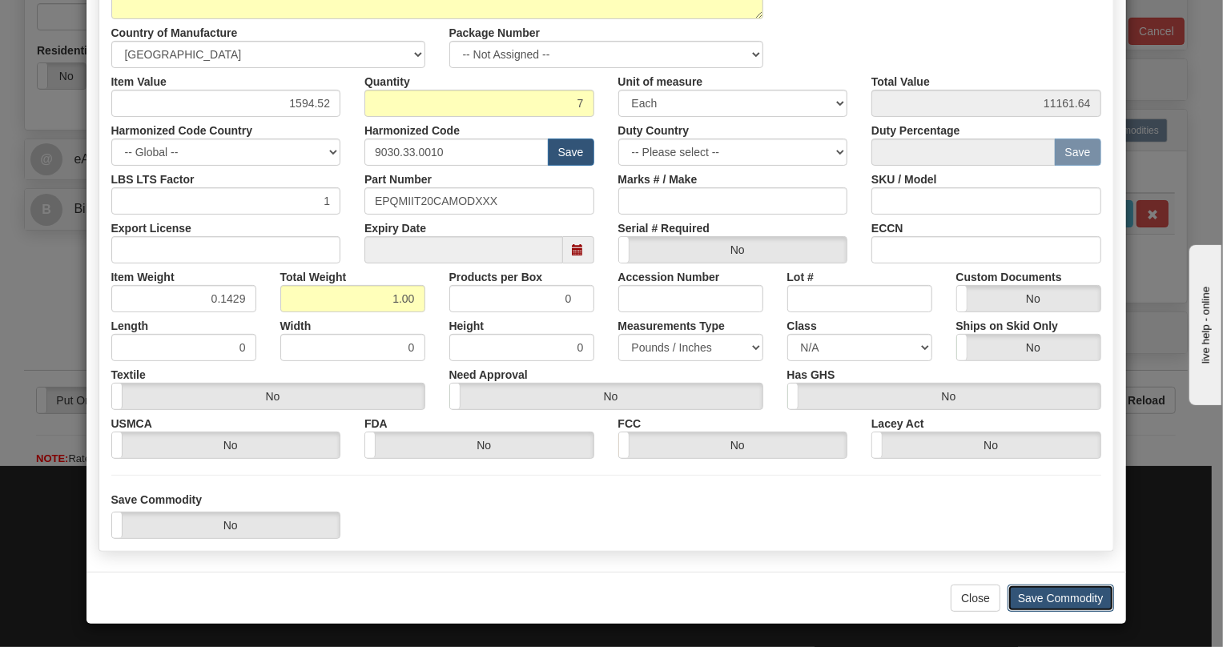
click at [1053, 597] on button "Save Commodity" at bounding box center [1061, 598] width 107 height 27
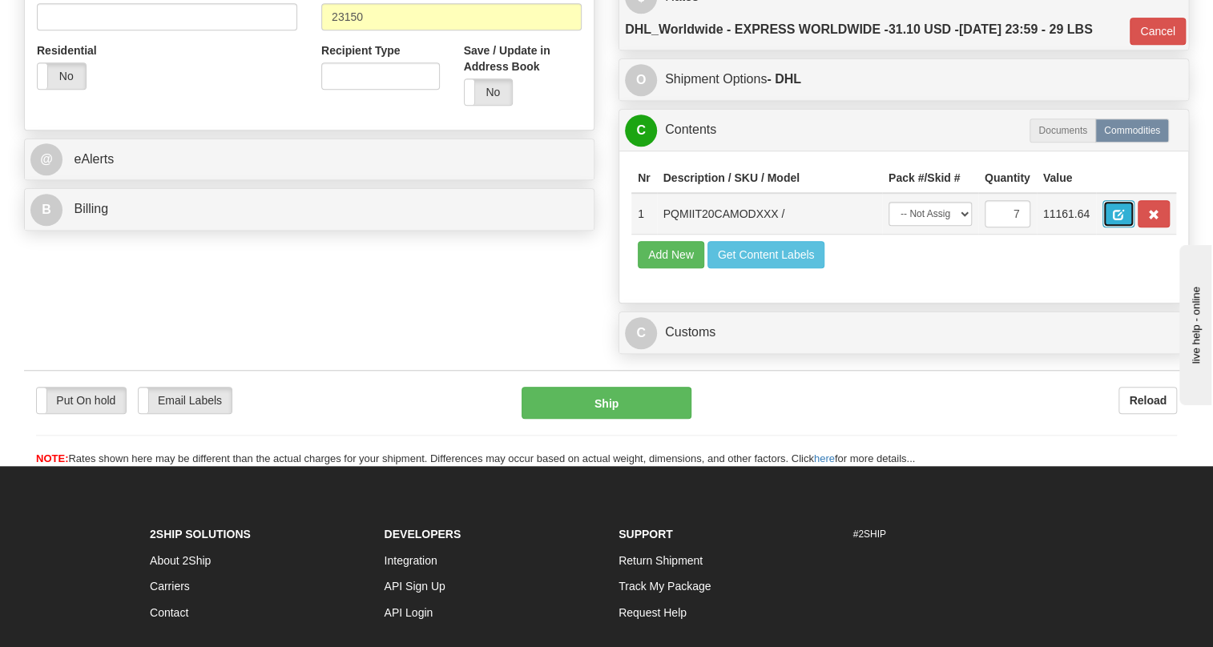
click at [1111, 227] on button "button" at bounding box center [1118, 213] width 32 height 27
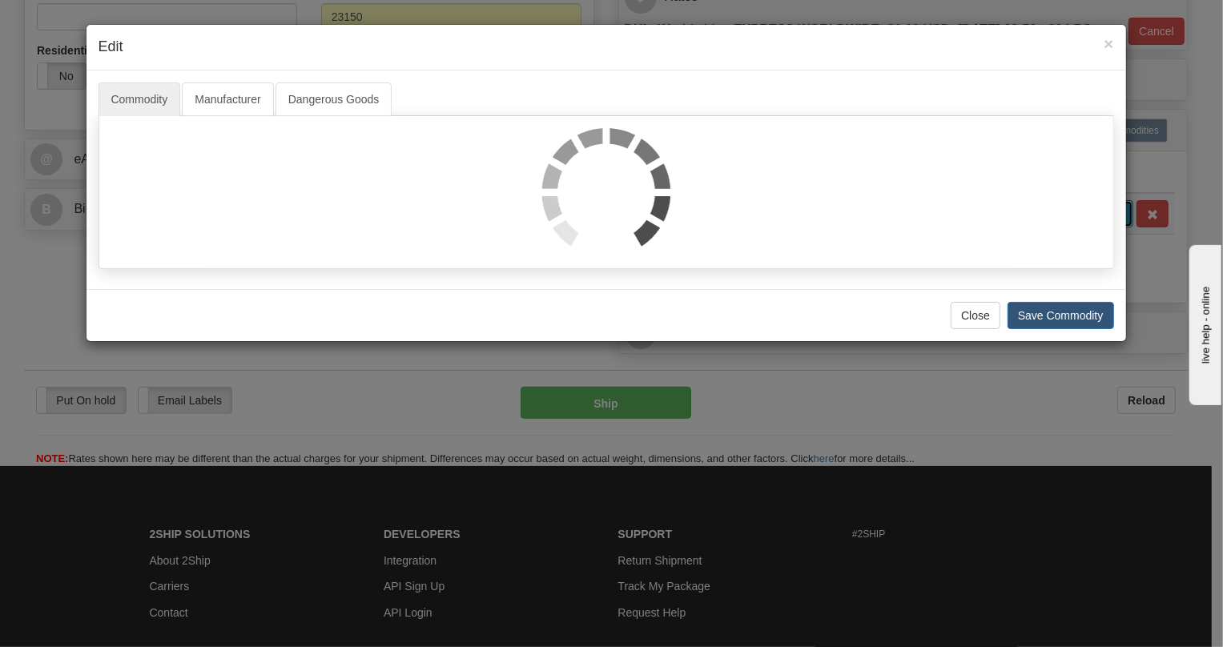
scroll to position [0, 0]
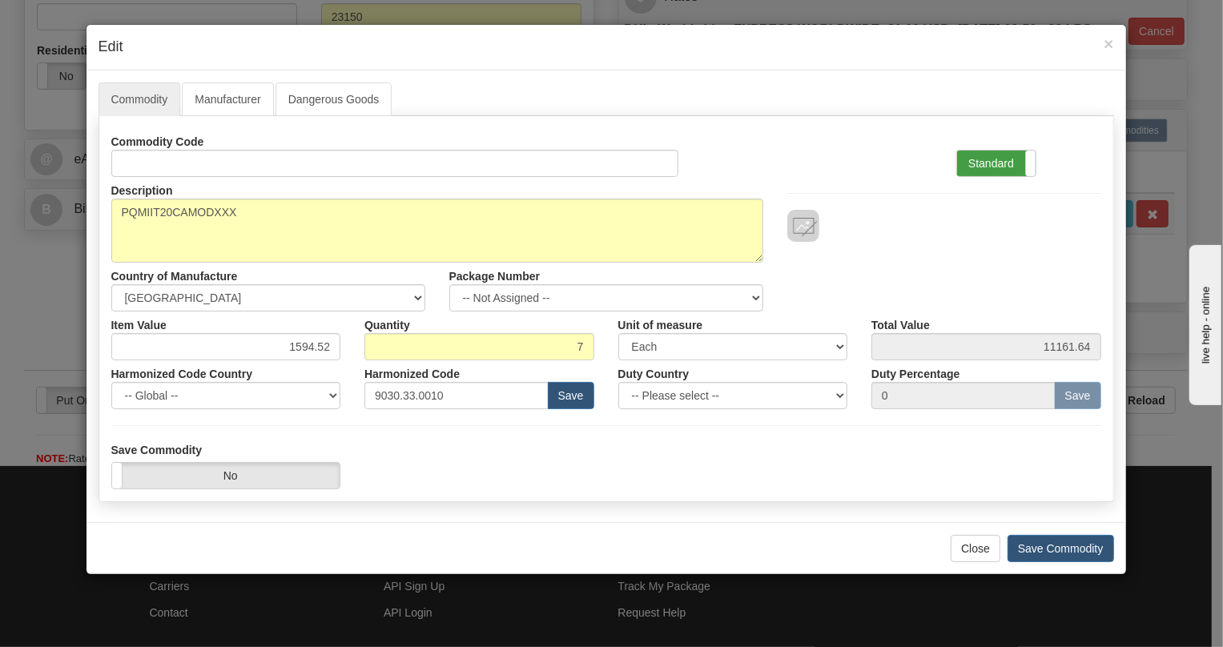
click at [1013, 160] on label "Standard" at bounding box center [996, 164] width 78 height 26
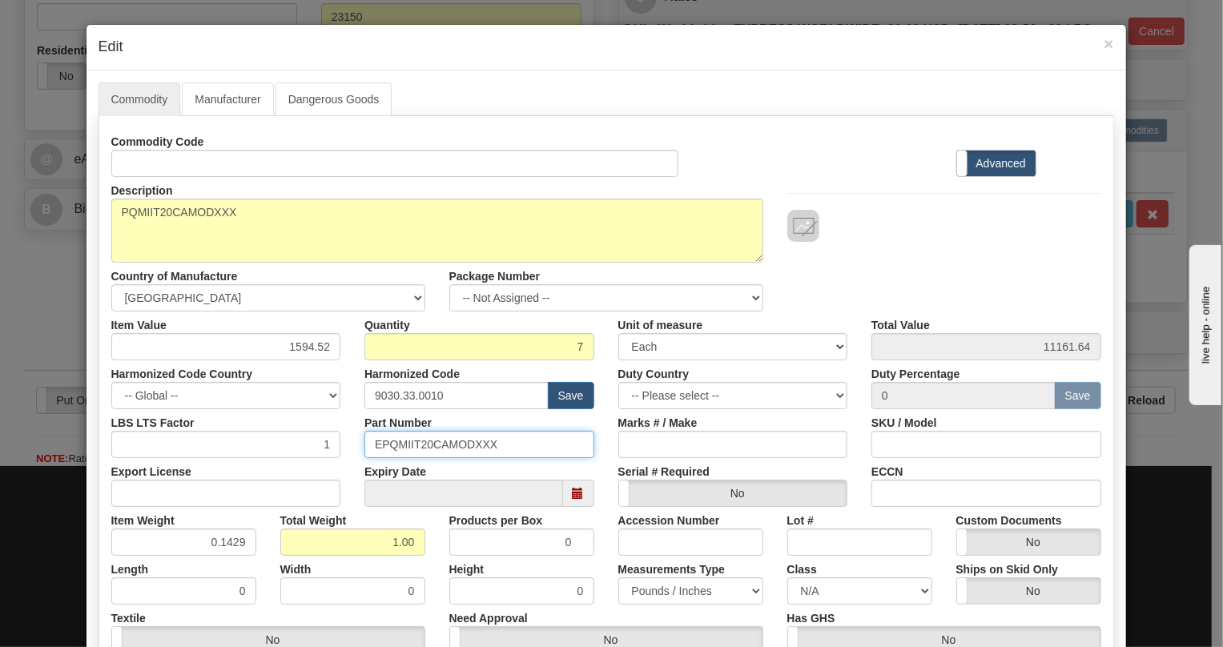
click at [446, 444] on input "EPQMIIT20CAMODXXX" at bounding box center [479, 444] width 230 height 27
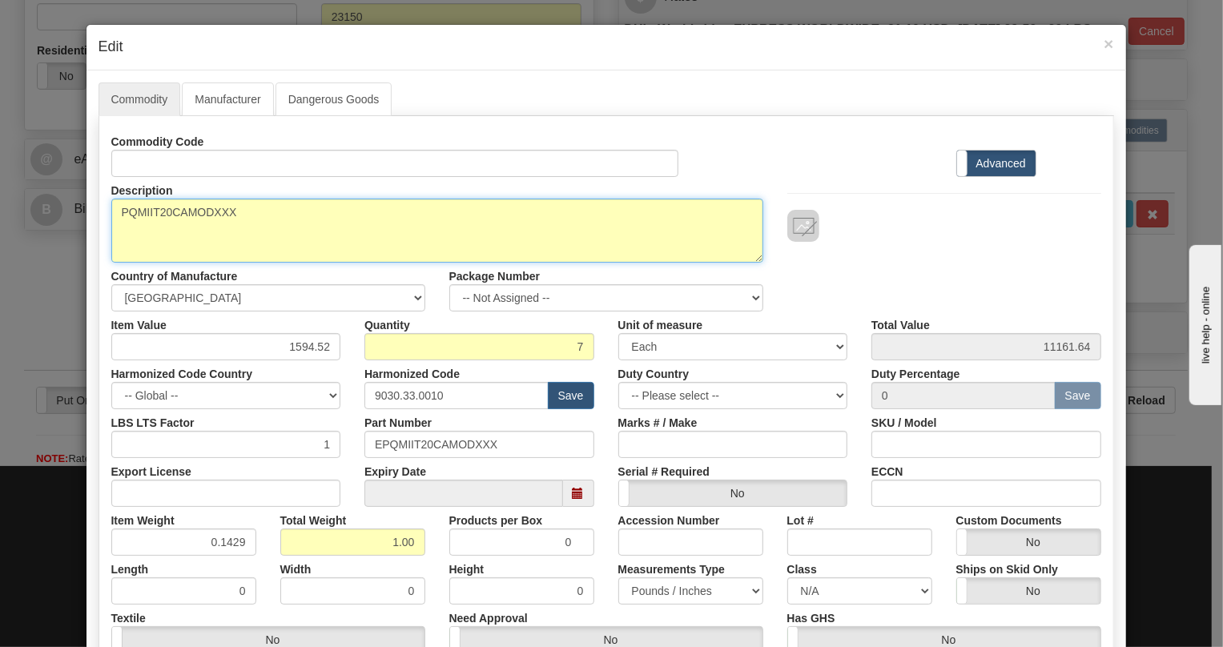
click at [163, 210] on textarea "PQMIIT20CAMODXXX" at bounding box center [437, 231] width 652 height 64
paste textarea "-T20-C-A-"
type textarea "PQMII-T20-C-A-MODXXX"
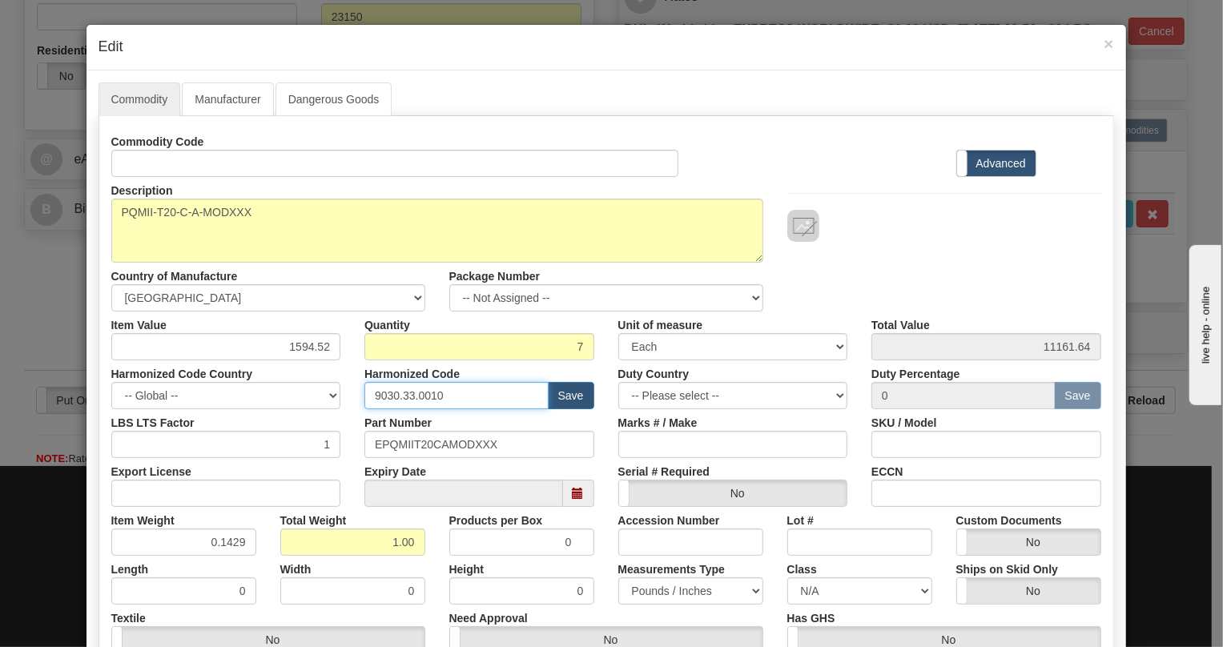
click at [416, 400] on input "9030.33.0010" at bounding box center [456, 395] width 184 height 27
paste input "28.30.000"
type input "9028.30.0000"
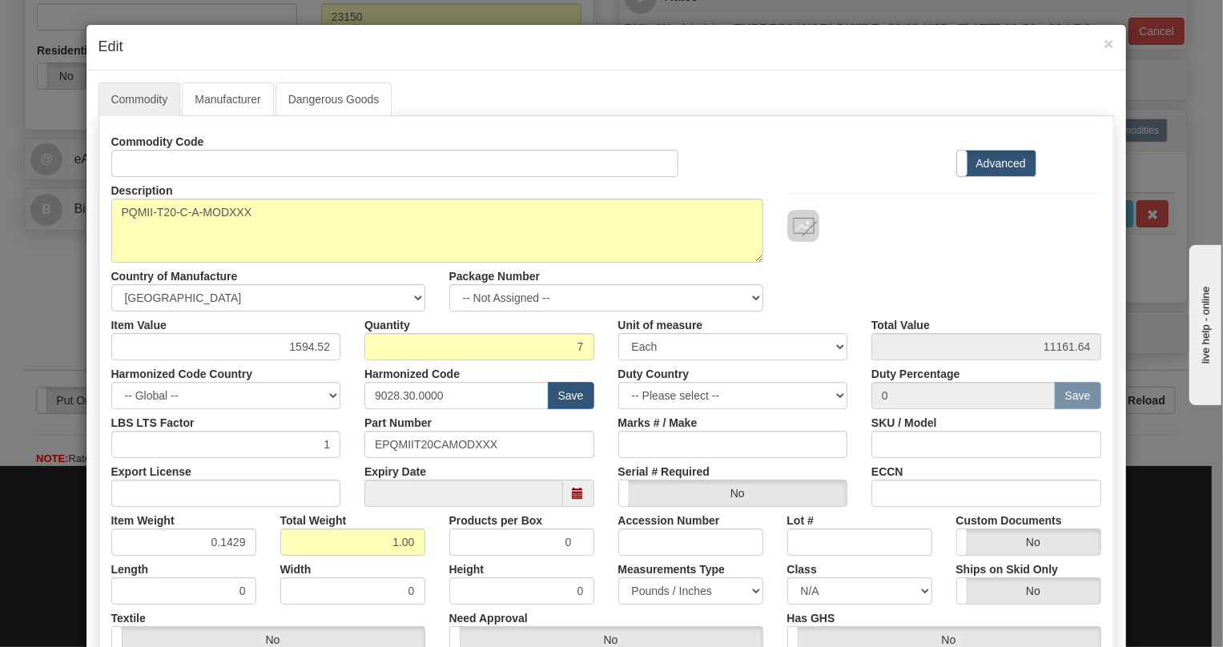
click at [497, 409] on div "Part Number EPQMIIT20CAMODXXX" at bounding box center [479, 433] width 254 height 49
click at [482, 392] on input "9028.30.0000" at bounding box center [456, 395] width 184 height 27
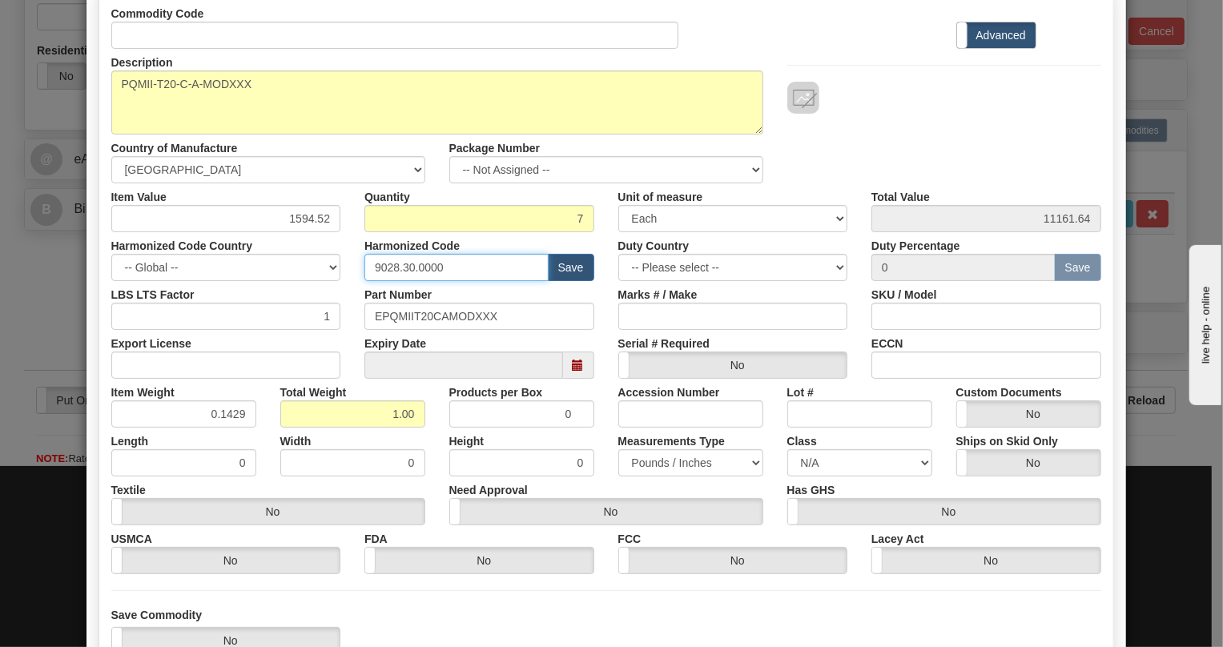
scroll to position [145, 0]
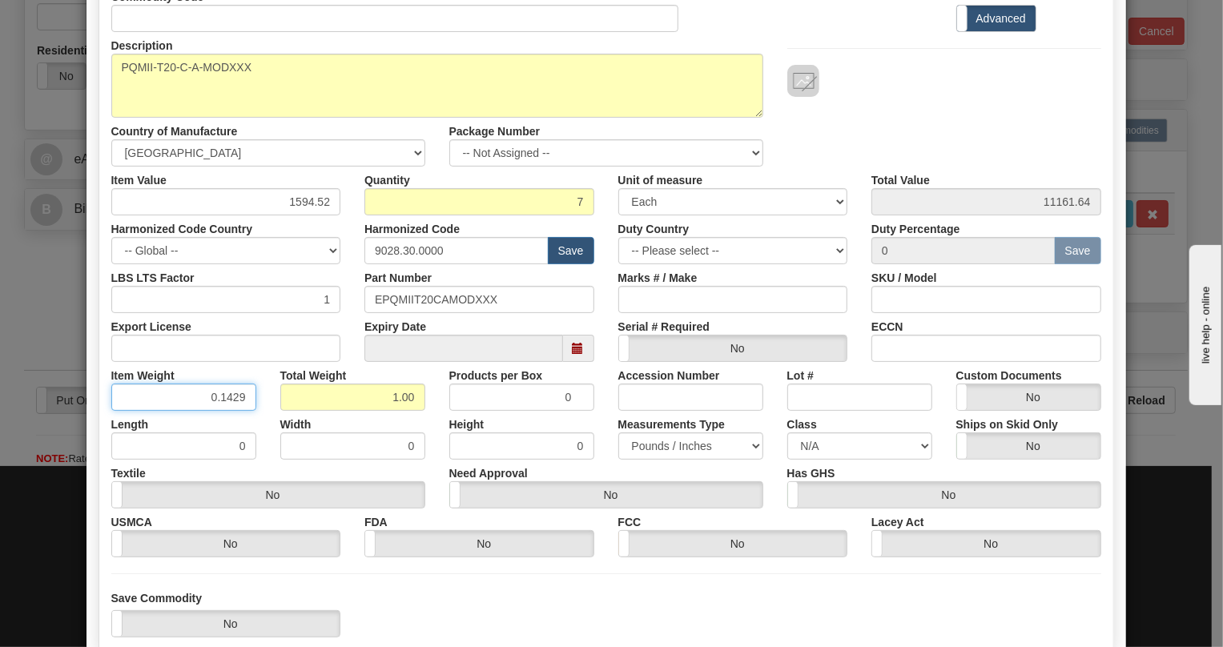
drag, startPoint x: 229, startPoint y: 398, endPoint x: 240, endPoint y: 407, distance: 14.3
click at [240, 407] on input "0.1429" at bounding box center [183, 397] width 145 height 27
type input "0.1430"
click at [437, 419] on div "Height 0" at bounding box center [521, 435] width 169 height 49
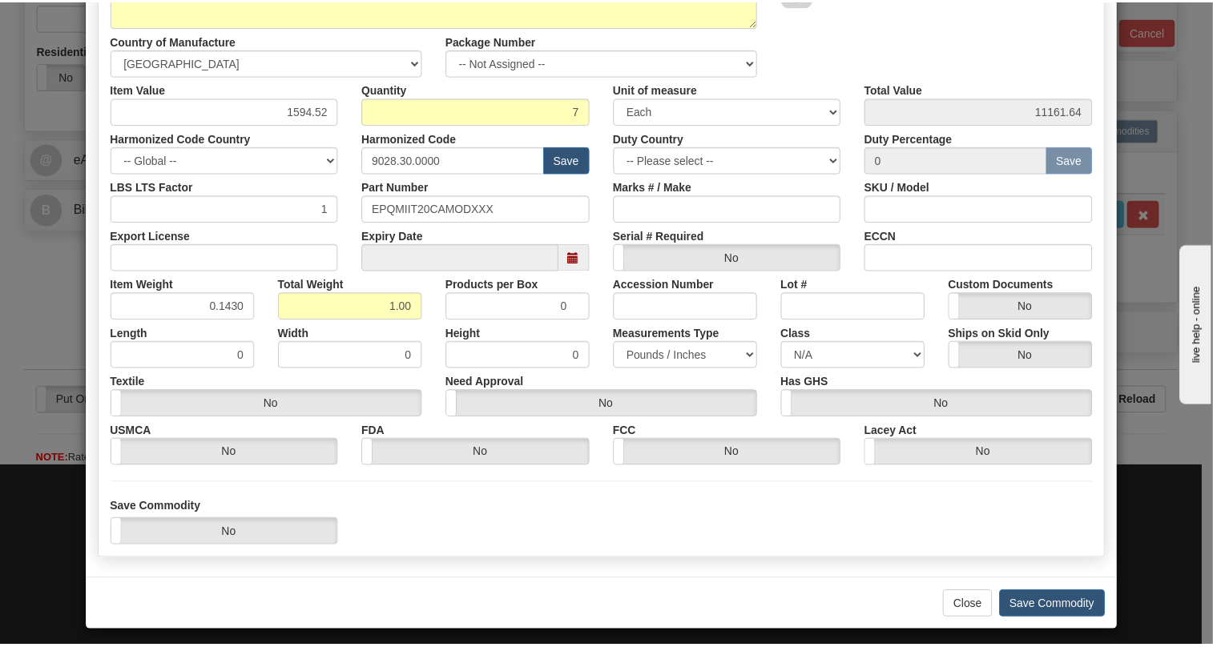
scroll to position [243, 0]
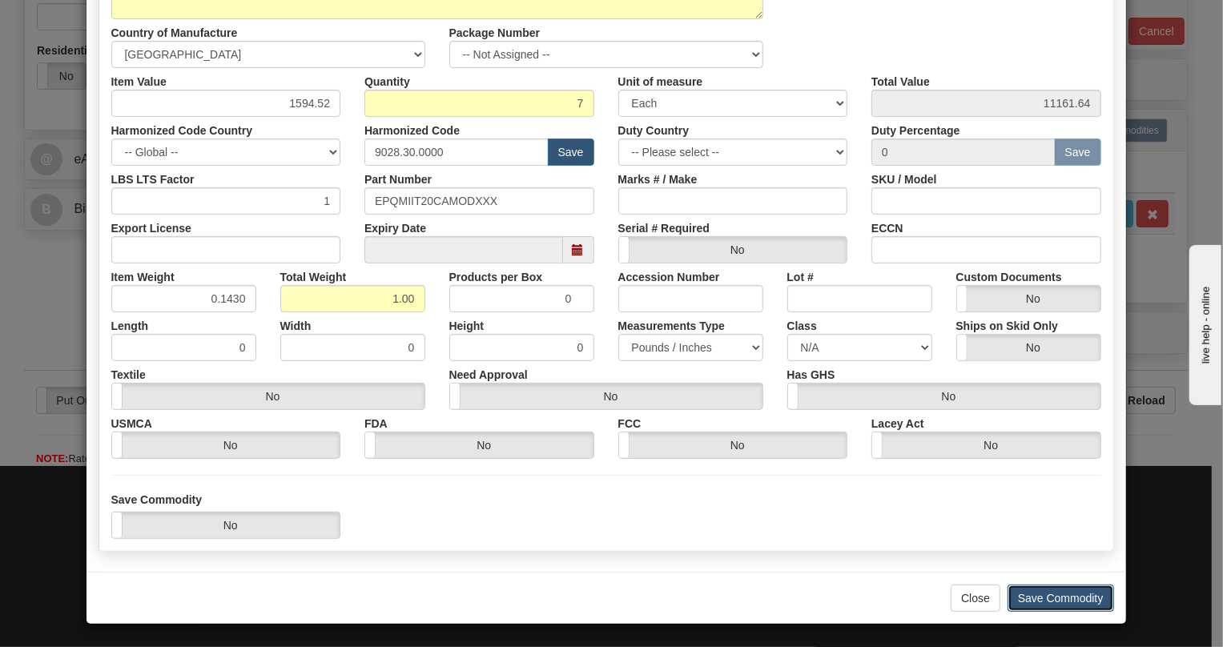
click at [1048, 595] on button "Save Commodity" at bounding box center [1061, 598] width 107 height 27
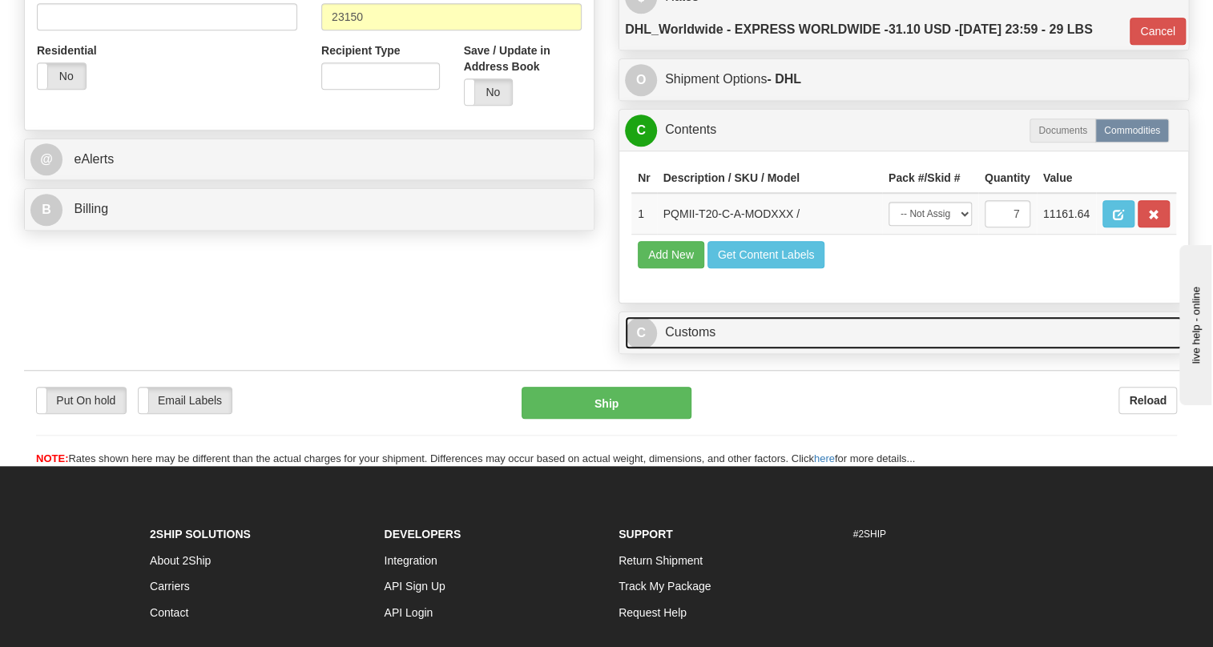
click at [702, 349] on link "C Customs" at bounding box center [903, 332] width 557 height 33
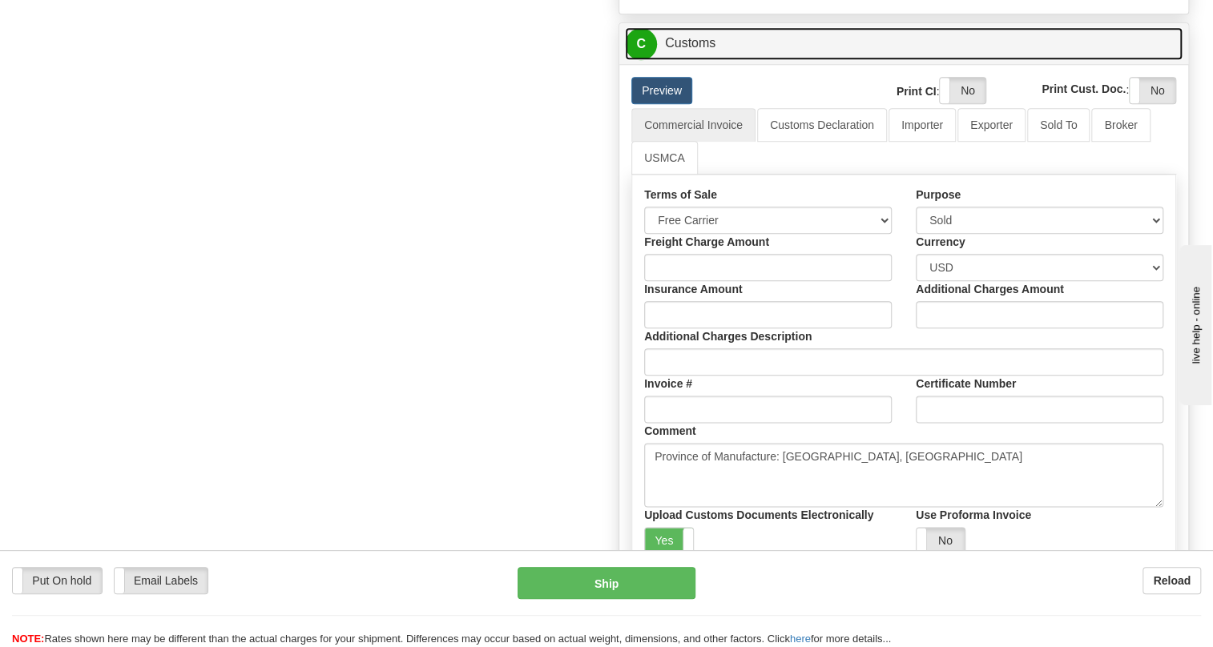
scroll to position [801, 0]
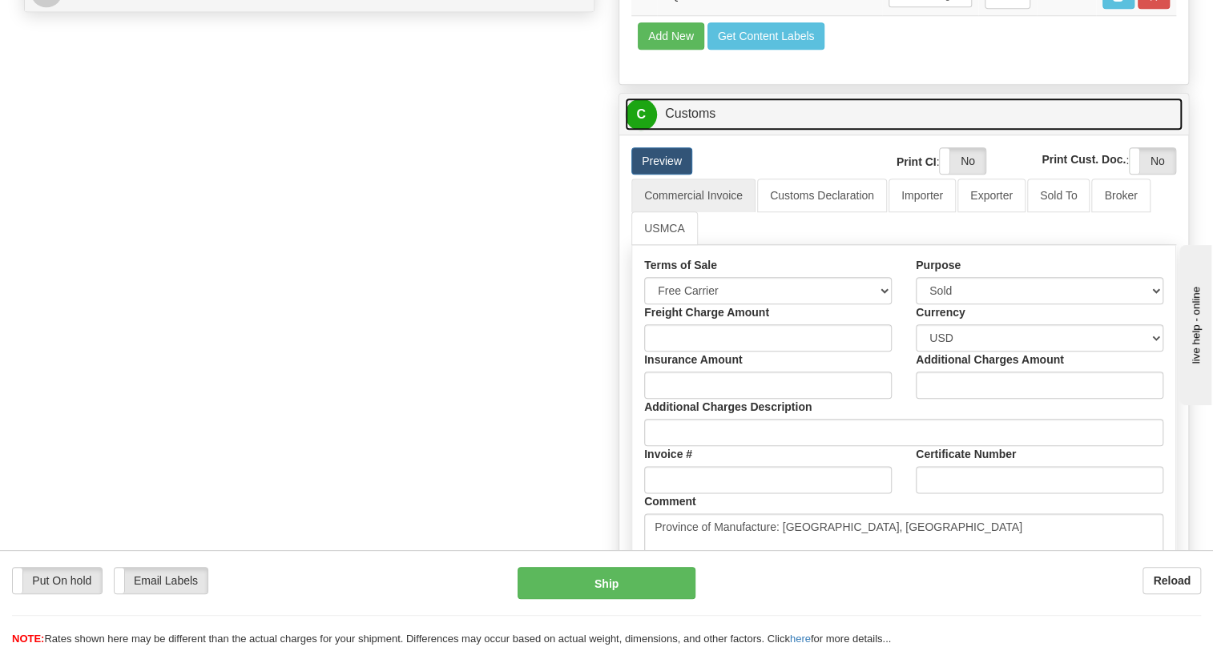
click at [700, 131] on link "C Customs" at bounding box center [903, 114] width 557 height 33
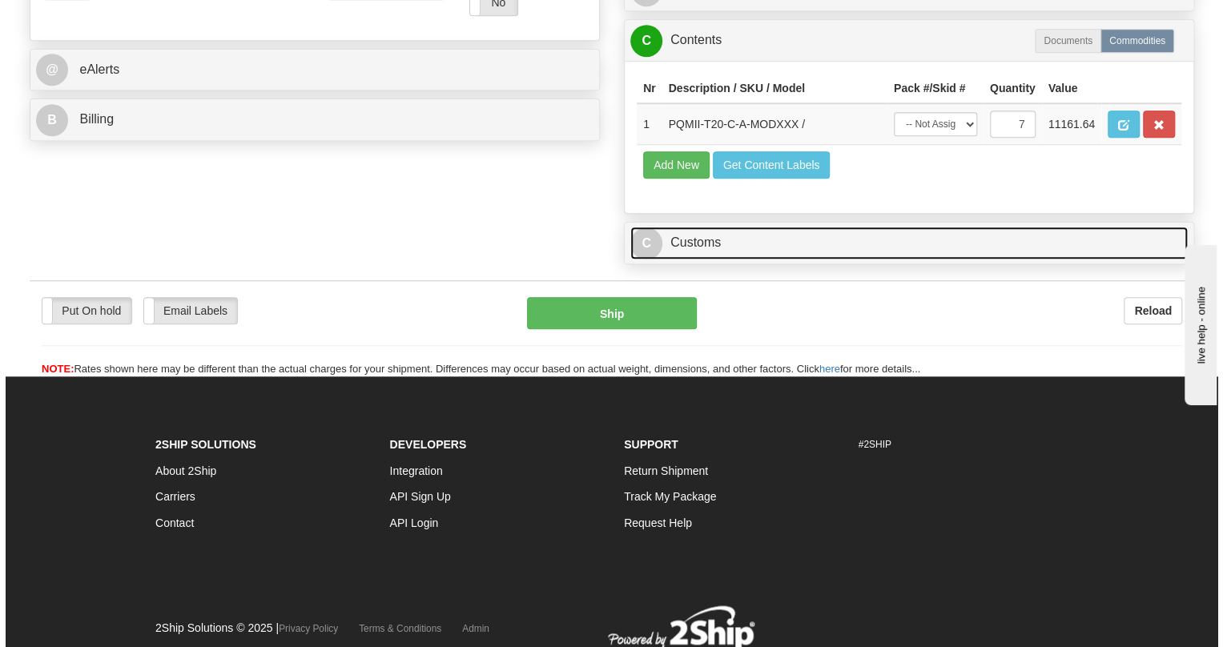
scroll to position [479, 0]
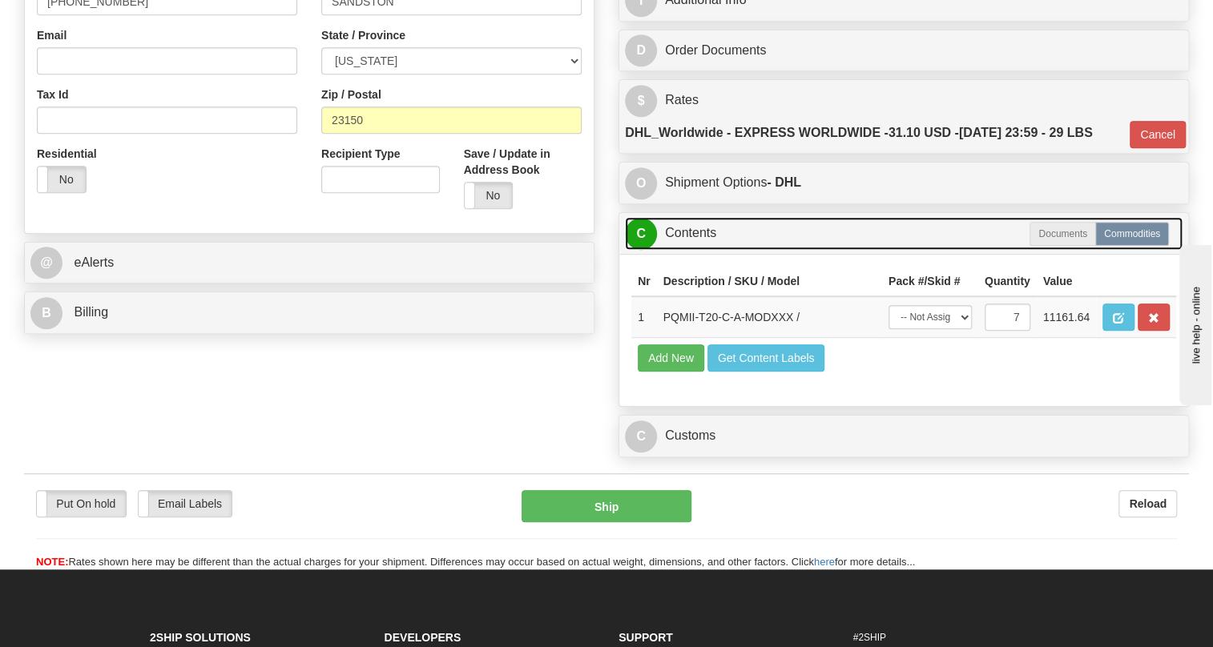
click at [704, 250] on link "C Contents" at bounding box center [903, 233] width 557 height 33
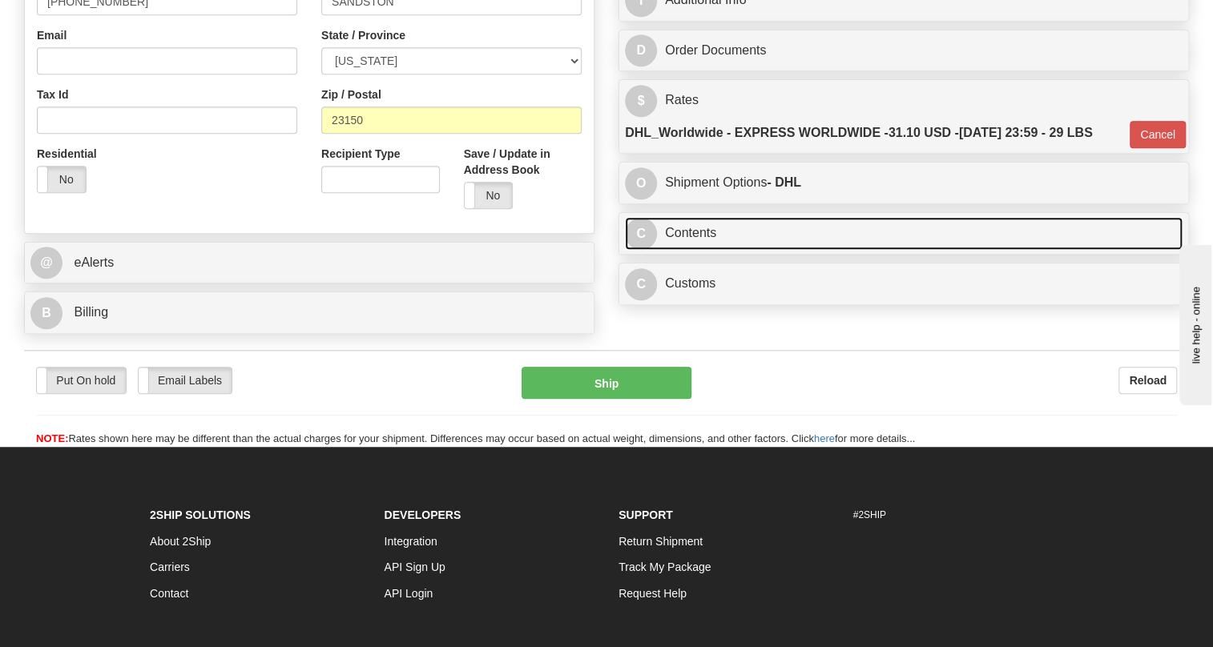
click at [697, 250] on link "C Contents" at bounding box center [903, 233] width 557 height 33
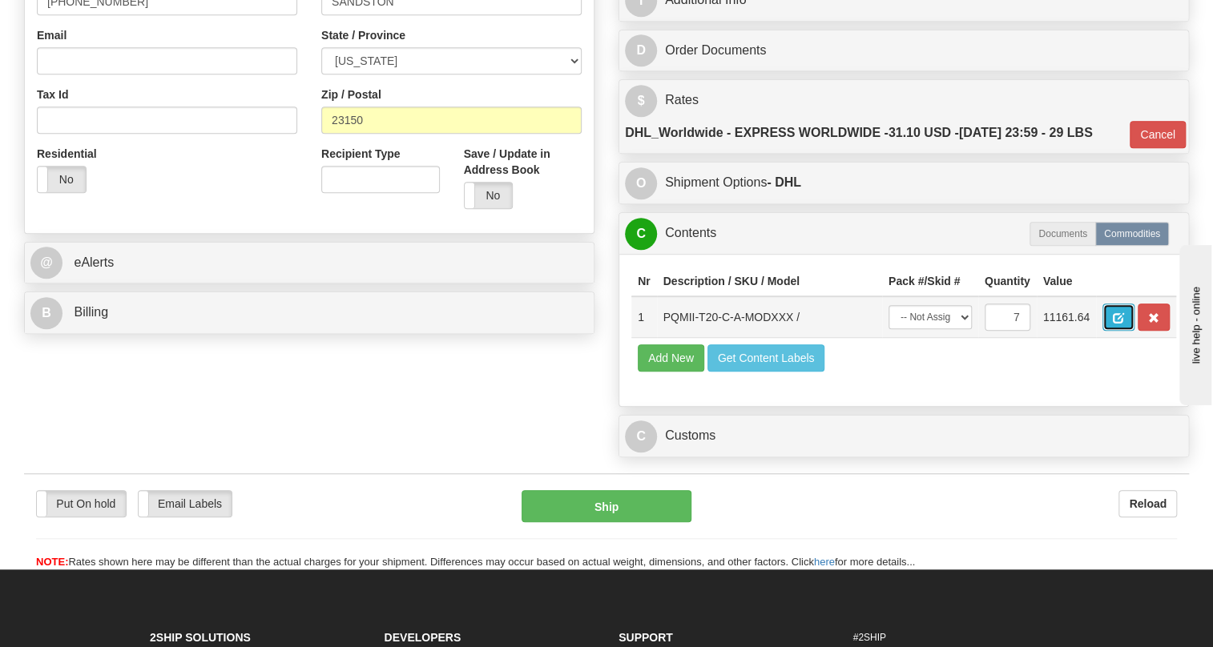
click at [1118, 324] on span "button" at bounding box center [1117, 318] width 11 height 10
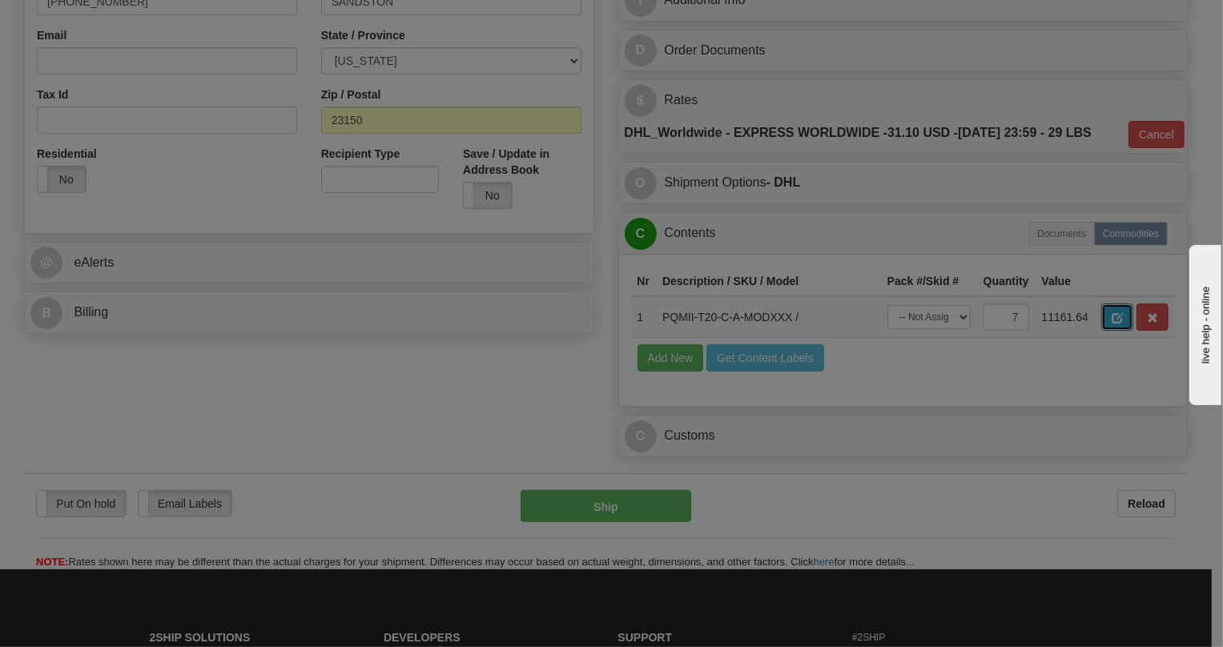
scroll to position [0, 0]
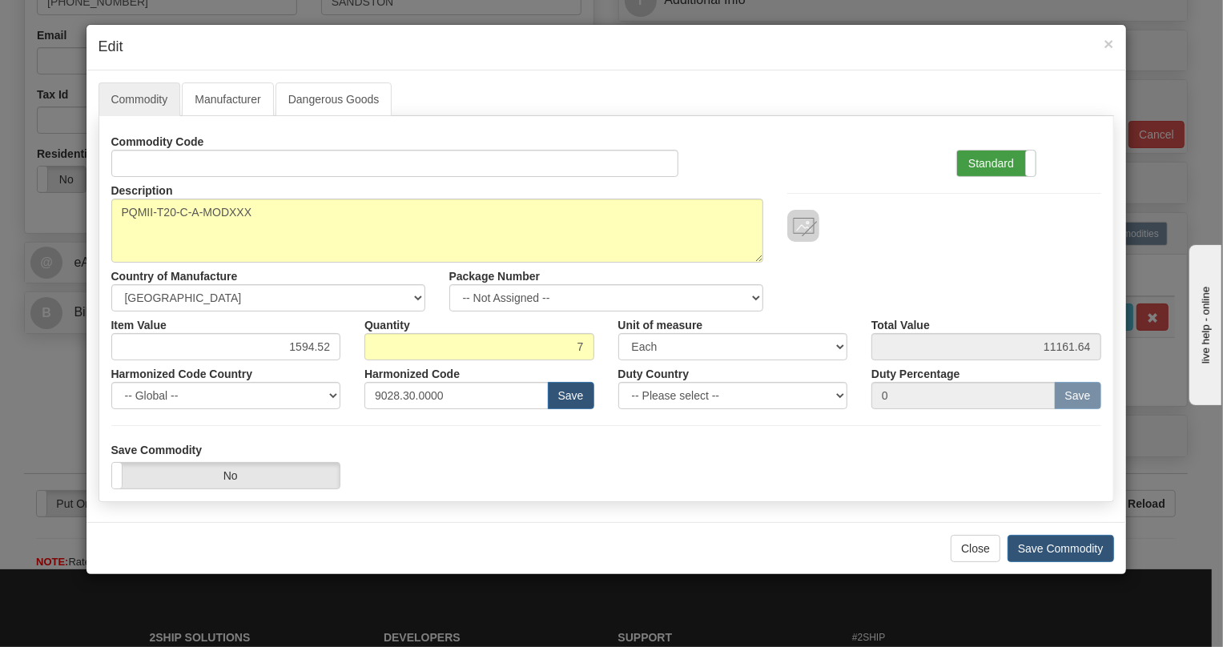
click at [977, 158] on label "Standard" at bounding box center [996, 164] width 78 height 26
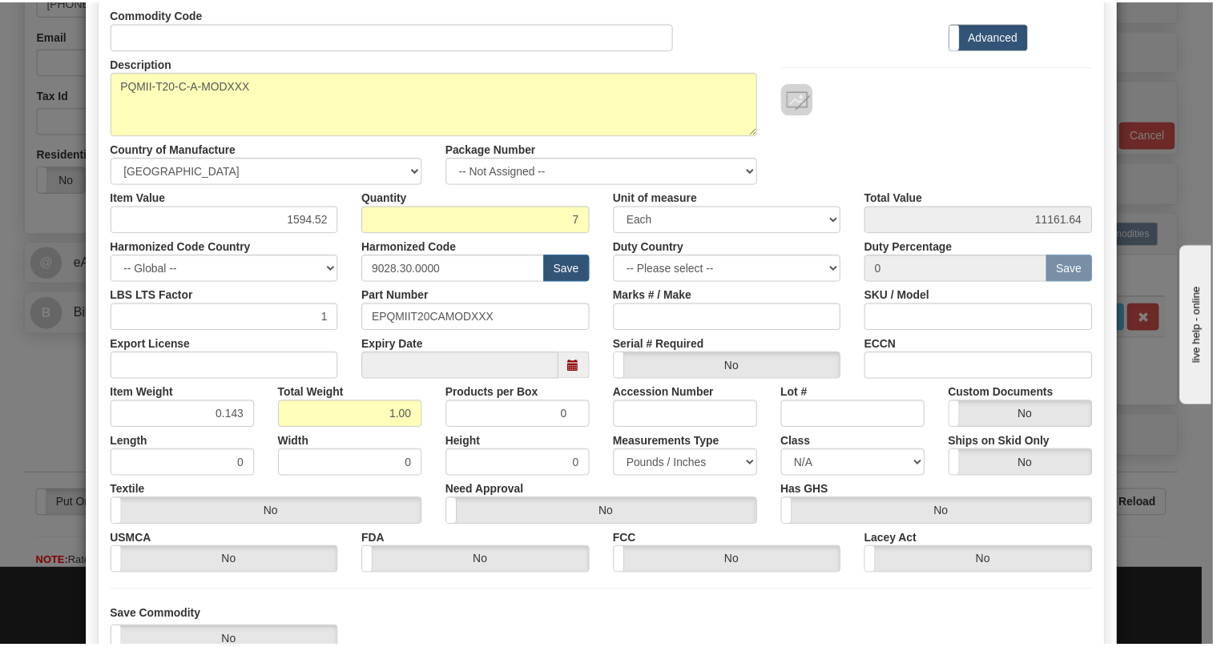
scroll to position [218, 0]
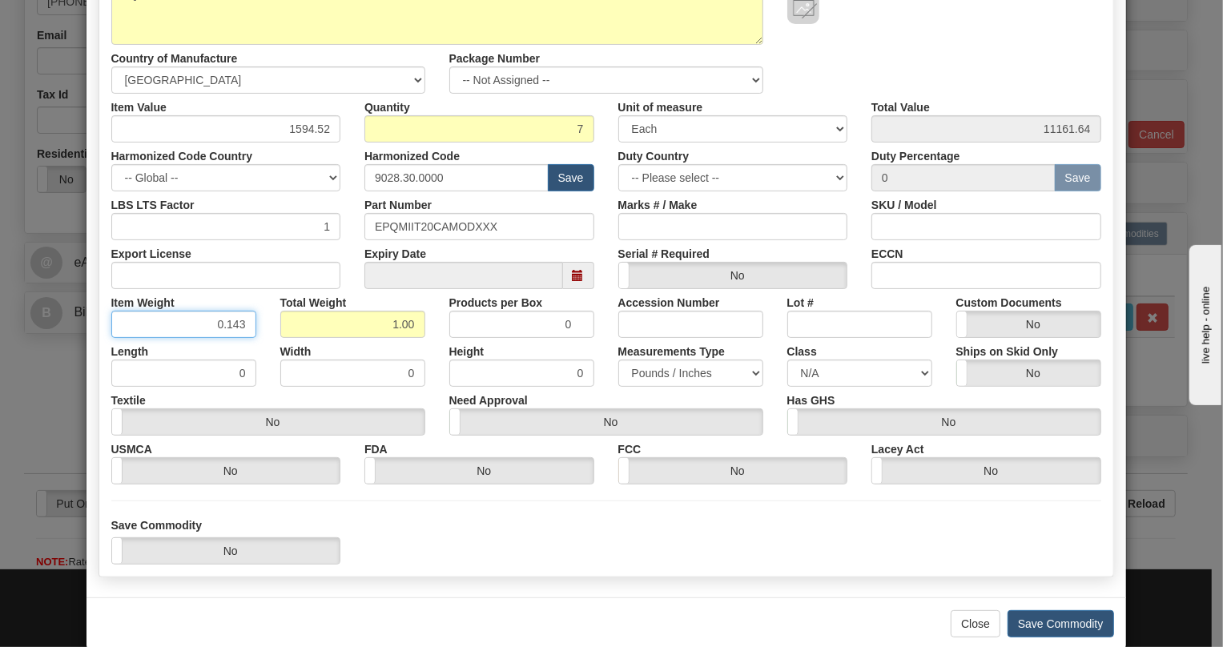
drag, startPoint x: 236, startPoint y: 320, endPoint x: 242, endPoint y: 328, distance: 10.4
click at [242, 328] on input "0.143" at bounding box center [183, 324] width 145 height 27
type input "0.145"
type input "1.01"
click at [269, 297] on div "Total Weight 1.01" at bounding box center [352, 313] width 169 height 49
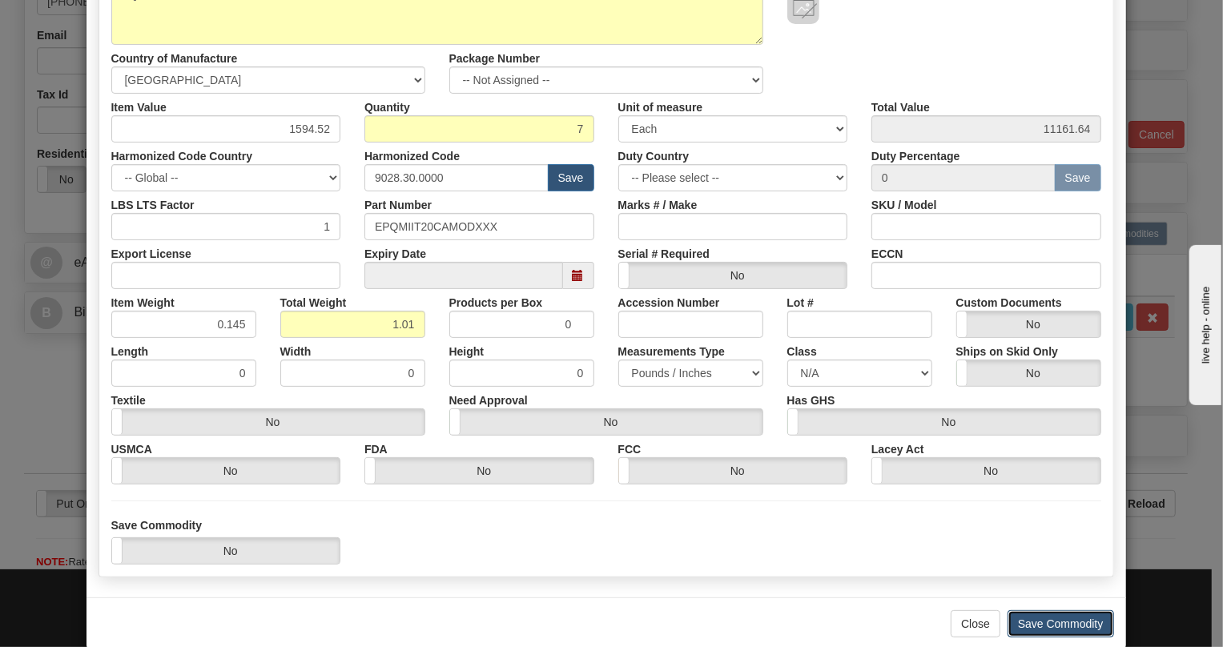
click at [1061, 621] on button "Save Commodity" at bounding box center [1061, 623] width 107 height 27
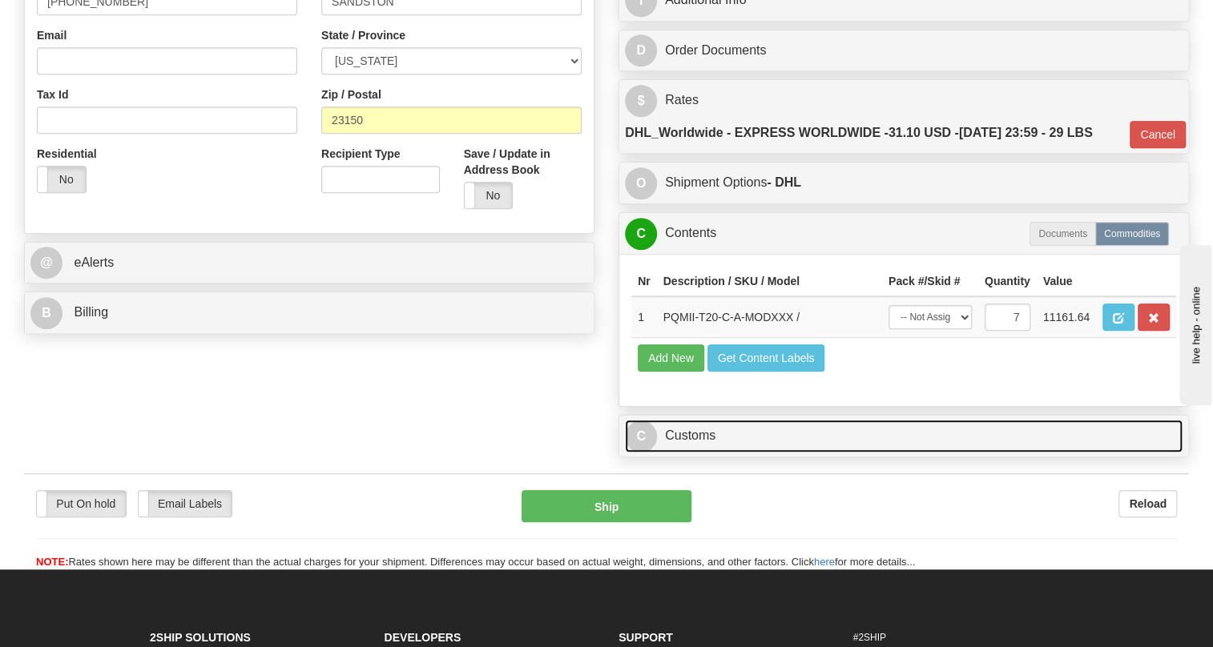
click at [702, 453] on link "C Customs" at bounding box center [903, 436] width 557 height 33
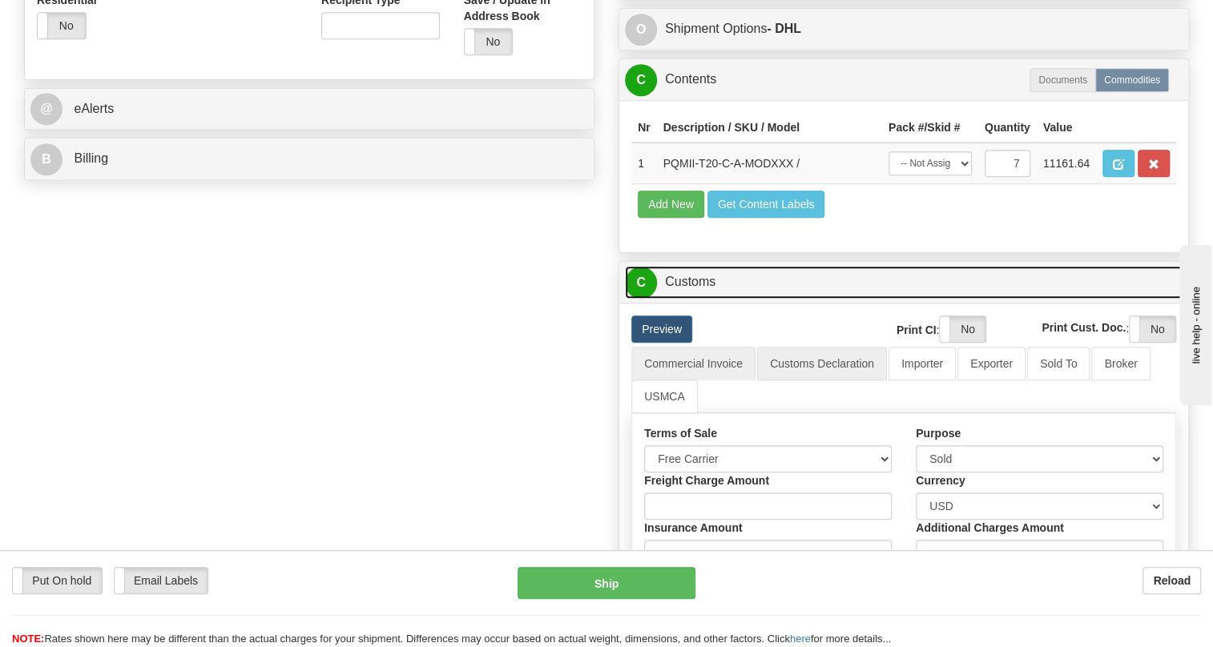
scroll to position [625, 0]
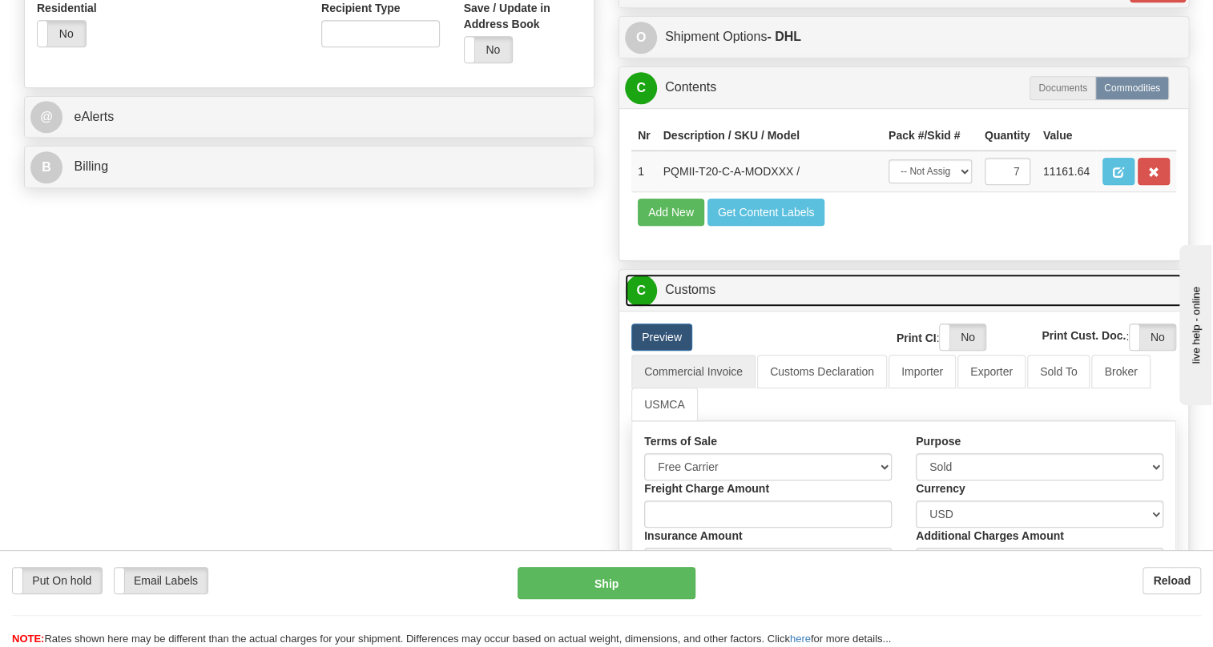
click at [704, 307] on link "C Customs" at bounding box center [903, 290] width 557 height 33
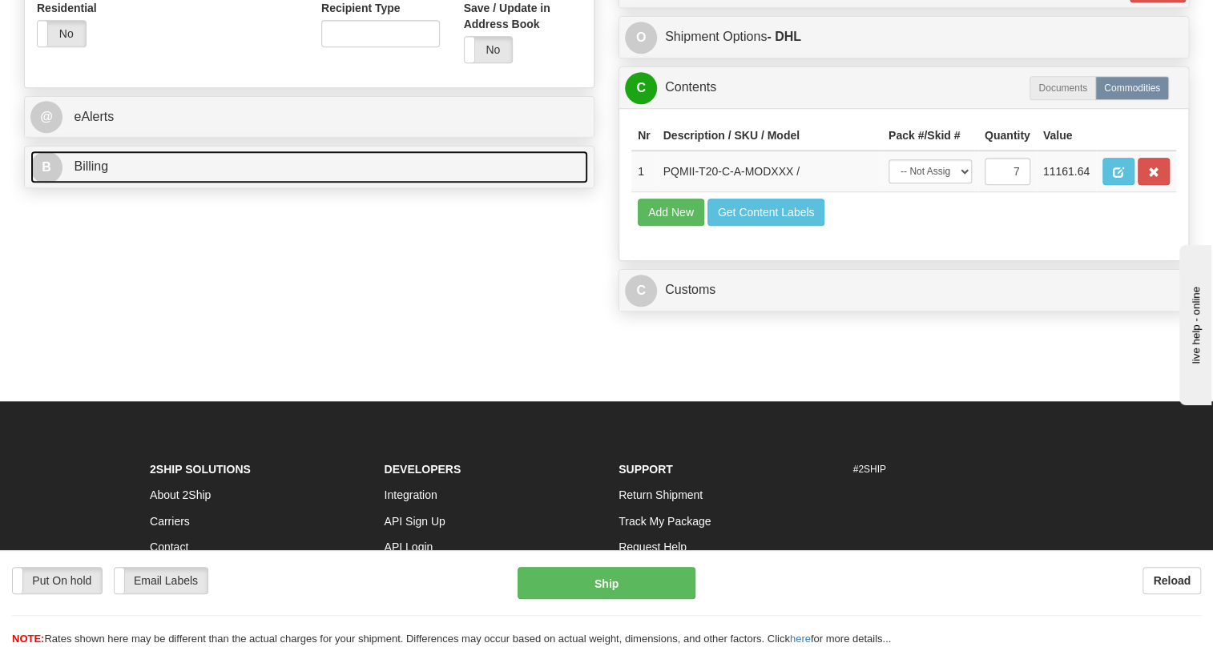
click at [100, 173] on span "Billing" at bounding box center [91, 166] width 34 height 14
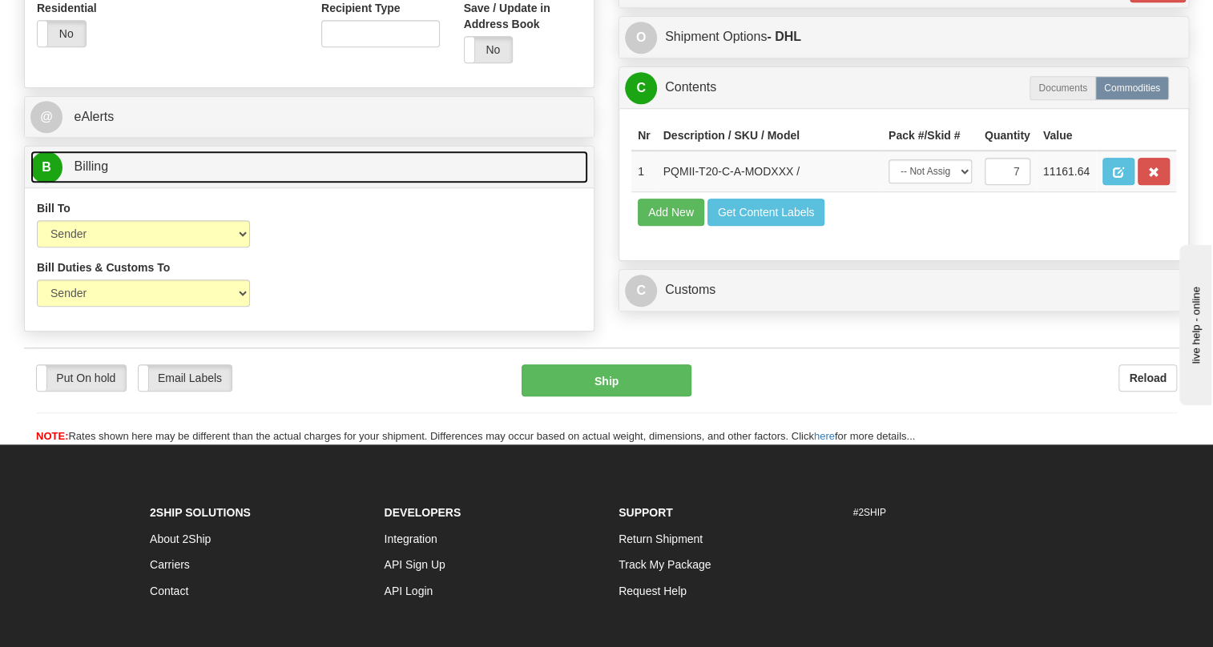
click at [100, 173] on span "Billing" at bounding box center [91, 166] width 34 height 14
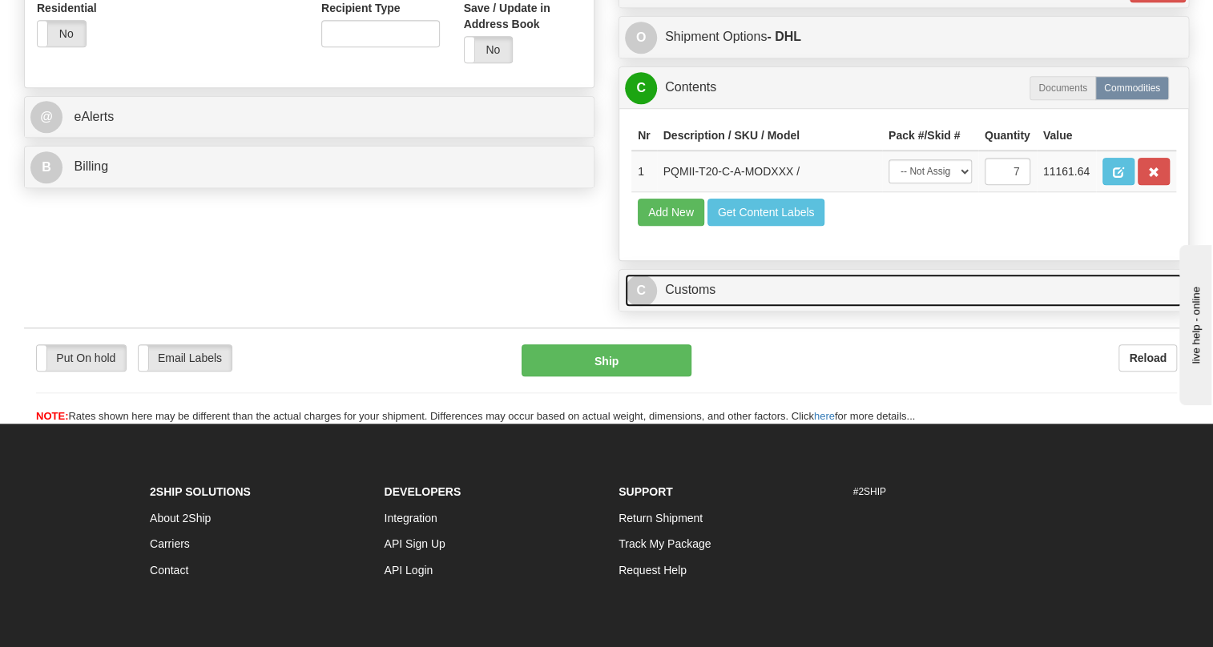
click at [678, 307] on link "C Customs" at bounding box center [903, 290] width 557 height 33
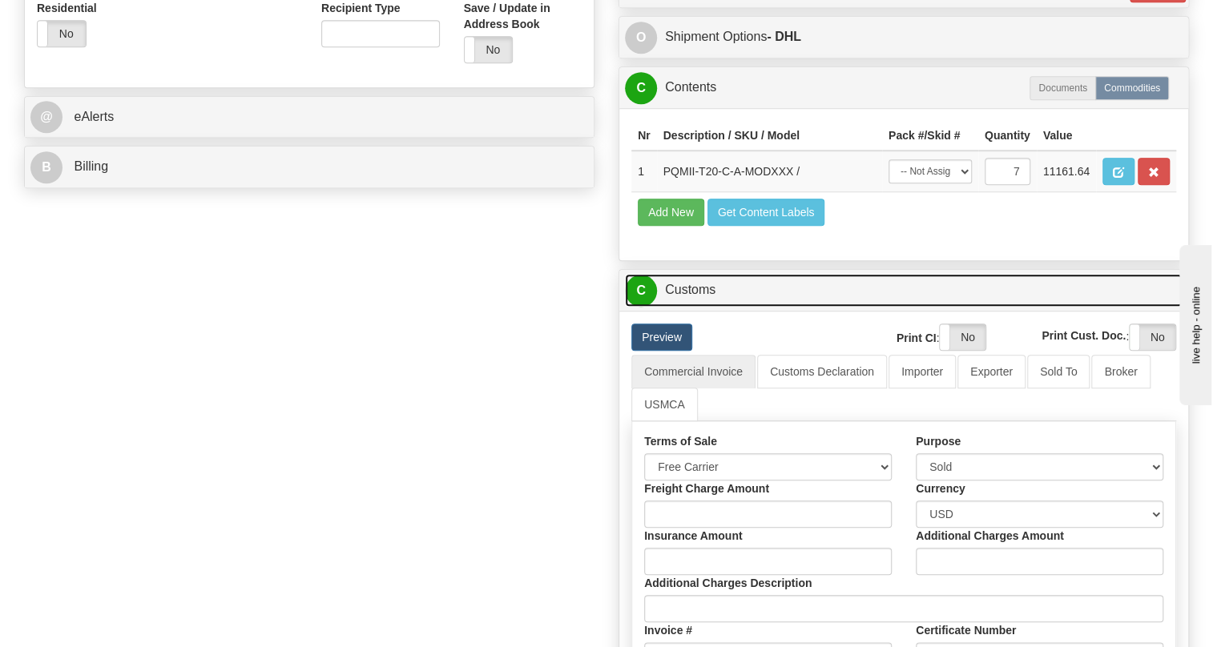
click at [678, 307] on link "C Customs" at bounding box center [903, 290] width 557 height 33
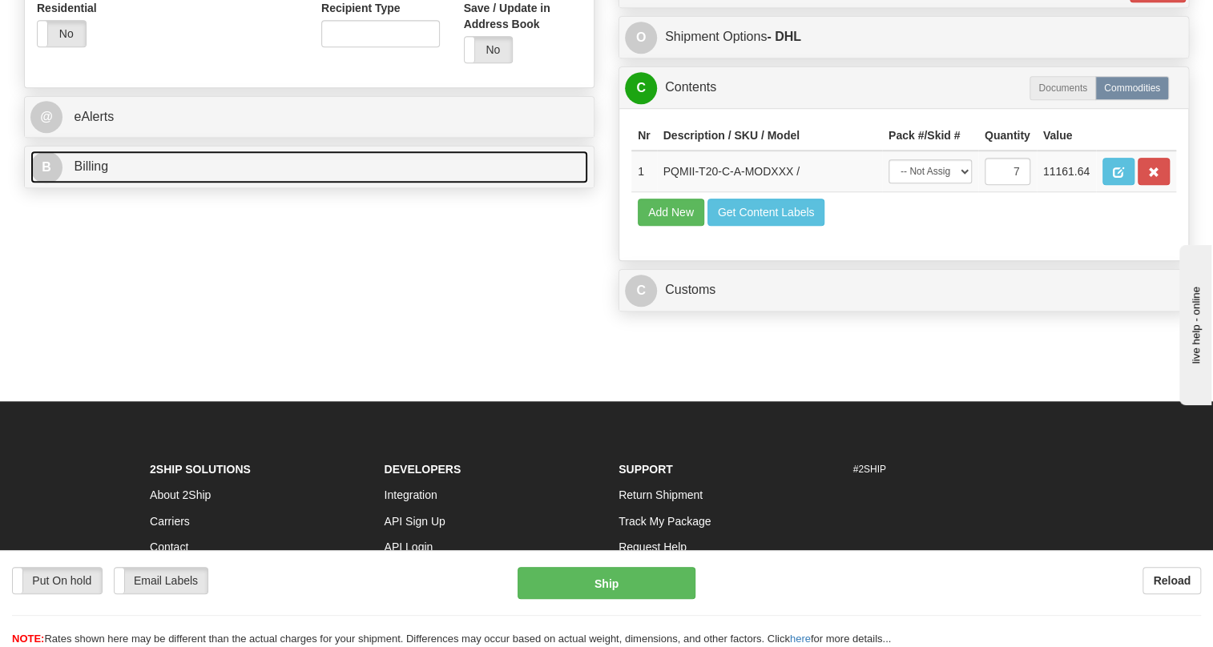
click at [99, 173] on span "Billing" at bounding box center [91, 166] width 34 height 14
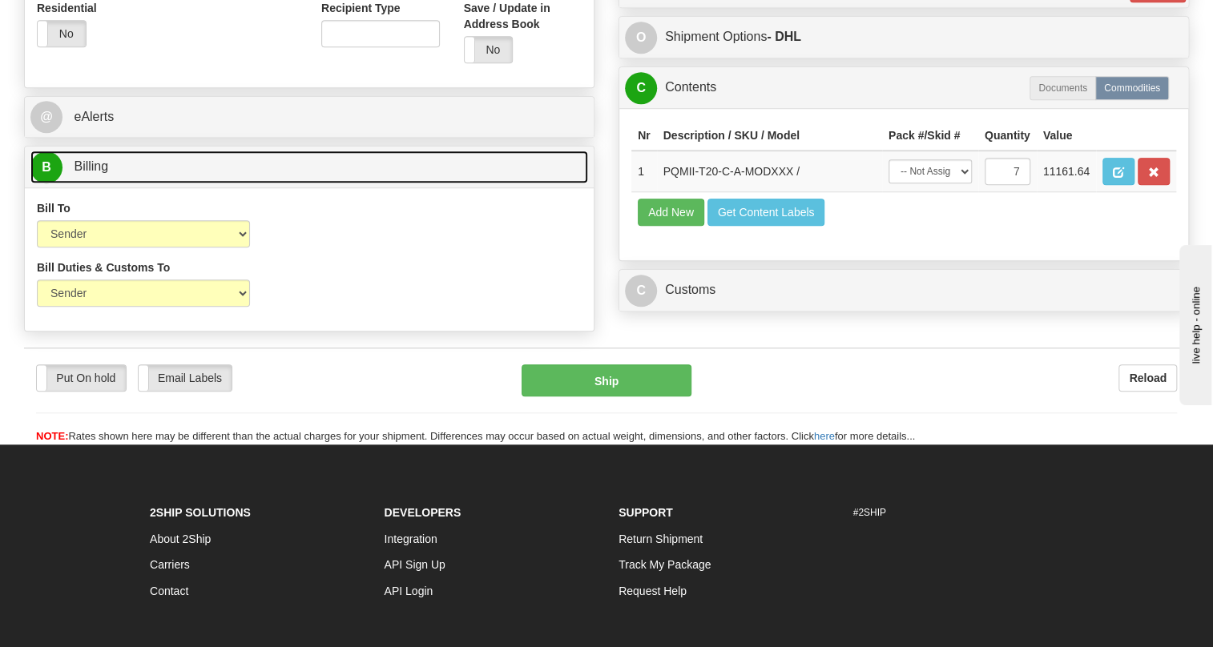
click at [99, 173] on span "Billing" at bounding box center [91, 166] width 34 height 14
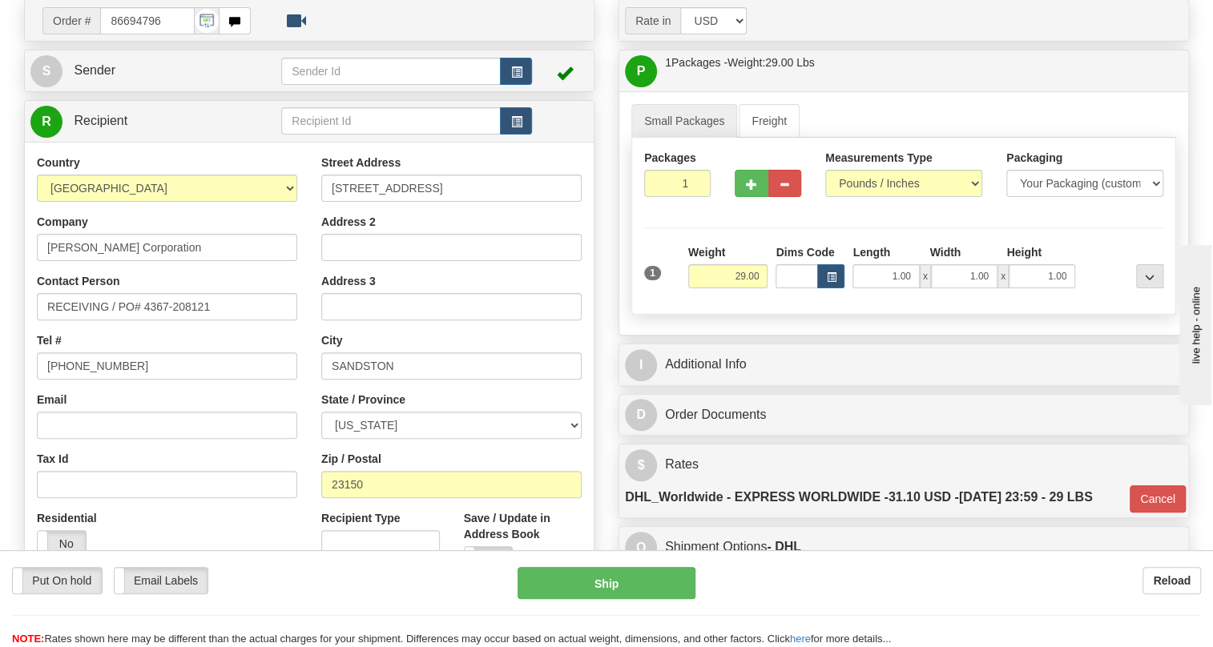
scroll to position [187, 0]
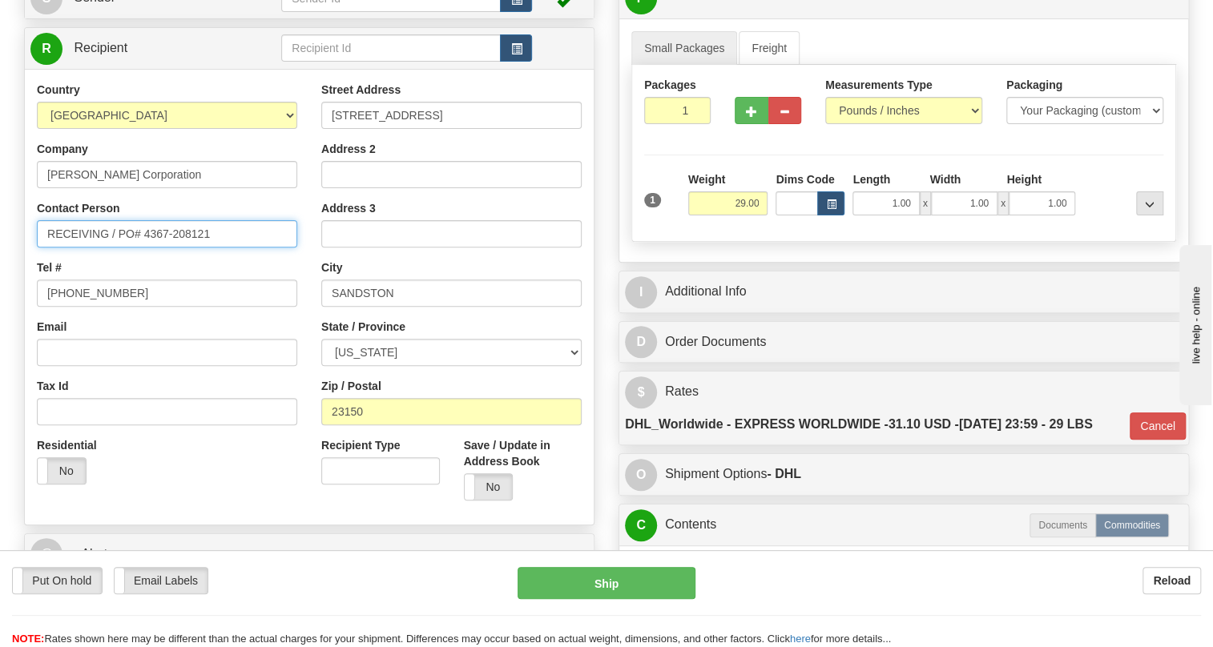
click at [105, 247] on input "RECEIVING / PO# 4367-208121" at bounding box center [167, 233] width 260 height 27
paste input "text"
click at [116, 247] on input "RECEIVING / / PO# 4367-208121" at bounding box center [167, 233] width 260 height 27
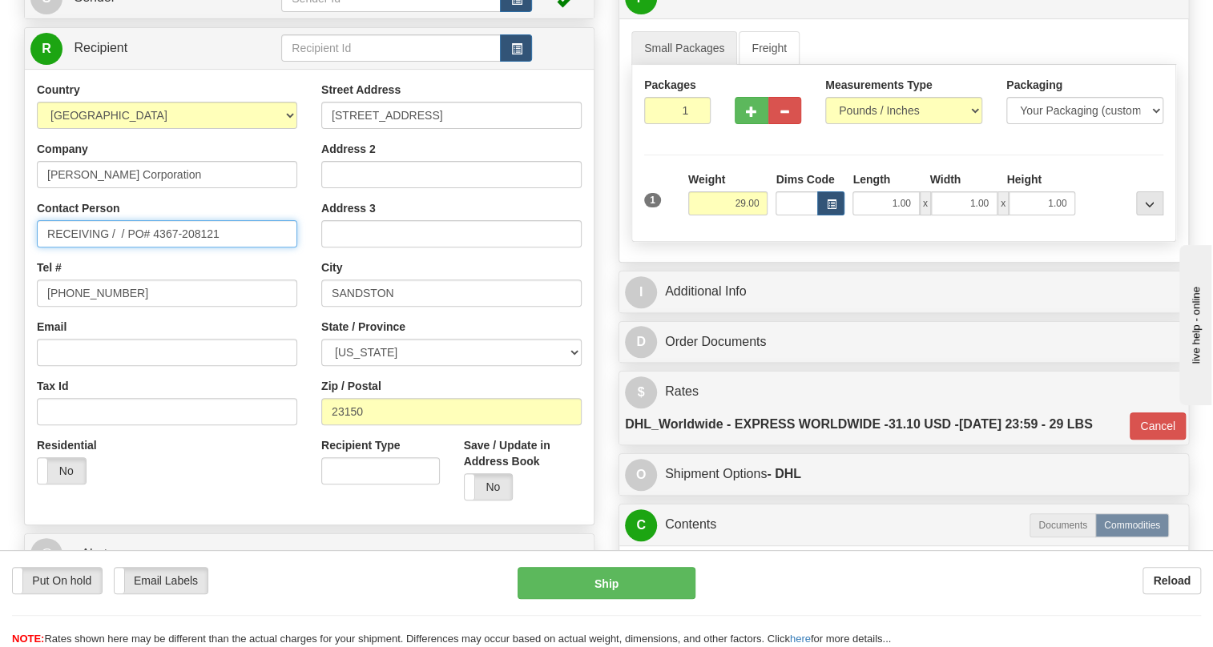
click at [259, 247] on input "RECEIVING / / PO# 4367-208121" at bounding box center [167, 233] width 260 height 27
click at [115, 247] on input "RECEIVING / / PO# 4367-208121" at bounding box center [167, 233] width 260 height 27
paste input "Angela Jackson"
type input "RECEIVING / Angela Jackson / PO# 4367-208121"
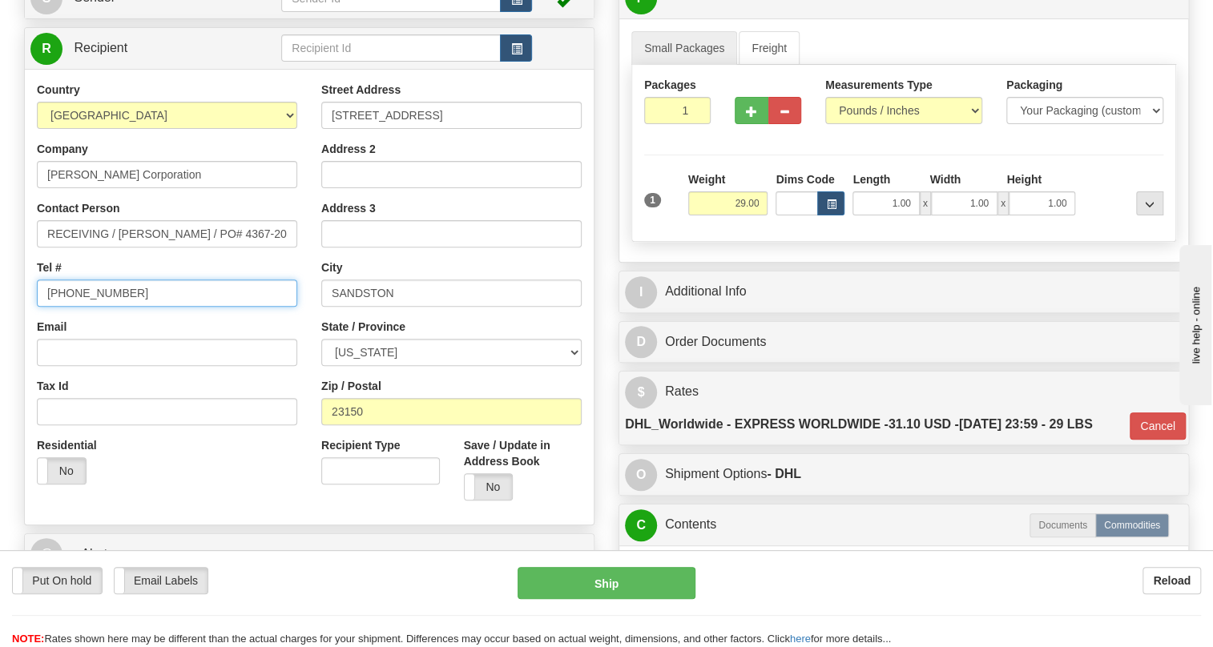
click at [103, 307] on input "(779)7960565" at bounding box center [167, 293] width 260 height 27
paste input "804-328-6100"
type input "804-328-6100"
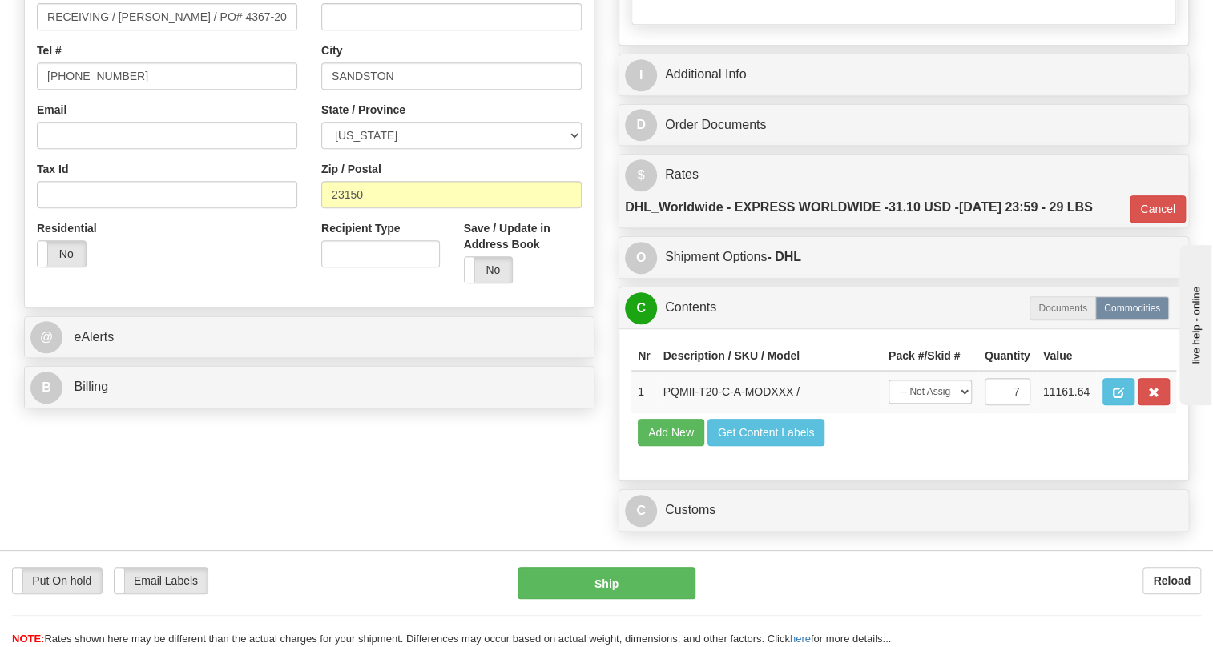
scroll to position [406, 0]
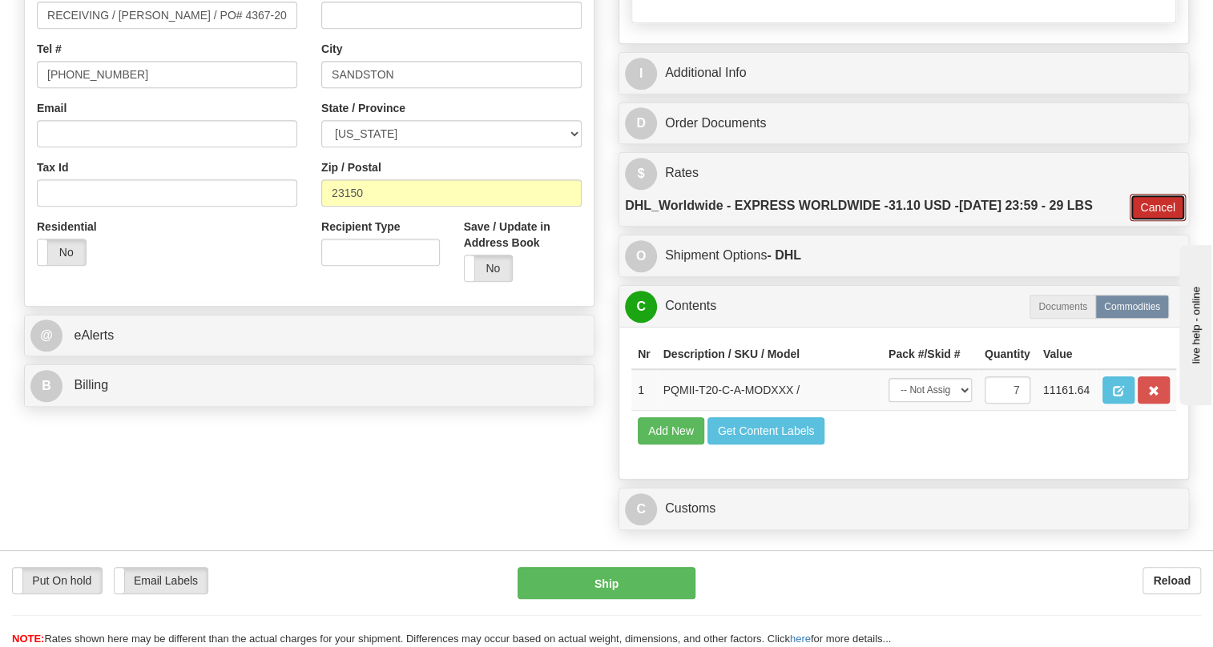
click at [1150, 221] on button "Cancel" at bounding box center [1157, 207] width 56 height 27
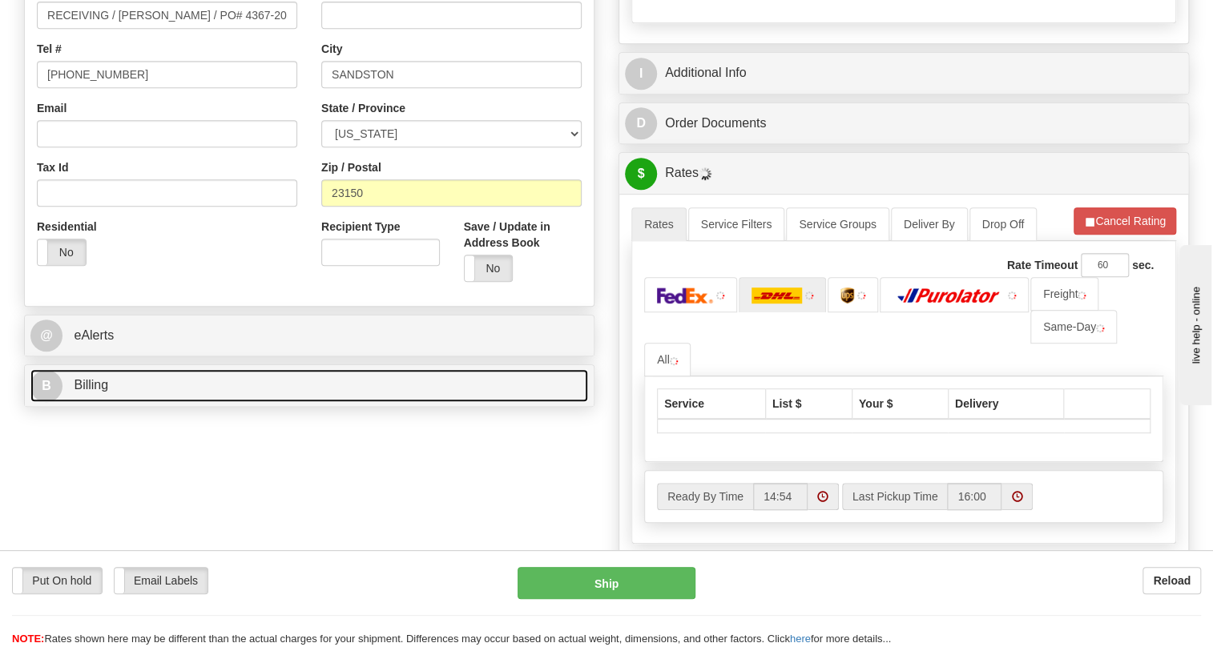
click at [99, 392] on span "Billing" at bounding box center [91, 385] width 34 height 14
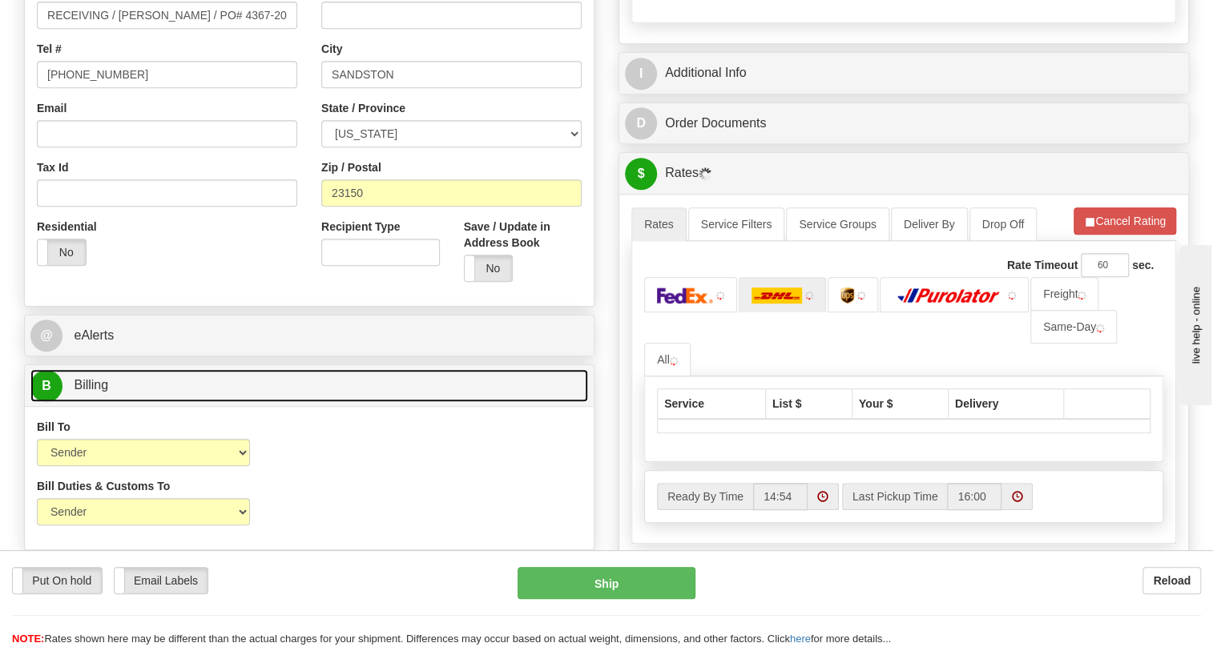
click at [99, 392] on span "Billing" at bounding box center [91, 385] width 34 height 14
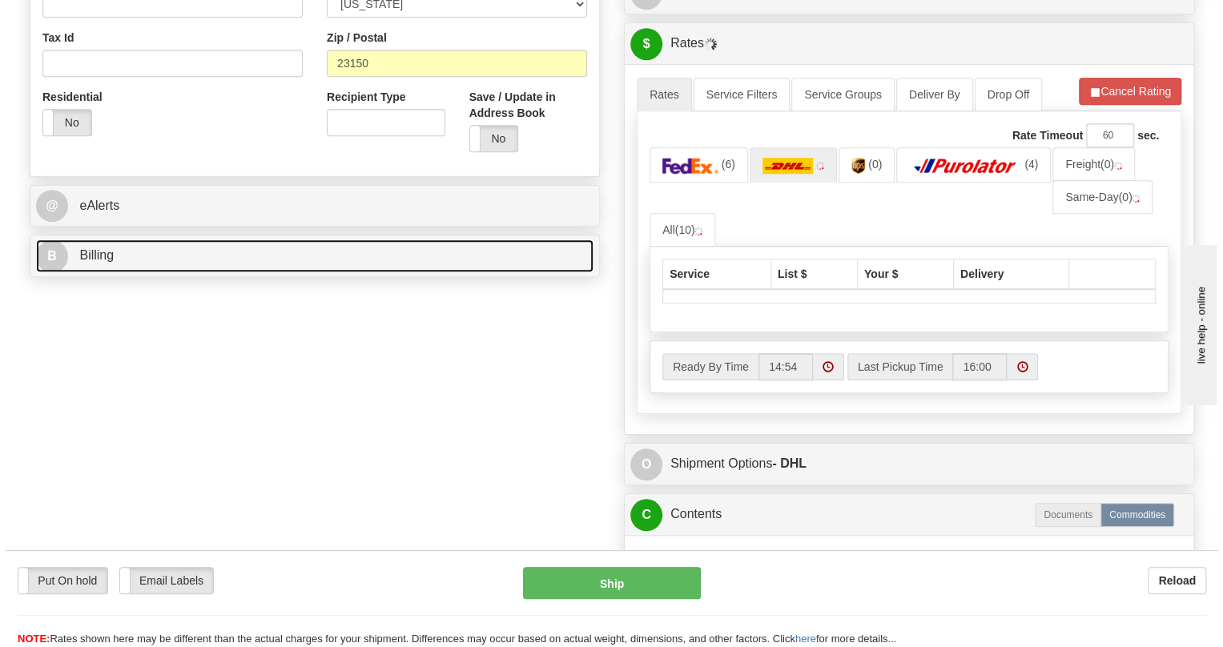
scroll to position [552, 0]
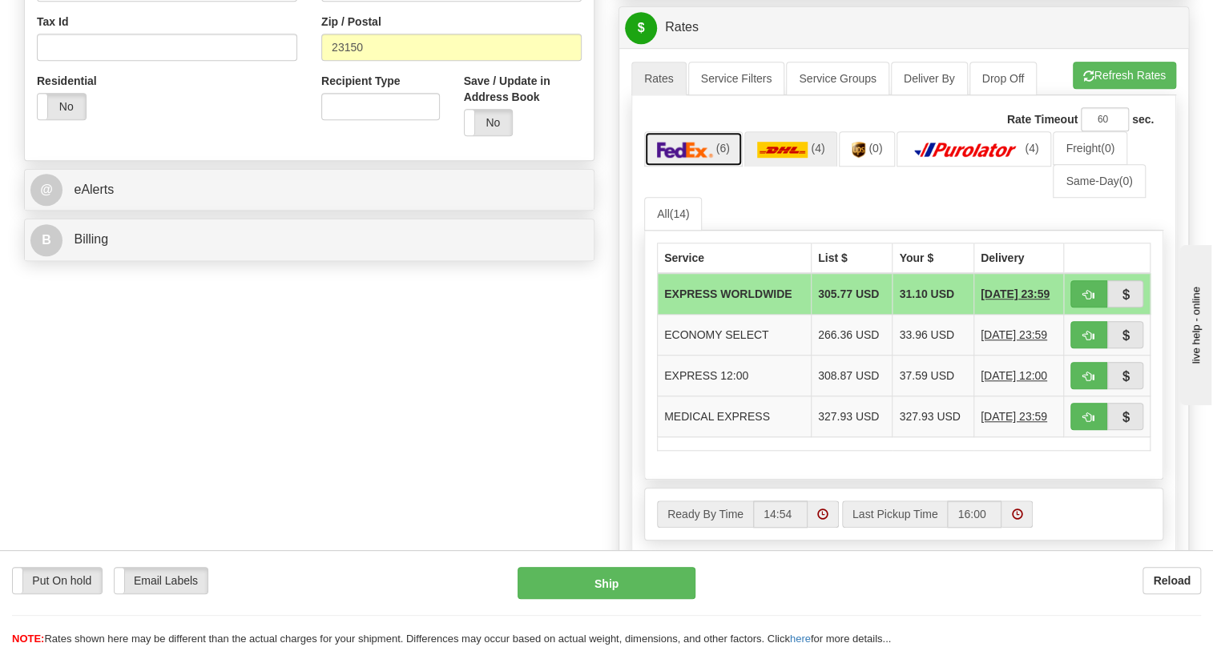
click at [677, 158] on img at bounding box center [685, 150] width 56 height 16
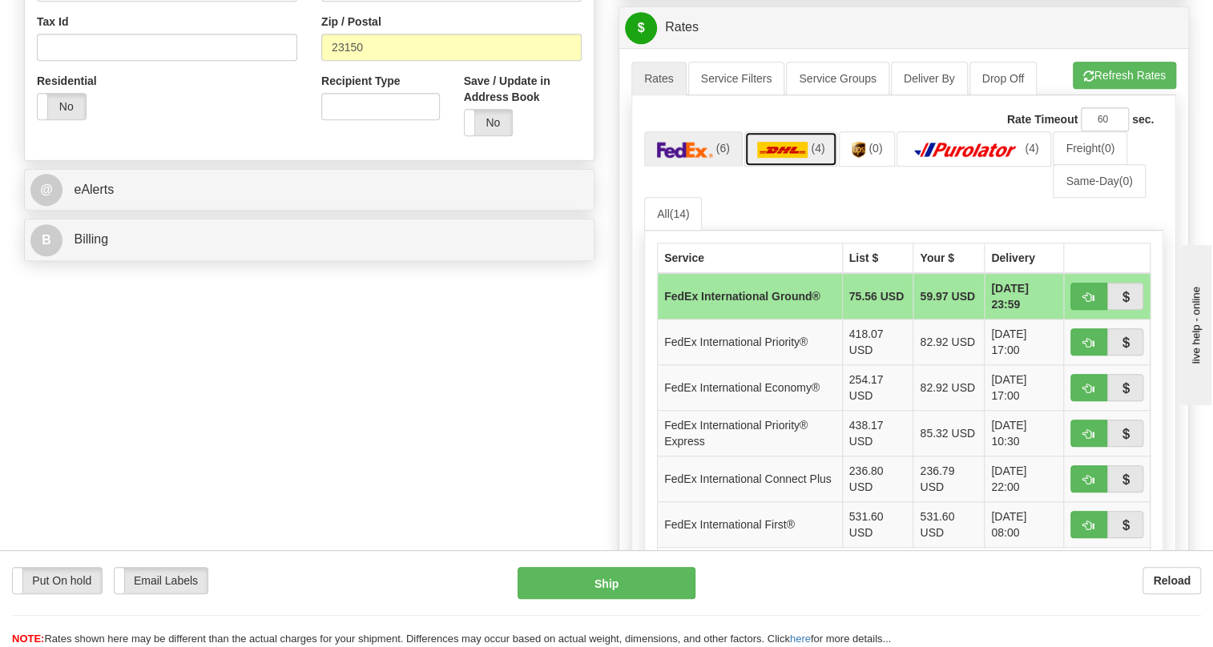
click at [795, 158] on img at bounding box center [782, 150] width 51 height 16
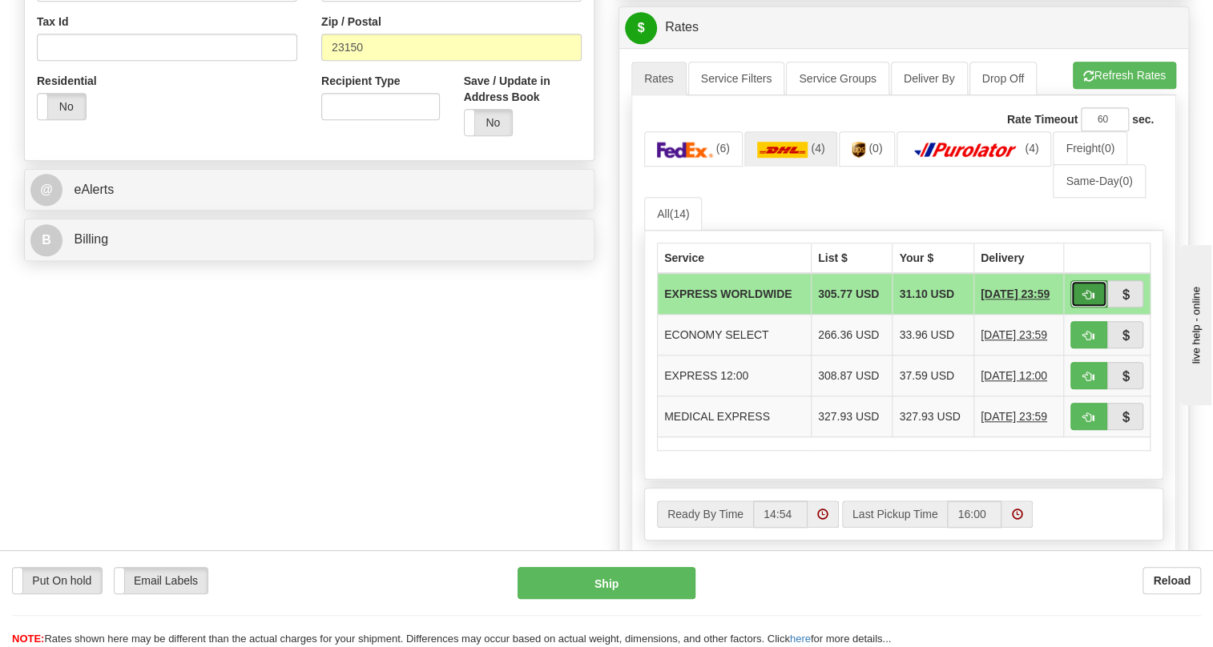
click at [1089, 300] on span "button" at bounding box center [1088, 295] width 11 height 10
type input "P"
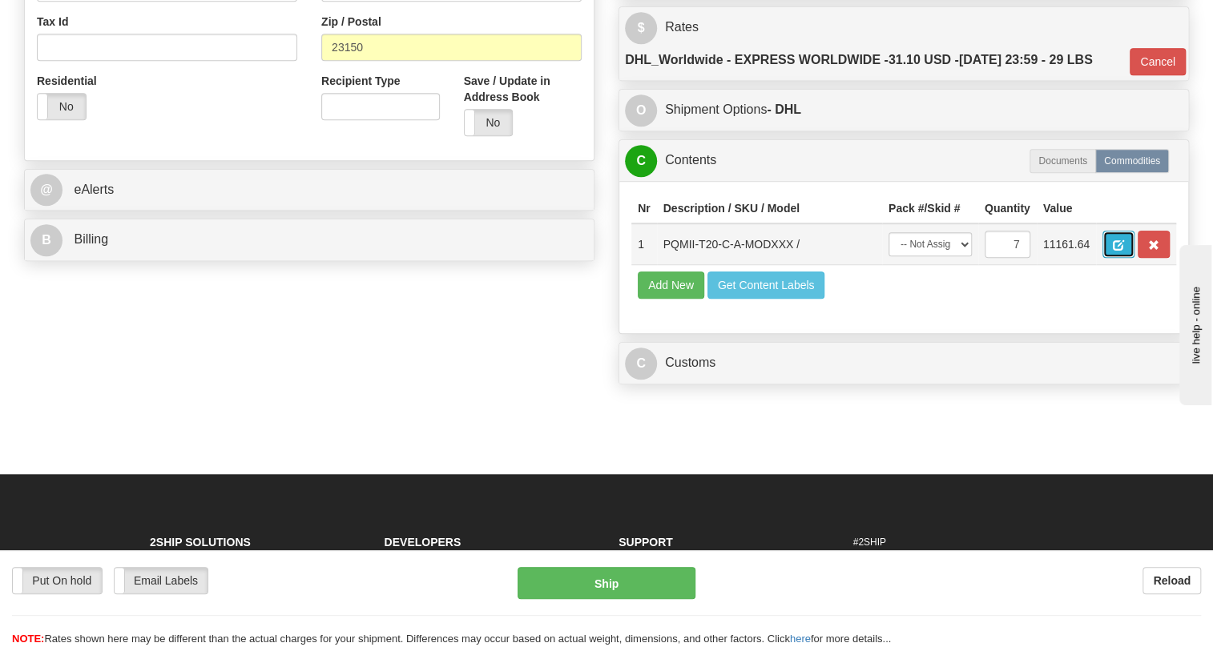
click at [1120, 251] on span "button" at bounding box center [1117, 245] width 11 height 10
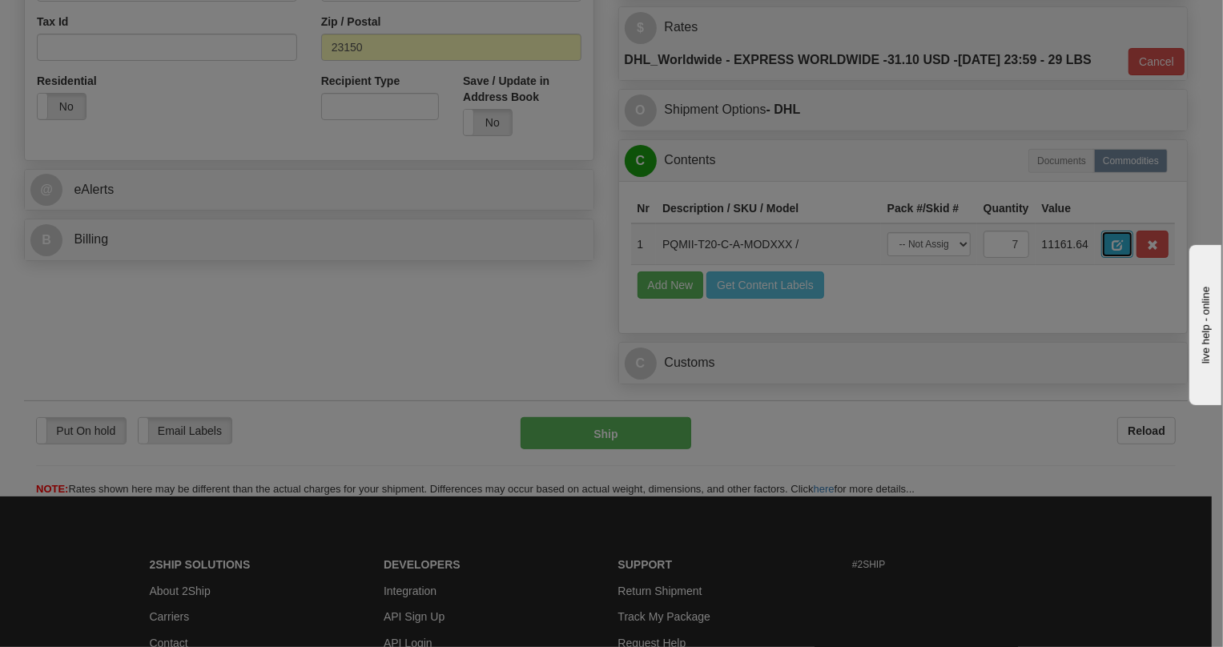
scroll to position [0, 0]
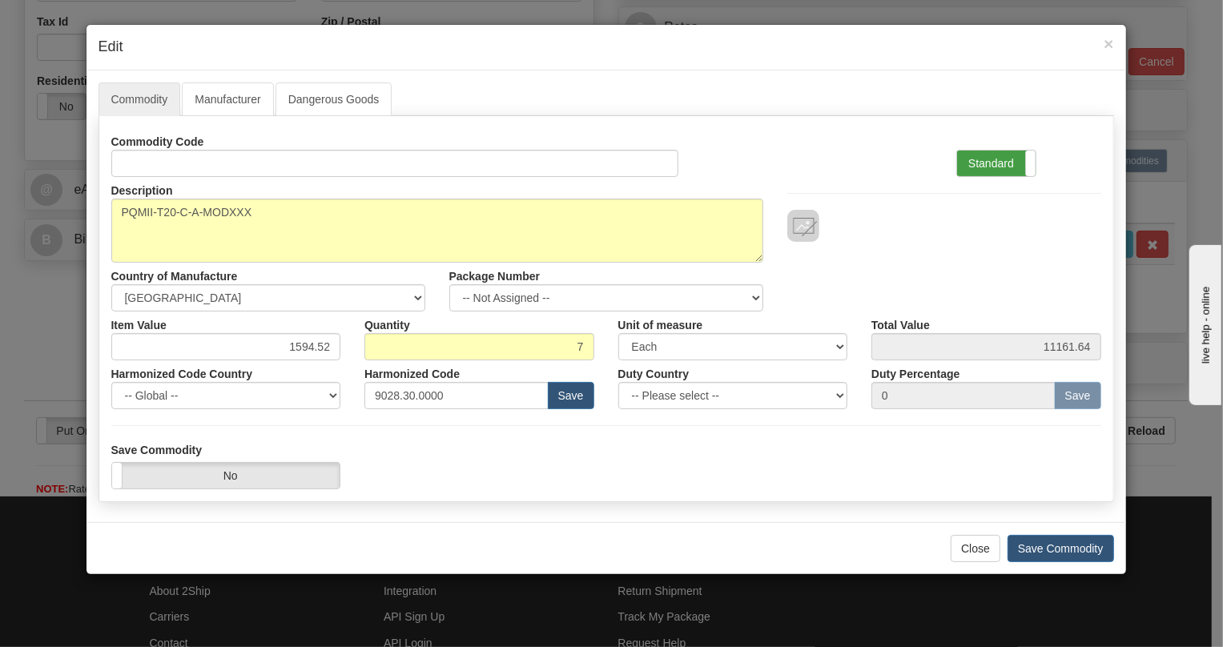
click at [981, 160] on label "Standard" at bounding box center [996, 164] width 78 height 26
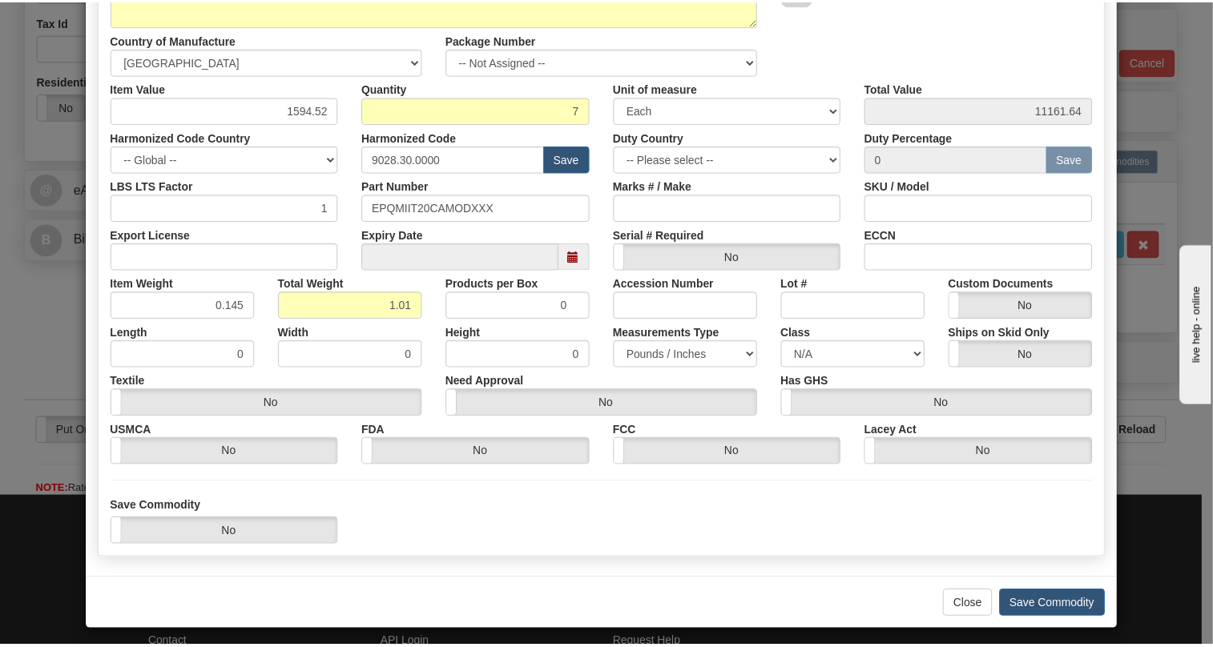
scroll to position [243, 0]
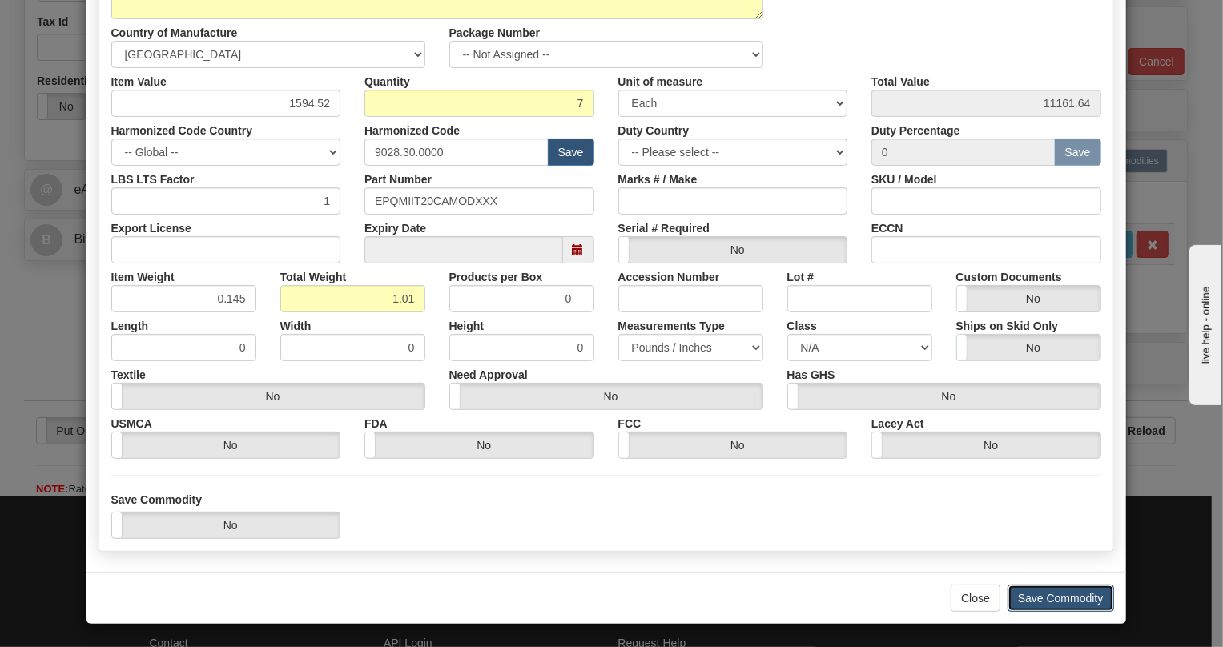
click at [1057, 595] on button "Save Commodity" at bounding box center [1061, 598] width 107 height 27
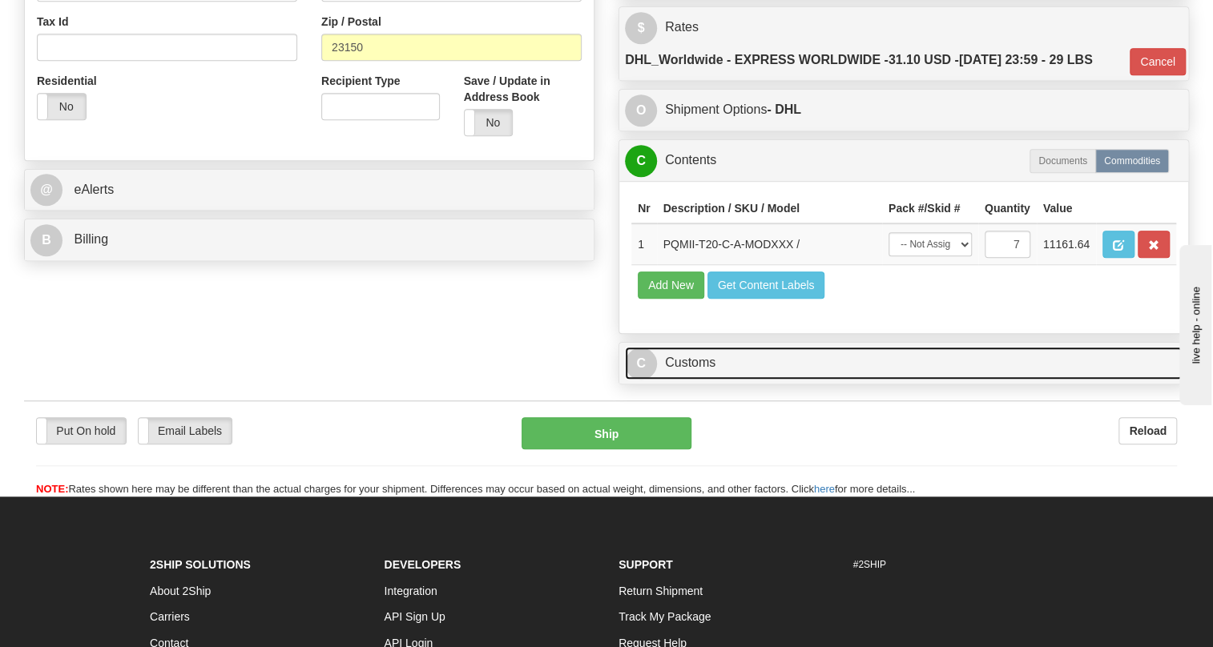
click at [692, 380] on link "C Customs" at bounding box center [903, 363] width 557 height 33
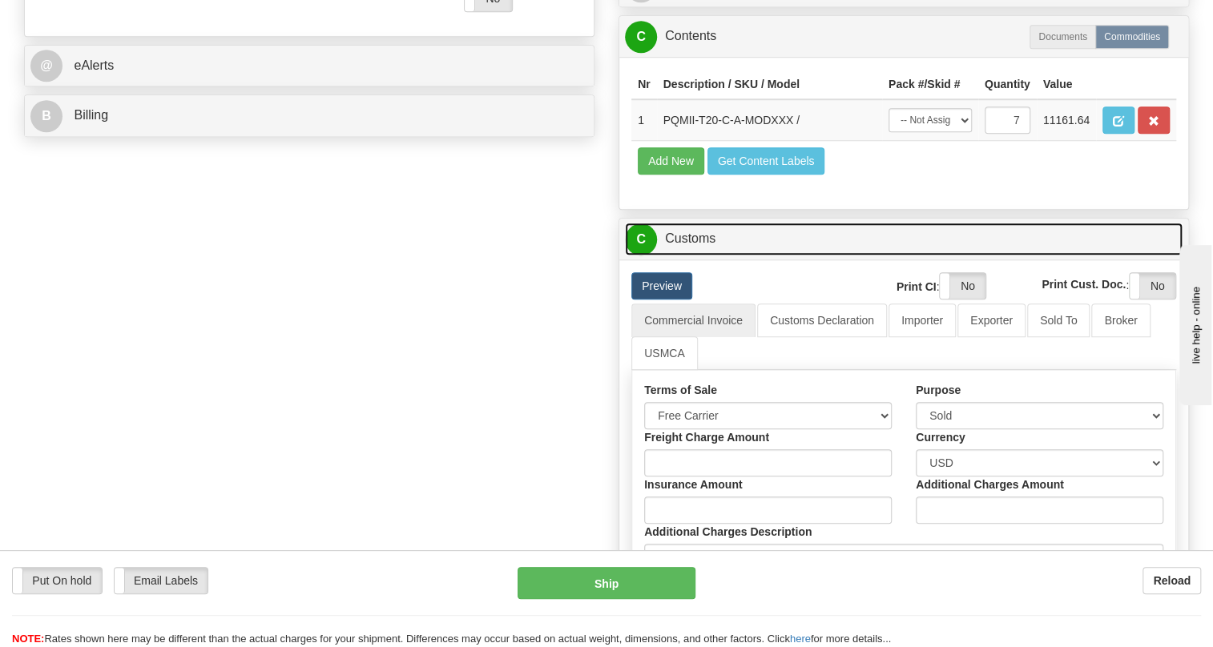
scroll to position [697, 0]
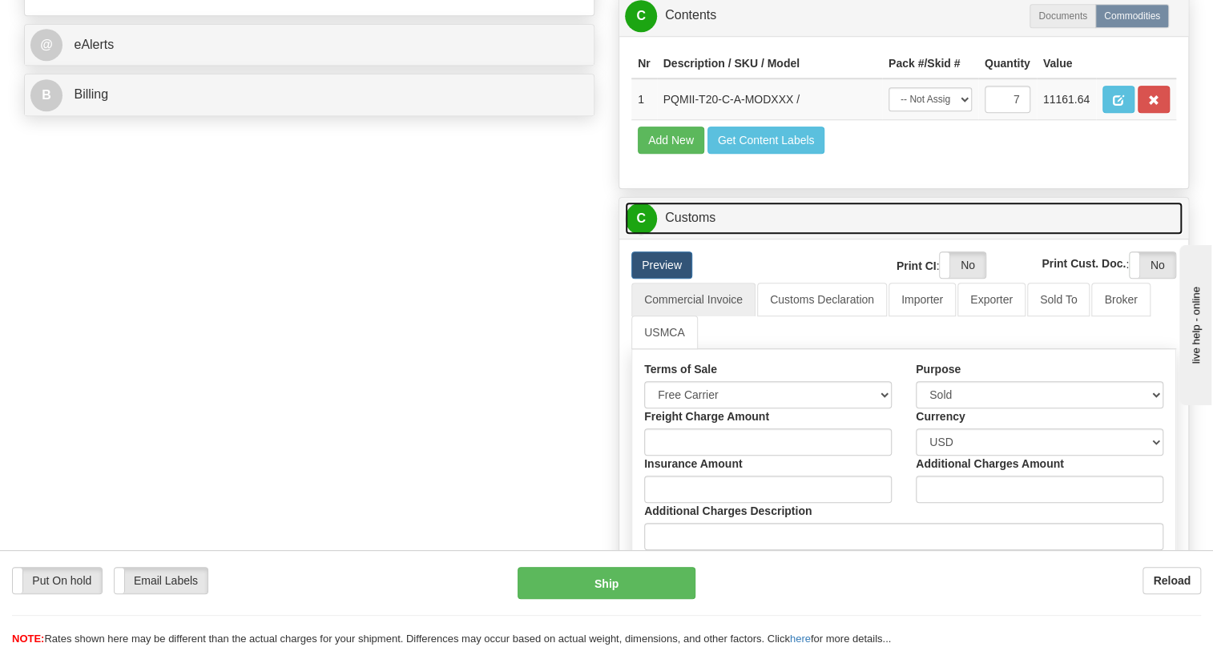
click at [701, 235] on link "C Customs" at bounding box center [903, 218] width 557 height 33
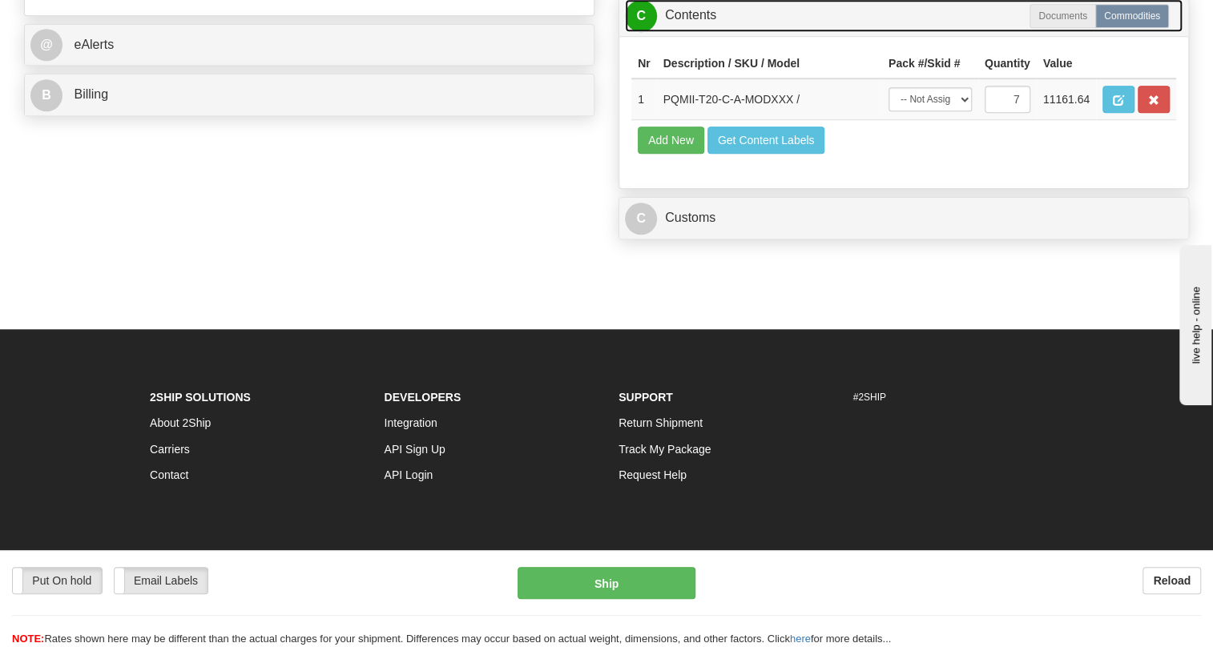
click at [702, 32] on link "C Contents" at bounding box center [903, 15] width 557 height 33
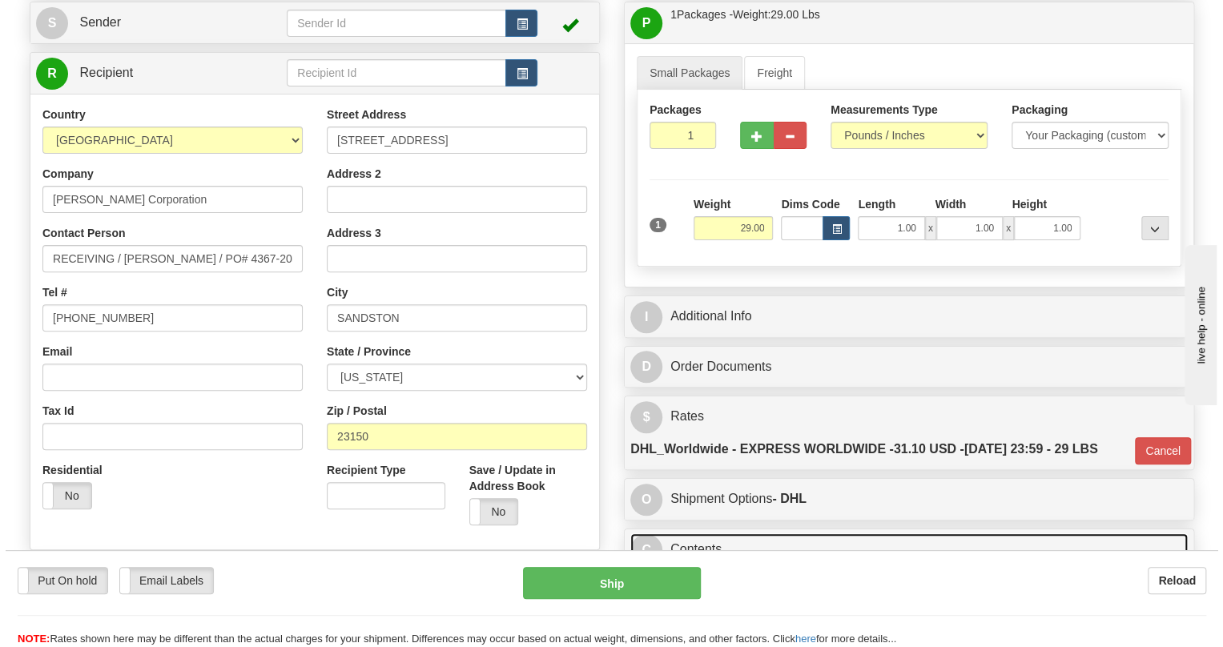
scroll to position [137, 0]
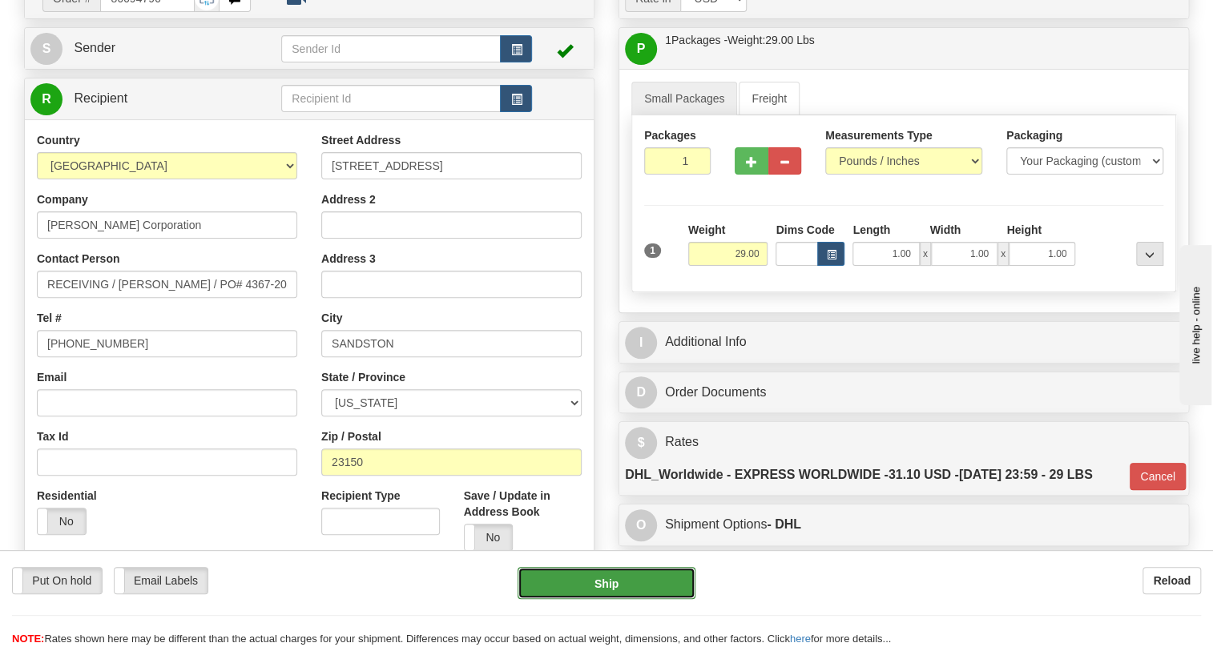
click at [610, 585] on button "Ship" at bounding box center [606, 583] width 178 height 32
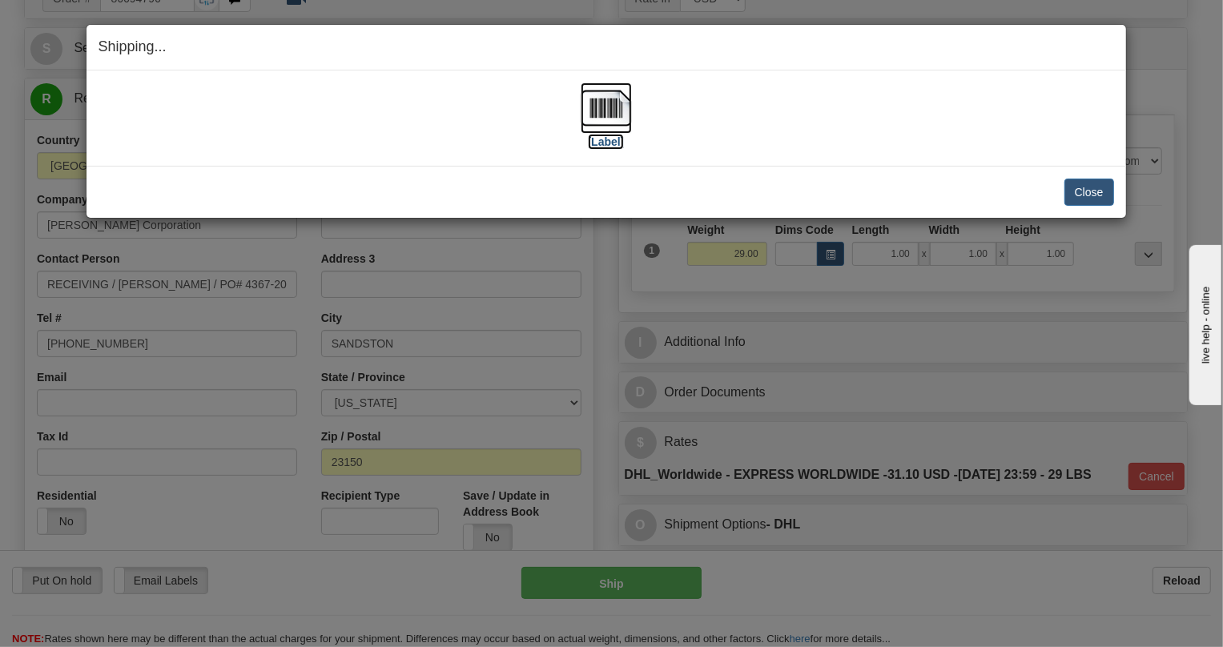
click at [607, 113] on img at bounding box center [606, 107] width 51 height 51
click at [617, 108] on img at bounding box center [606, 107] width 51 height 51
click at [1088, 196] on button "Close" at bounding box center [1089, 192] width 50 height 27
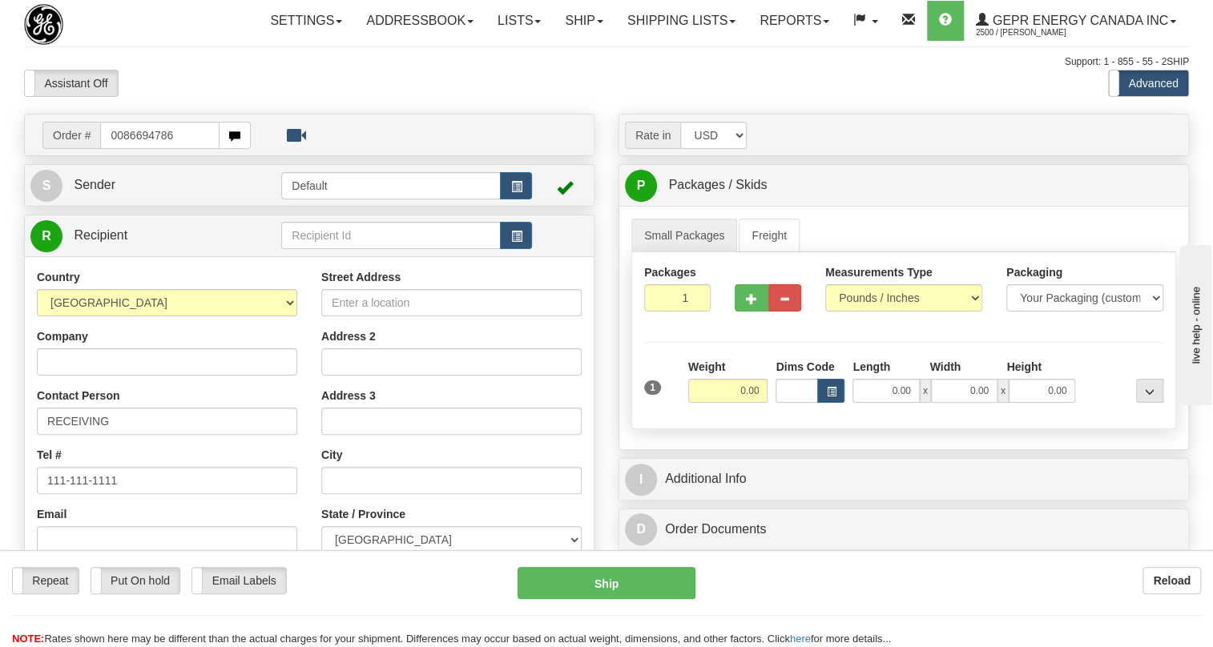
click at [114, 149] on input "0086694786" at bounding box center [159, 135] width 119 height 27
type input "86694786"
click at [160, 127] on body "Training Course Close Toggle navigation Settings Shipping Preferences New Recip…" at bounding box center [611, 323] width 1223 height 647
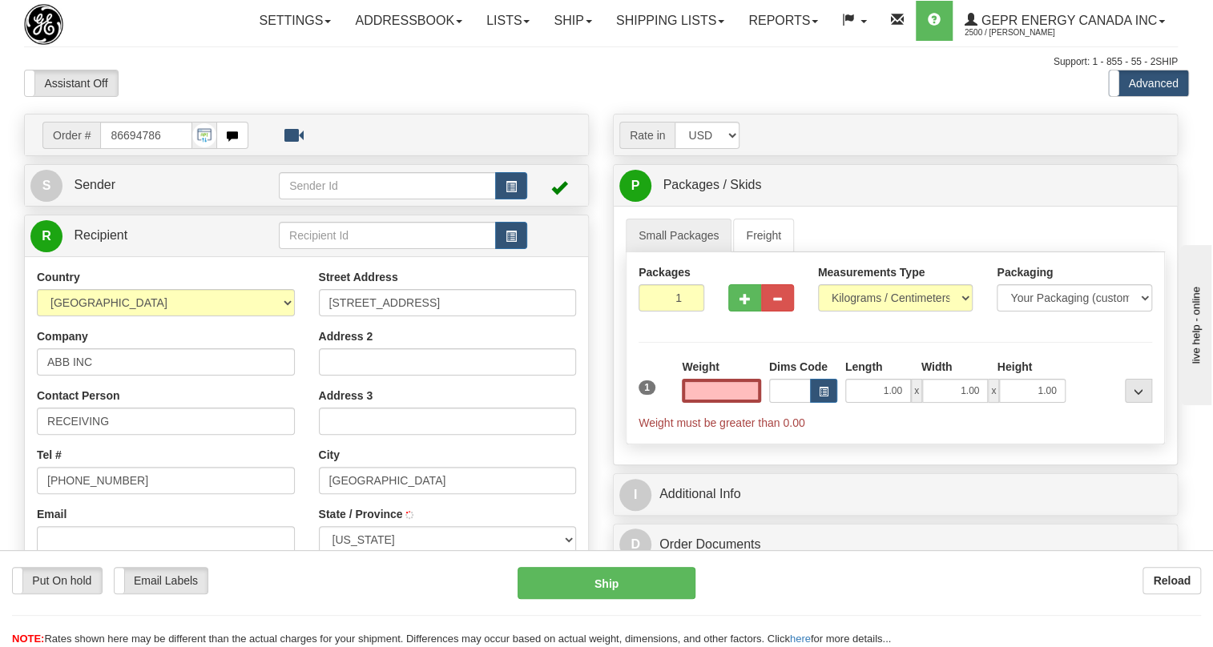
type input "[GEOGRAPHIC_DATA]"
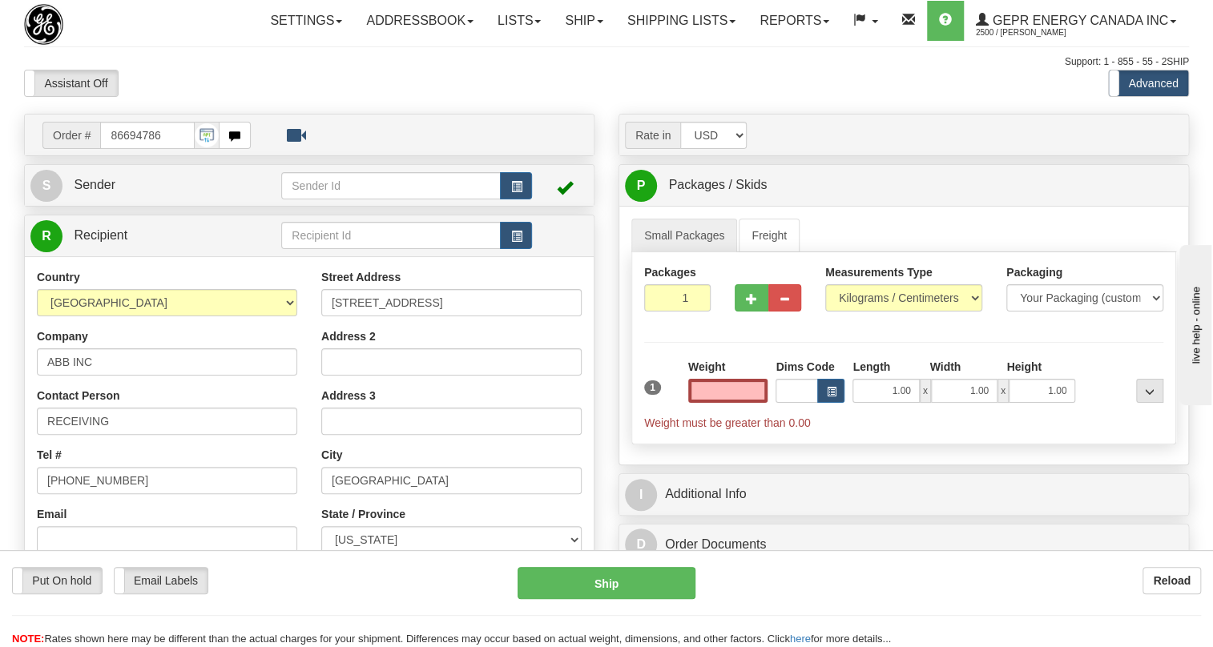
type input "0.00"
click at [87, 191] on span "Sender" at bounding box center [95, 185] width 42 height 14
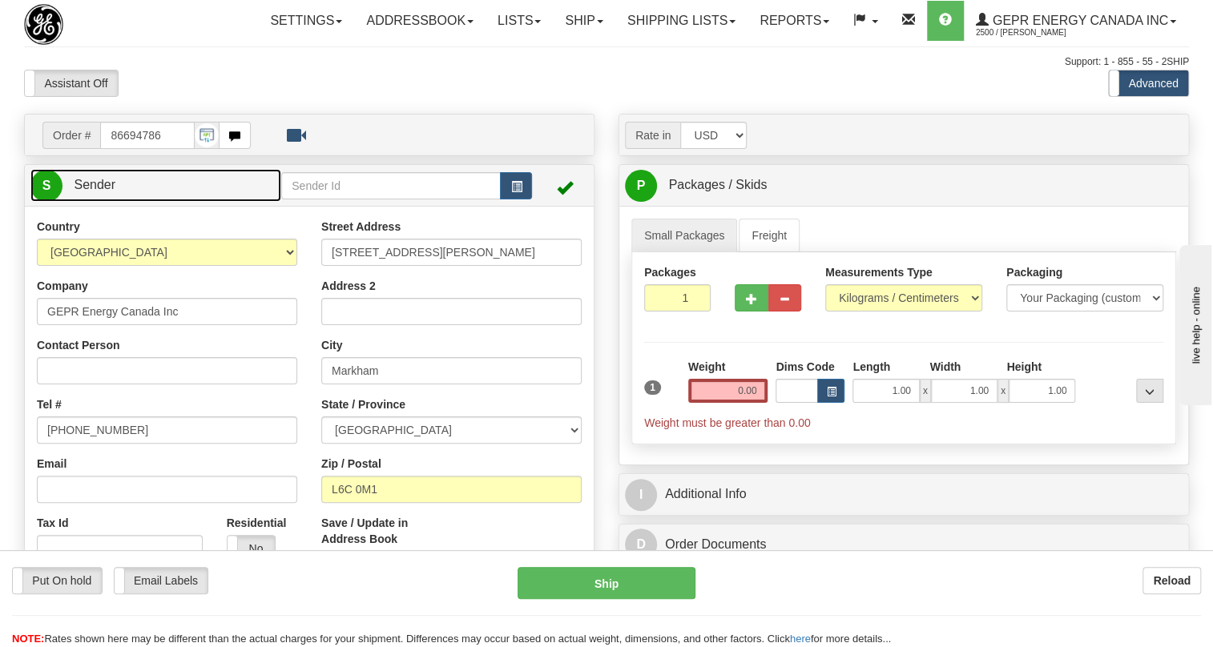
type input "MARKHAM"
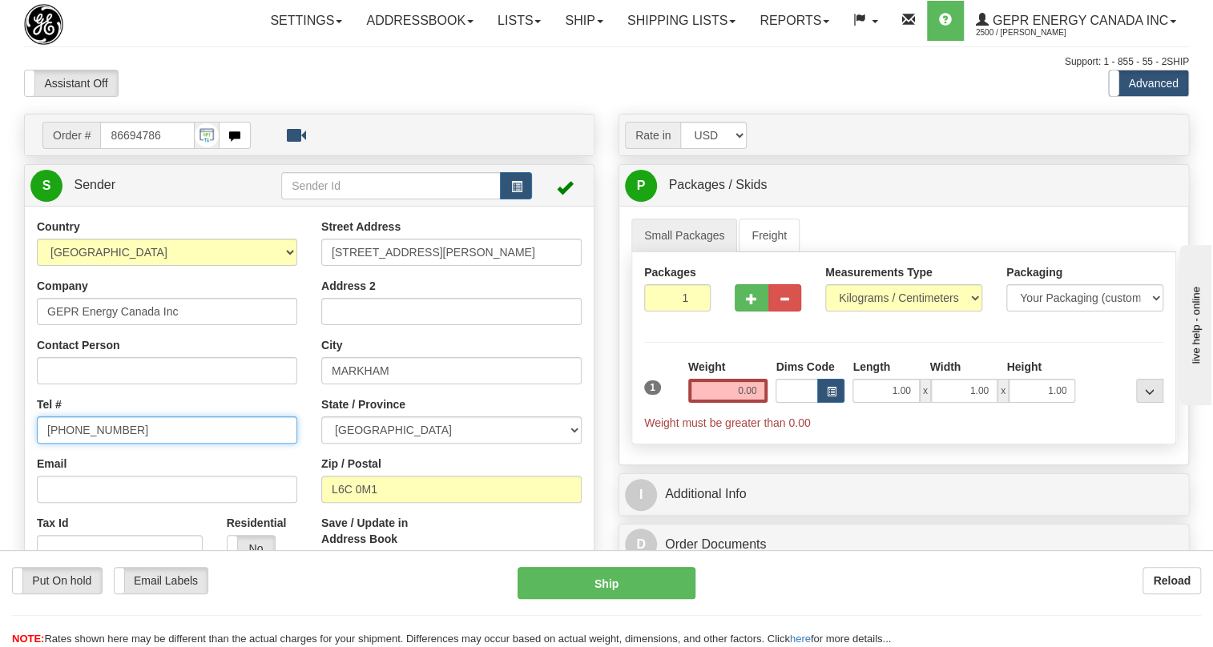
click at [105, 444] on input "[PHONE_NUMBER]" at bounding box center [167, 429] width 260 height 27
paste input "[PHONE_NUMBER]"
type input "[PHONE_NUMBER]"
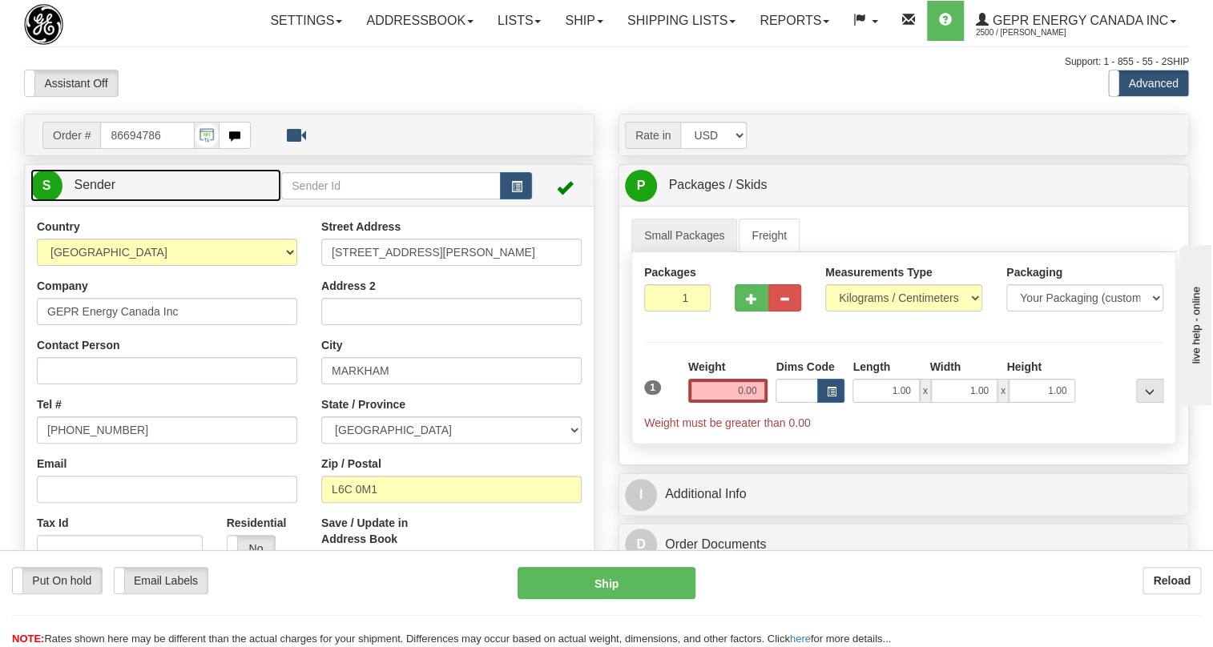
click at [106, 191] on span "Sender" at bounding box center [95, 185] width 42 height 14
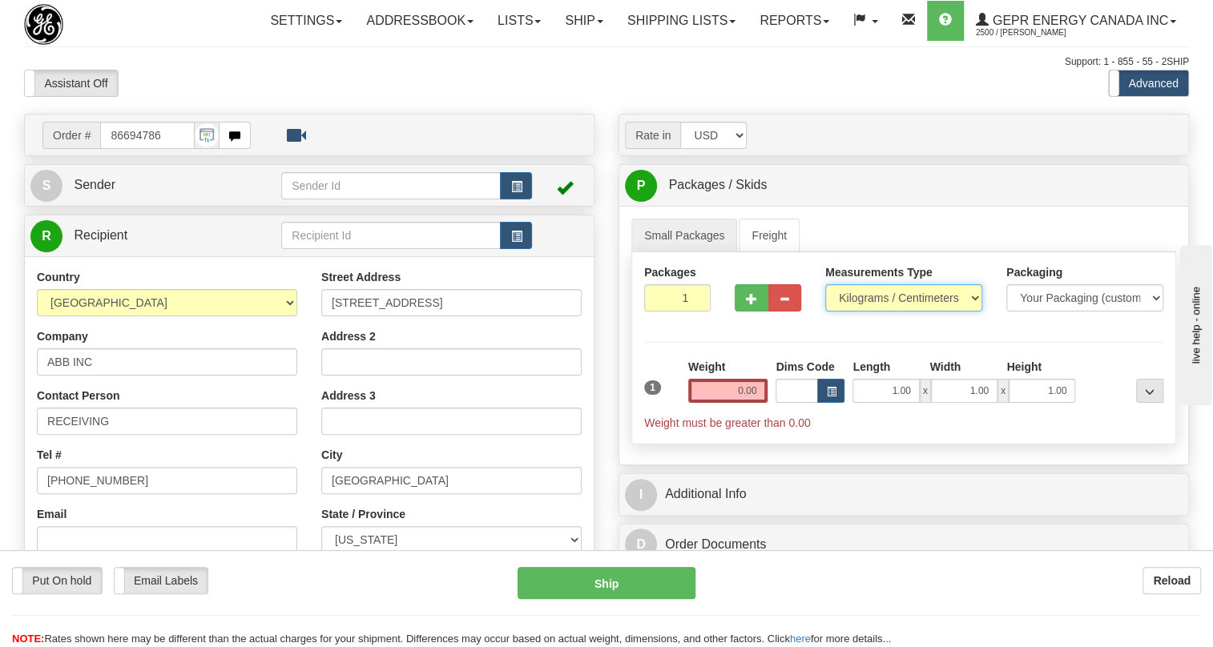
click at [876, 312] on select "Pounds / Inches Kilograms / Centimeters" at bounding box center [903, 297] width 157 height 27
select select "0"
click at [825, 312] on select "Pounds / Inches Kilograms / Centimeters" at bounding box center [903, 297] width 157 height 27
click at [742, 403] on input "0.00" at bounding box center [728, 391] width 80 height 24
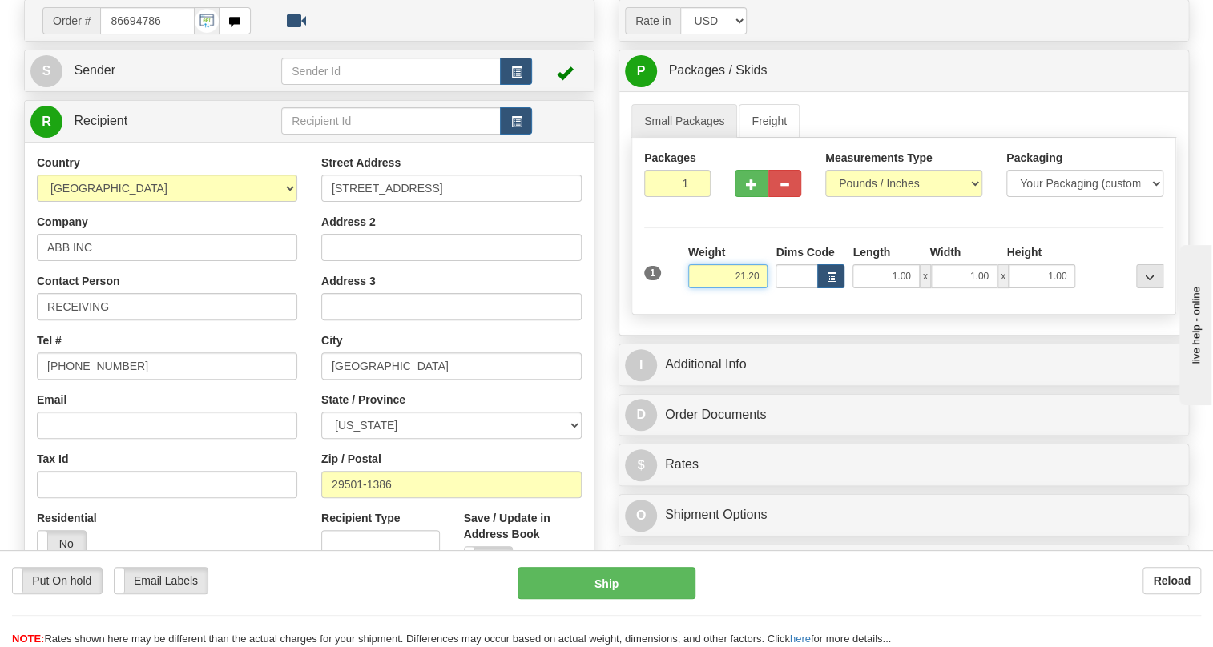
scroll to position [145, 0]
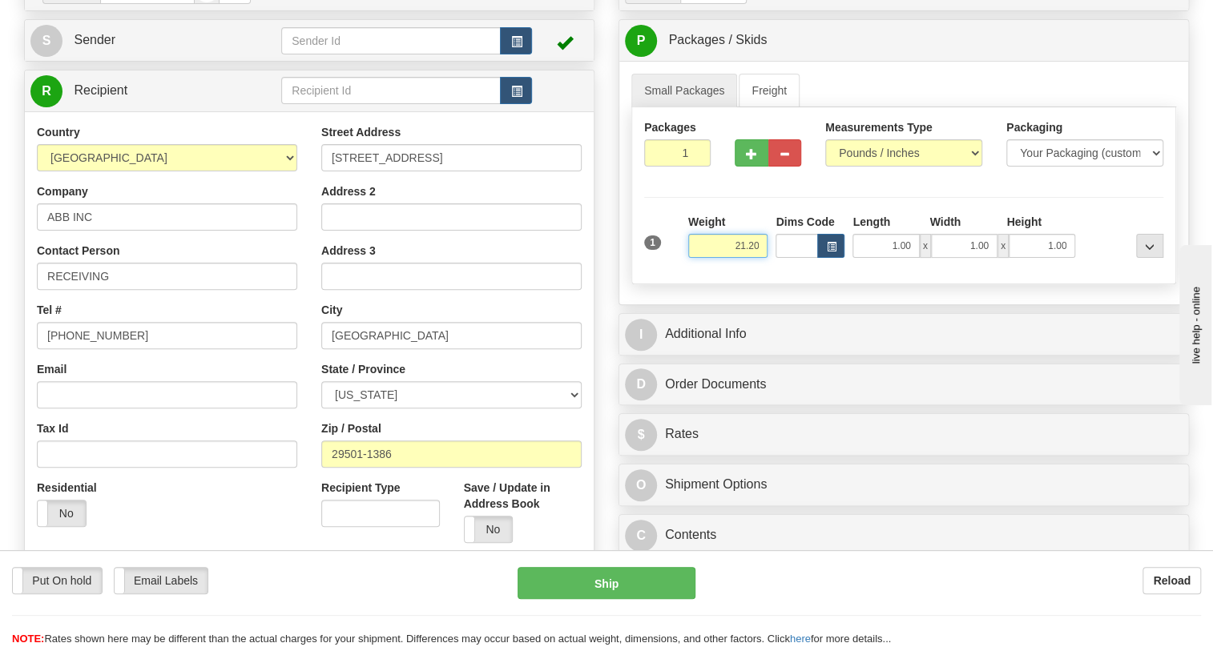
type input "21.20"
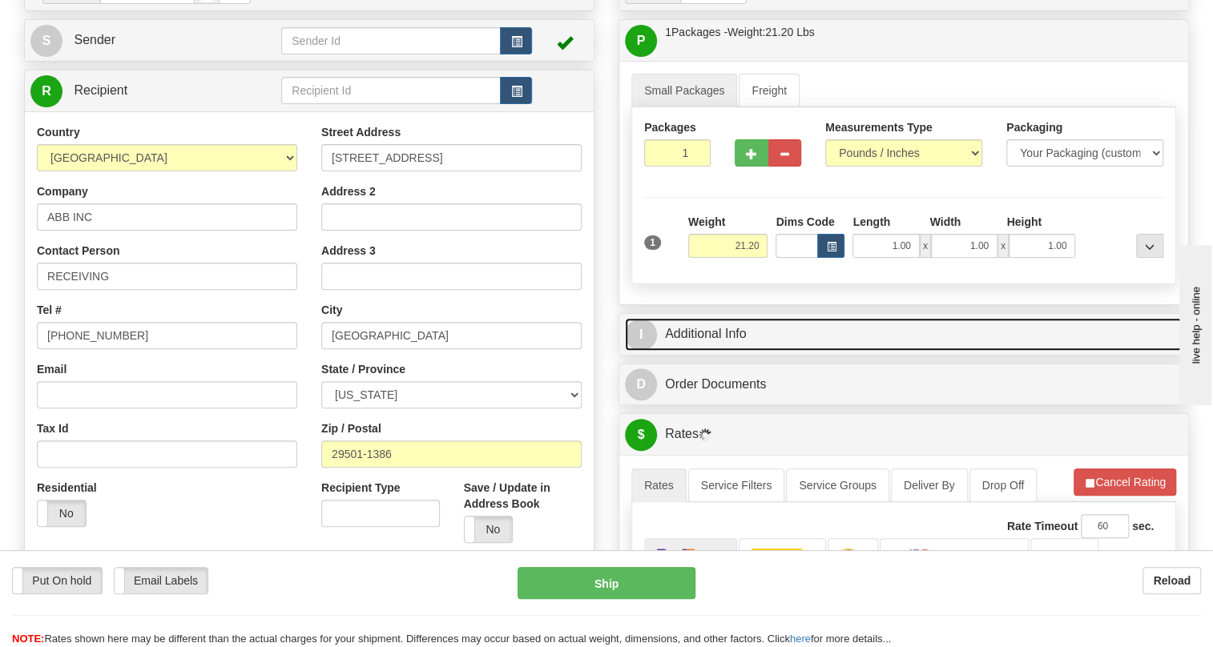
click at [710, 351] on link "I Additional Info" at bounding box center [903, 334] width 557 height 33
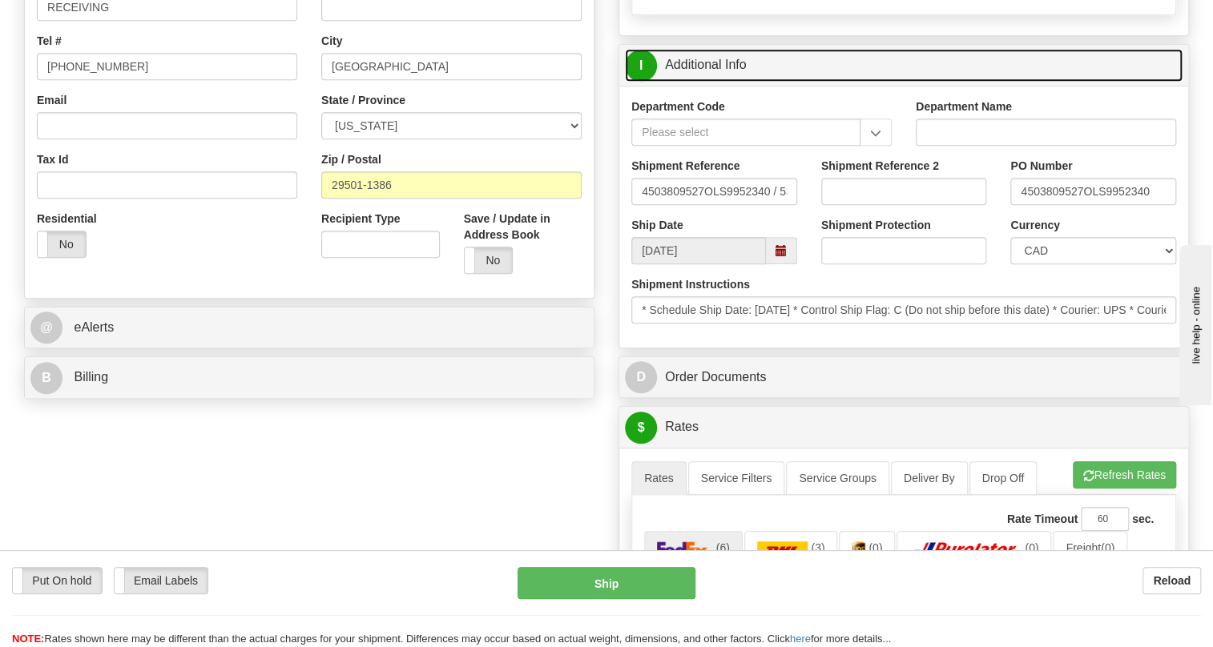
scroll to position [437, 0]
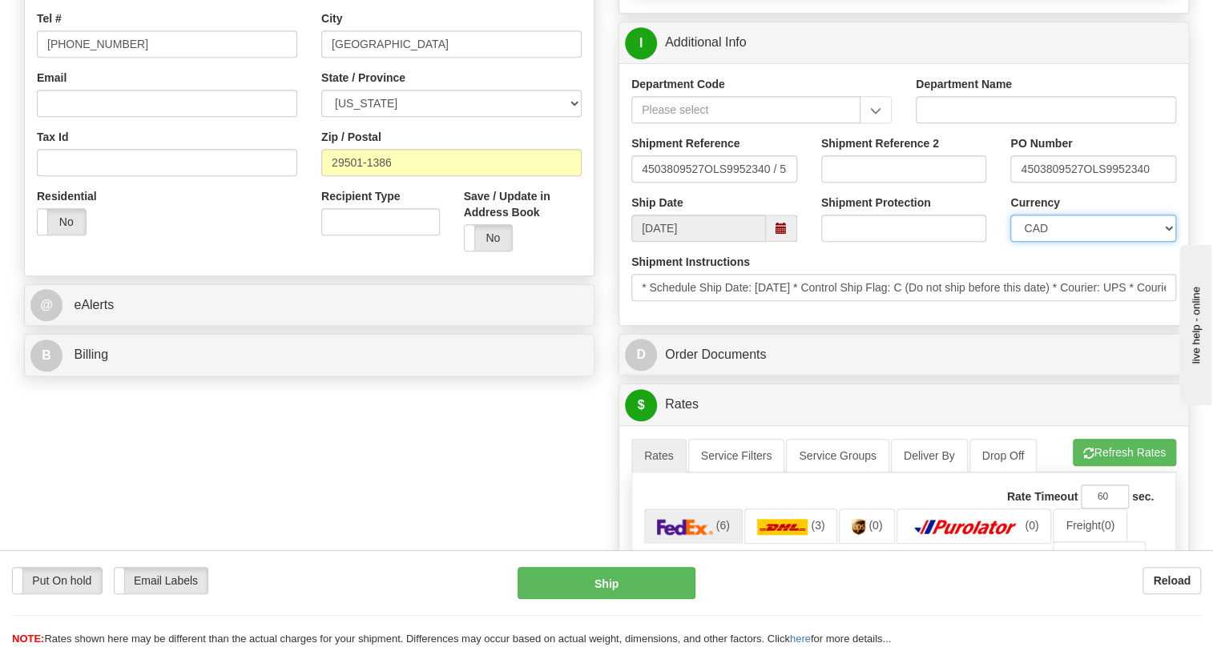
click at [1068, 242] on select "CAD USD EUR ZAR RON ANG ARN AUD AUS AWG BBD BFR BGN BHD BMD BND BRC BRL CHP CKZ…" at bounding box center [1093, 228] width 166 height 27
select select "1"
click at [1010, 242] on select "CAD USD EUR ZAR RON ANG ARN AUD AUS AWG BBD BFR BGN BHD BMD BND BRC BRL CHP CKZ…" at bounding box center [1093, 228] width 166 height 27
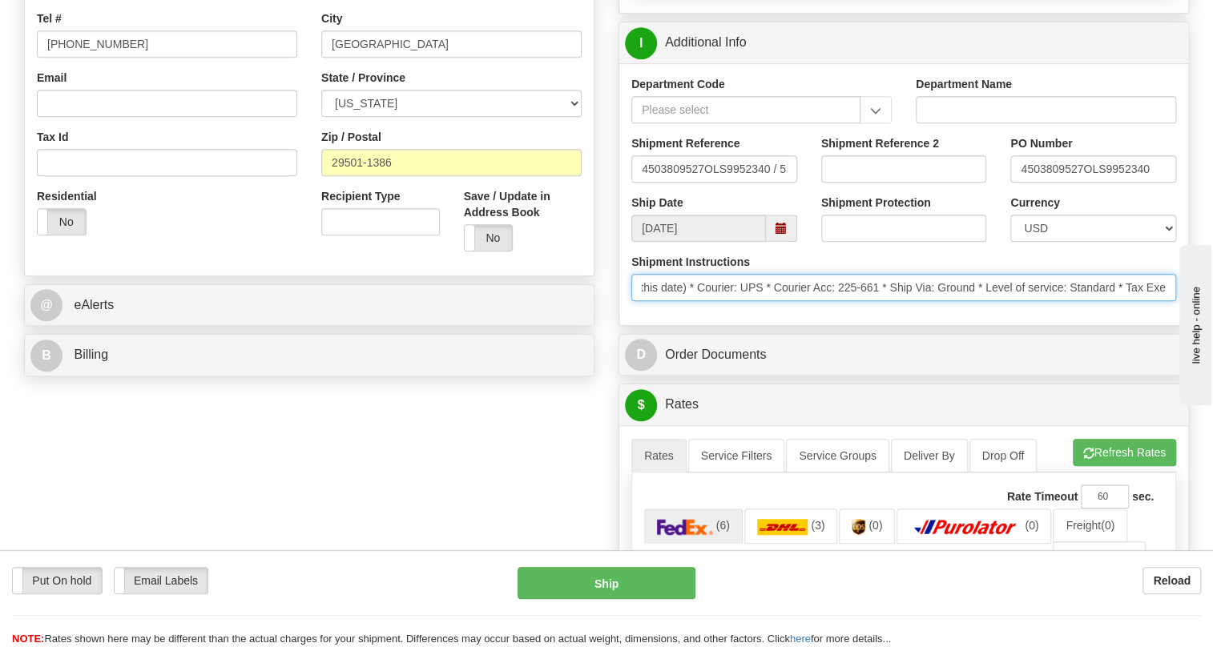
scroll to position [0, 386]
drag, startPoint x: 983, startPoint y: 325, endPoint x: 1140, endPoint y: 328, distance: 157.0
click at [1140, 301] on input "* Schedule Ship Date: 8/19/2025 * Control Ship Flag: C (Do not ship before this…" at bounding box center [903, 287] width 545 height 27
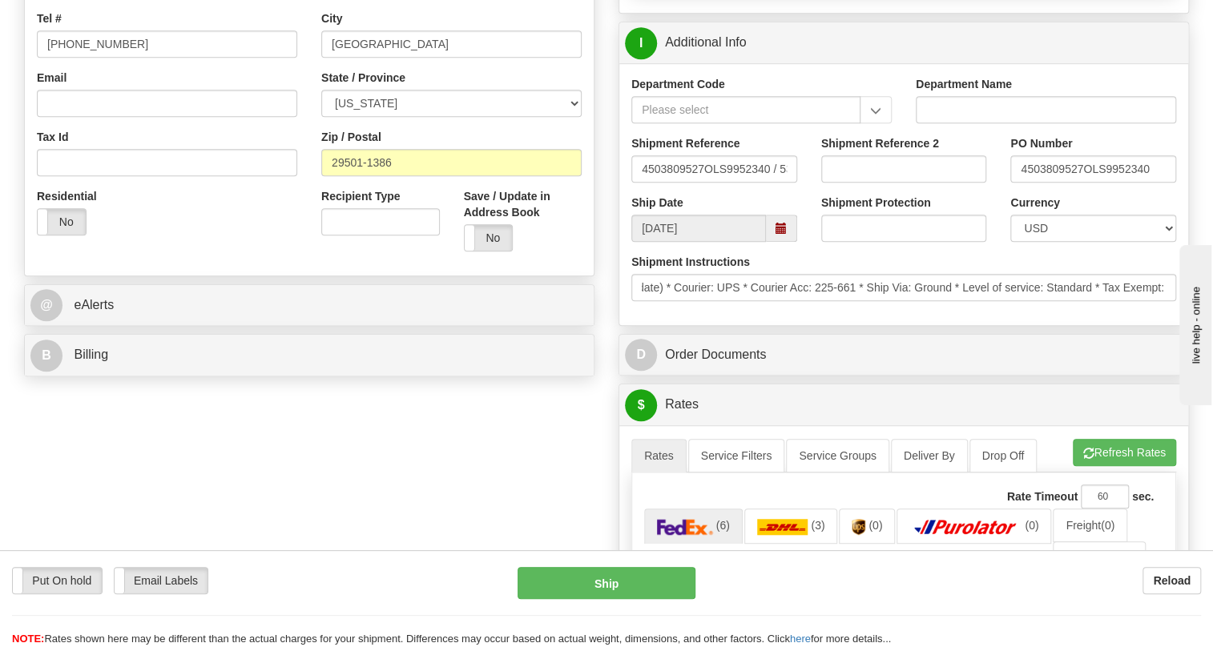
scroll to position [0, 0]
click at [801, 313] on div "Shipment Instructions * Schedule Ship Date: 8/19/2025 * Control Ship Flag: C (D…" at bounding box center [903, 283] width 569 height 59
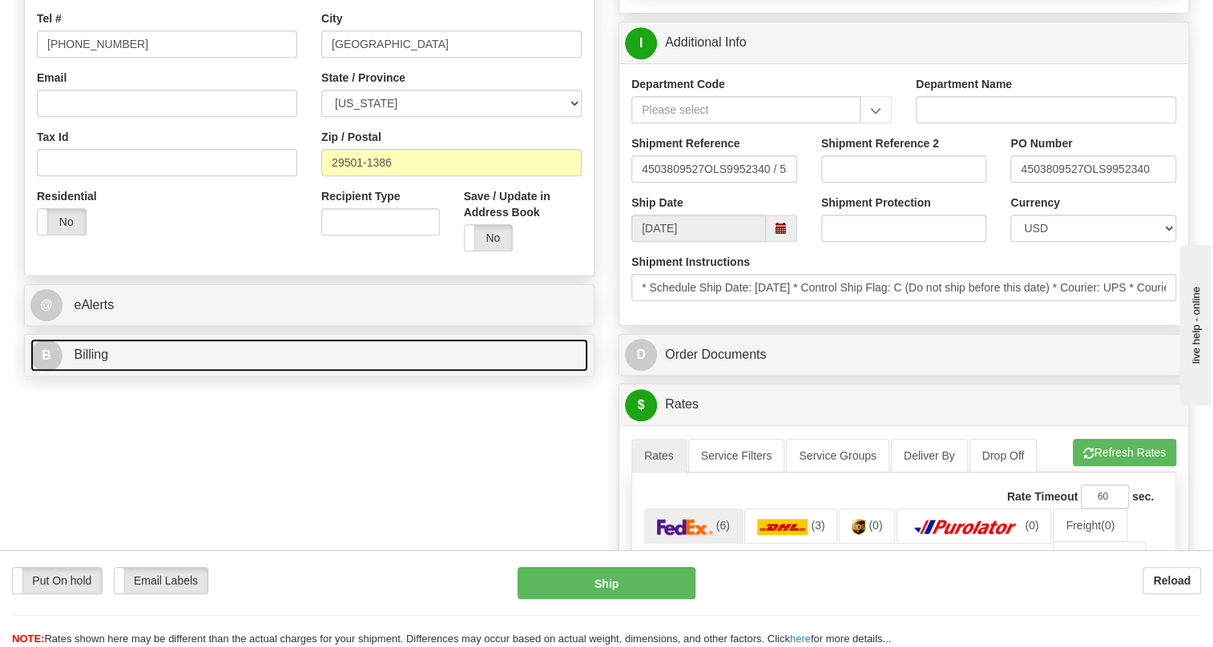
click at [92, 361] on span "Billing" at bounding box center [91, 355] width 34 height 14
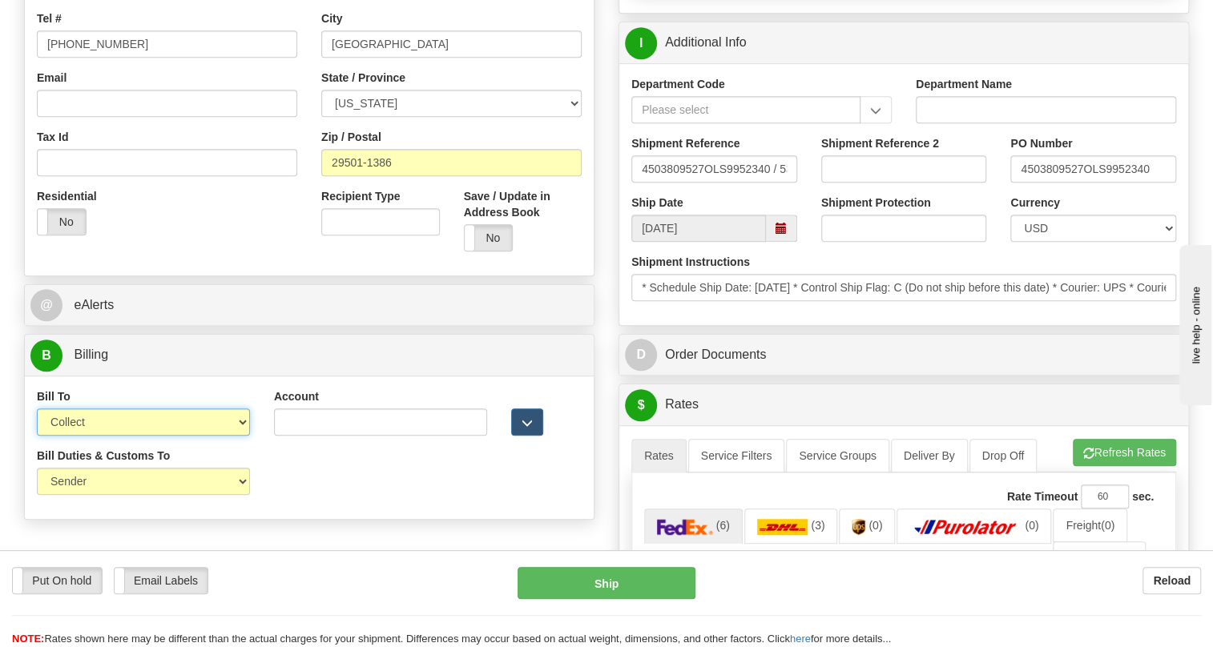
click at [127, 436] on select "Sender Recipient Third Party Collect" at bounding box center [143, 421] width 213 height 27
select select "1"
click at [37, 436] on select "Sender Recipient Third Party Collect" at bounding box center [143, 421] width 213 height 27
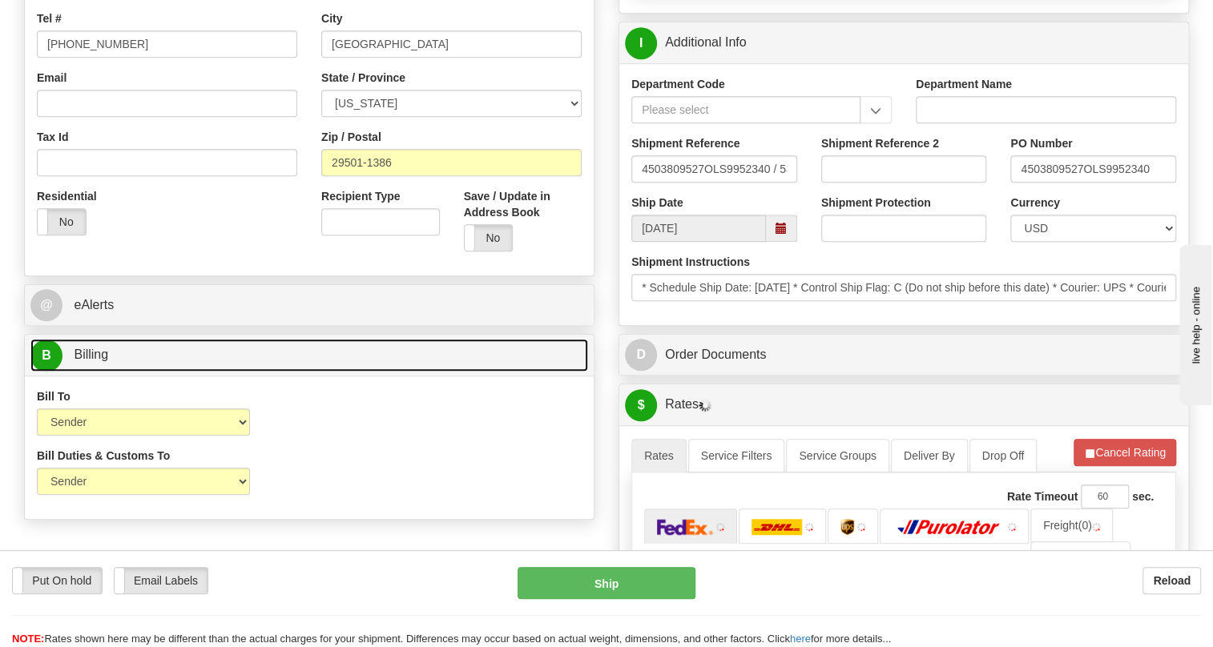
click at [102, 372] on link "B Billing" at bounding box center [308, 355] width 557 height 33
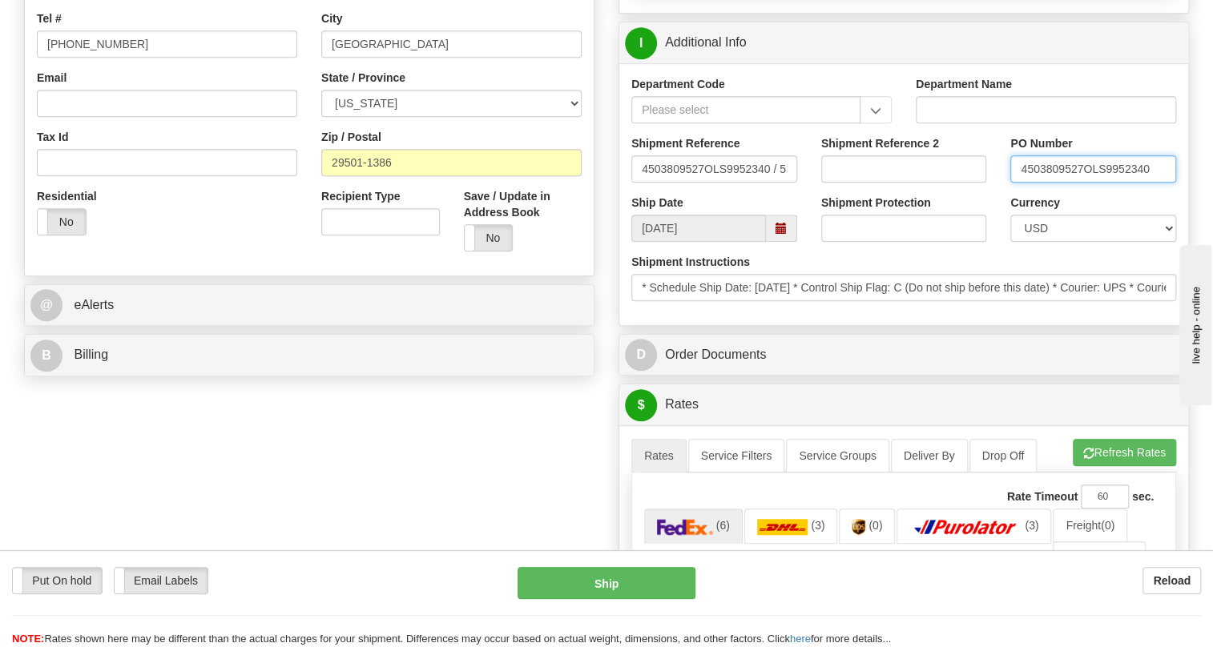
drag, startPoint x: 1084, startPoint y: 206, endPoint x: 1015, endPoint y: 215, distance: 70.3
click at [1015, 183] on input "4503809527OLS9952340" at bounding box center [1093, 168] width 166 height 27
paste input "4503809527"
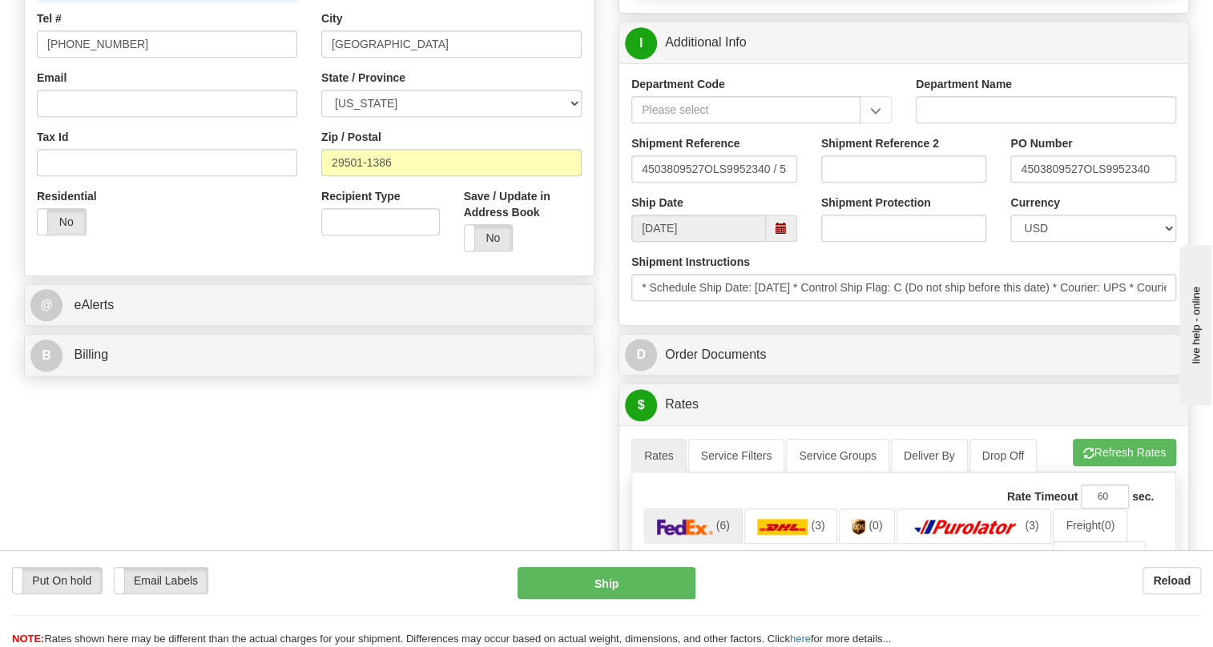
type input "RECEIVING / PO# 4503809527"
click at [686, 63] on div "I Additional Info" at bounding box center [903, 42] width 569 height 41
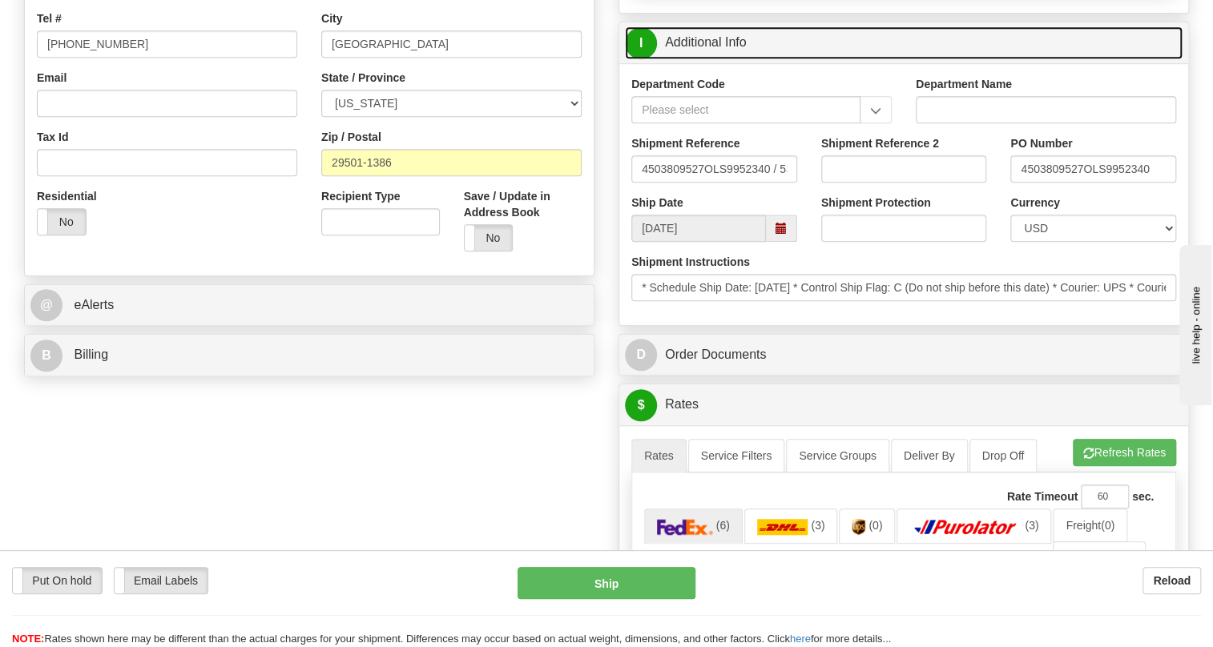
click at [689, 59] on link "I Additional Info" at bounding box center [903, 42] width 557 height 33
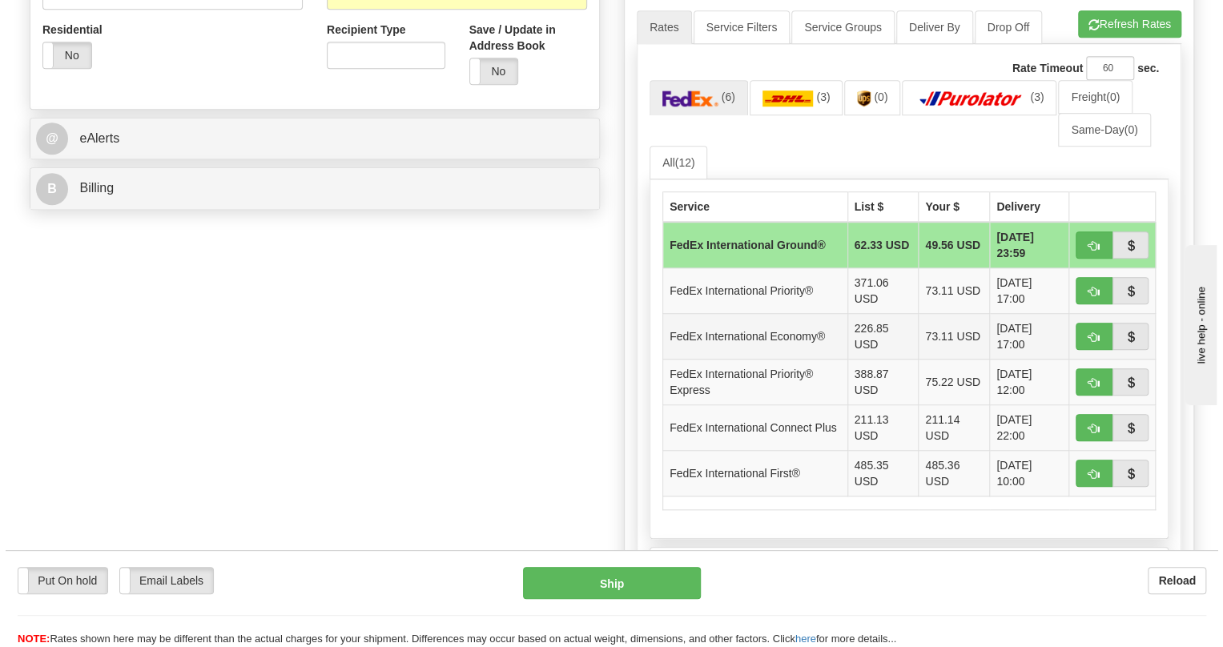
scroll to position [582, 0]
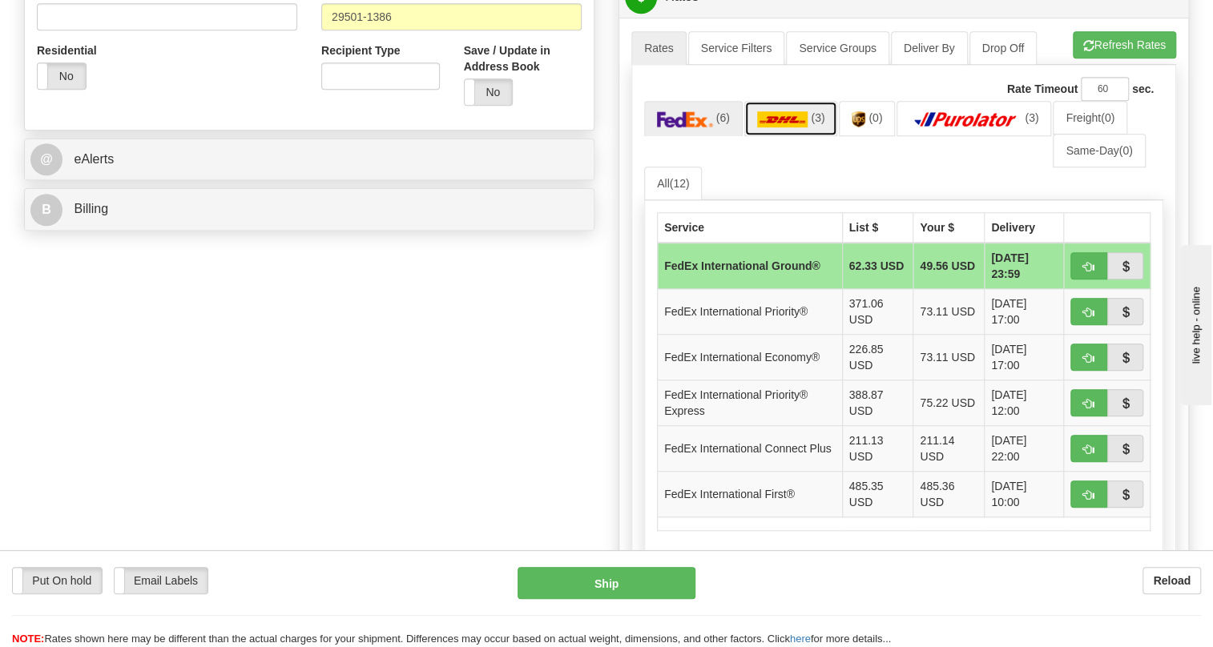
click at [774, 127] on img at bounding box center [782, 119] width 51 height 16
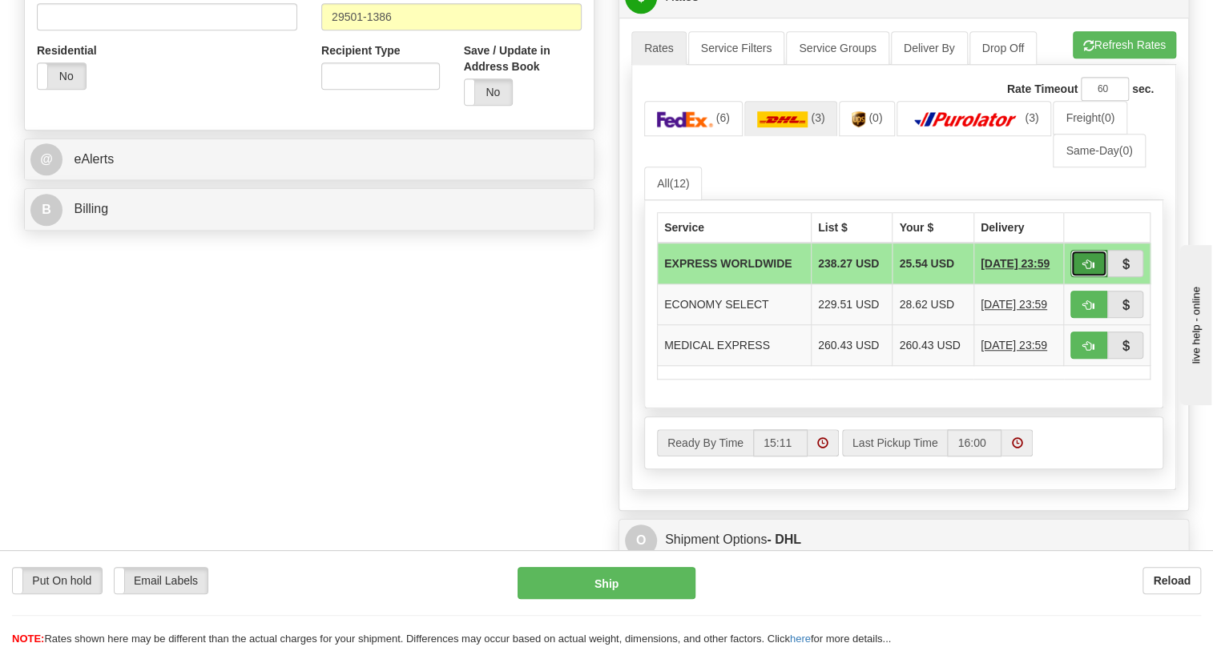
click at [1088, 270] on span "button" at bounding box center [1088, 264] width 11 height 10
type input "P"
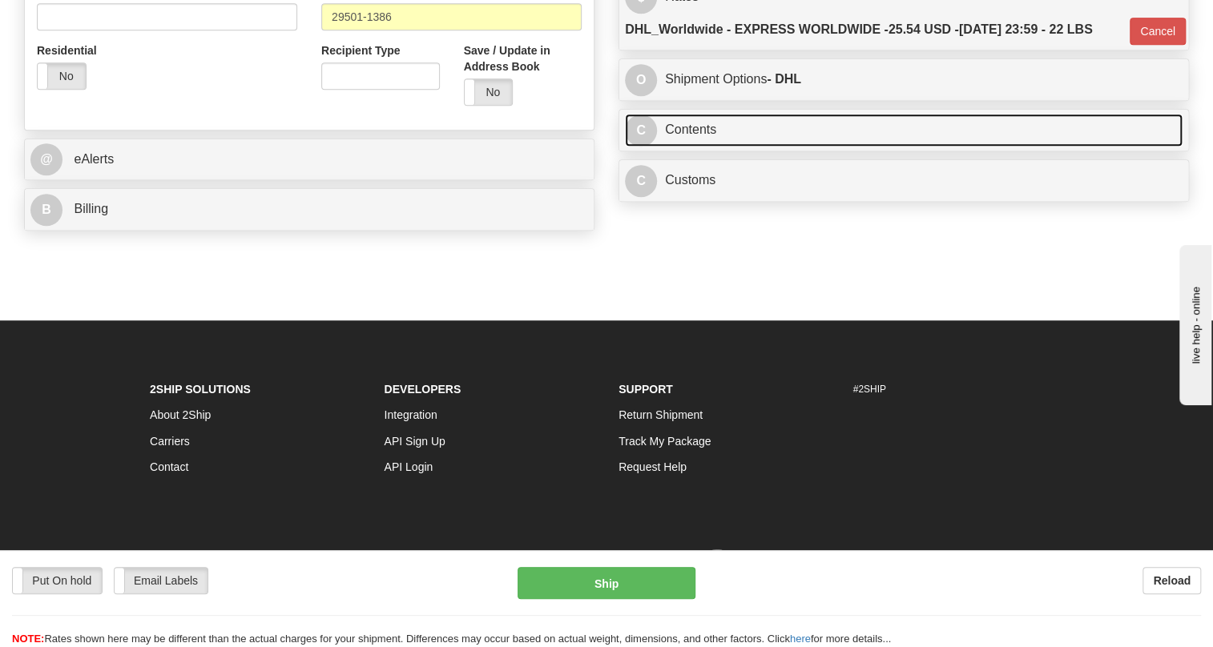
click at [684, 147] on link "C Contents" at bounding box center [903, 130] width 557 height 33
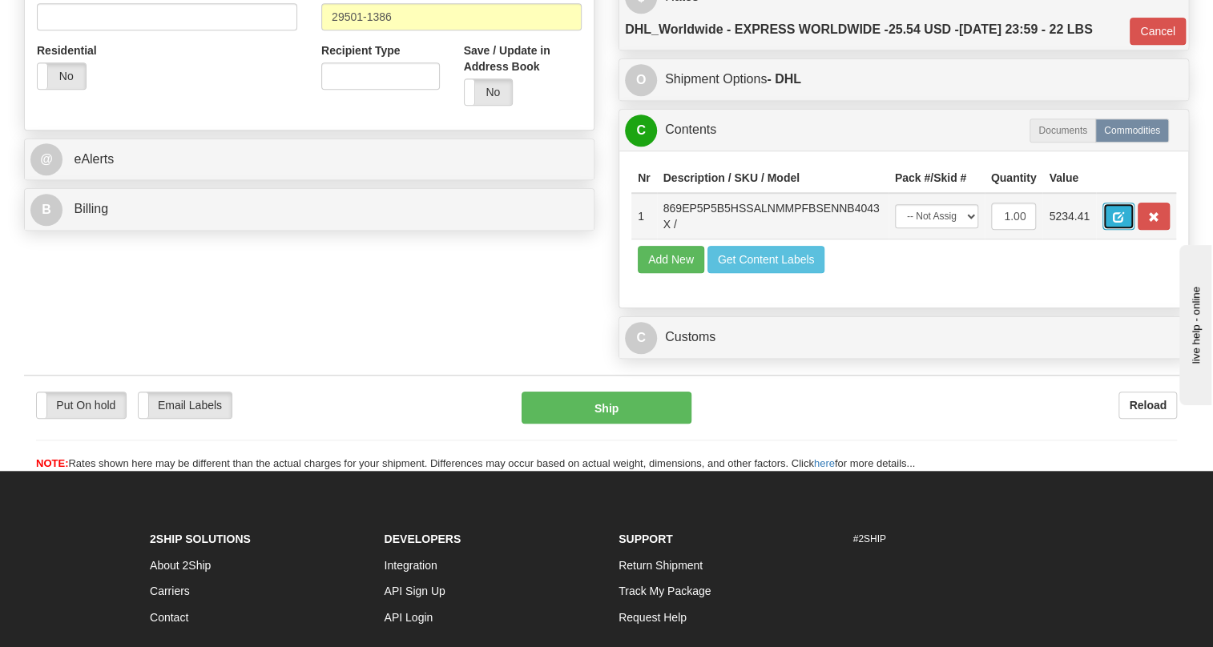
click at [1110, 230] on button "button" at bounding box center [1118, 216] width 32 height 27
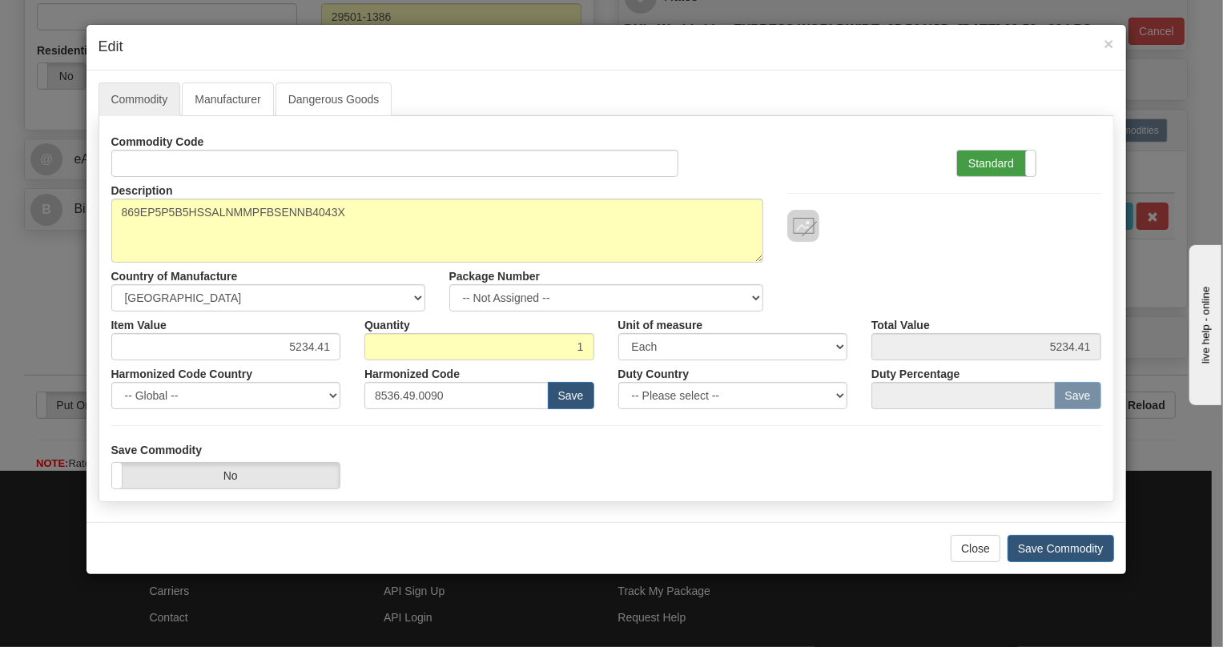
click at [995, 164] on label "Standard" at bounding box center [996, 164] width 78 height 26
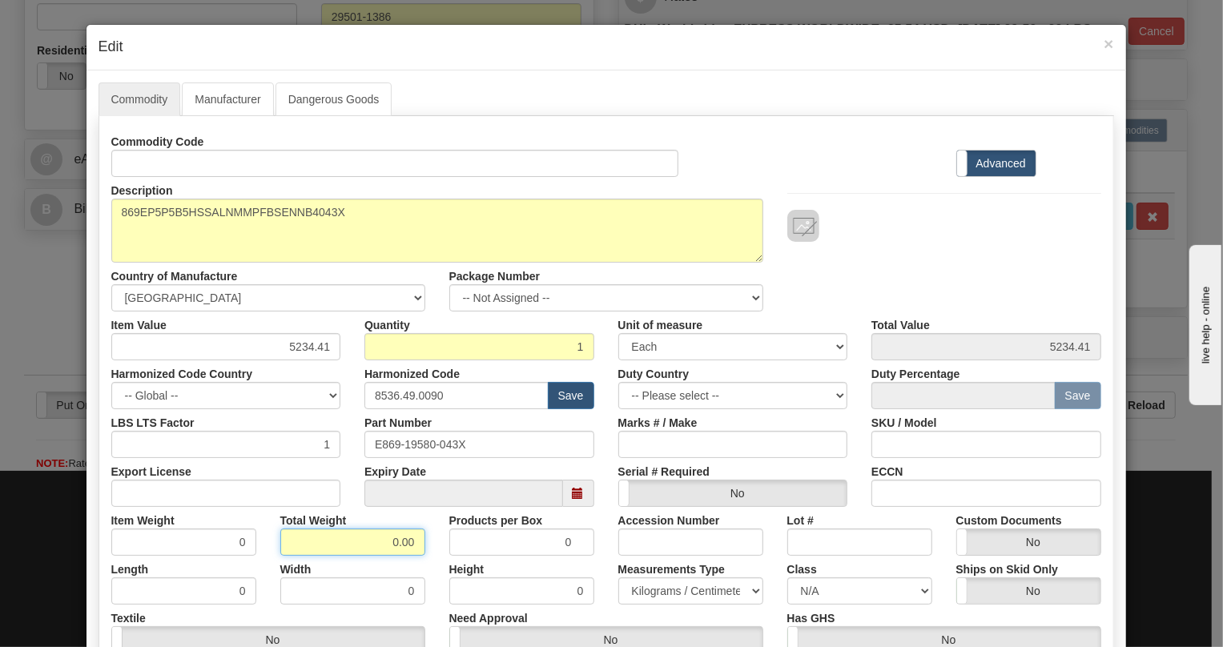
click at [390, 550] on input "0.00" at bounding box center [352, 542] width 145 height 27
type input "1.00"
type input "1.0000"
click at [659, 586] on select "Pounds / Inches Kilograms / Centimeters" at bounding box center [690, 590] width 145 height 27
select select "0"
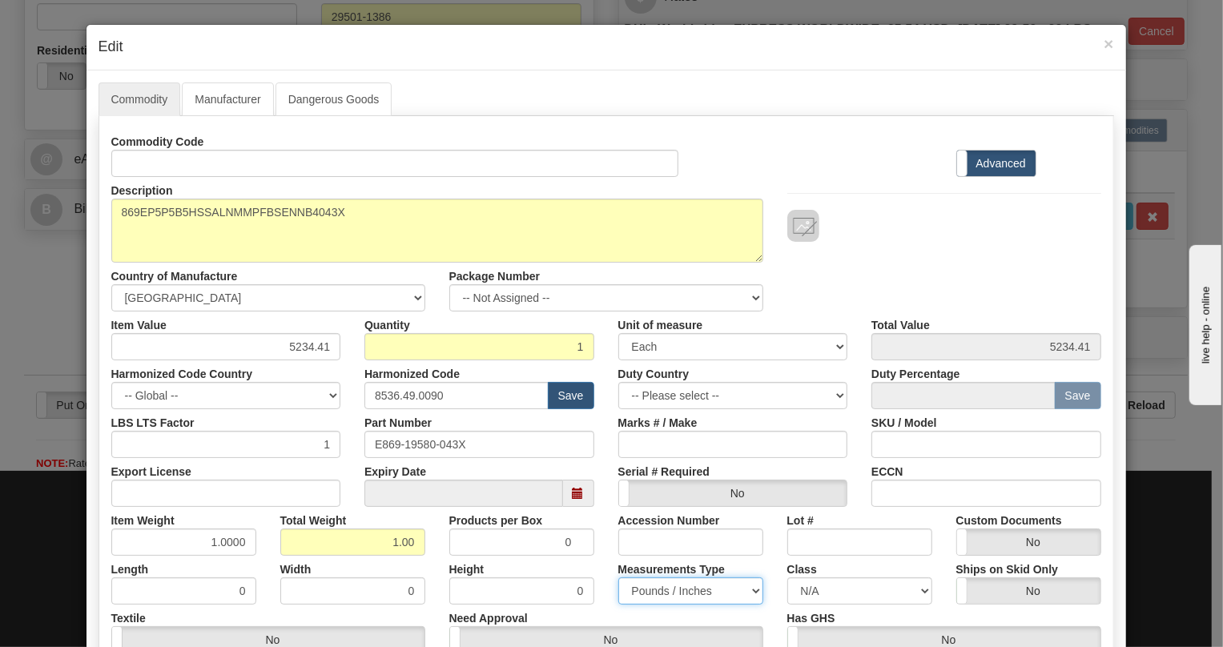
click at [618, 577] on select "Pounds / Inches Kilograms / Centimeters" at bounding box center [690, 590] width 145 height 27
click at [587, 561] on div "Height 0" at bounding box center [521, 580] width 169 height 49
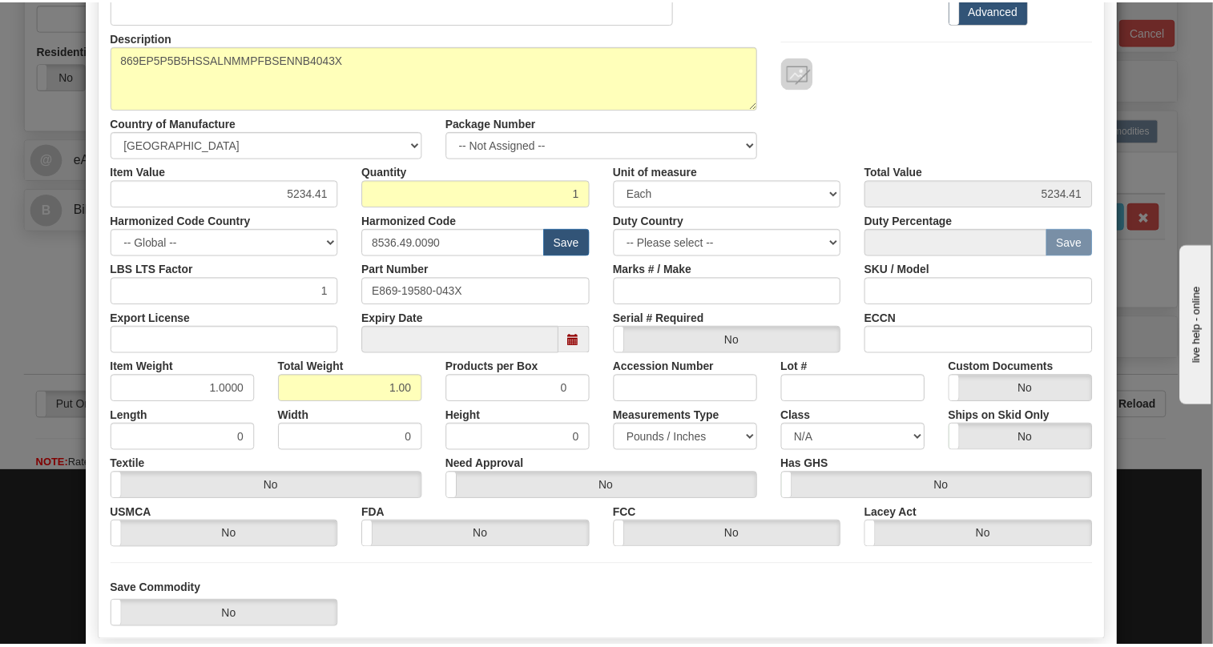
scroll to position [0, 0]
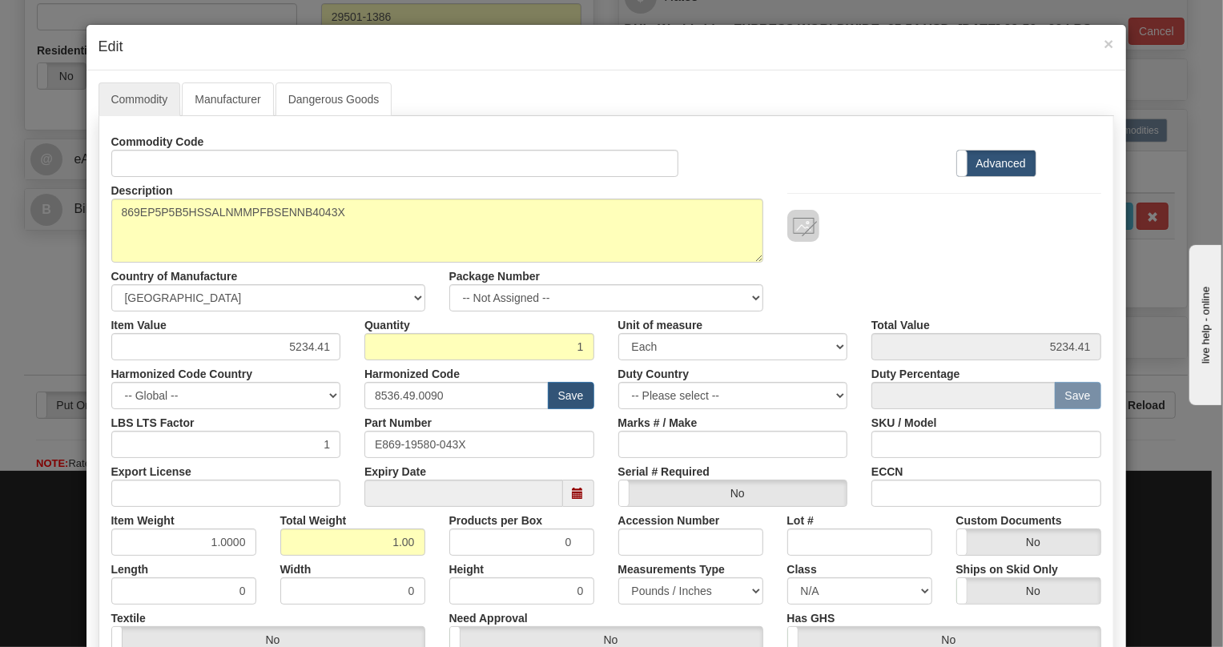
click at [1001, 163] on label "Advanced" at bounding box center [996, 164] width 78 height 26
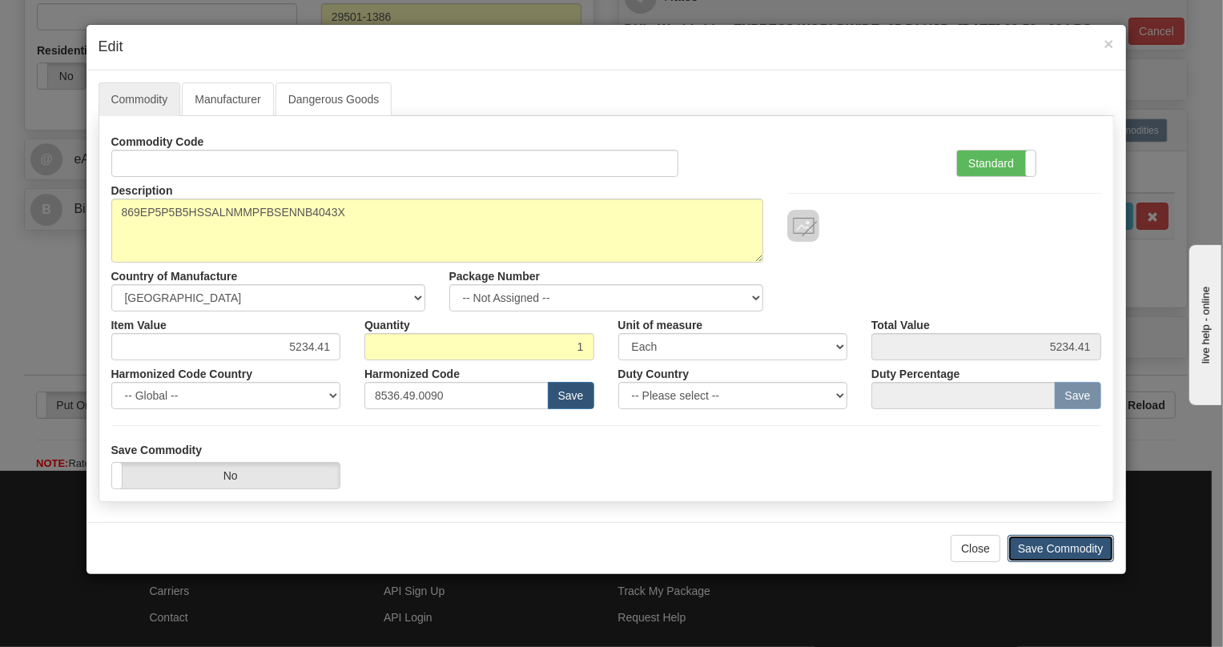
click at [1054, 545] on button "Save Commodity" at bounding box center [1061, 548] width 107 height 27
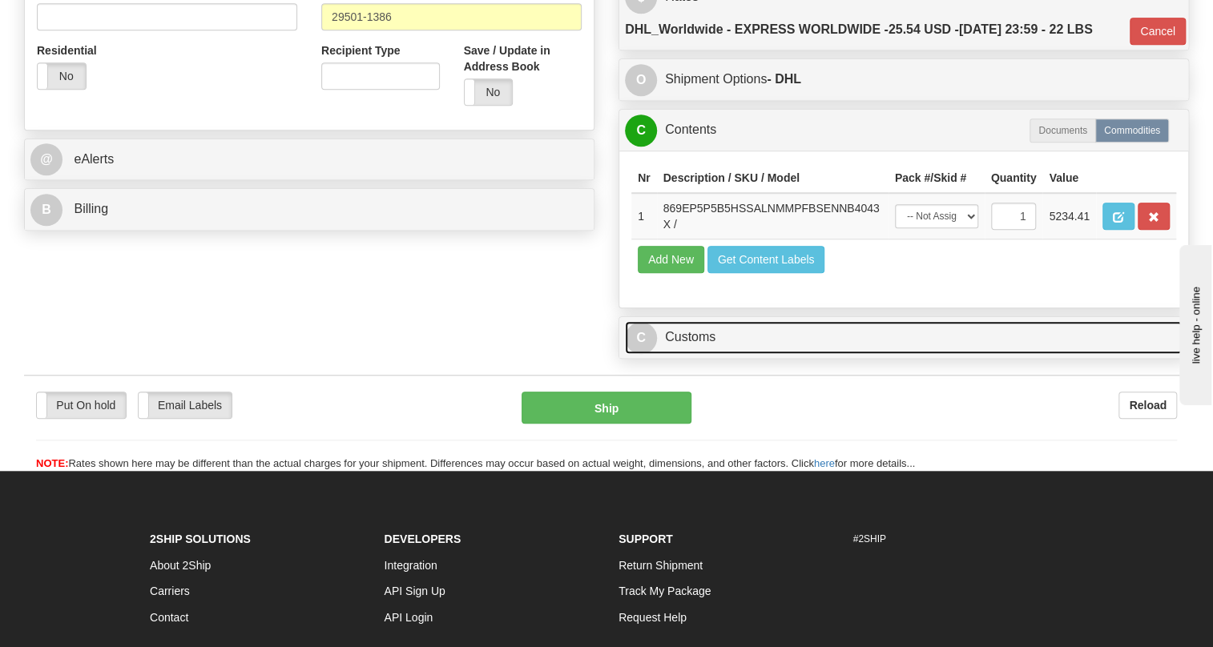
click at [686, 354] on link "C Customs" at bounding box center [903, 337] width 557 height 33
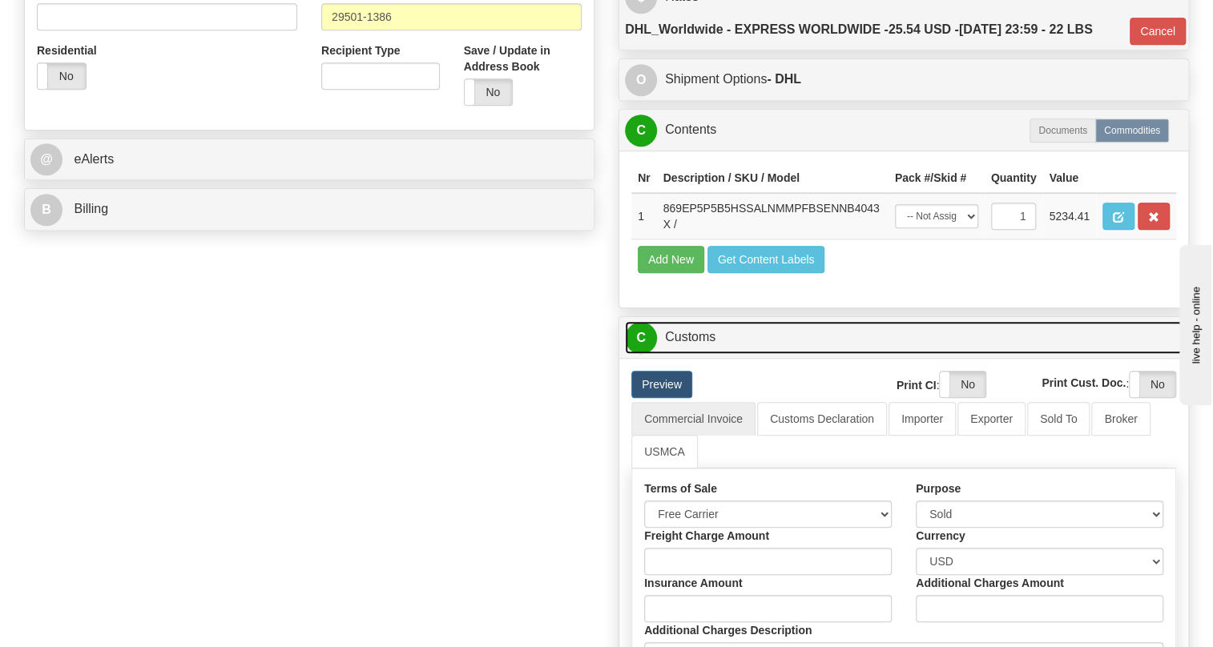
click at [686, 354] on link "C Customs" at bounding box center [903, 337] width 557 height 33
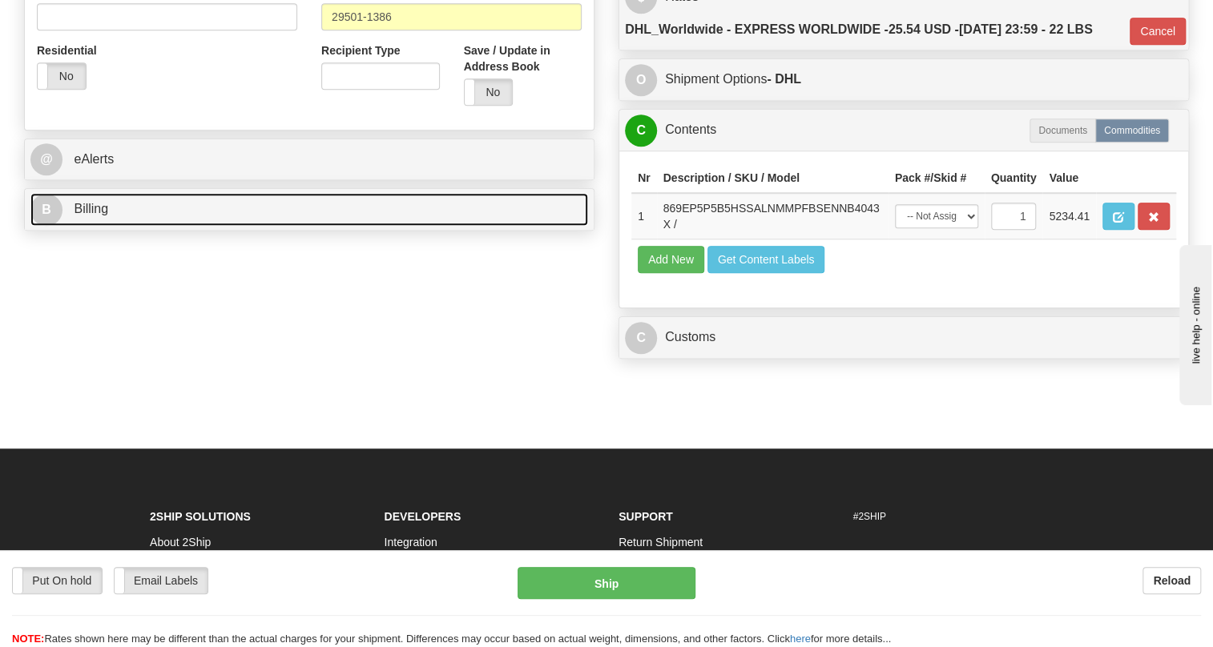
click at [91, 215] on span "Billing" at bounding box center [91, 209] width 34 height 14
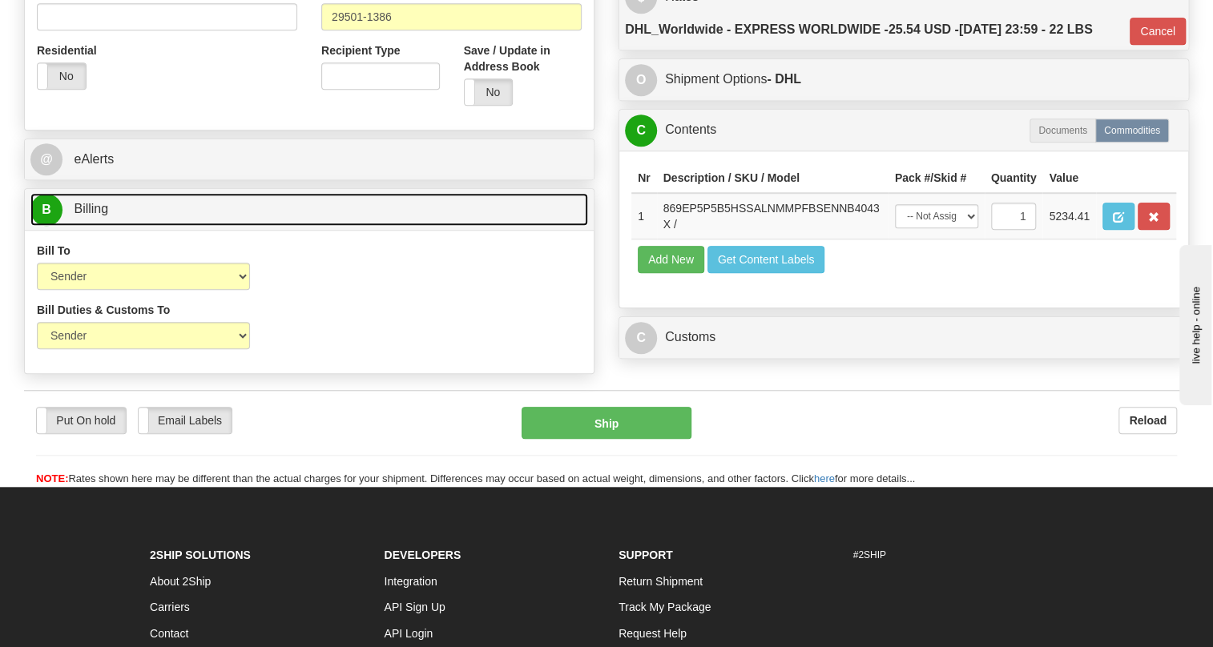
click at [91, 215] on span "Billing" at bounding box center [91, 209] width 34 height 14
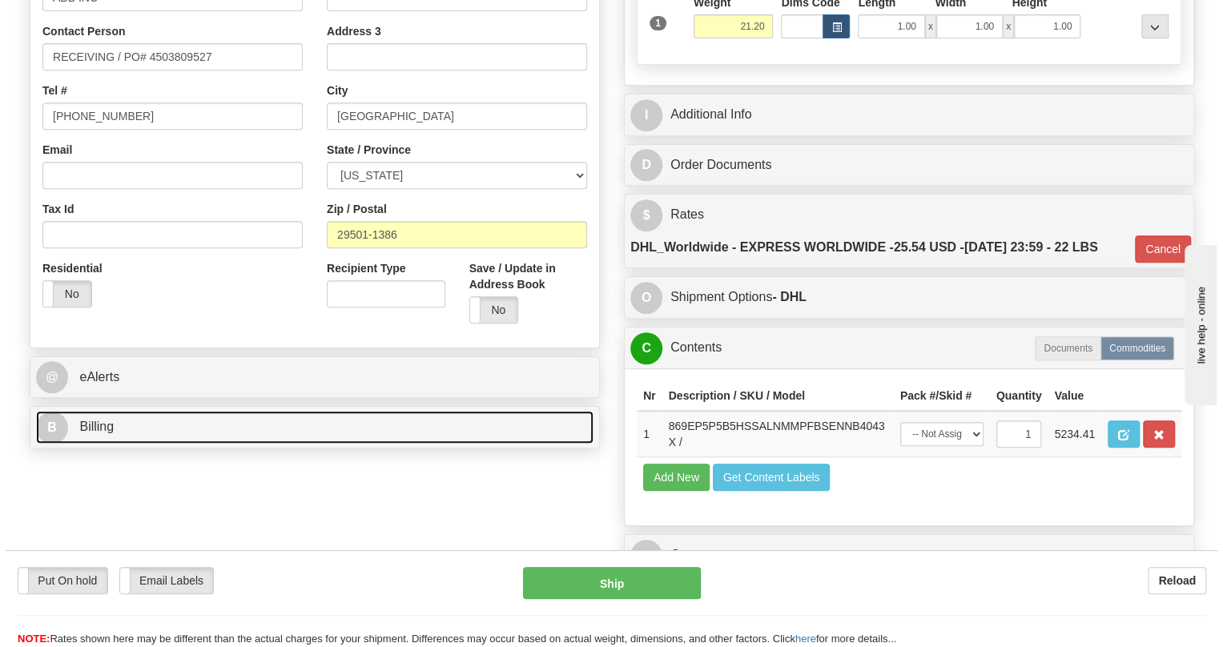
scroll to position [364, 0]
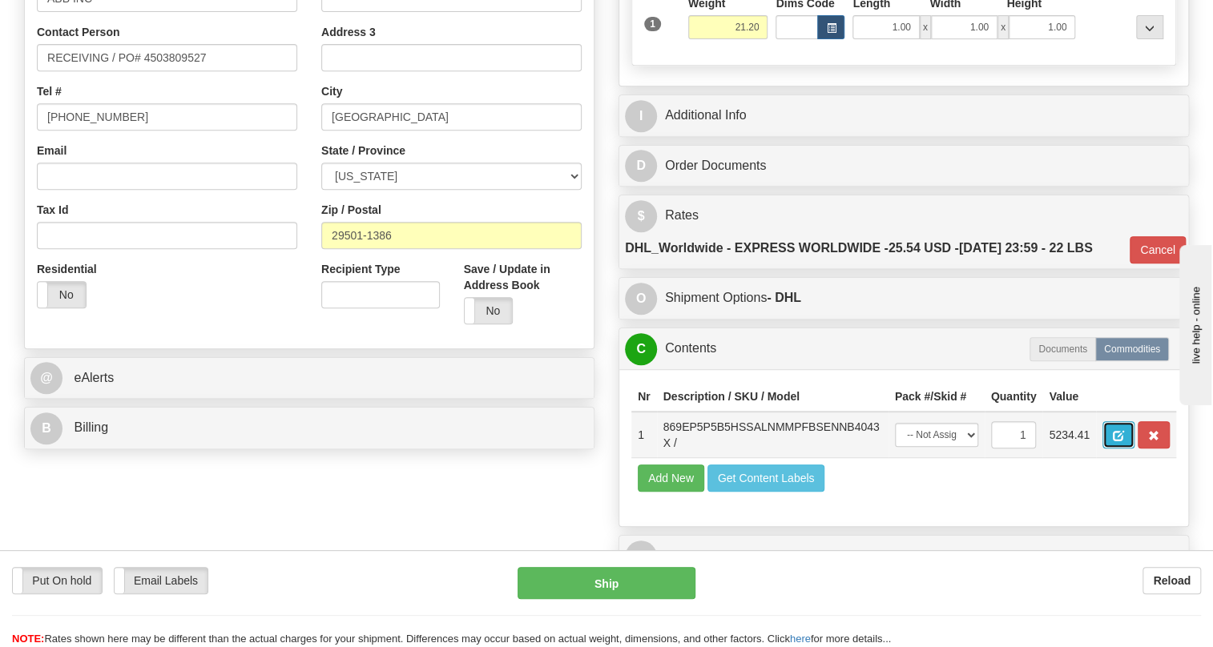
click at [1116, 441] on span "button" at bounding box center [1117, 436] width 11 height 10
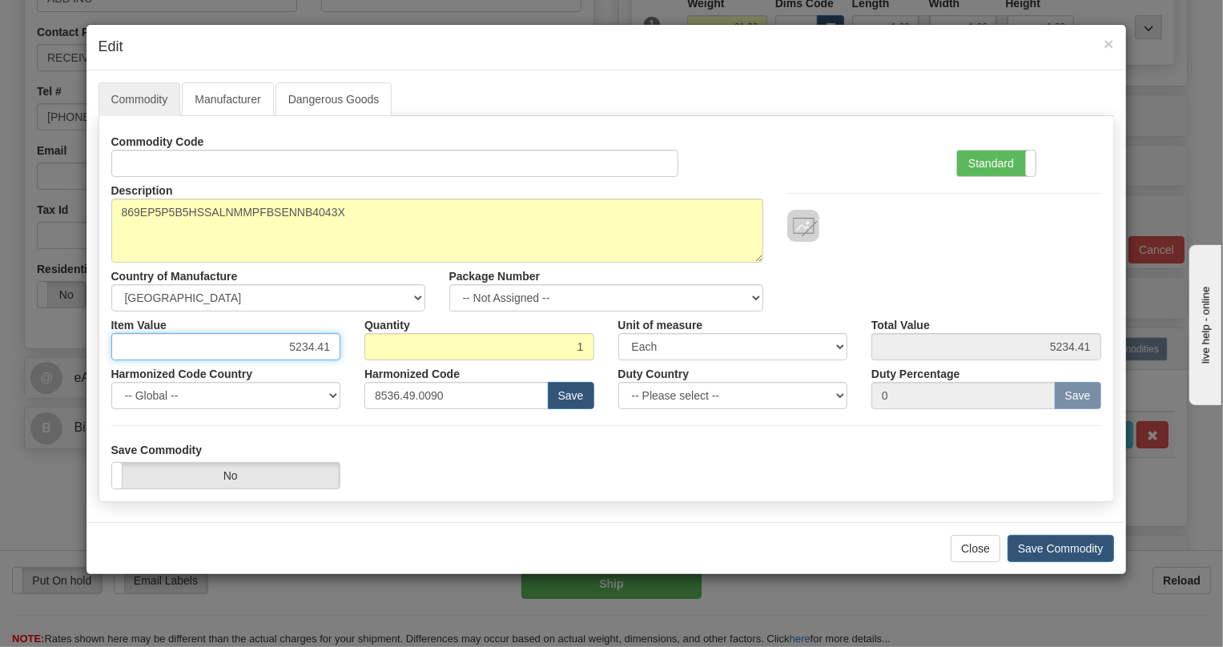
click at [312, 346] on input "5234.41" at bounding box center [226, 346] width 230 height 27
paste input "4.017,18"
click at [298, 349] on input "4.017,18" at bounding box center [226, 346] width 230 height 27
click at [315, 352] on input "4017,18" at bounding box center [226, 346] width 230 height 27
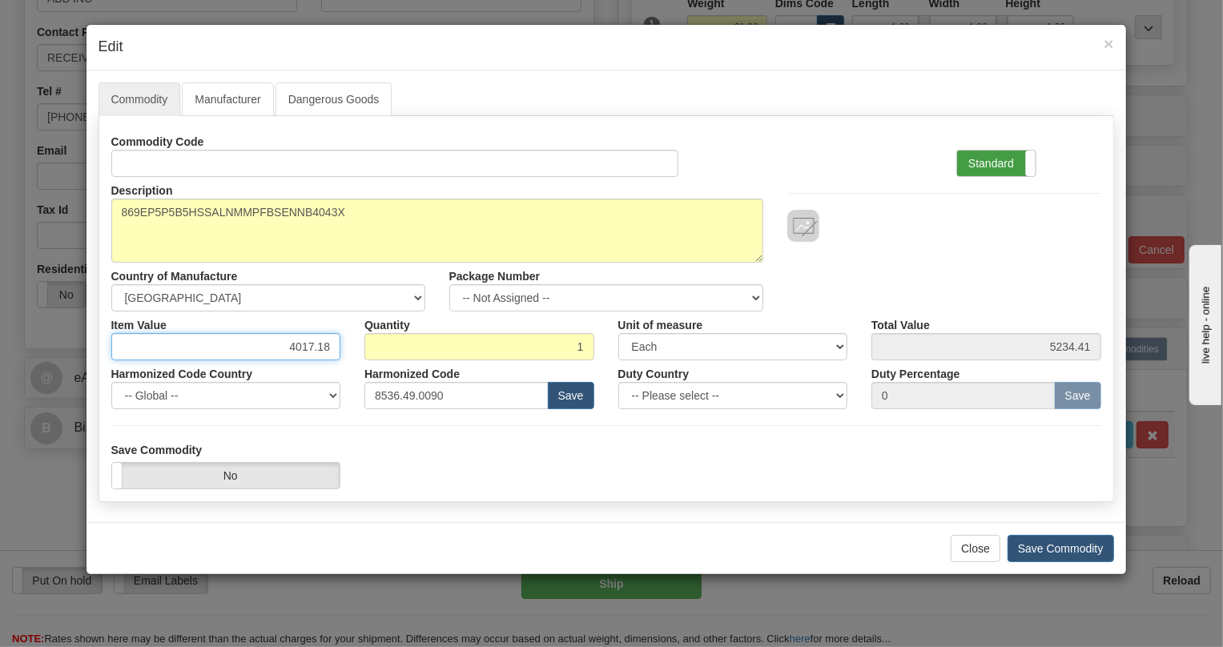
type input "4017.18"
click at [992, 160] on label "Standard" at bounding box center [996, 164] width 78 height 26
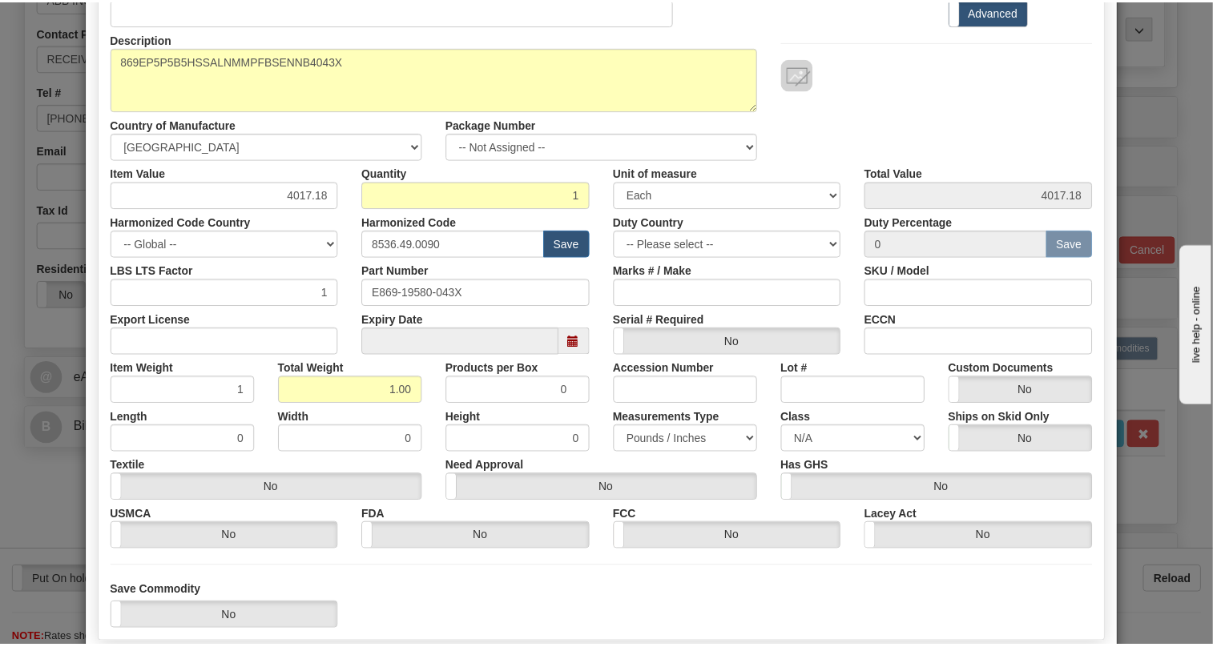
scroll to position [218, 0]
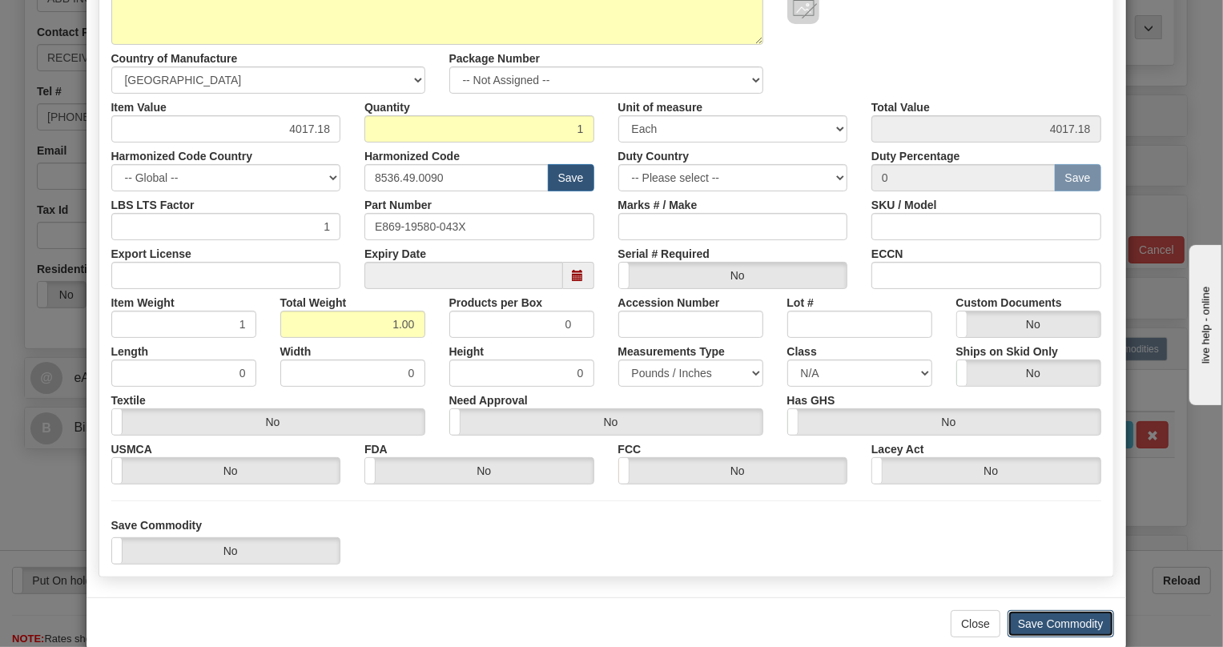
click at [1053, 623] on button "Save Commodity" at bounding box center [1061, 623] width 107 height 27
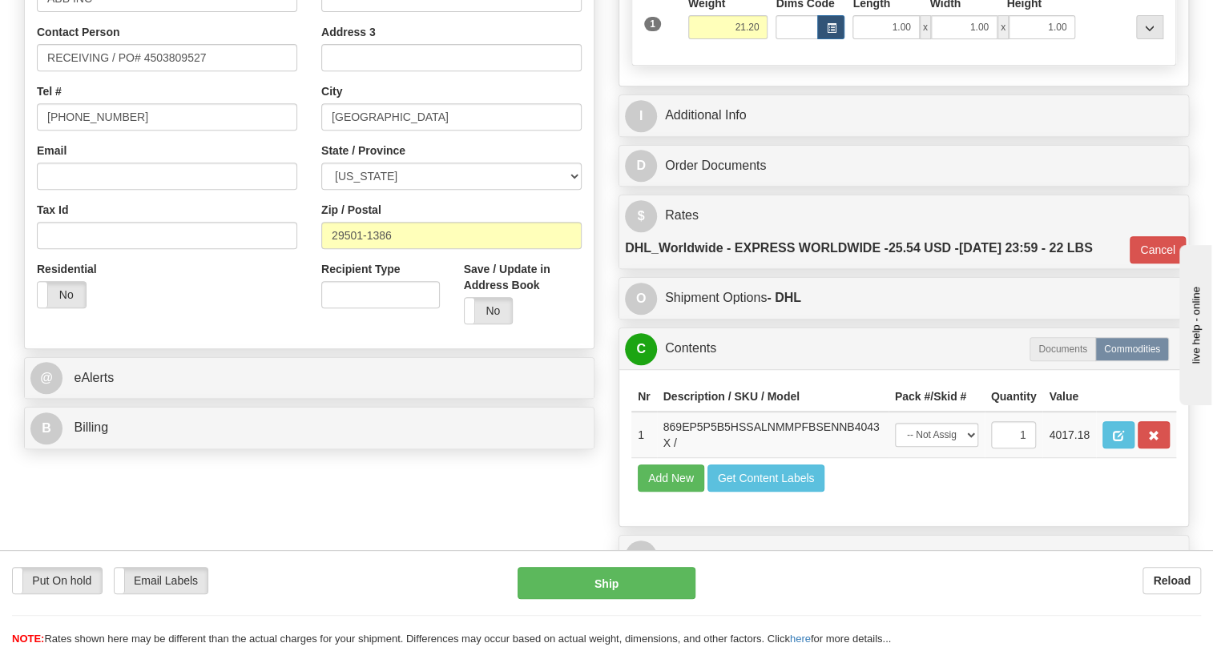
scroll to position [291, 0]
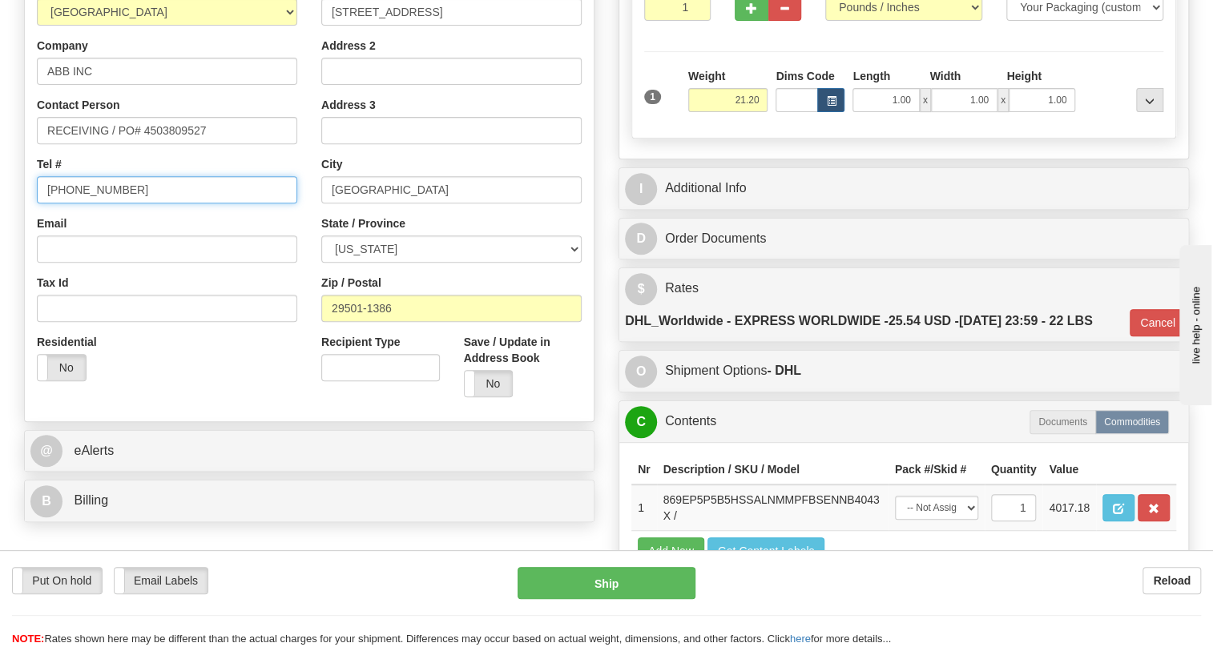
click at [102, 203] on input "[PHONE_NUMBER]" at bounding box center [167, 189] width 260 height 27
type input "111-111-1111"
click at [291, 249] on div "Country AFGHANISTAN ALAND ISLANDS ALBANIA ALGERIA AMERICAN SAMOA ANDORRA ANGOLA…" at bounding box center [167, 185] width 284 height 415
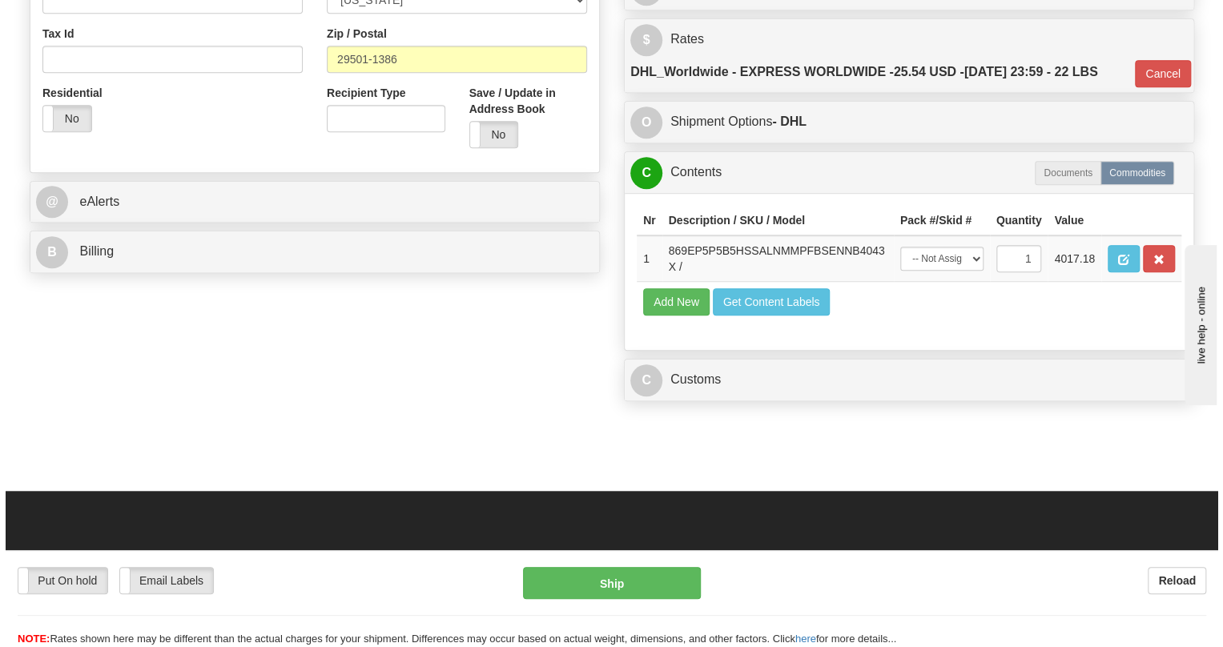
scroll to position [582, 0]
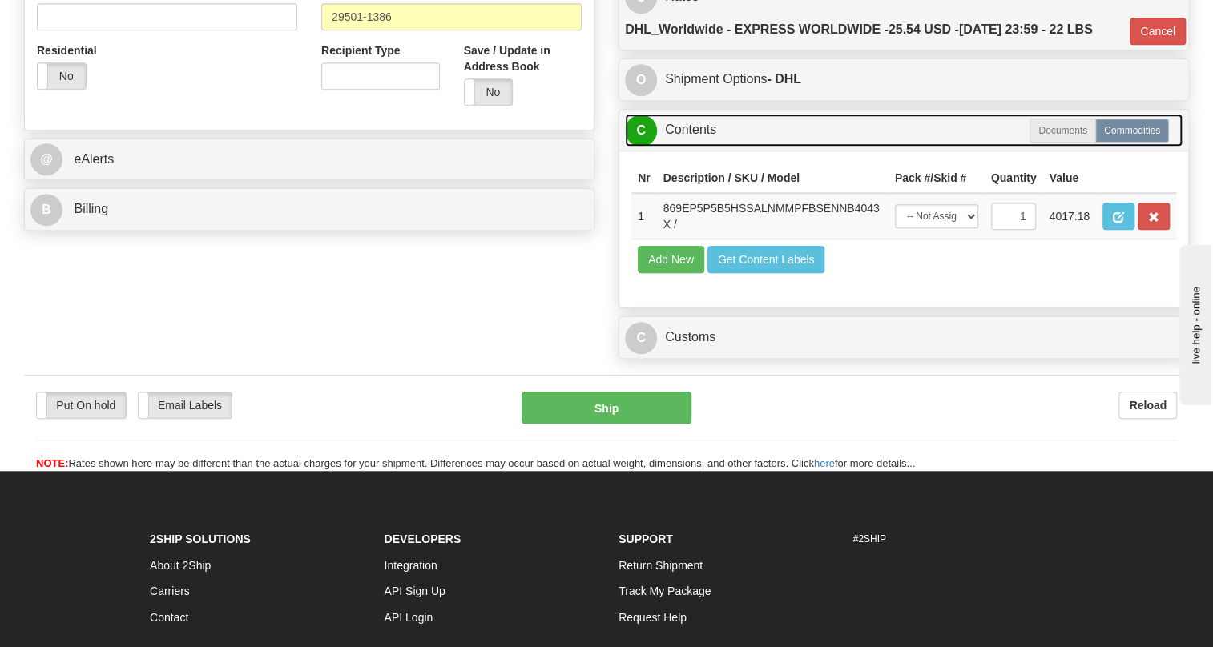
click at [690, 147] on link "C Contents" at bounding box center [903, 130] width 557 height 33
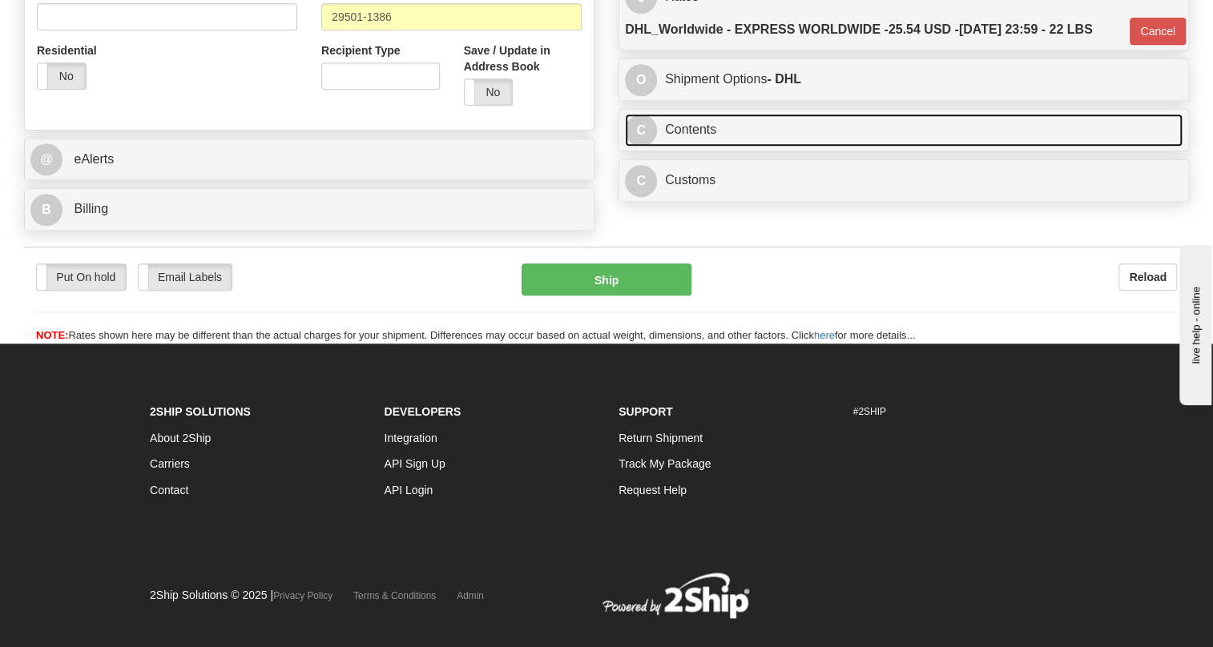
click at [698, 147] on link "C Contents" at bounding box center [903, 130] width 557 height 33
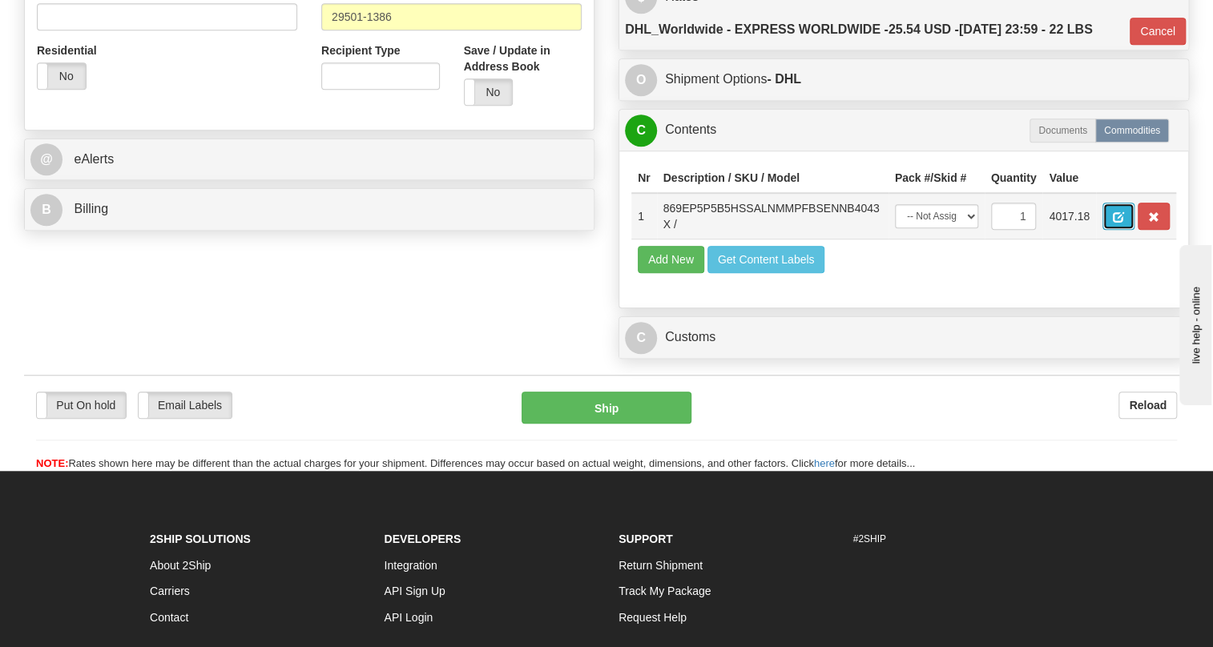
click at [1114, 223] on span "button" at bounding box center [1117, 217] width 11 height 10
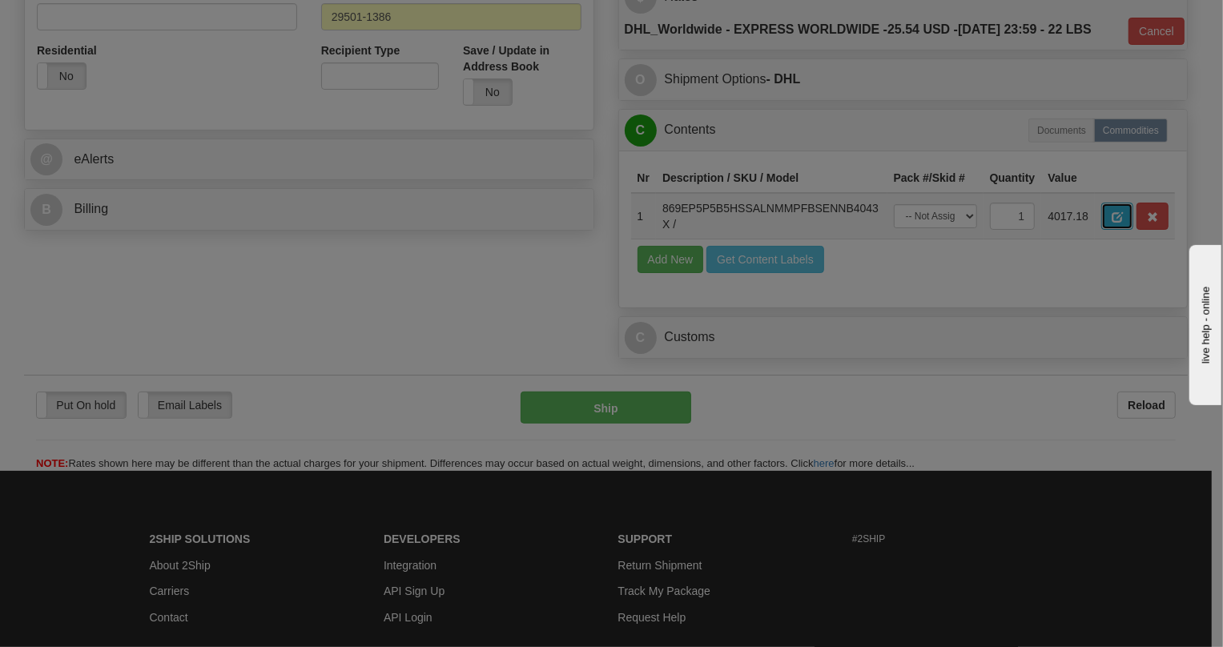
scroll to position [0, 0]
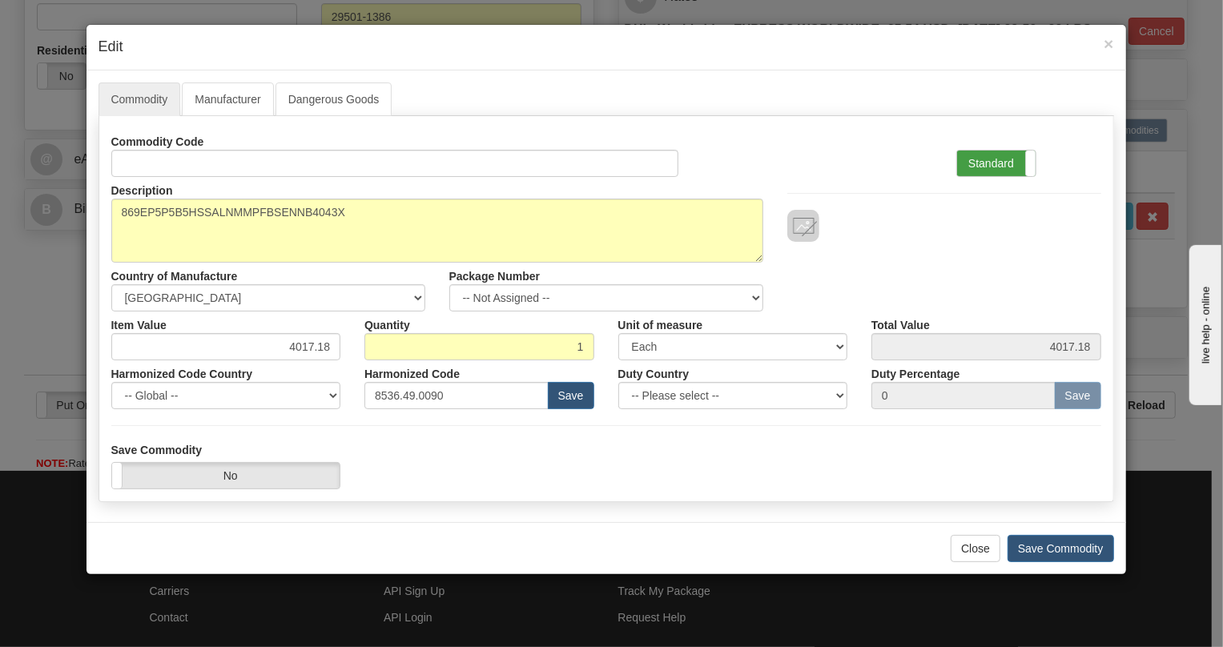
click at [988, 165] on label "Standard" at bounding box center [996, 164] width 78 height 26
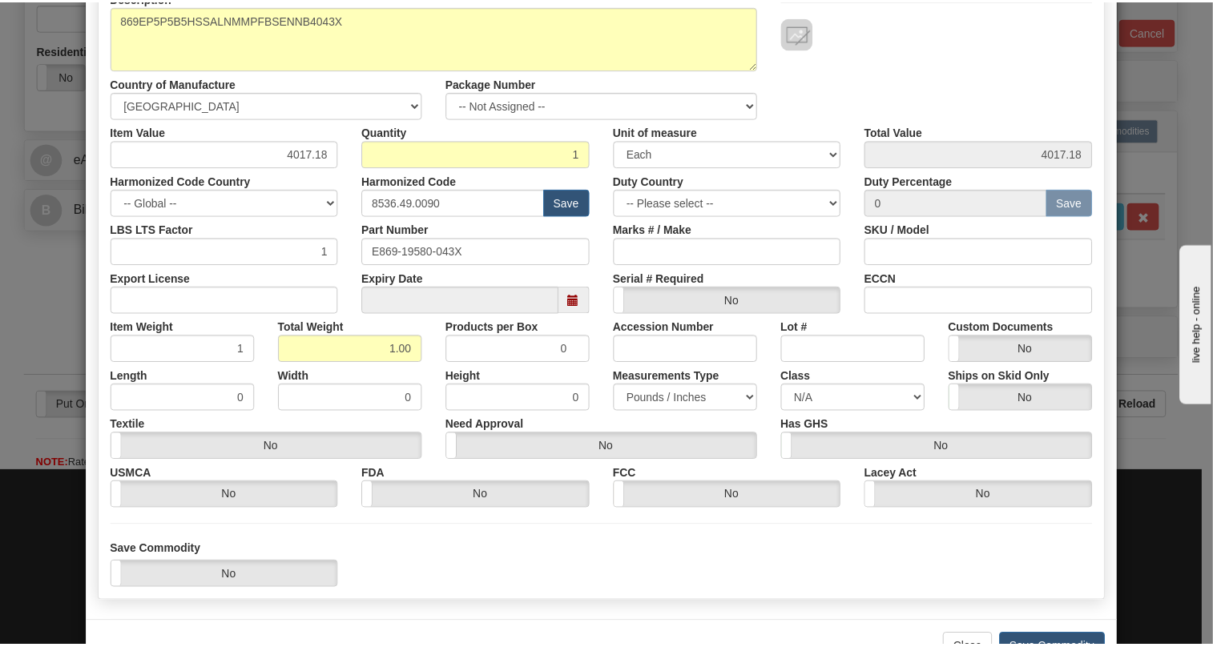
scroll to position [243, 0]
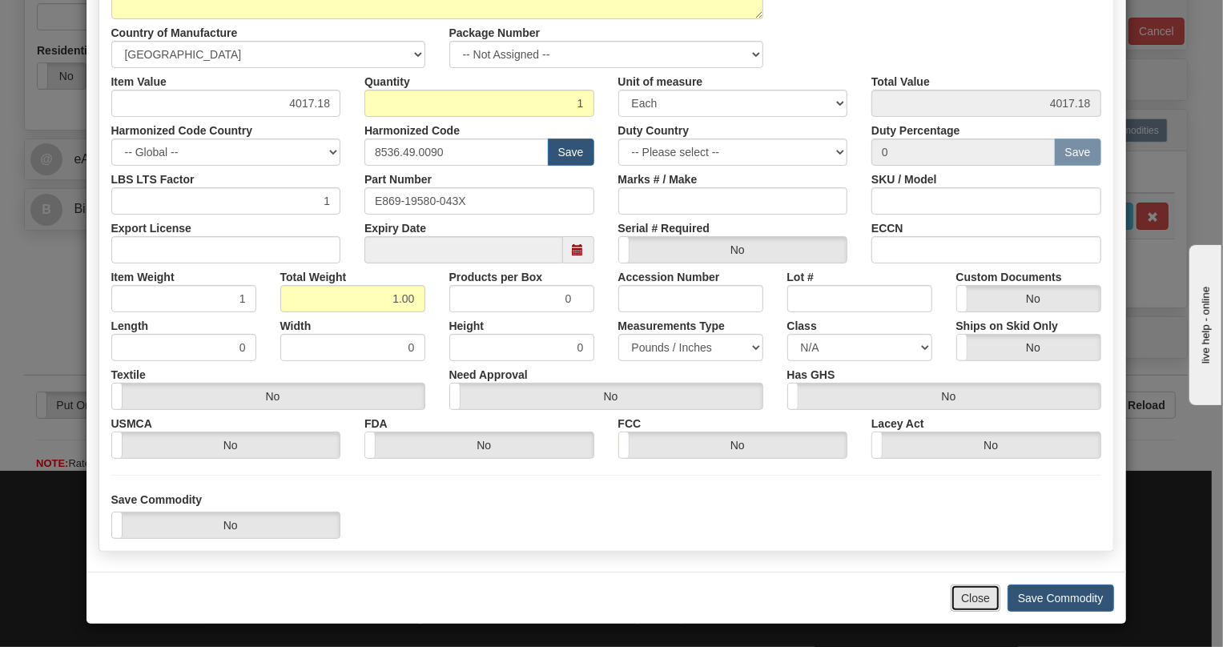
click at [967, 593] on button "Close" at bounding box center [976, 598] width 50 height 27
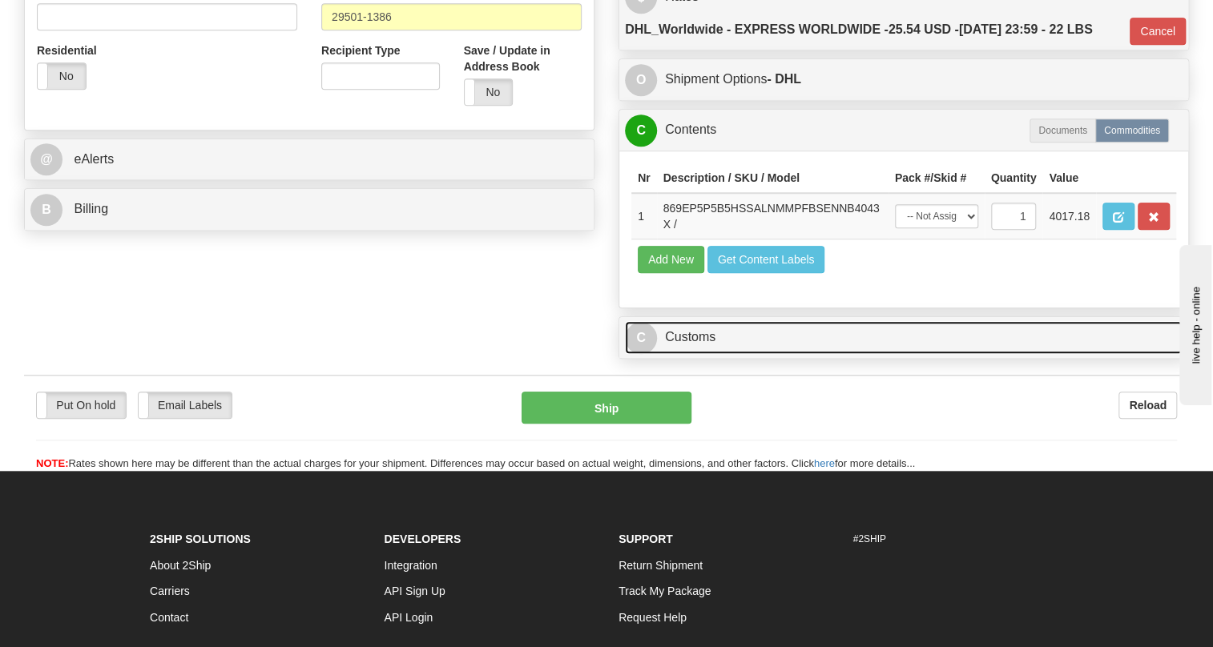
click at [691, 354] on link "C Customs" at bounding box center [903, 337] width 557 height 33
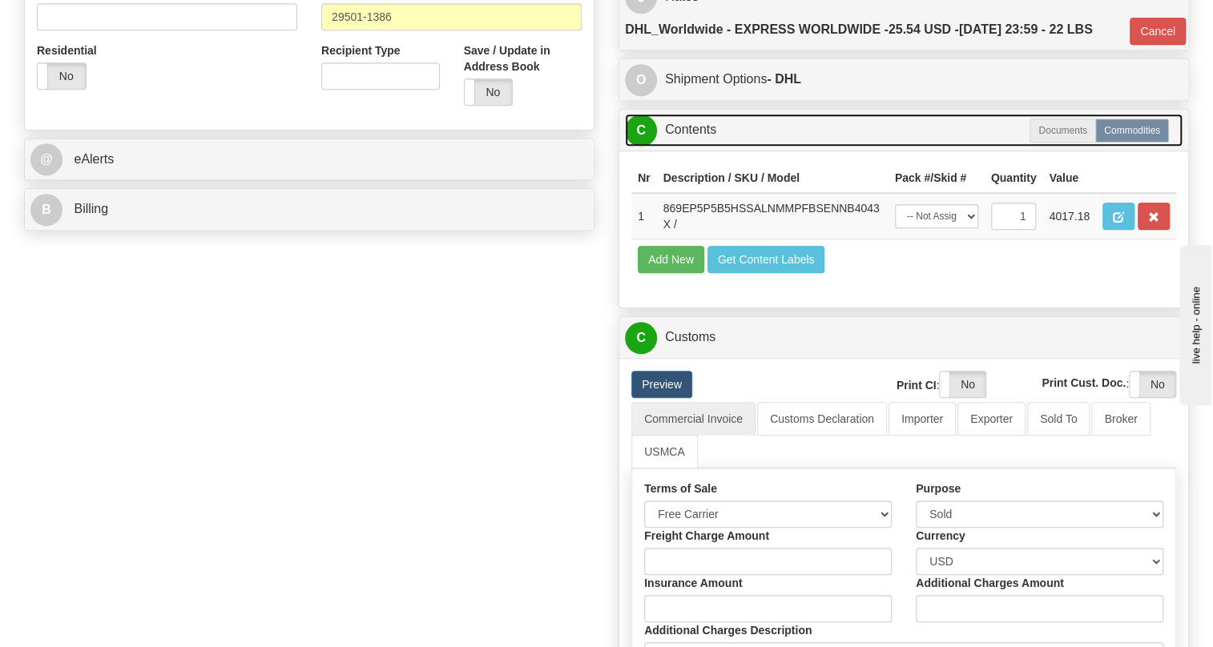
click at [682, 147] on link "C Contents" at bounding box center [903, 130] width 557 height 33
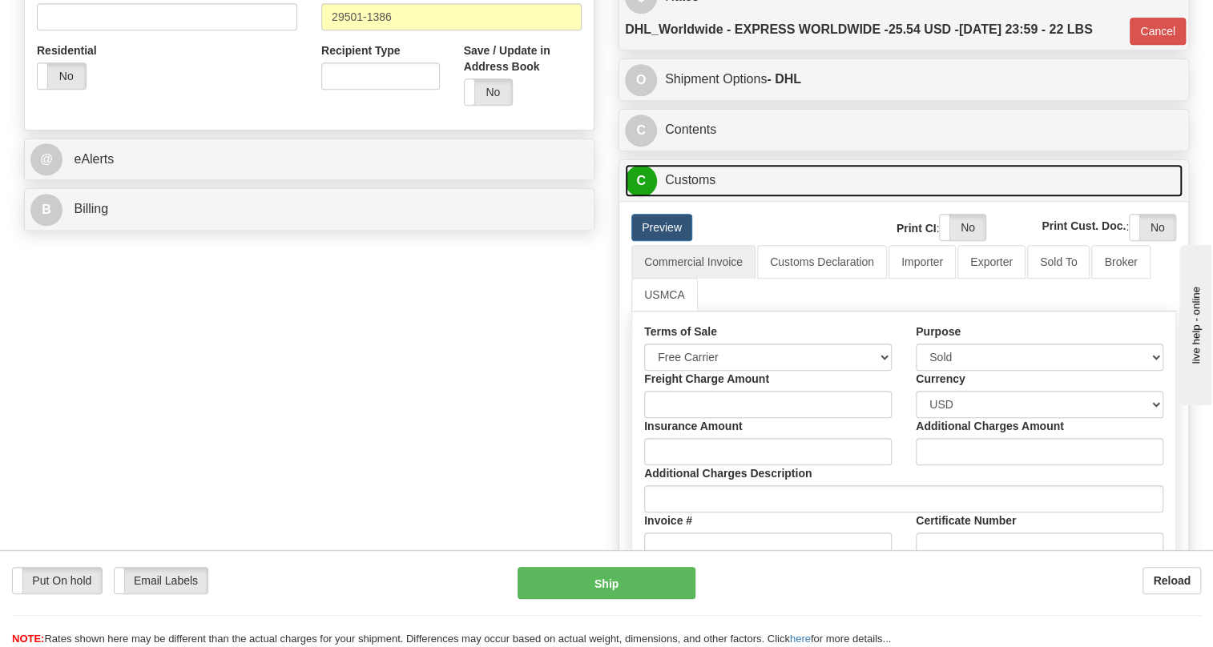
click at [694, 197] on link "C Customs" at bounding box center [903, 180] width 557 height 33
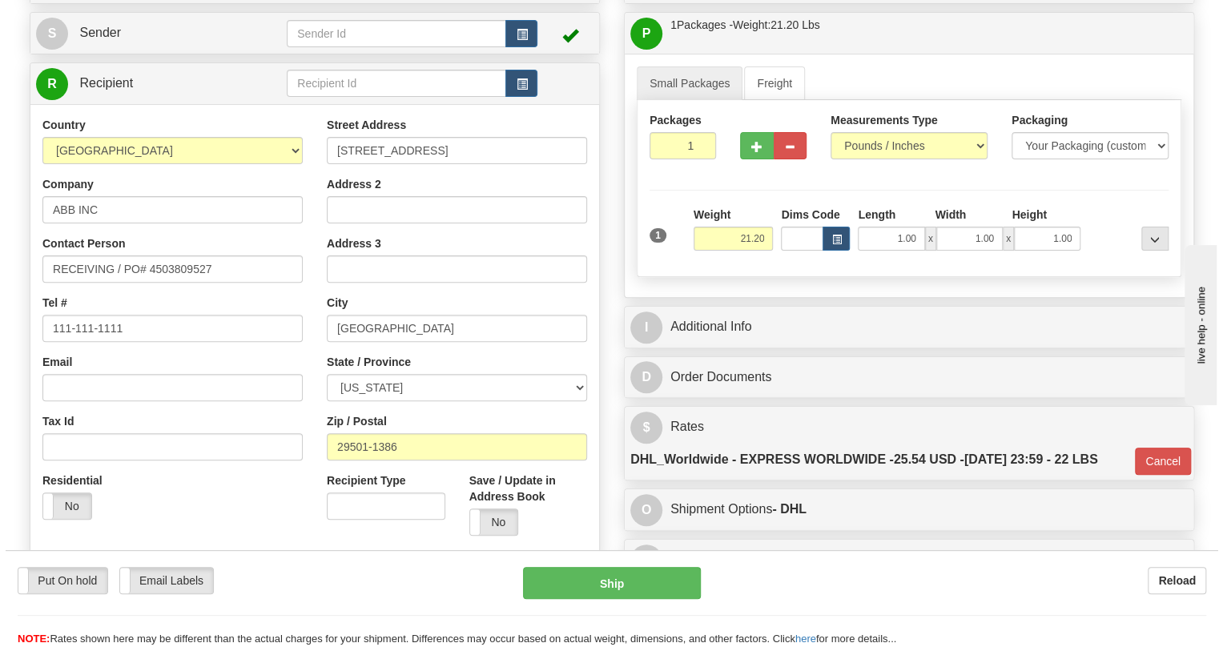
scroll to position [145, 0]
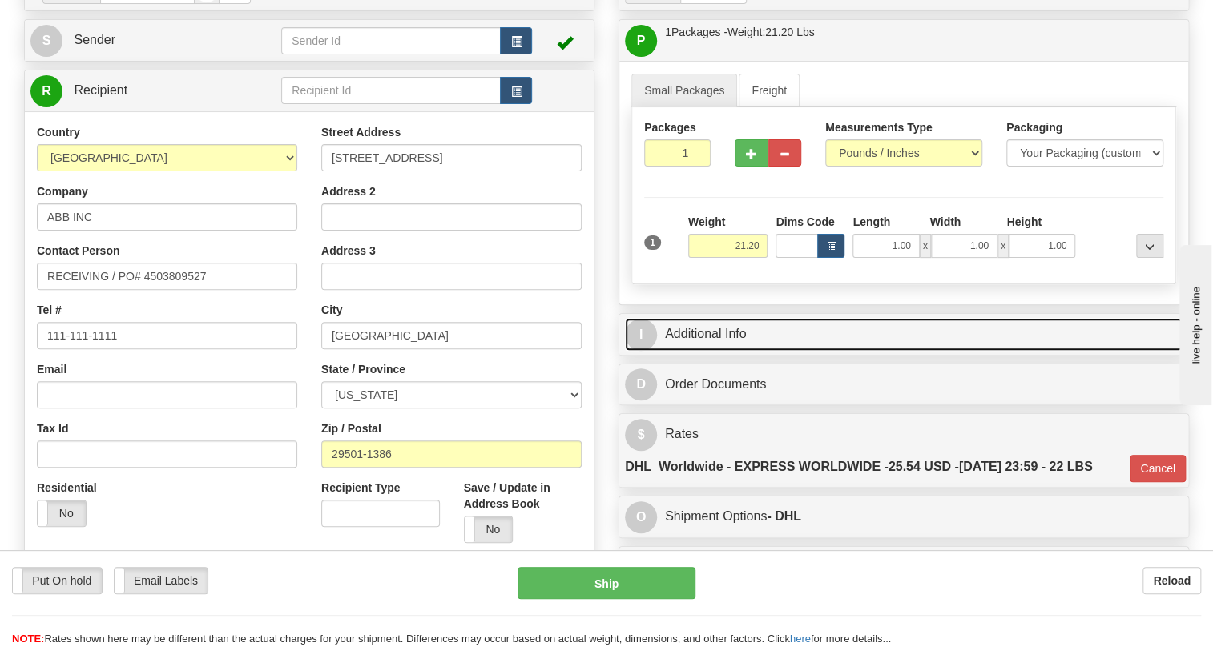
click at [725, 351] on link "I Additional Info" at bounding box center [903, 334] width 557 height 33
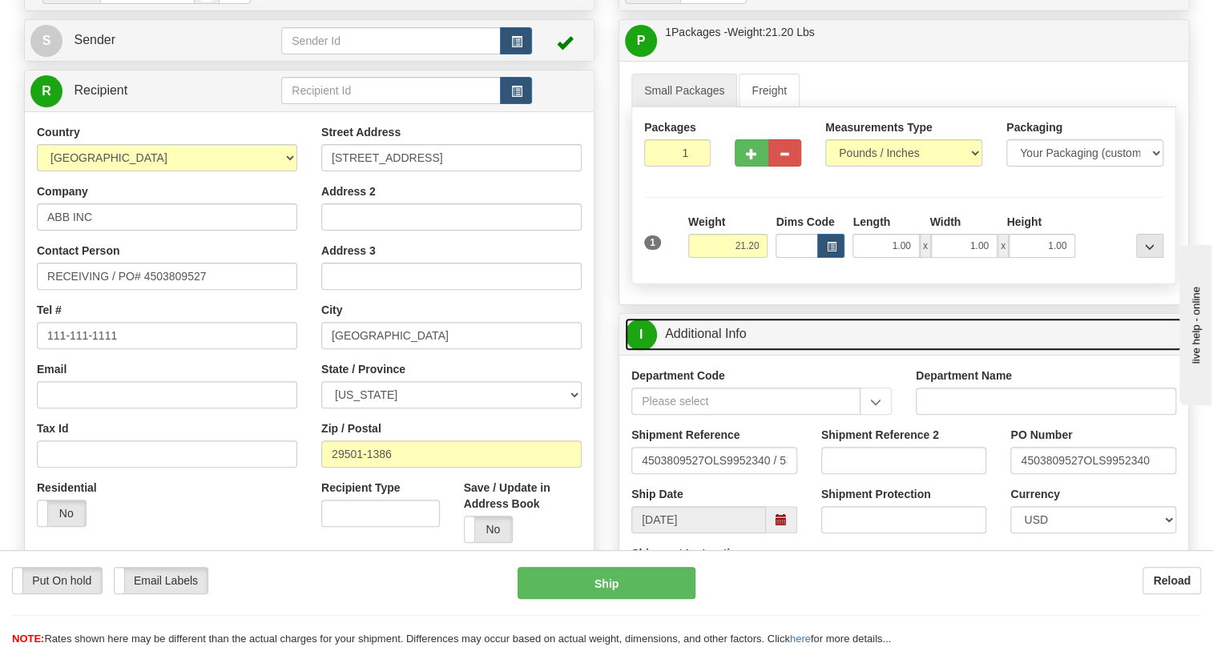
click at [725, 351] on link "I Additional Info" at bounding box center [903, 334] width 557 height 33
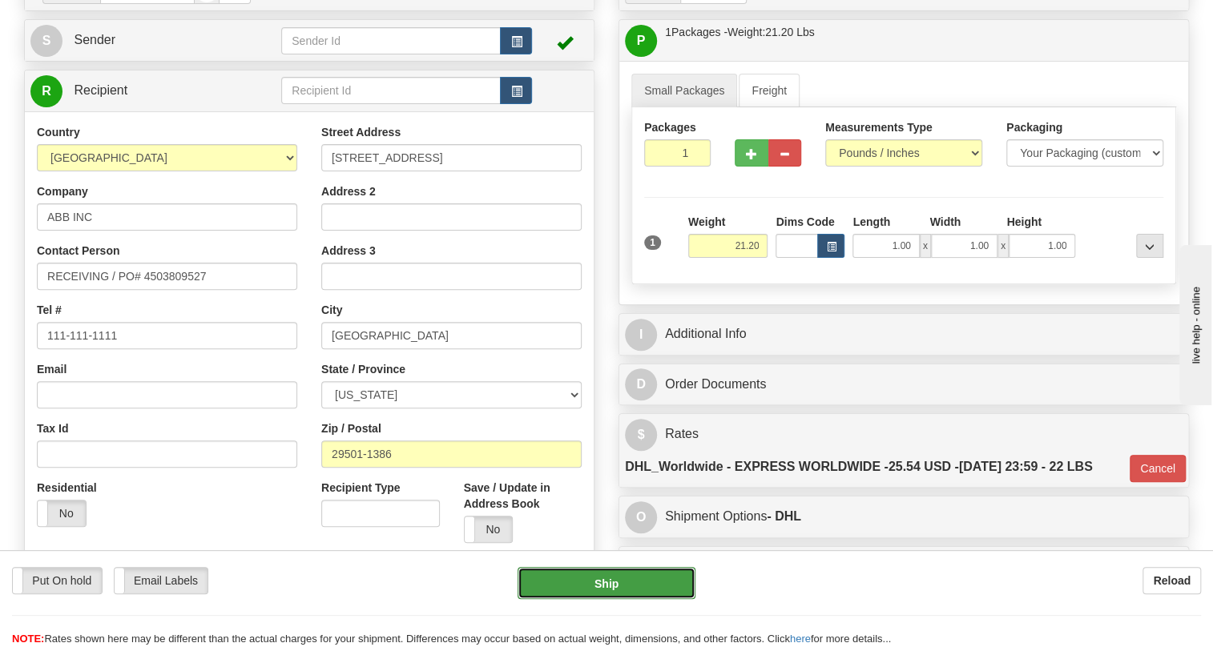
click at [603, 585] on button "Ship" at bounding box center [606, 583] width 178 height 32
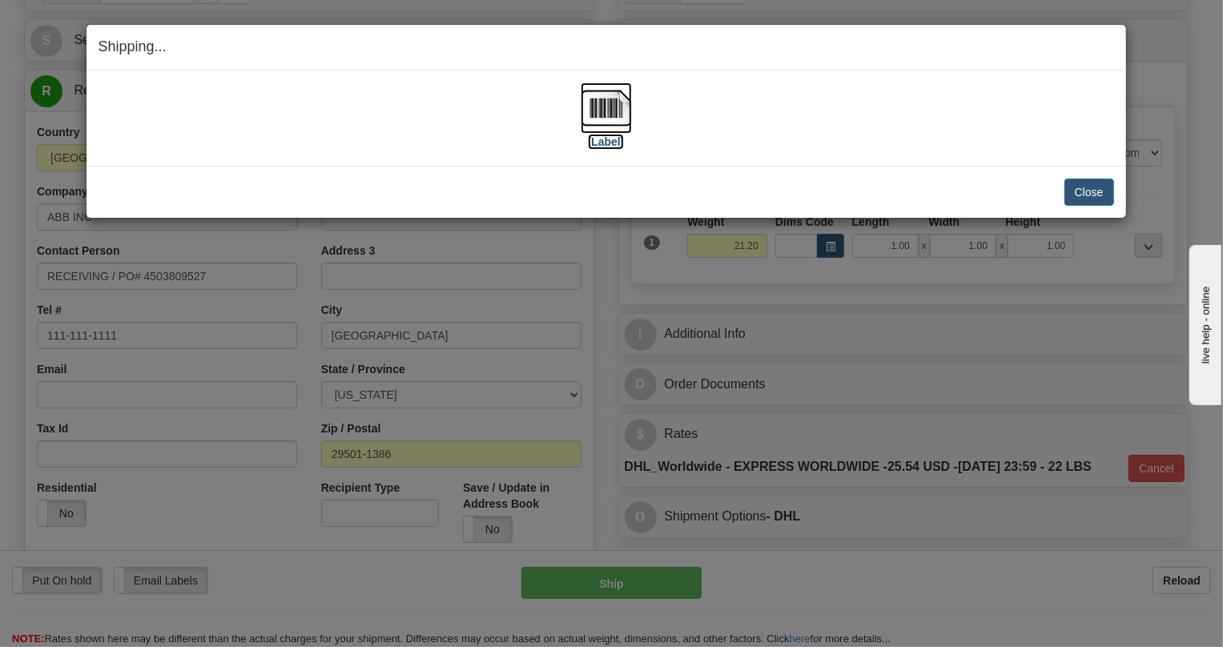
click at [601, 113] on img at bounding box center [606, 107] width 51 height 51
click at [1089, 187] on button "Close" at bounding box center [1089, 192] width 50 height 27
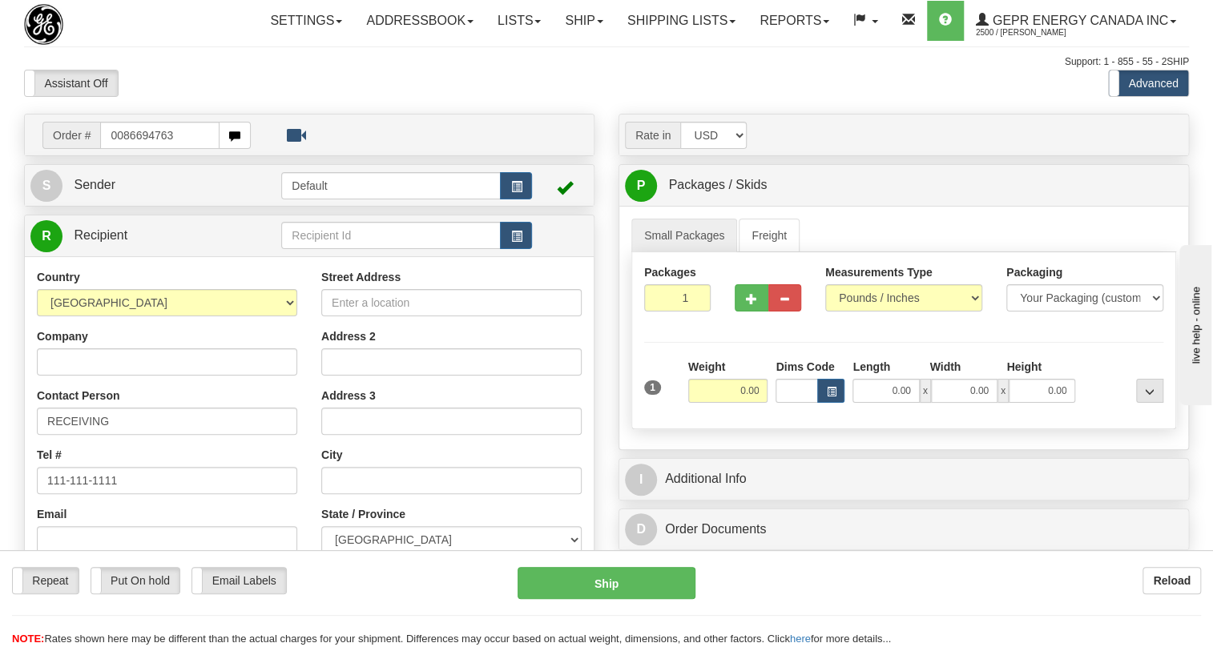
click at [123, 149] on input "0086694763" at bounding box center [159, 135] width 119 height 27
type input "86694763"
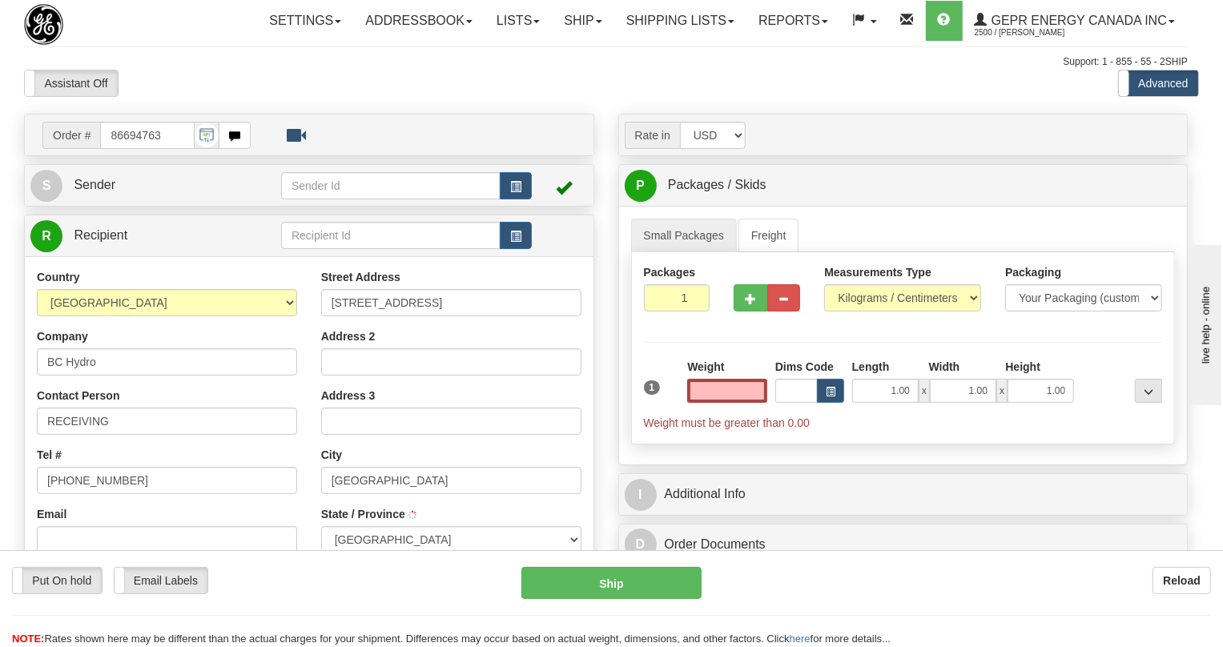
type input "[GEOGRAPHIC_DATA]"
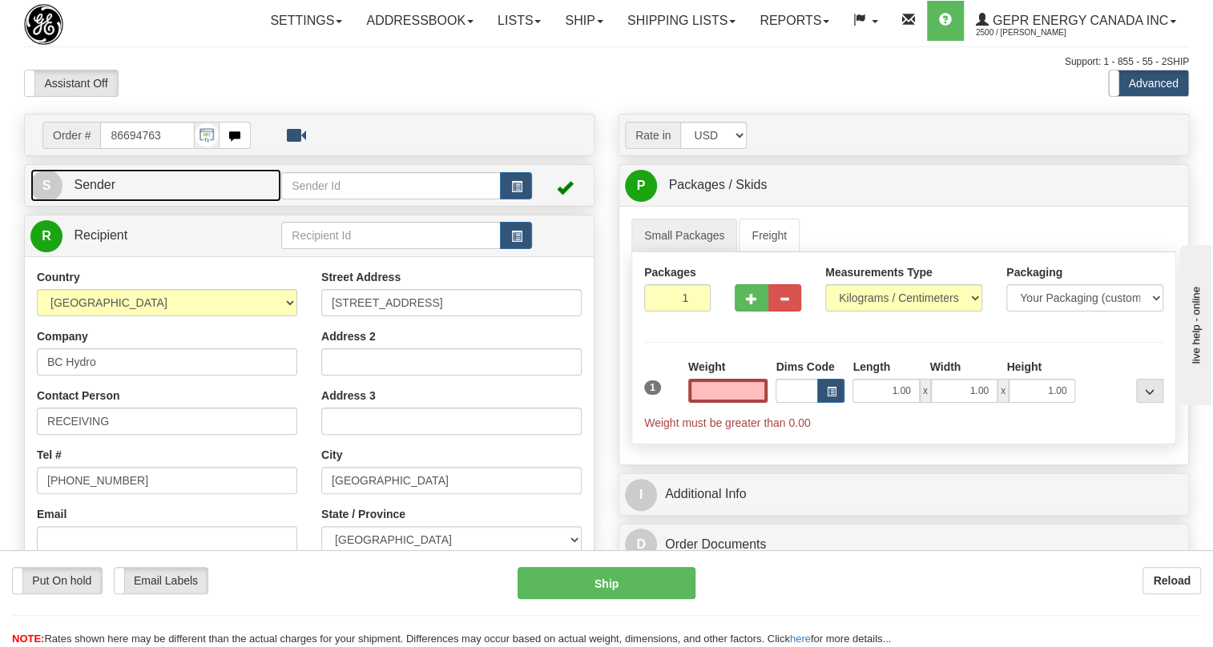
type input "0.00"
drag, startPoint x: 100, startPoint y: 216, endPoint x: 219, endPoint y: 219, distance: 118.6
click at [100, 191] on span "Sender" at bounding box center [95, 185] width 42 height 14
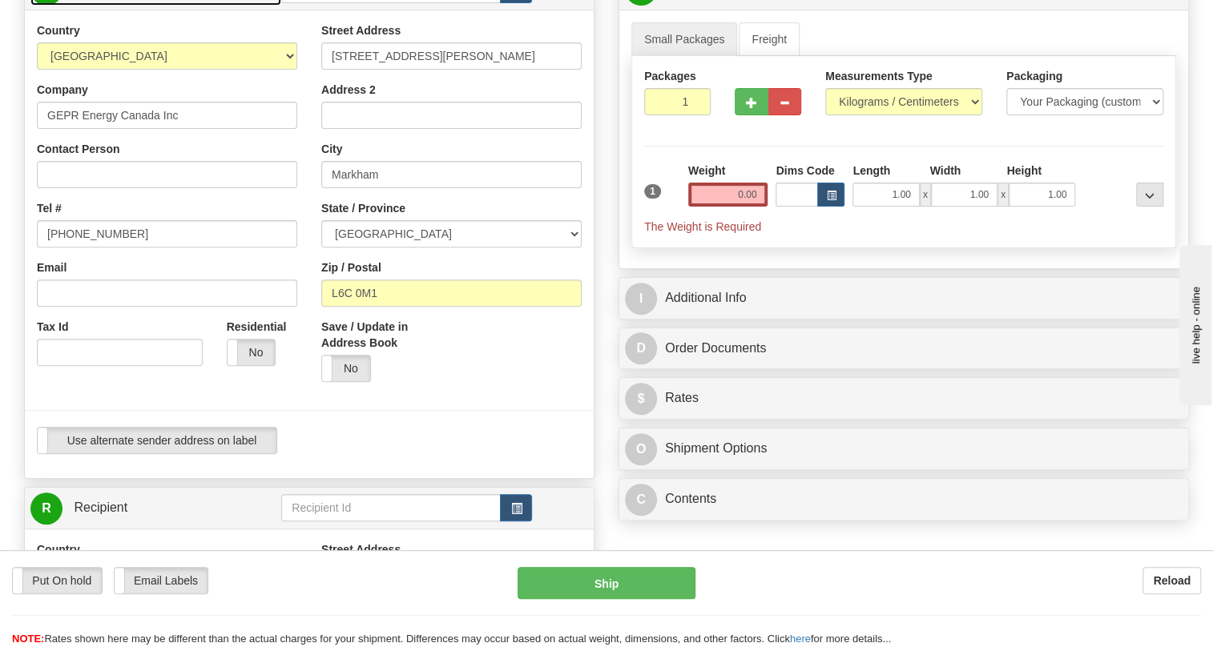
scroll to position [218, 0]
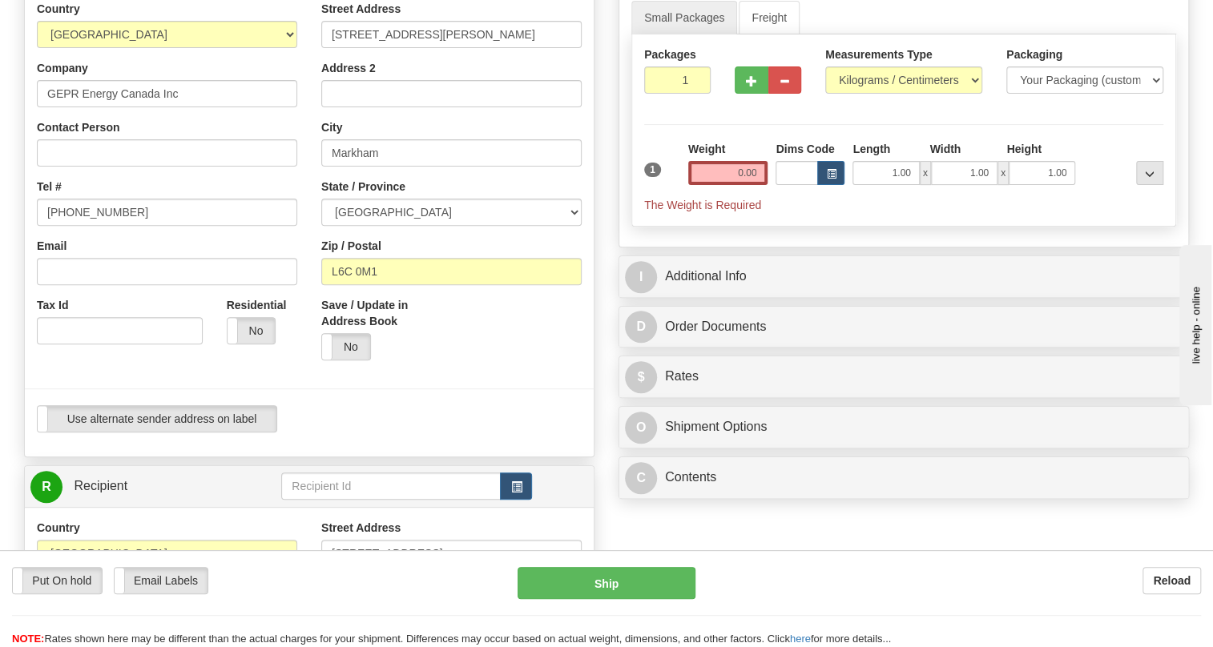
type input "MARKHAM"
click at [93, 226] on input "[PHONE_NUMBER]" at bounding box center [167, 212] width 260 height 27
paste input "[PHONE_NUMBER]"
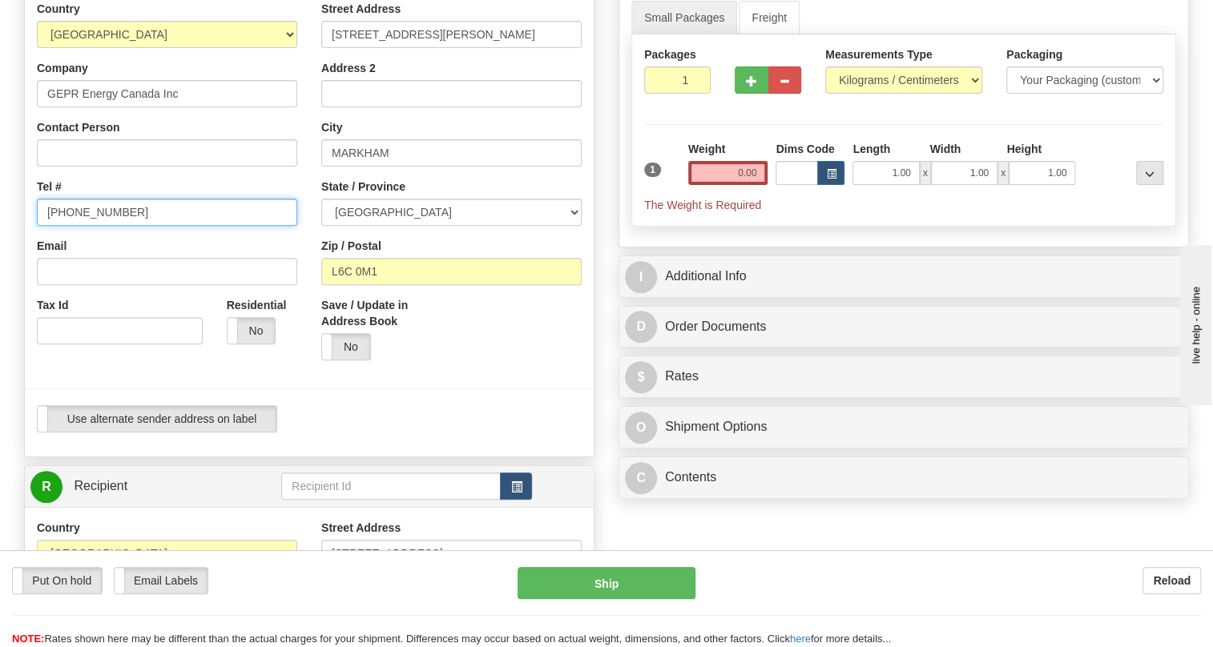
type input "[PHONE_NUMBER]"
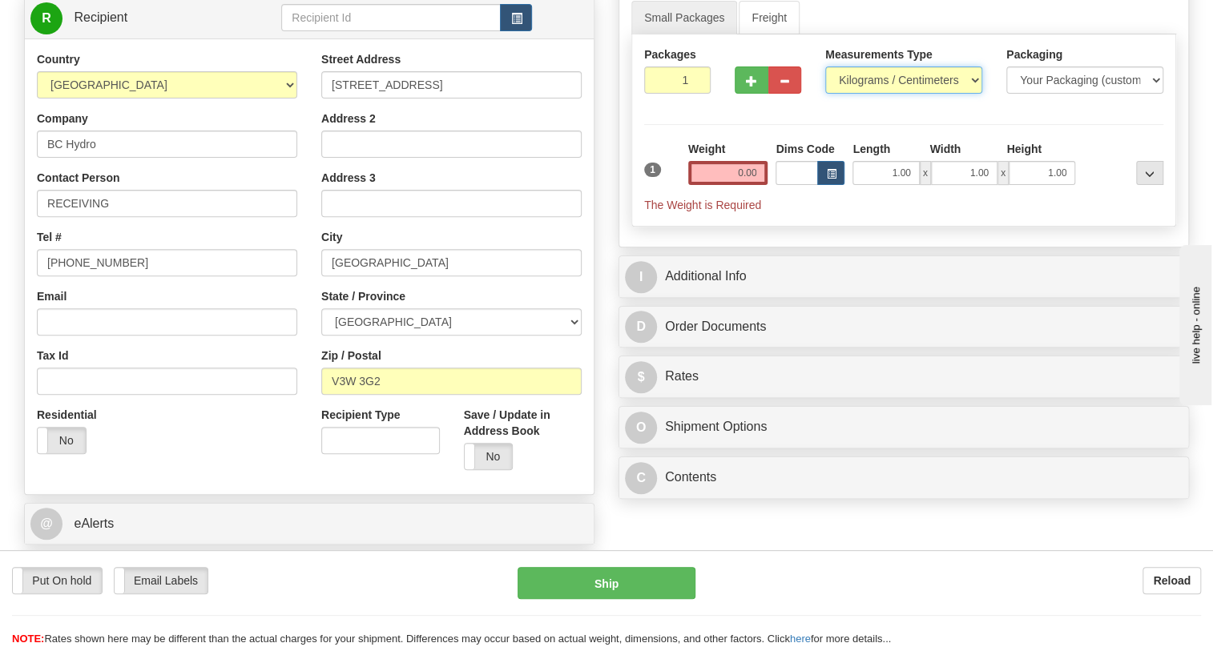
click at [876, 94] on select "Pounds / Inches Kilograms / Centimeters" at bounding box center [903, 79] width 157 height 27
select select "0"
click at [825, 94] on select "Pounds / Inches Kilograms / Centimeters" at bounding box center [903, 79] width 157 height 27
click at [734, 185] on input "0.00" at bounding box center [728, 173] width 80 height 24
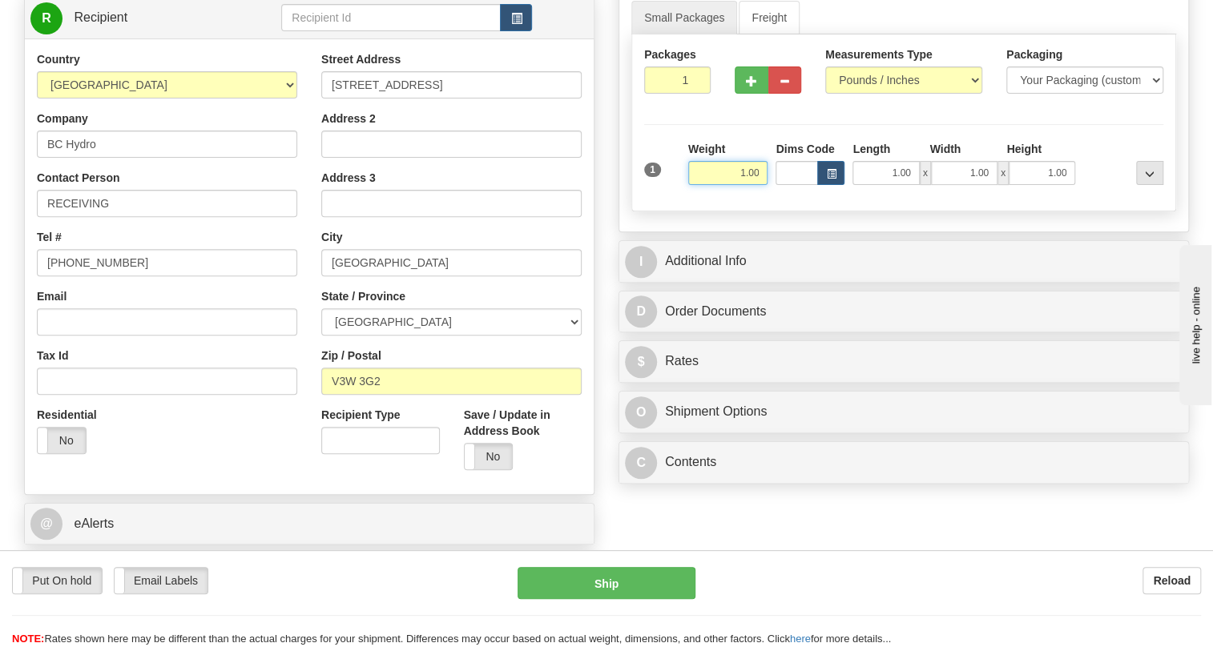
type input "1.00"
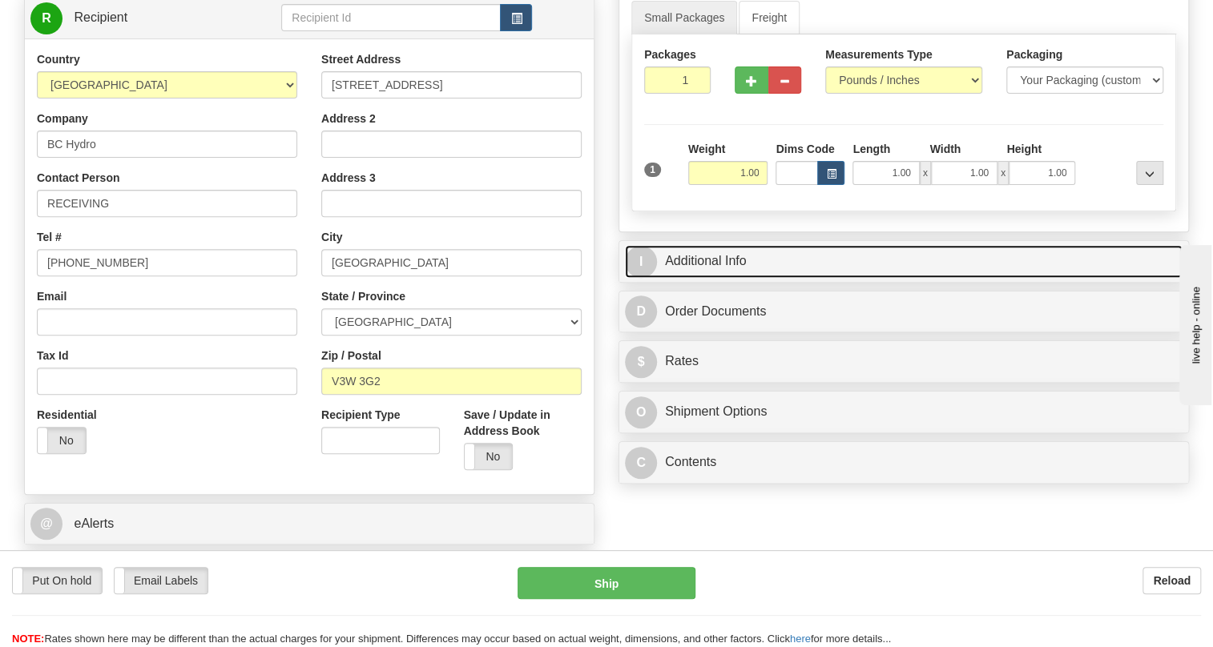
click at [710, 278] on link "I Additional Info" at bounding box center [903, 261] width 557 height 33
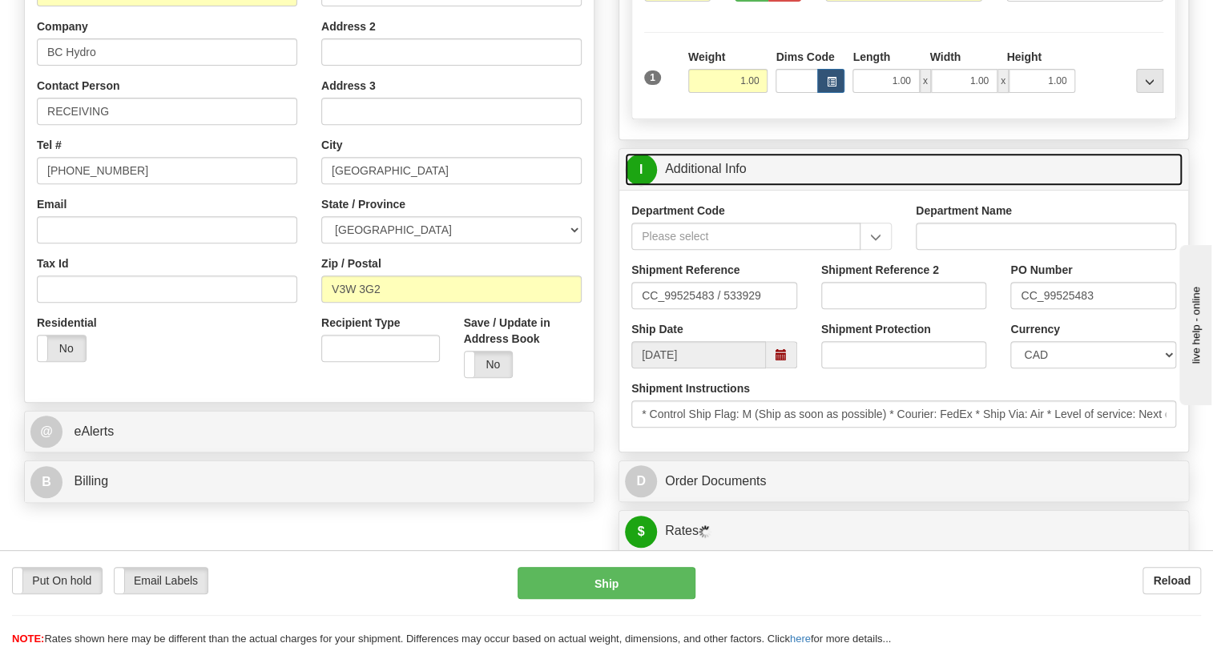
scroll to position [364, 0]
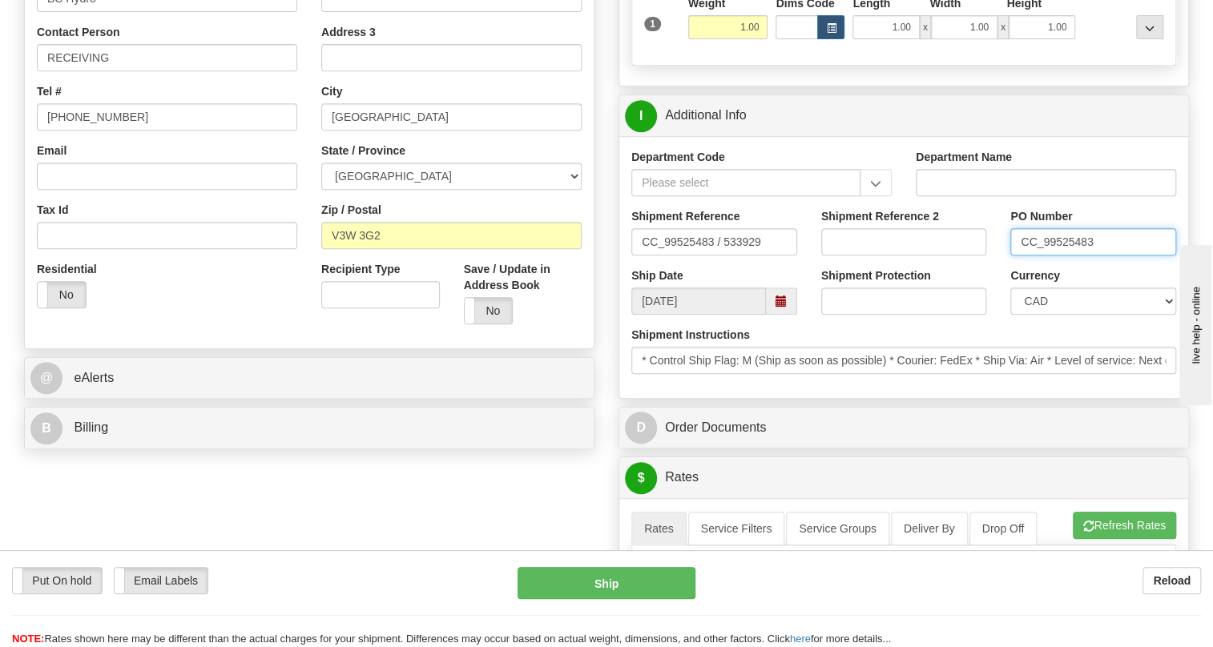
click at [1066, 255] on input "CC_99525483" at bounding box center [1093, 241] width 166 height 27
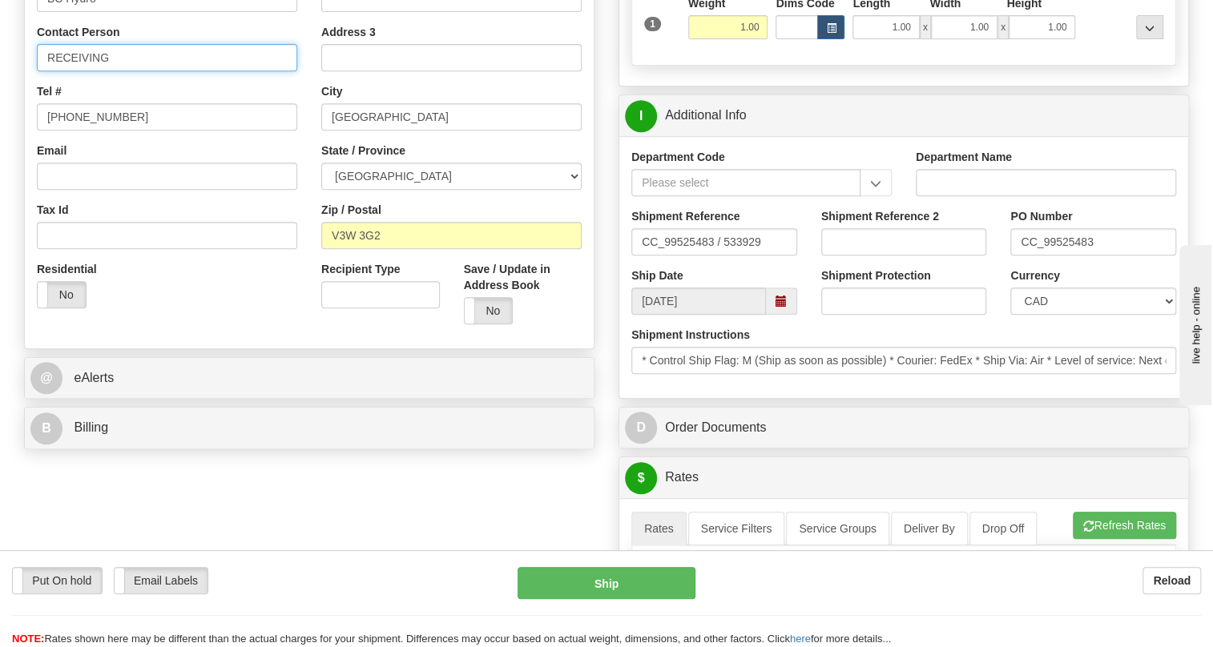
click at [123, 71] on input "RECEIVING" at bounding box center [167, 57] width 260 height 27
paste input "CC_99525483"
type input "RECEIVING / PO# CC_99525483"
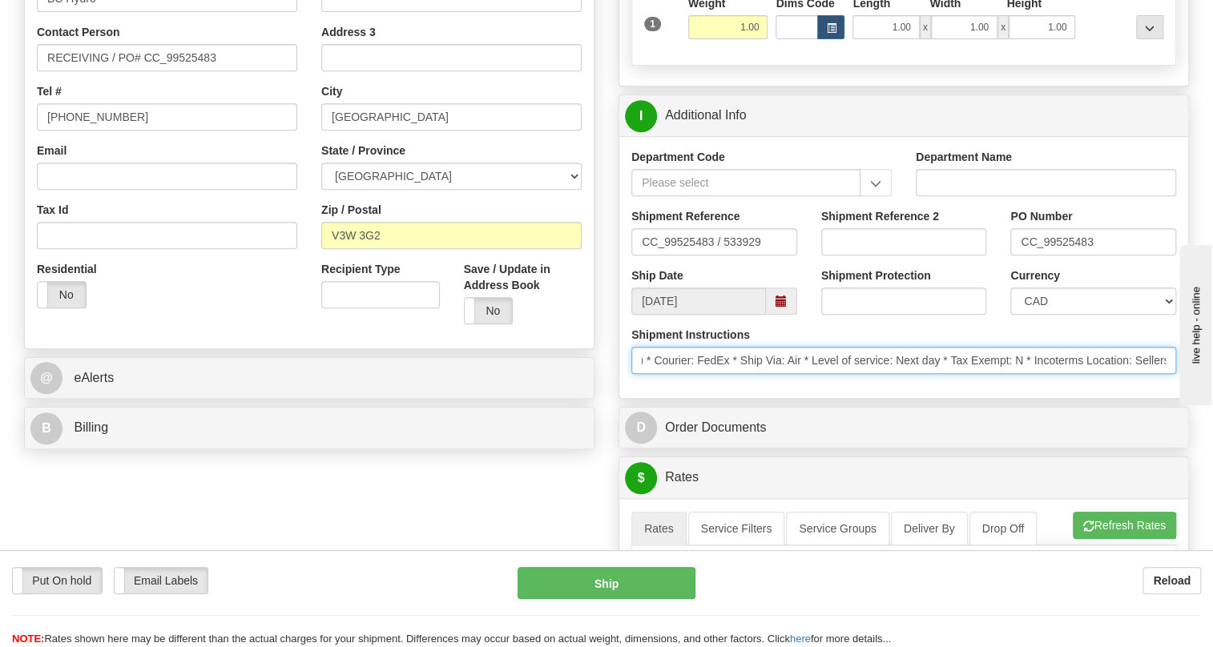
scroll to position [0, 277]
drag, startPoint x: 1029, startPoint y: 395, endPoint x: 1174, endPoint y: 396, distance: 145.0
click at [1174, 374] on input "* Control Ship Flag: M (Ship as soon as possible) * Courier: FedEx * Ship Via: …" at bounding box center [903, 360] width 545 height 27
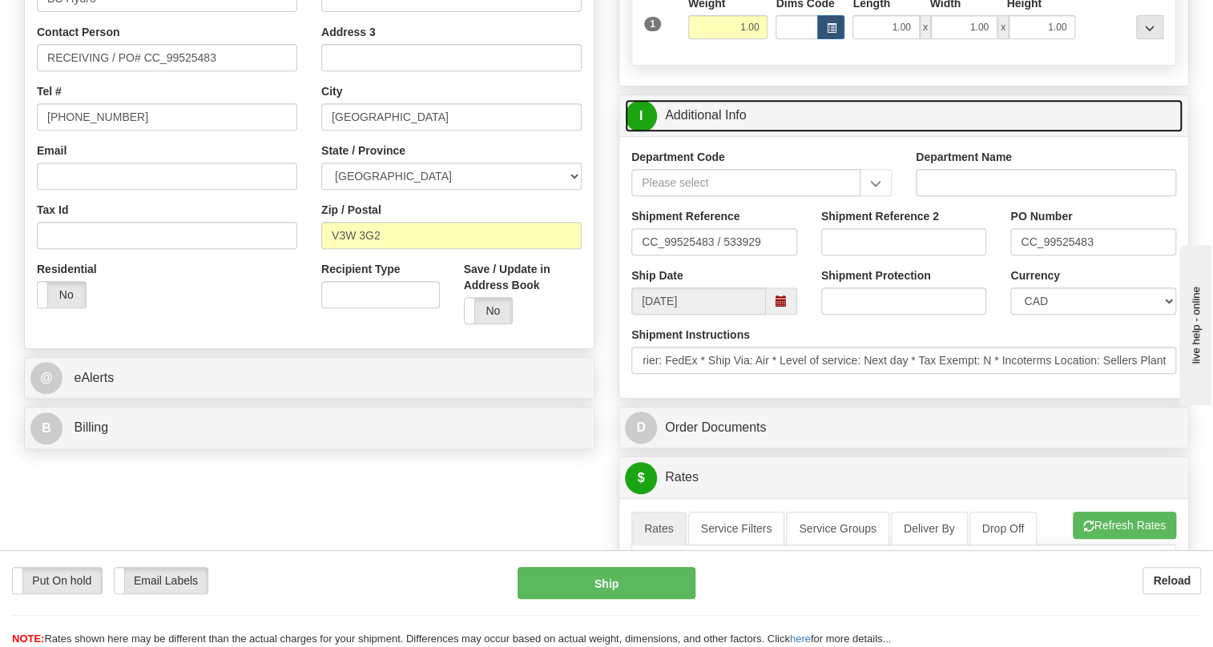
scroll to position [0, 0]
click at [737, 132] on link "I Additional Info" at bounding box center [903, 115] width 557 height 33
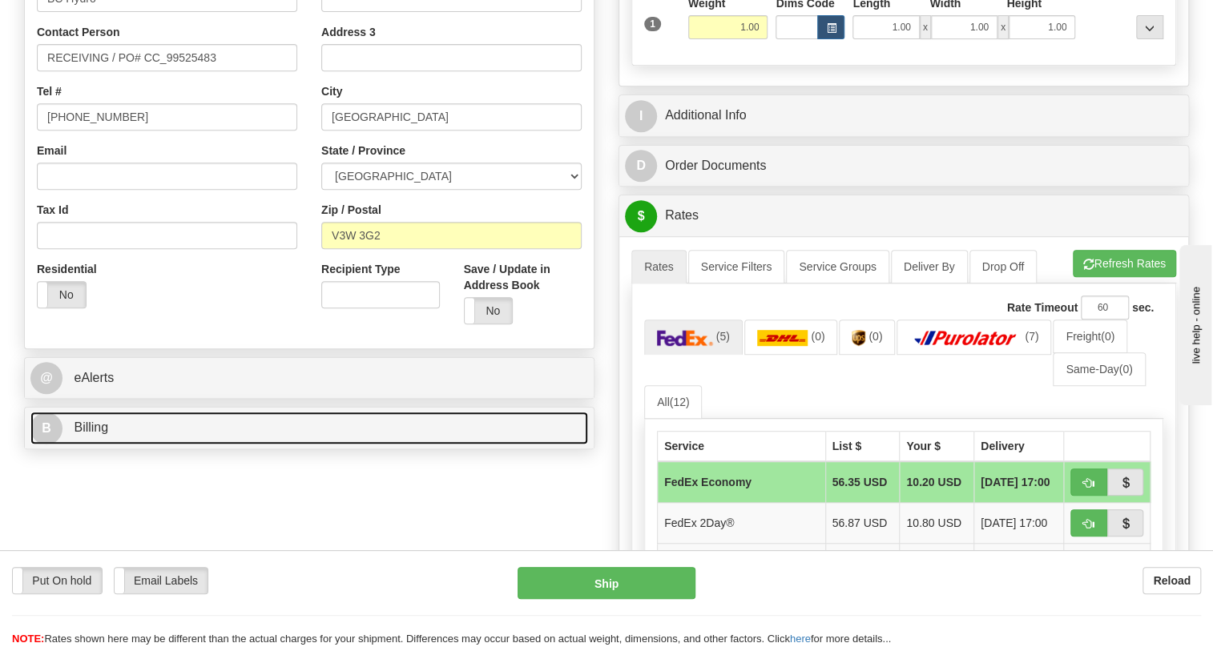
click at [92, 434] on span "Billing" at bounding box center [91, 427] width 34 height 14
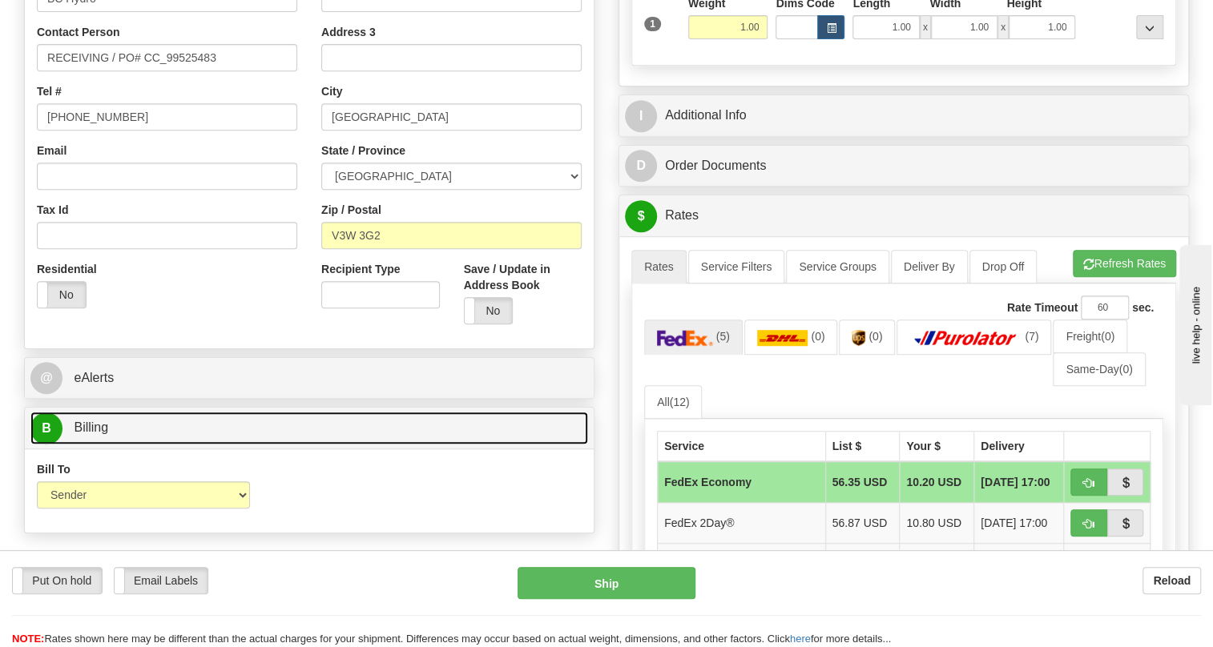
click at [92, 434] on span "Billing" at bounding box center [91, 427] width 34 height 14
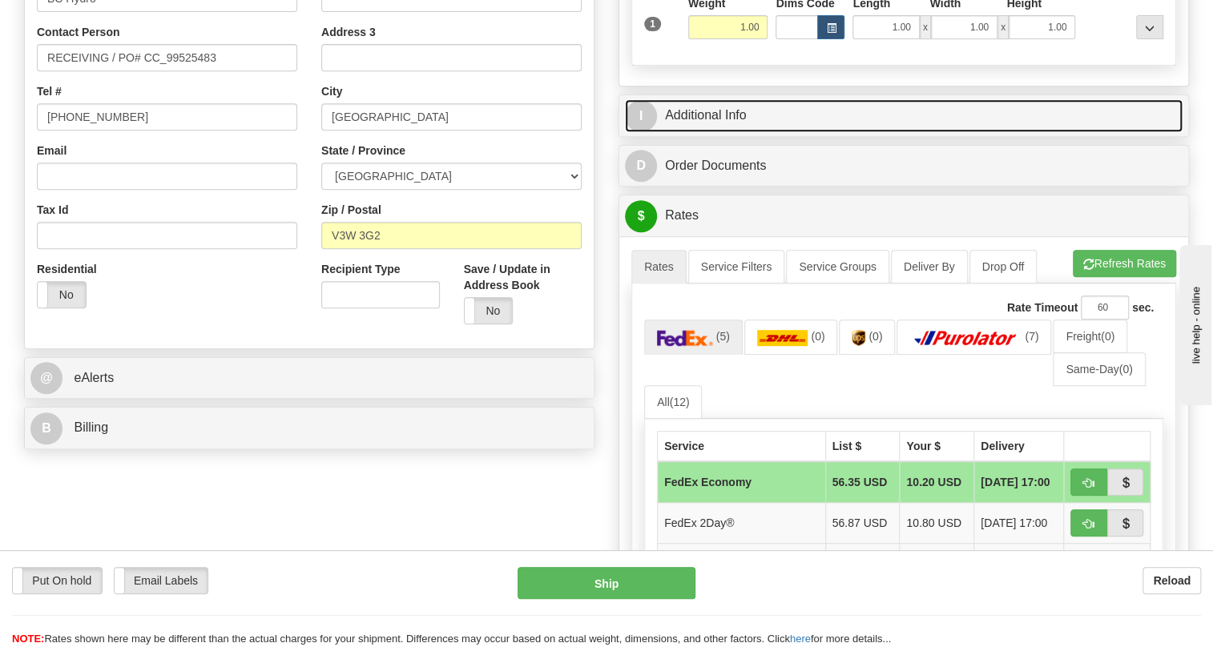
click at [733, 132] on link "I Additional Info" at bounding box center [903, 115] width 557 height 33
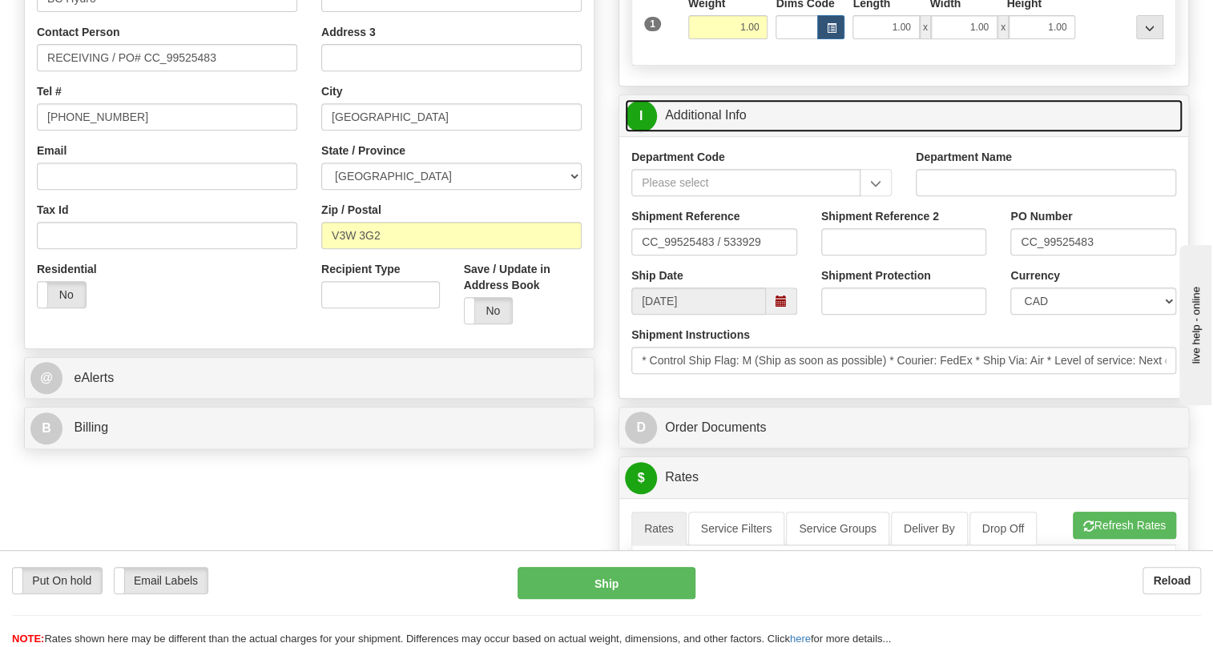
click at [733, 132] on link "I Additional Info" at bounding box center [903, 115] width 557 height 33
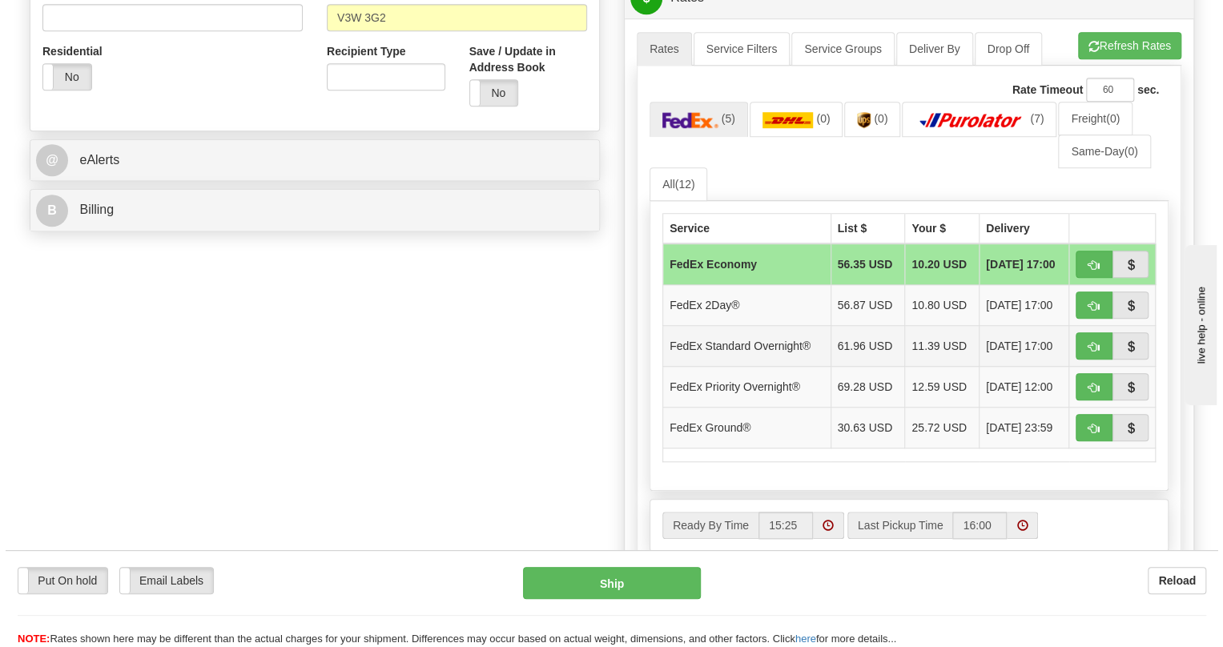
scroll to position [582, 0]
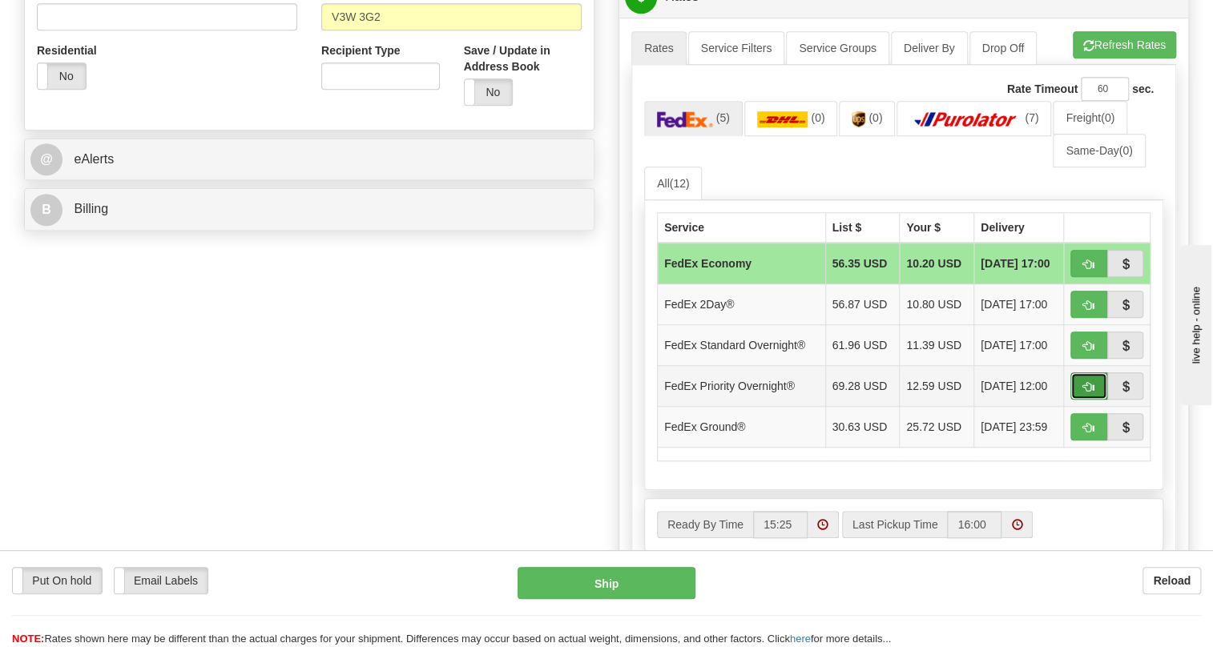
click at [1093, 392] on span "button" at bounding box center [1088, 387] width 11 height 10
type input "01"
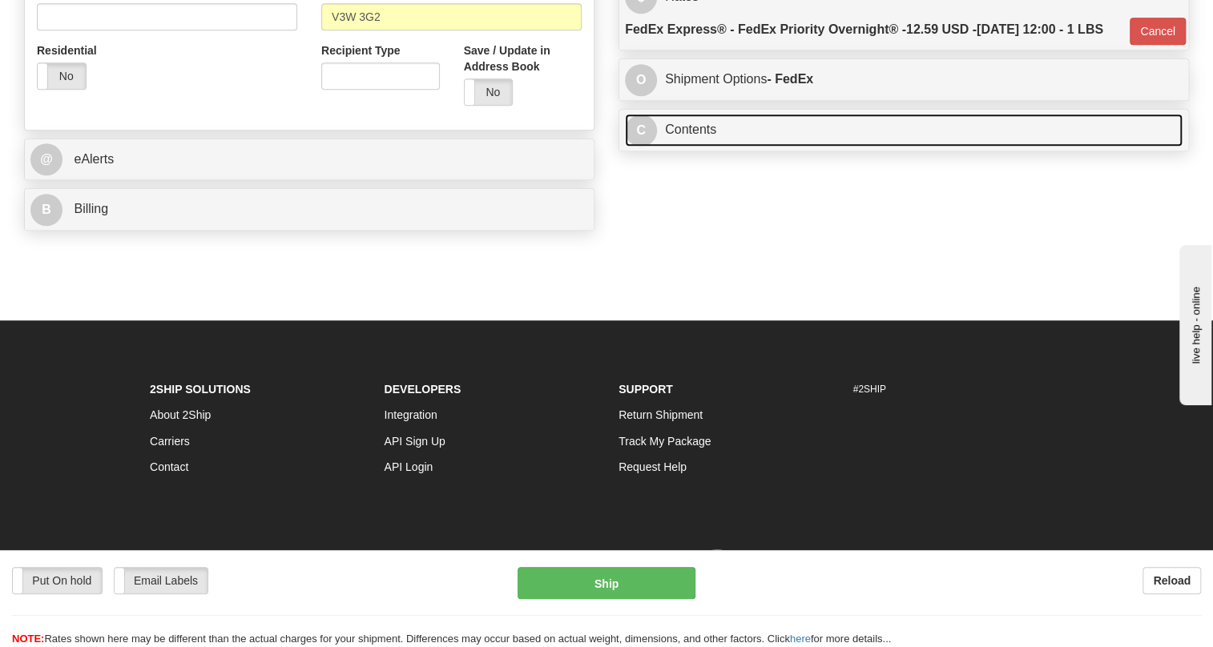
click at [690, 147] on link "C Contents" at bounding box center [903, 130] width 557 height 33
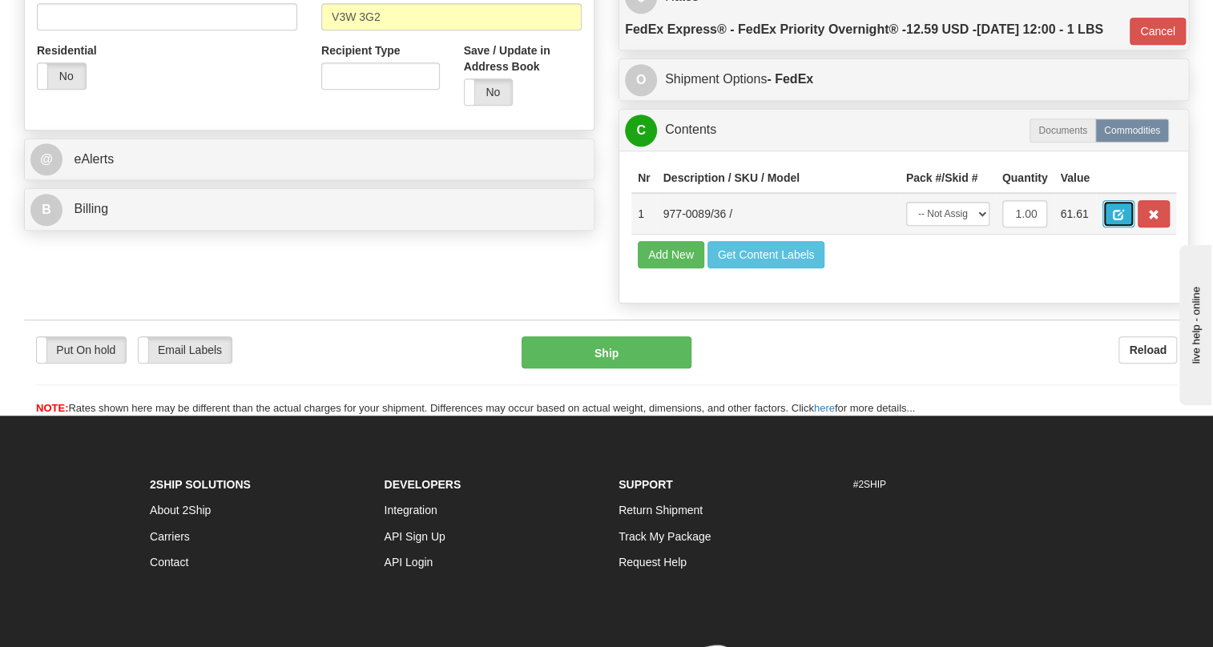
click at [1123, 220] on span "button" at bounding box center [1117, 215] width 11 height 10
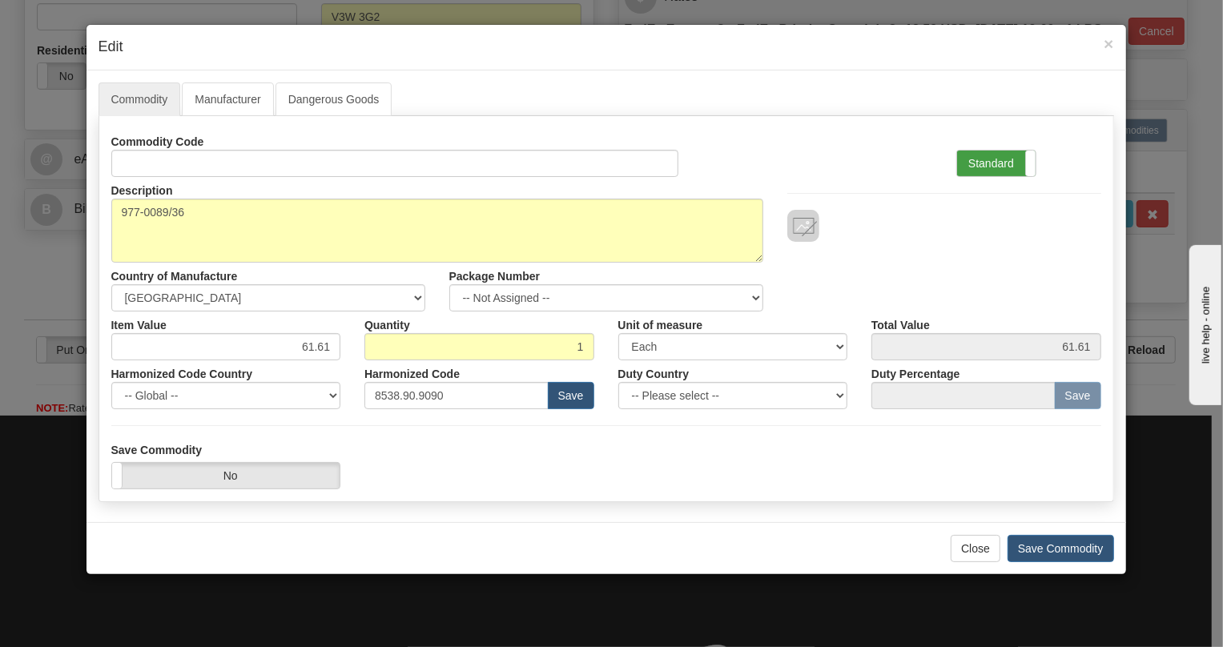
click at [985, 163] on label "Standard" at bounding box center [996, 164] width 78 height 26
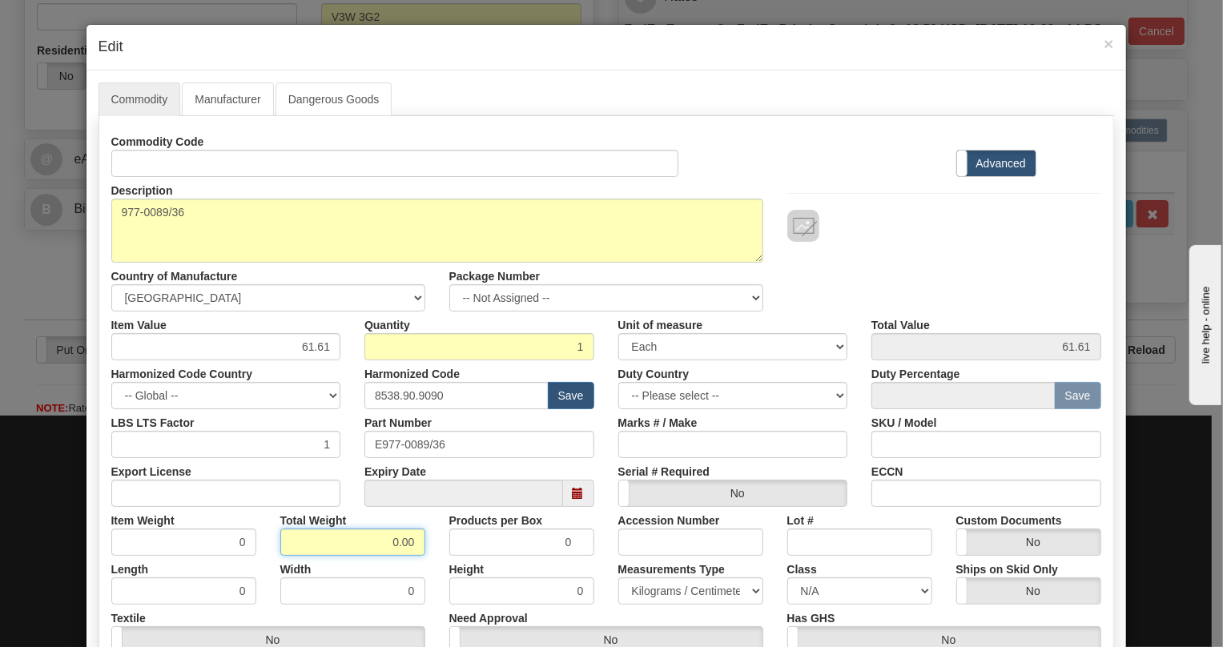
click at [392, 541] on input "0.00" at bounding box center [352, 542] width 145 height 27
type input "1.00"
type input "1.0000"
click at [655, 588] on select "Pounds / Inches Kilograms / Centimeters" at bounding box center [690, 590] width 145 height 27
select select "0"
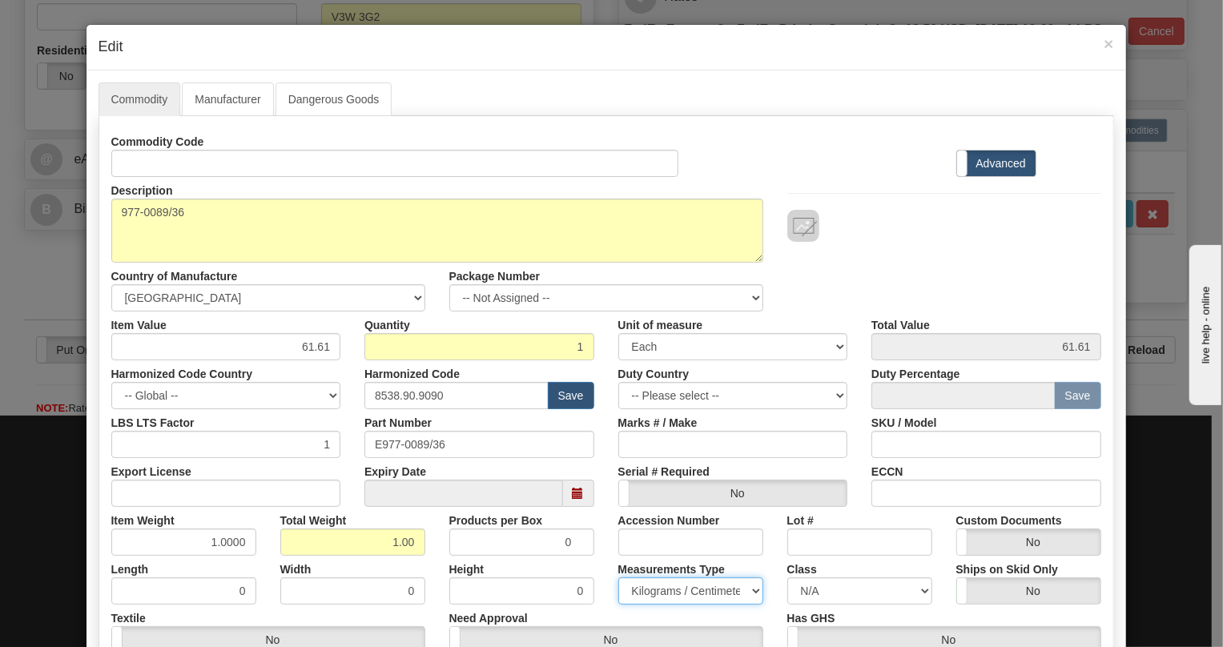
click at [618, 577] on select "Pounds / Inches Kilograms / Centimeters" at bounding box center [690, 590] width 145 height 27
click at [599, 565] on div "Height 0" at bounding box center [521, 580] width 169 height 49
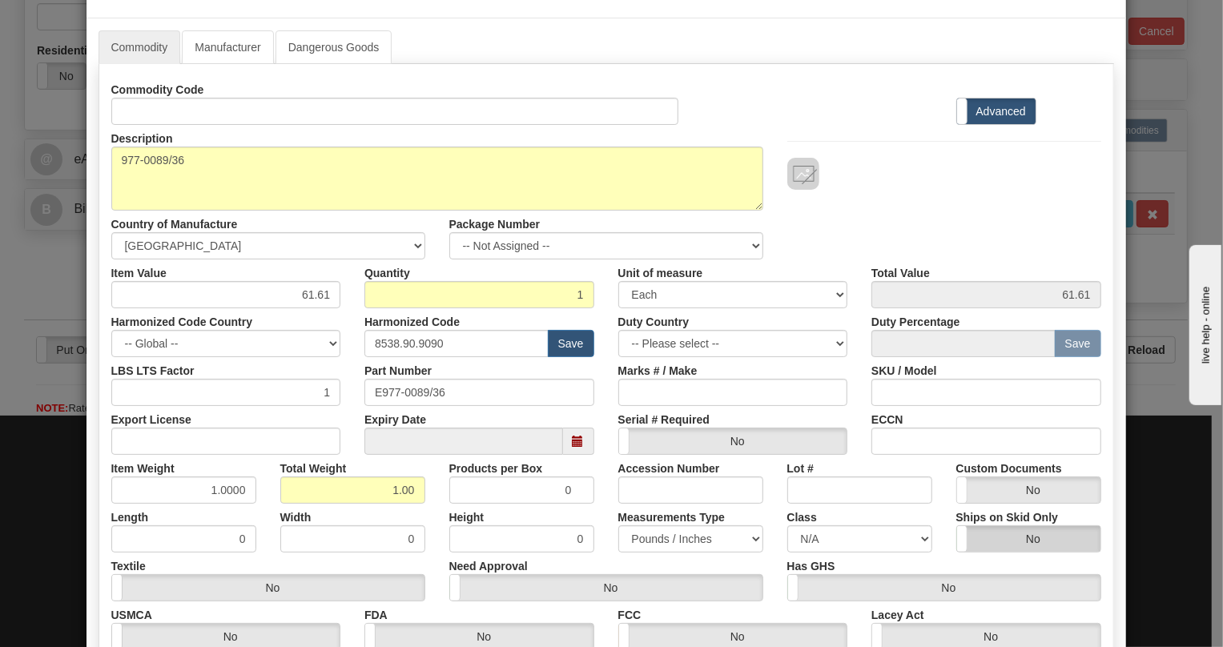
scroll to position [243, 0]
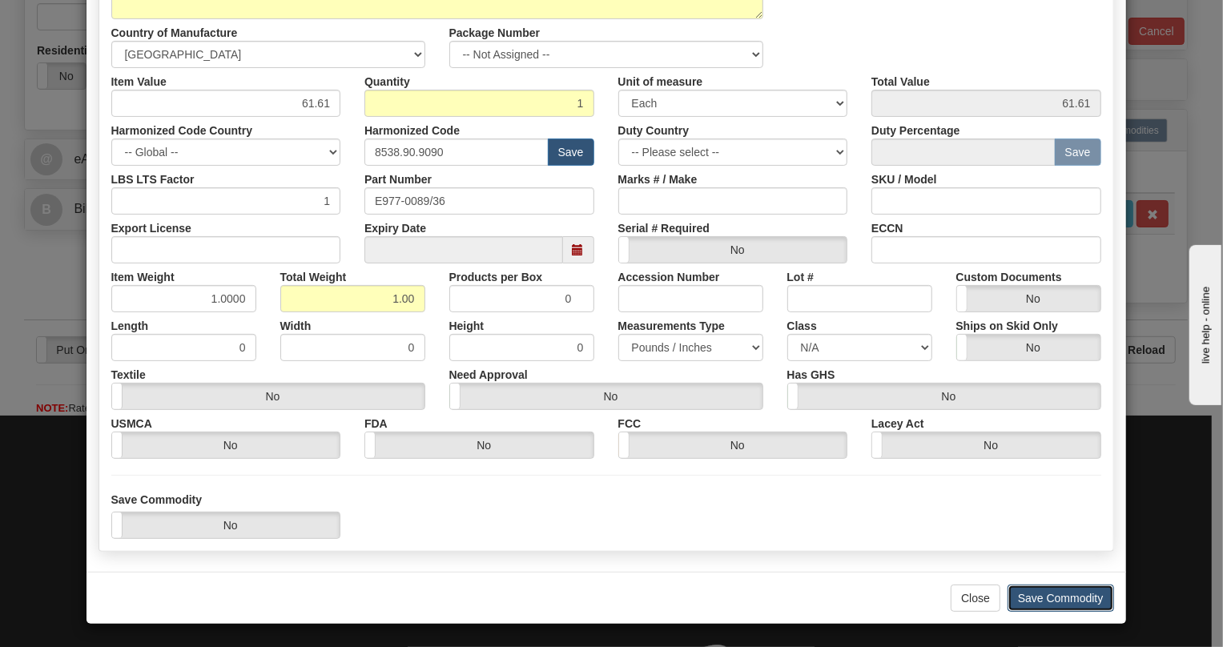
click at [1046, 596] on button "Save Commodity" at bounding box center [1061, 598] width 107 height 27
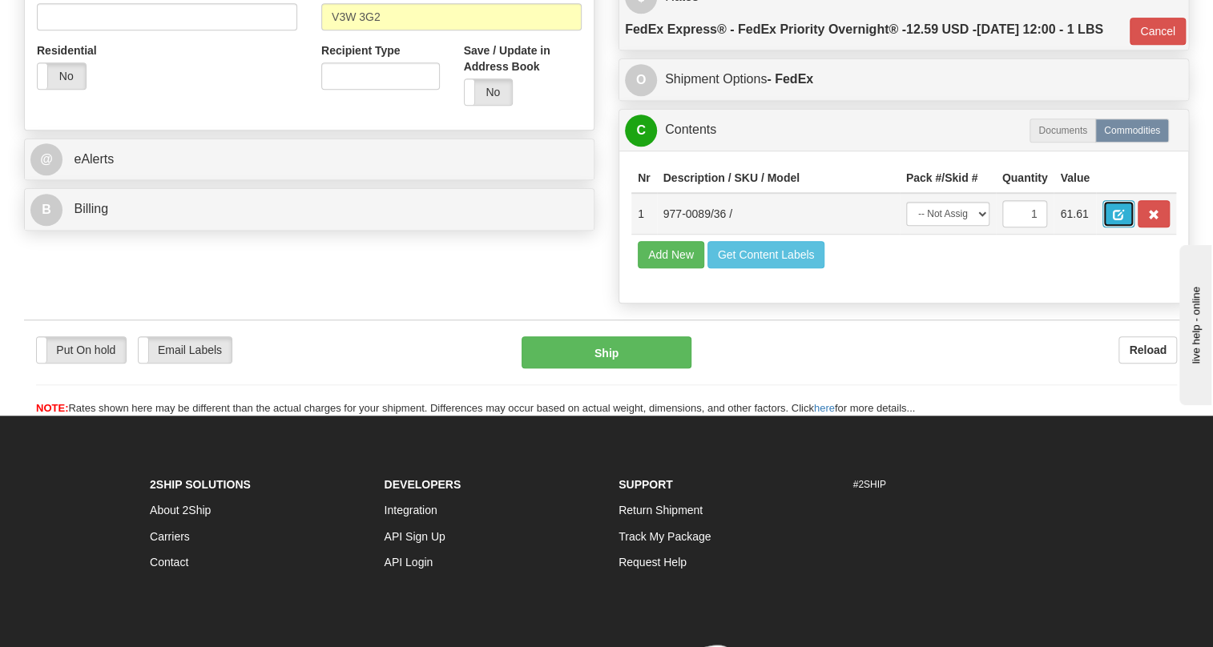
click at [1119, 220] on span "button" at bounding box center [1117, 215] width 11 height 10
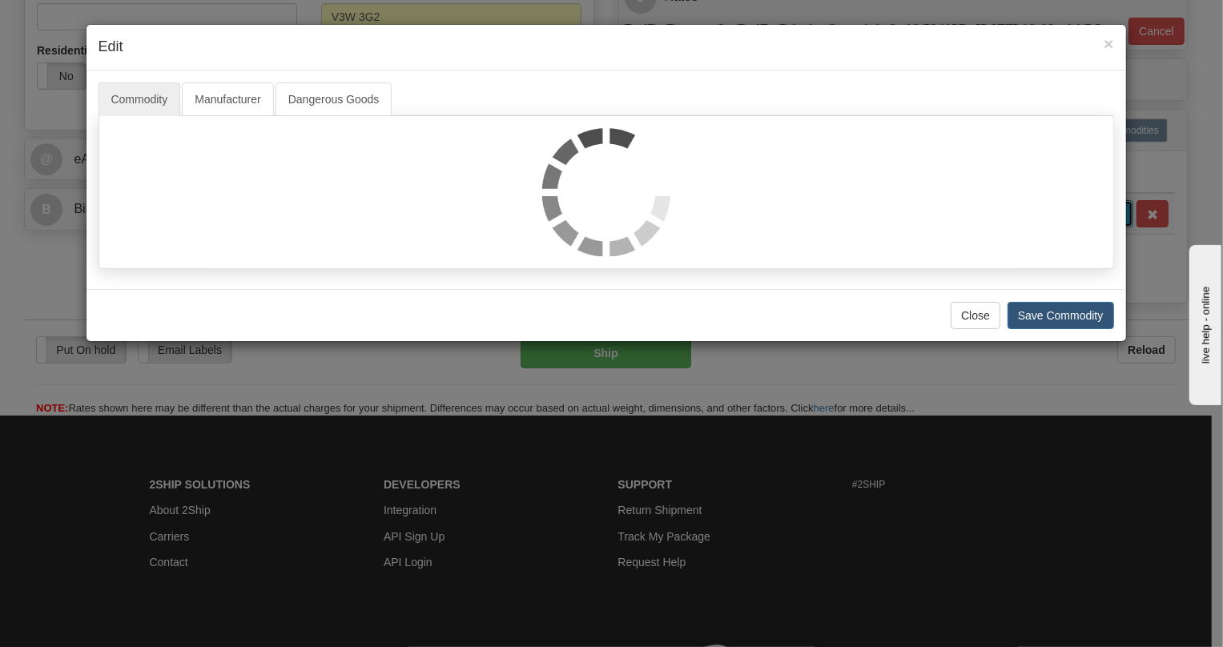
scroll to position [0, 0]
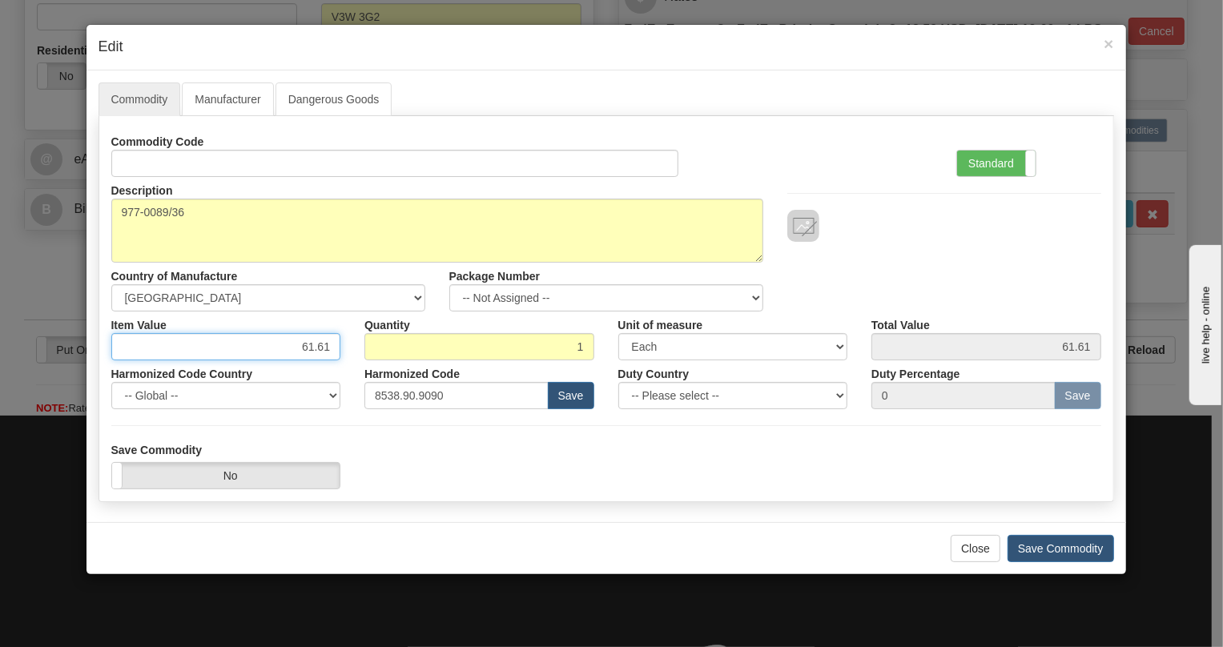
click at [324, 344] on input "61.61" at bounding box center [226, 346] width 230 height 27
type input "56.90"
click at [980, 160] on label "Standard" at bounding box center [996, 164] width 78 height 26
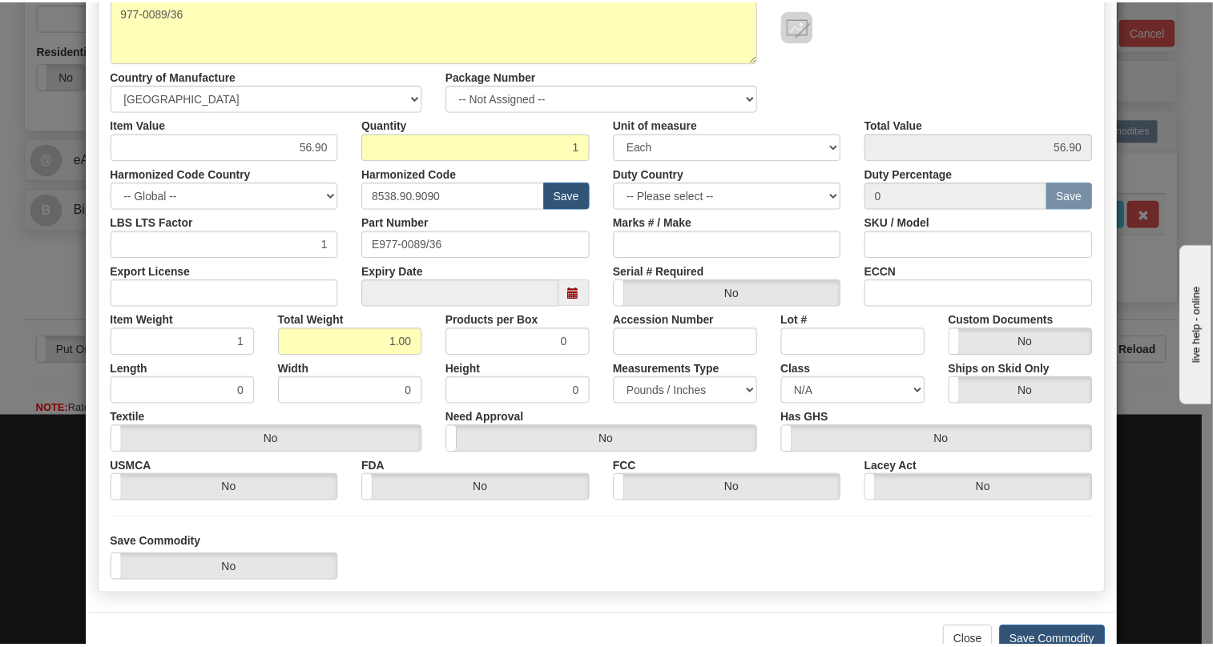
scroll to position [218, 0]
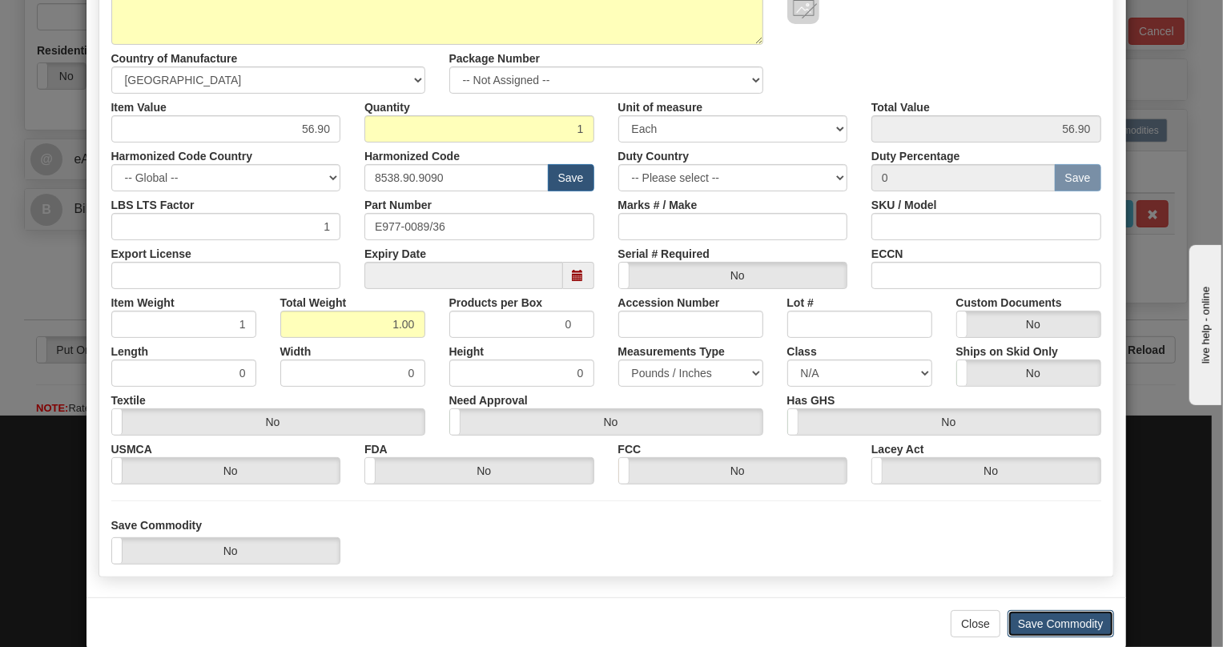
click at [1065, 619] on button "Save Commodity" at bounding box center [1061, 623] width 107 height 27
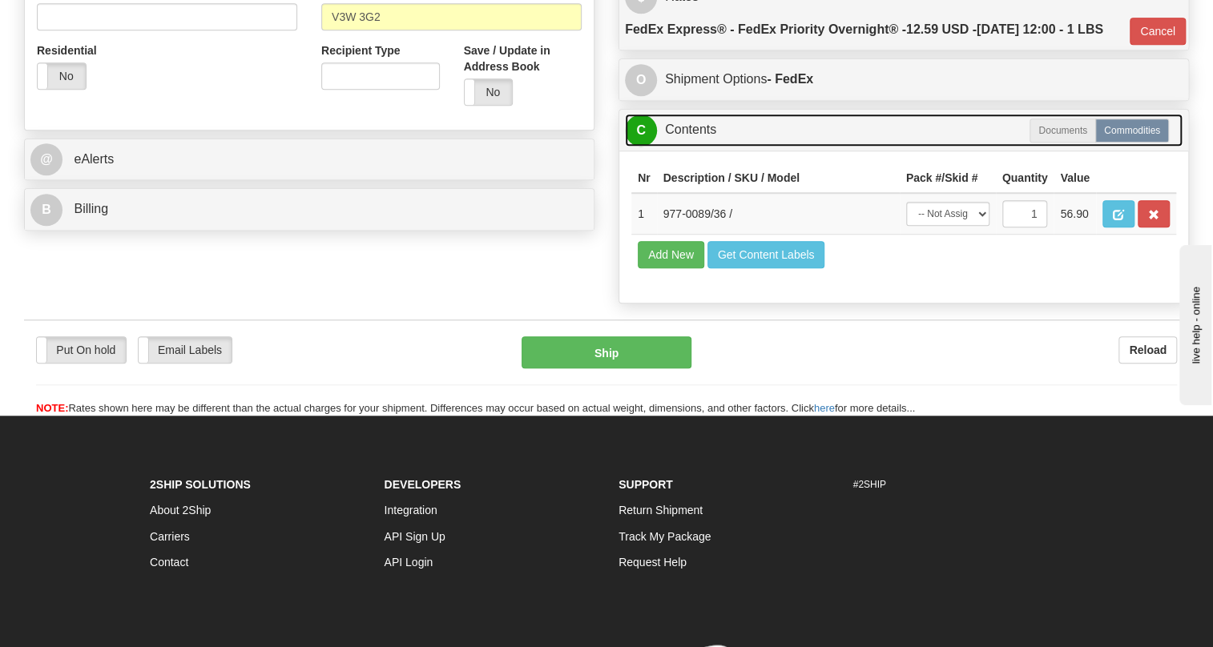
click at [696, 147] on link "C Contents" at bounding box center [903, 130] width 557 height 33
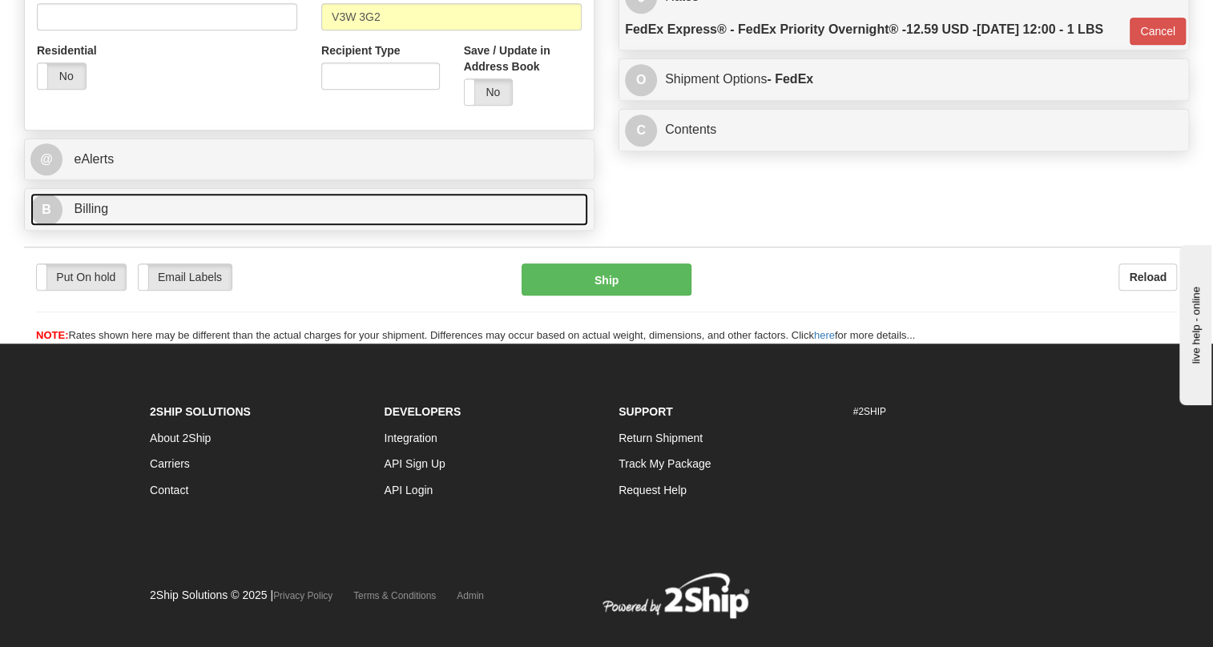
click at [92, 215] on span "Billing" at bounding box center [91, 209] width 34 height 14
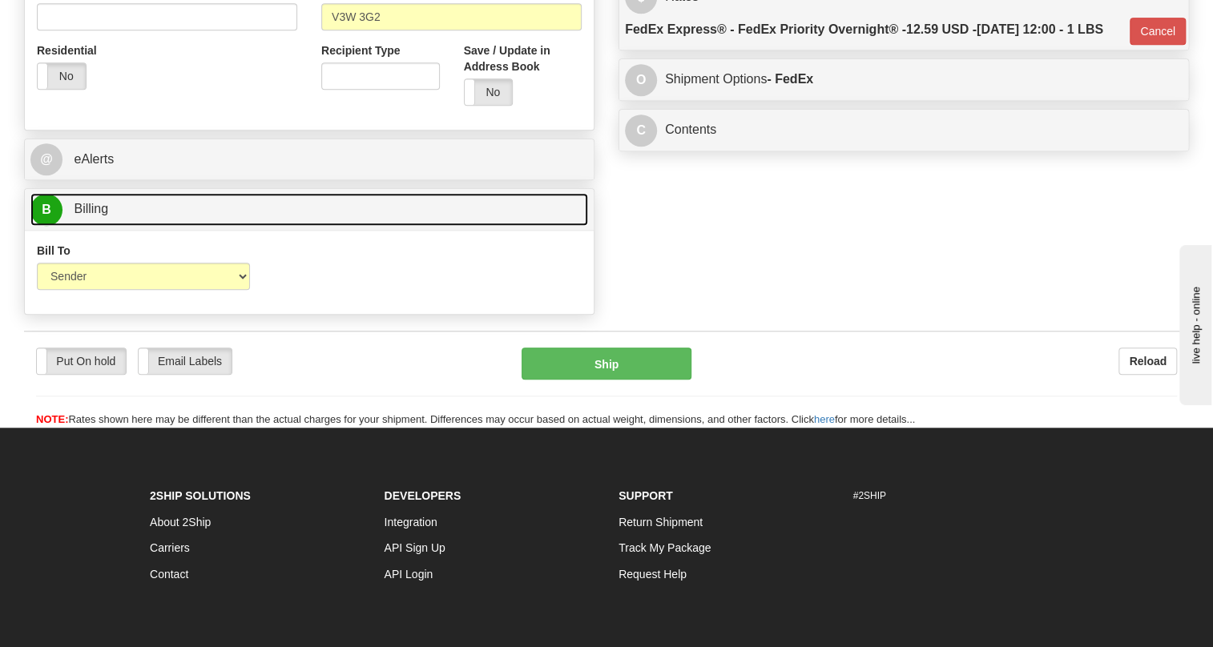
click at [92, 215] on span "Billing" at bounding box center [91, 209] width 34 height 14
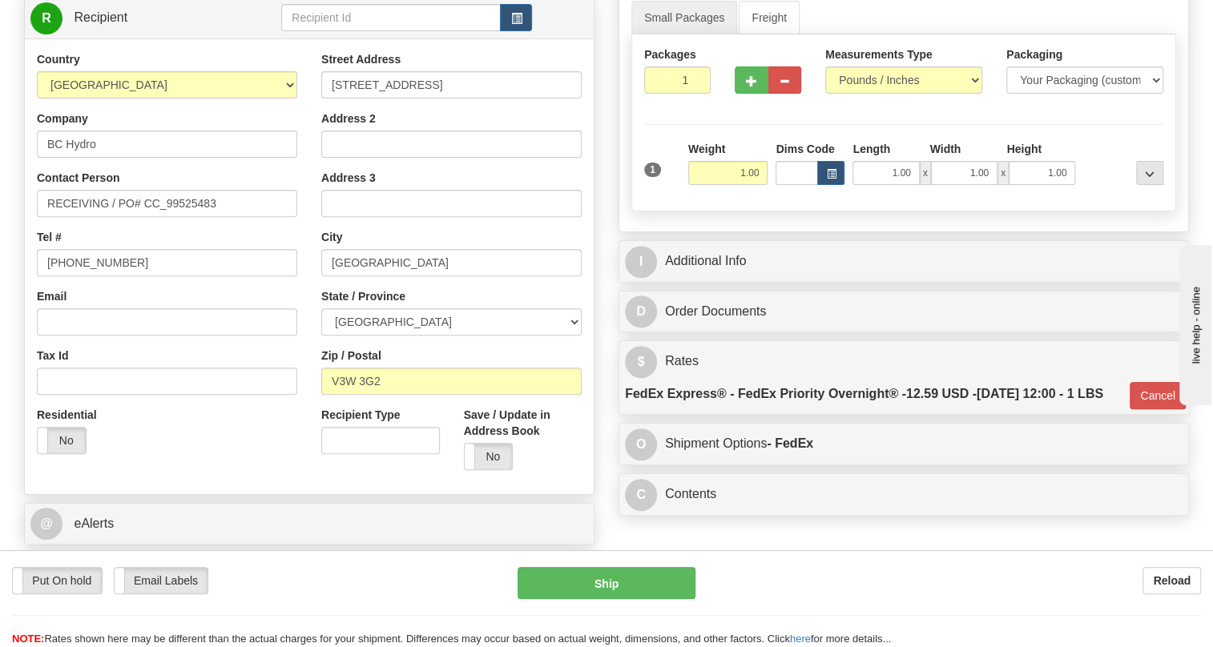
scroll to position [145, 0]
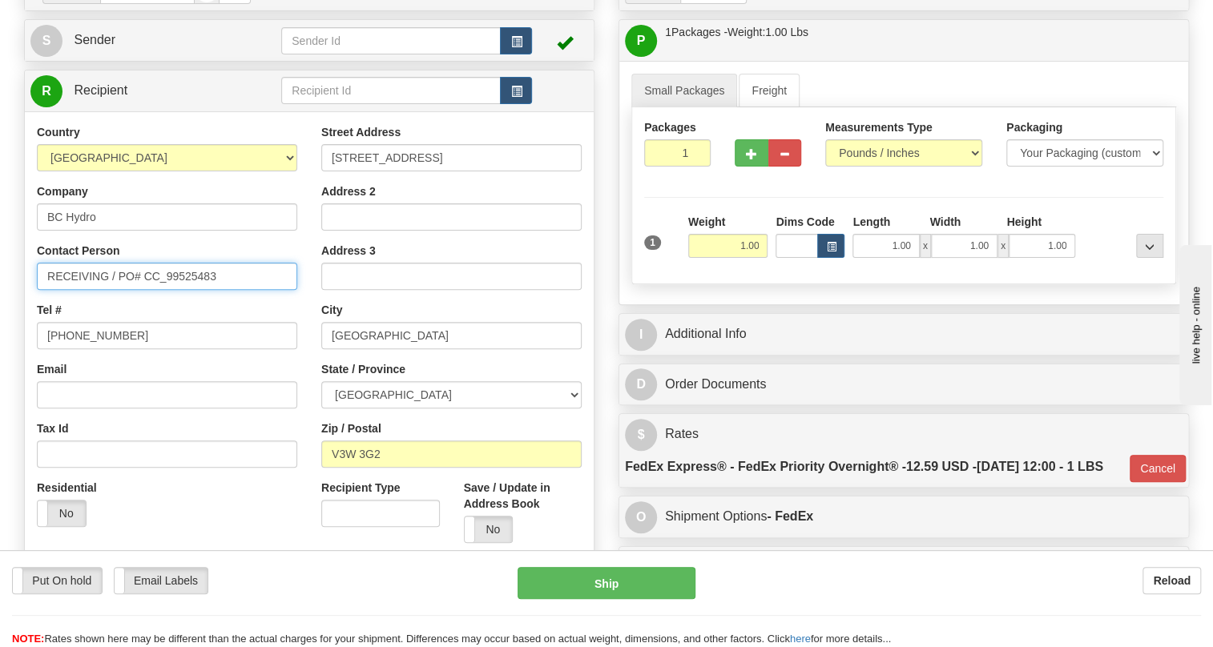
click at [49, 290] on input "RECEIVING / PO# CC_99525483" at bounding box center [167, 276] width 260 height 27
paste input "[PERSON_NAME]"
type input "[PERSON_NAME] / RECEIVING / PO# CC_99525483"
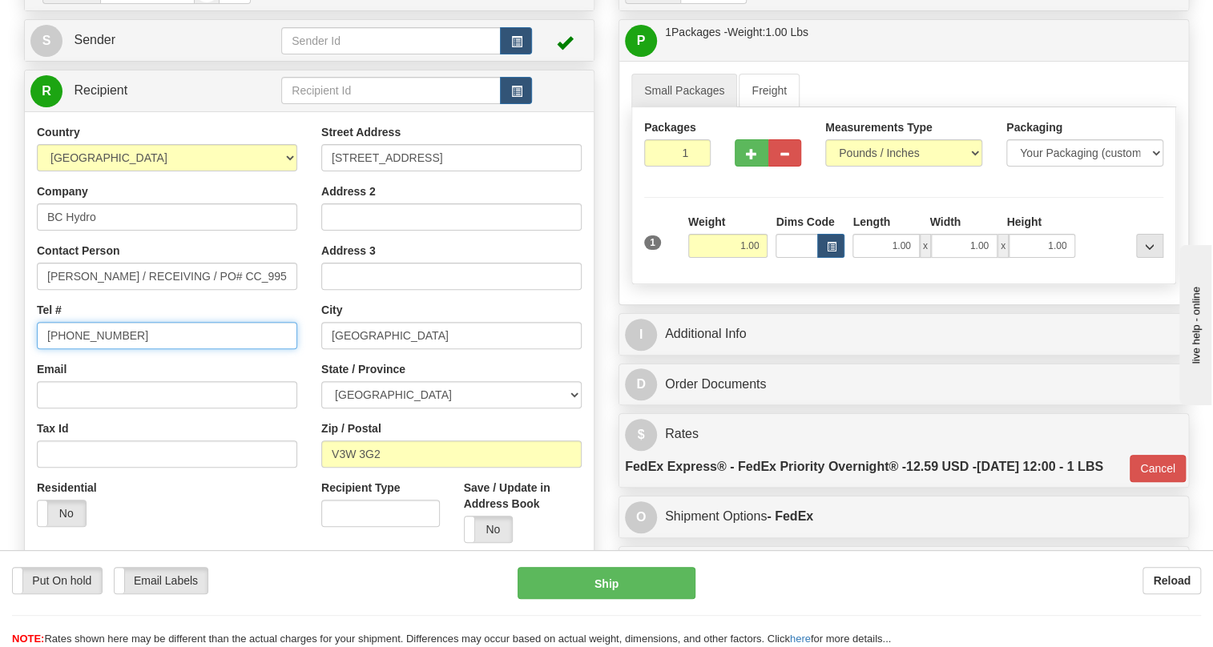
click at [98, 349] on input "[PHONE_NUMBER]" at bounding box center [167, 335] width 260 height 27
paste input "[PHONE_NUMBER]"
type input "[PHONE_NUMBER]"
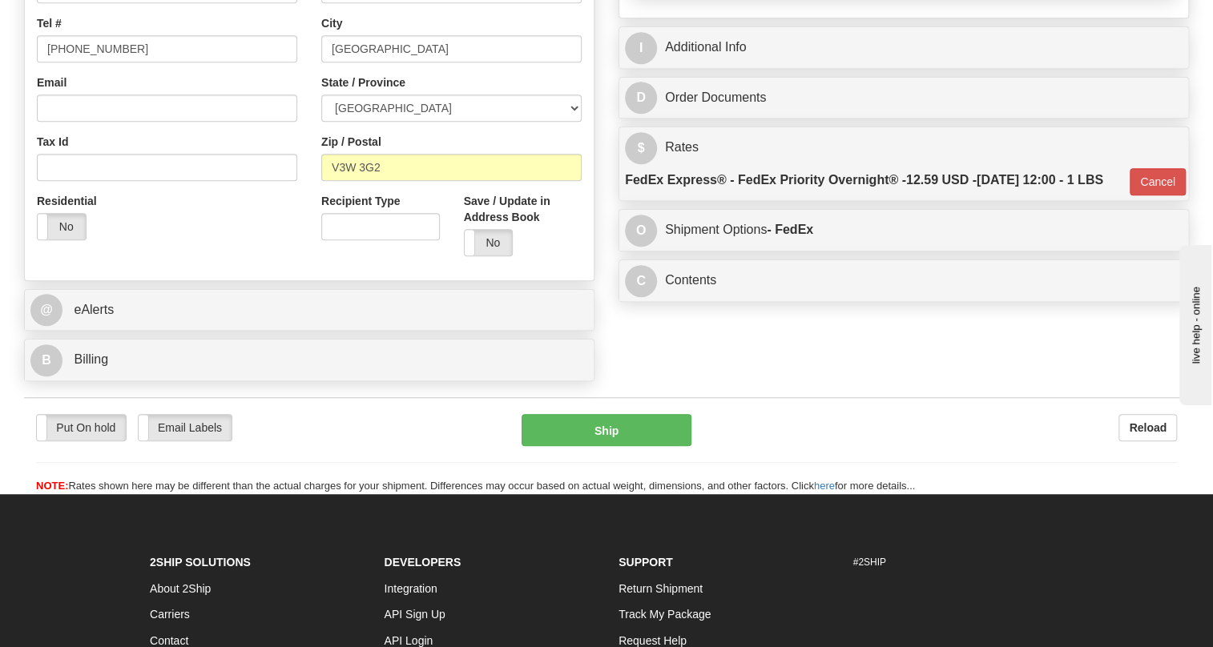
scroll to position [509, 0]
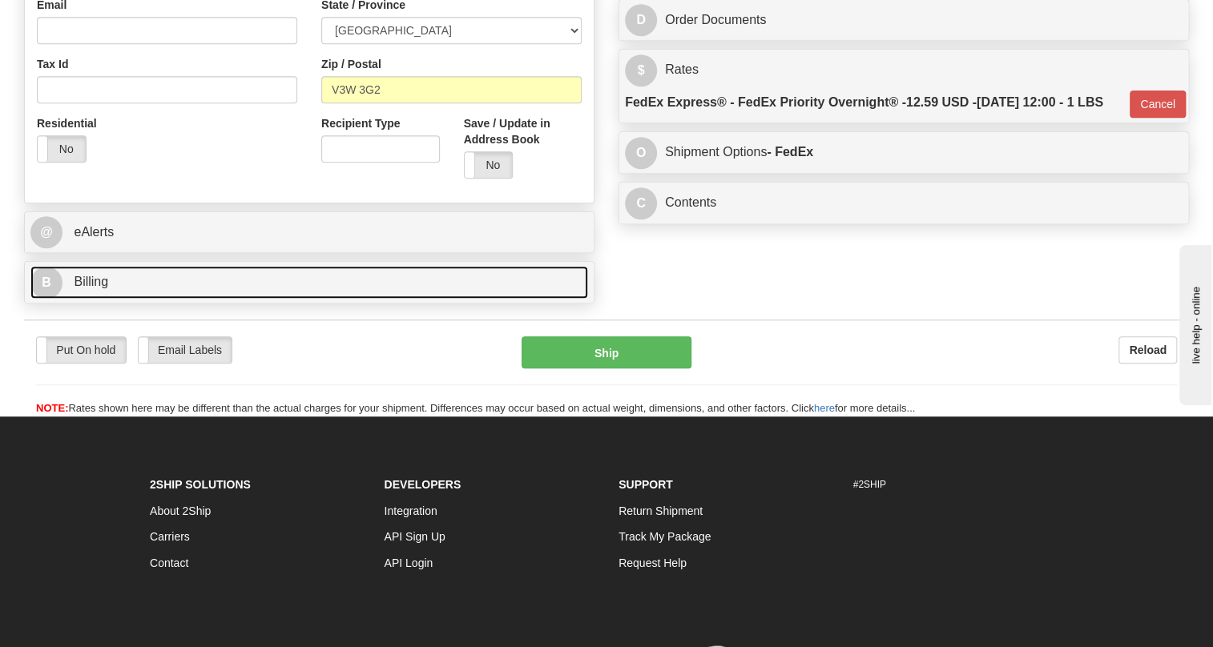
click at [97, 299] on link "B Billing" at bounding box center [308, 282] width 557 height 33
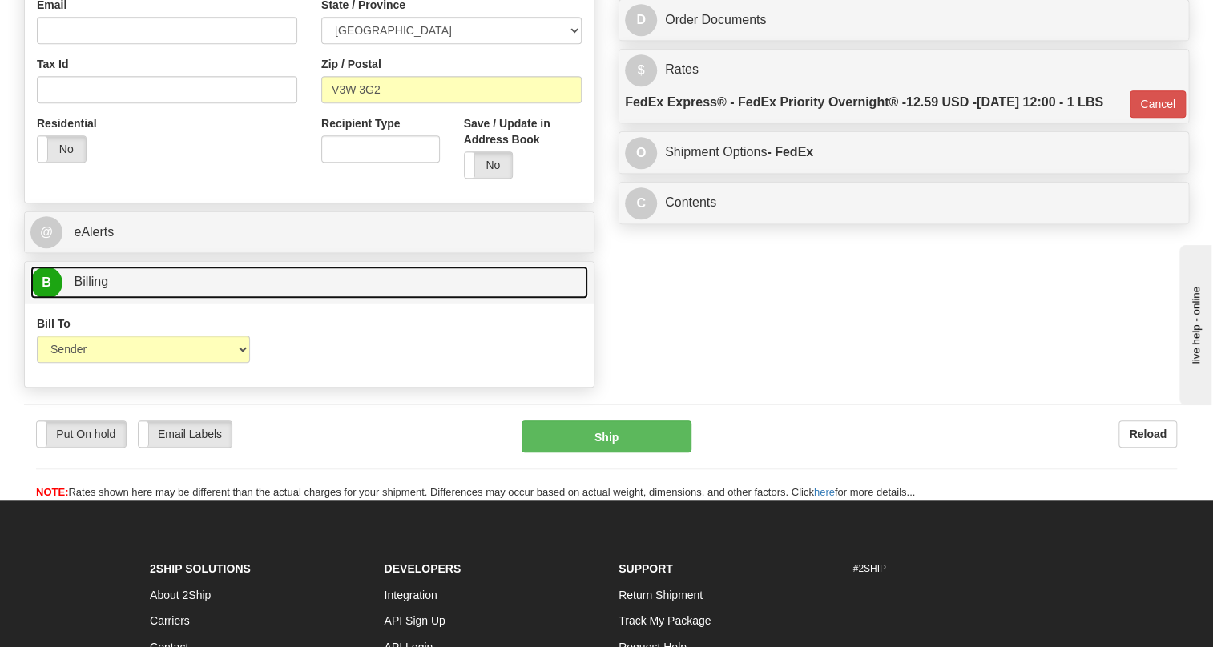
click at [97, 299] on link "B Billing" at bounding box center [308, 282] width 557 height 33
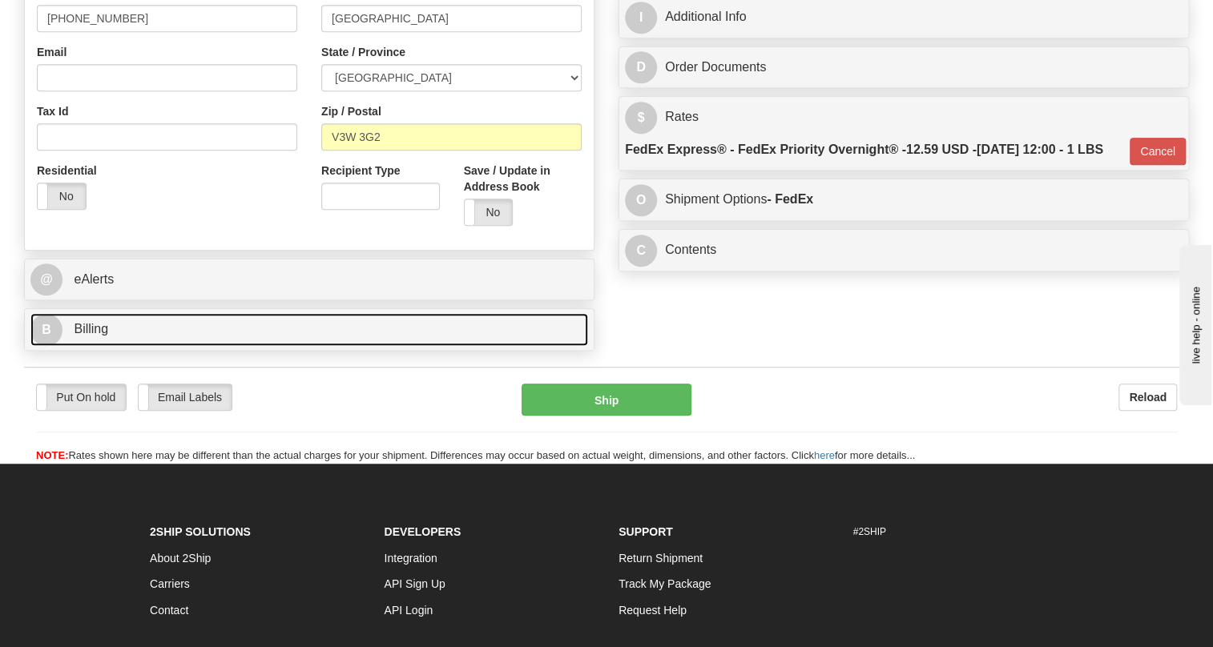
scroll to position [437, 0]
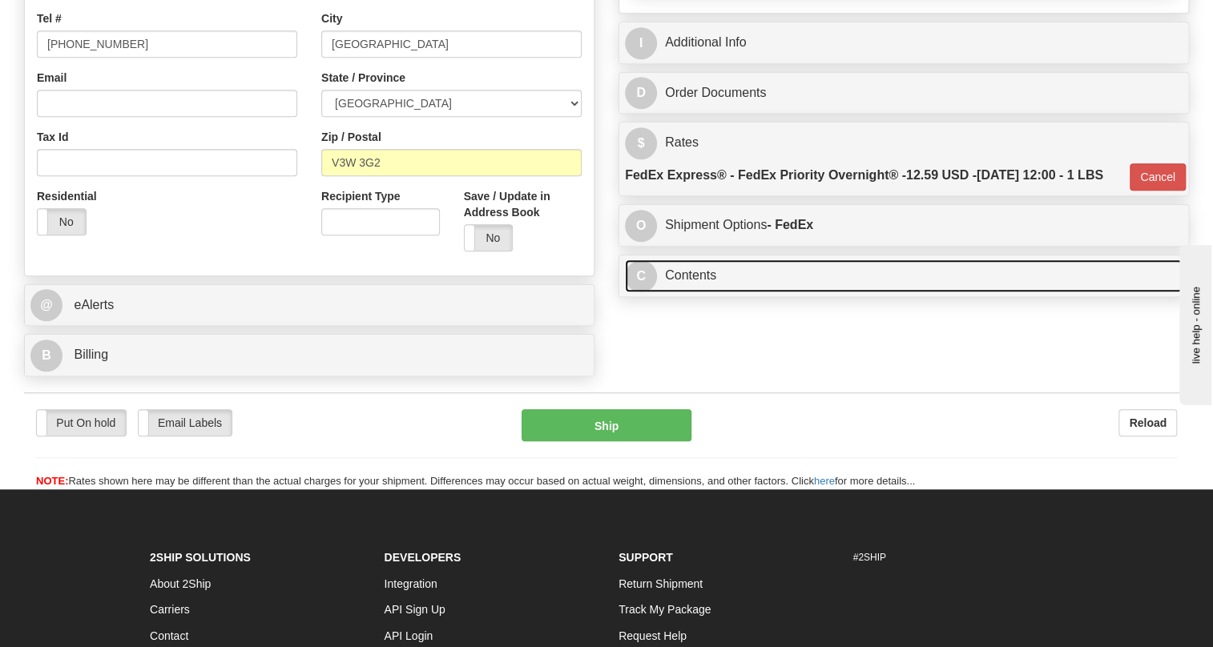
click at [704, 292] on link "C Contents" at bounding box center [903, 275] width 557 height 33
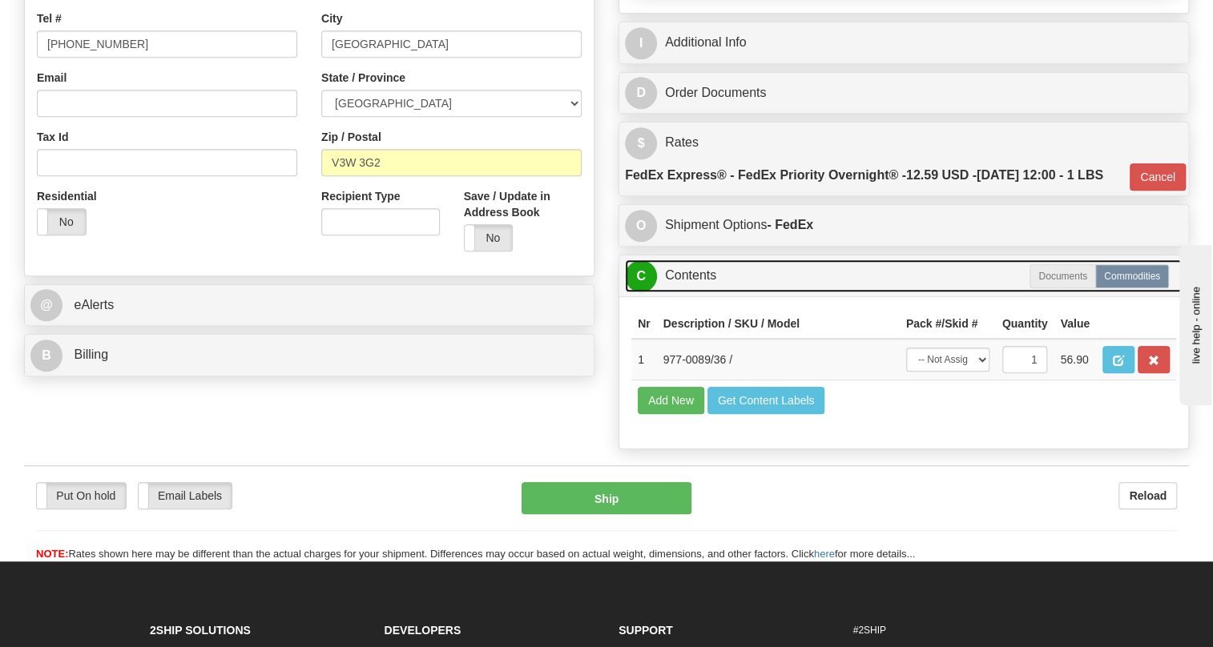
click at [704, 292] on link "C Contents" at bounding box center [903, 275] width 557 height 33
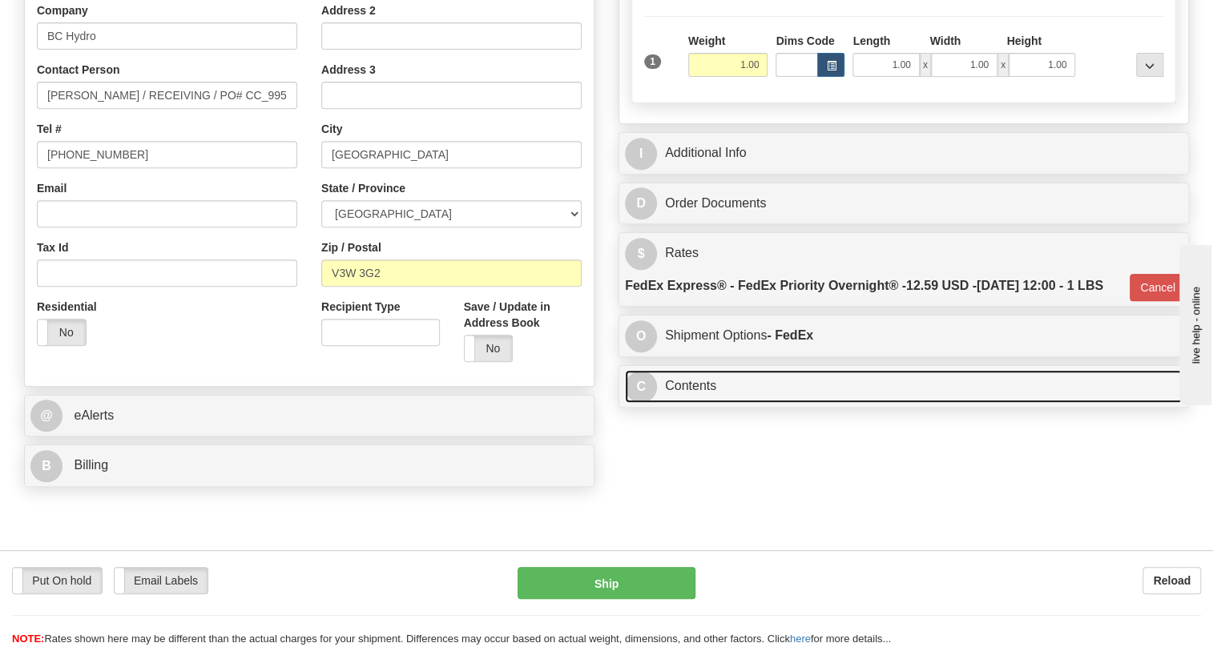
scroll to position [218, 0]
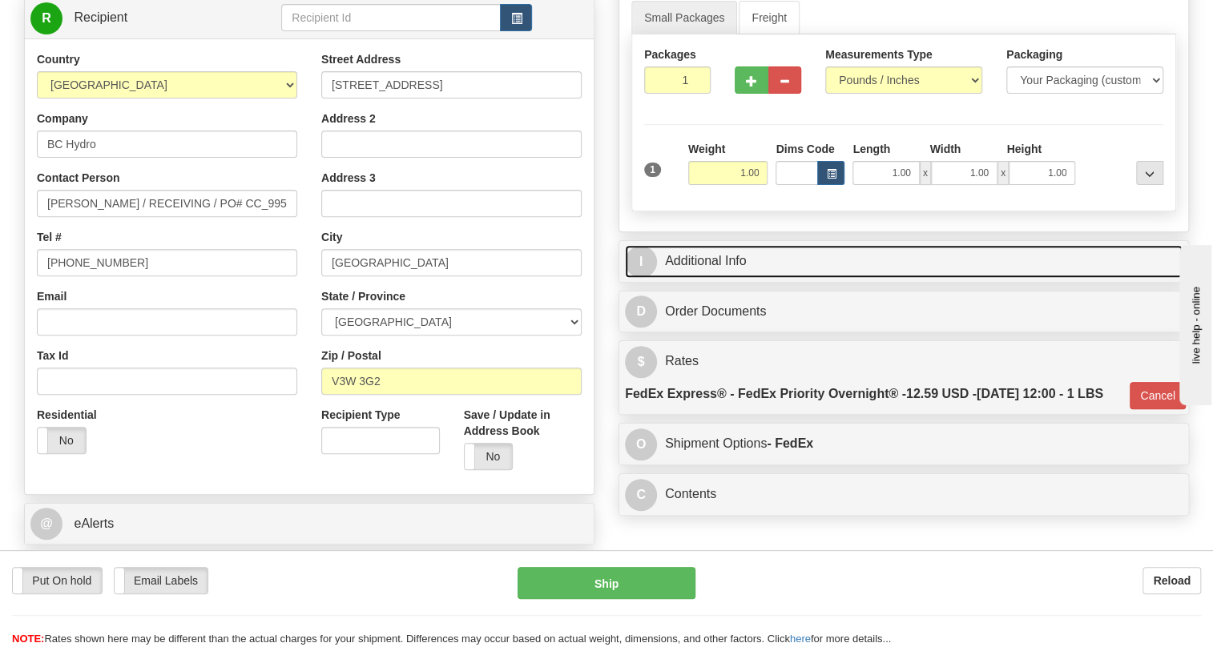
click at [683, 278] on link "I Additional Info" at bounding box center [903, 261] width 557 height 33
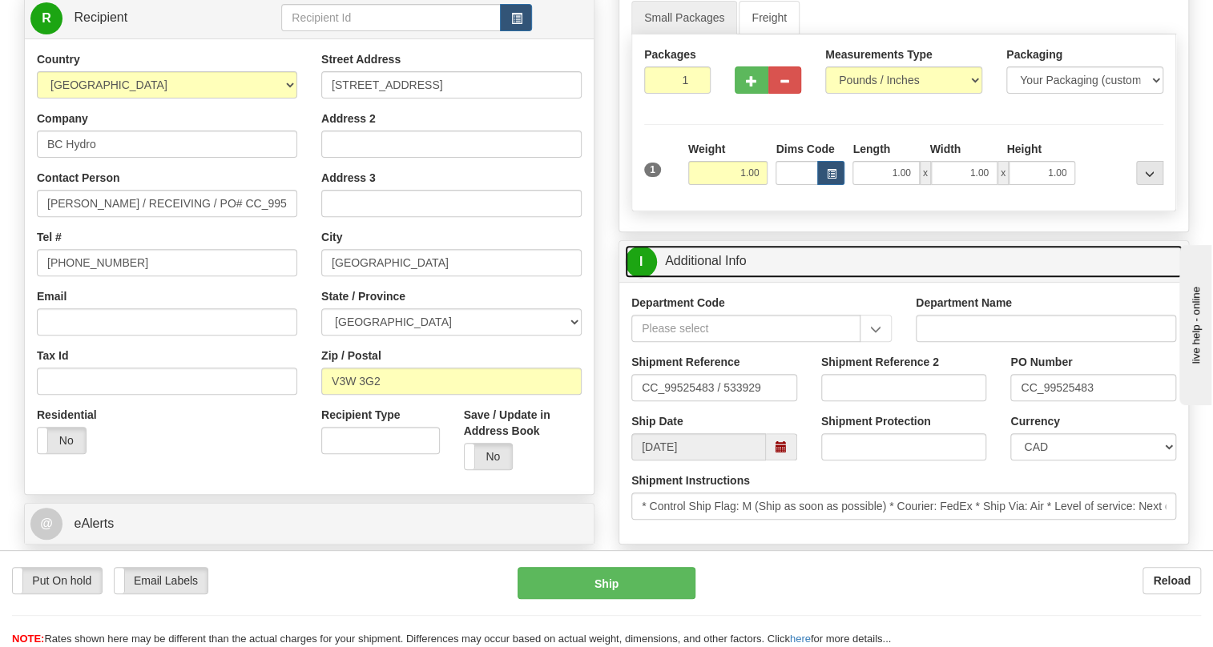
click at [683, 278] on link "I Additional Info" at bounding box center [903, 261] width 557 height 33
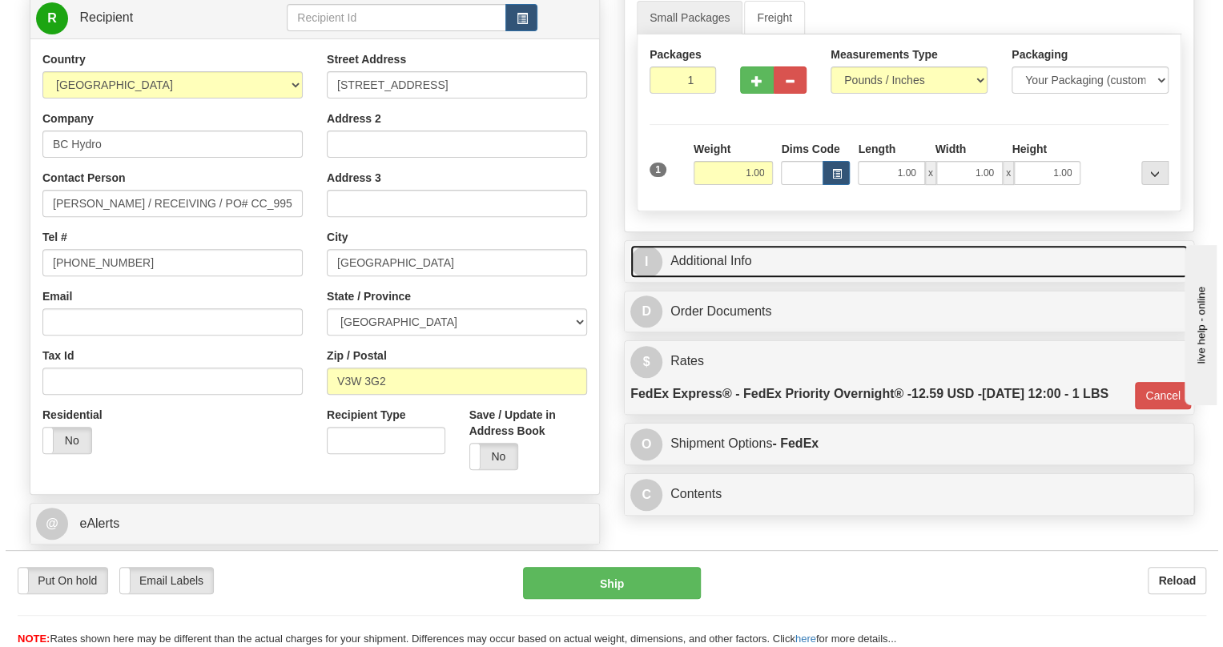
scroll to position [145, 0]
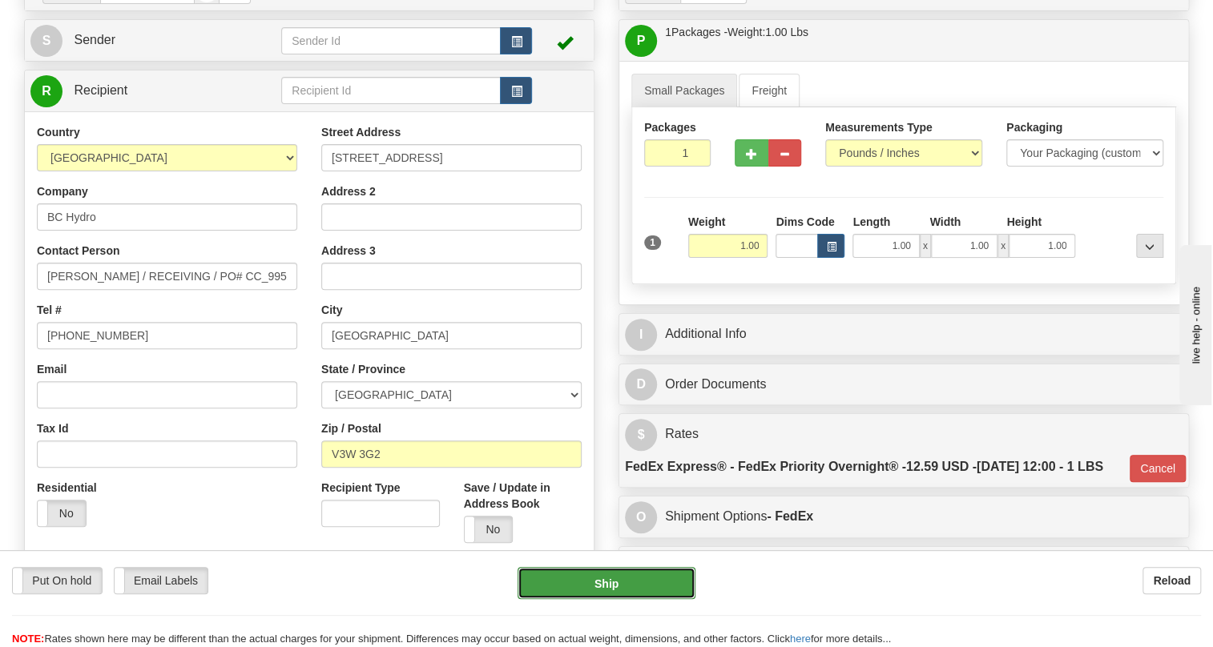
click at [612, 584] on button "Ship" at bounding box center [606, 583] width 178 height 32
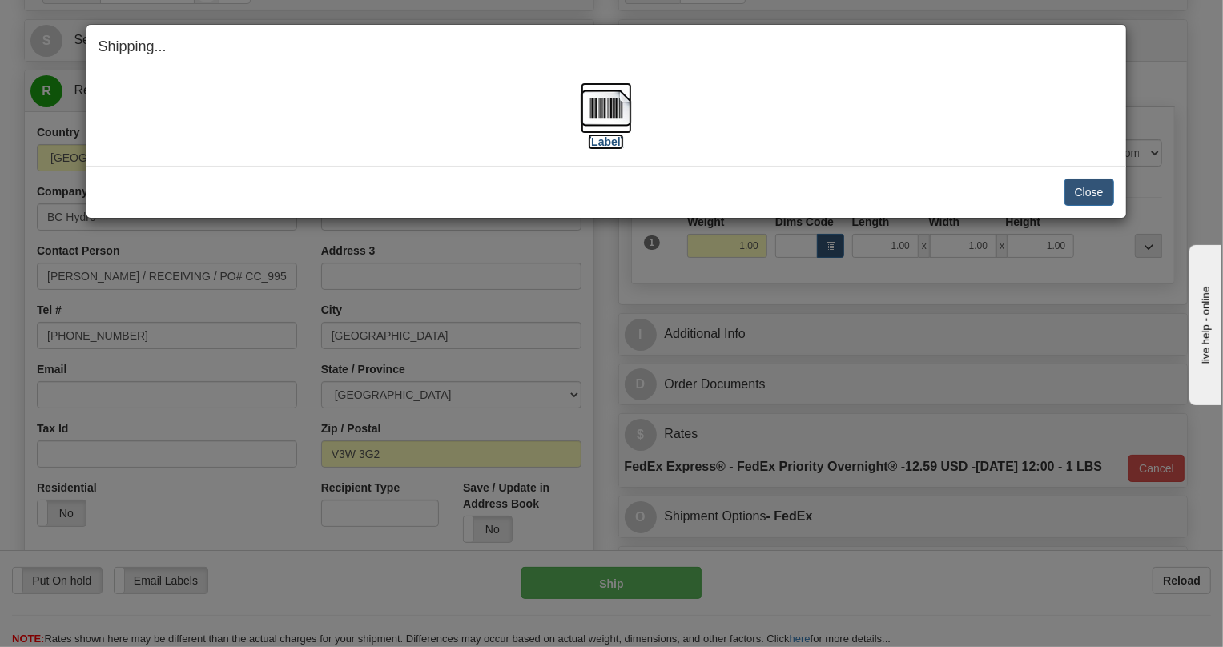
click at [597, 108] on img at bounding box center [606, 107] width 51 height 51
click at [1094, 187] on button "Close" at bounding box center [1089, 192] width 50 height 27
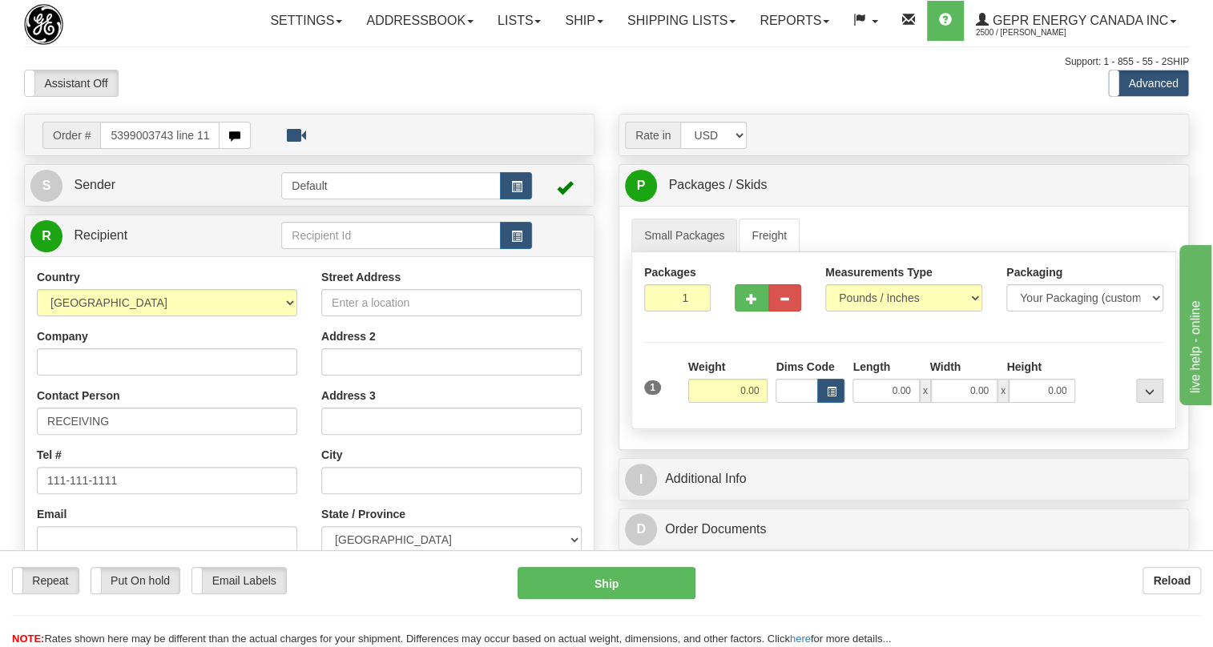
drag, startPoint x: 0, startPoint y: 0, endPoint x: 77, endPoint y: 173, distance: 189.3
click at [77, 149] on div "Order # 5399003743 line 11 - 10pcs - picked" at bounding box center [146, 135] width 208 height 27
type input "86694874"
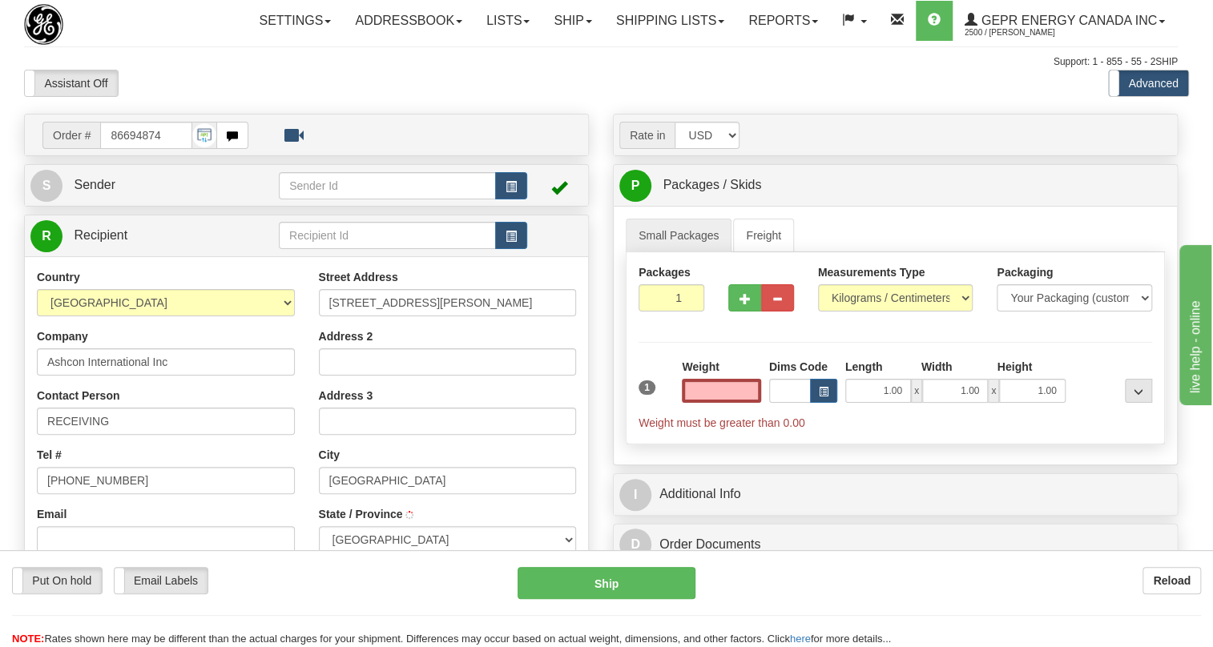
type input "[GEOGRAPHIC_DATA]"
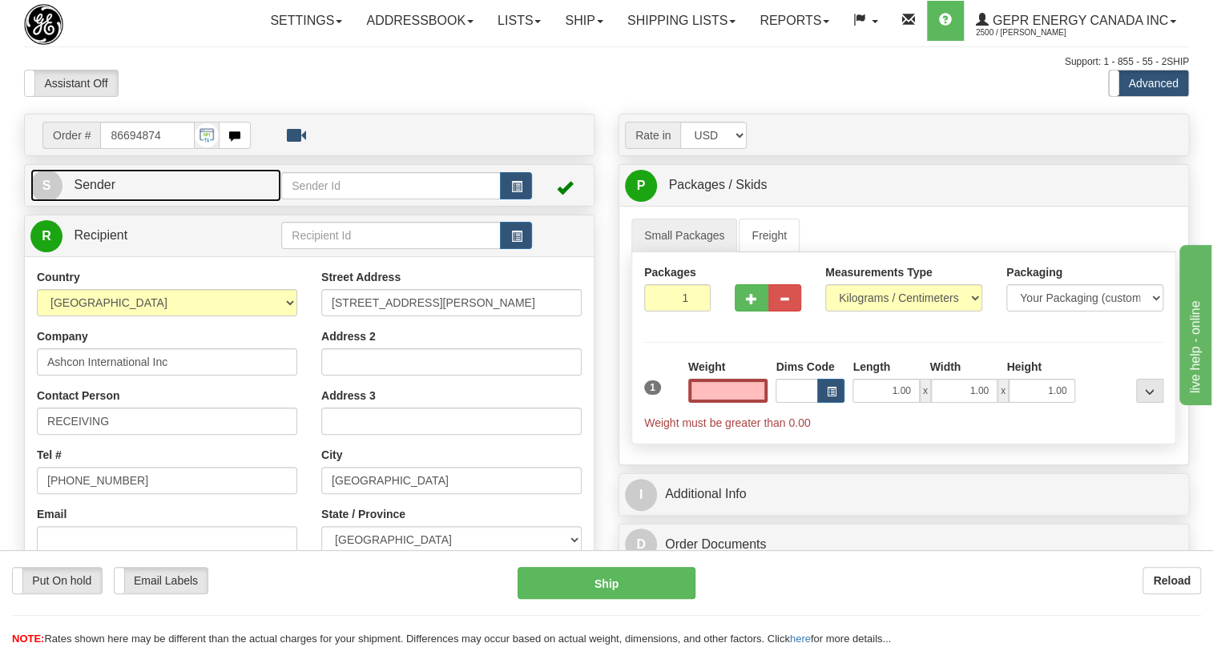
type input "0.00"
click at [87, 191] on span "Sender" at bounding box center [95, 185] width 42 height 14
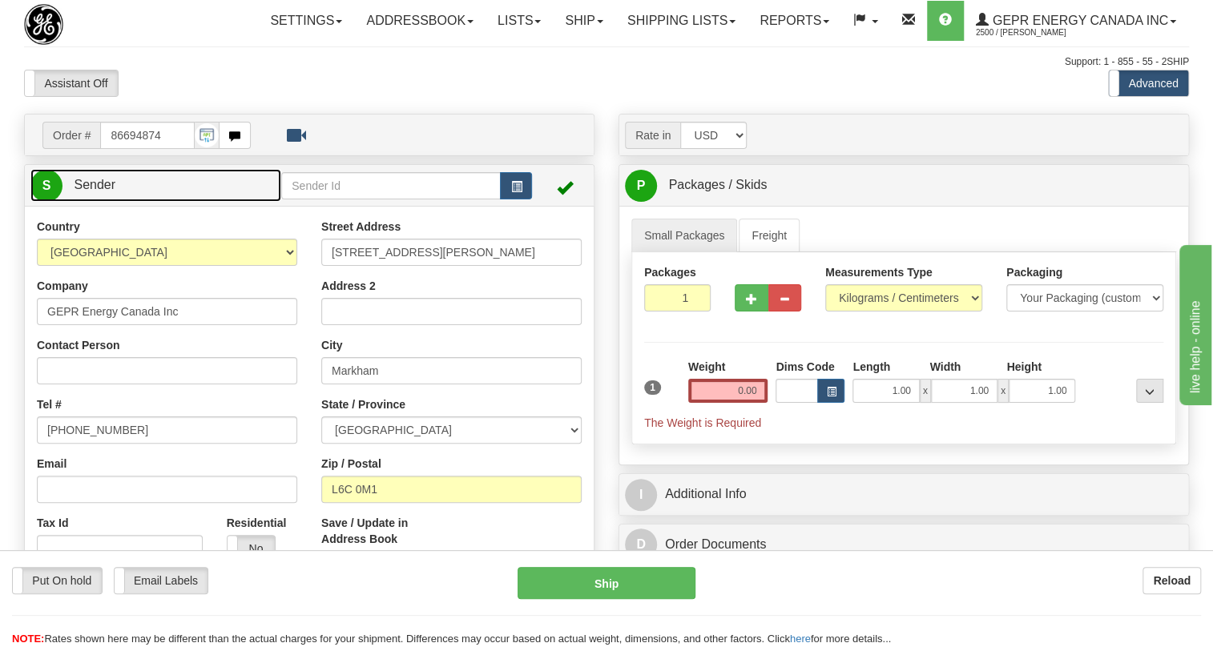
type input "MARKHAM"
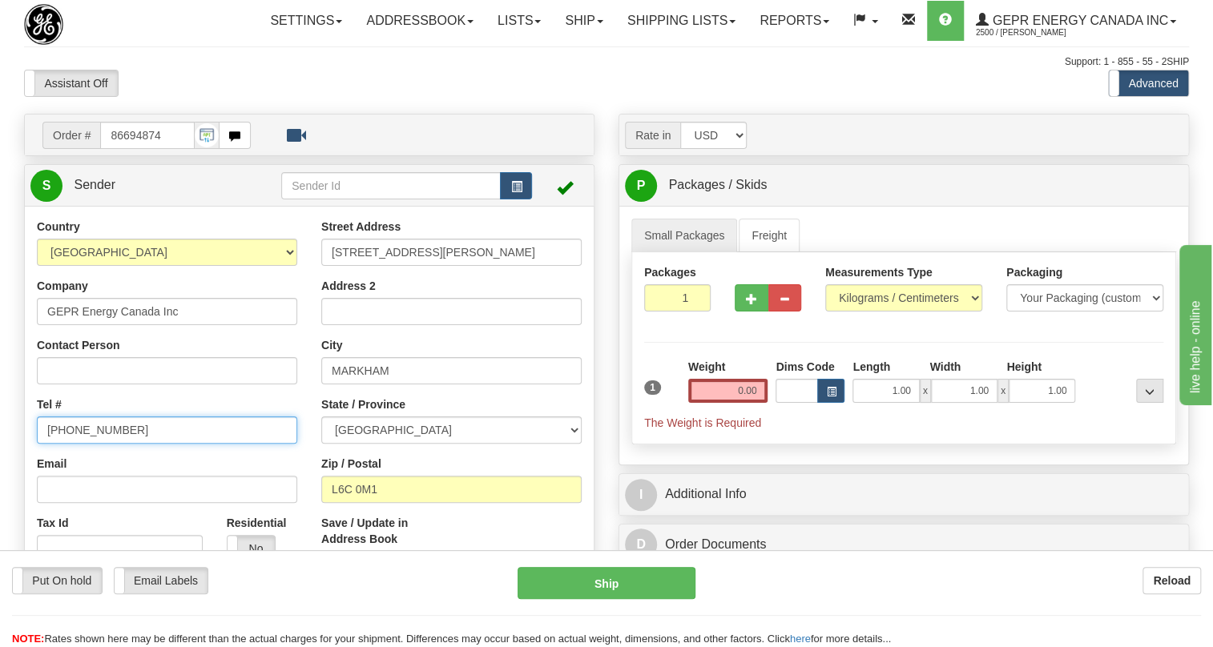
click at [99, 444] on input "[PHONE_NUMBER]" at bounding box center [167, 429] width 260 height 27
paste input "[PHONE_NUMBER]"
type input "[PHONE_NUMBER]"
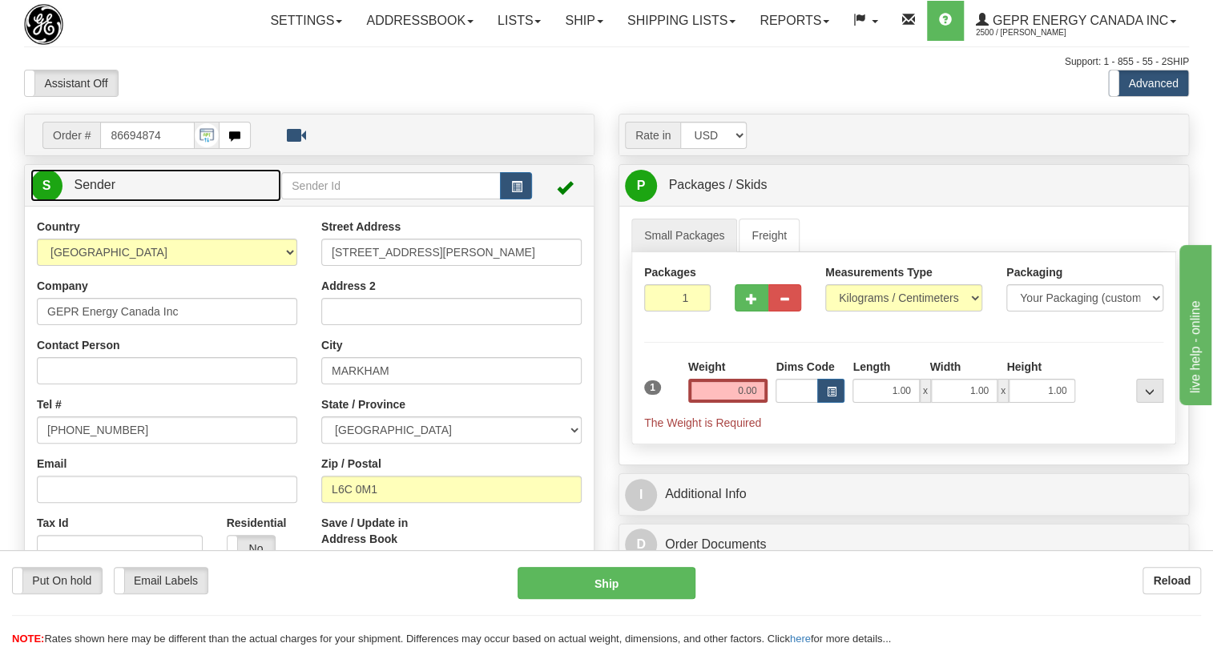
click at [95, 191] on span "Sender" at bounding box center [95, 185] width 42 height 14
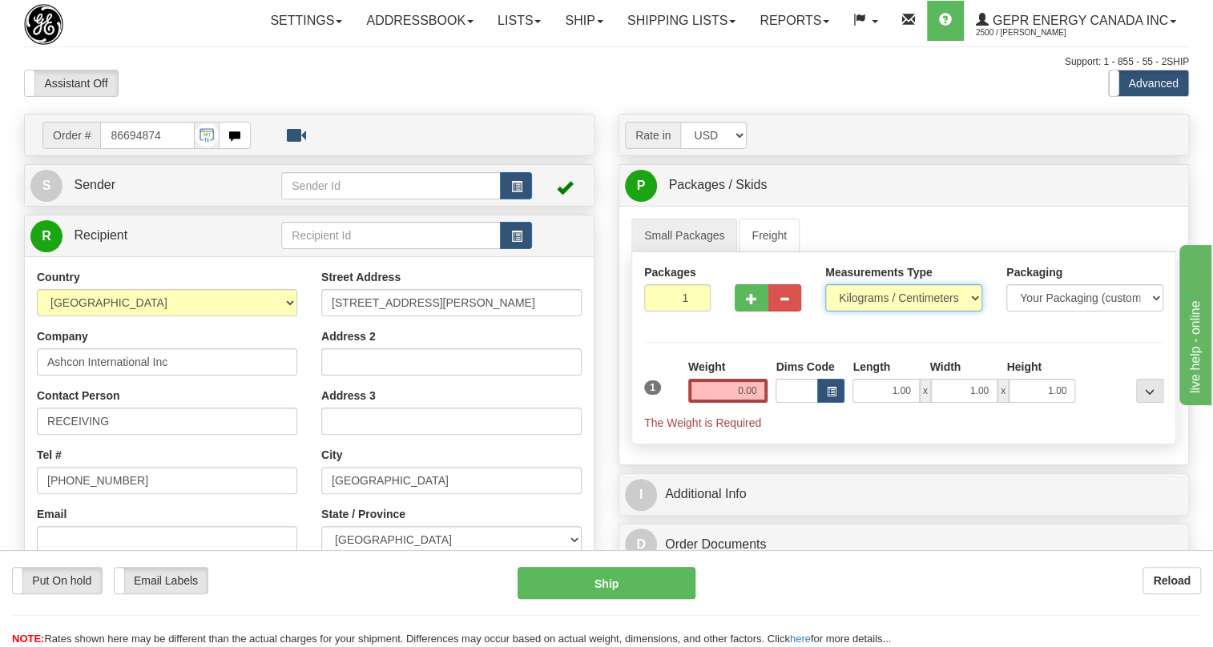
click at [853, 312] on select "Pounds / Inches Kilograms / Centimeters" at bounding box center [903, 297] width 157 height 27
select select "0"
click at [825, 312] on select "Pounds / Inches Kilograms / Centimeters" at bounding box center [903, 297] width 157 height 27
click at [734, 403] on input "0.00" at bounding box center [728, 391] width 80 height 24
type input "0.00"
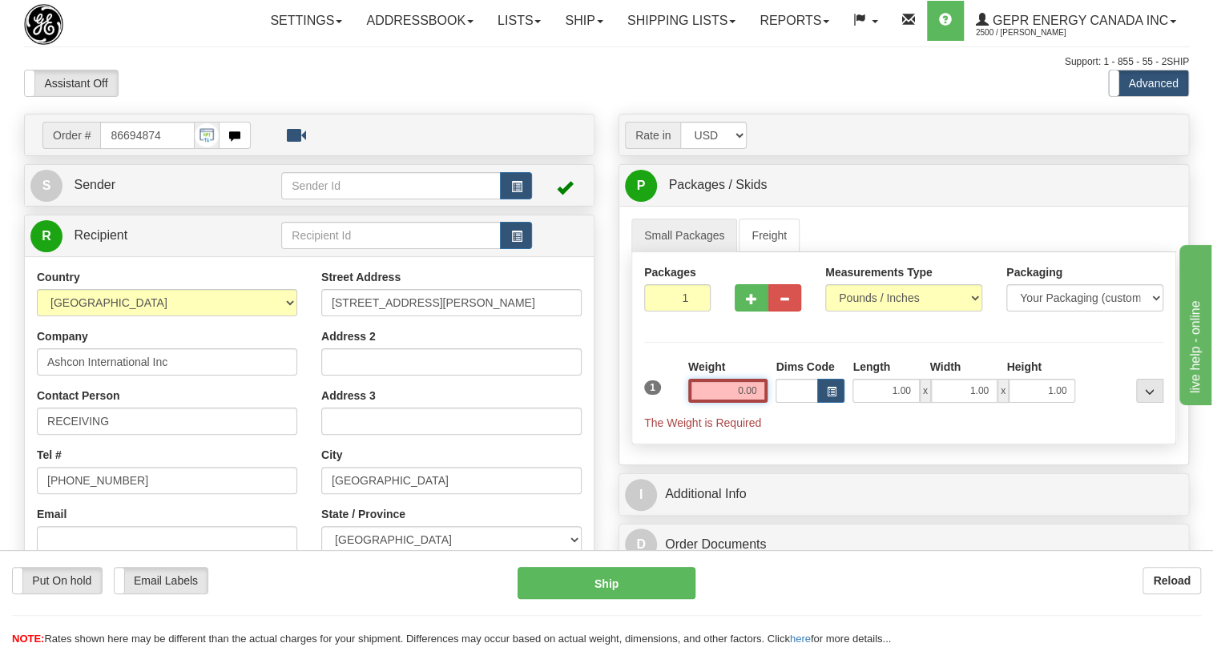
click at [750, 403] on input "0.00" at bounding box center [728, 391] width 80 height 24
type input "0.00"
click at [776, 431] on span "Weight must be greater than 0.00" at bounding box center [903, 423] width 519 height 16
click at [760, 403] on input "0.00" at bounding box center [728, 391] width 80 height 24
click at [760, 403] on input "text" at bounding box center [728, 391] width 80 height 24
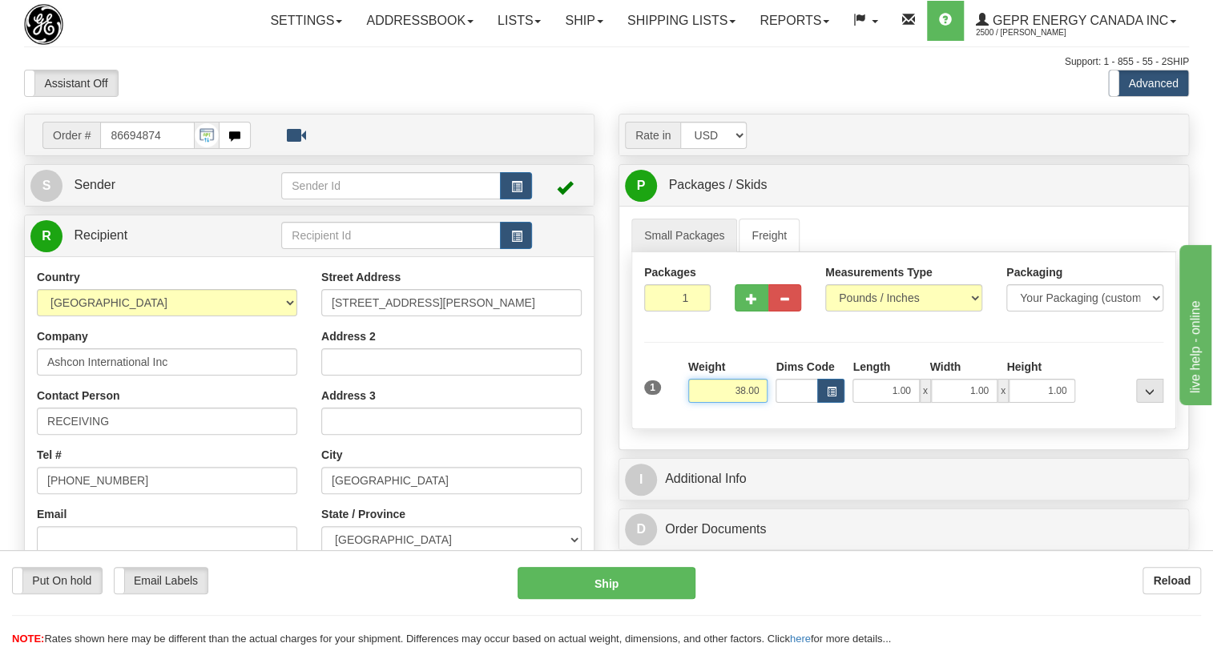
type input "38.00"
click at [675, 312] on input "1" at bounding box center [677, 297] width 66 height 27
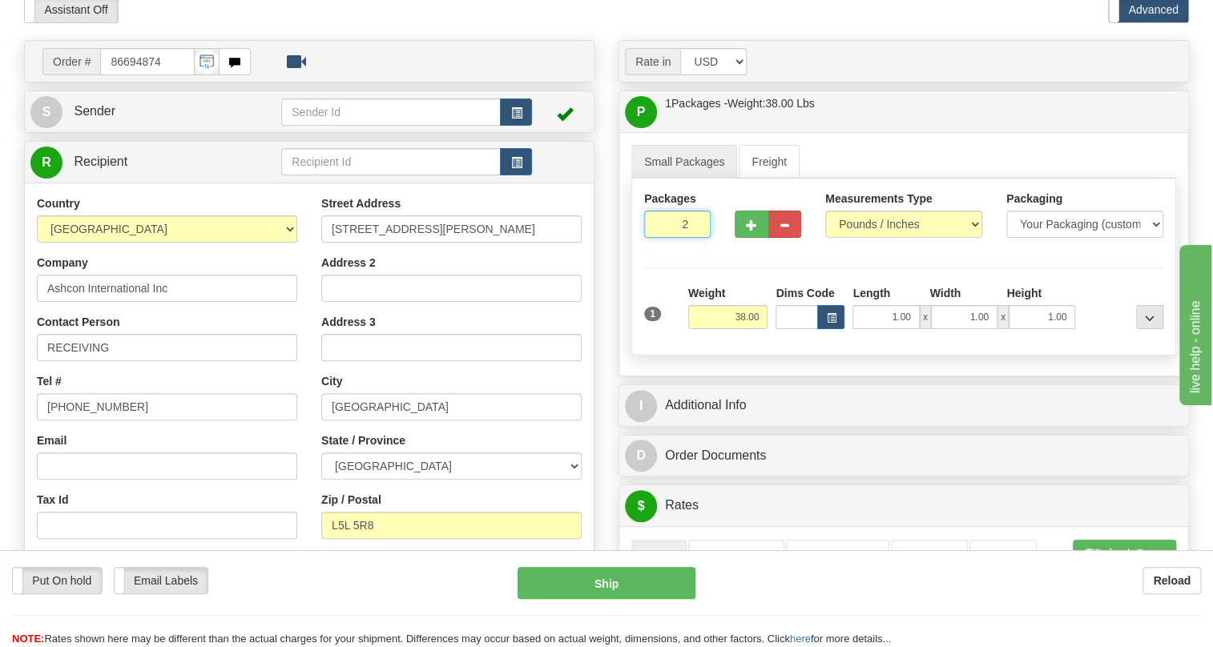
scroll to position [145, 0]
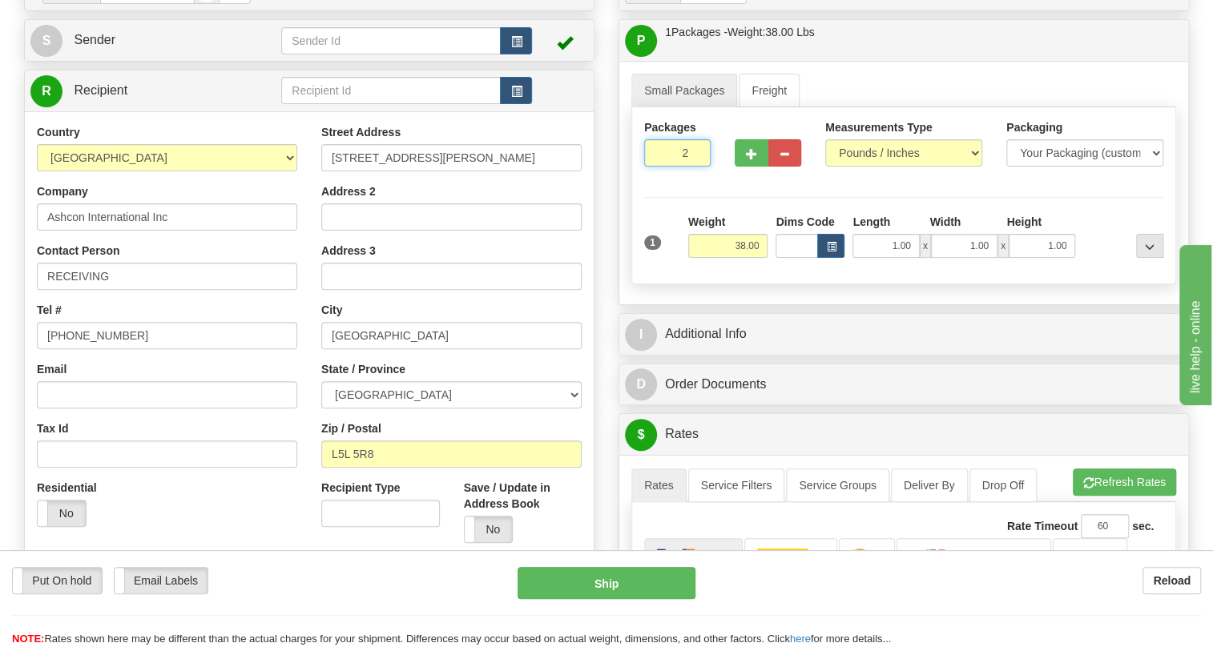
type input "2"
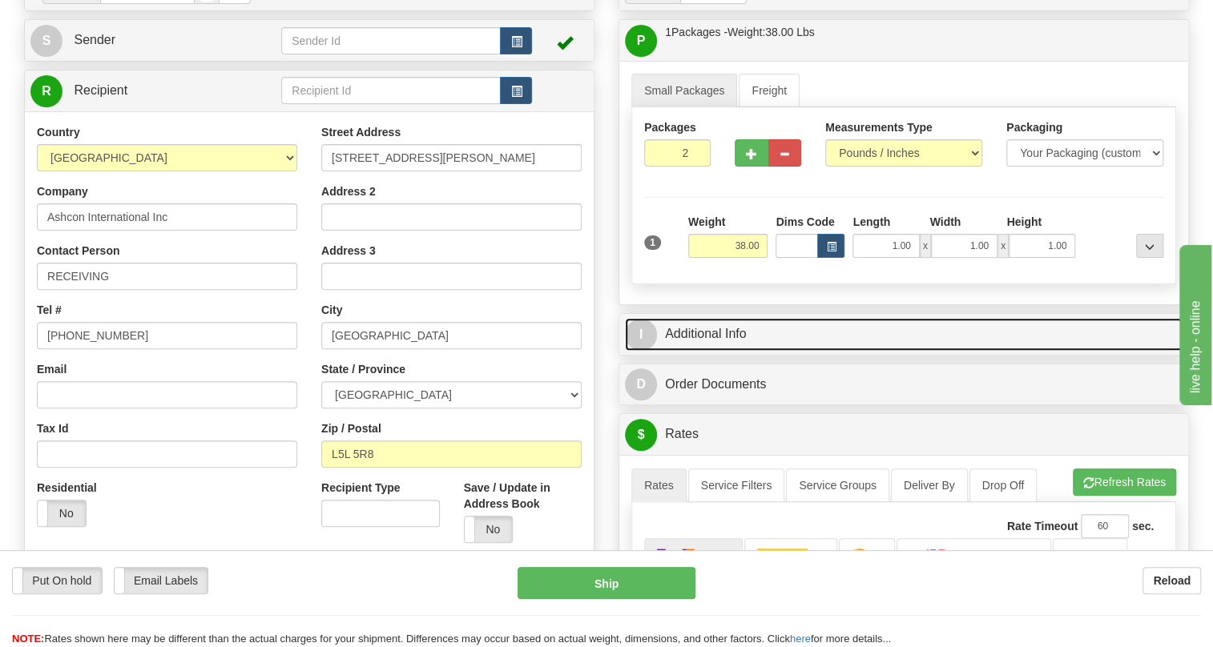
click at [707, 351] on link "I Additional Info" at bounding box center [903, 334] width 557 height 33
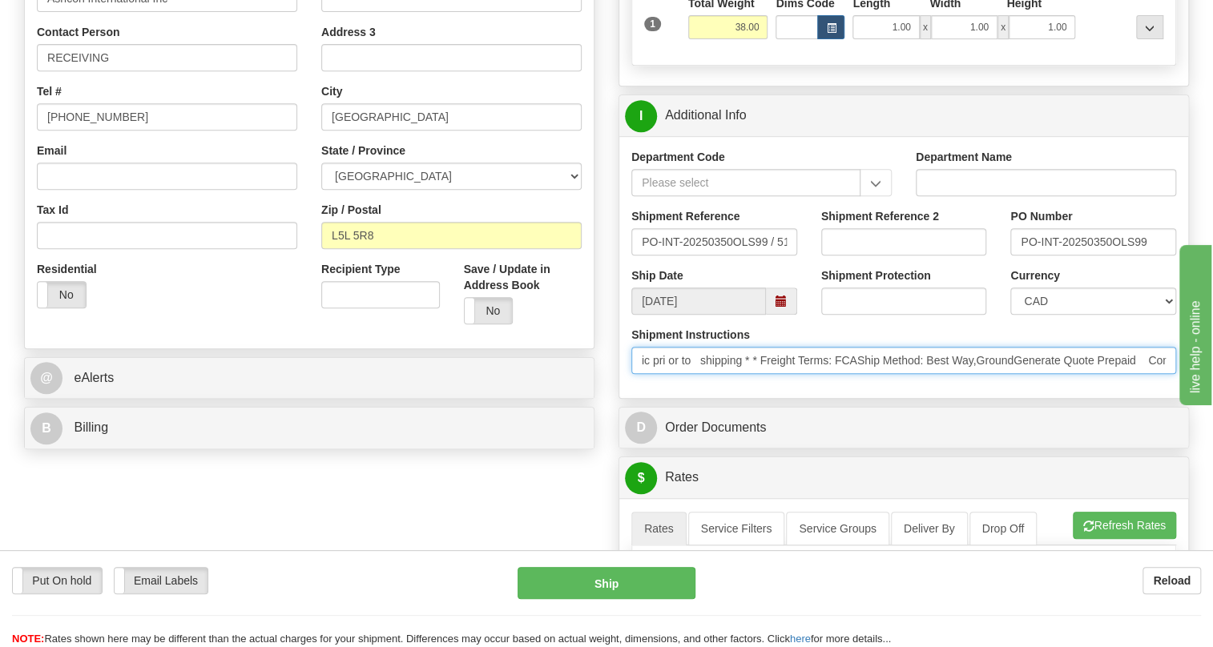
scroll to position [0, 778]
drag, startPoint x: 1082, startPoint y: 399, endPoint x: 1190, endPoint y: 408, distance: 108.5
click at [1190, 408] on div "Rate in Account Currency ARN AWG AUD AUS BHD BBD BFR BMD BRC BRL GBP UKL BND BG…" at bounding box center [903, 486] width 594 height 1473
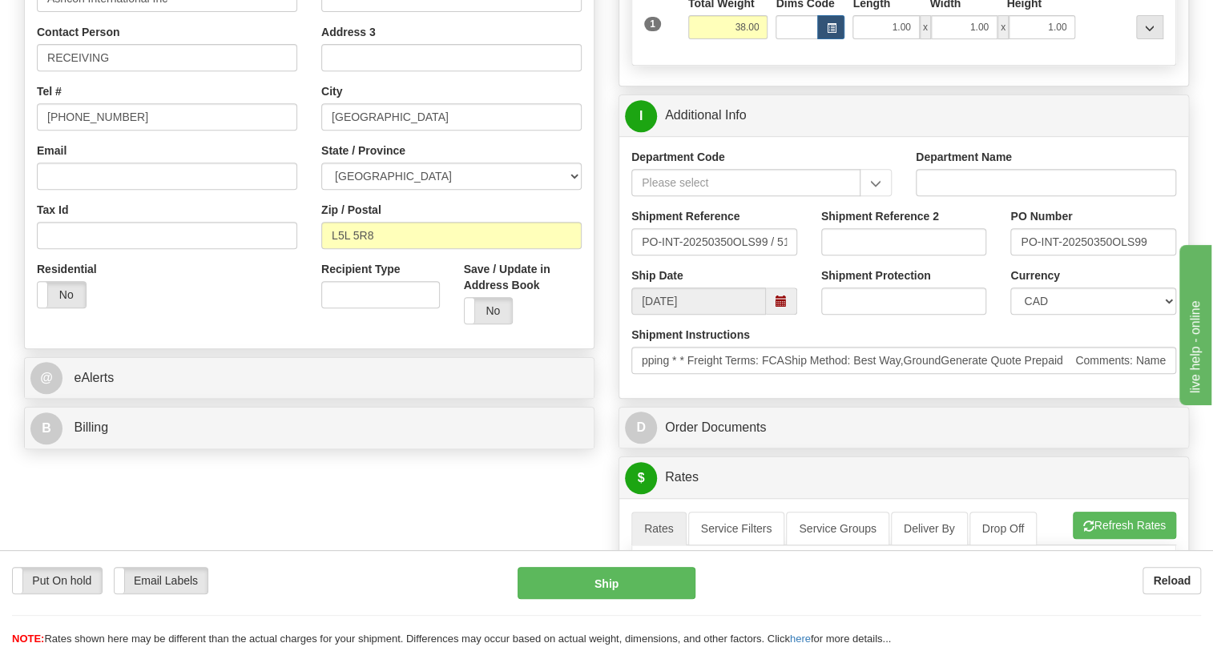
click at [1012, 398] on div "Department Code Department Name Shipment Reference PO-INT-20250350OLS99 / 51724…" at bounding box center [903, 267] width 569 height 262
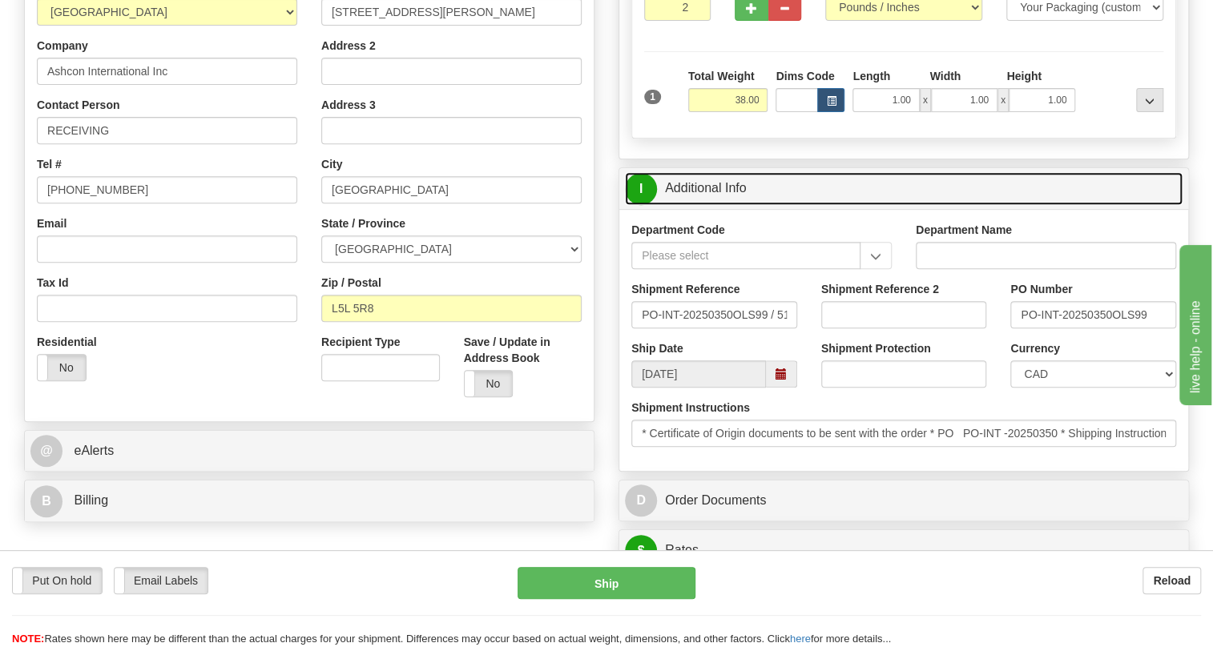
click at [707, 205] on link "I Additional Info" at bounding box center [903, 188] width 557 height 33
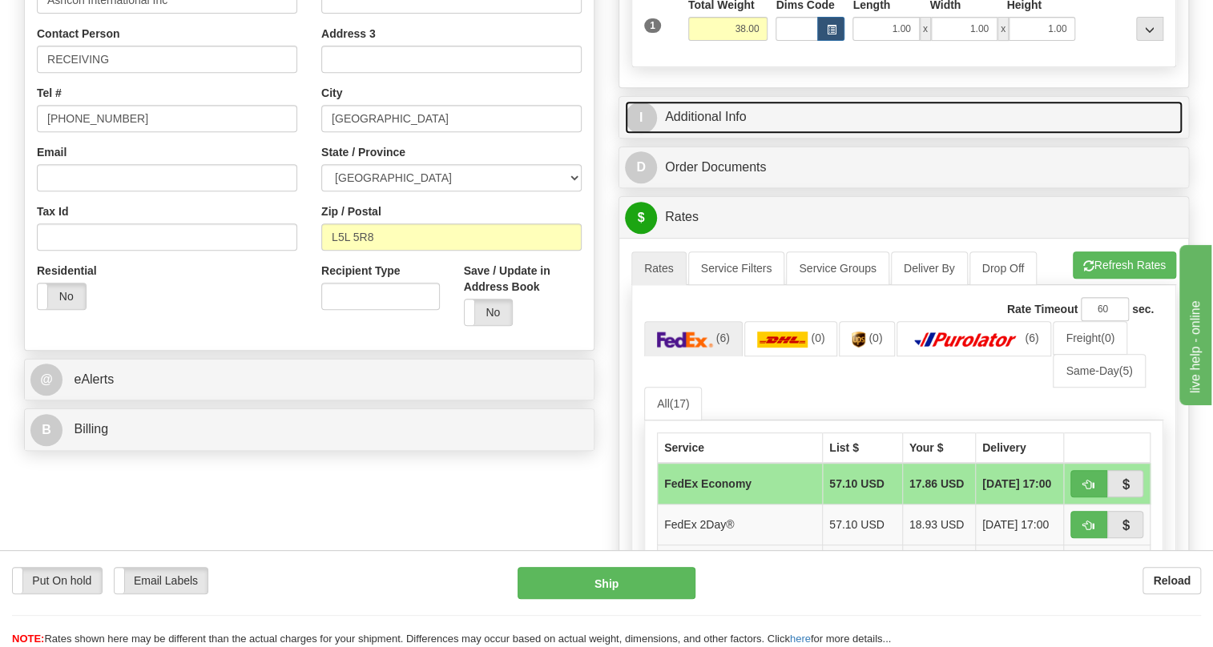
scroll to position [218, 0]
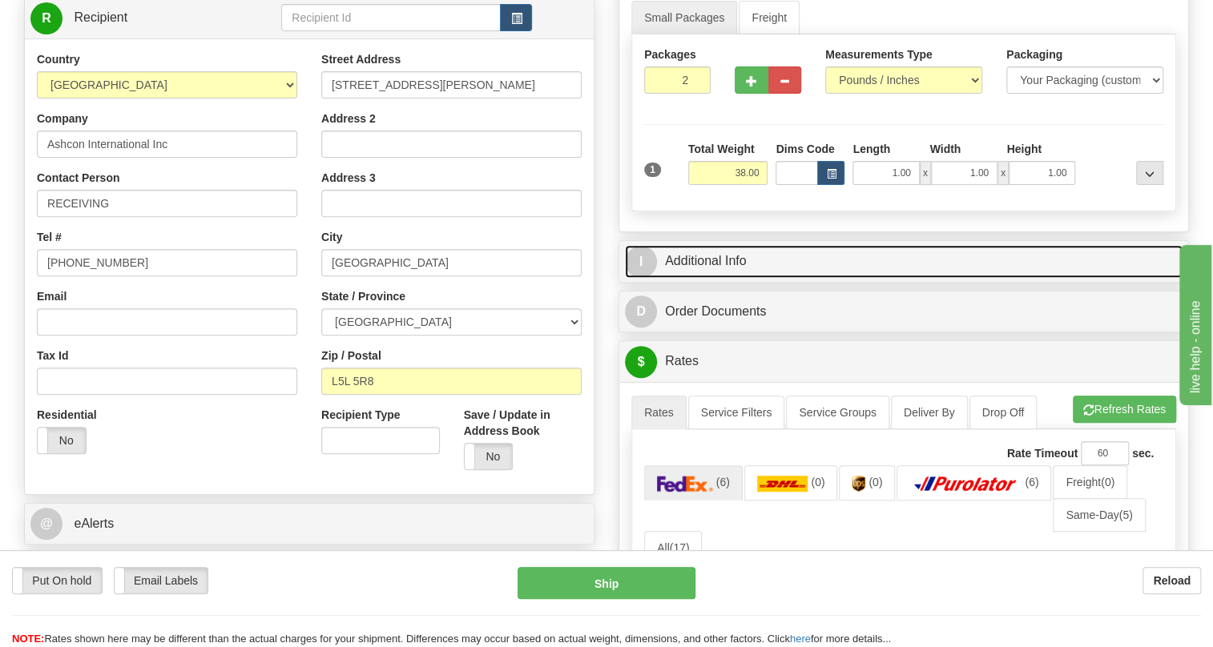
click at [728, 278] on link "I Additional Info" at bounding box center [903, 261] width 557 height 33
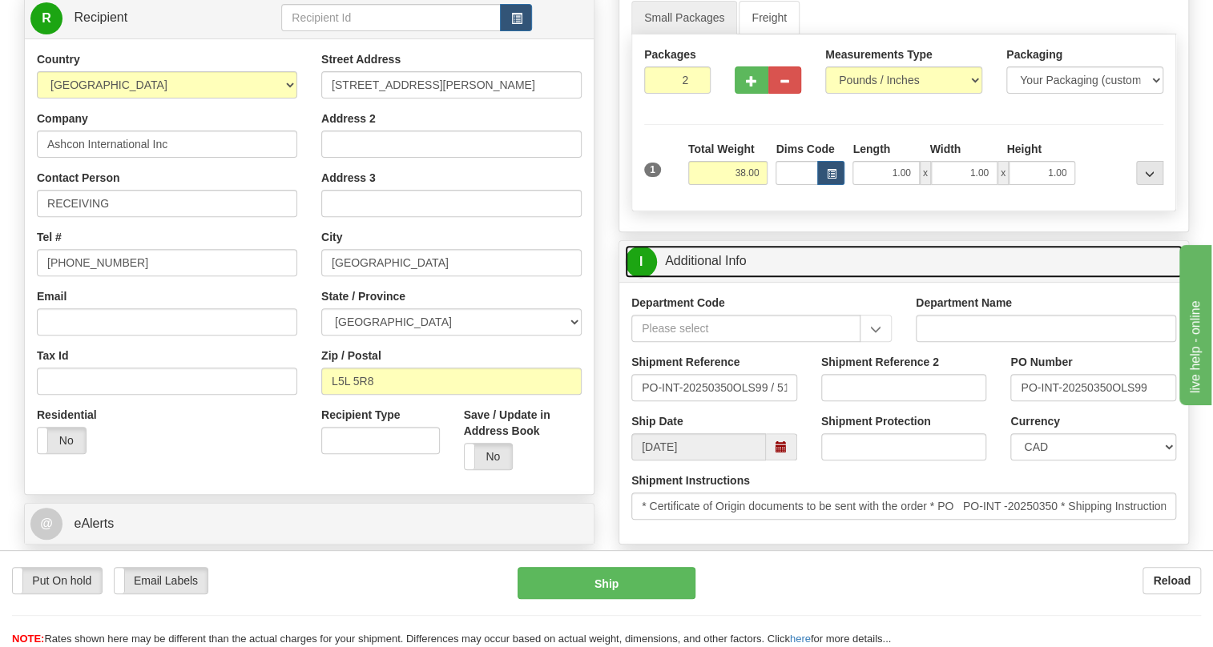
click at [728, 278] on link "I Additional Info" at bounding box center [903, 261] width 557 height 33
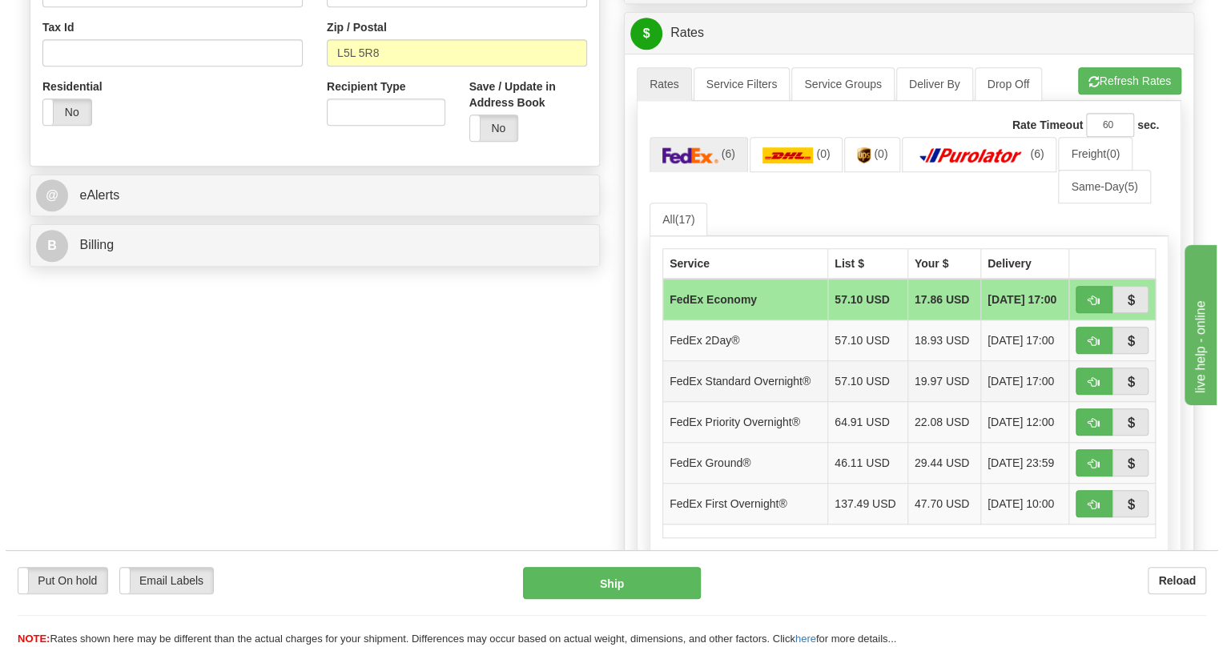
scroll to position [582, 0]
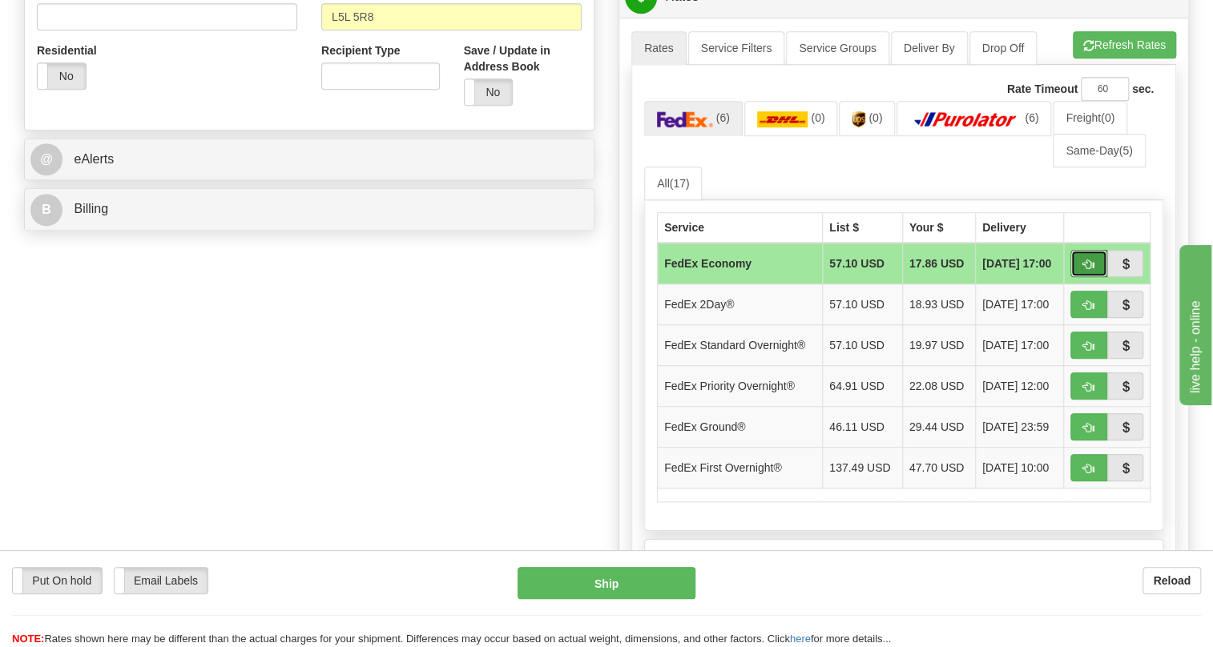
click at [1087, 270] on span "button" at bounding box center [1088, 264] width 11 height 10
type input "20"
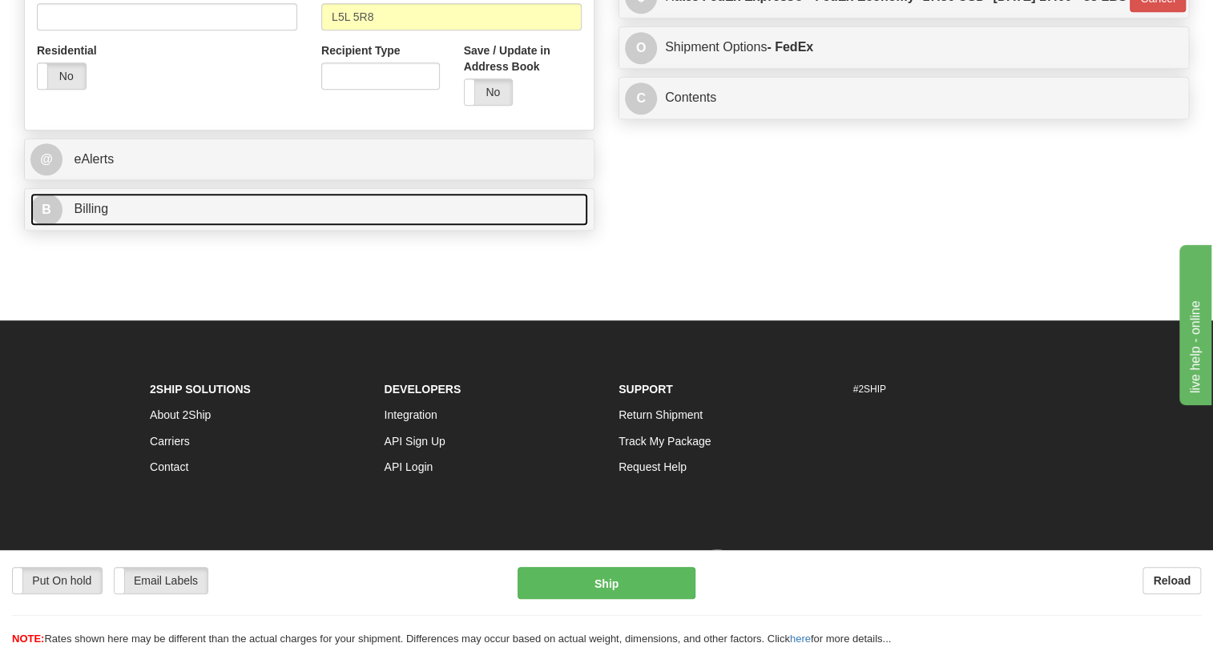
click at [99, 215] on span "Billing" at bounding box center [91, 209] width 34 height 14
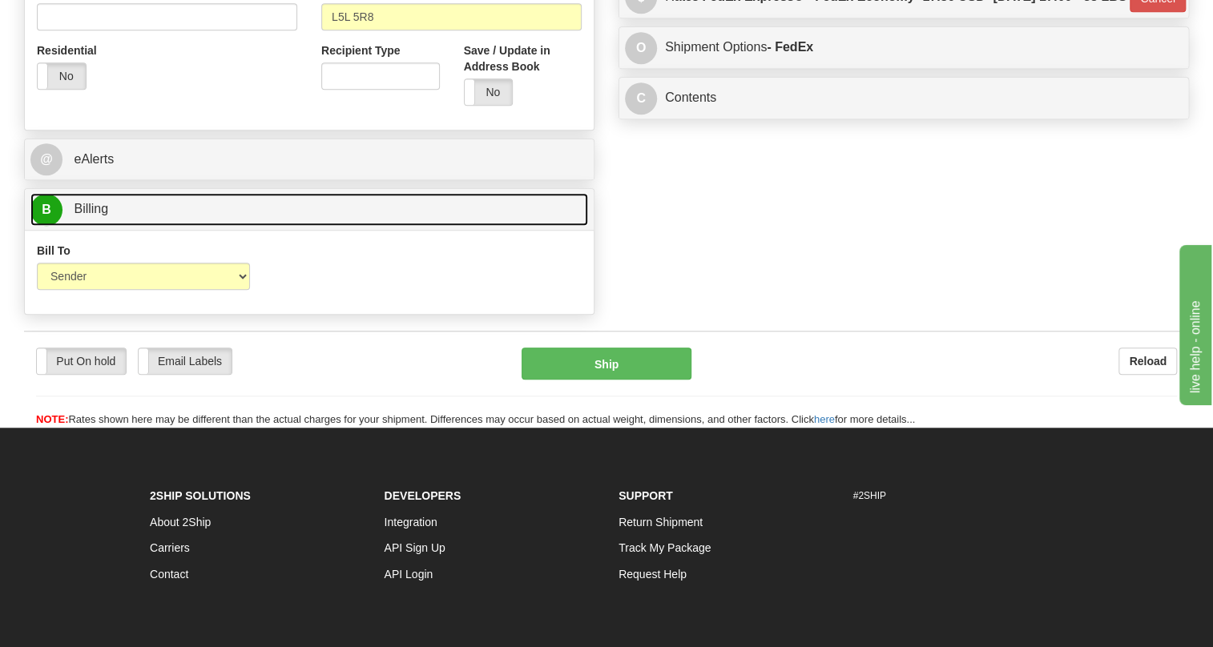
click at [99, 215] on span "Billing" at bounding box center [91, 209] width 34 height 14
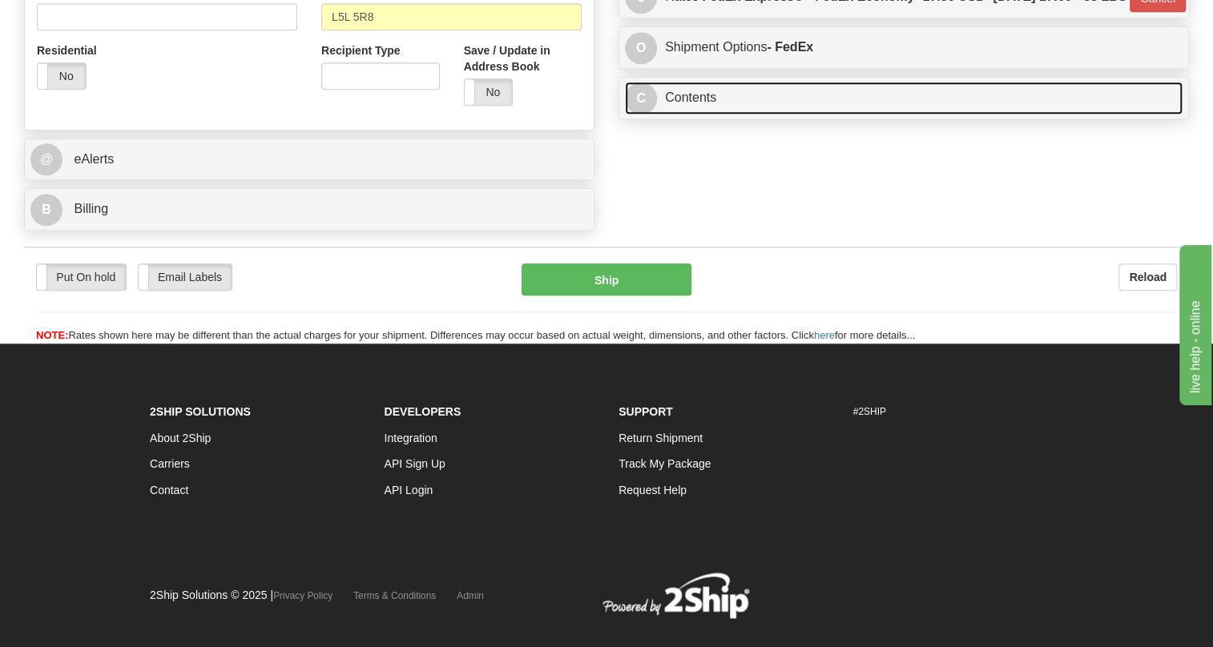
click at [696, 115] on link "C Contents" at bounding box center [903, 98] width 557 height 33
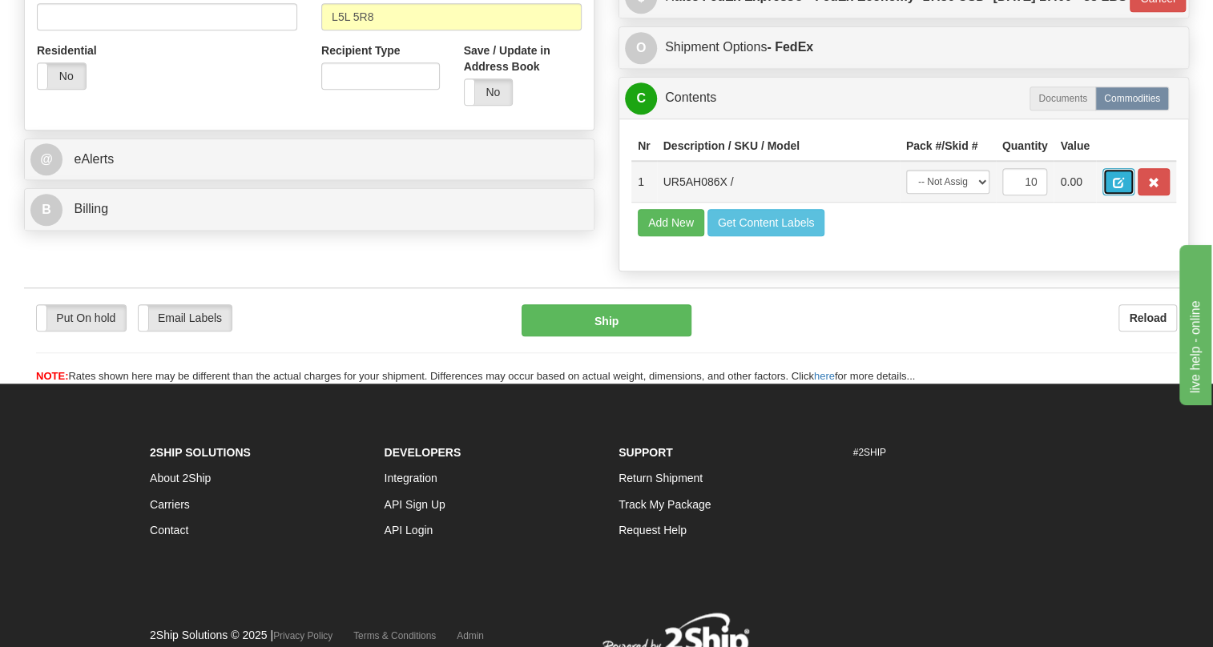
click at [1115, 188] on span "button" at bounding box center [1117, 183] width 11 height 10
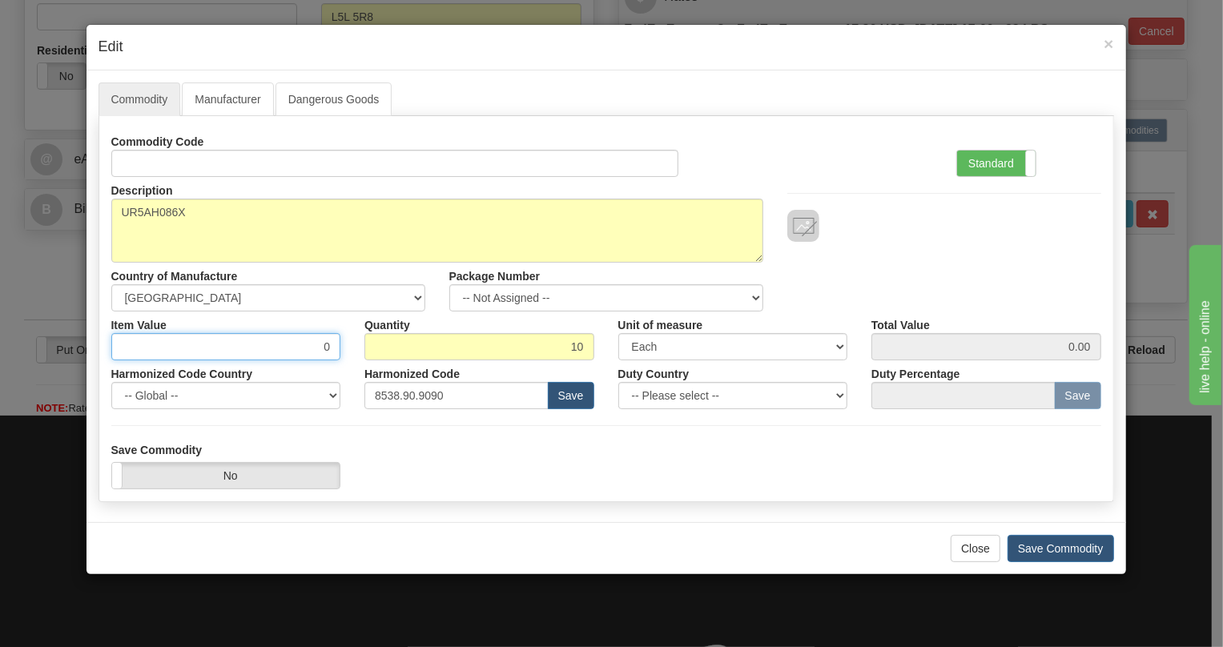
click at [326, 349] on input "0" at bounding box center [226, 346] width 230 height 27
paste input "2.561,28"
click at [294, 349] on input "2.561,28" at bounding box center [226, 346] width 230 height 27
click at [313, 351] on input "2561,28" at bounding box center [226, 346] width 230 height 27
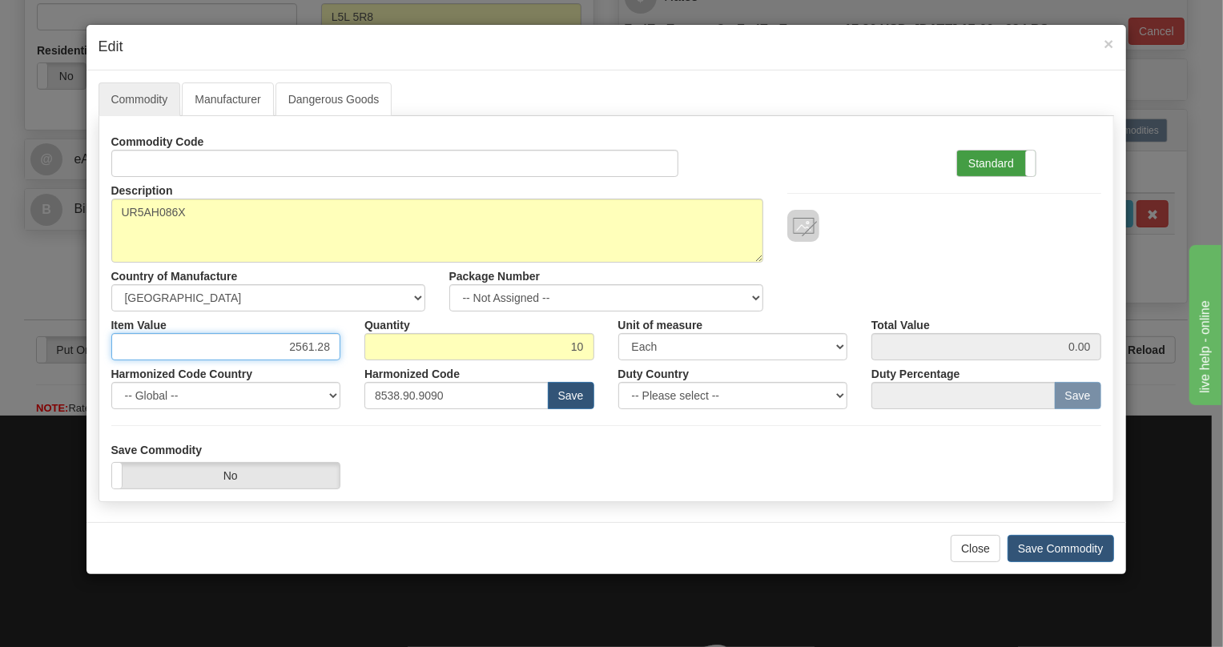
type input "2561.28"
type input "25612.80"
click at [1000, 160] on label "Standard" at bounding box center [996, 164] width 78 height 26
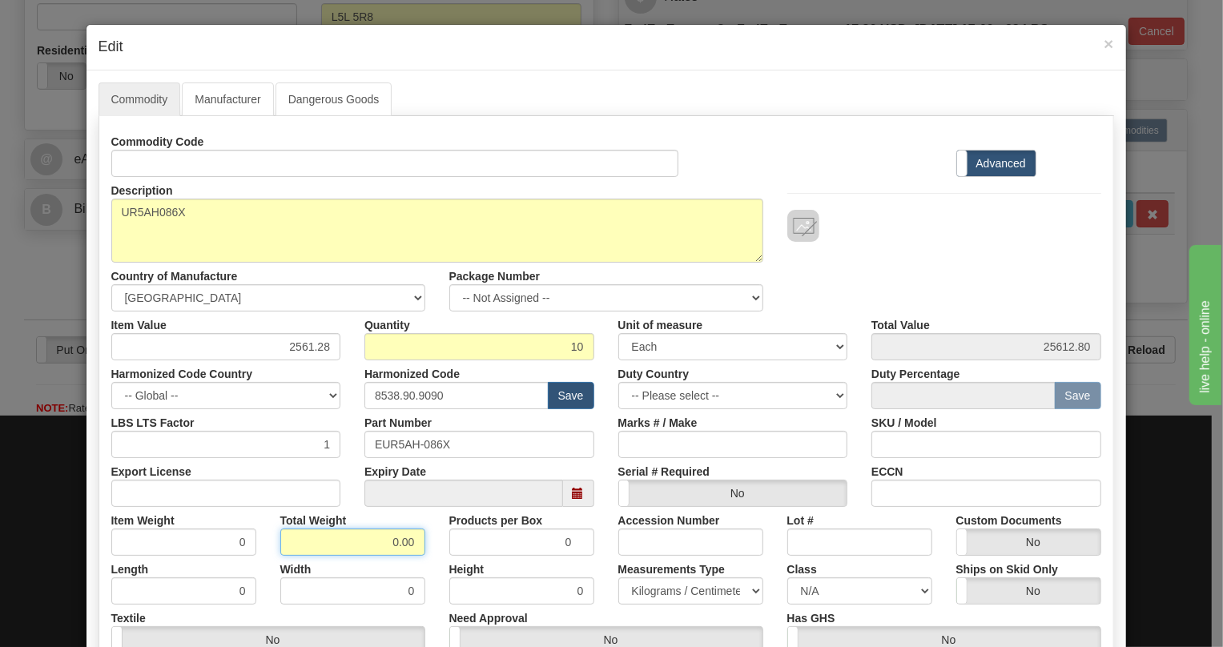
click at [388, 544] on input "0.00" at bounding box center [352, 542] width 145 height 27
type input "1.00"
type input "0.1000"
click at [651, 593] on select "Pounds / Inches Kilograms / Centimeters" at bounding box center [690, 590] width 145 height 27
select select "0"
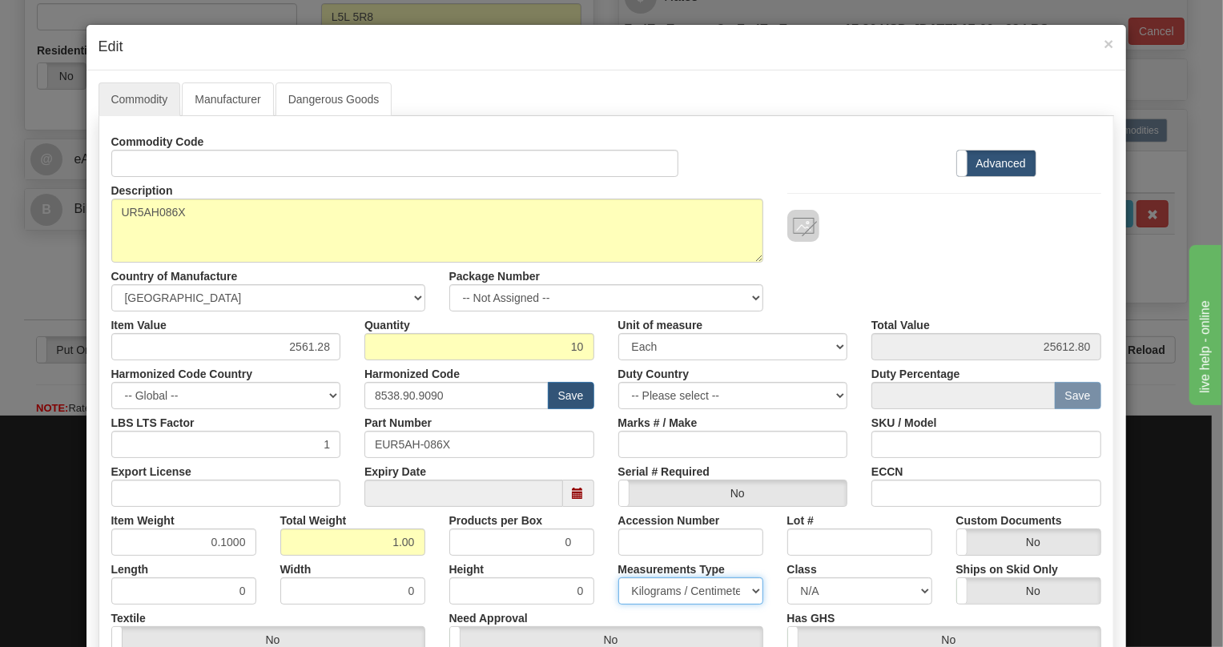
click at [618, 577] on select "Pounds / Inches Kilograms / Centimeters" at bounding box center [690, 590] width 145 height 27
click at [606, 556] on div "Measurements Type Pounds / Inches Kilograms / Centimeters" at bounding box center [690, 580] width 169 height 49
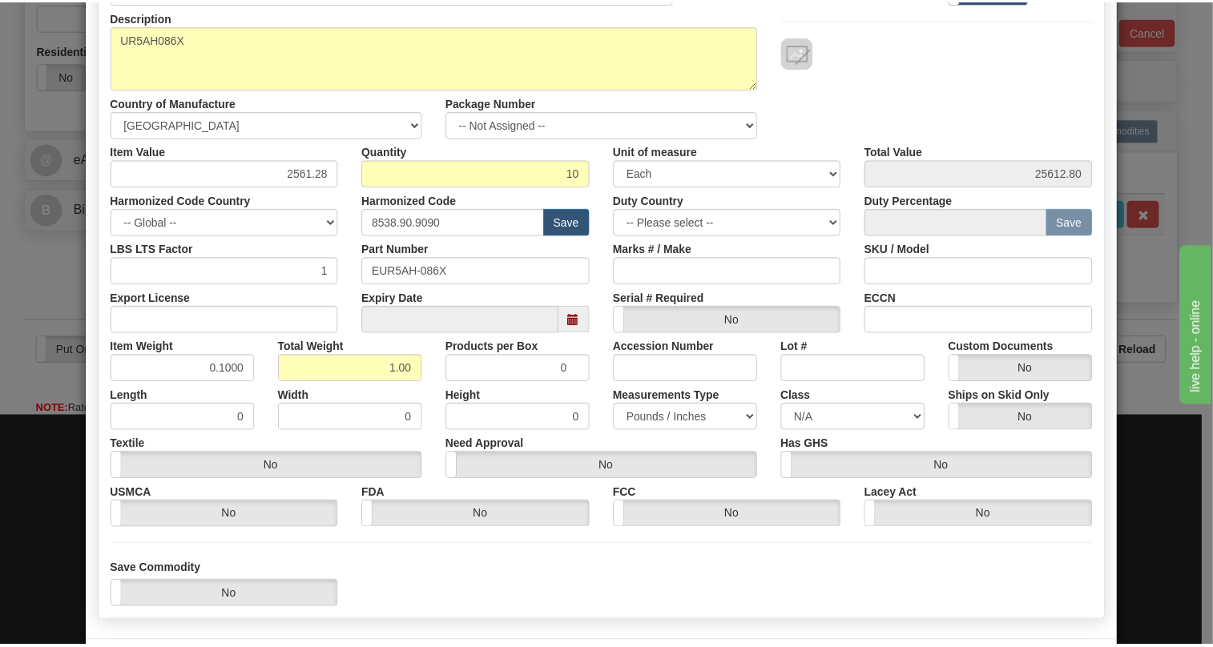
scroll to position [243, 0]
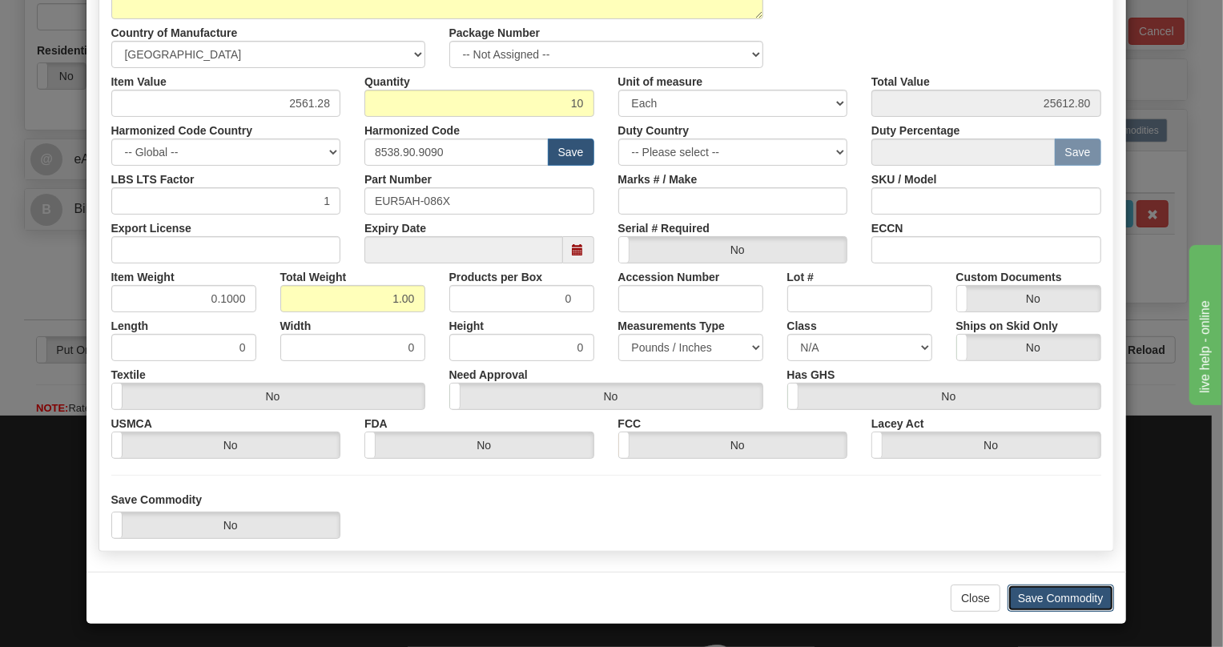
click at [1049, 597] on button "Save Commodity" at bounding box center [1061, 598] width 107 height 27
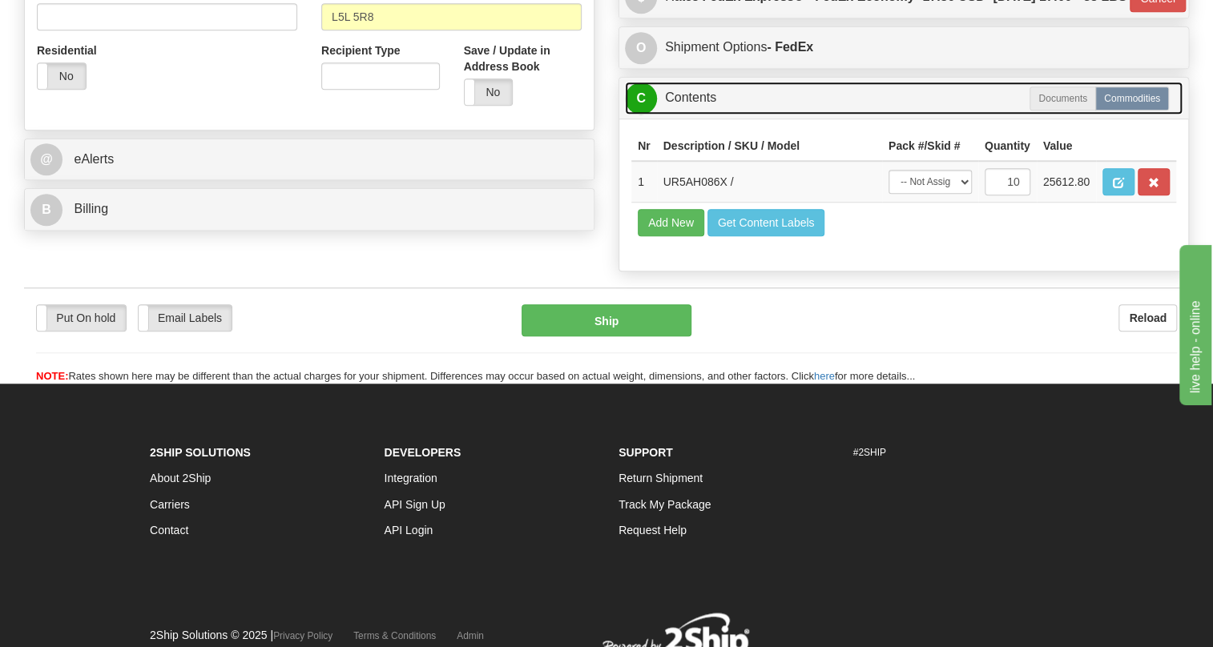
click at [691, 115] on link "C Contents" at bounding box center [903, 98] width 557 height 33
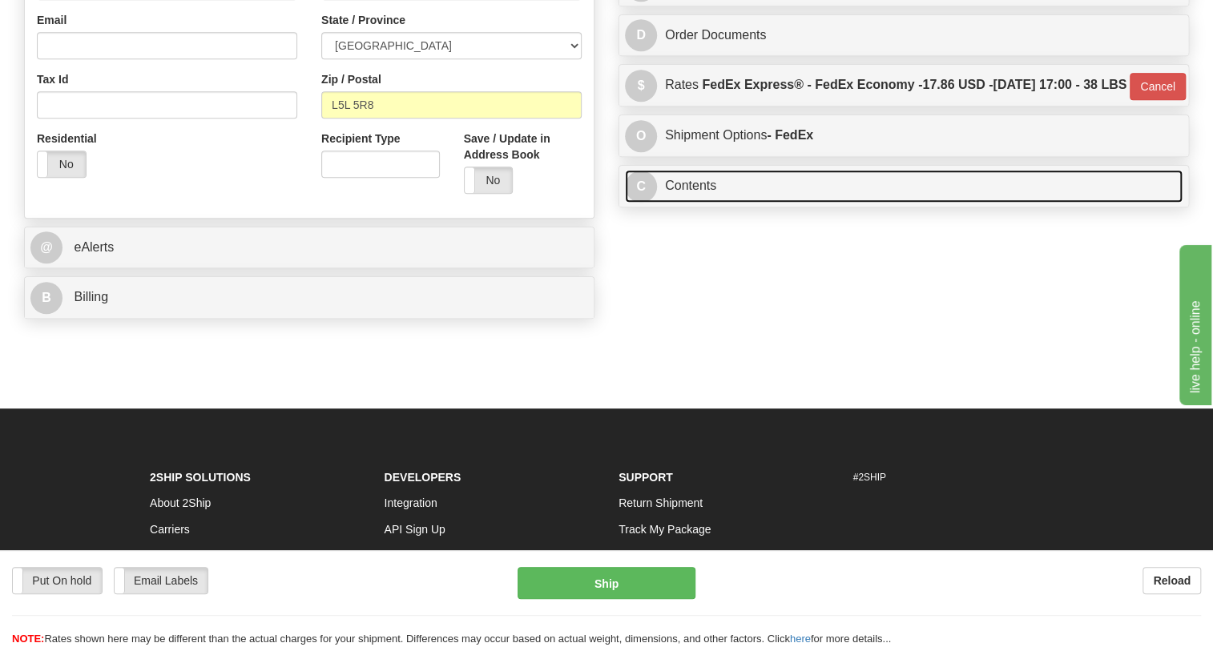
scroll to position [291, 0]
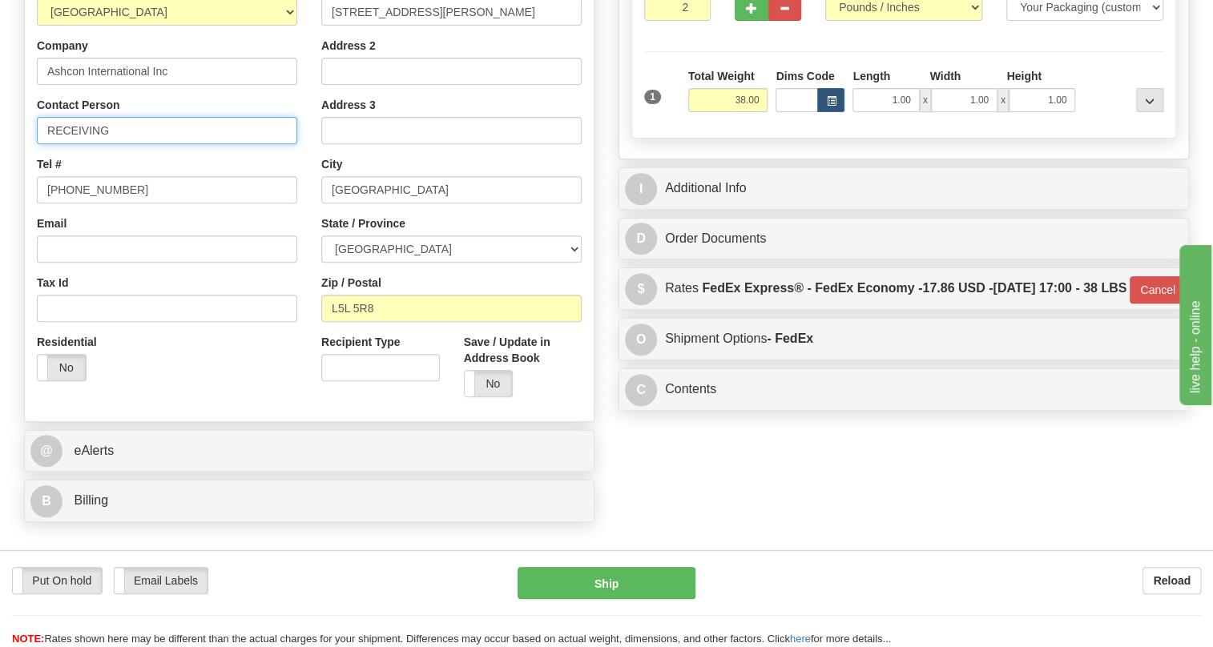
click at [51, 144] on input "RECEIVING" at bounding box center [167, 130] width 260 height 27
click at [109, 144] on input "RECEIVING" at bounding box center [167, 130] width 260 height 27
paste input "Susanna Vinod"
type input "RECEIVING / Susanna Vinod"
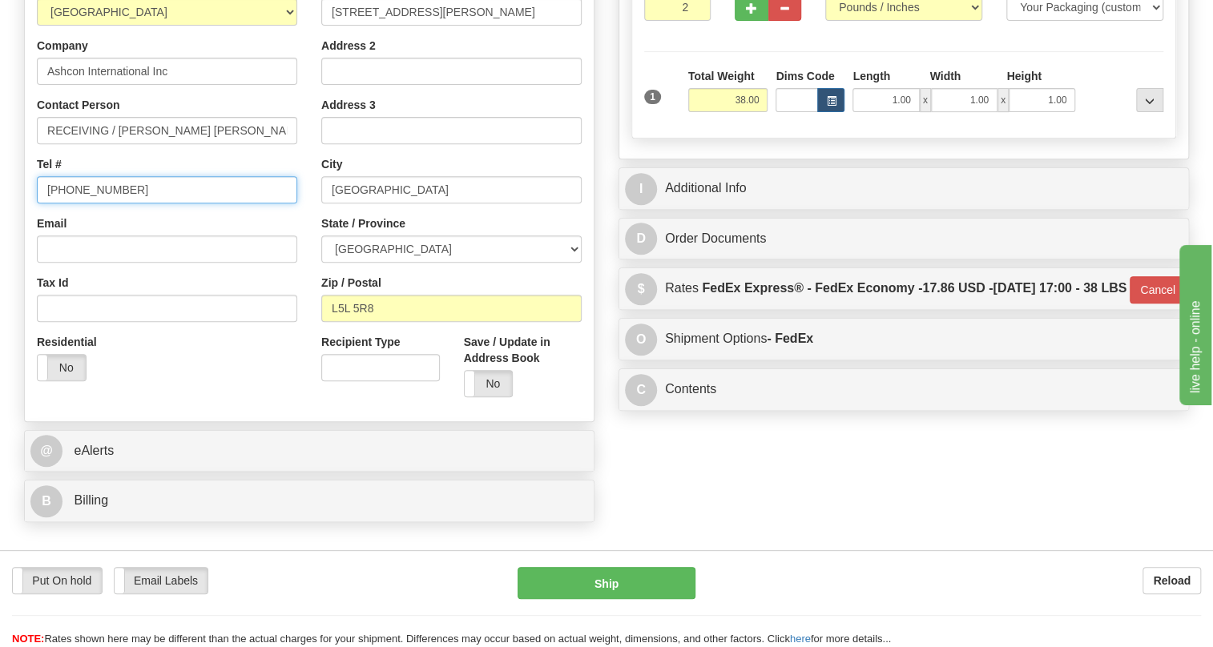
click at [95, 203] on input "[PHONE_NUMBER]" at bounding box center [167, 189] width 260 height 27
paste input "905-569-2300"
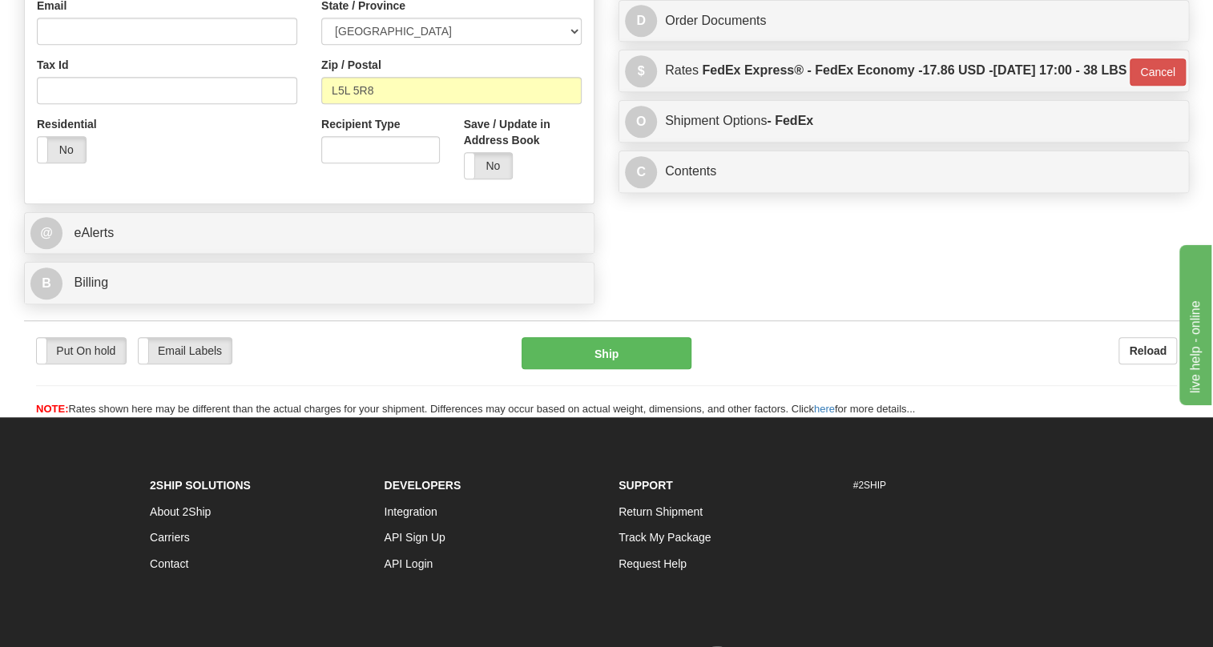
scroll to position [509, 0]
type input "905-569-2300"
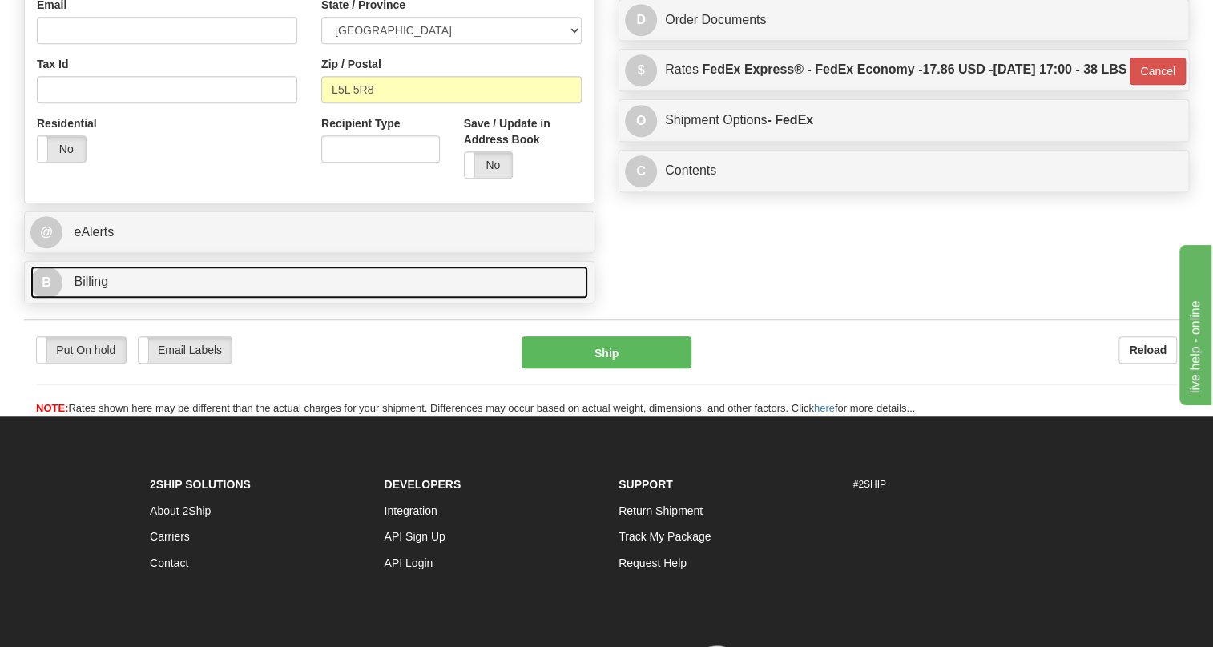
click at [100, 288] on span "Billing" at bounding box center [91, 282] width 34 height 14
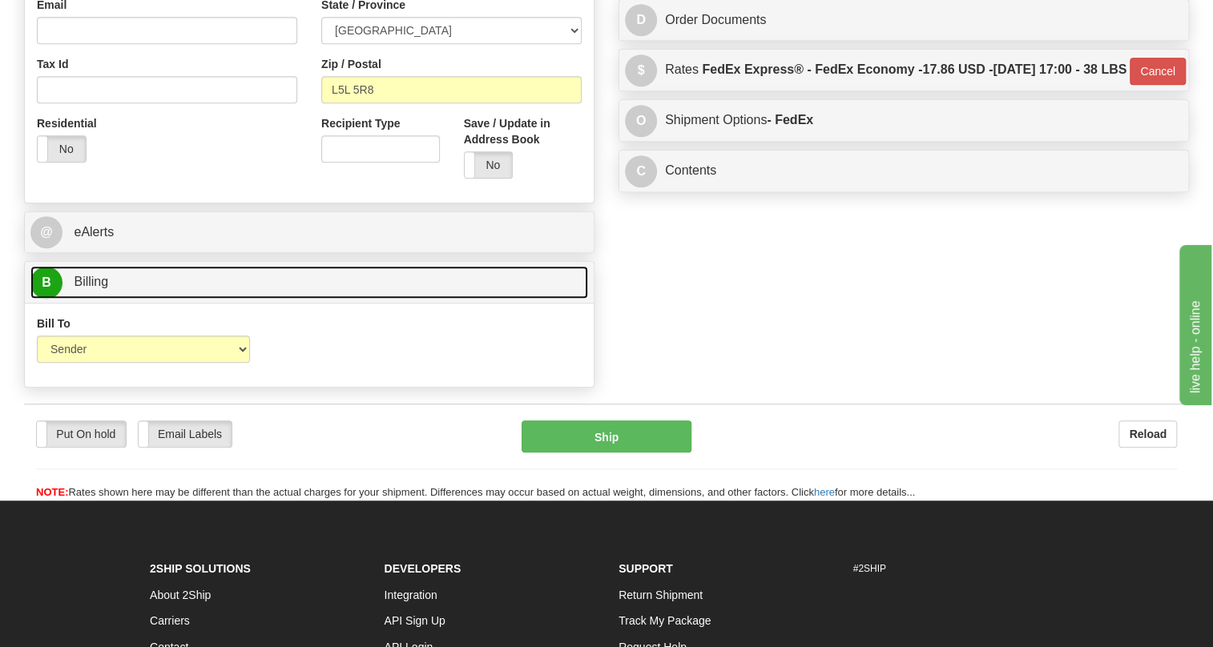
click at [100, 288] on span "Billing" at bounding box center [91, 282] width 34 height 14
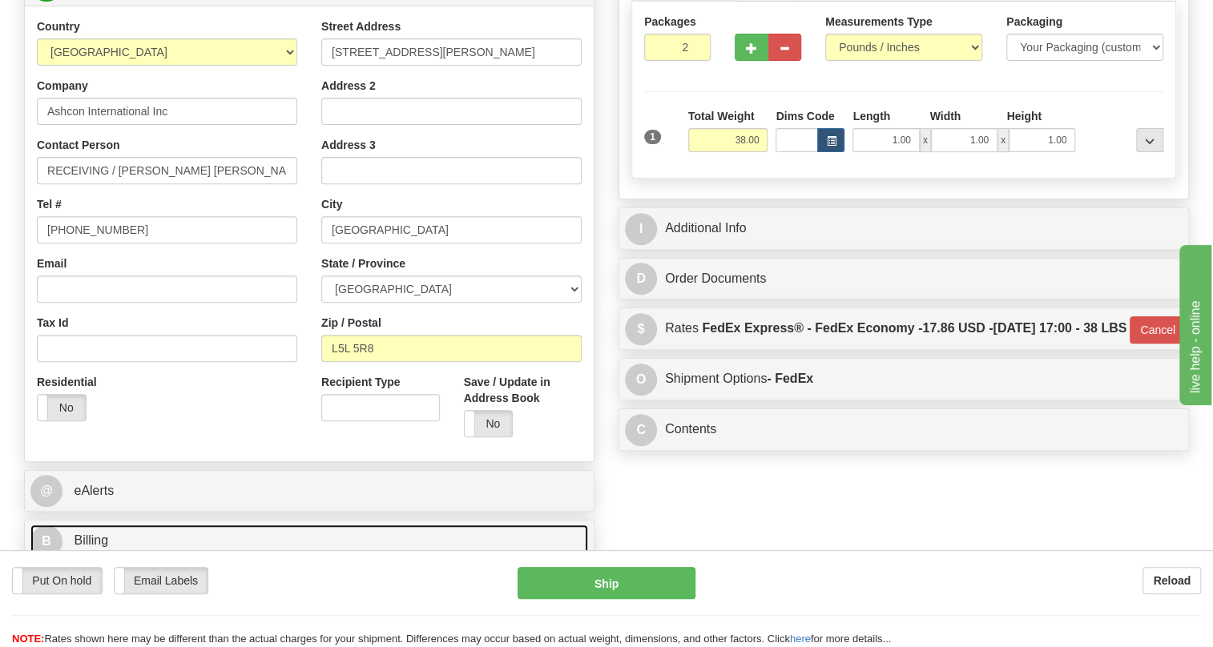
scroll to position [218, 0]
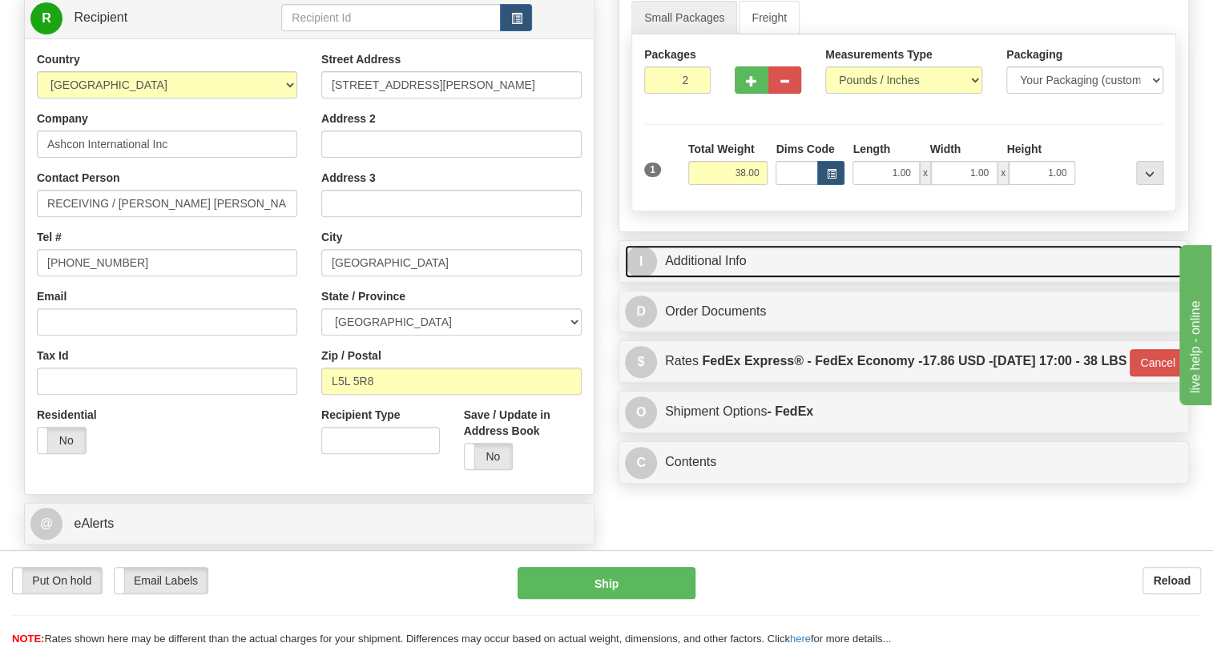
drag, startPoint x: 686, startPoint y: 299, endPoint x: 797, endPoint y: 310, distance: 111.9
click at [686, 278] on link "I Additional Info" at bounding box center [903, 261] width 557 height 33
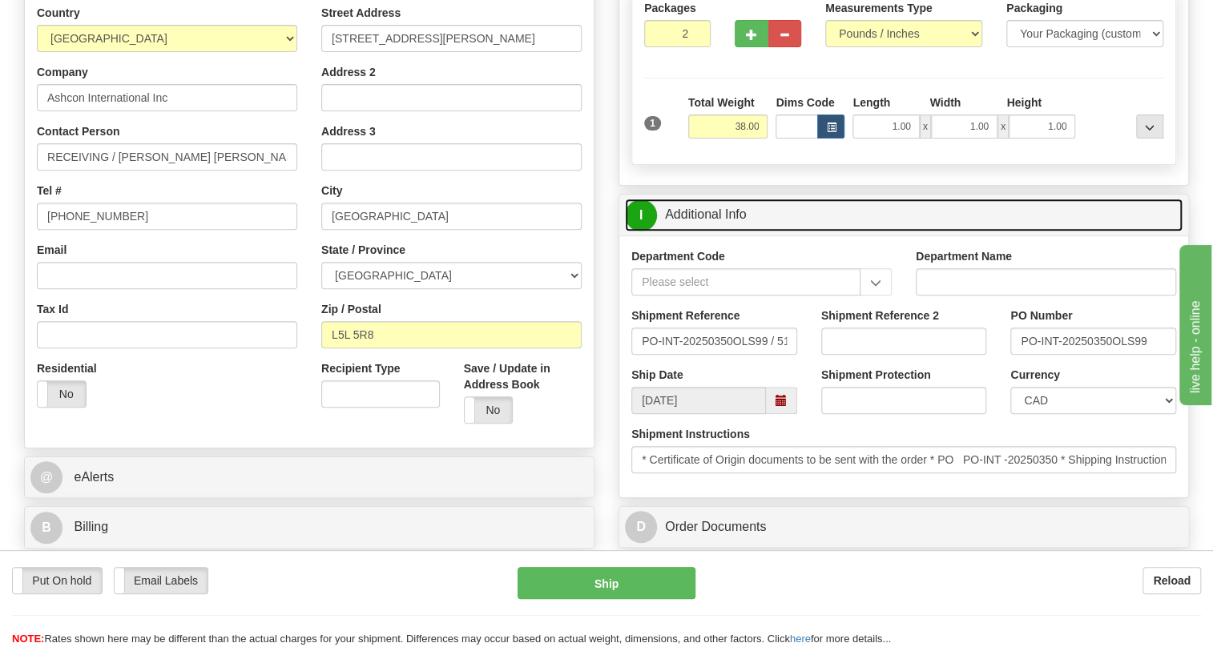
scroll to position [291, 0]
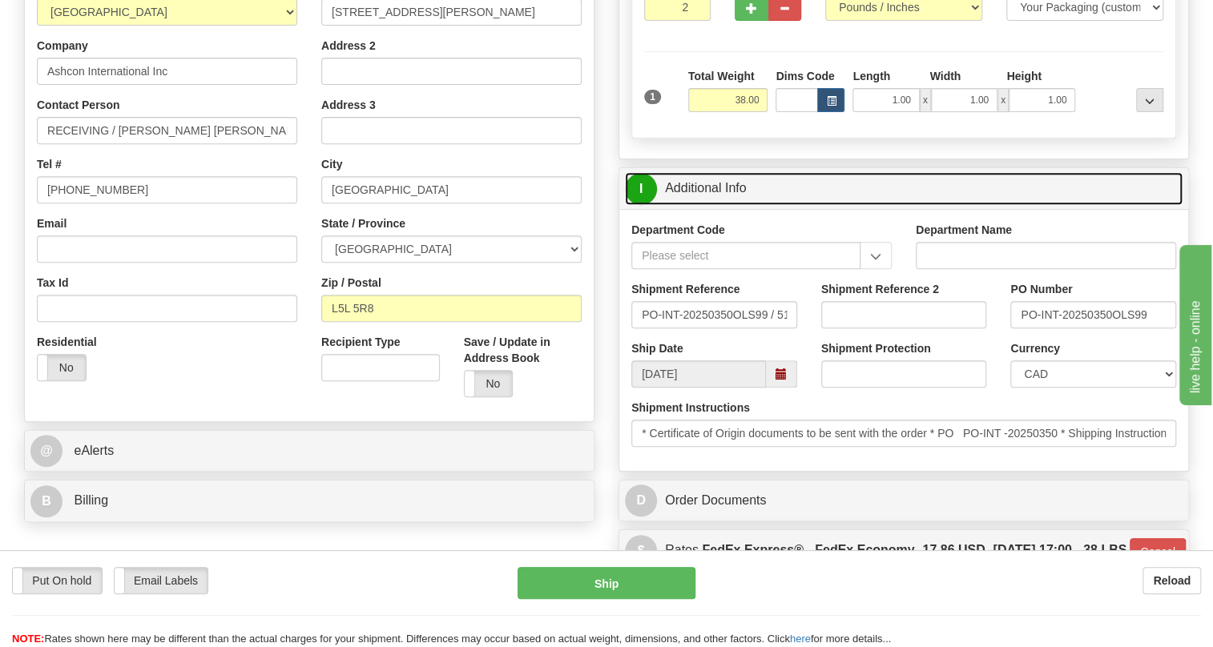
click at [690, 205] on link "I Additional Info" at bounding box center [903, 188] width 557 height 33
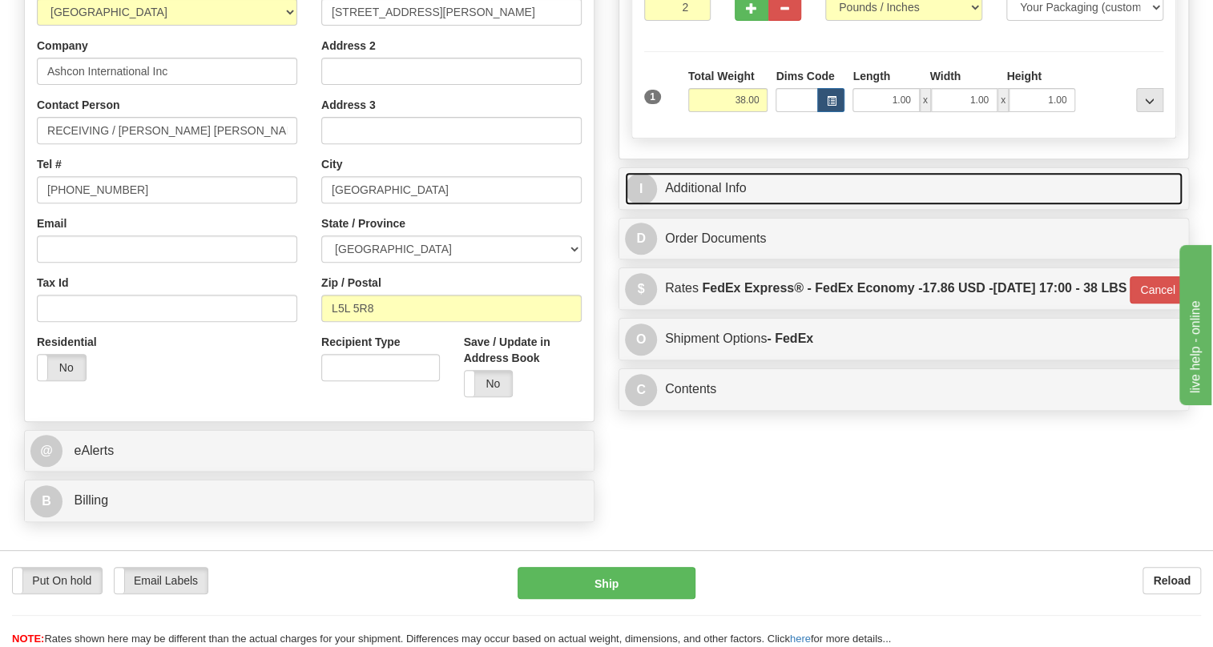
click at [691, 205] on link "I Additional Info" at bounding box center [903, 188] width 557 height 33
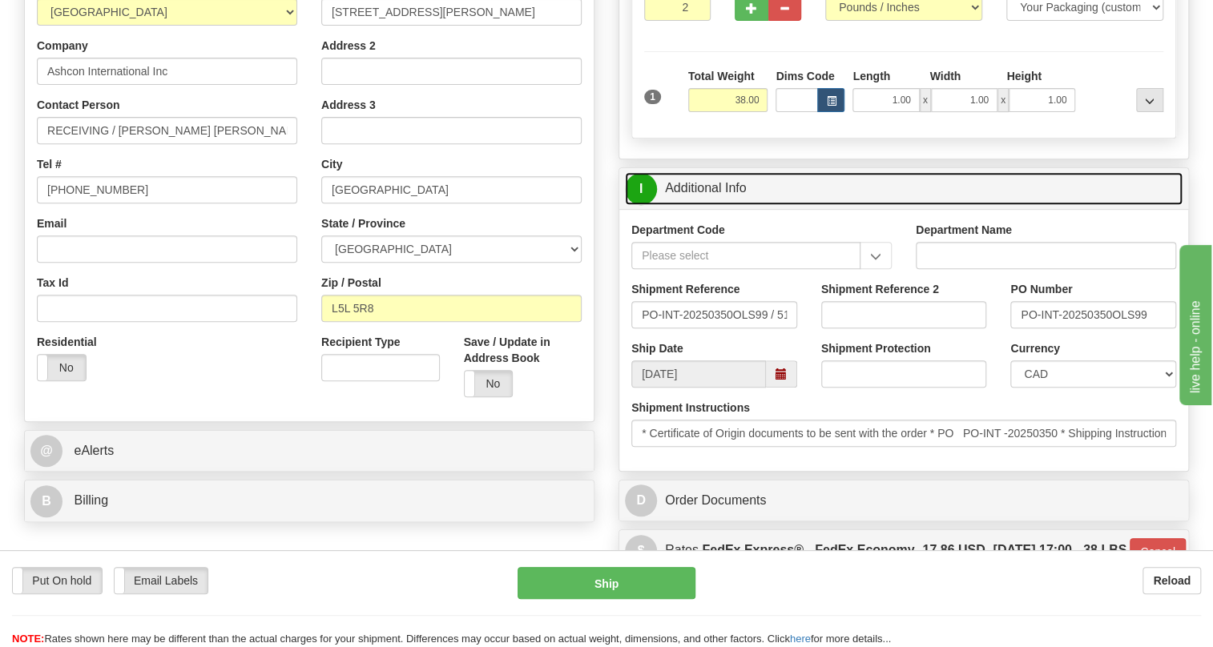
click at [729, 205] on link "I Additional Info" at bounding box center [903, 188] width 557 height 33
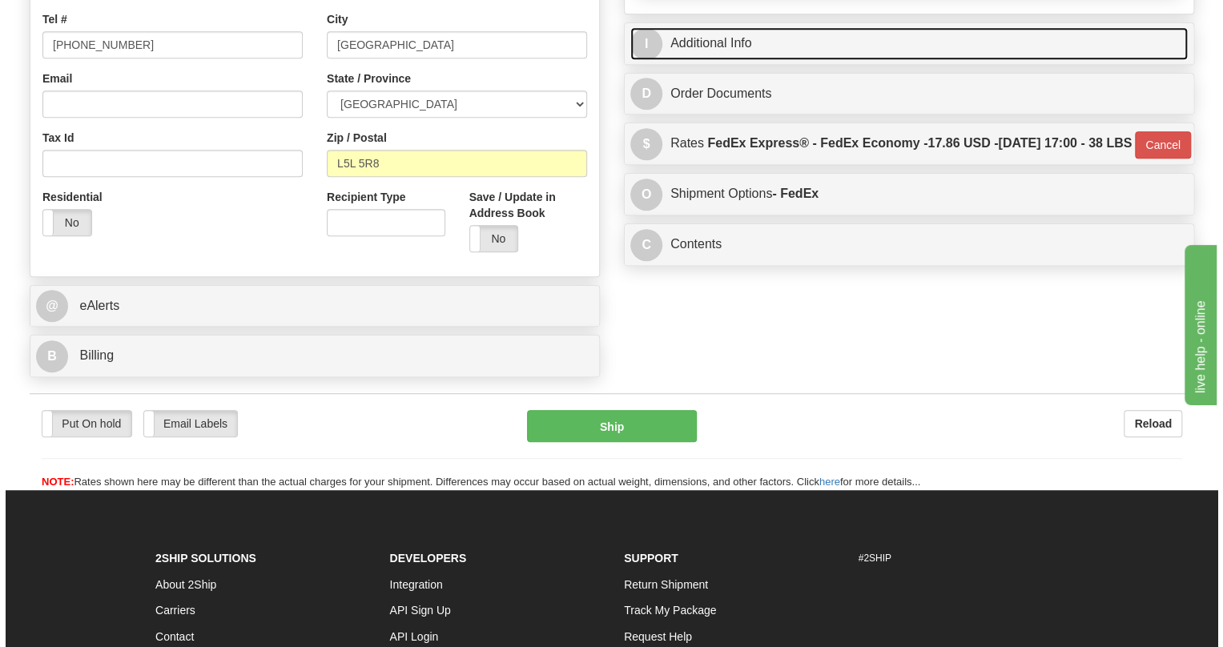
scroll to position [437, 0]
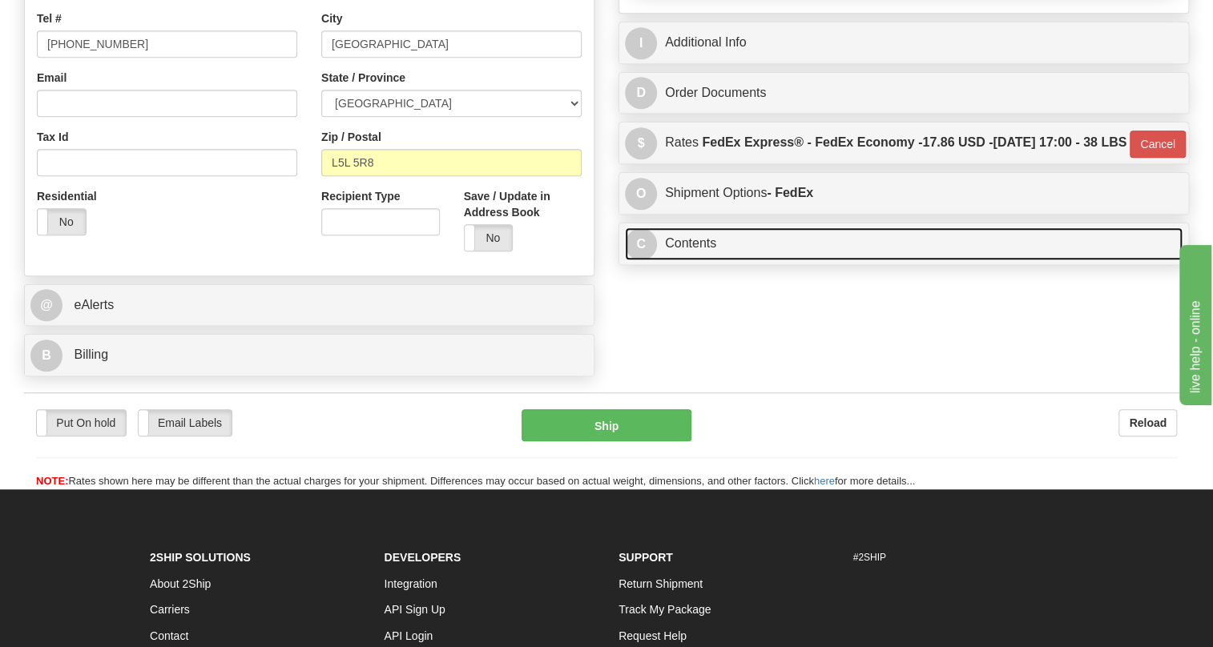
click at [694, 260] on link "C Contents" at bounding box center [903, 243] width 557 height 33
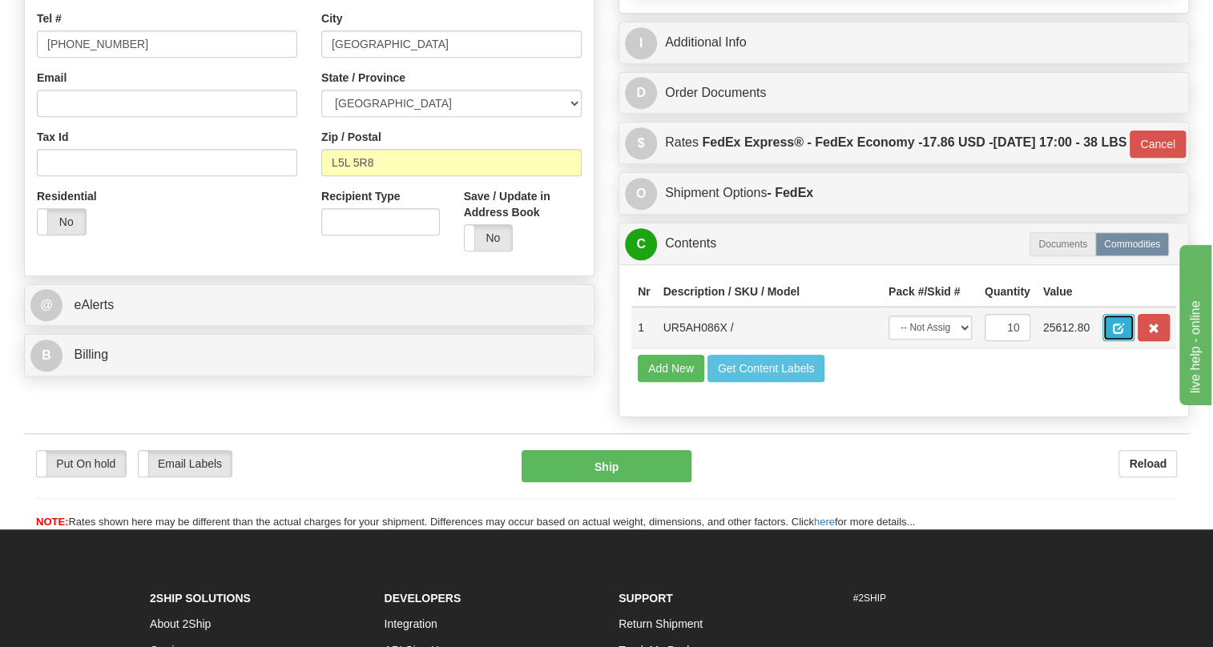
click at [1111, 341] on button "button" at bounding box center [1118, 327] width 32 height 27
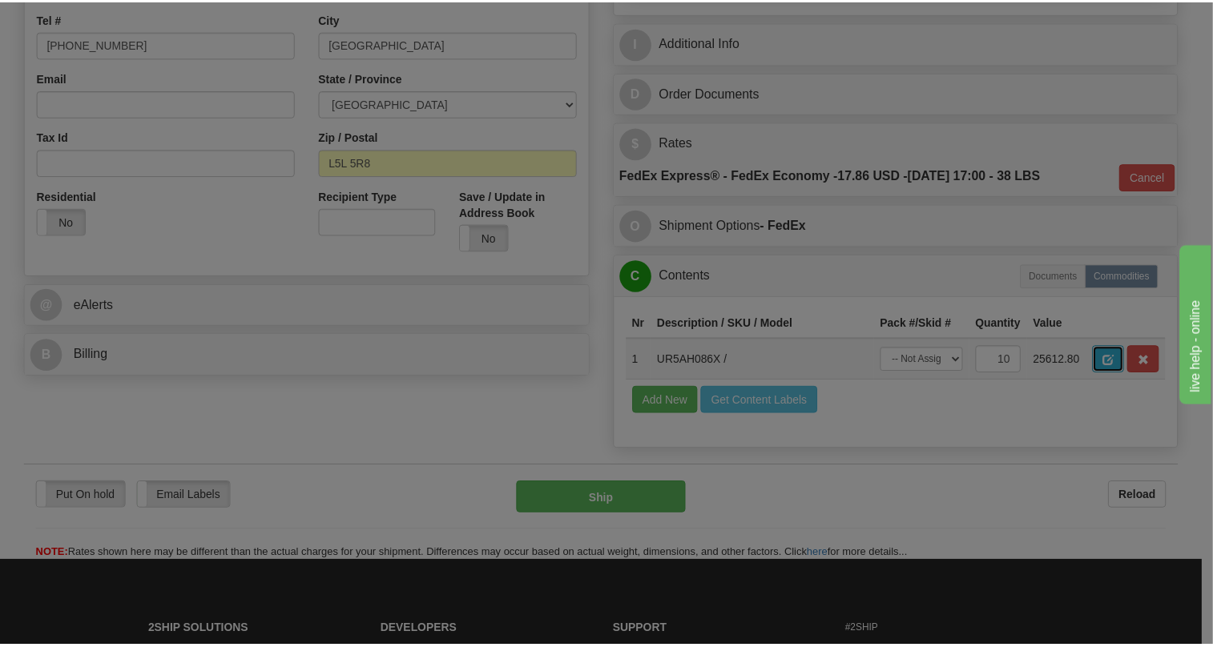
scroll to position [0, 0]
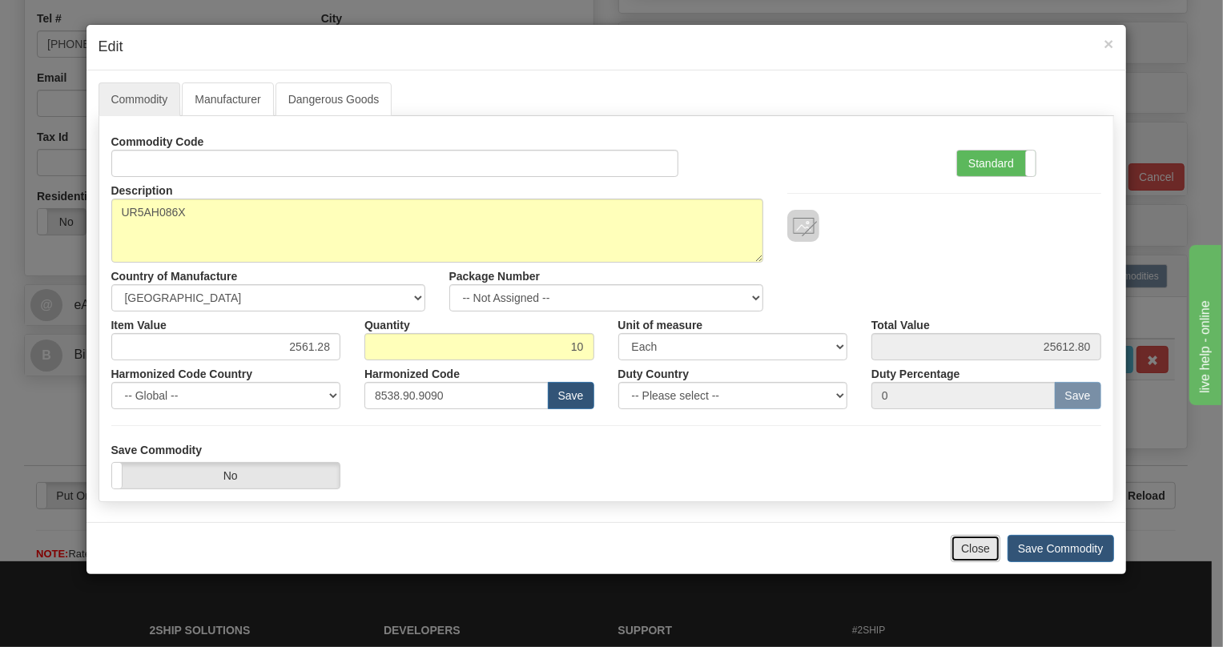
click at [975, 549] on button "Close" at bounding box center [976, 548] width 50 height 27
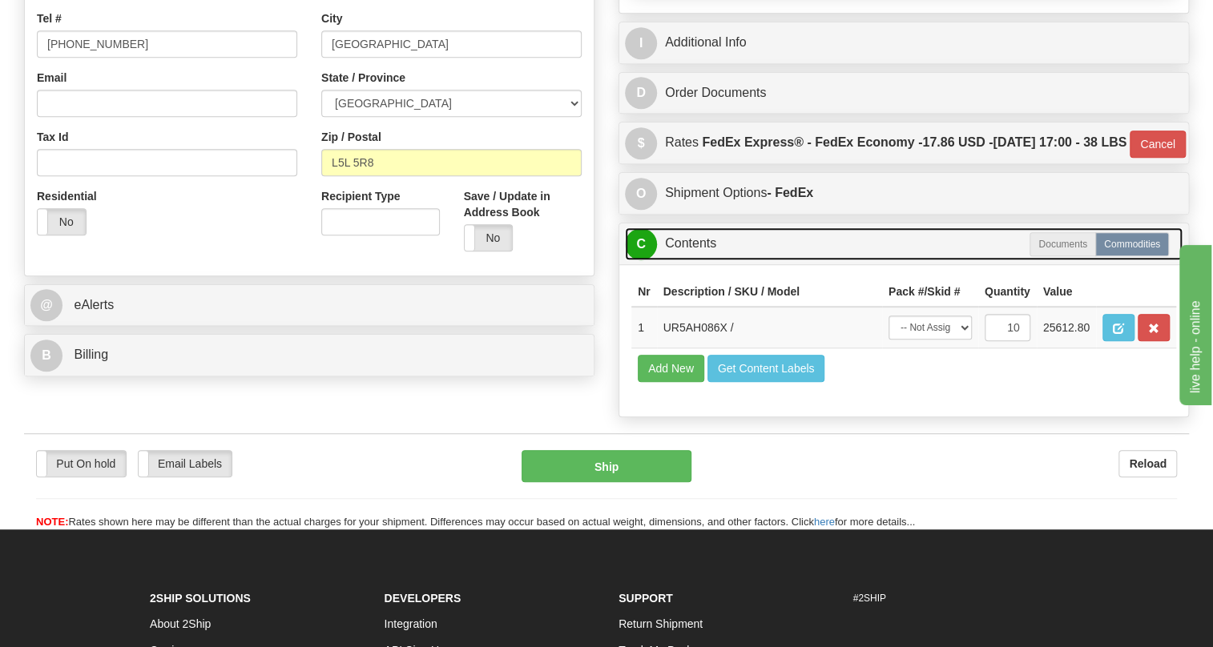
click at [690, 260] on link "C Contents" at bounding box center [903, 243] width 557 height 33
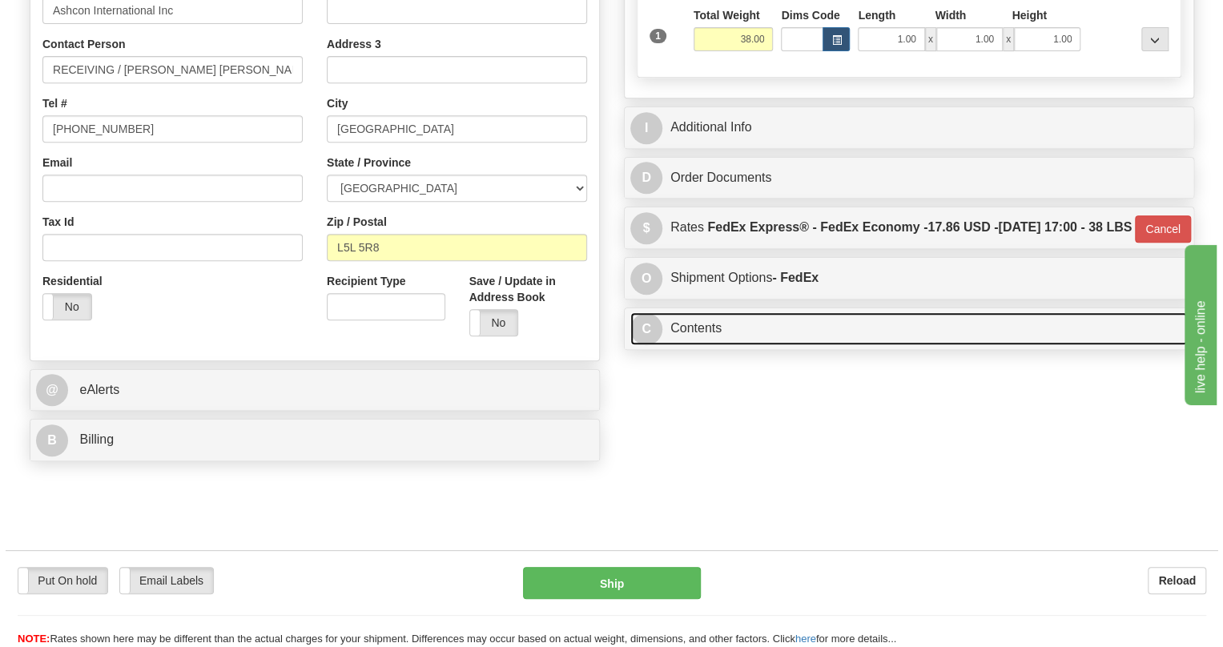
scroll to position [145, 0]
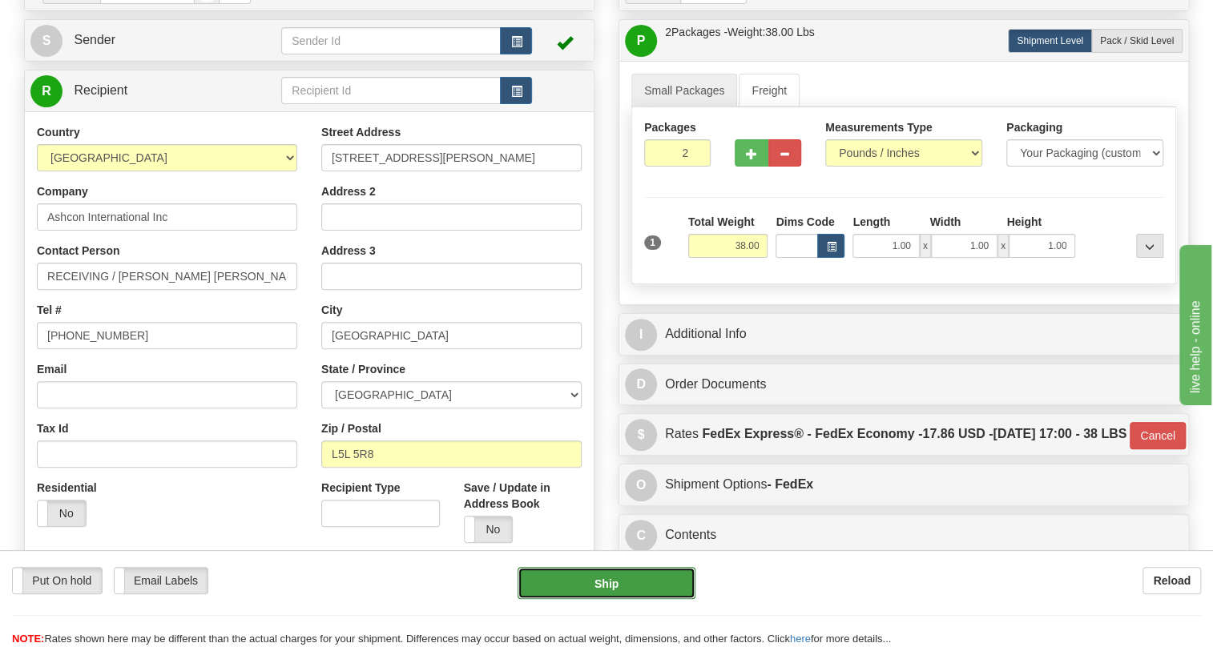
click at [607, 587] on button "Ship" at bounding box center [606, 583] width 178 height 32
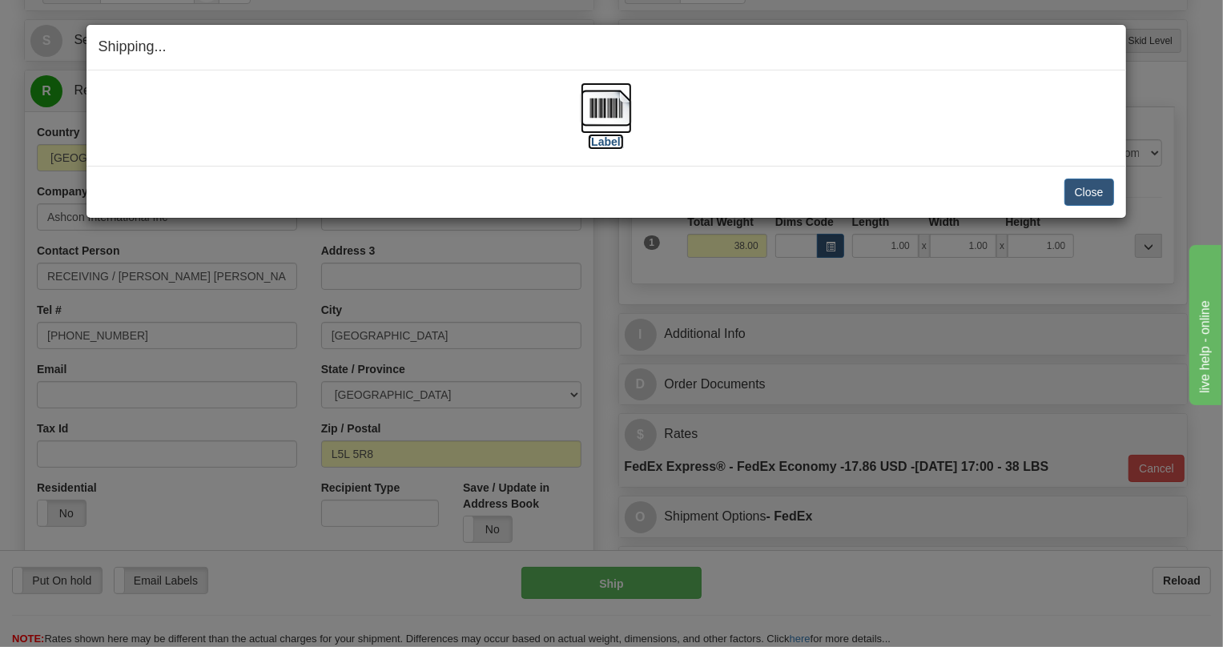
click at [605, 104] on img at bounding box center [606, 107] width 51 height 51
click at [1084, 191] on button "Close" at bounding box center [1089, 192] width 50 height 27
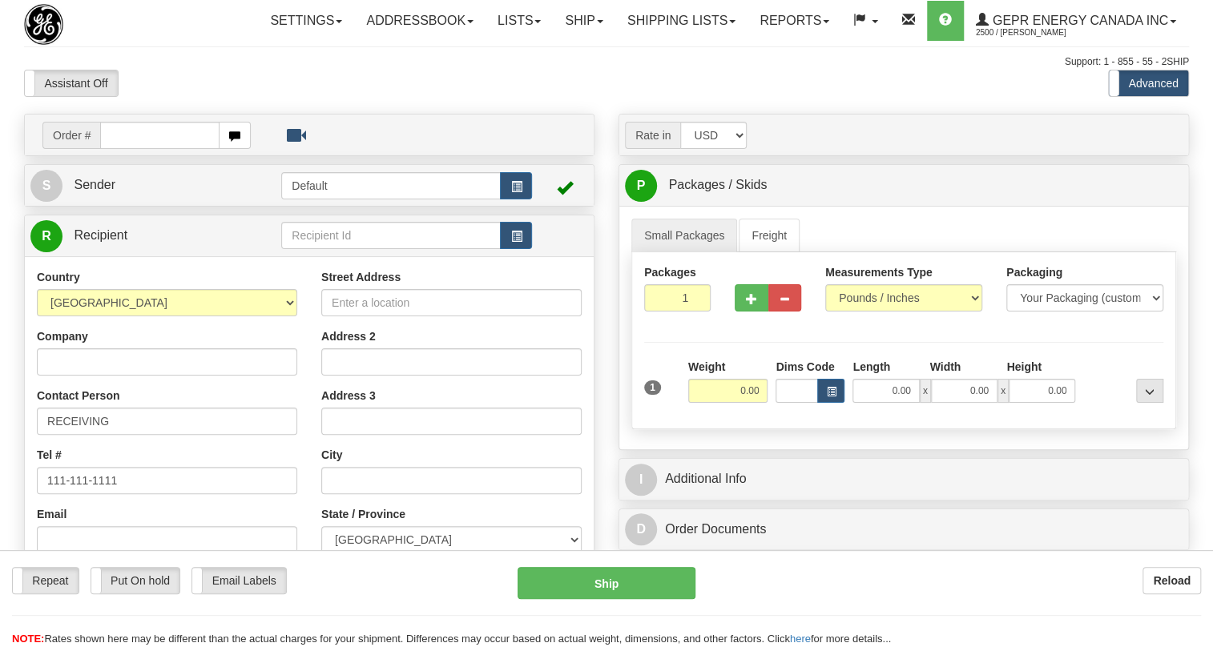
click at [136, 168] on div "Toggle navigation Settings Shipping Preferences Fields Preferences New" at bounding box center [606, 451] width 1213 height 903
click at [162, 149] on input "text" at bounding box center [159, 135] width 119 height 27
type input "86694776"
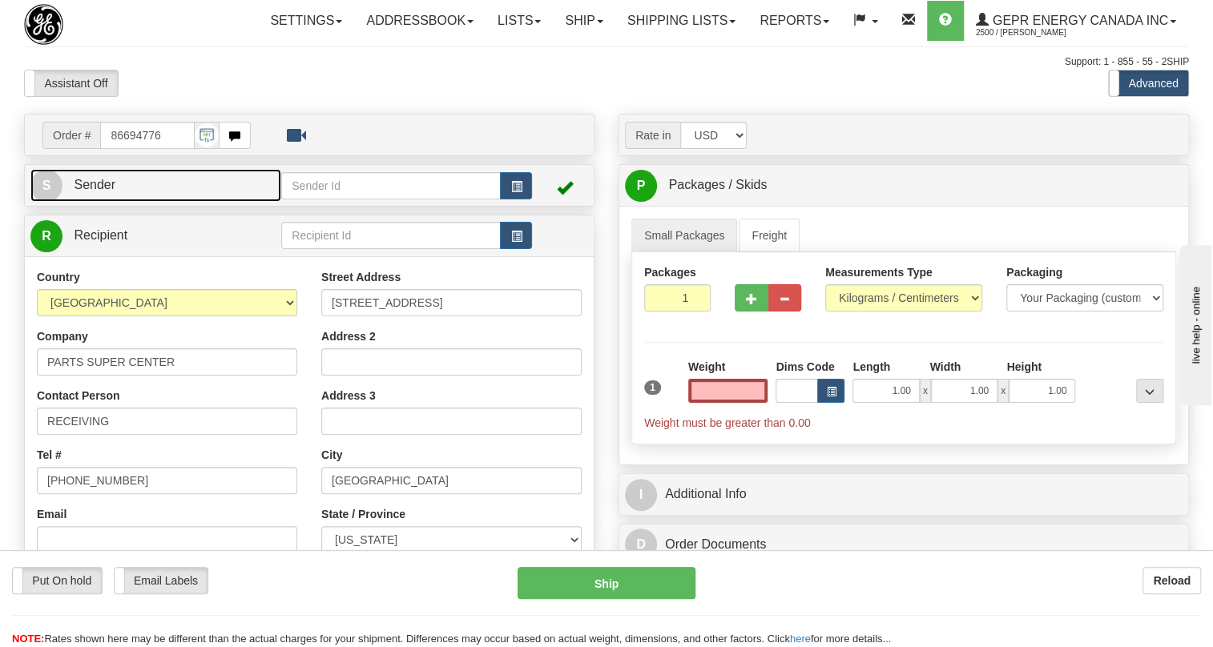
type input "0.00"
click at [96, 191] on span "Sender" at bounding box center [95, 185] width 42 height 14
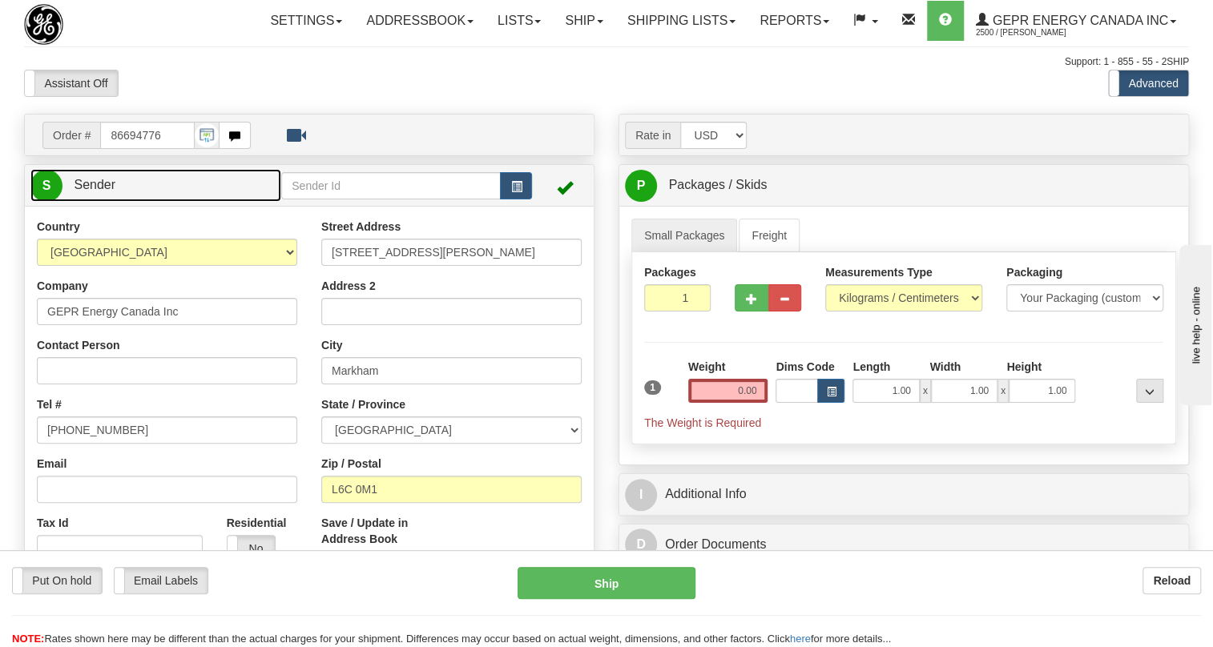
type input "MARKHAM"
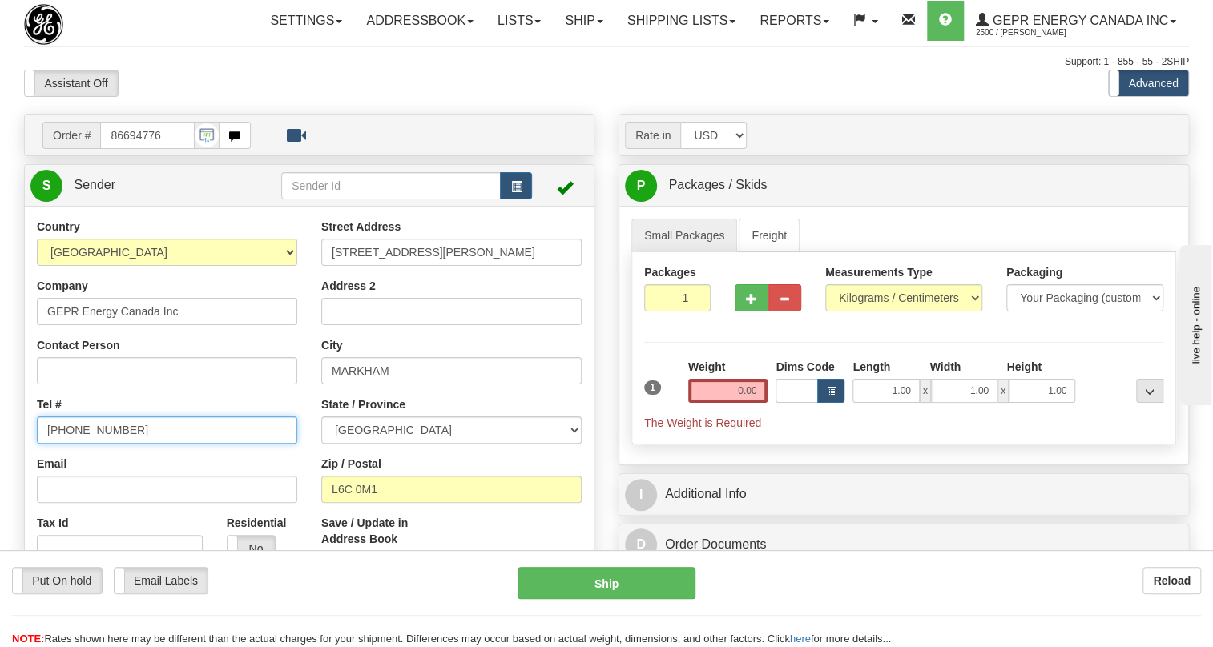
click at [85, 444] on input "[PHONE_NUMBER]" at bounding box center [167, 429] width 260 height 27
paste input "[PHONE_NUMBER]"
type input "[PHONE_NUMBER]"
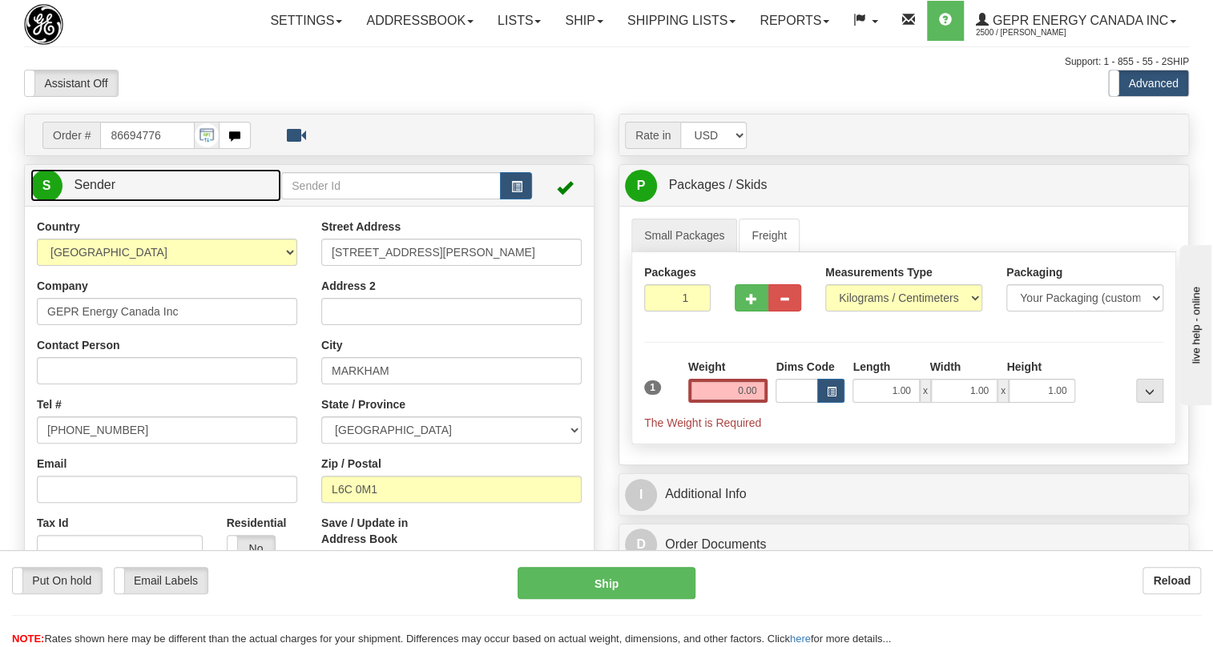
click at [95, 191] on span "Sender" at bounding box center [95, 185] width 42 height 14
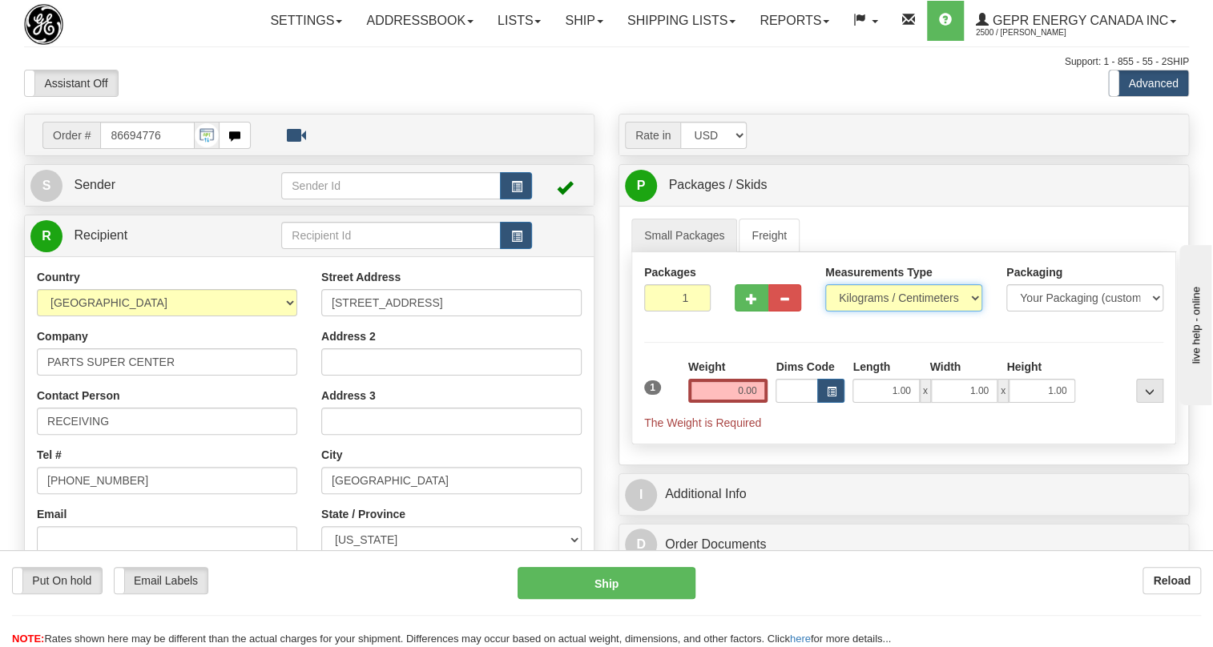
click at [894, 312] on select "Pounds / Inches Kilograms / Centimeters" at bounding box center [903, 297] width 157 height 27
select select "0"
click at [825, 312] on select "Pounds / Inches Kilograms / Centimeters" at bounding box center [903, 297] width 157 height 27
click at [703, 403] on input "0.00" at bounding box center [728, 391] width 80 height 24
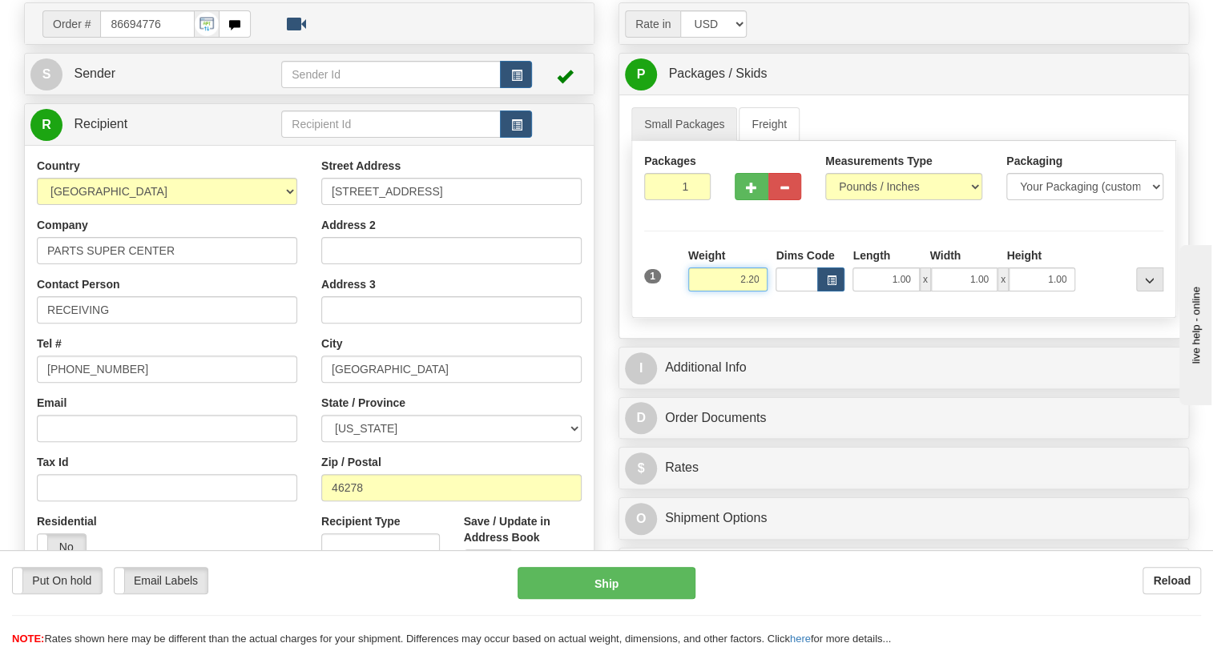
scroll to position [145, 0]
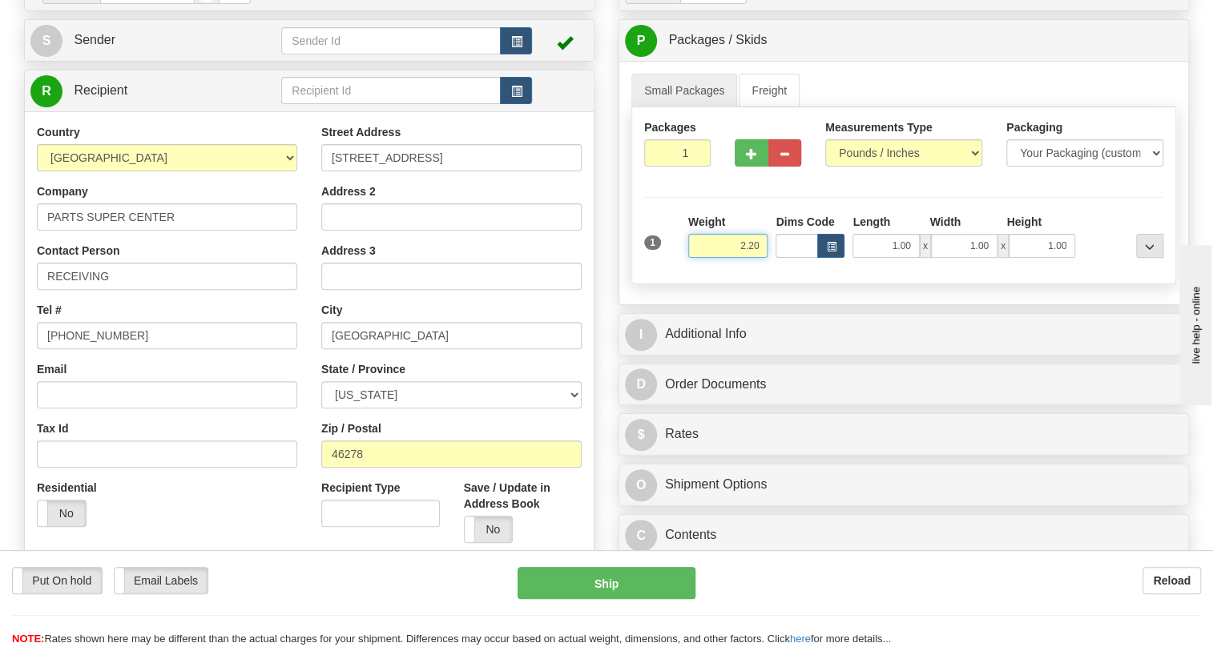
type input "2.20"
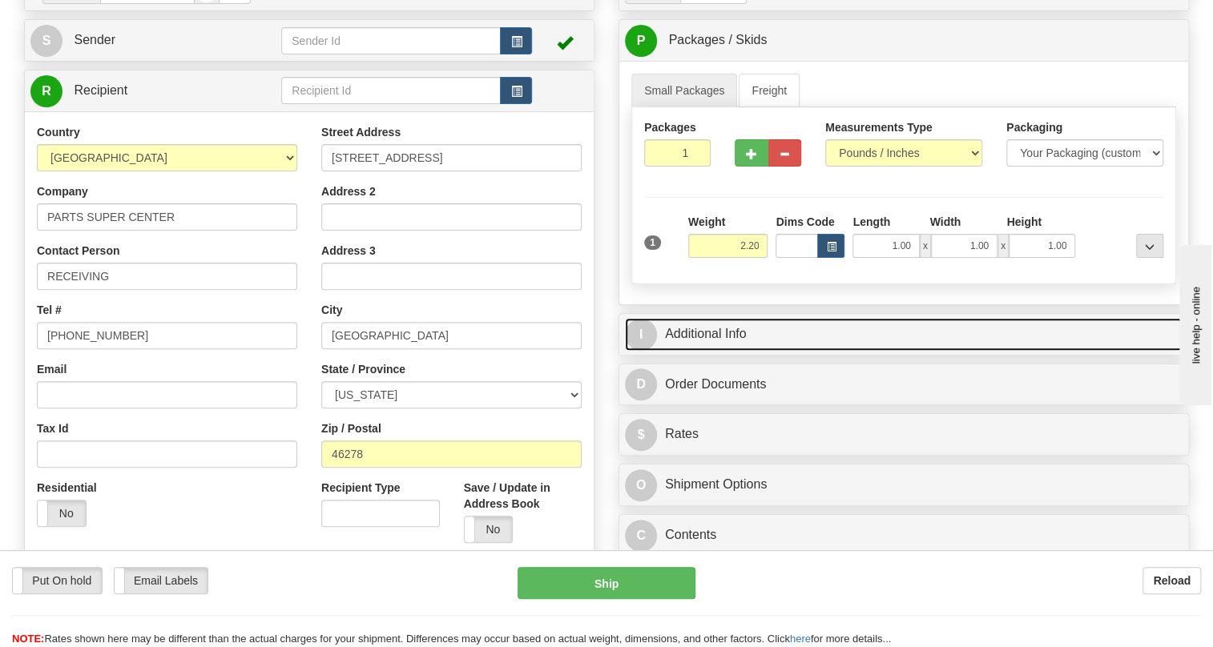
click at [730, 351] on link "I Additional Info" at bounding box center [903, 334] width 557 height 33
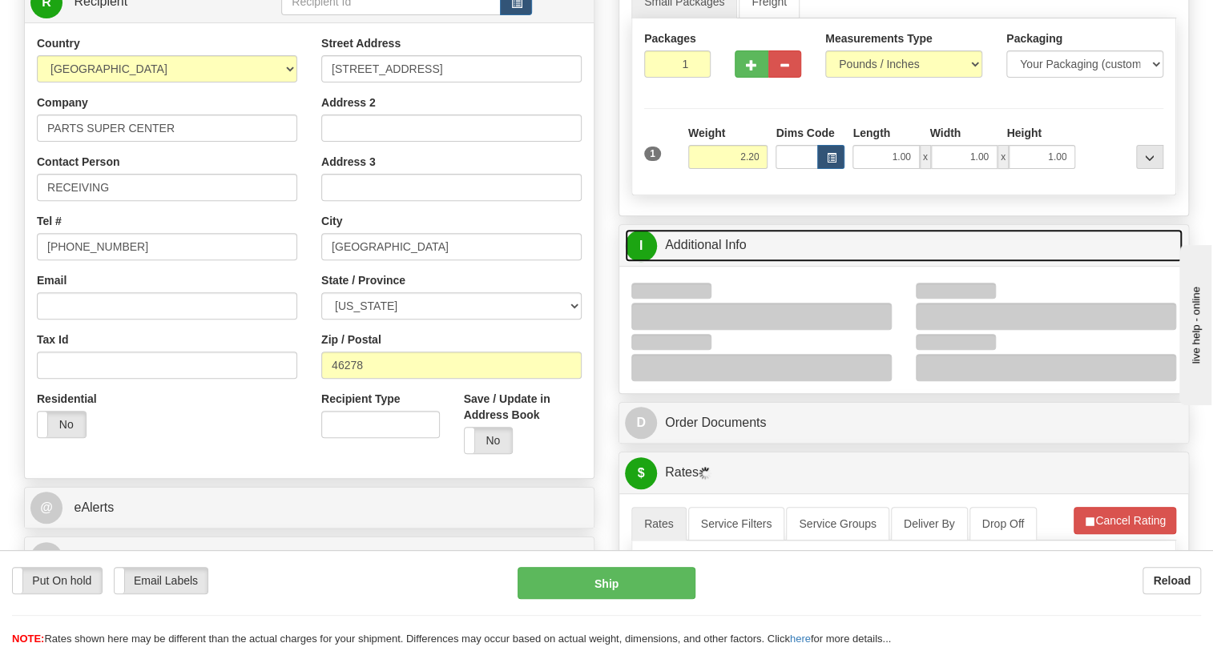
scroll to position [364, 0]
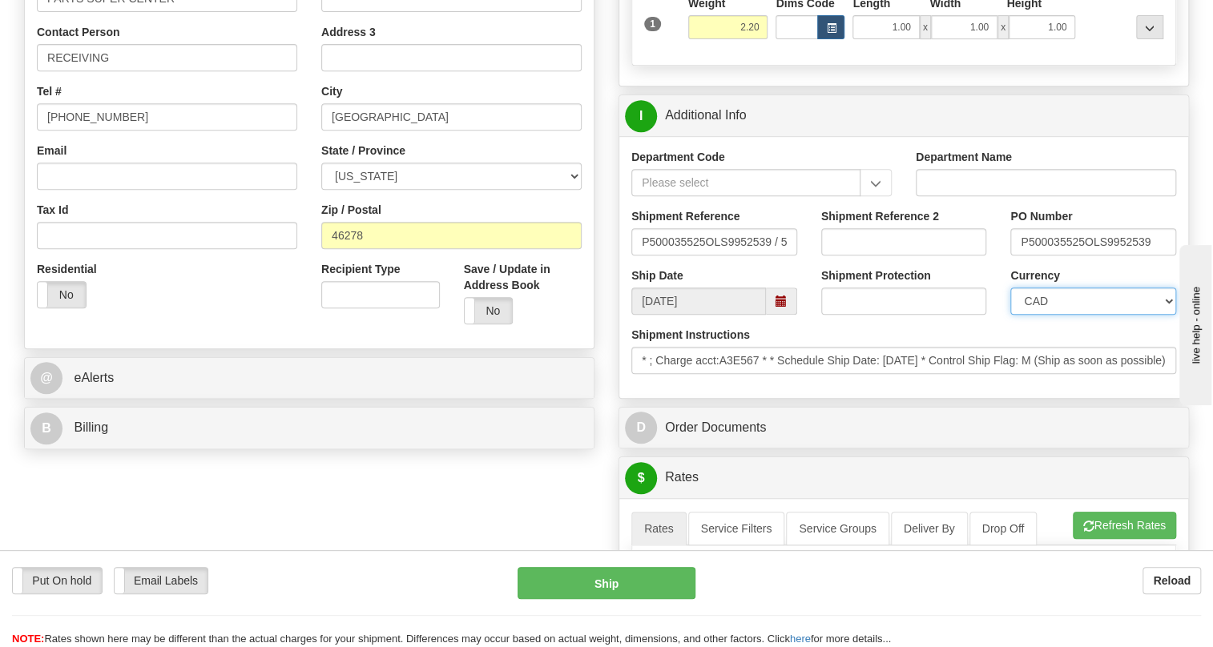
click at [1065, 315] on select "CAD USD EUR ZAR [PERSON_NAME] ARN AUD AUS AWG BBD BFR BGN BHD BMD BND BRC BRL C…" at bounding box center [1093, 301] width 166 height 27
select select "1"
click at [1010, 315] on select "CAD USD EUR ZAR [PERSON_NAME] ARN AUD AUS AWG BBD BFR BGN BHD BMD BND BRC BRL C…" at bounding box center [1093, 301] width 166 height 27
click at [1083, 255] on input "P500035525OLS9952539" at bounding box center [1093, 241] width 166 height 27
drag, startPoint x: 1083, startPoint y: 278, endPoint x: 1020, endPoint y: 282, distance: 63.4
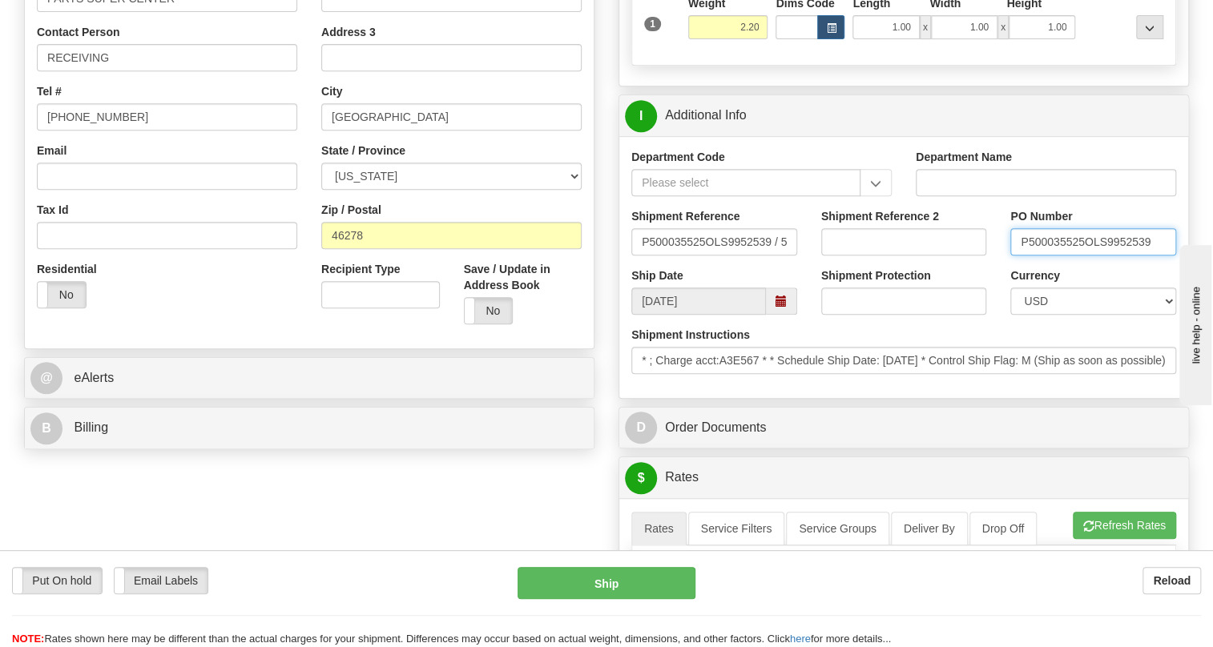
click at [1020, 255] on input "P500035525OLS9952539" at bounding box center [1093, 241] width 166 height 27
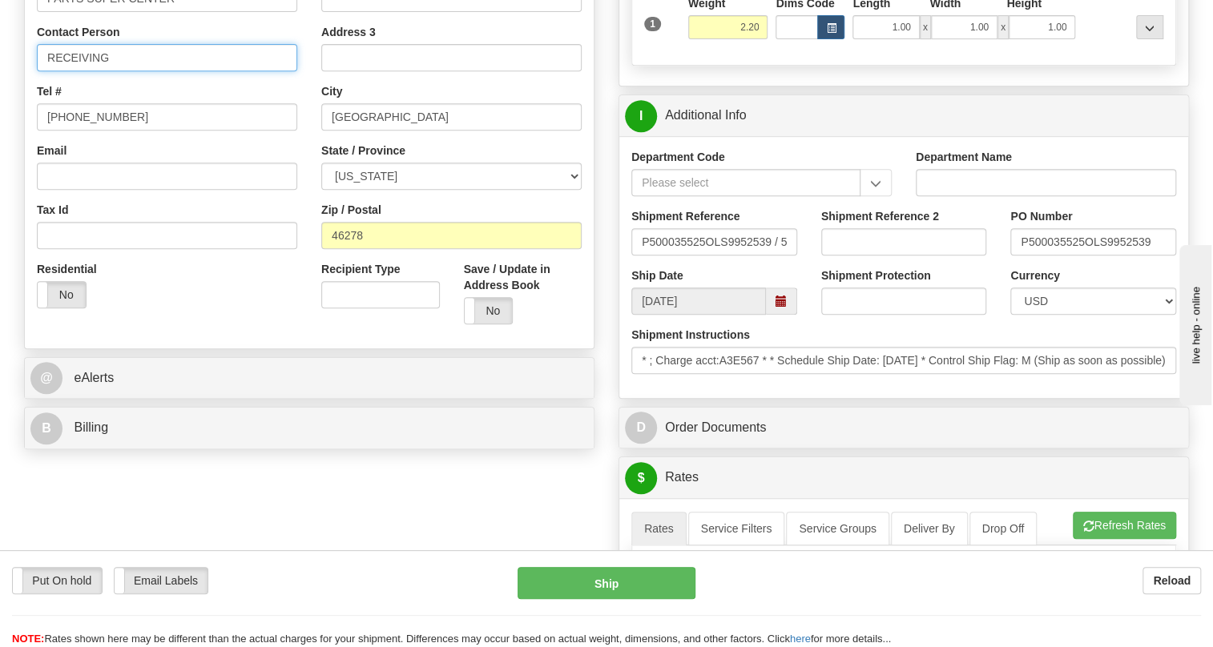
click at [146, 71] on input "RECEIVING" at bounding box center [167, 57] width 260 height 27
paste input "P500035525"
type input "RECEIVING/ PO# P500035525"
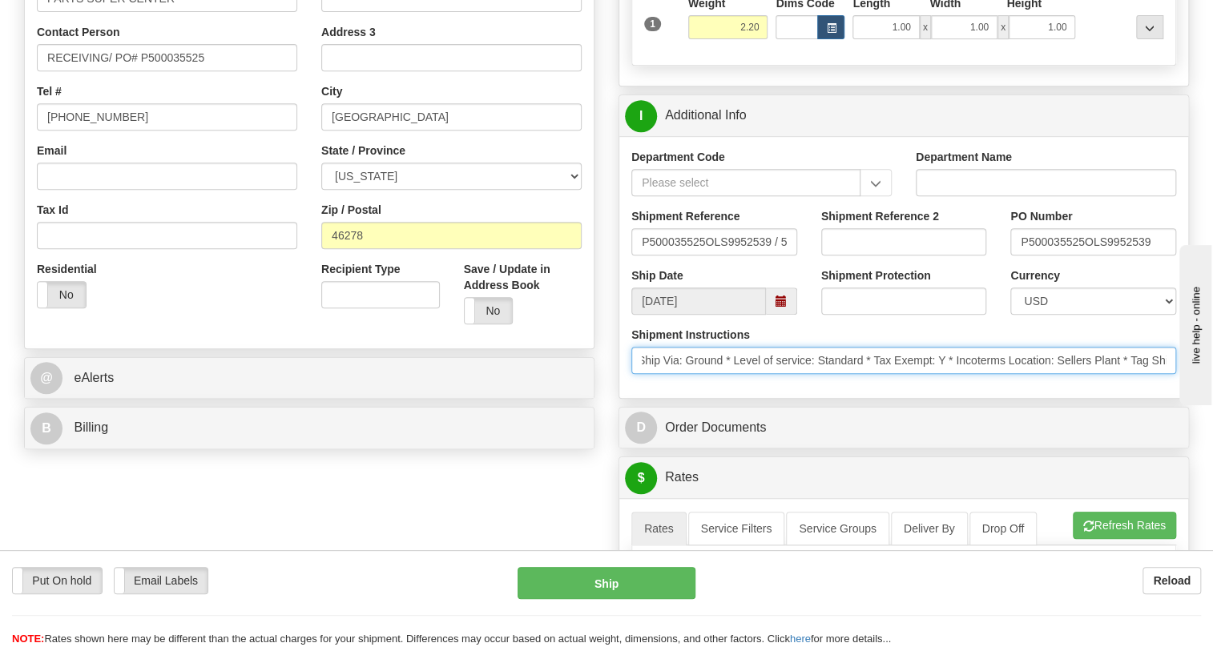
scroll to position [0, 754]
drag, startPoint x: 942, startPoint y: 393, endPoint x: 0, endPoint y: 24, distance: 1011.7
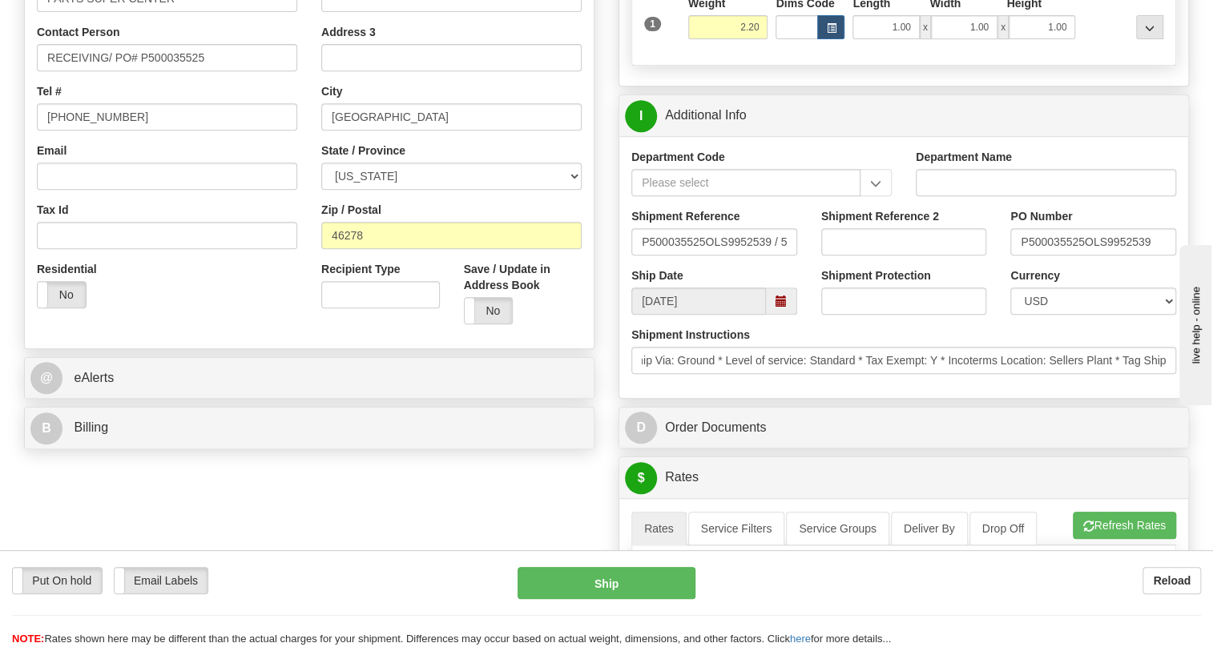
click at [198, 320] on div "Residential Yes No" at bounding box center [167, 290] width 284 height 59
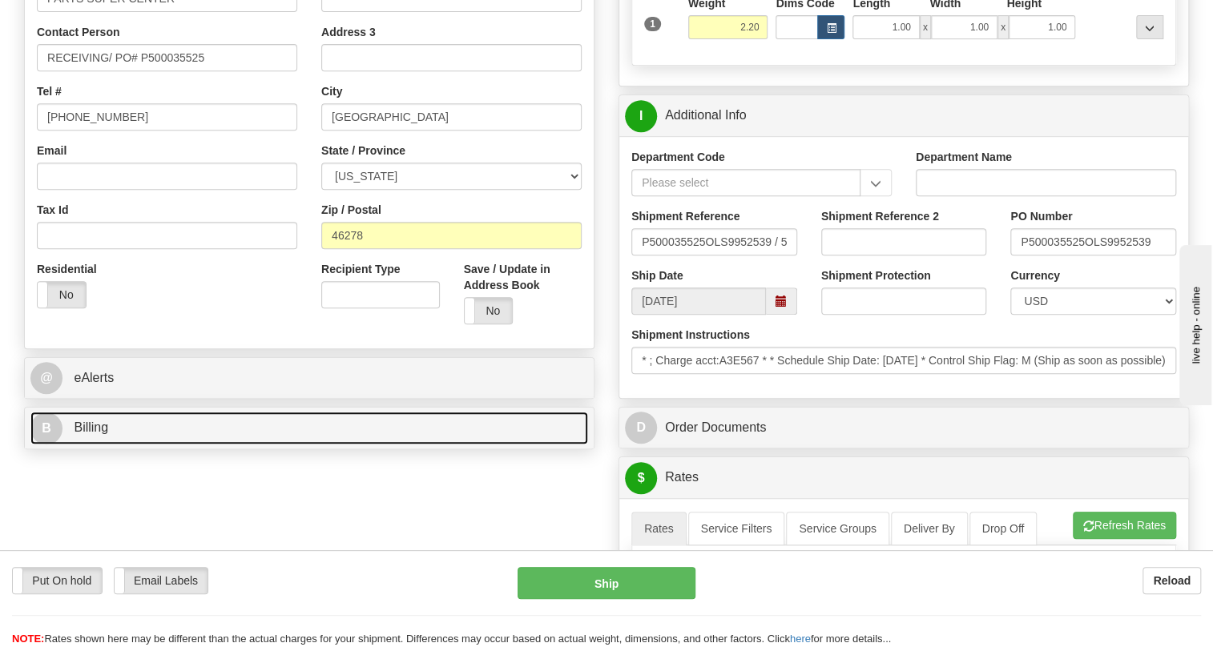
click at [97, 434] on span "Billing" at bounding box center [91, 427] width 34 height 14
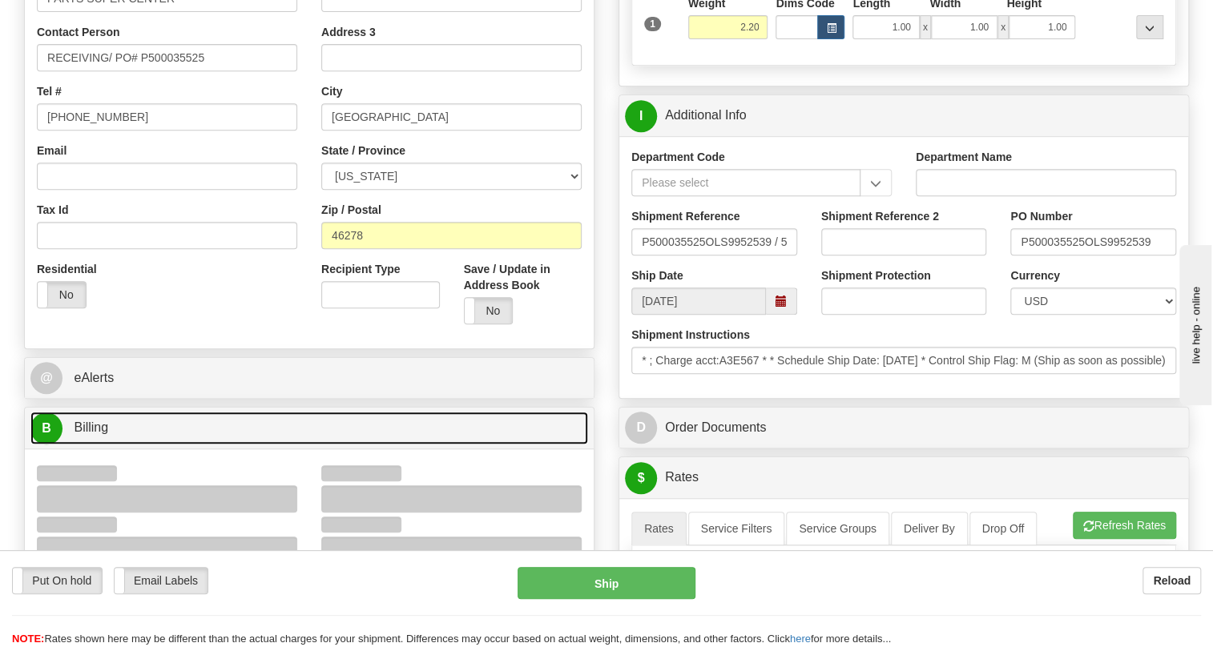
scroll to position [437, 0]
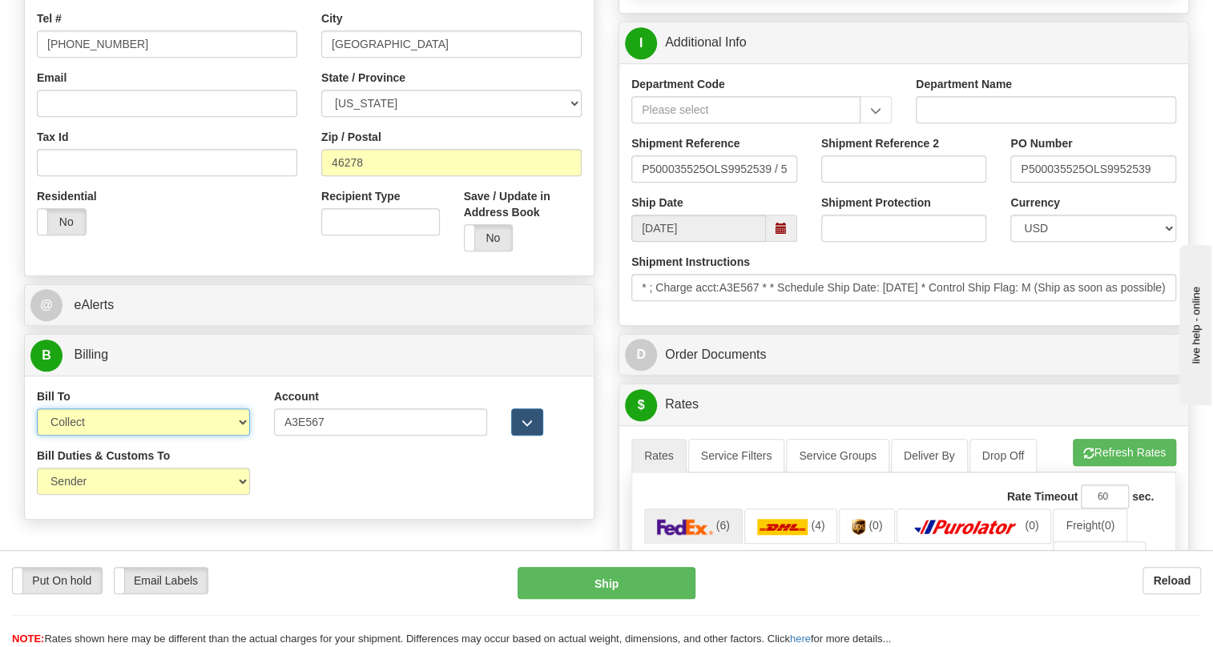
click at [97, 436] on select "Sender Recipient Third Party Collect" at bounding box center [143, 421] width 213 height 27
select select "1"
click at [37, 436] on select "Sender Recipient Third Party Collect" at bounding box center [143, 421] width 213 height 27
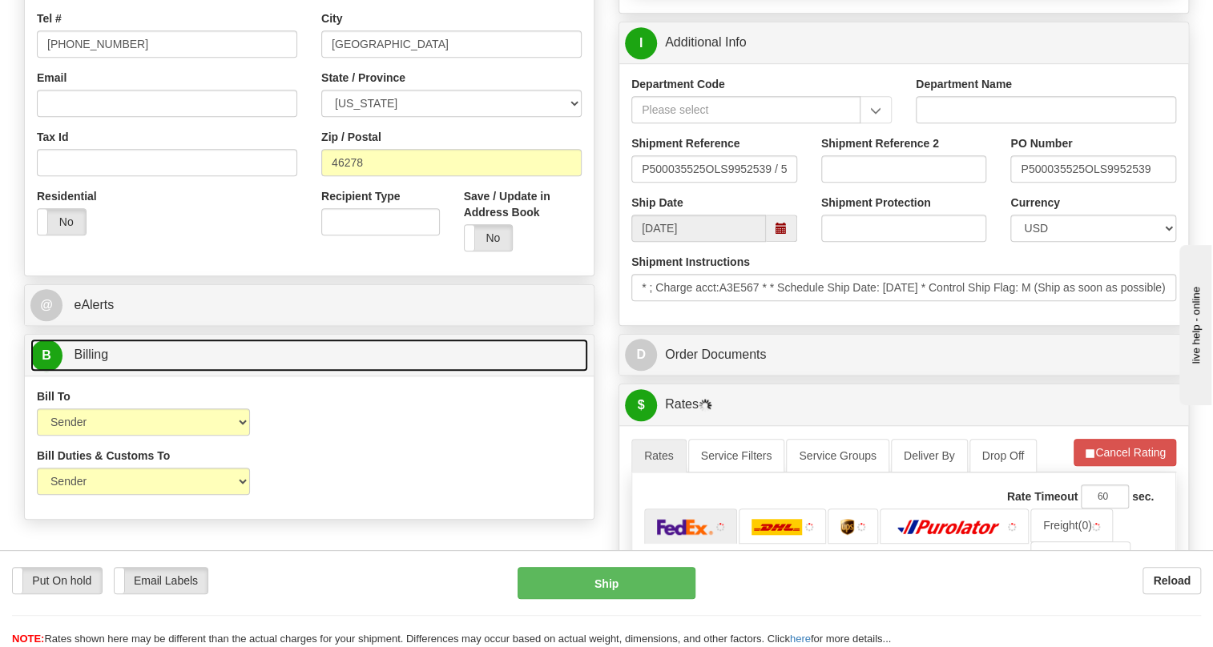
click at [104, 361] on span "Billing" at bounding box center [91, 355] width 34 height 14
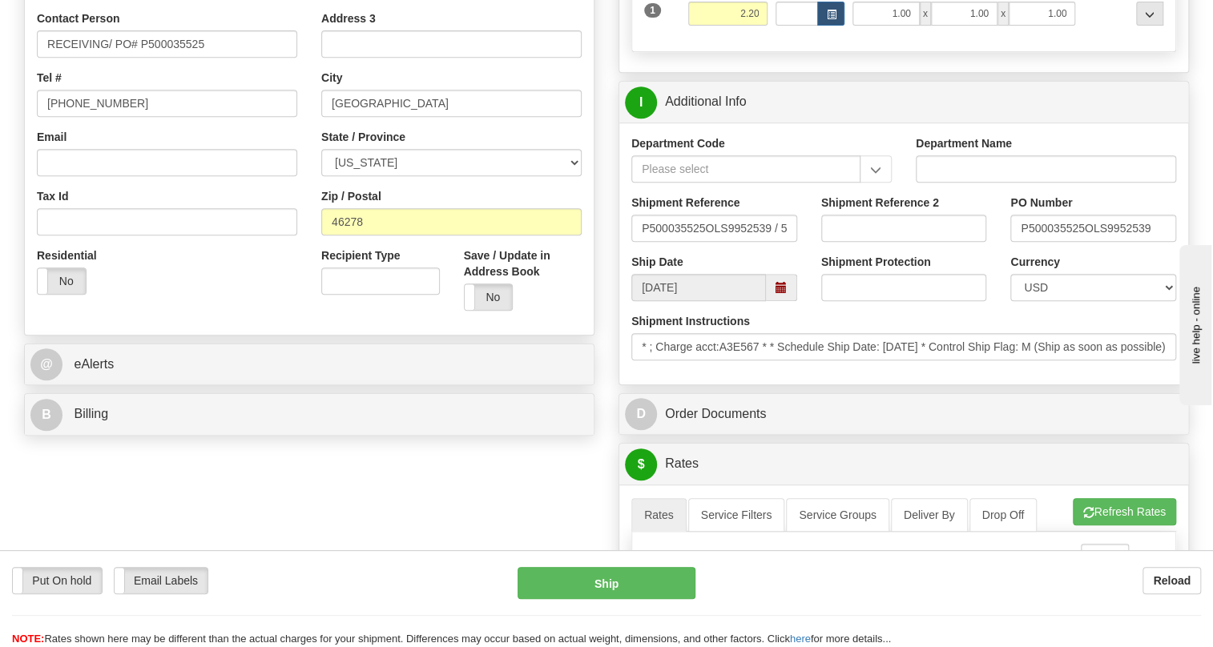
scroll to position [364, 0]
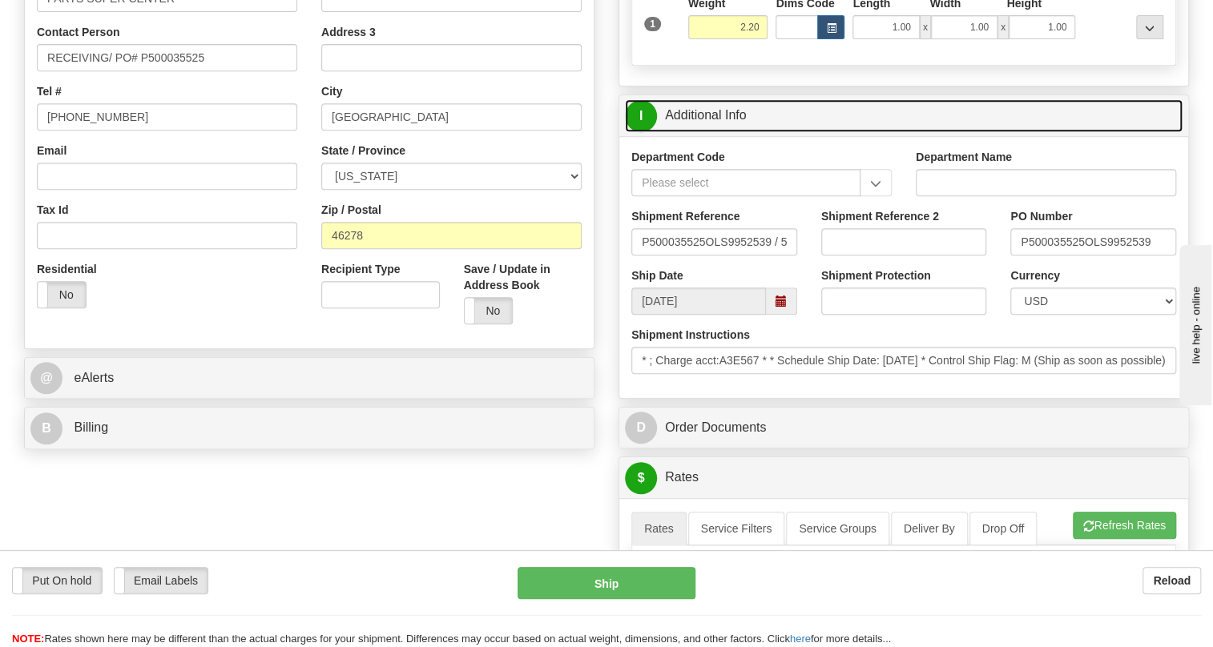
drag, startPoint x: 742, startPoint y: 153, endPoint x: 574, endPoint y: 207, distance: 176.8
click at [742, 132] on link "I Additional Info" at bounding box center [903, 115] width 557 height 33
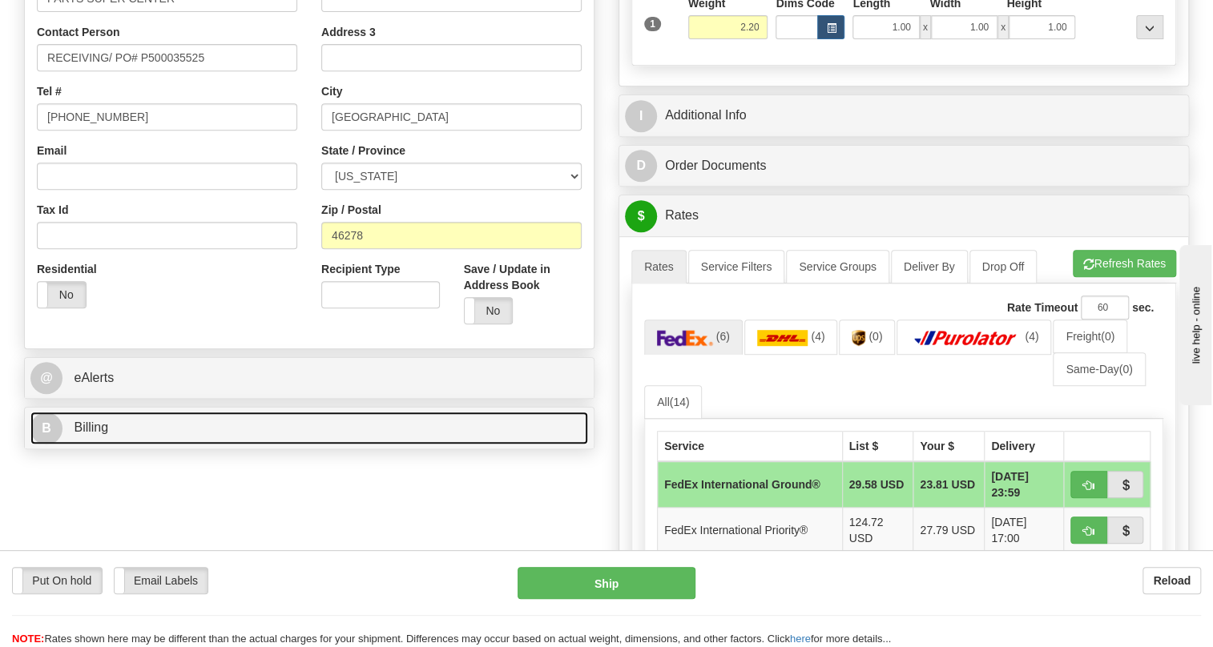
click at [86, 434] on span "Billing" at bounding box center [91, 427] width 34 height 14
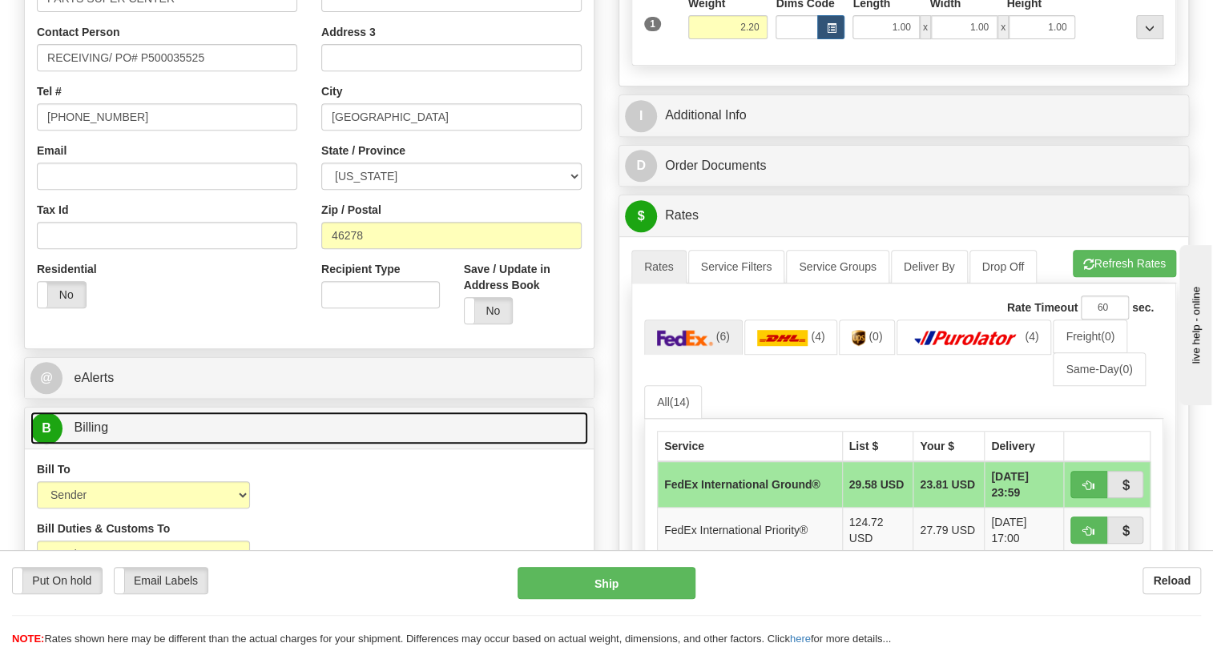
click at [86, 434] on span "Billing" at bounding box center [91, 427] width 34 height 14
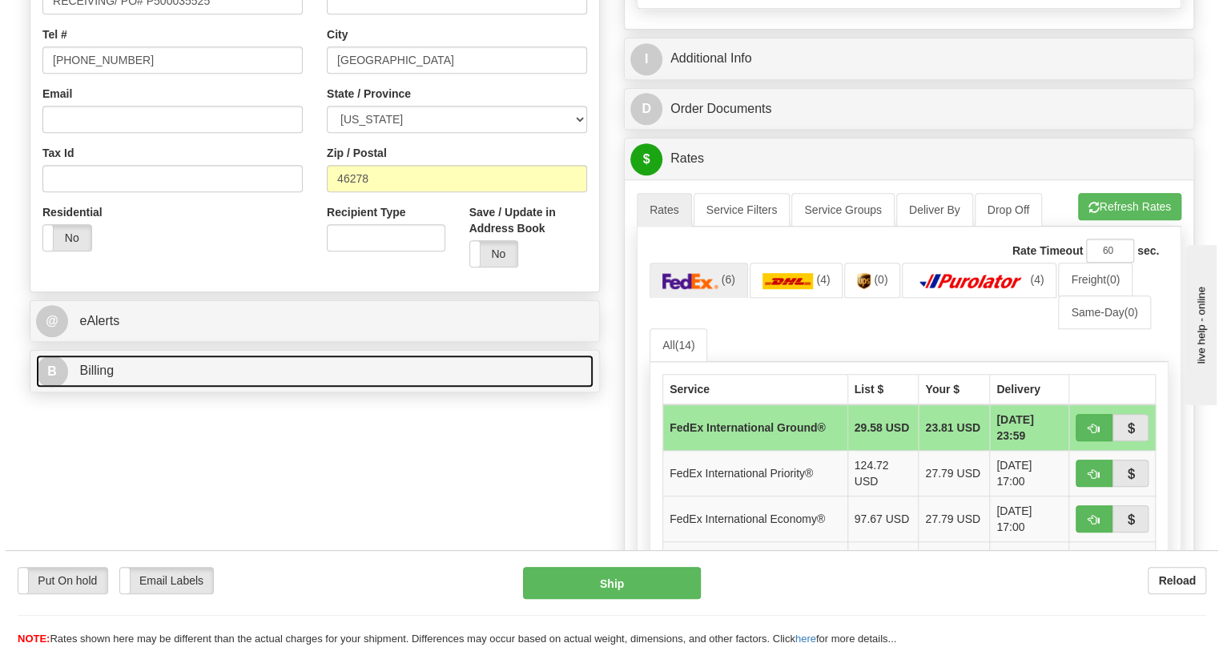
scroll to position [509, 0]
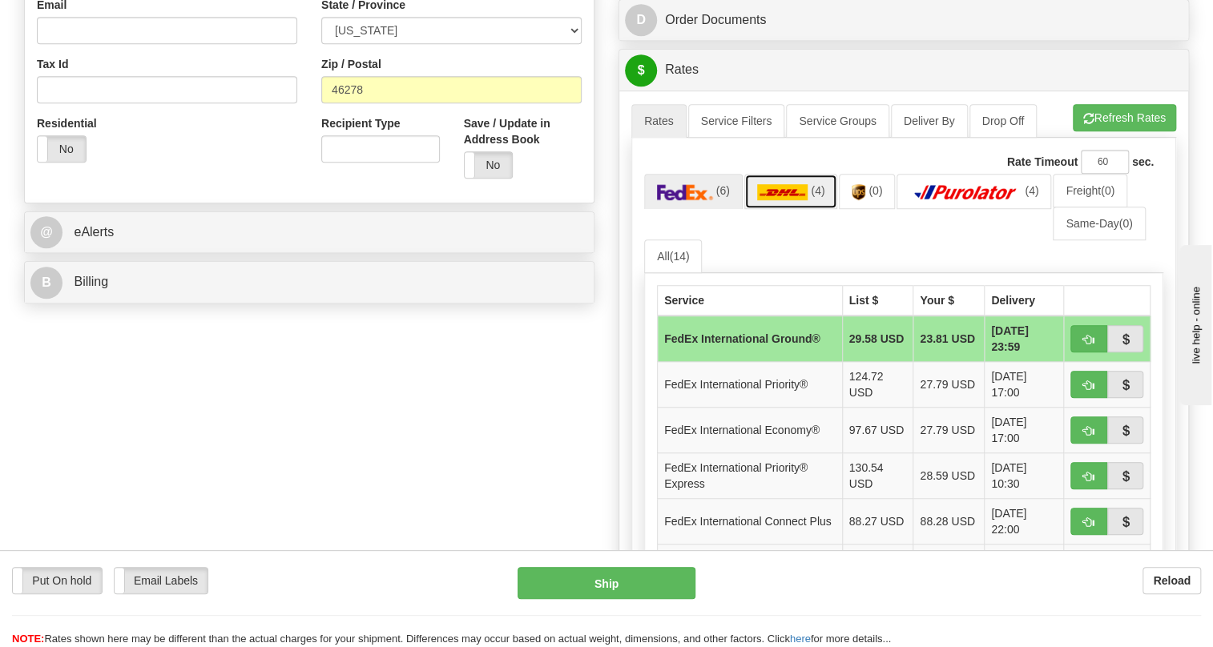
click at [768, 200] on img at bounding box center [782, 192] width 51 height 16
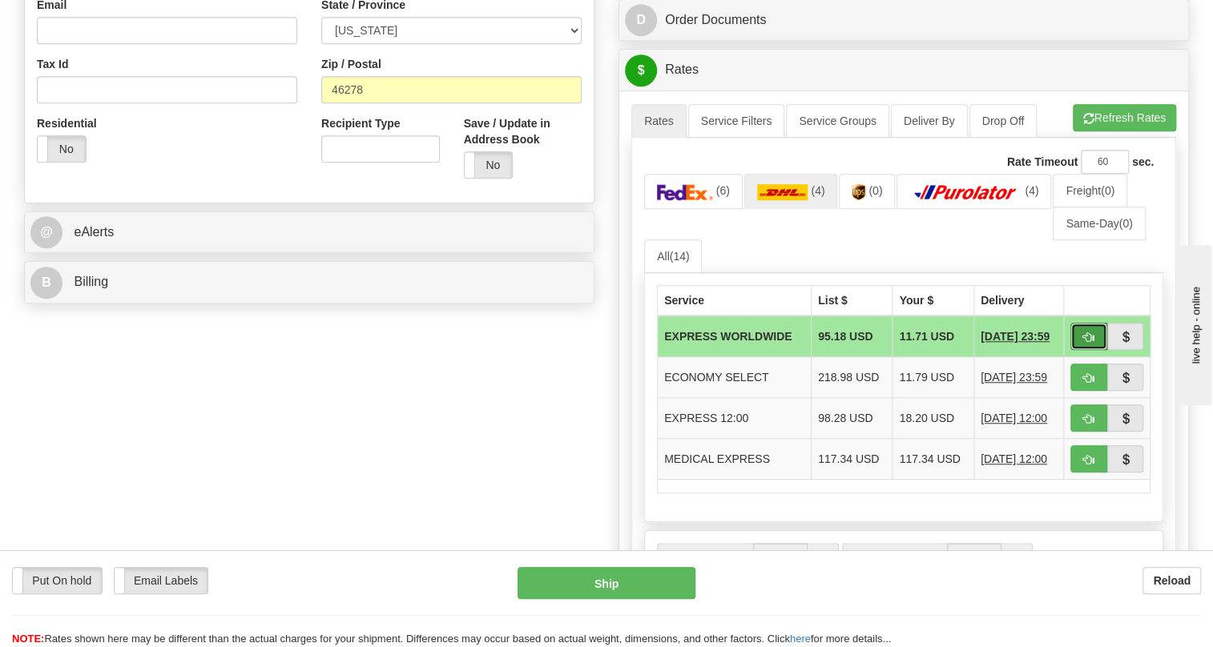
click at [1089, 343] on span "button" at bounding box center [1088, 337] width 11 height 10
type input "P"
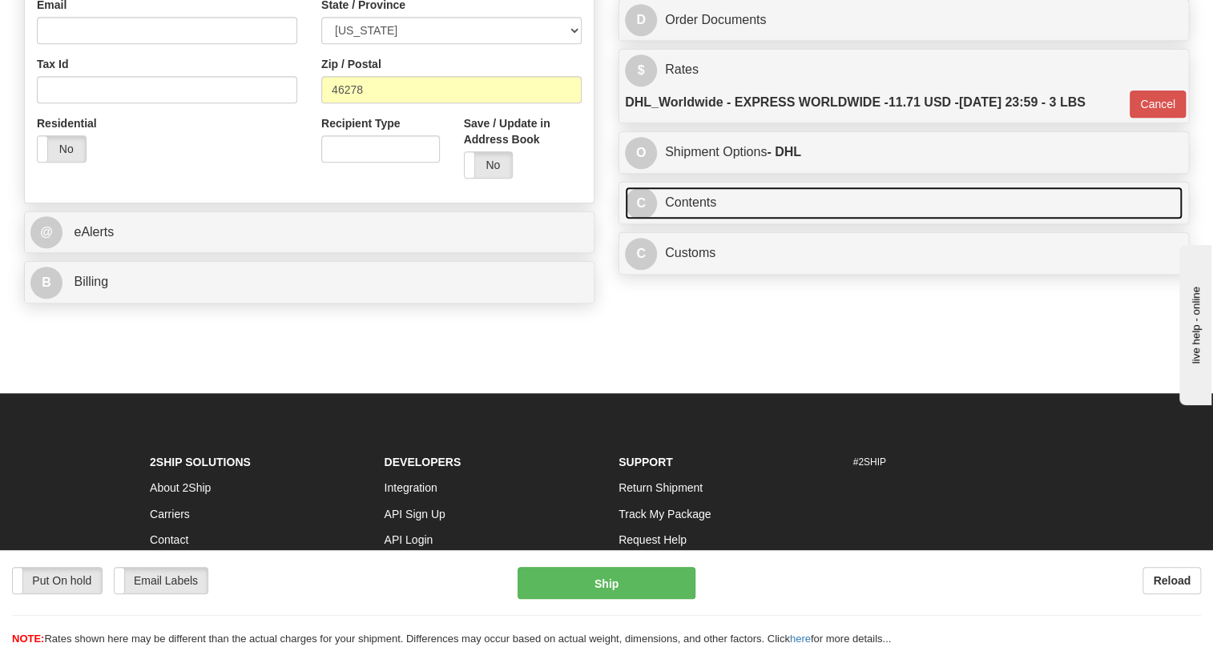
click at [696, 219] on link "C Contents" at bounding box center [903, 203] width 557 height 33
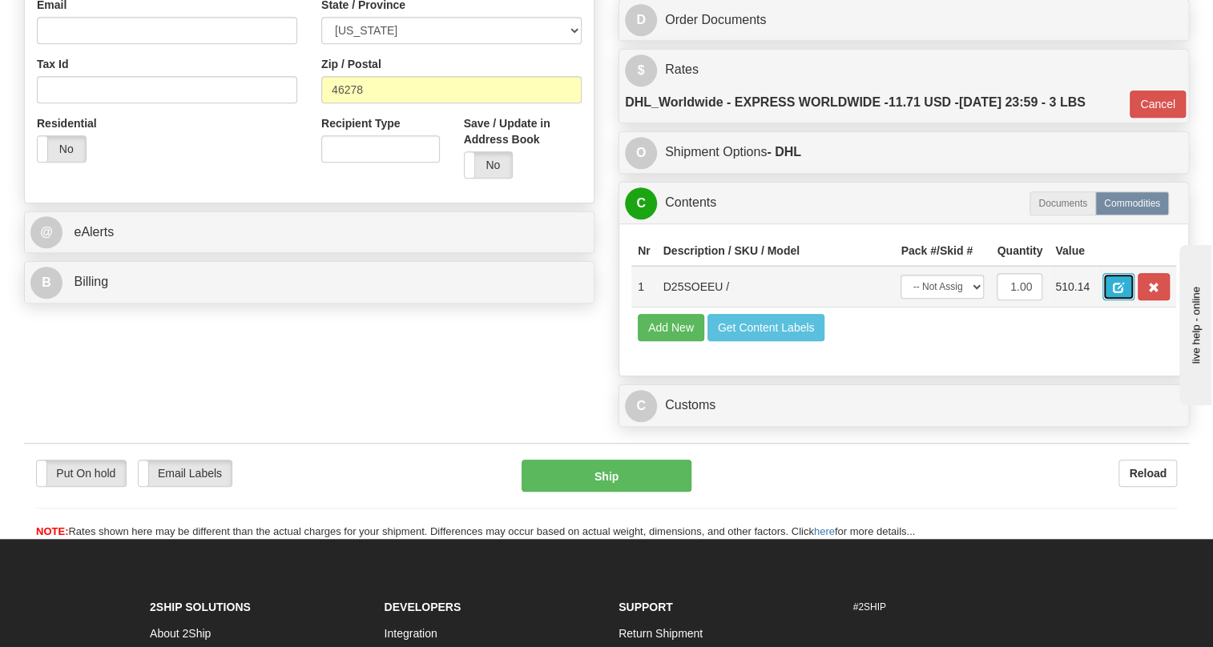
click at [1116, 293] on span "button" at bounding box center [1117, 288] width 11 height 10
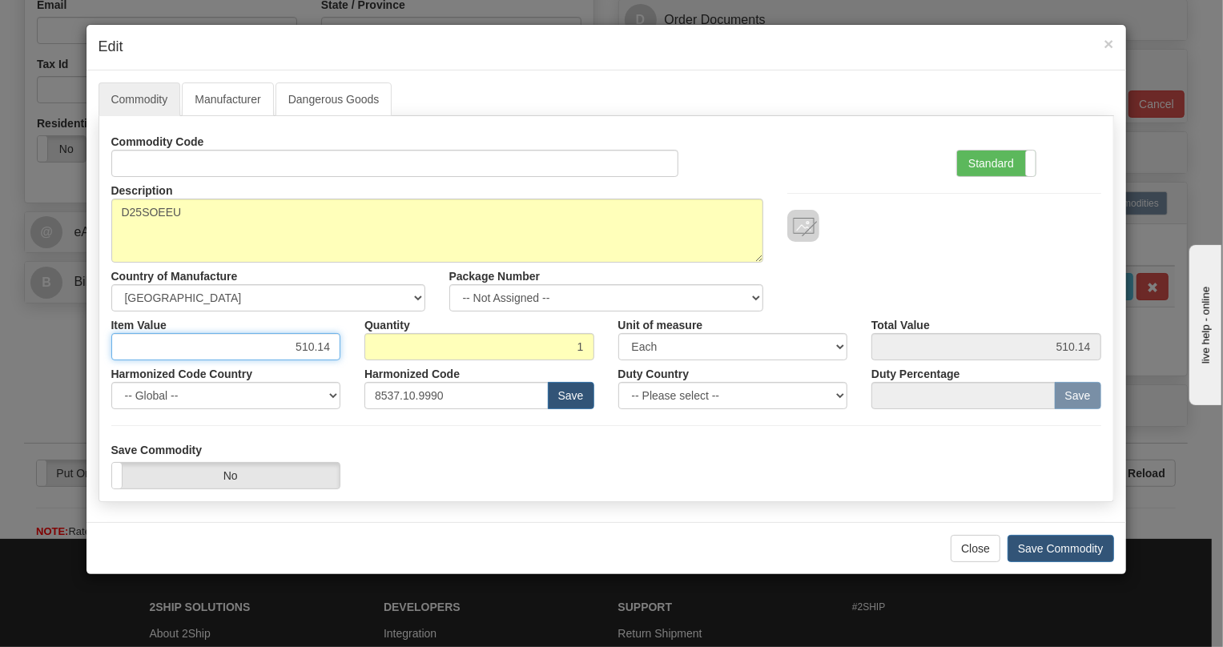
drag, startPoint x: 333, startPoint y: 344, endPoint x: 280, endPoint y: 348, distance: 53.0
click at [283, 352] on input "510.14" at bounding box center [226, 346] width 230 height 27
type input "341.95"
click at [990, 162] on label "Standard" at bounding box center [996, 164] width 78 height 26
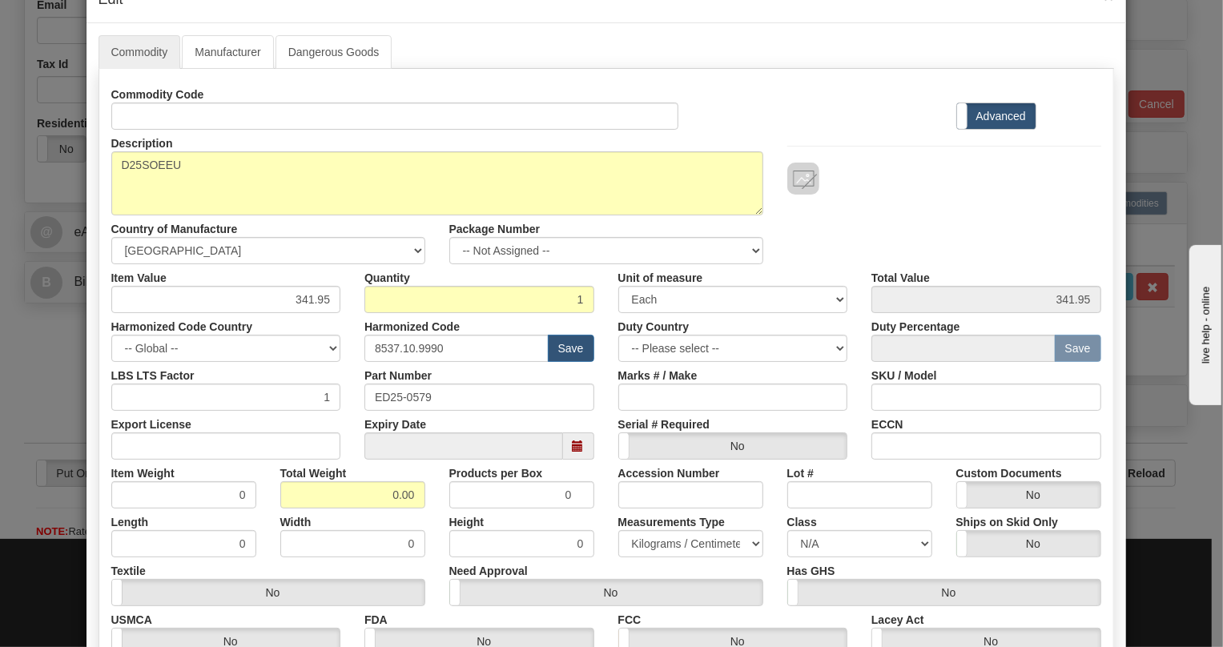
scroll to position [72, 0]
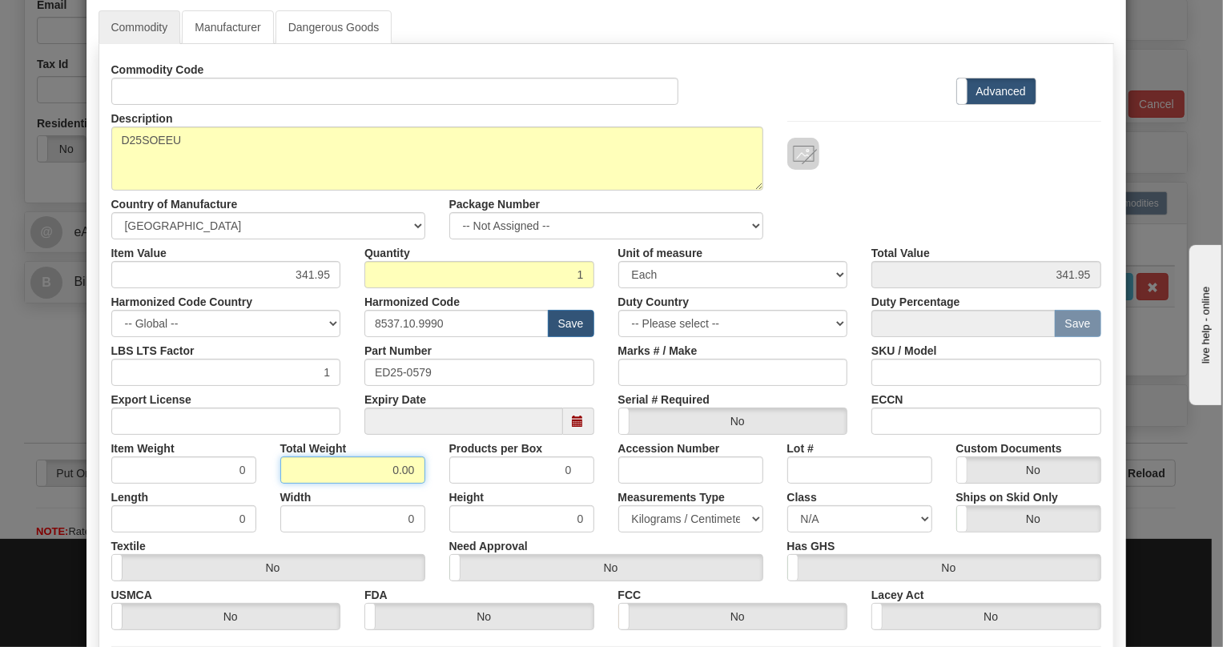
click at [368, 473] on input "0.00" at bounding box center [352, 470] width 145 height 27
type input "1.00"
type input "1.0000"
click at [659, 516] on select "Pounds / Inches Kilograms / Centimeters" at bounding box center [690, 518] width 145 height 27
select select "0"
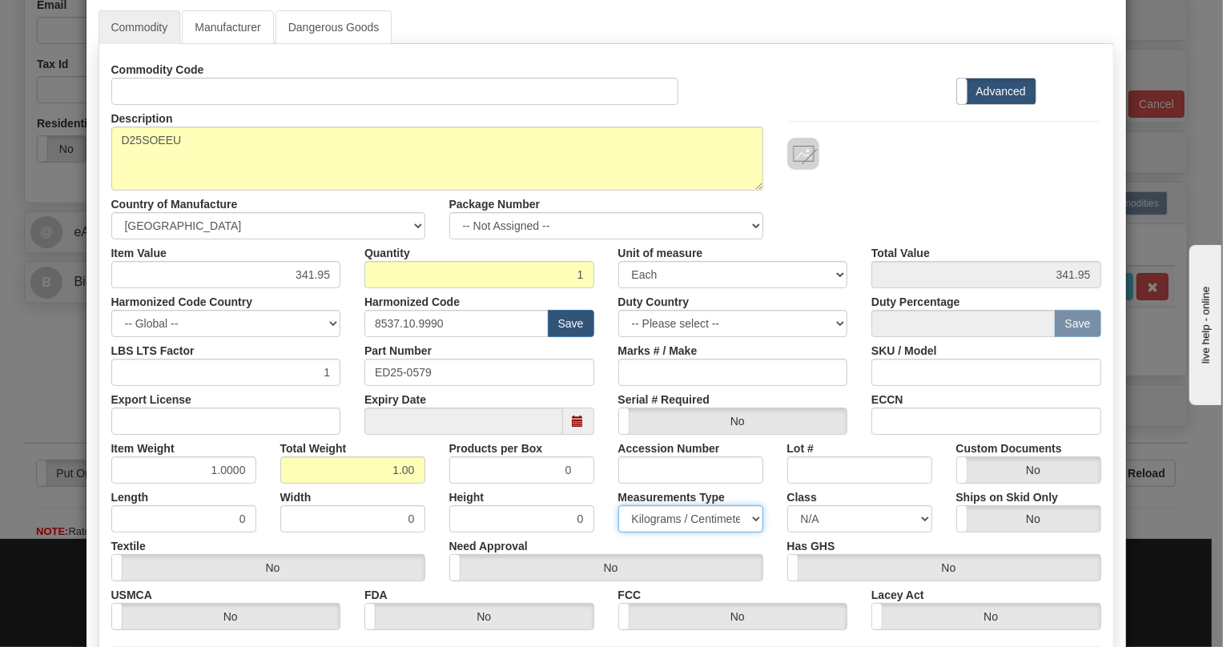
click at [618, 505] on select "Pounds / Inches Kilograms / Centimeters" at bounding box center [690, 518] width 145 height 27
click at [602, 534] on div "Need Approval Yes No" at bounding box center [606, 557] width 338 height 49
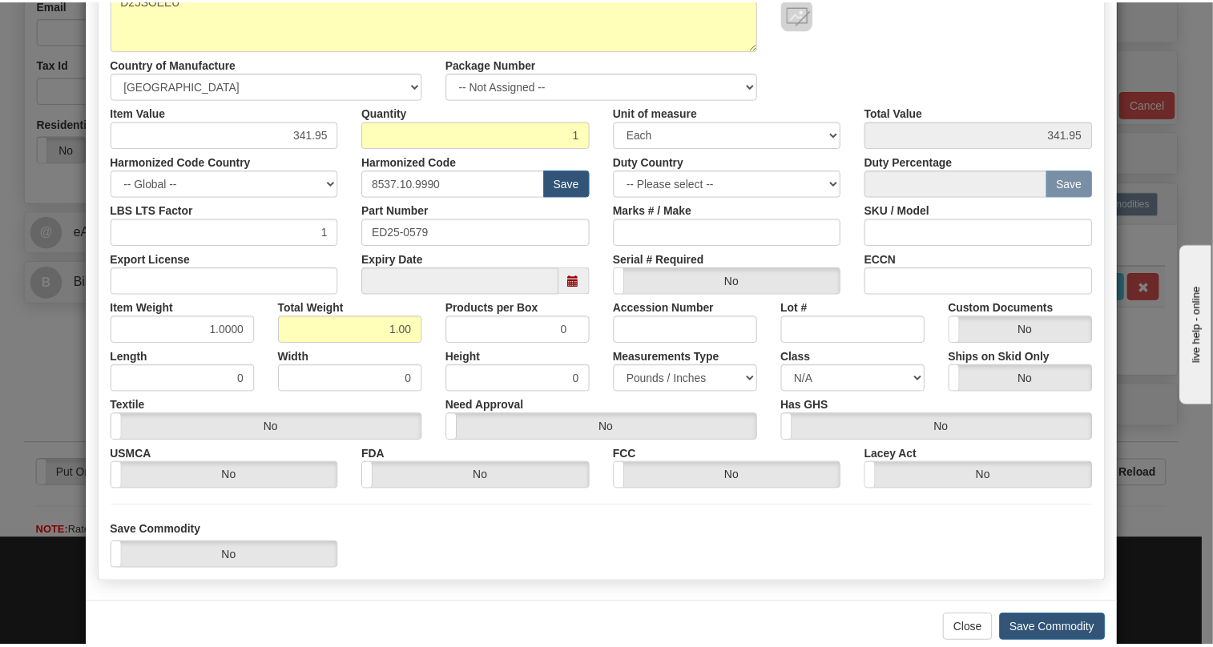
scroll to position [243, 0]
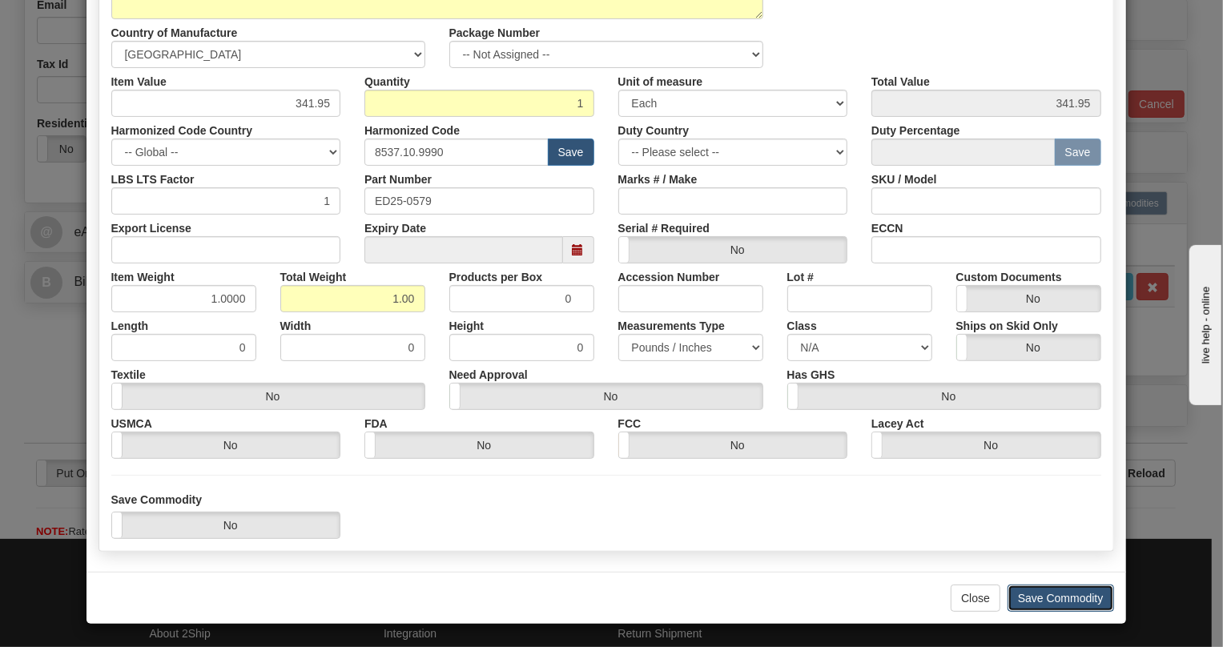
click at [1048, 594] on button "Save Commodity" at bounding box center [1061, 598] width 107 height 27
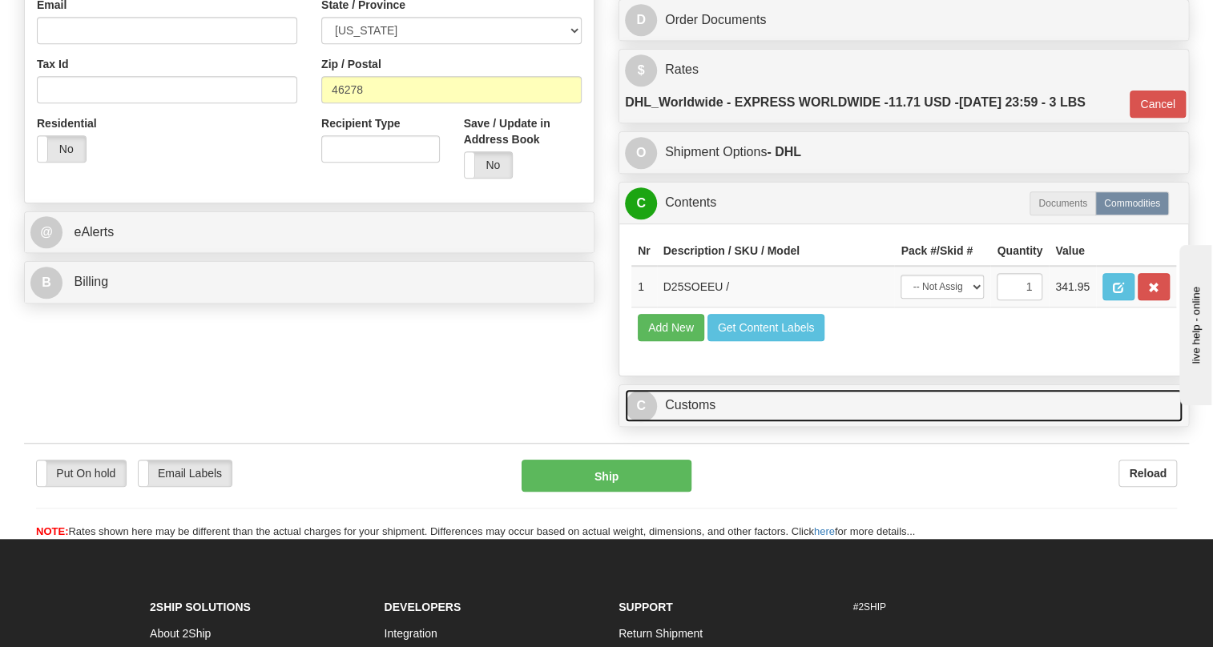
click at [701, 422] on link "C Customs" at bounding box center [903, 405] width 557 height 33
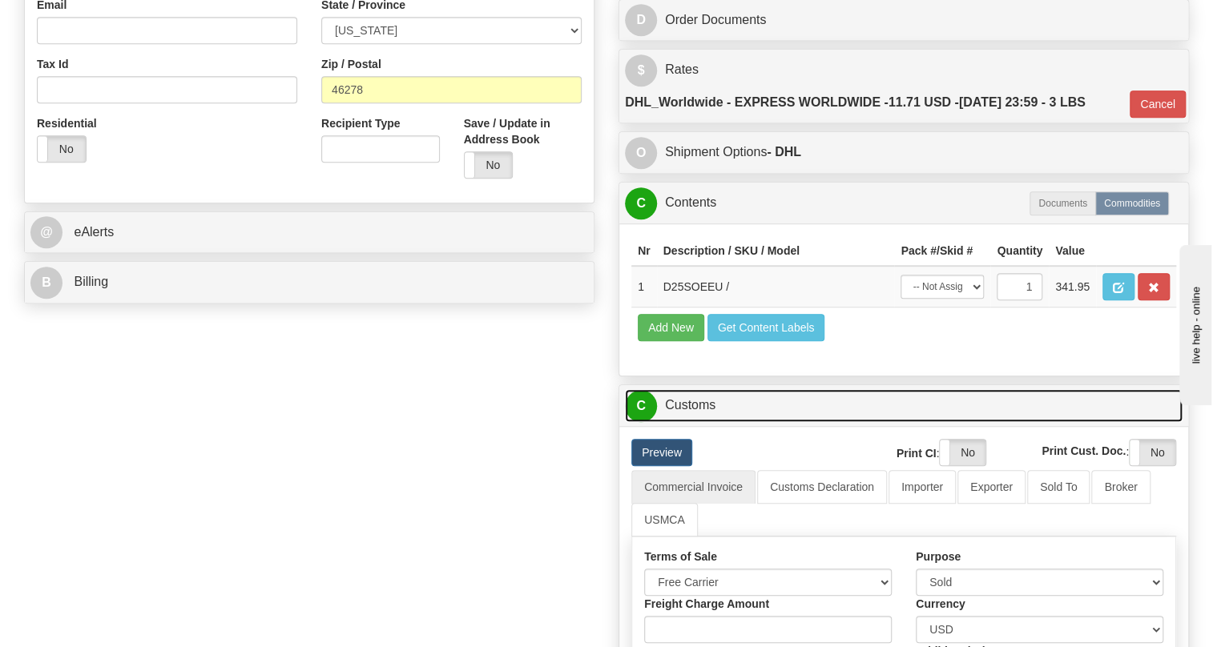
click at [688, 422] on link "C Customs" at bounding box center [903, 405] width 557 height 33
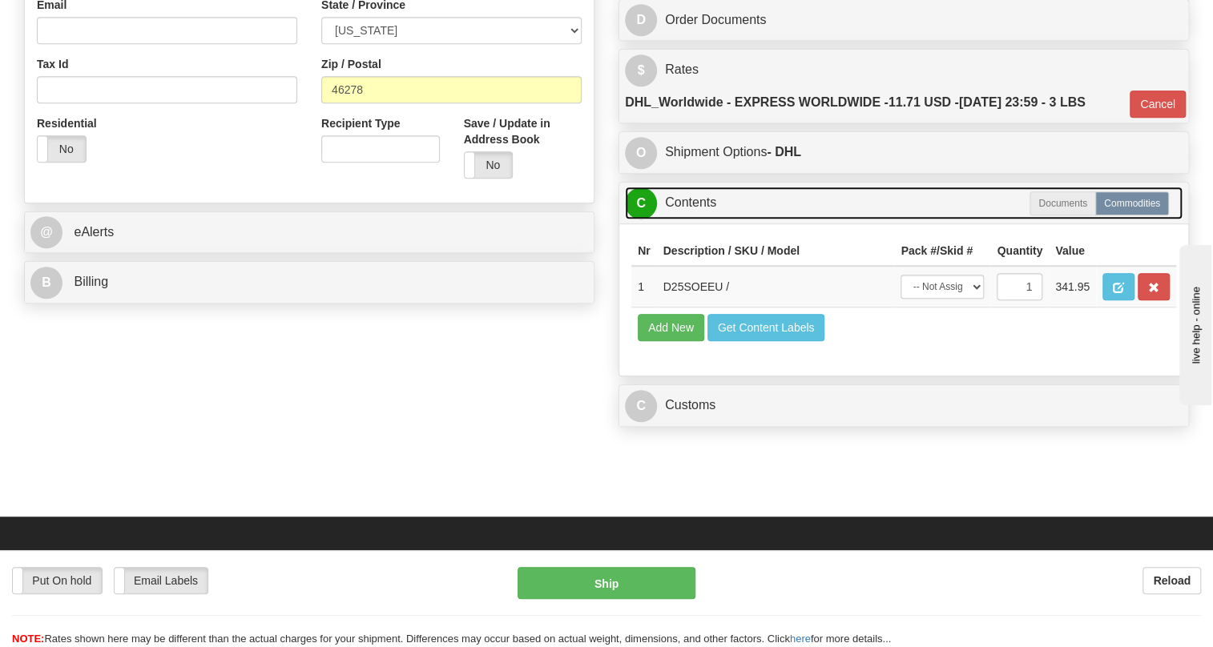
click at [694, 219] on link "C Contents" at bounding box center [903, 203] width 557 height 33
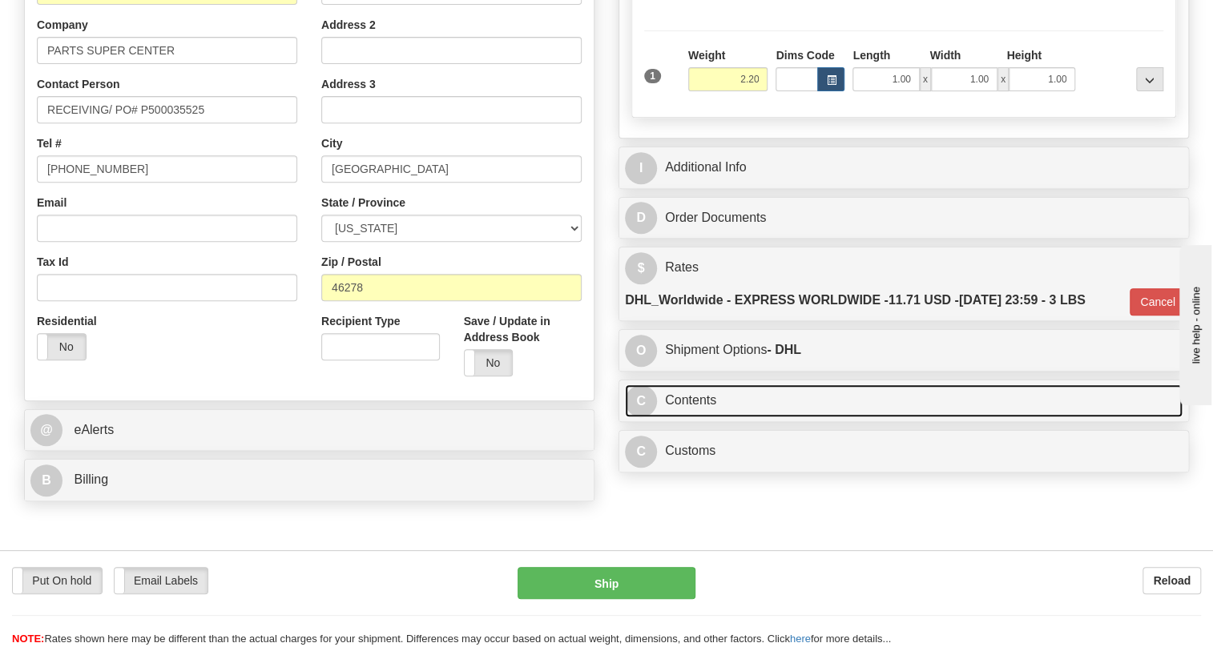
scroll to position [291, 0]
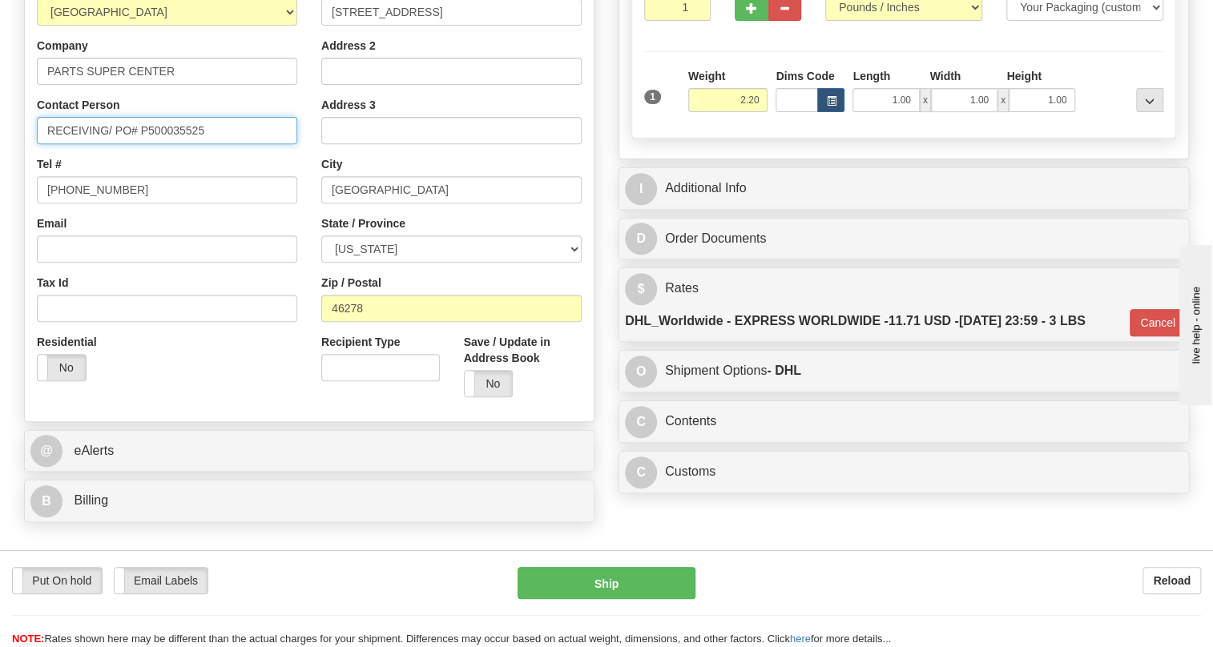
click at [114, 144] on input "RECEIVING/ PO# P500035525" at bounding box center [167, 130] width 260 height 27
paste input "HILLIP LUSEP"
type input "RECEIVING/ PHILLIP LUSE / PO# P500035525"
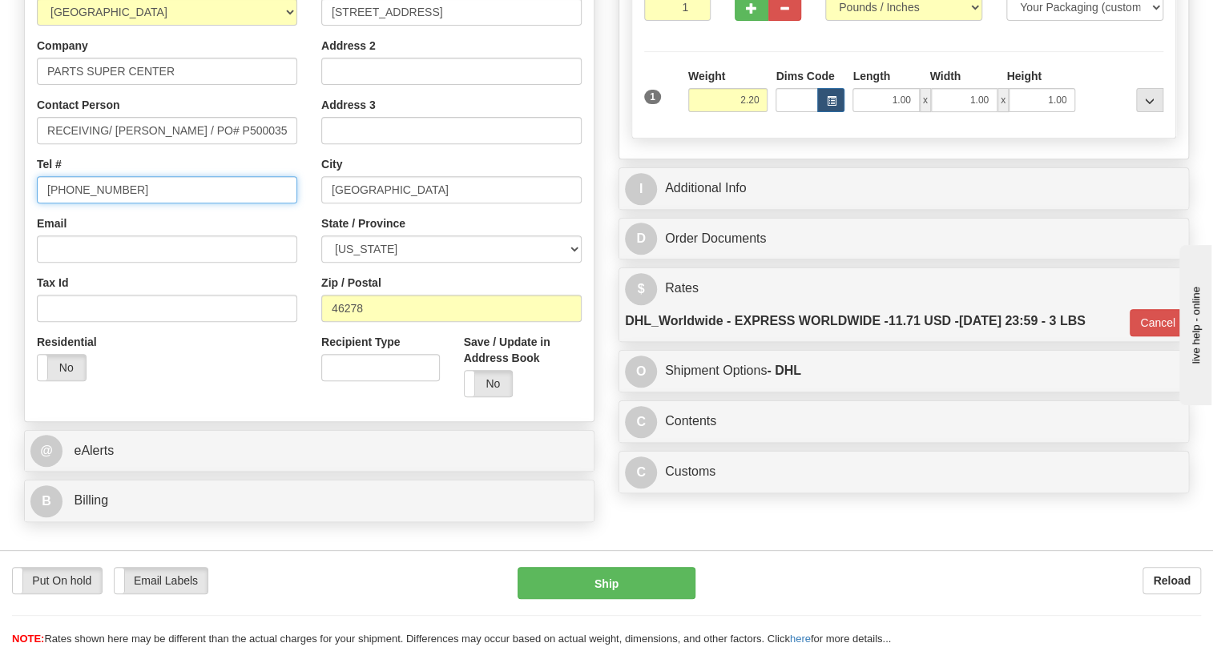
click at [82, 203] on input "(779)7960565" at bounding box center [167, 189] width 260 height 27
paste input "8003411010"
type input "8003411010"
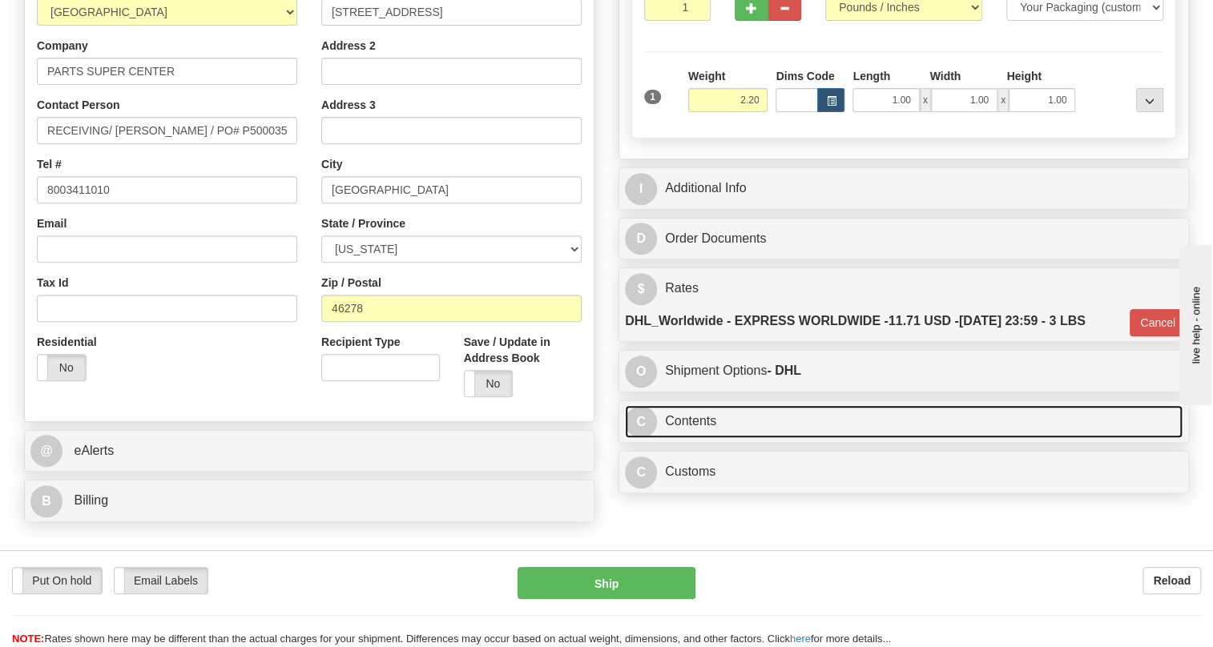
drag, startPoint x: 680, startPoint y: 455, endPoint x: 718, endPoint y: 447, distance: 39.3
click at [680, 438] on link "C Contents" at bounding box center [903, 421] width 557 height 33
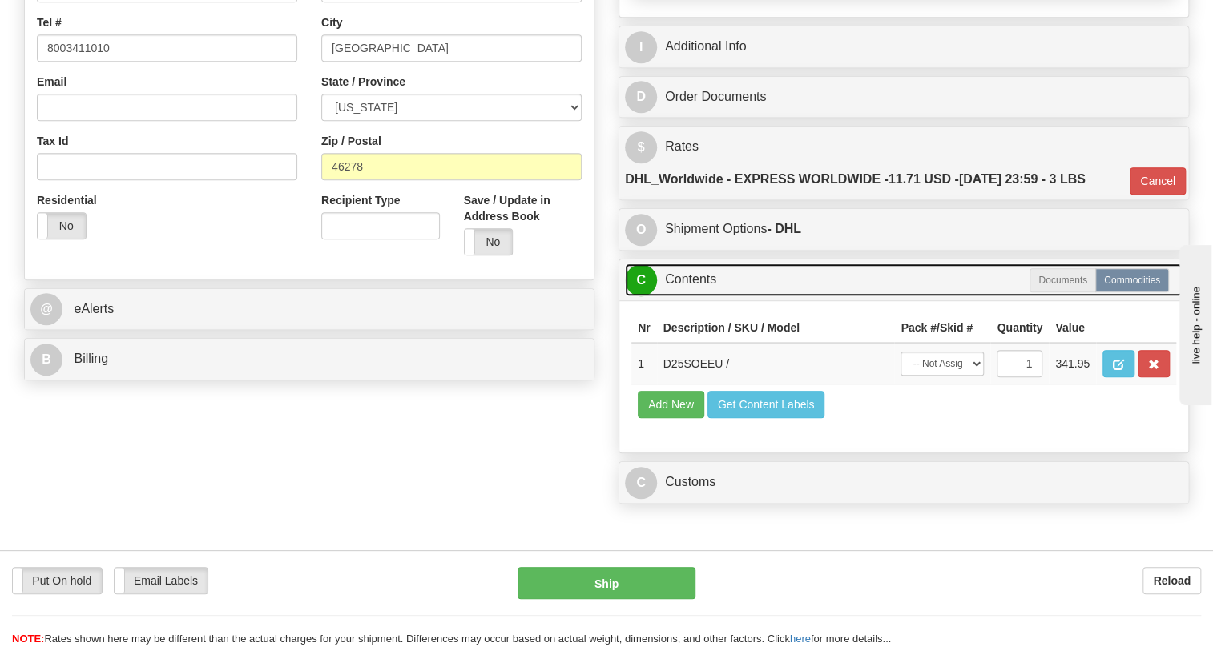
scroll to position [437, 0]
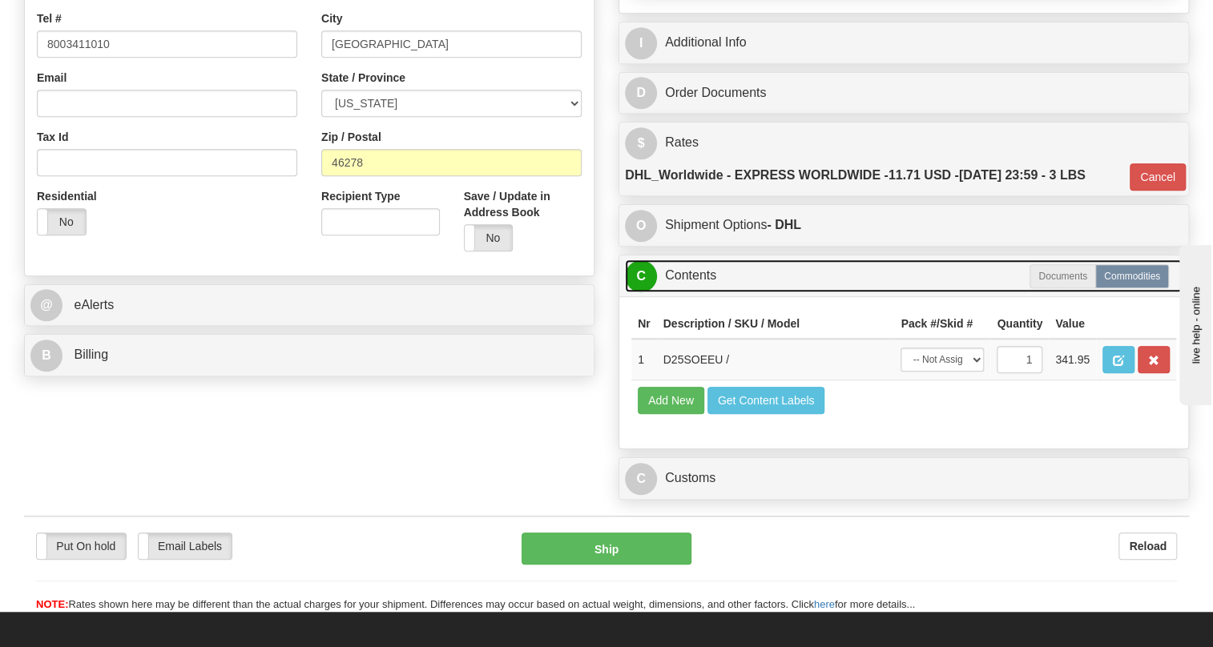
click at [694, 292] on link "C Contents" at bounding box center [903, 275] width 557 height 33
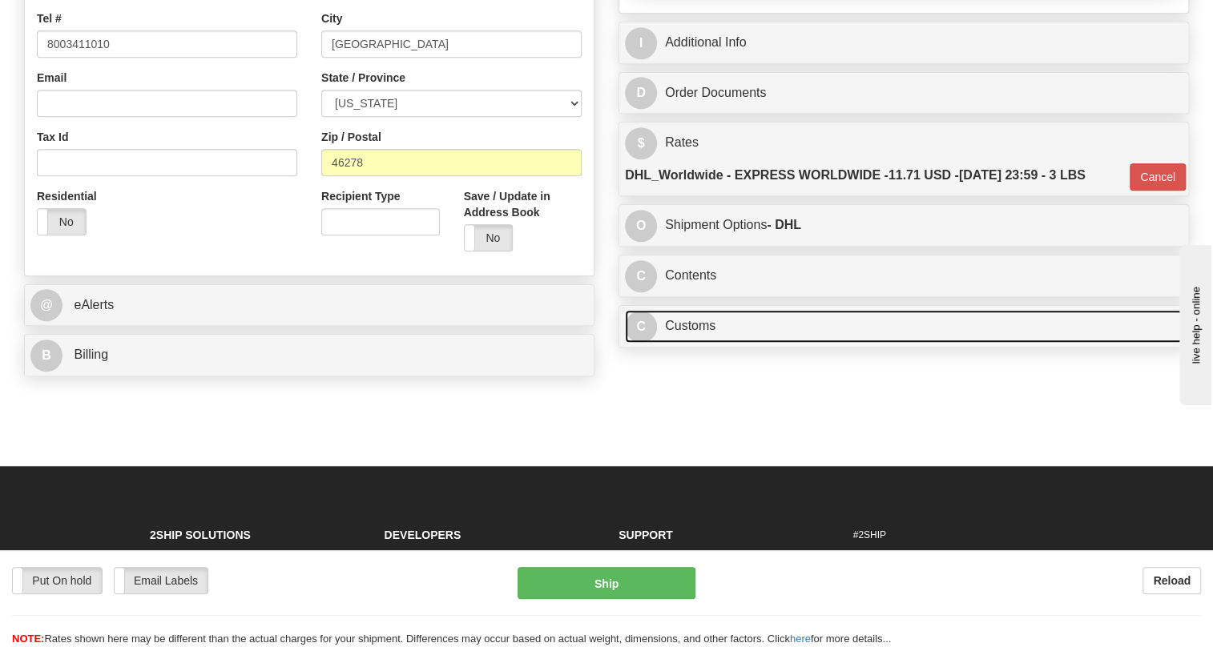
click at [697, 343] on link "C Customs" at bounding box center [903, 326] width 557 height 33
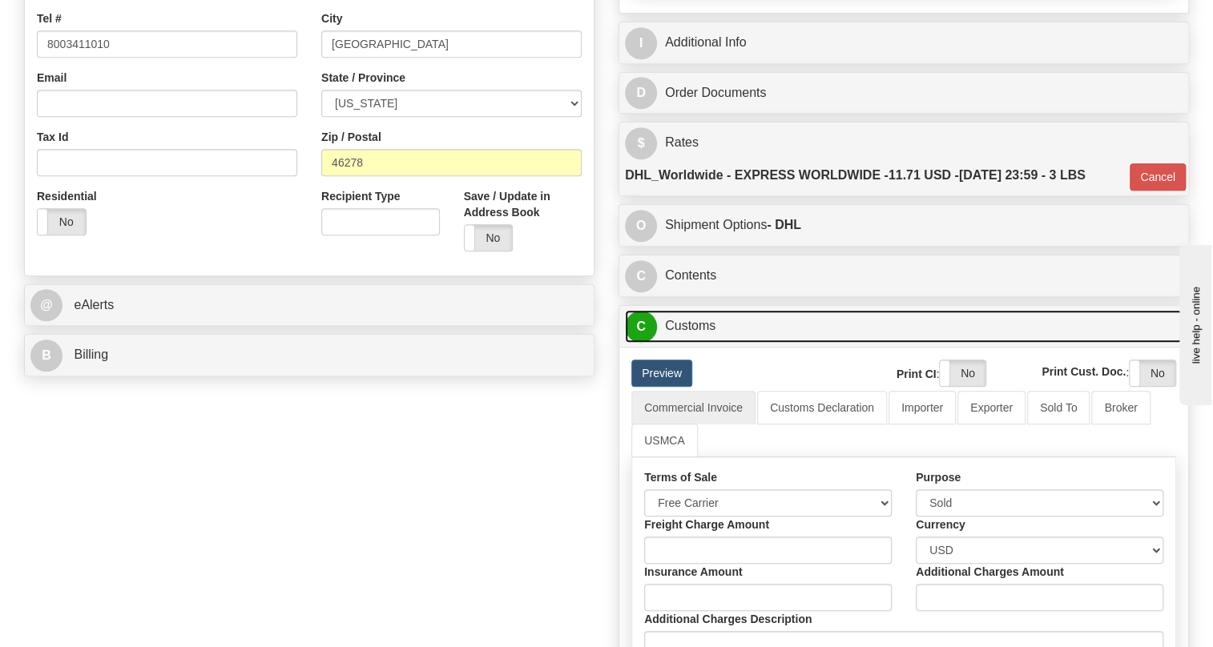
click at [697, 343] on link "C Customs" at bounding box center [903, 326] width 557 height 33
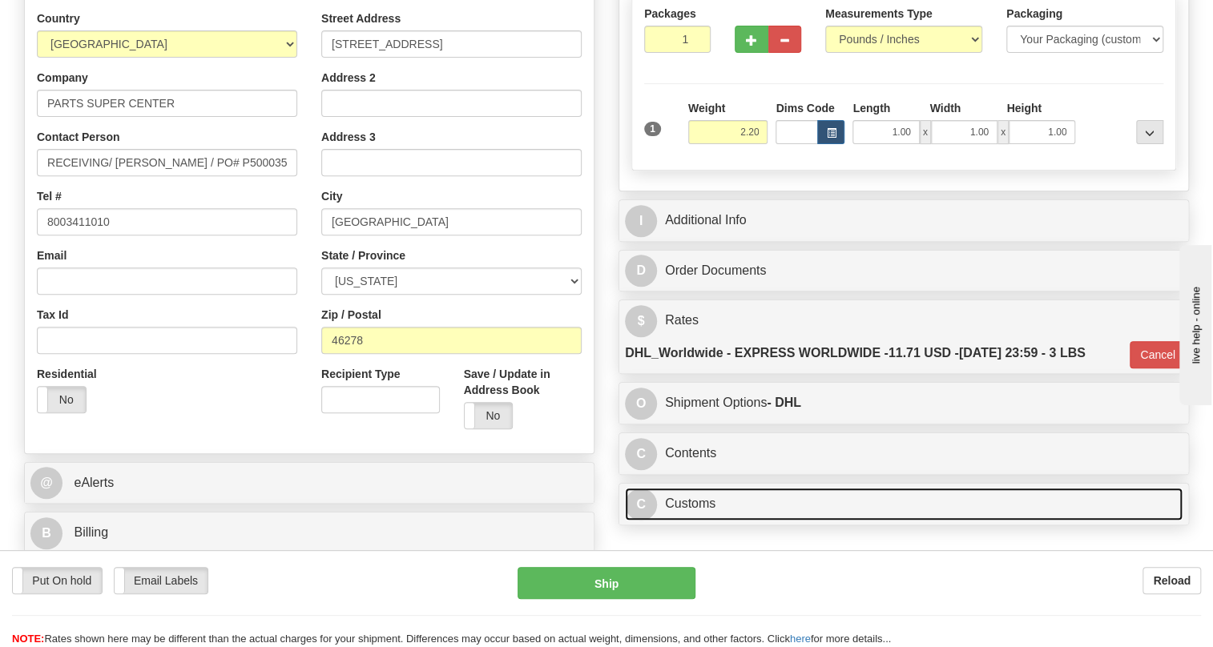
scroll to position [291, 0]
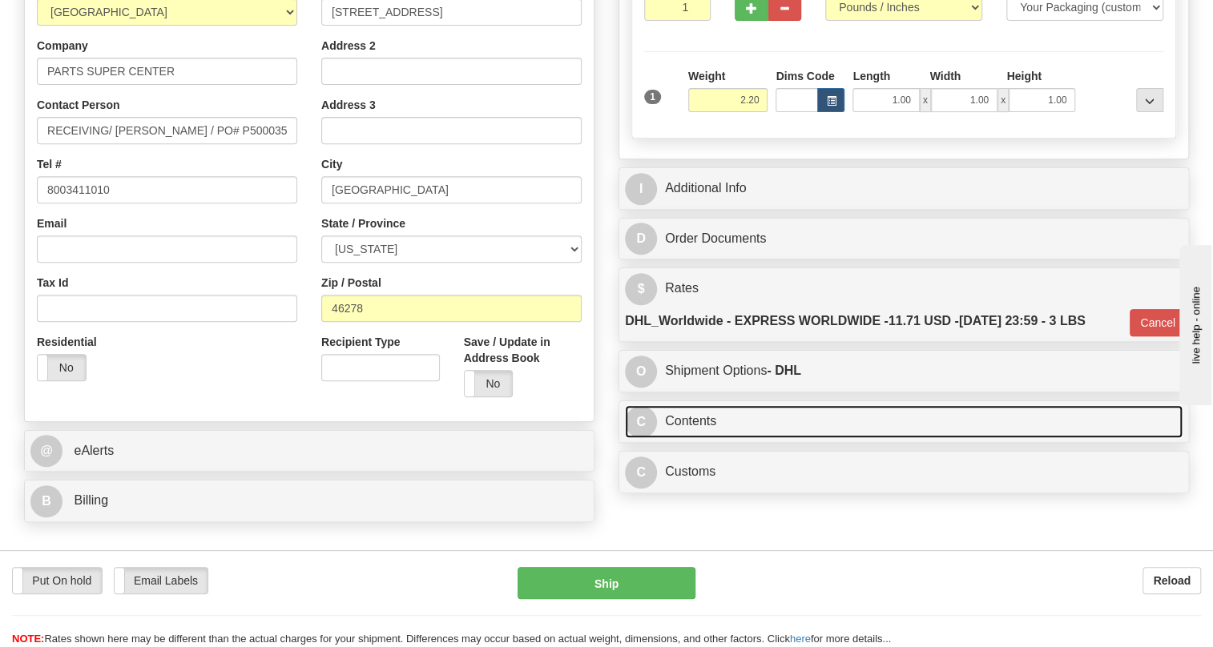
click at [706, 438] on link "C Contents" at bounding box center [903, 421] width 557 height 33
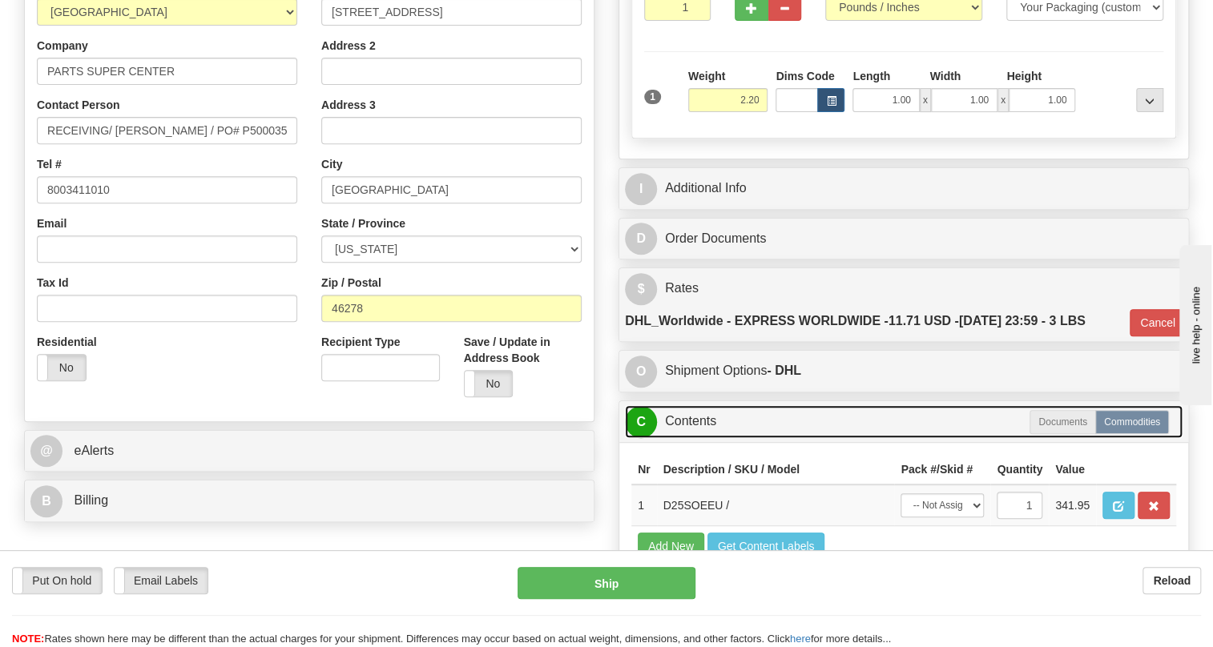
click at [706, 438] on link "C Contents" at bounding box center [903, 421] width 557 height 33
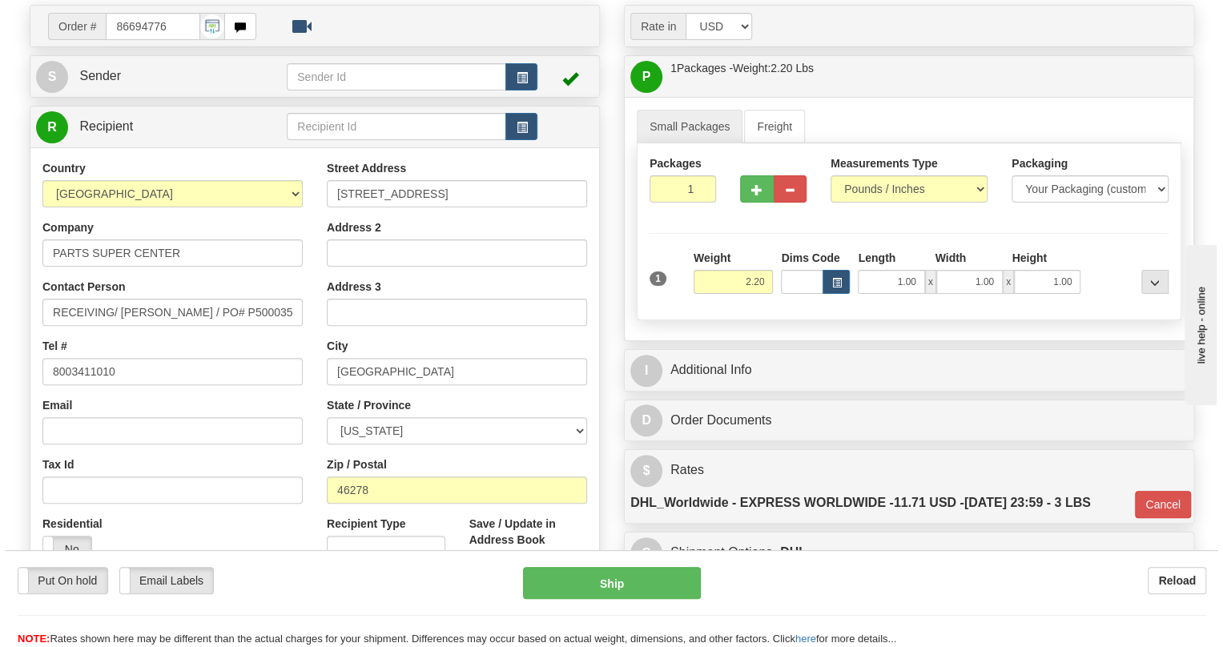
scroll to position [145, 0]
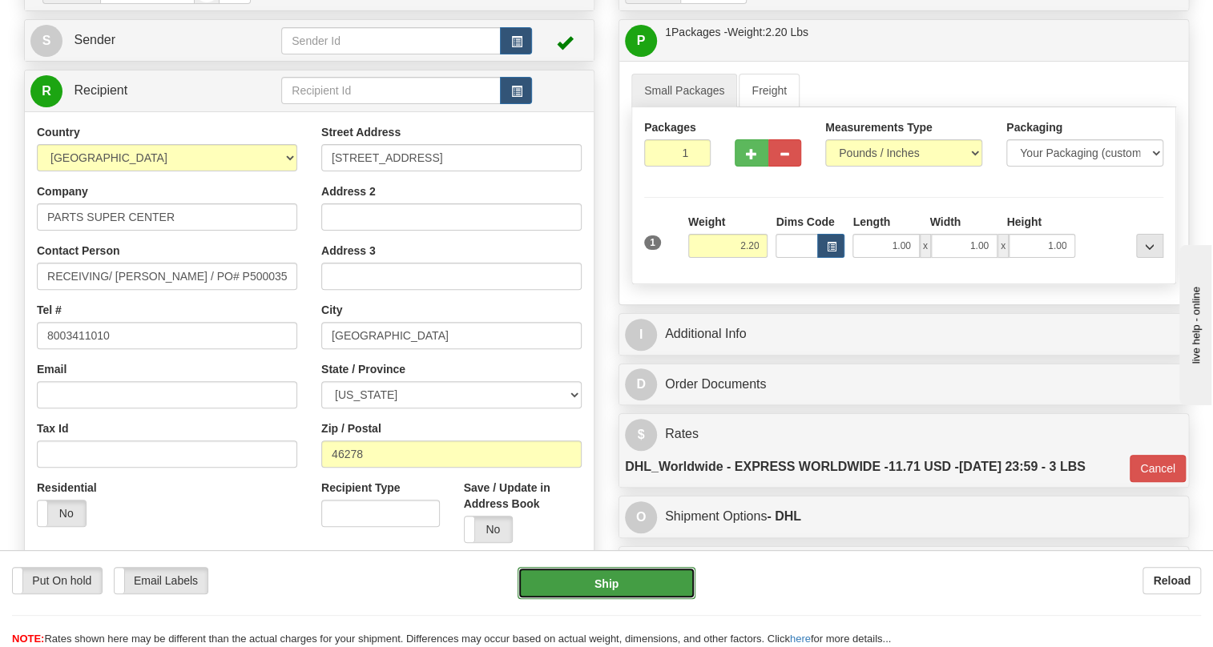
click at [615, 581] on button "Ship" at bounding box center [606, 583] width 178 height 32
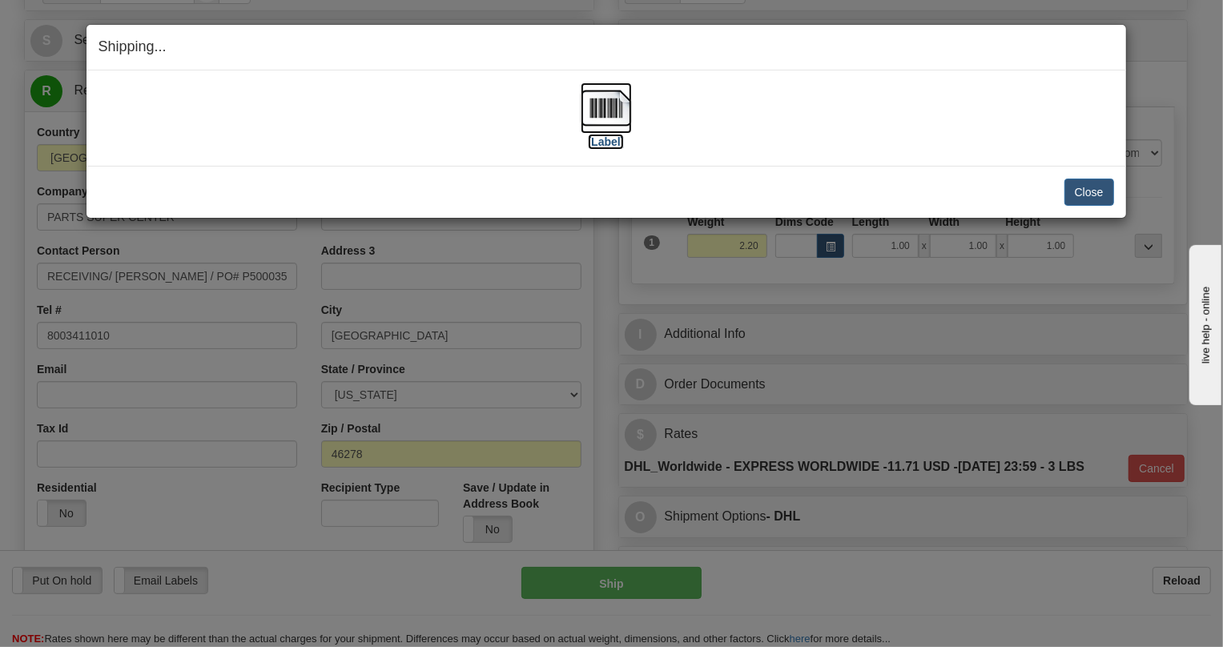
click at [598, 103] on img at bounding box center [606, 107] width 51 height 51
click at [1096, 190] on button "Close" at bounding box center [1089, 192] width 50 height 27
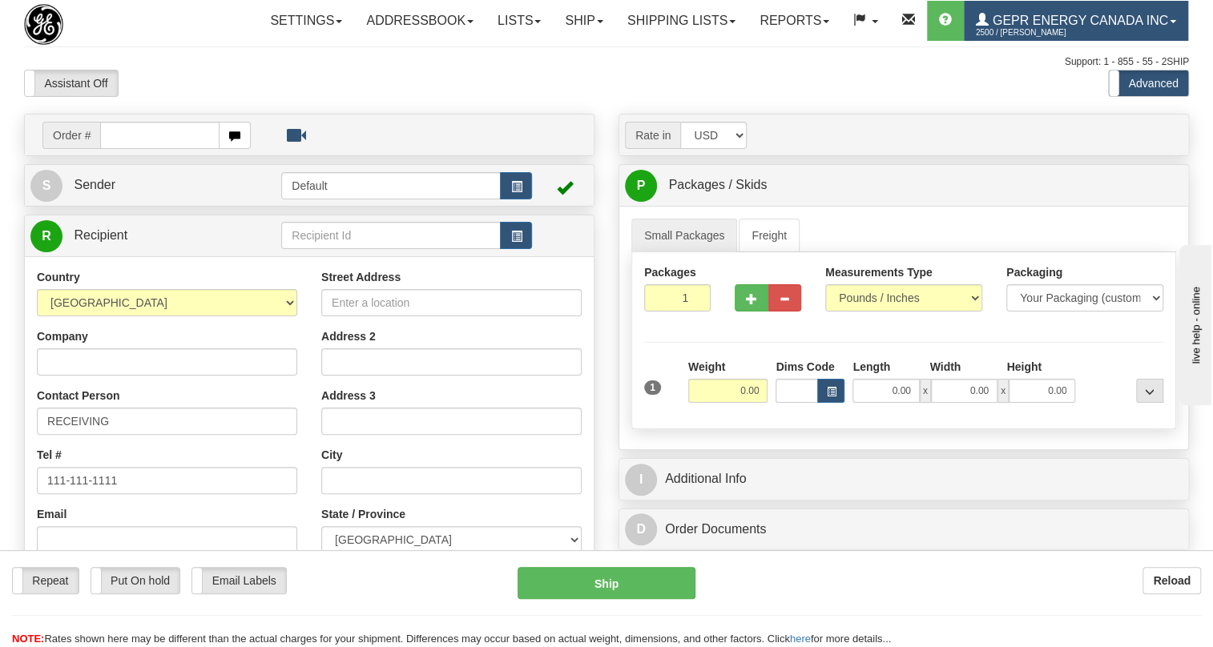
click at [988, 27] on span "GEPR Energy Canada Inc" at bounding box center [1077, 21] width 179 height 14
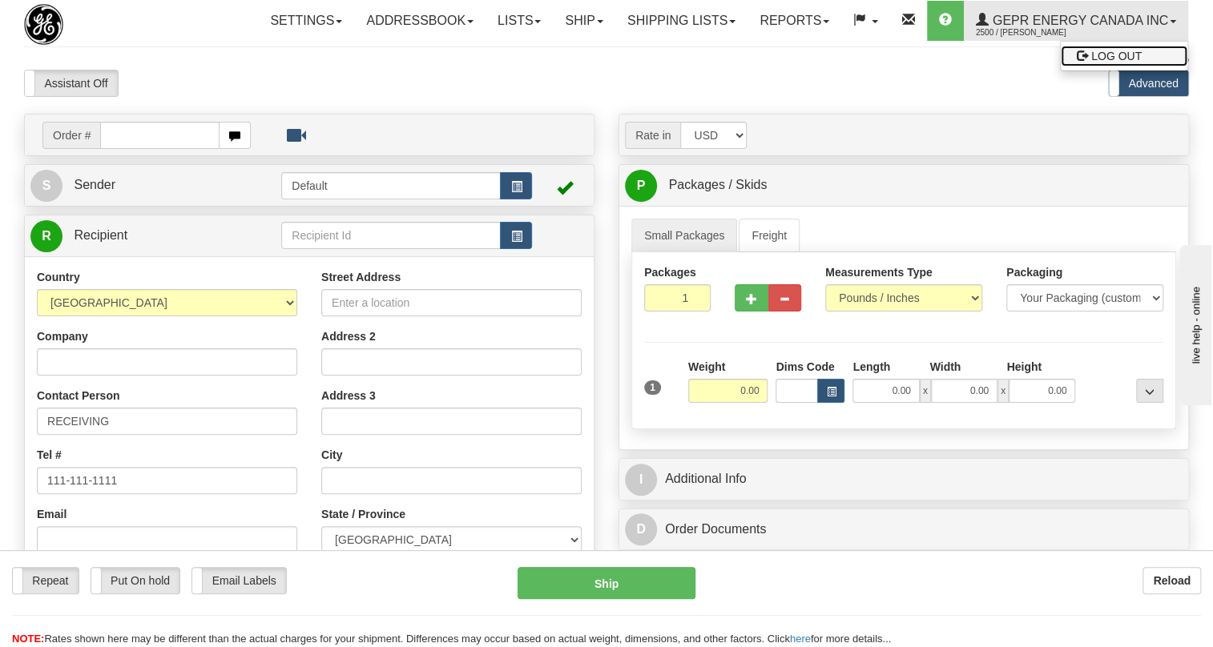
click at [1091, 62] on span "LOG OUT" at bounding box center [1116, 56] width 50 height 13
